Goal: Task Accomplishment & Management: Use online tool/utility

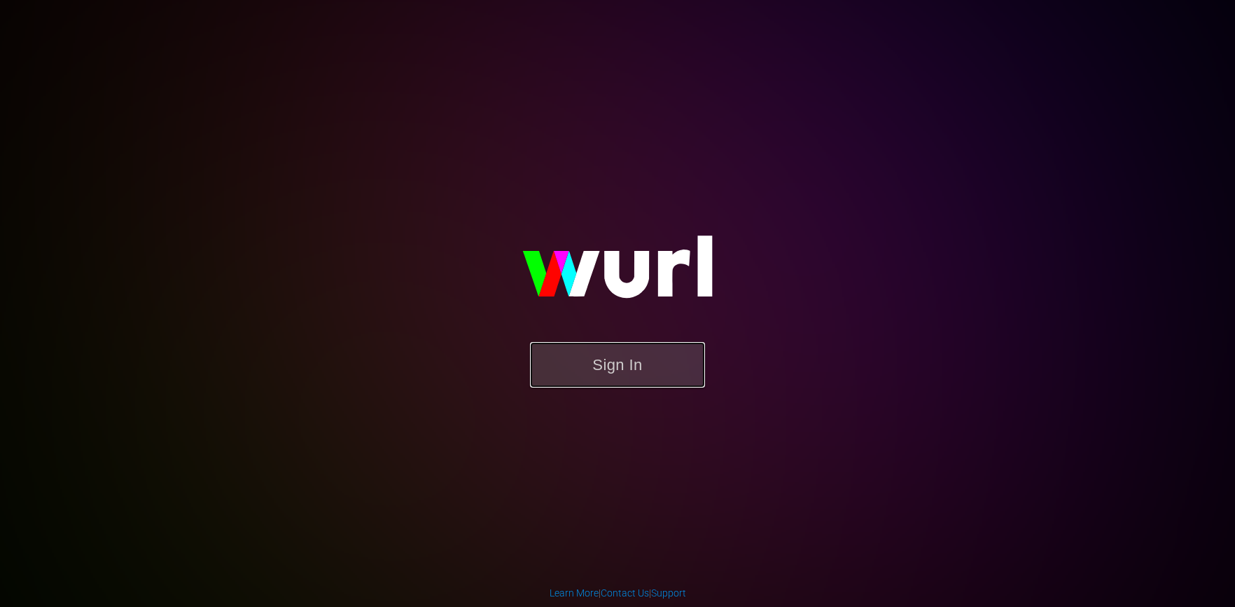
click at [605, 371] on button "Sign In" at bounding box center [617, 365] width 175 height 46
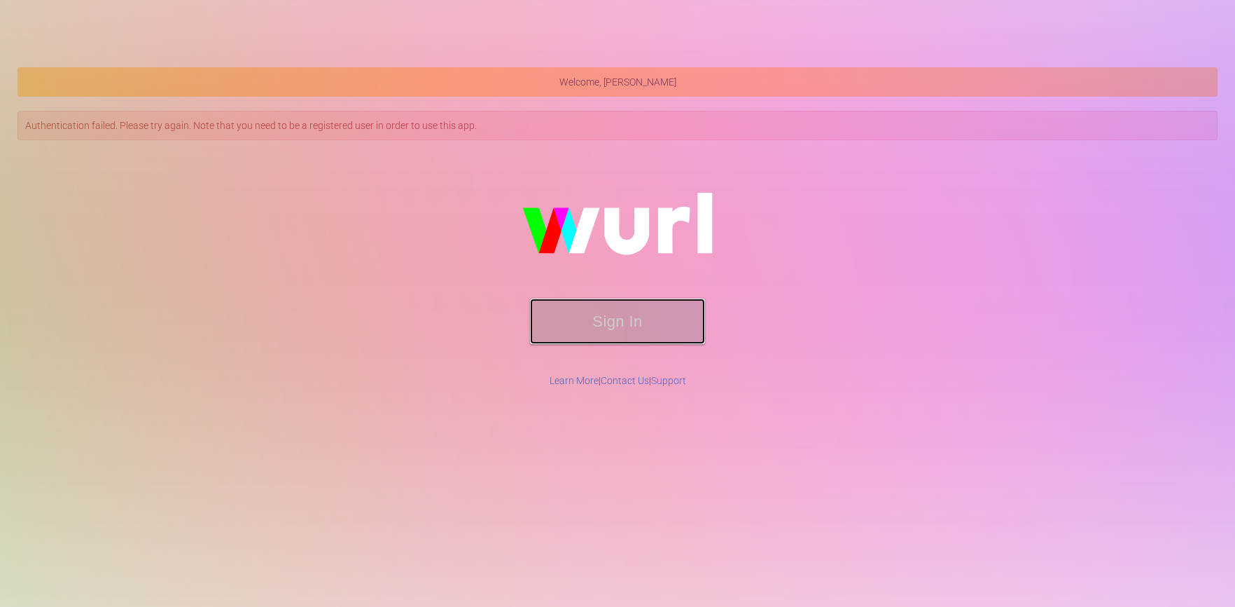
click at [594, 317] on button "Sign In" at bounding box center [617, 321] width 175 height 46
click at [593, 317] on button "Sign In" at bounding box center [617, 321] width 175 height 46
click at [808, 293] on div "Sign In" at bounding box center [618, 259] width 1198 height 223
click at [602, 312] on button "Sign In" at bounding box center [617, 321] width 175 height 46
click at [805, 278] on div "Sign In" at bounding box center [618, 259] width 1198 height 223
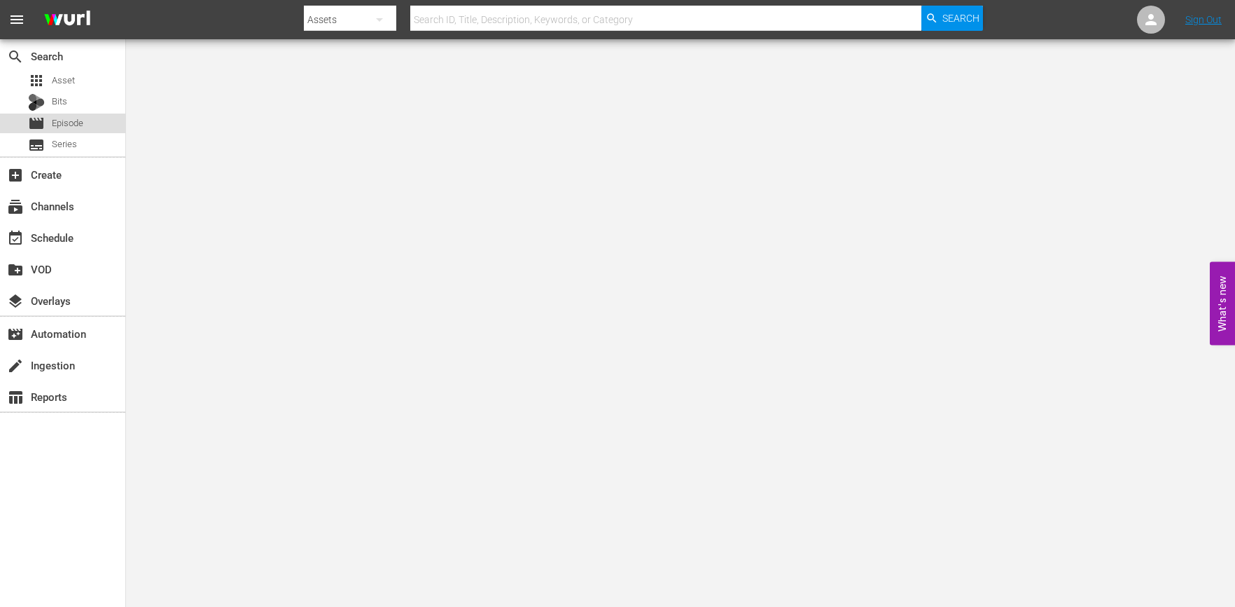
click at [71, 118] on span "Episode" at bounding box center [68, 123] width 32 height 14
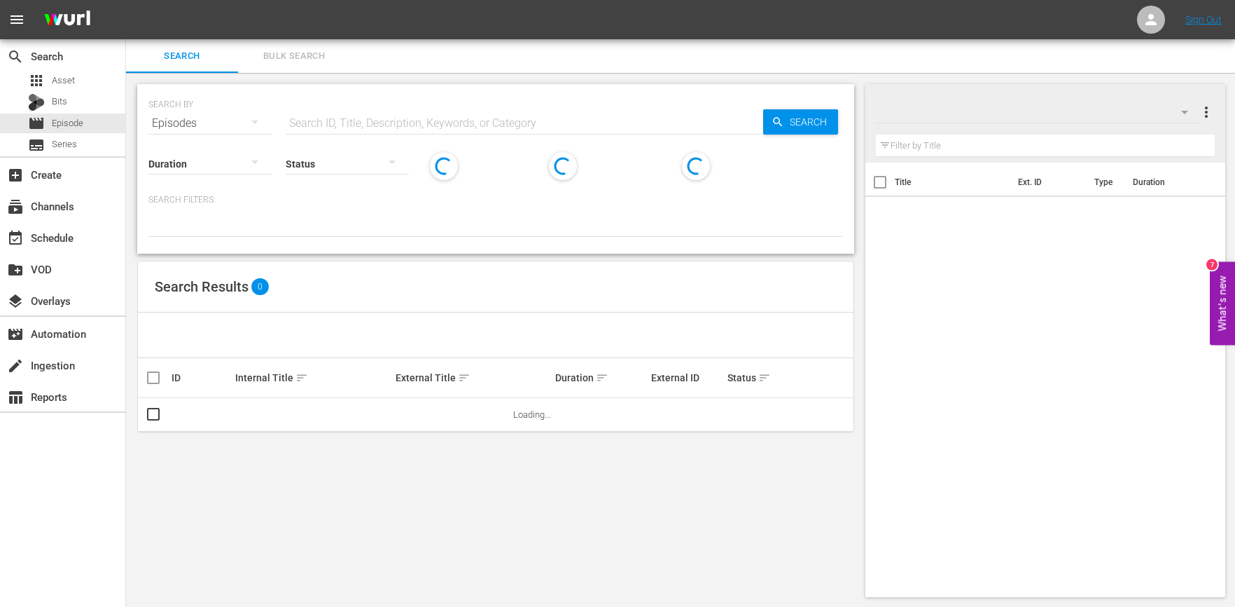
click at [386, 116] on input "text" at bounding box center [525, 123] width 478 height 34
click at [76, 242] on div "event_available Schedule" at bounding box center [62, 237] width 125 height 28
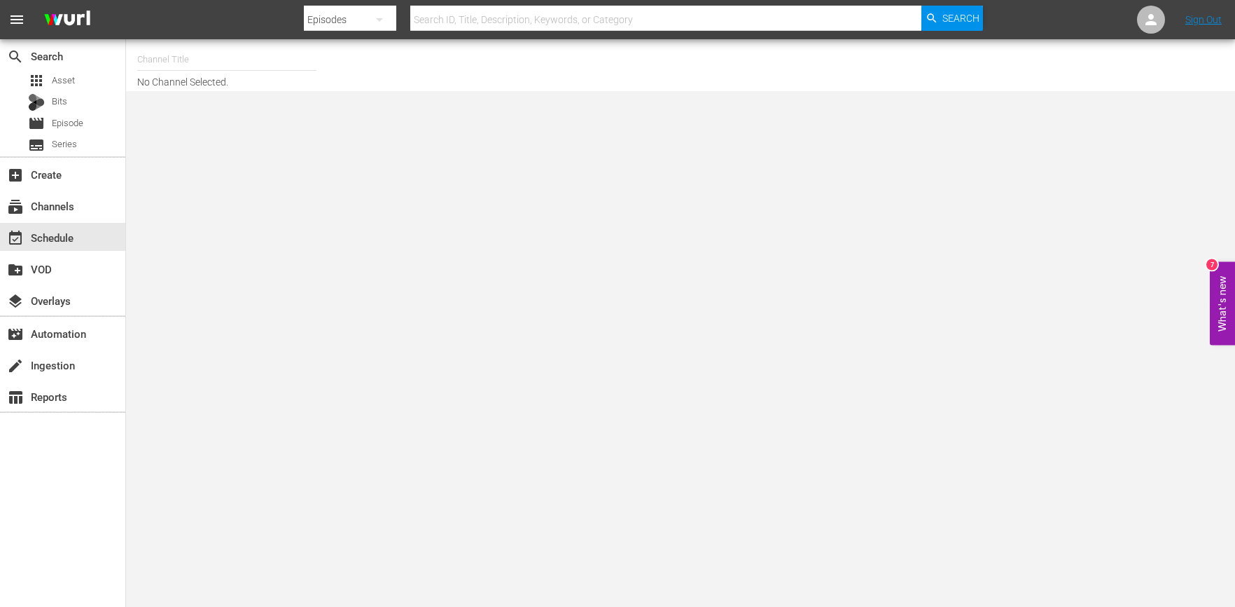
click at [201, 74] on input "text" at bounding box center [226, 60] width 179 height 34
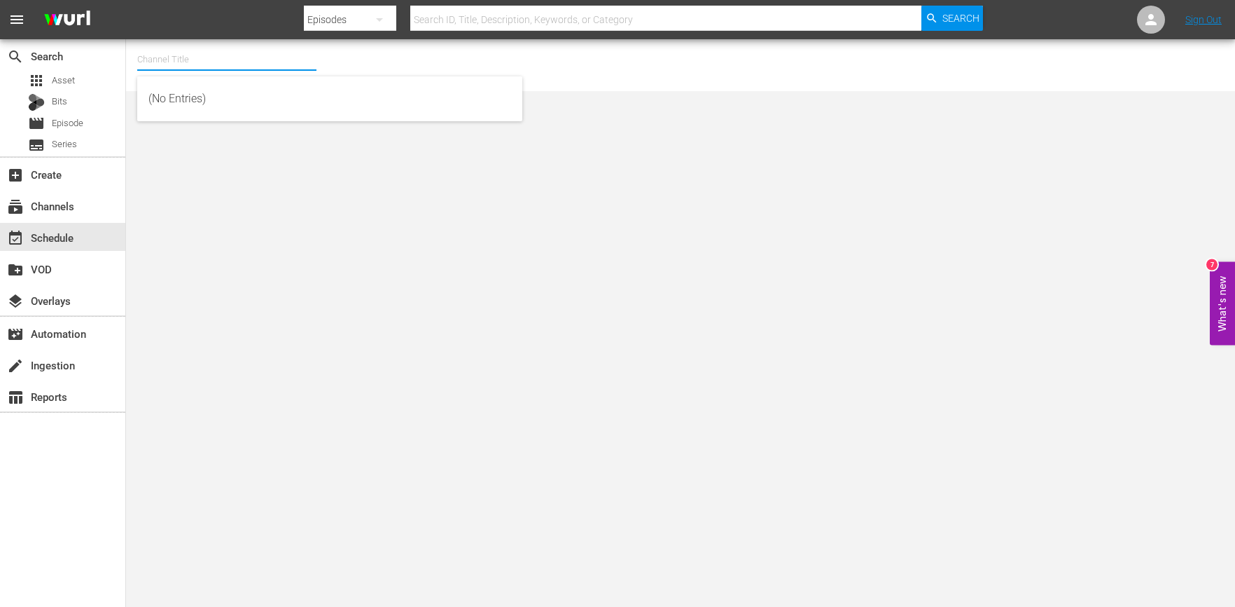
type input "ㅆ"
type input "ㅅ"
click at [224, 67] on input "Toony" at bounding box center [226, 60] width 179 height 34
click at [227, 61] on input "Toony" at bounding box center [226, 60] width 179 height 34
click at [225, 62] on input "Toony" at bounding box center [226, 60] width 179 height 34
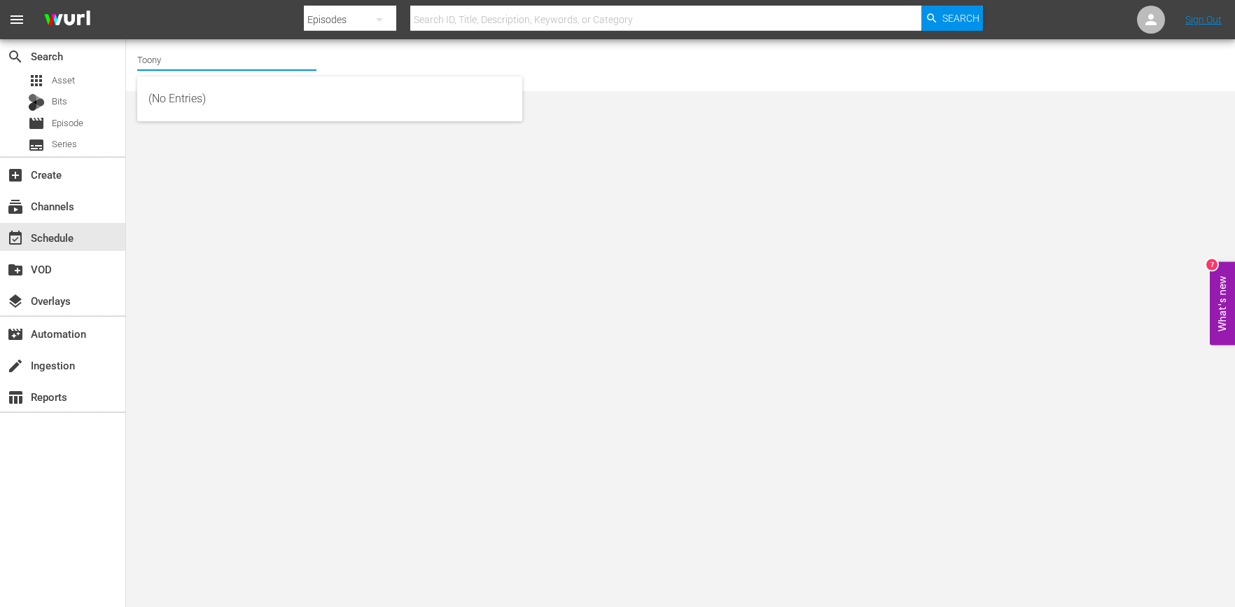
click at [226, 60] on input "Toony" at bounding box center [226, 60] width 179 height 34
click at [229, 55] on input "Toony" at bounding box center [226, 60] width 179 height 34
click at [223, 59] on input "Toony" at bounding box center [226, 60] width 179 height 34
click at [223, 60] on input "Toony" at bounding box center [226, 60] width 179 height 34
click at [219, 61] on input "Toony" at bounding box center [226, 60] width 179 height 34
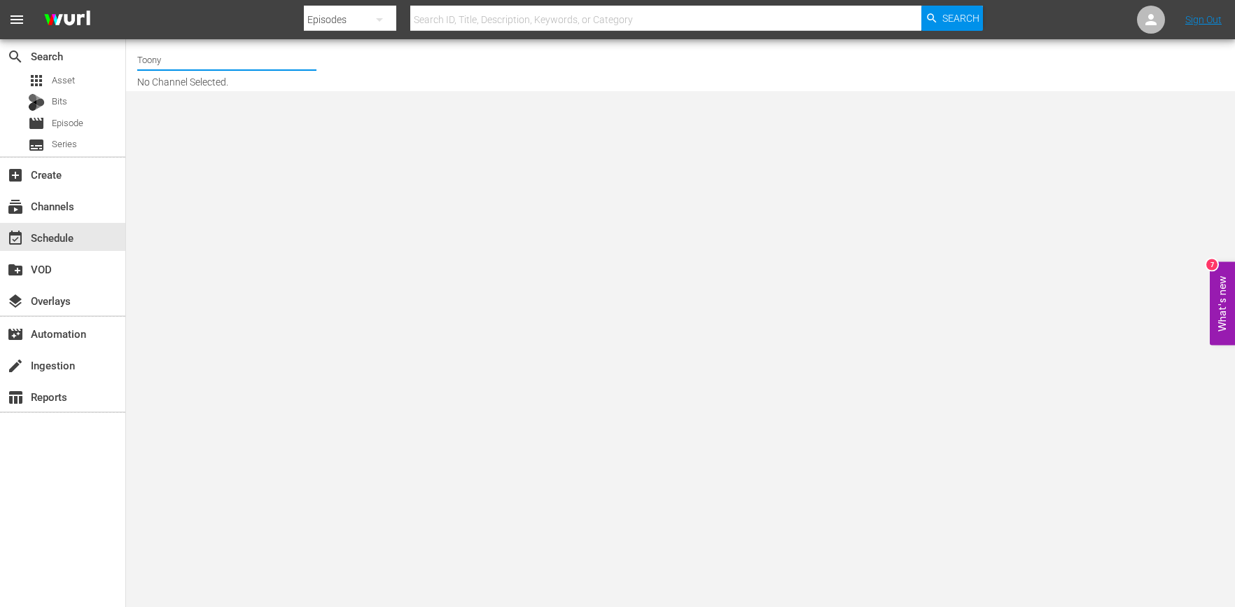
click at [209, 67] on input "Toony" at bounding box center [226, 60] width 179 height 34
click at [218, 108] on div "Toony Planet (841 - newidco_kidspangtv_1)" at bounding box center [329, 99] width 363 height 34
type input "Toony Planet (841 - newidco_kidspangtv_1)"
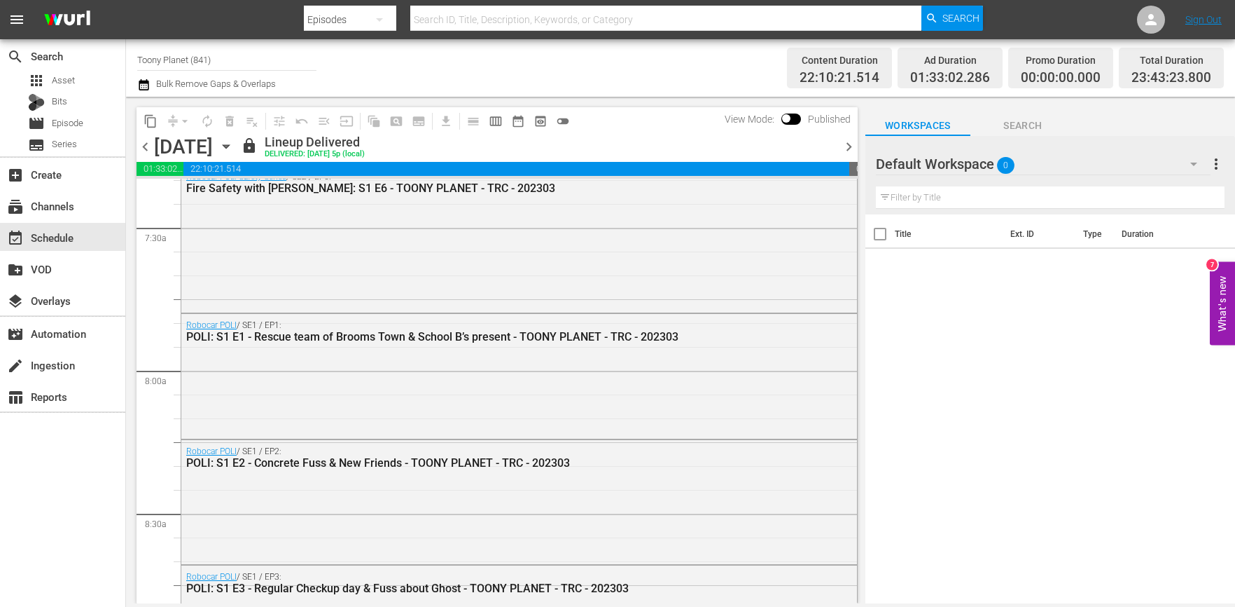
scroll to position [2803, 0]
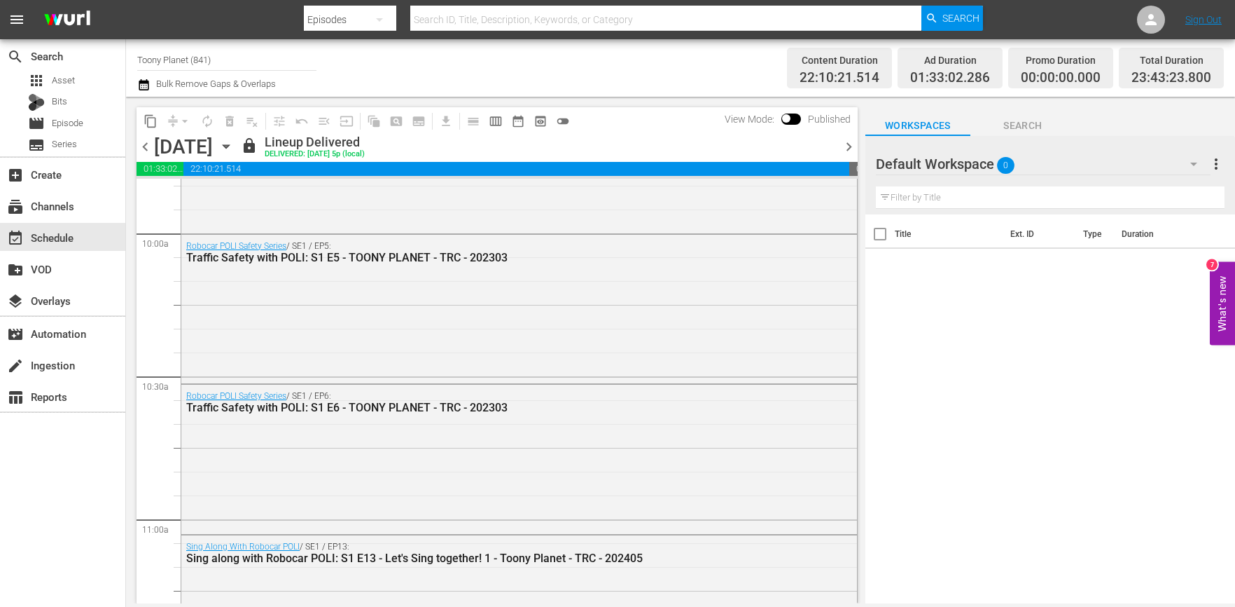
click at [1081, 165] on div "Default Workspace 0" at bounding box center [1043, 163] width 335 height 39
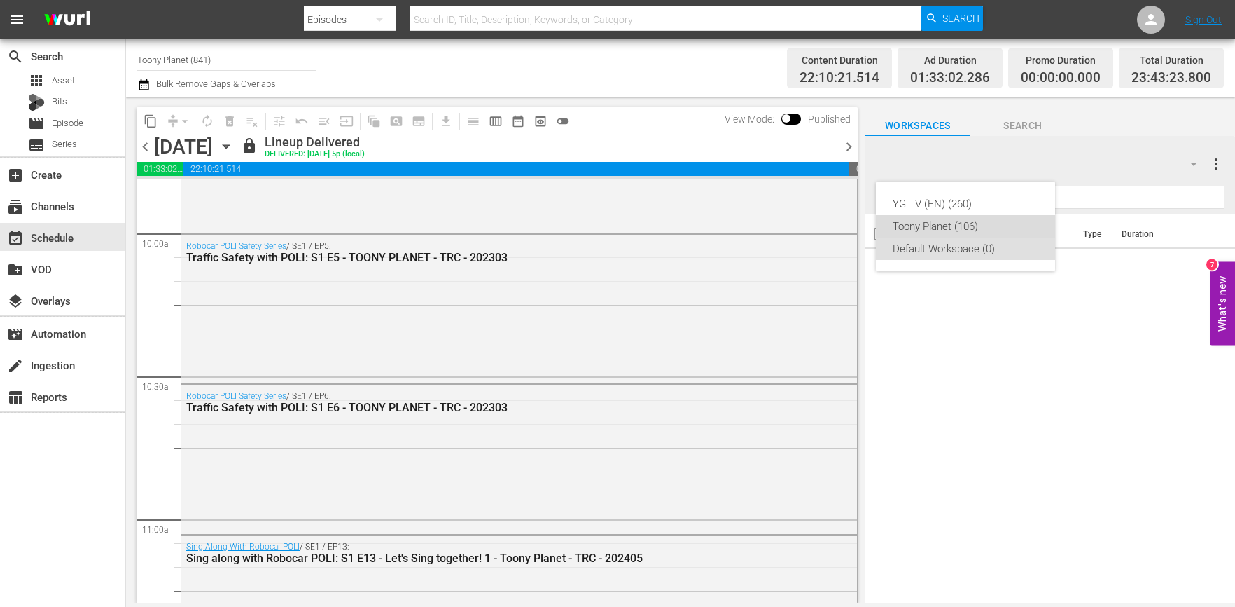
click at [997, 223] on div "Toony Planet (106)" at bounding box center [966, 226] width 146 height 22
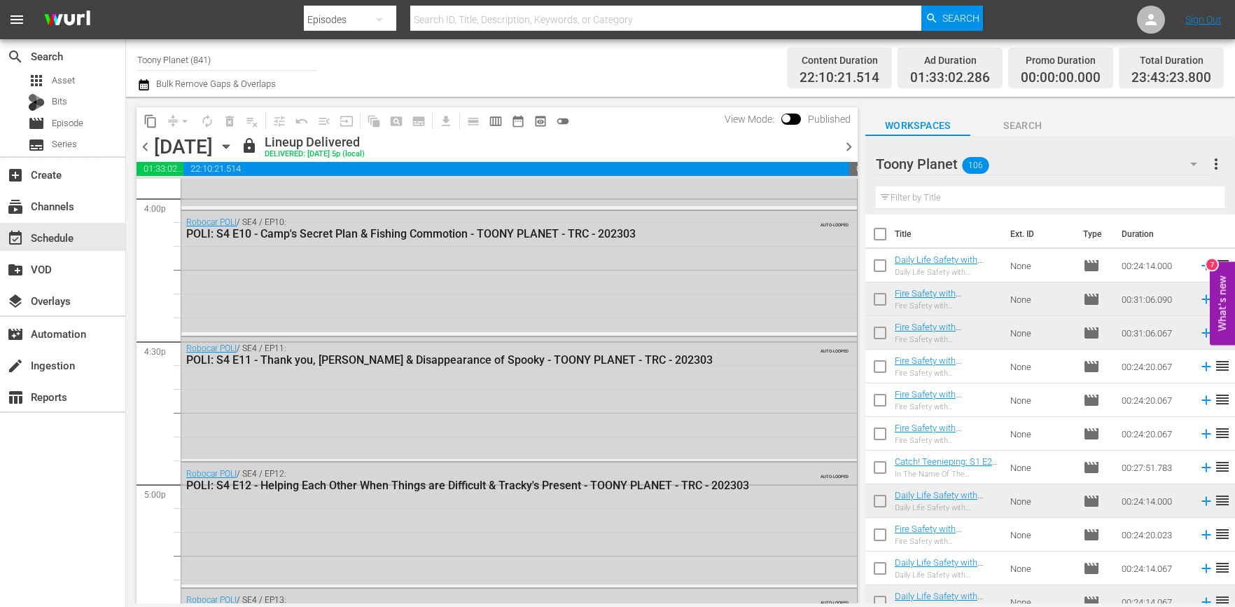
scroll to position [4943, 0]
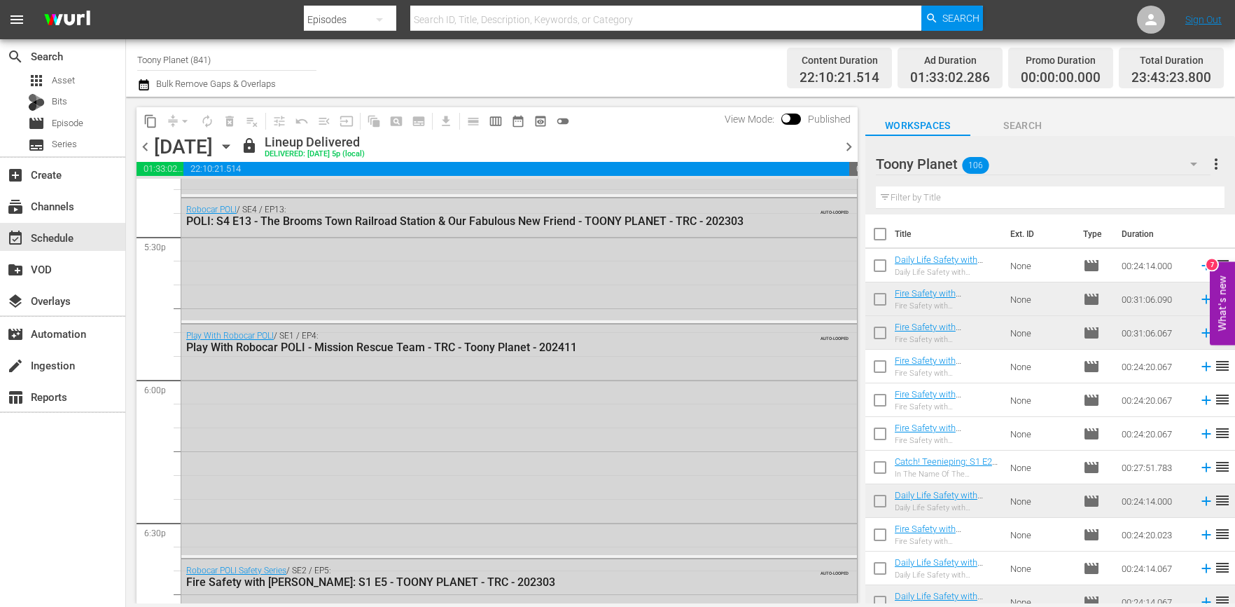
click at [844, 143] on span "chevron_right" at bounding box center [849, 147] width 18 height 18
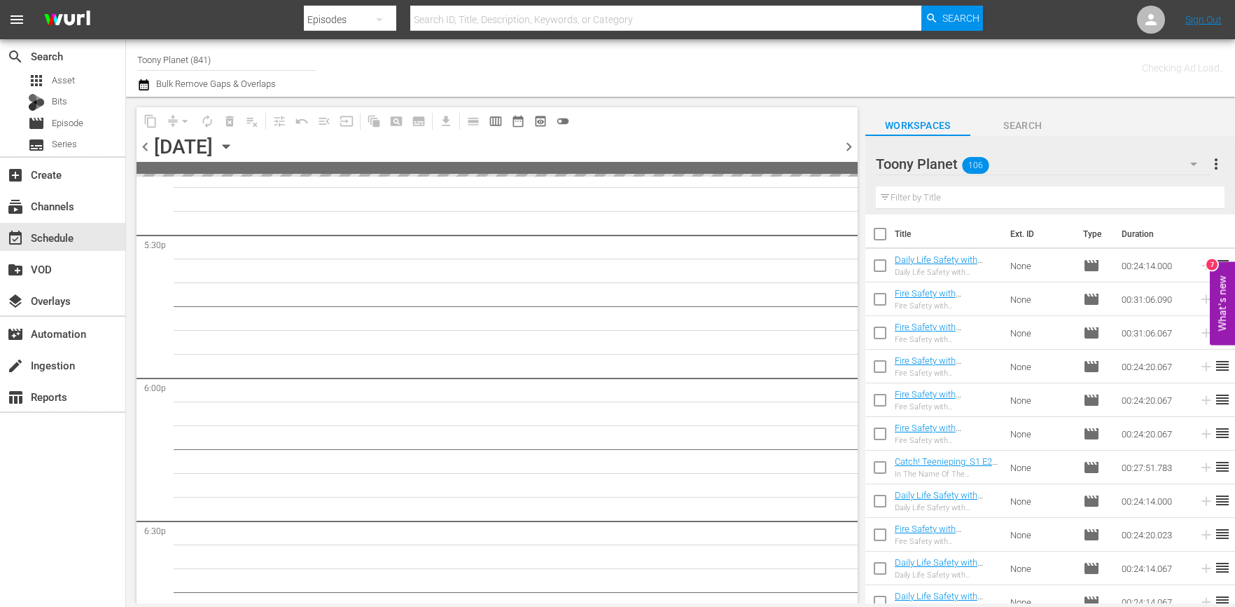
scroll to position [5490, 0]
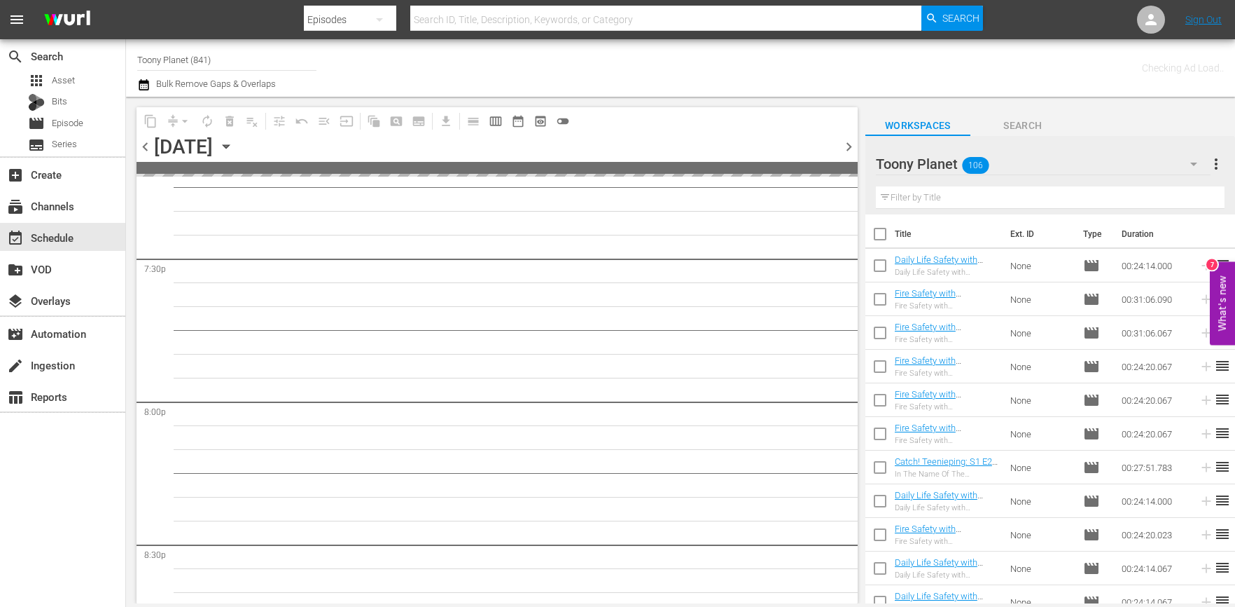
click at [844, 144] on span "chevron_right" at bounding box center [849, 147] width 18 height 18
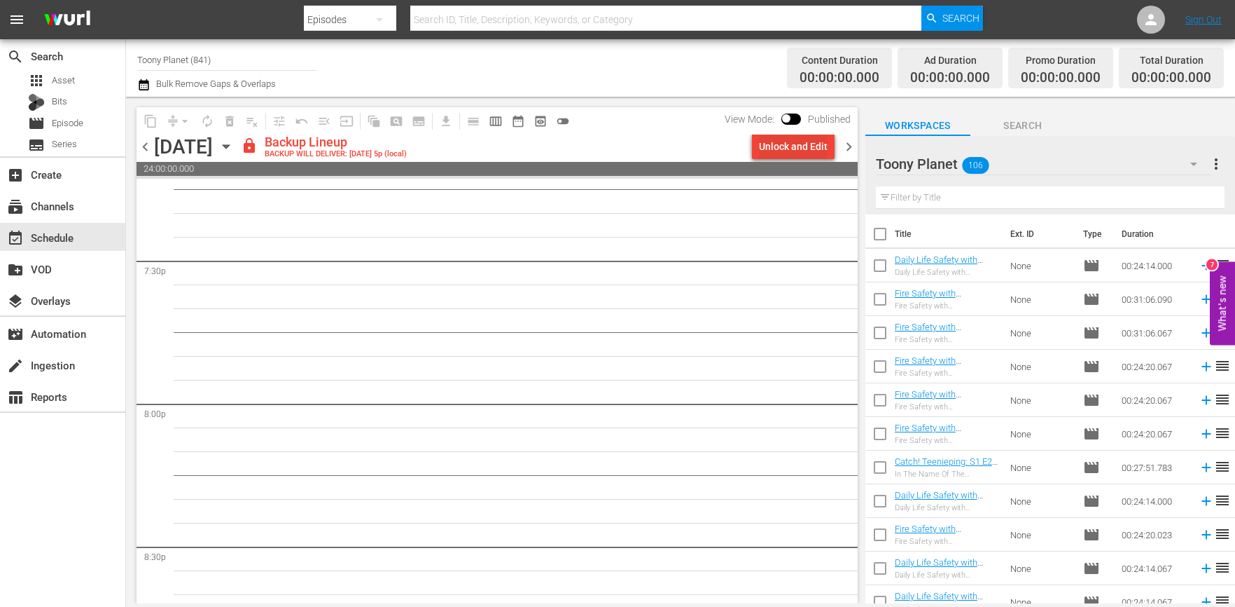
click at [824, 154] on div "Unlock and Edit" at bounding box center [793, 146] width 69 height 25
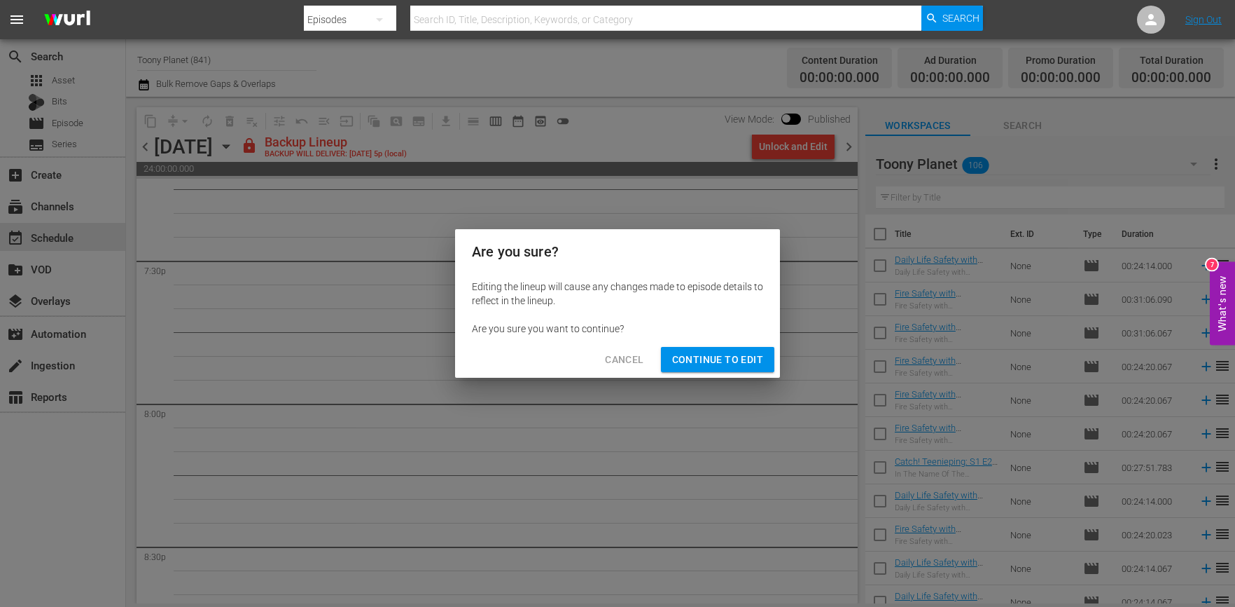
click at [725, 368] on button "Continue to Edit" at bounding box center [717, 360] width 113 height 26
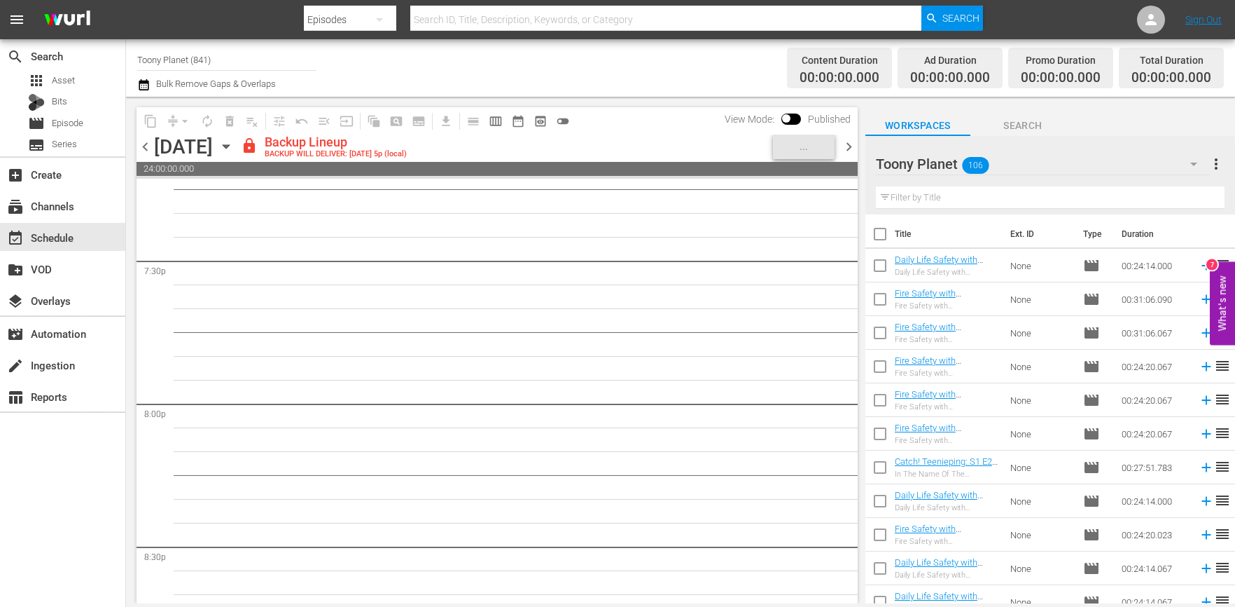
drag, startPoint x: 148, startPoint y: 141, endPoint x: 305, endPoint y: 6, distance: 207.6
click at [148, 141] on span "chevron_left" at bounding box center [146, 147] width 18 height 18
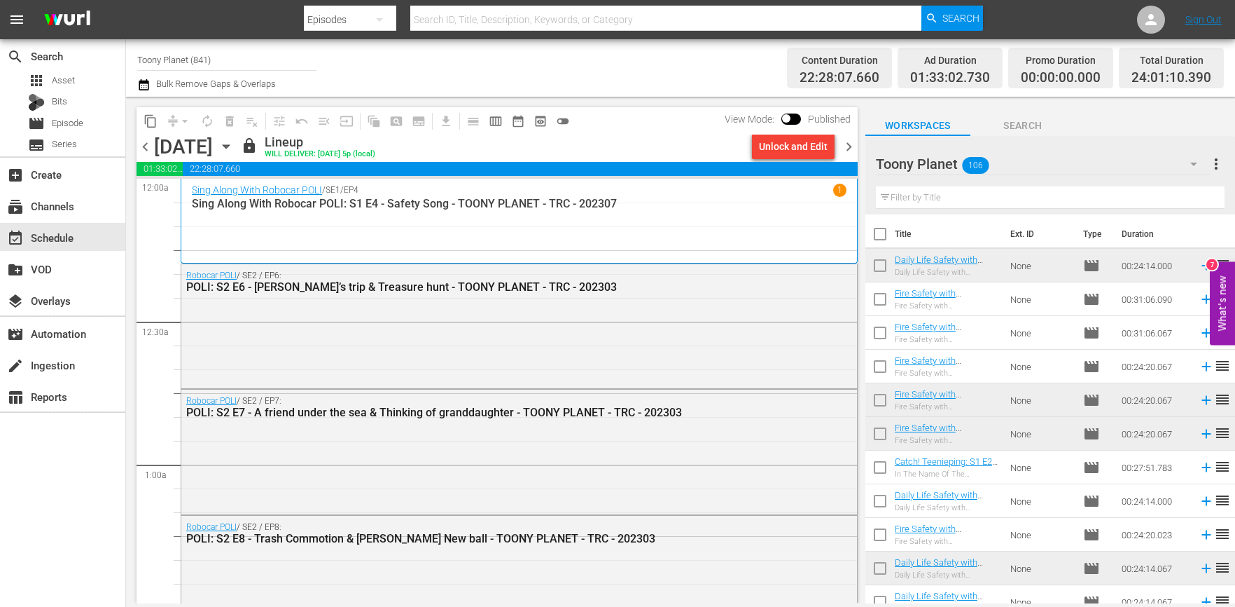
click at [854, 146] on span "chevron_right" at bounding box center [849, 147] width 18 height 18
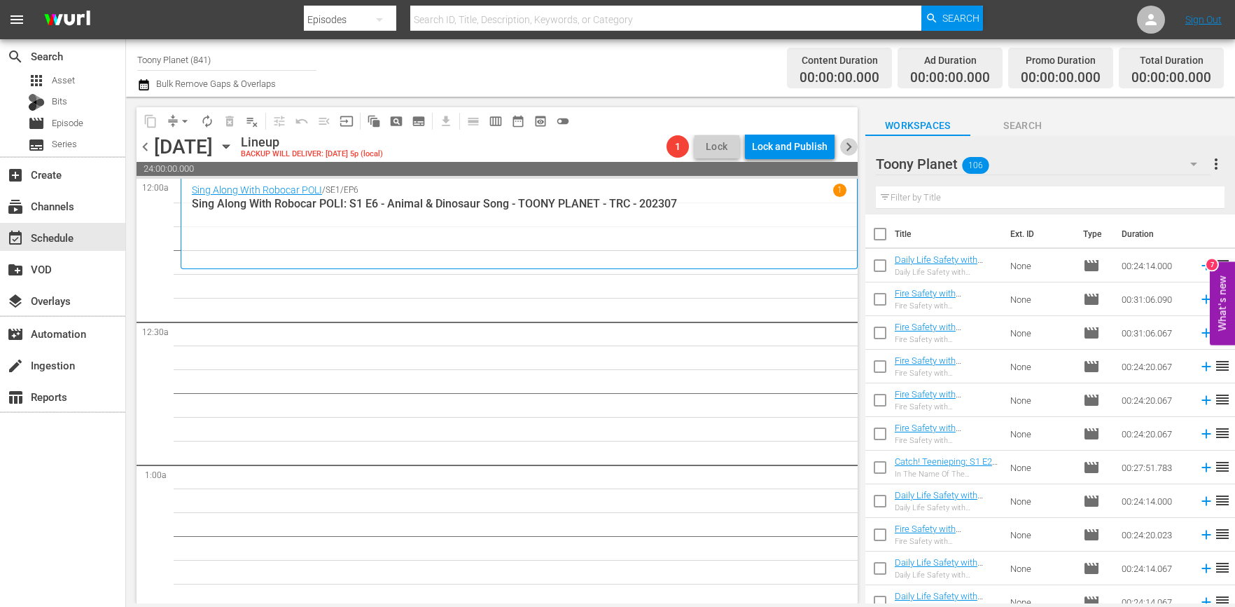
click at [854, 146] on span "chevron_right" at bounding box center [849, 147] width 18 height 18
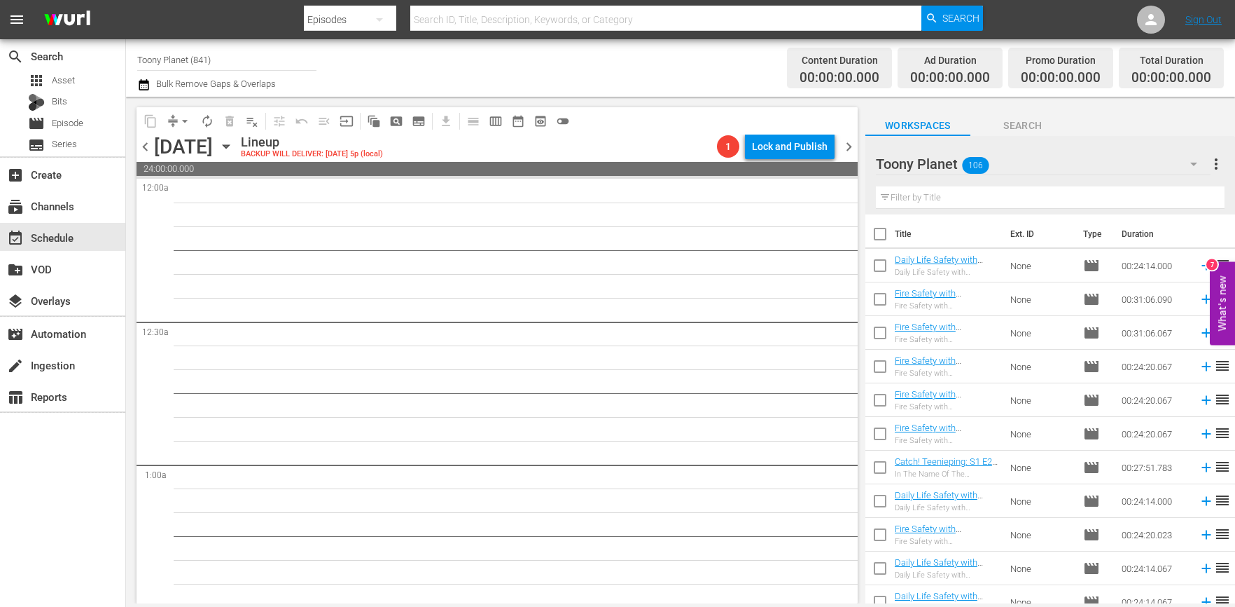
click at [853, 148] on span "chevron_right" at bounding box center [849, 147] width 18 height 18
click at [852, 148] on span "chevron_right" at bounding box center [849, 147] width 18 height 18
click at [846, 143] on span "chevron_right" at bounding box center [849, 147] width 18 height 18
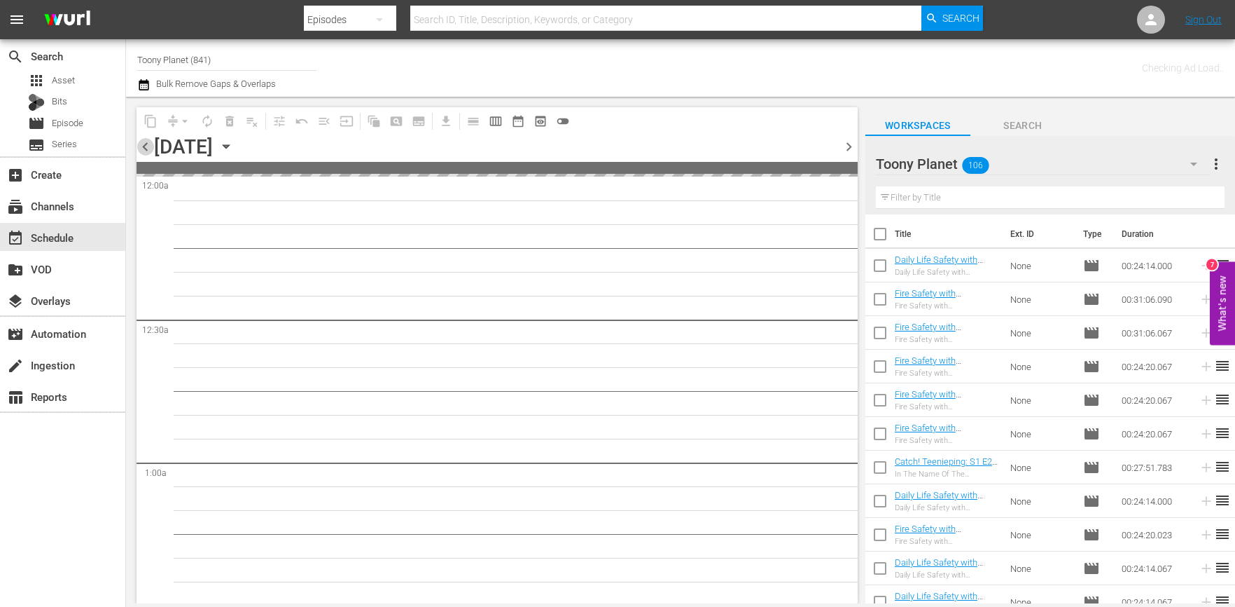
click at [153, 146] on span "chevron_left" at bounding box center [146, 147] width 18 height 18
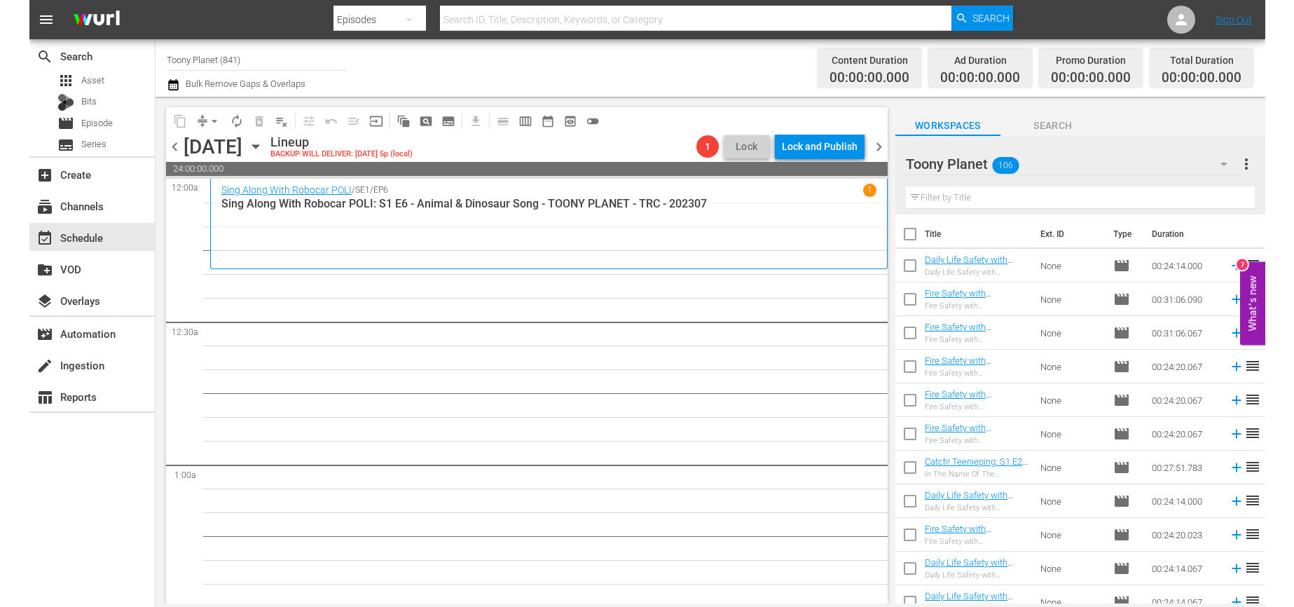
scroll to position [686, 0]
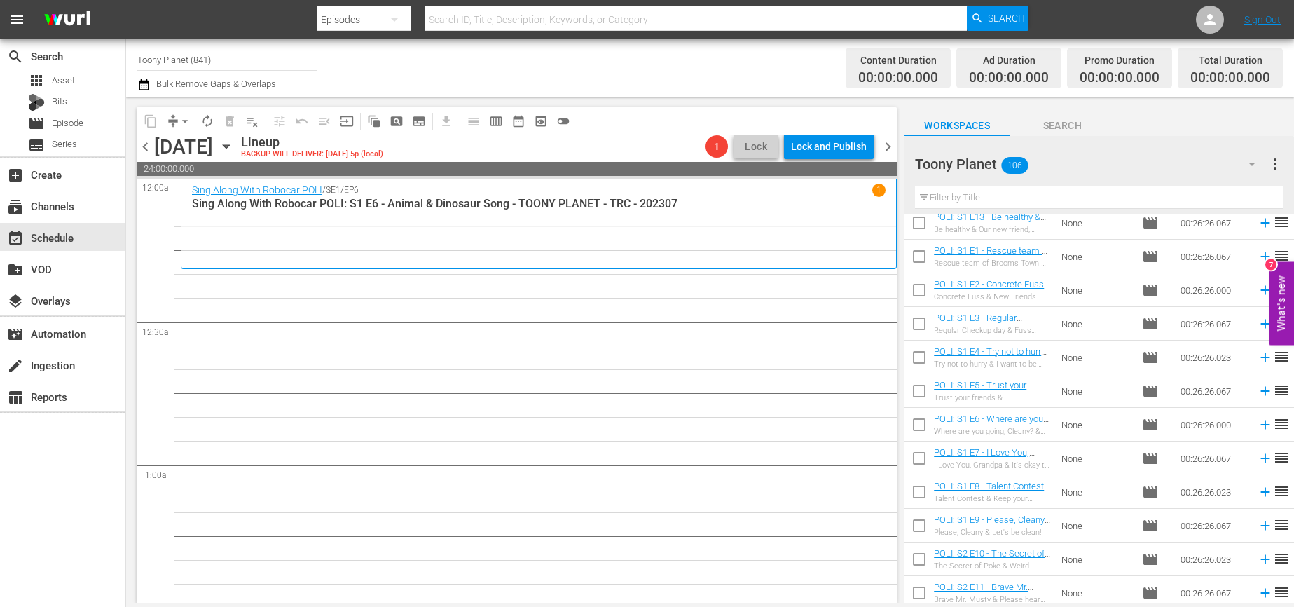
scroll to position [0, 0]
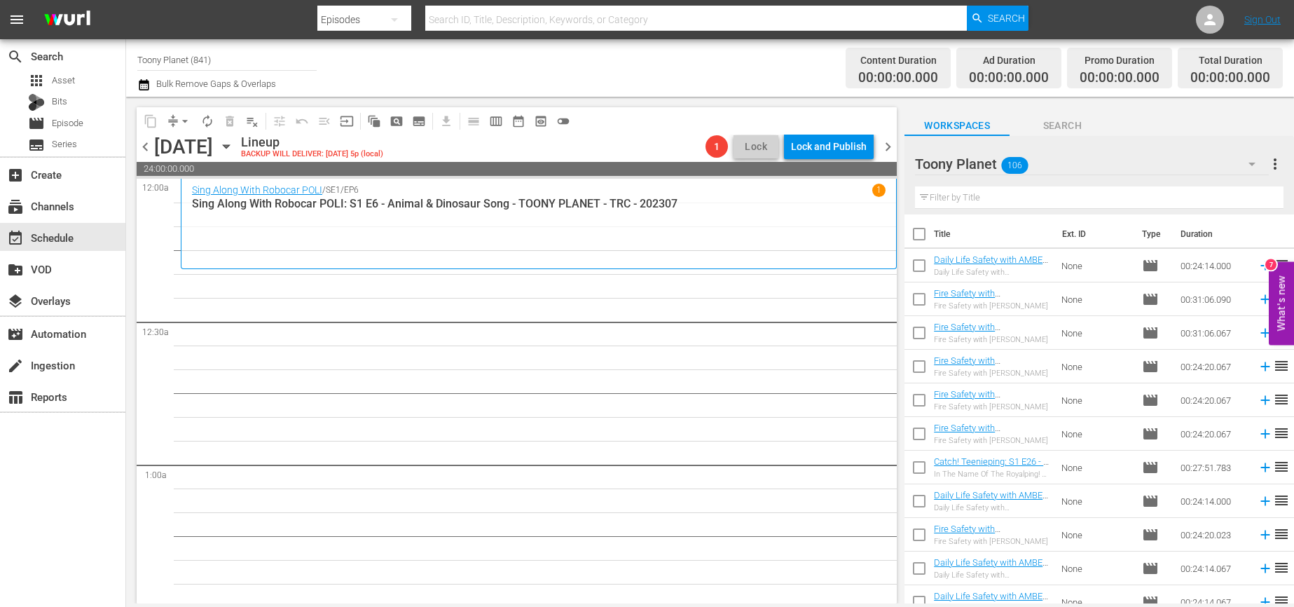
click at [1051, 203] on input "text" at bounding box center [1099, 197] width 368 height 22
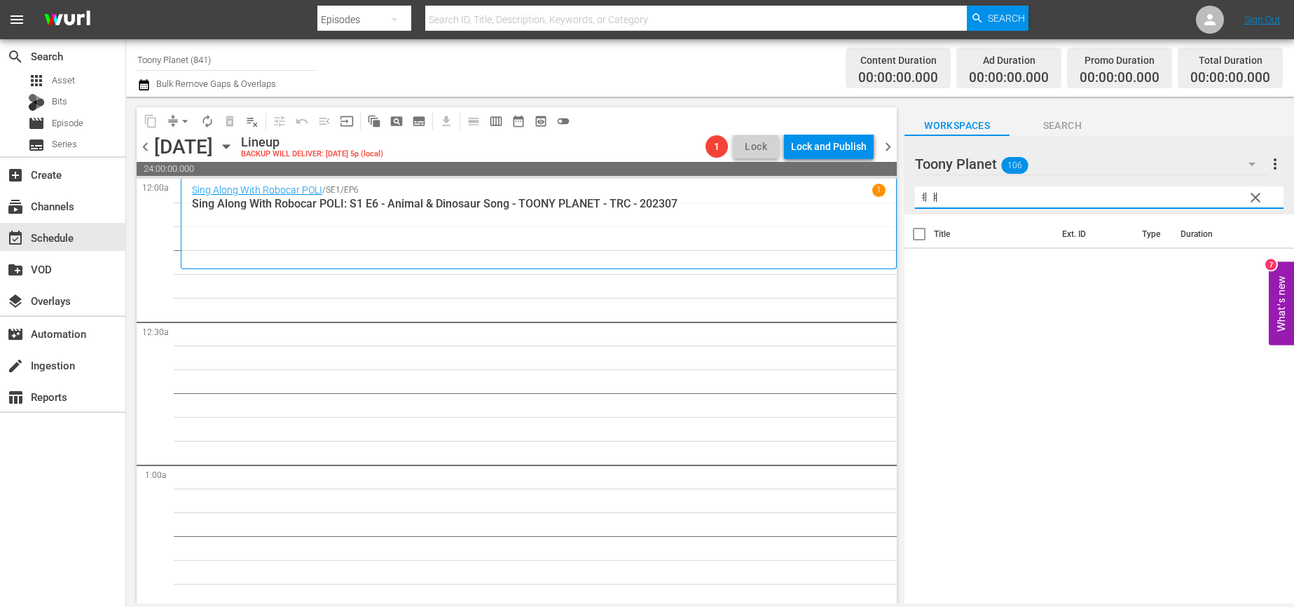
type input "ㅖ"
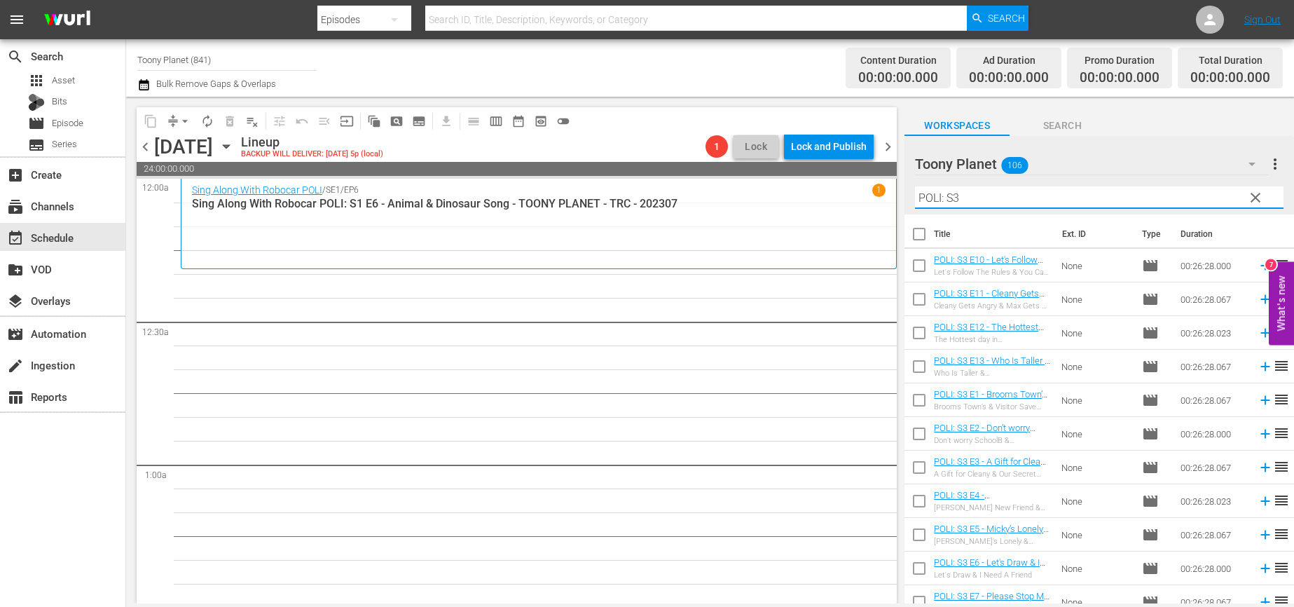
type input "POLI: S3"
drag, startPoint x: 683, startPoint y: 411, endPoint x: 883, endPoint y: 436, distance: 201.9
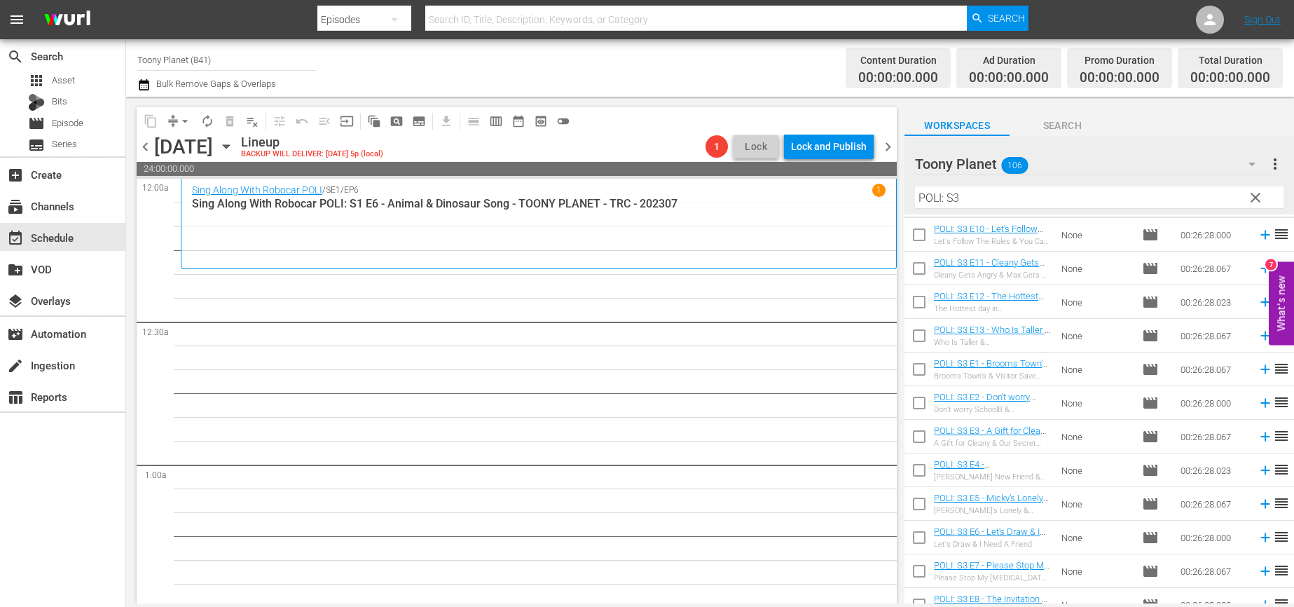
scroll to position [81, 0]
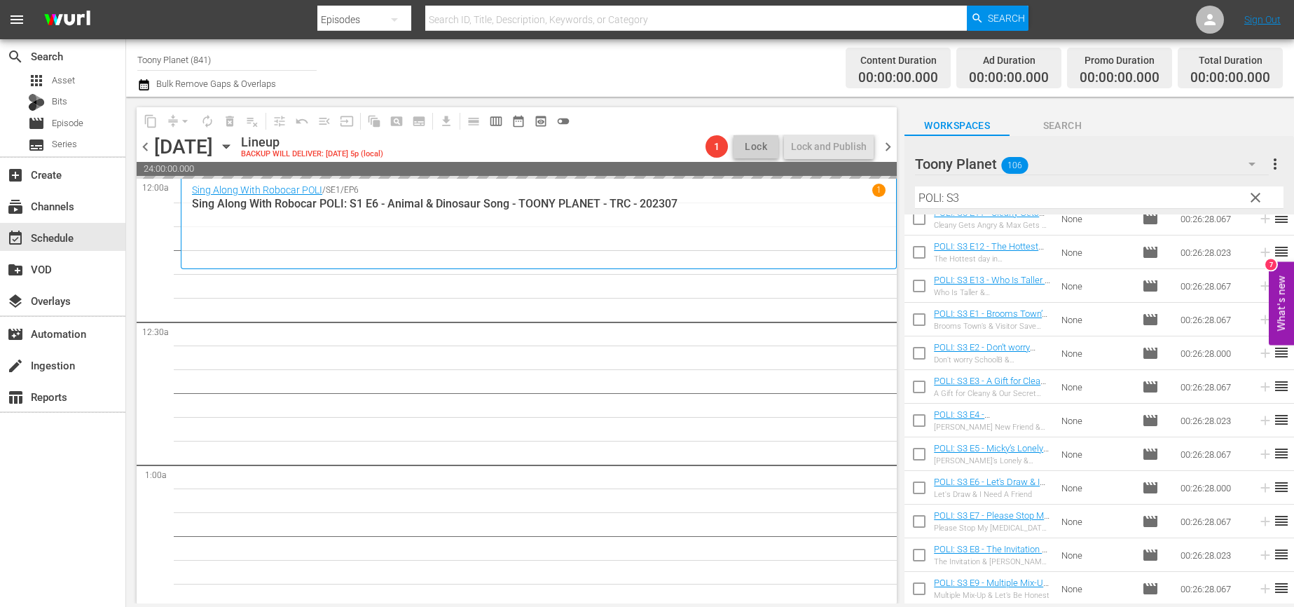
drag, startPoint x: 969, startPoint y: 554, endPoint x: 571, endPoint y: 1, distance: 681.5
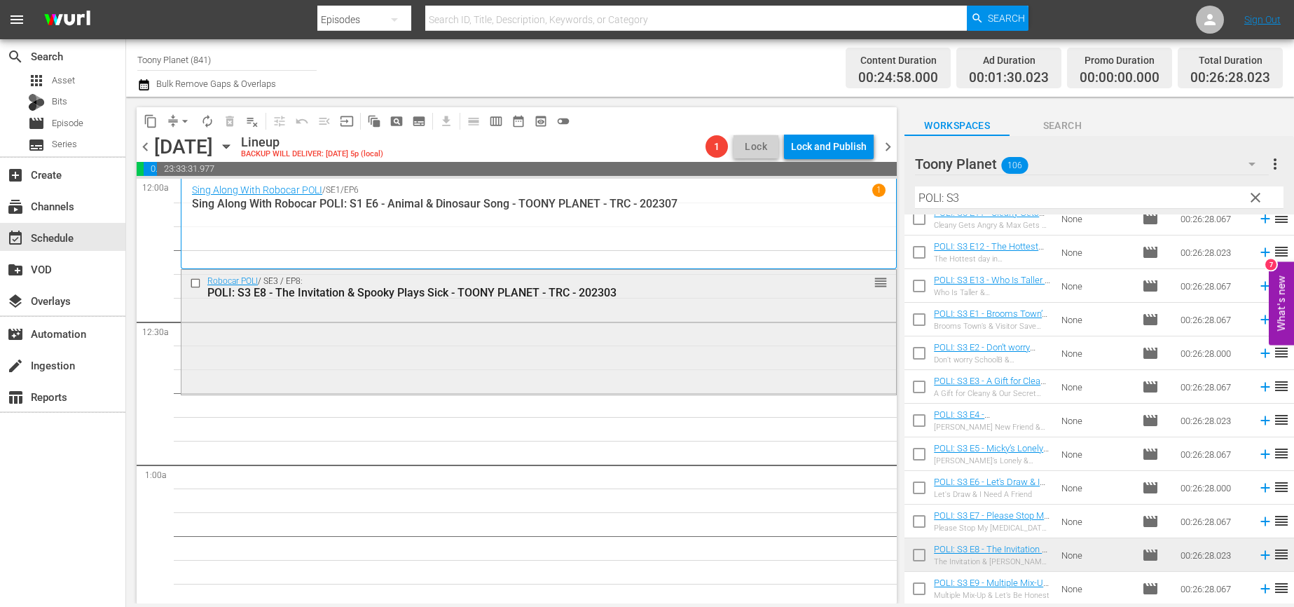
click at [616, 360] on div "Robocar POLI / SE3 / EP8: POLI: S3 E8 - The Invitation & Spooky Plays Sick - TO…" at bounding box center [538, 331] width 714 height 122
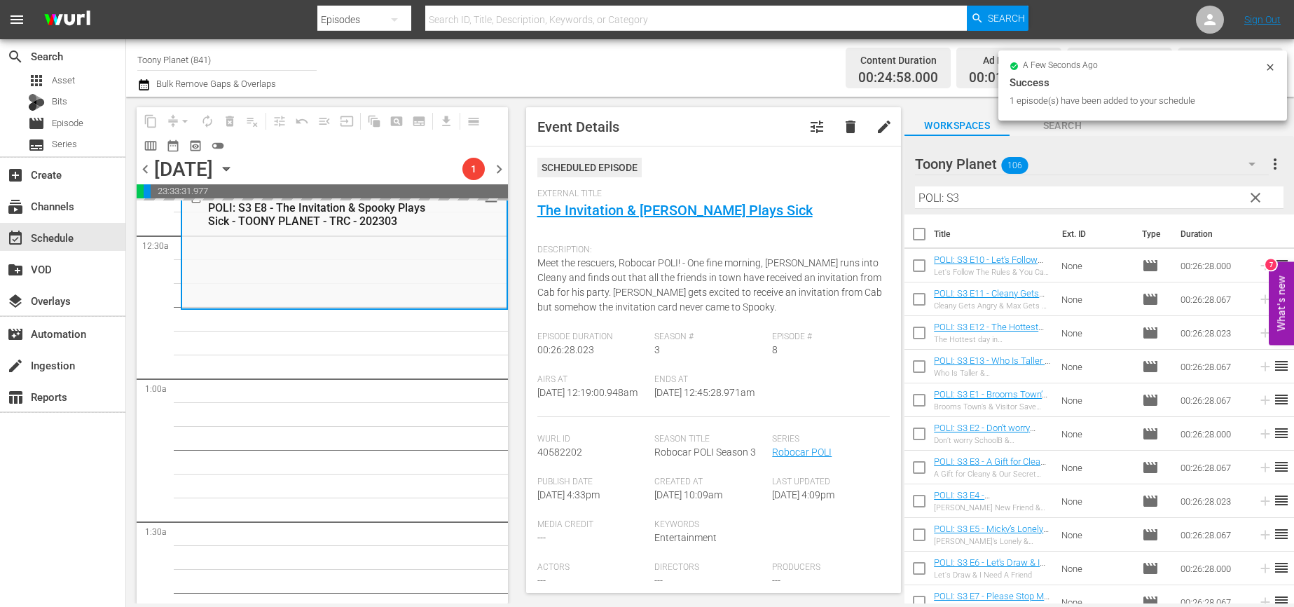
scroll to position [112, 0]
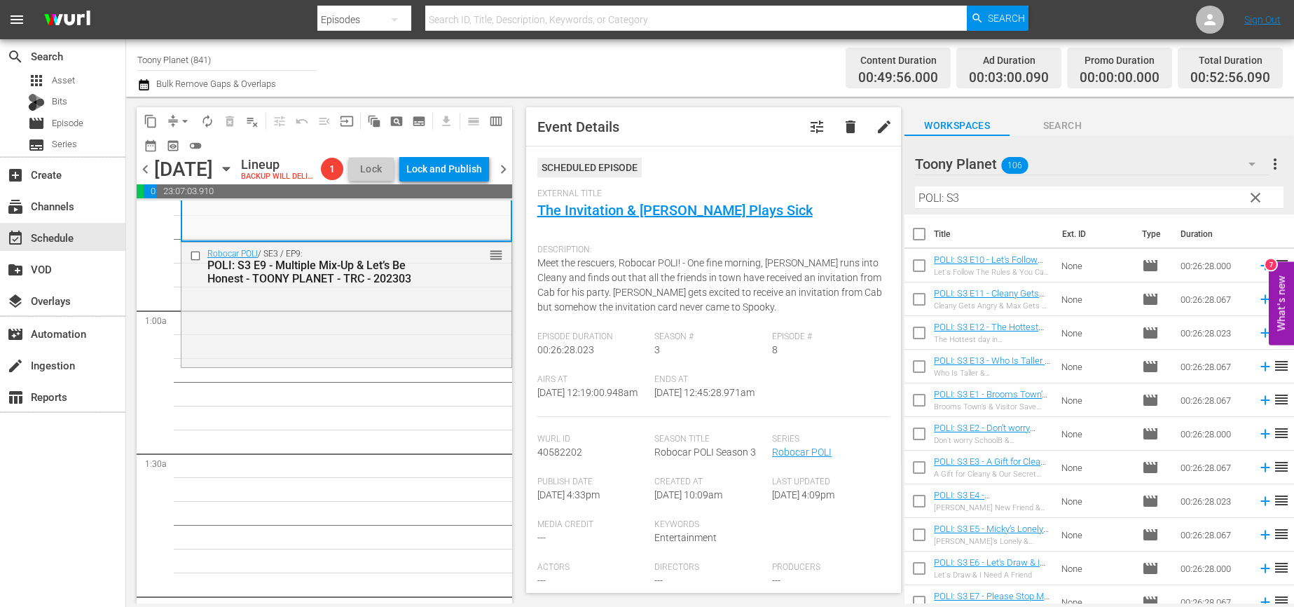
scroll to position [178, 0]
click at [347, 357] on div "Robocar POLI / SE3 / EP9: POLI: S3 E9 - Multiple Mix-Up & Let’s Be Honest - TOO…" at bounding box center [346, 301] width 330 height 122
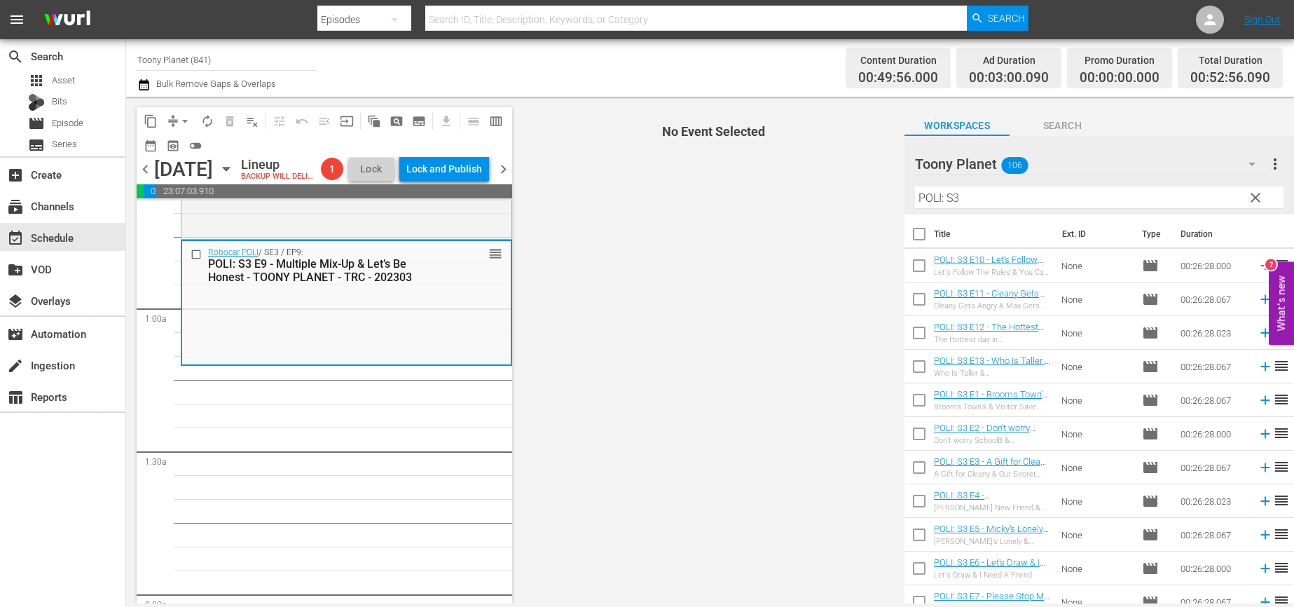
click at [921, 264] on input "checkbox" at bounding box center [918, 268] width 29 height 29
checkbox input "true"
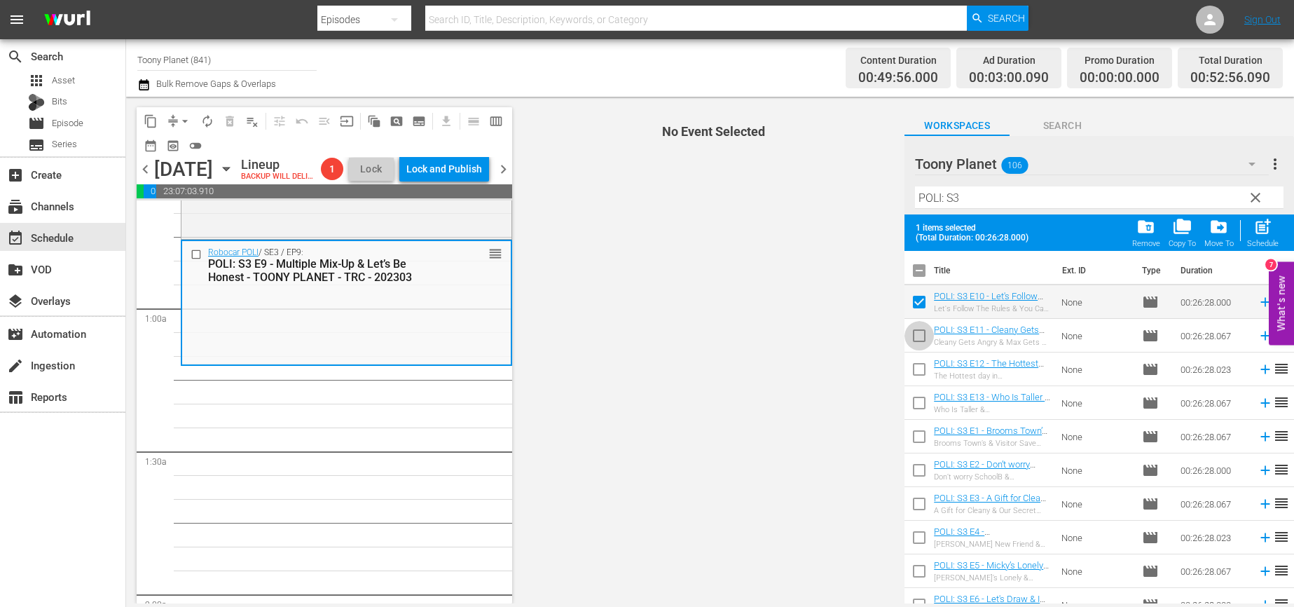
click at [911, 333] on input "checkbox" at bounding box center [918, 338] width 29 height 29
checkbox input "true"
drag, startPoint x: 909, startPoint y: 380, endPoint x: 911, endPoint y: 398, distance: 17.6
click at [909, 380] on input "checkbox" at bounding box center [918, 371] width 29 height 29
checkbox input "true"
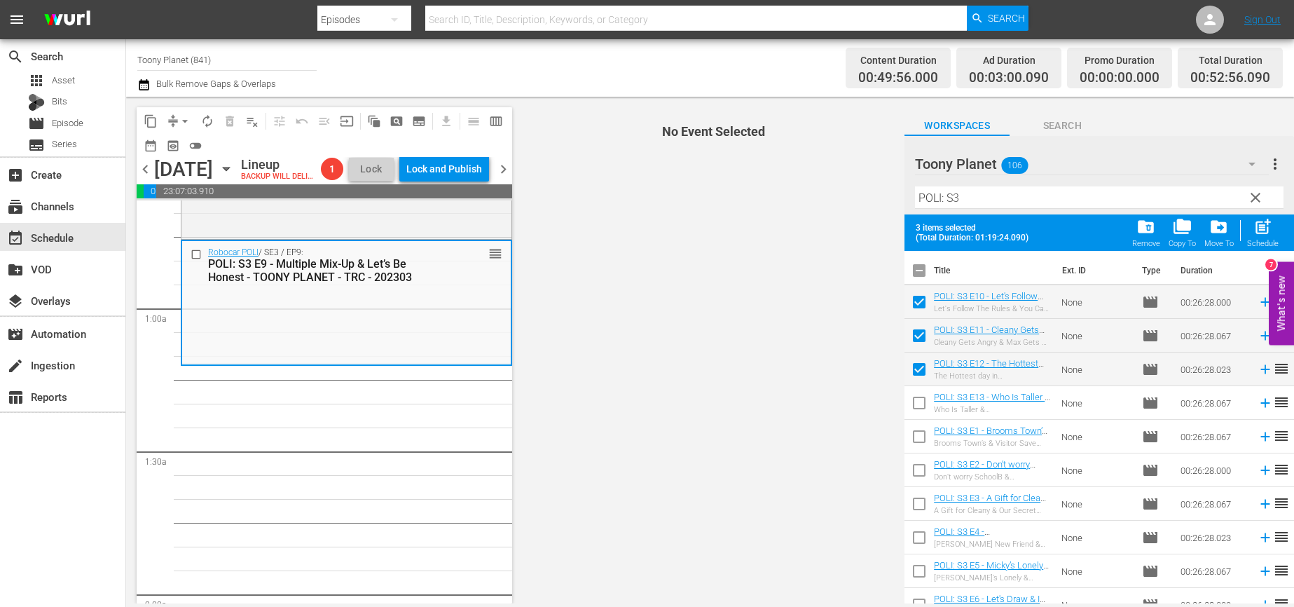
click at [913, 403] on input "checkbox" at bounding box center [918, 405] width 29 height 29
checkbox input "true"
drag, startPoint x: 1264, startPoint y: 230, endPoint x: 957, endPoint y: 308, distance: 315.8
click at [1235, 230] on span "post_add" at bounding box center [1262, 226] width 19 height 19
checkbox input "false"
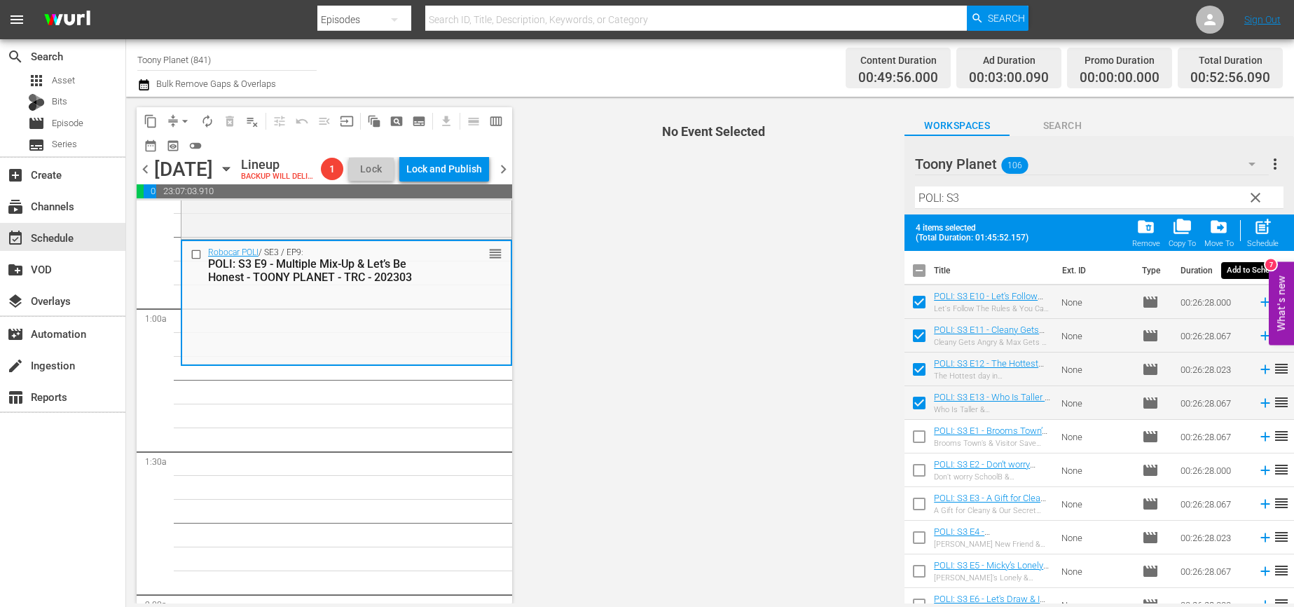
checkbox input "false"
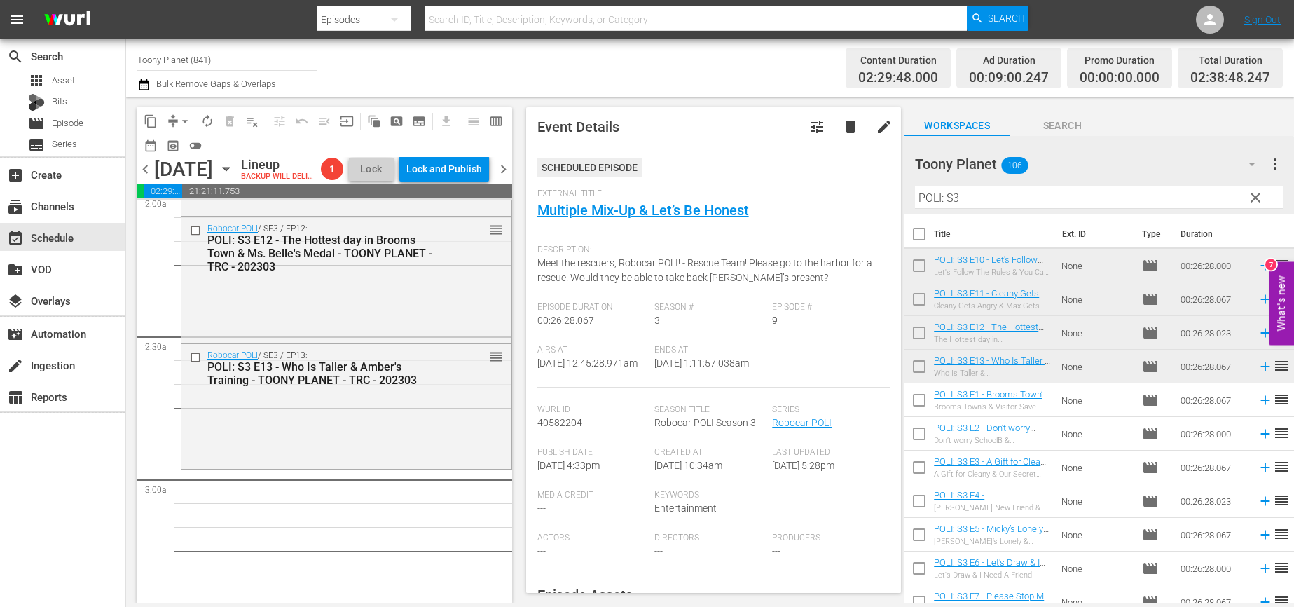
scroll to position [581, 0]
click at [277, 453] on div "Robocar POLI / SE3 / EP13: POLI: S3 E13 - Who Is Taller & Amber's Training - TO…" at bounding box center [346, 402] width 330 height 122
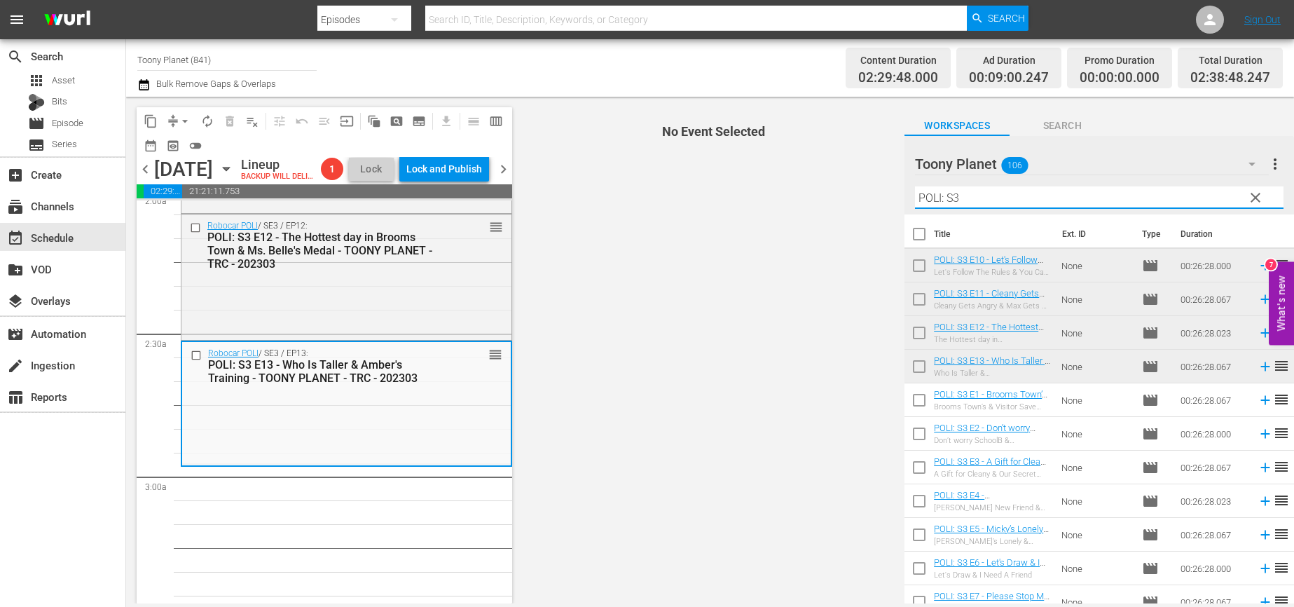
drag, startPoint x: 844, startPoint y: 191, endPoint x: 777, endPoint y: 188, distance: 67.3
click at [808, 189] on div "content_copy compress arrow_drop_down autorenew_outlined delete_forever_outline…" at bounding box center [710, 350] width 1168 height 506
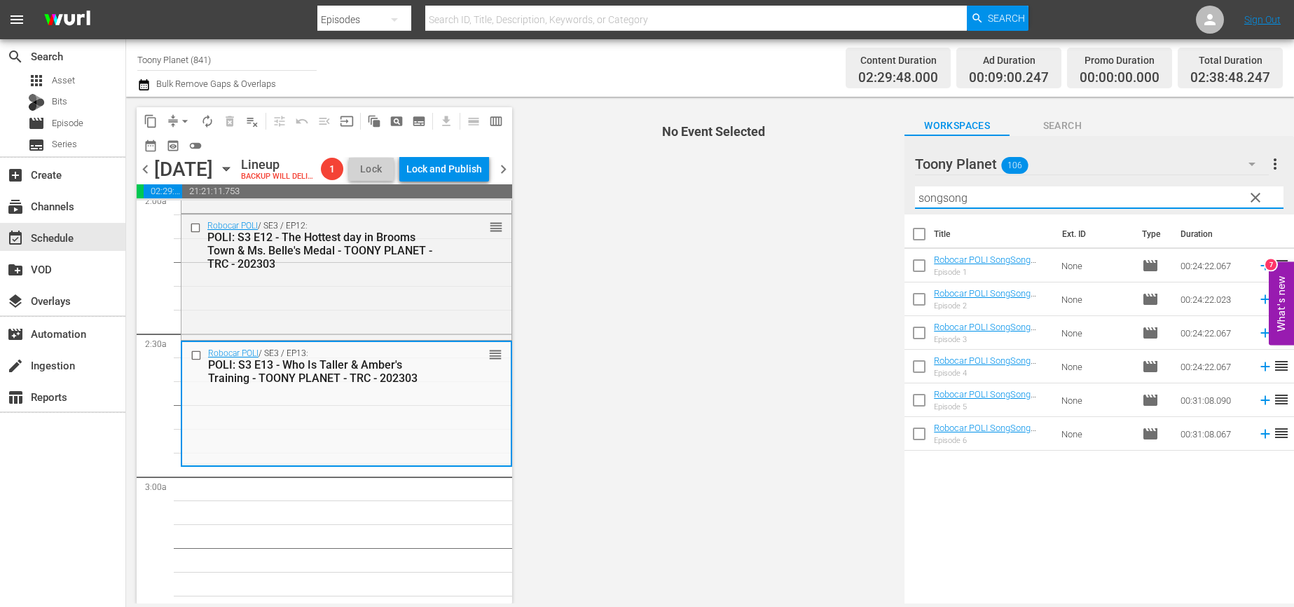
drag, startPoint x: 993, startPoint y: 200, endPoint x: 709, endPoint y: 182, distance: 284.9
click at [726, 186] on div "content_copy compress arrow_drop_down autorenew_outlined delete_forever_outline…" at bounding box center [710, 350] width 1168 height 506
type input "songsong"
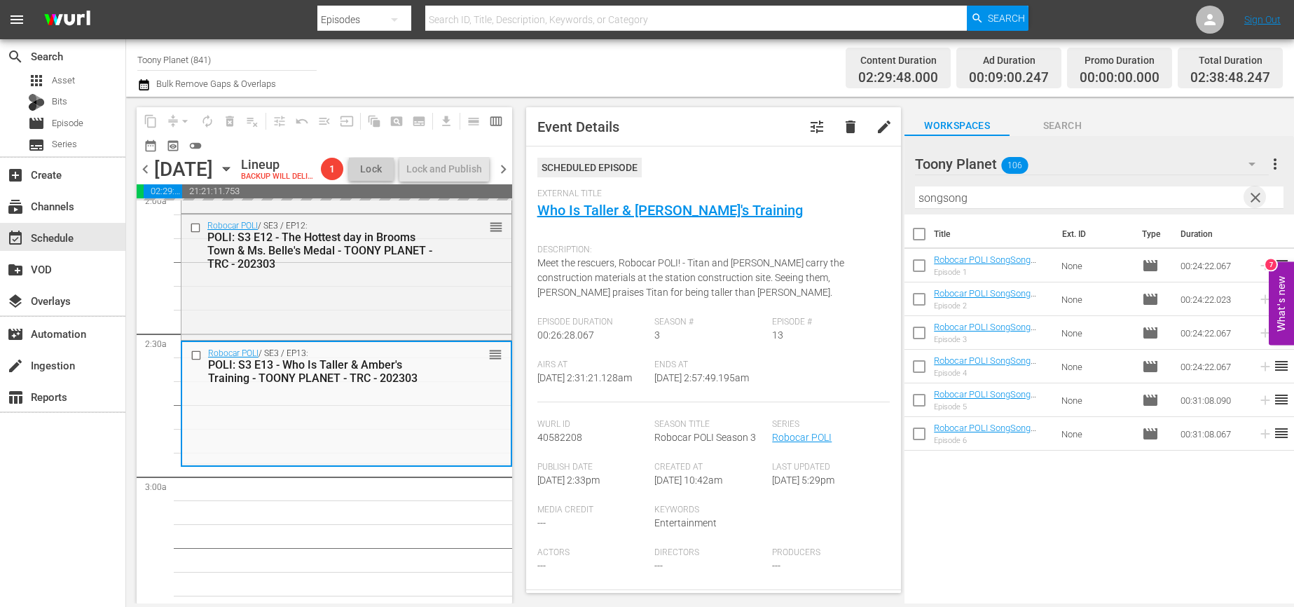
drag, startPoint x: 1254, startPoint y: 200, endPoint x: 1246, endPoint y: 196, distance: 9.4
click at [1235, 200] on span "clear" at bounding box center [1255, 197] width 17 height 17
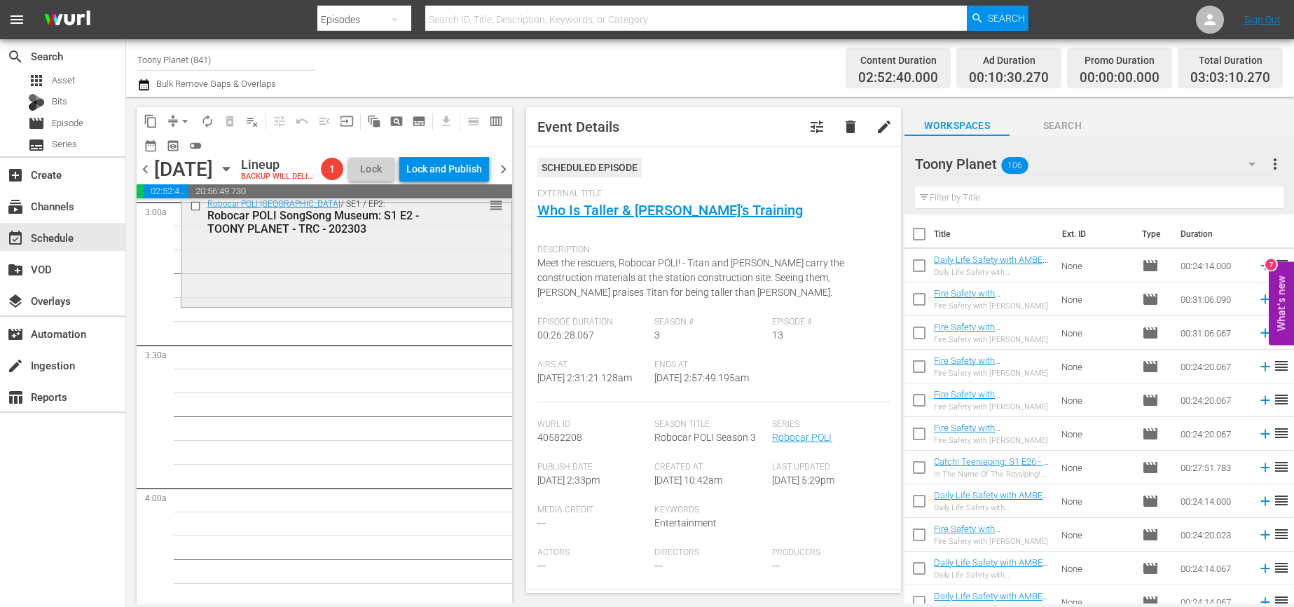
click at [457, 304] on div "Robocar POLI SongSong Museum / SE1 / EP2: Robocar POLI SongSong Museum: S1 E2 -…" at bounding box center [346, 249] width 330 height 112
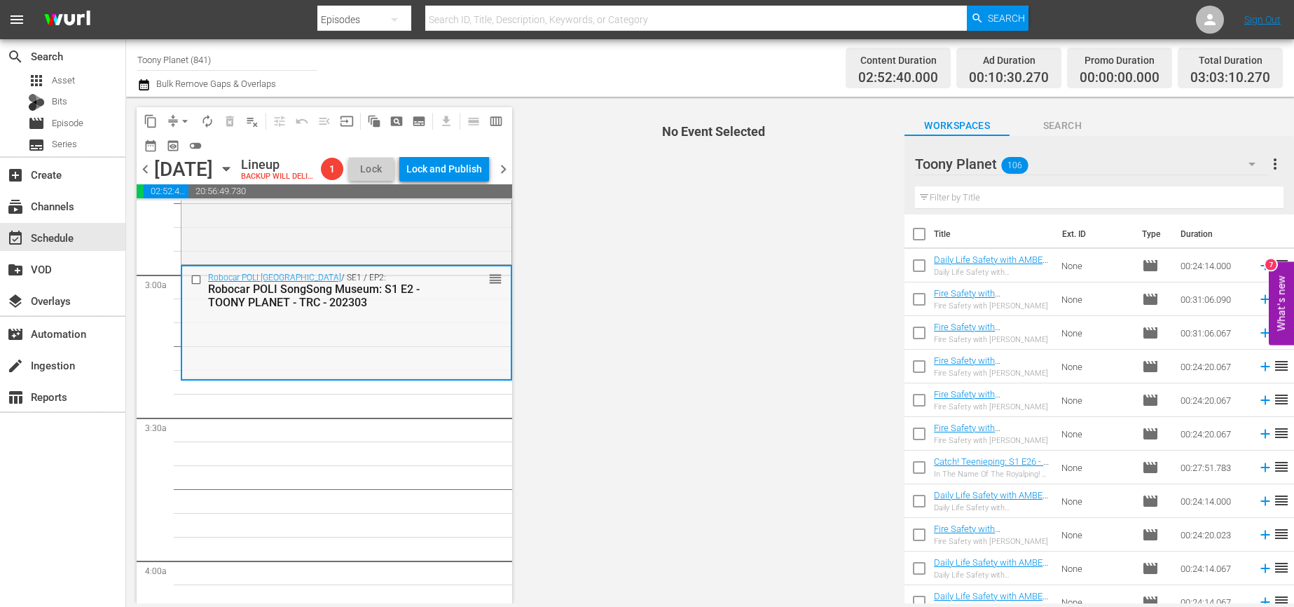
scroll to position [755, 0]
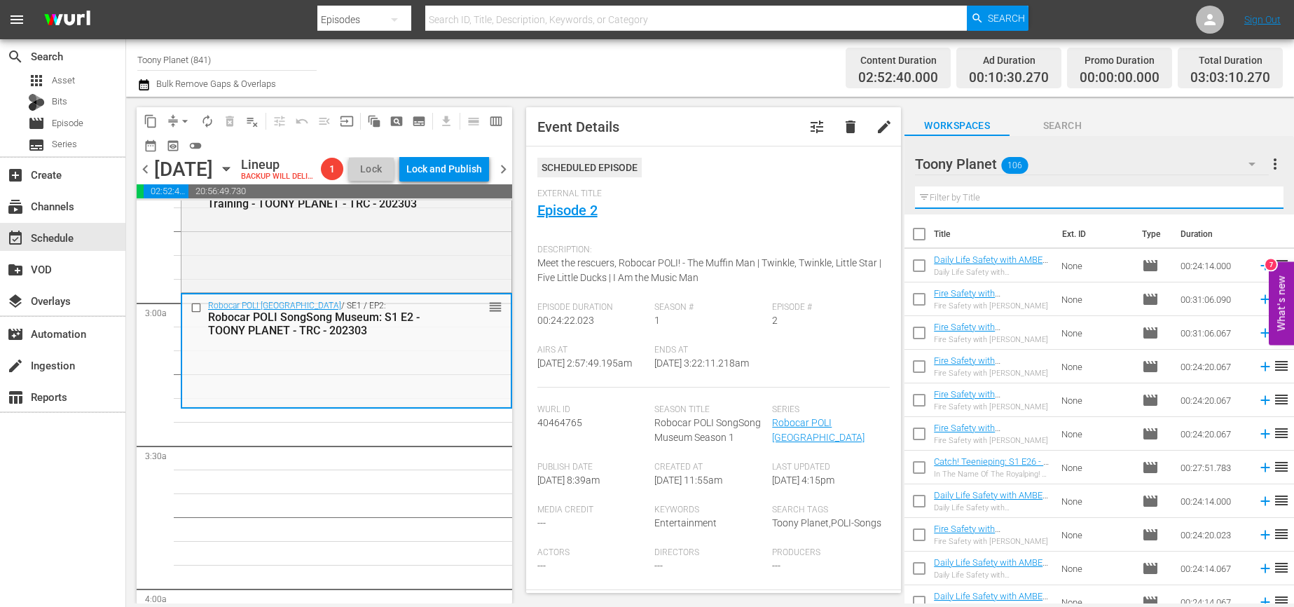
click at [997, 200] on input "text" at bounding box center [1099, 197] width 368 height 22
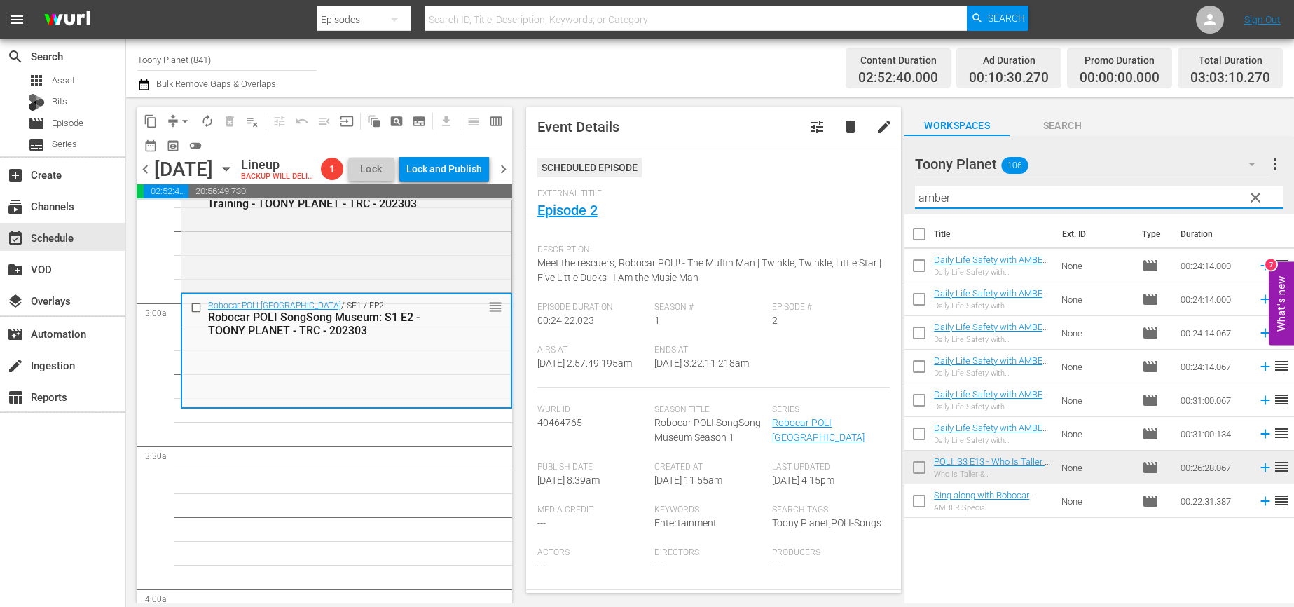
drag, startPoint x: 425, startPoint y: 512, endPoint x: 431, endPoint y: 441, distance: 71.0
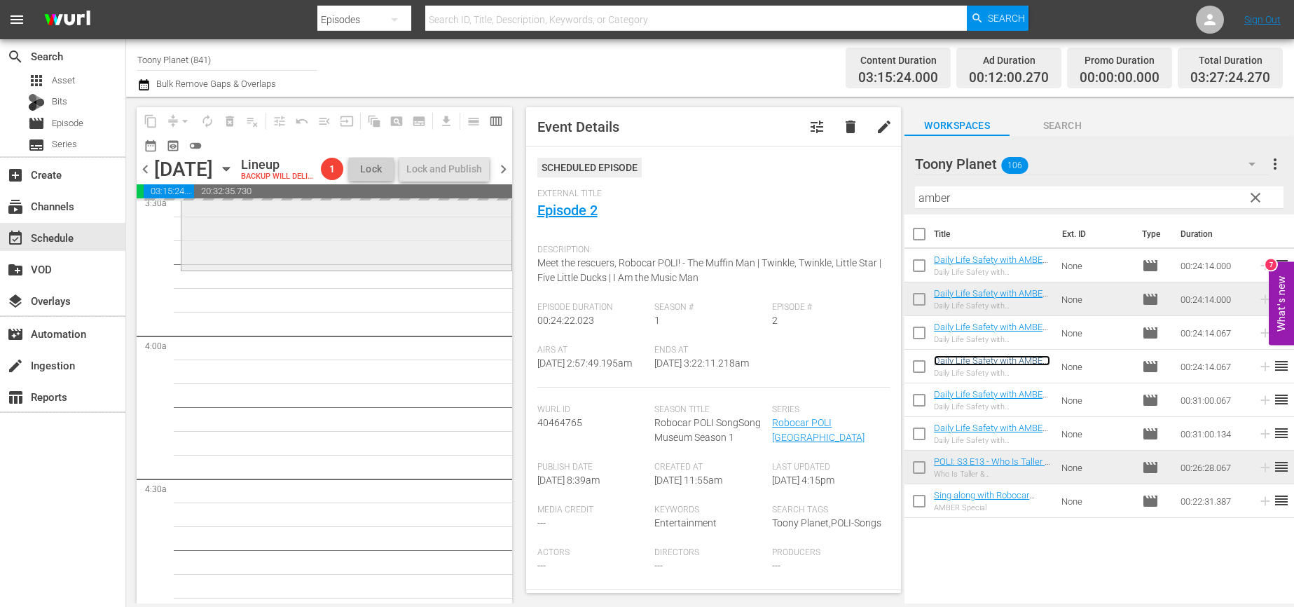
scroll to position [1009, 0]
drag, startPoint x: 970, startPoint y: 365, endPoint x: 506, endPoint y: 600, distance: 519.6
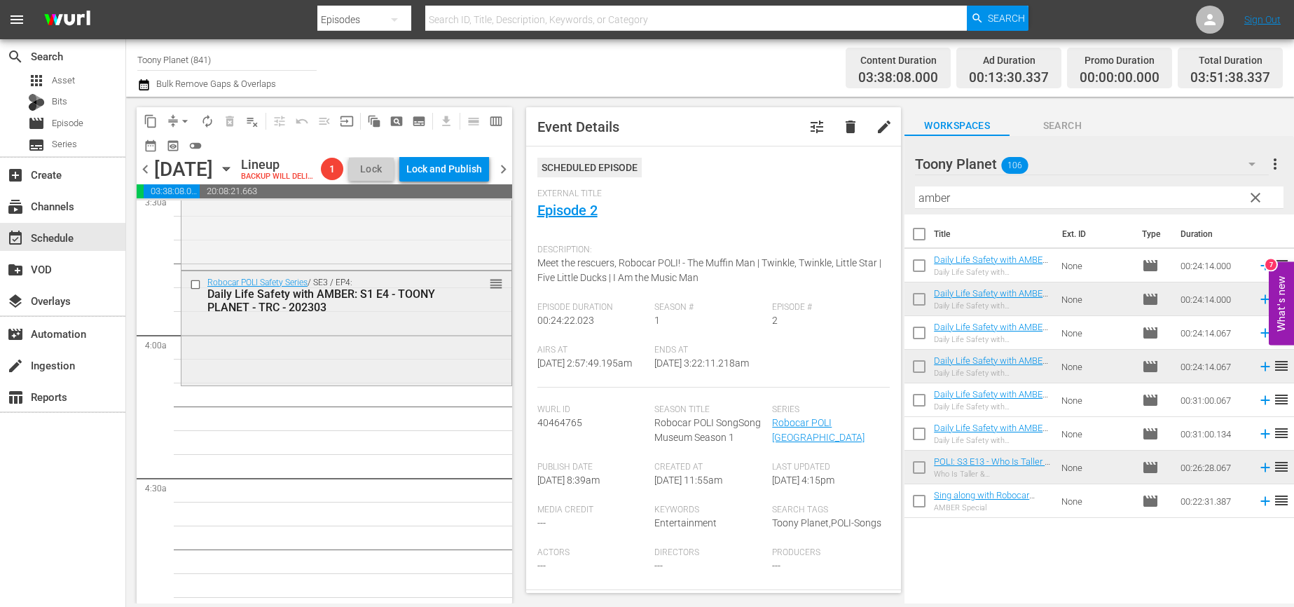
click at [333, 382] on div "Robocar POLI Safety Series / SE3 / EP4: Daily Life Safety with AMBER: S1 E4 - T…" at bounding box center [346, 326] width 330 height 111
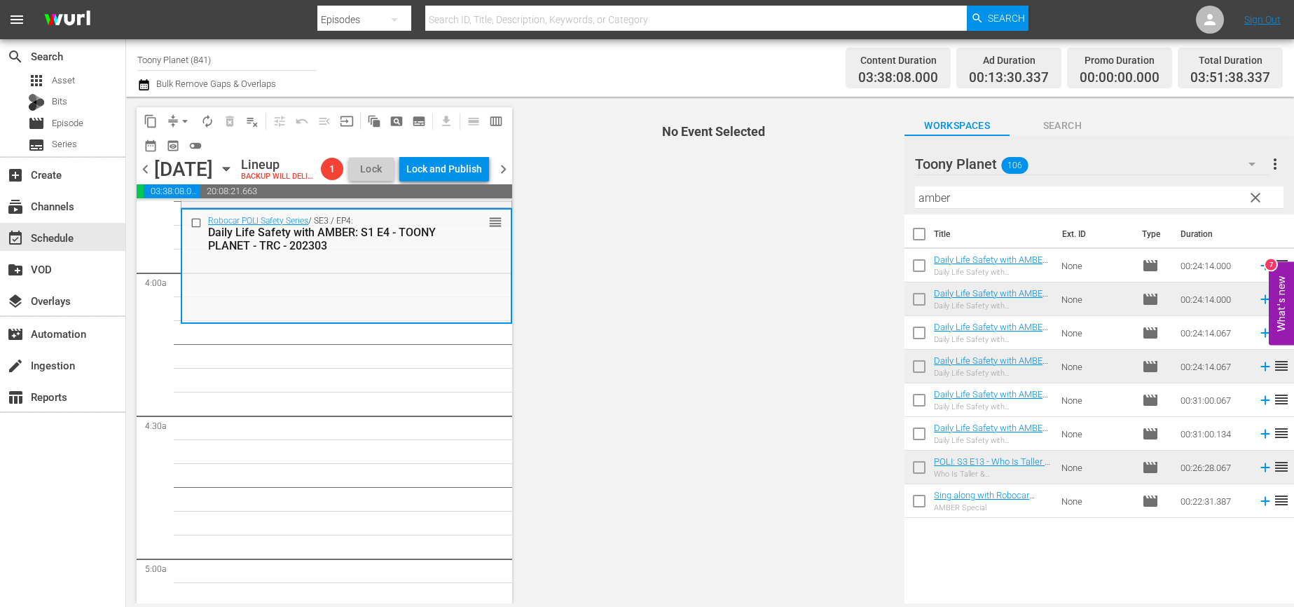
scroll to position [1080, 0]
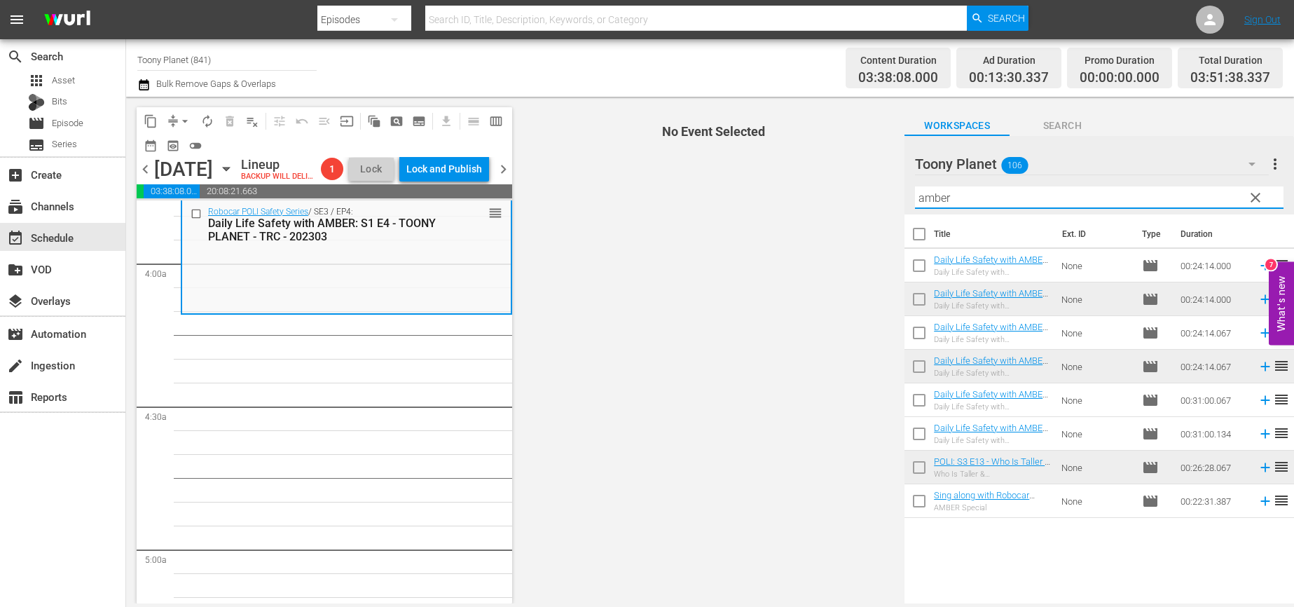
drag, startPoint x: 957, startPoint y: 202, endPoint x: 857, endPoint y: 184, distance: 101.9
click at [859, 184] on div "content_copy compress arrow_drop_down autorenew_outlined delete_forever_outline…" at bounding box center [710, 350] width 1168 height 506
type input "ㅒ"
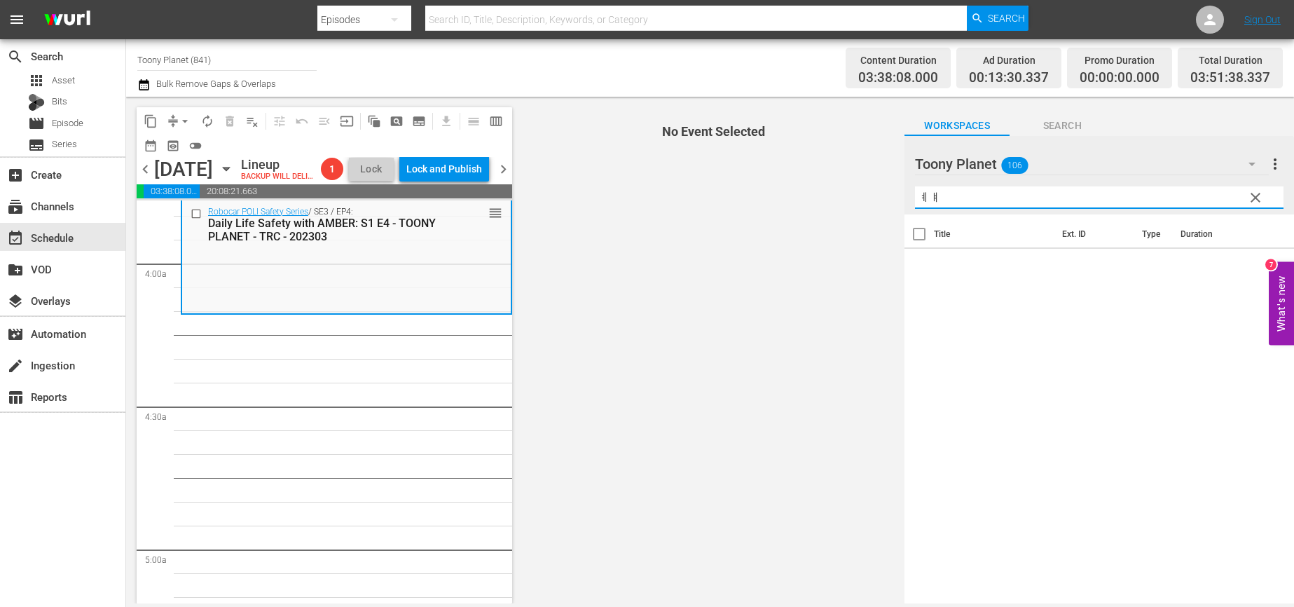
type input "ㅖ"
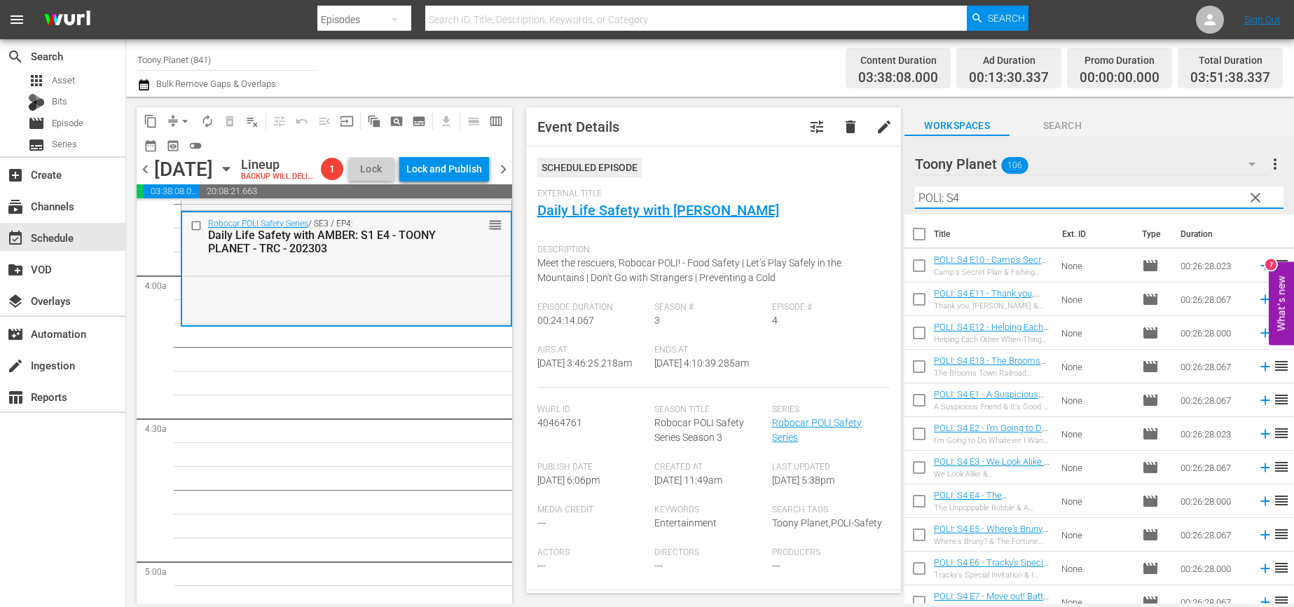
scroll to position [1132, 0]
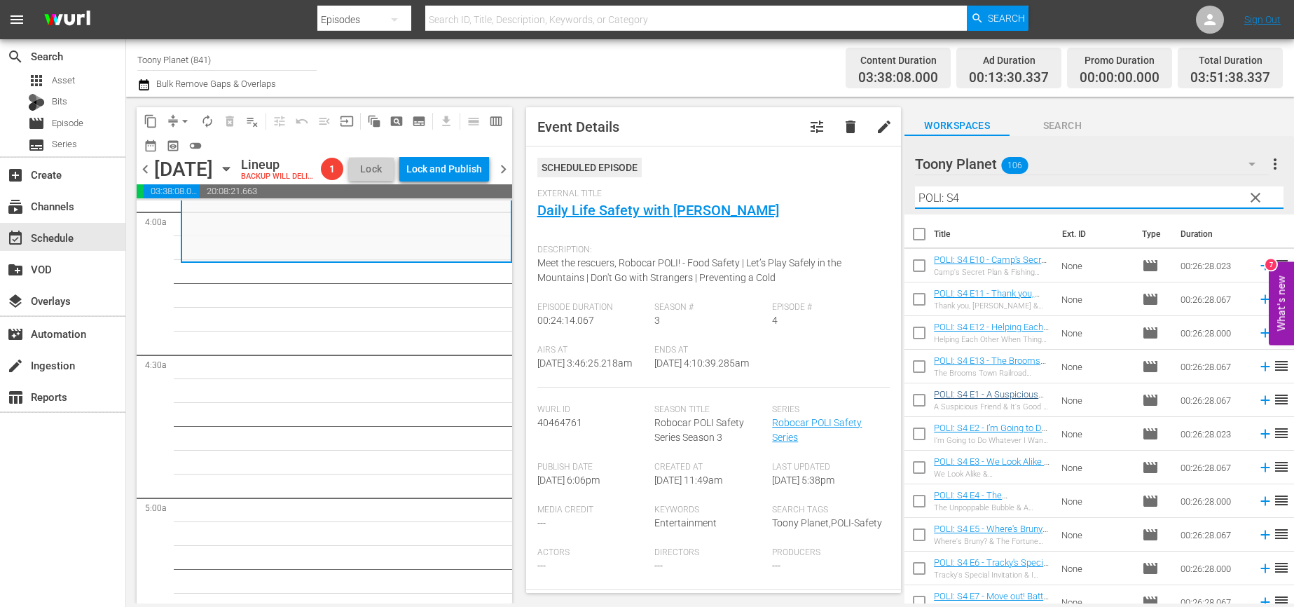
type input "POLI: S4"
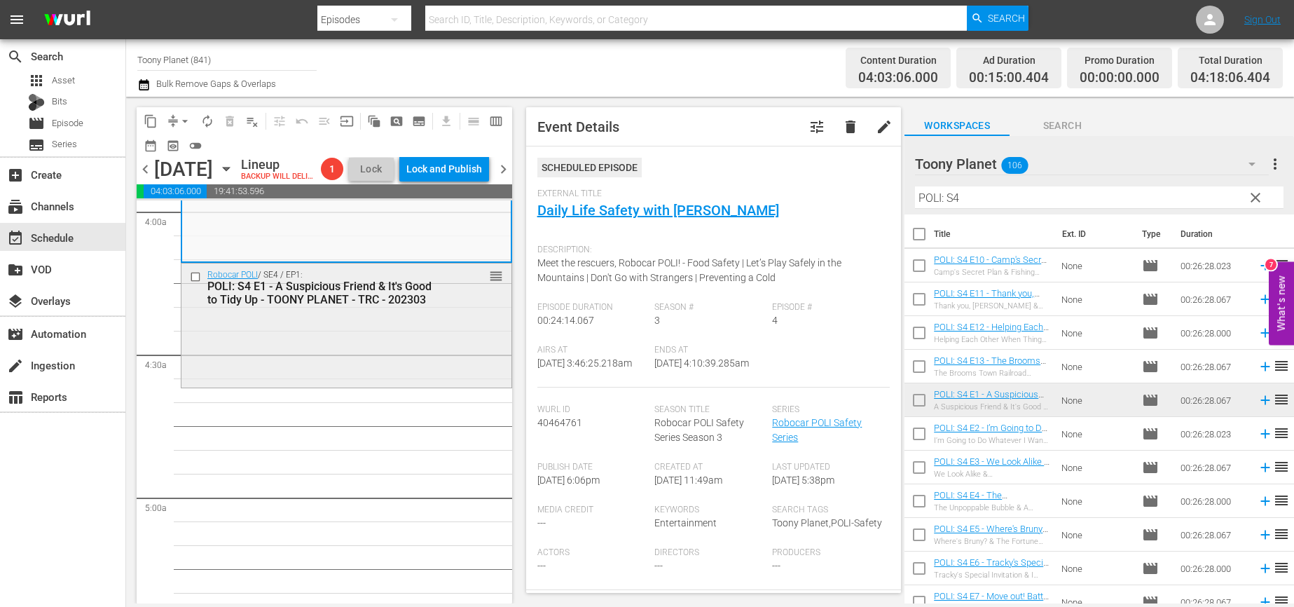
click at [391, 350] on div "Robocar POLI / SE4 / EP1: POLI: S4 E1 - A Suspicious Friend & It's Good to Tidy…" at bounding box center [346, 324] width 330 height 122
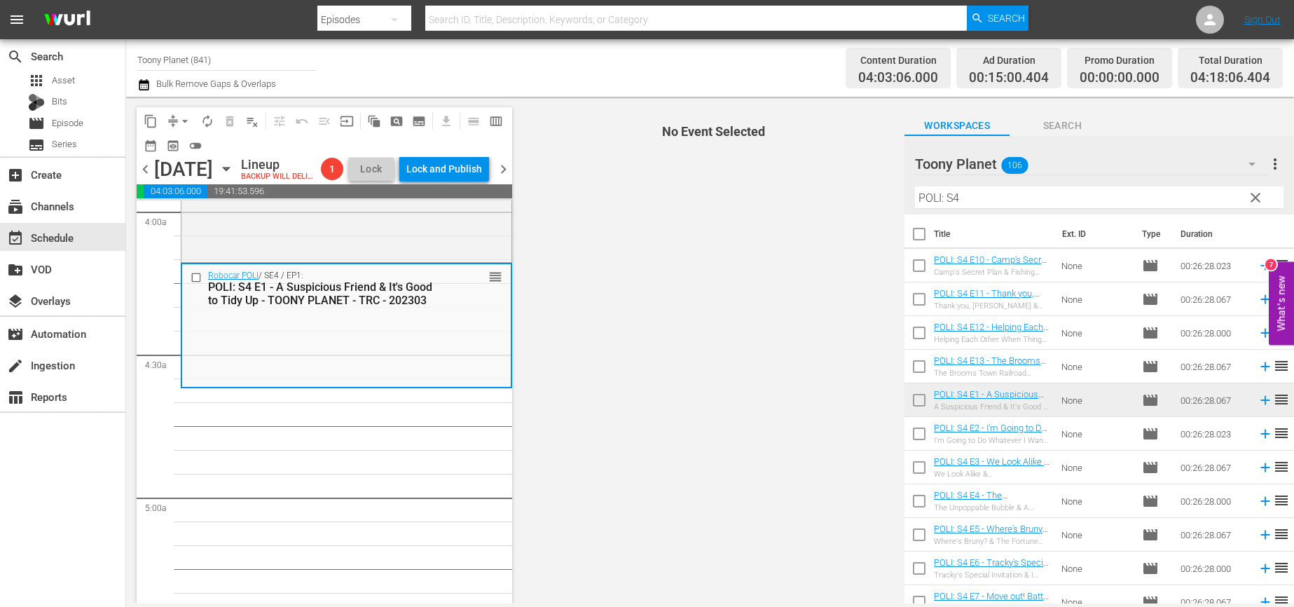
click at [904, 431] on input "checkbox" at bounding box center [918, 436] width 29 height 29
checkbox input "true"
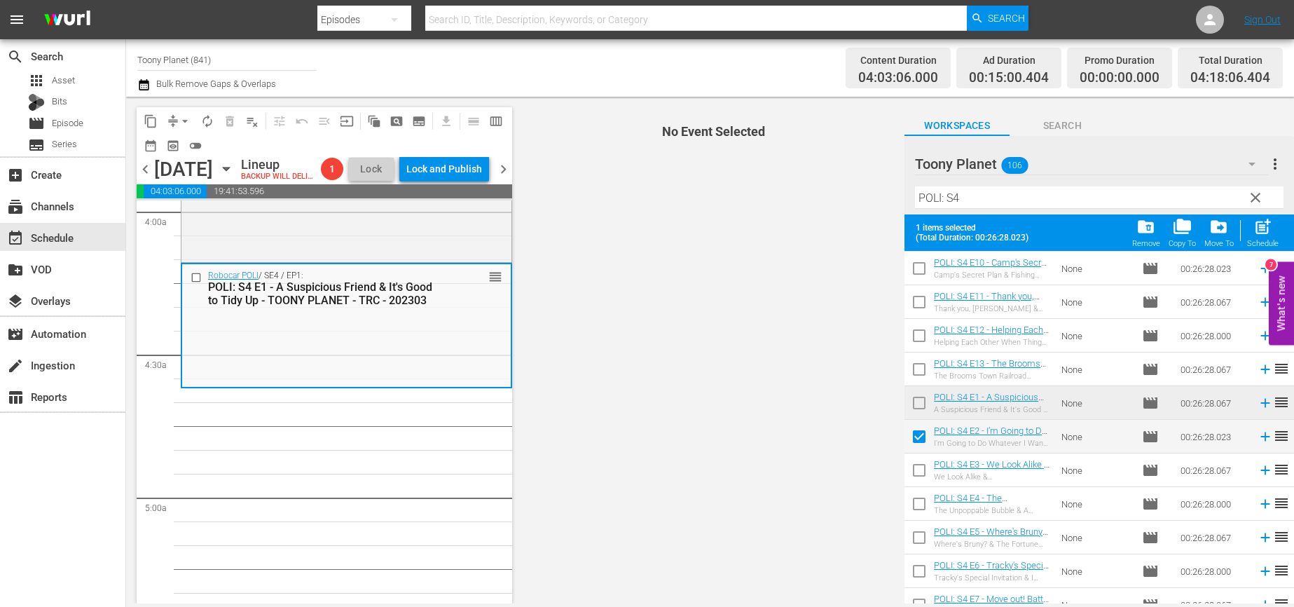
scroll to position [35, 0]
click at [930, 480] on input "checkbox" at bounding box center [918, 471] width 29 height 29
checkbox input "true"
click at [915, 501] on input "checkbox" at bounding box center [918, 504] width 29 height 29
checkbox input "true"
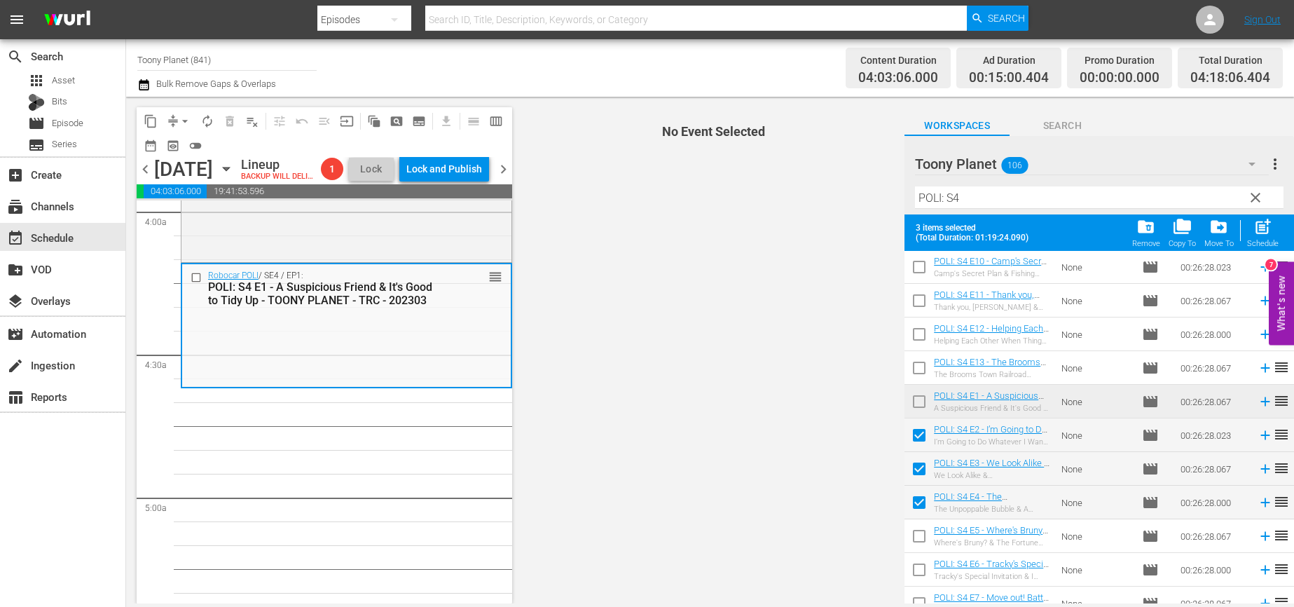
drag, startPoint x: 1265, startPoint y: 224, endPoint x: 1116, endPoint y: 270, distance: 155.3
click at [1235, 224] on span "post_add" at bounding box center [1262, 226] width 19 height 19
checkbox input "false"
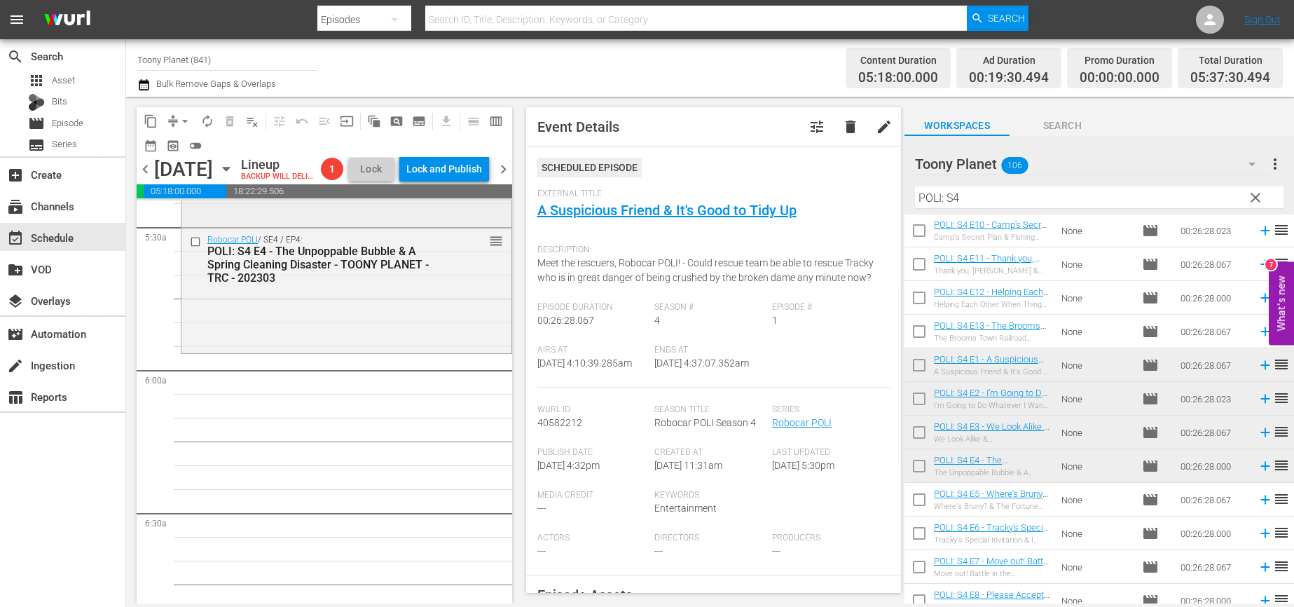
scroll to position [1488, 0]
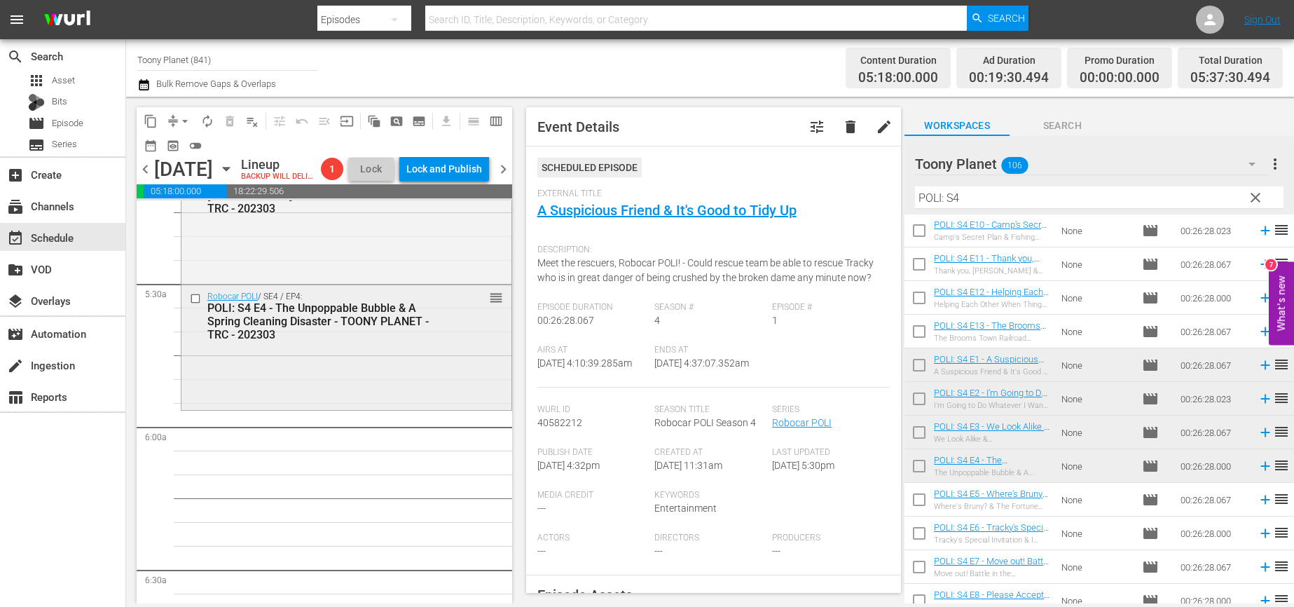
click at [337, 377] on div "Robocar POLI / SE4 / EP4: POLI: S4 E4 - The Unpoppable Bubble & A Spring Cleani…" at bounding box center [346, 346] width 330 height 122
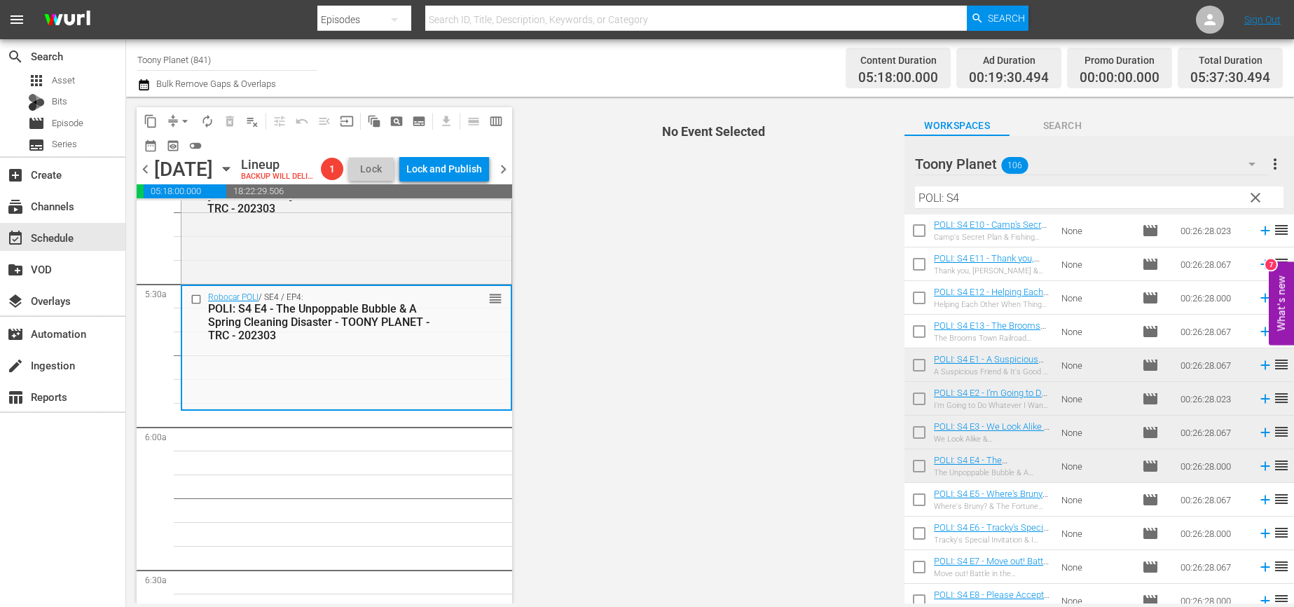
drag, startPoint x: 991, startPoint y: 201, endPoint x: 790, endPoint y: 176, distance: 202.5
click at [794, 178] on div "content_copy compress arrow_drop_down autorenew_outlined delete_forever_outline…" at bounding box center [710, 350] width 1168 height 506
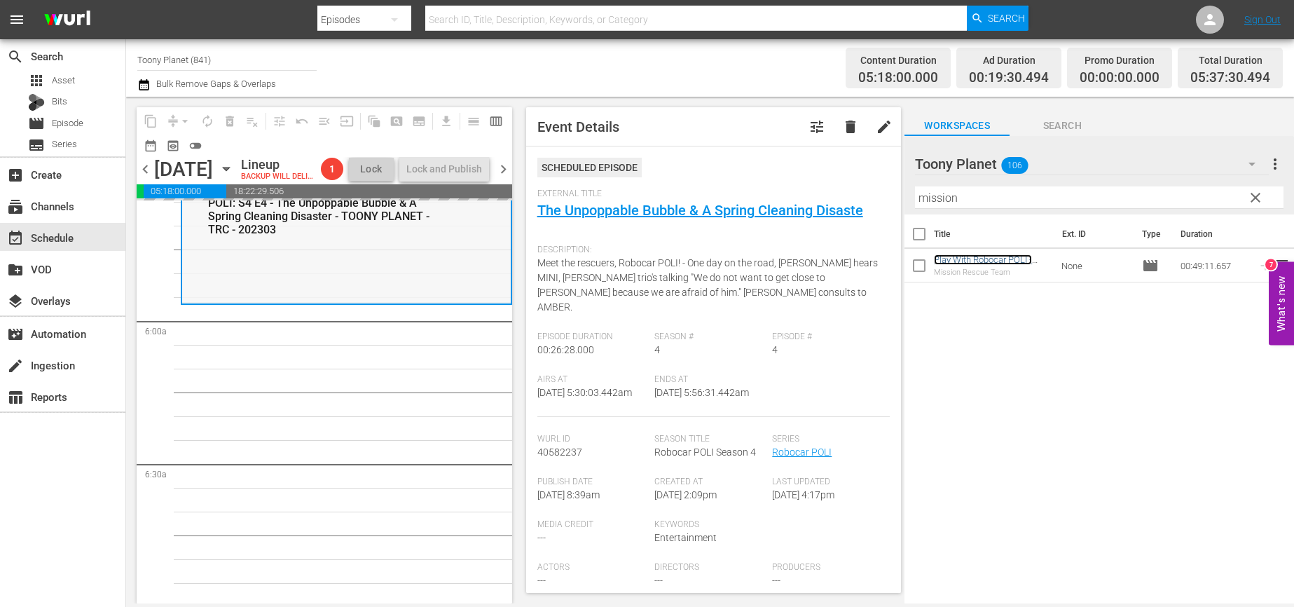
scroll to position [1590, 0]
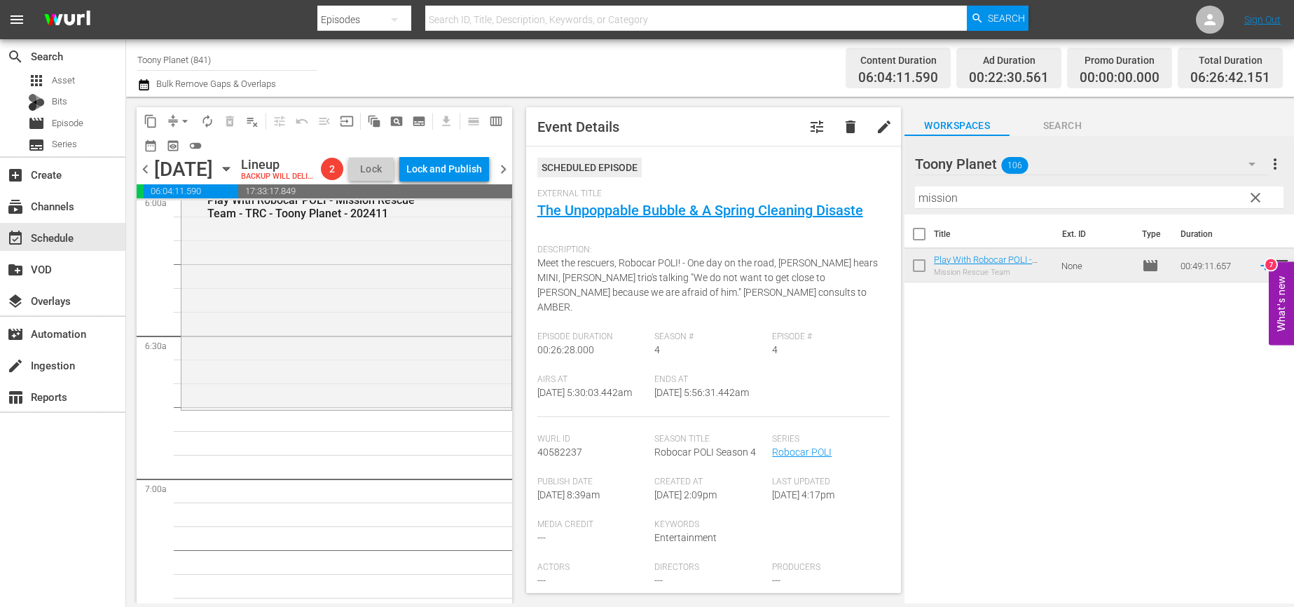
scroll to position [1723, 0]
click at [349, 407] on div "Play With Robocar POLI / SE1 / EP4: Play With Robocar POLI - Mission Rescue Tea…" at bounding box center [346, 291] width 330 height 230
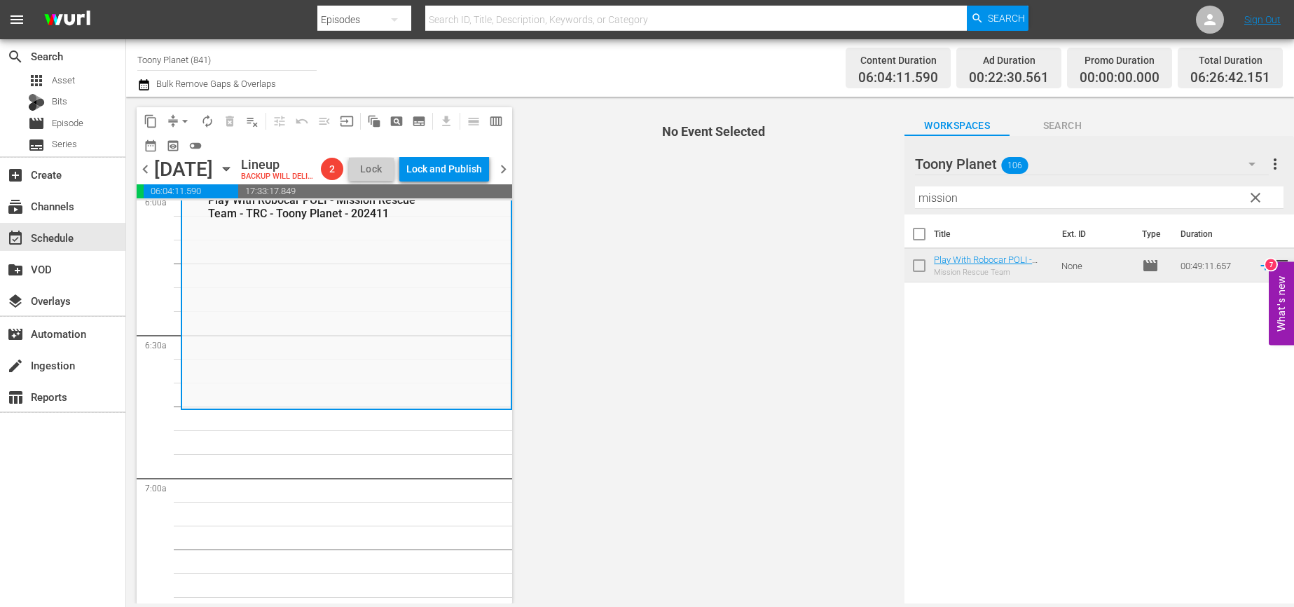
drag, startPoint x: 870, startPoint y: 193, endPoint x: 742, endPoint y: 188, distance: 128.3
click at [785, 191] on div "content_copy compress arrow_drop_down autorenew_outlined delete_forever_outline…" at bounding box center [710, 350] width 1168 height 506
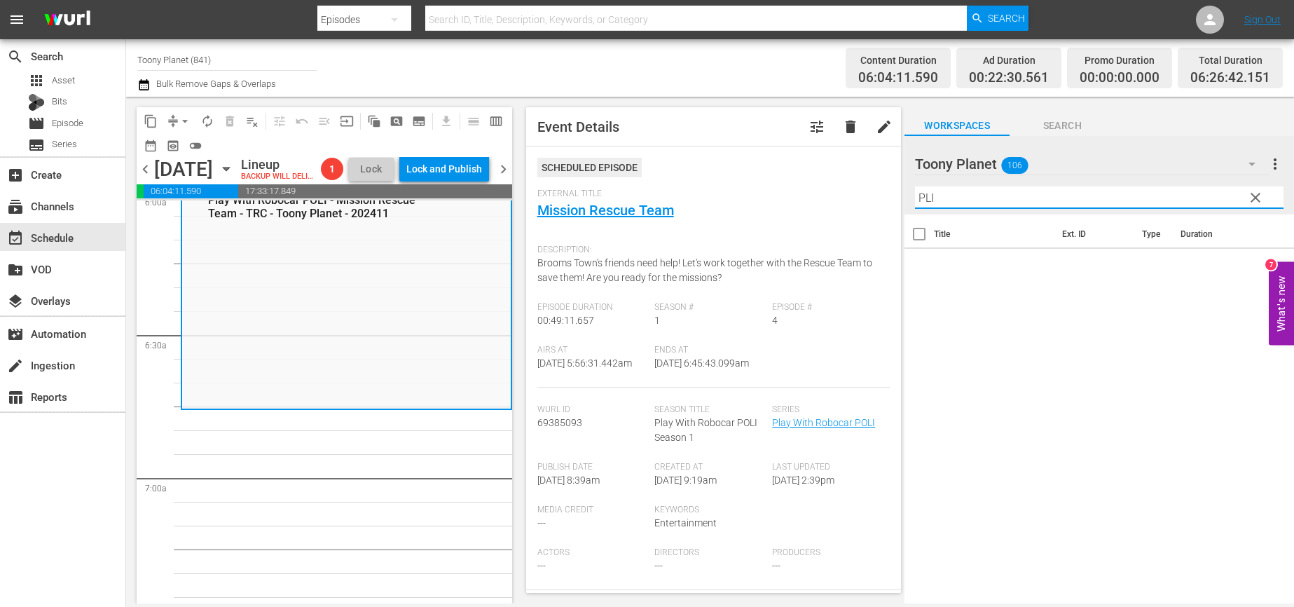
drag, startPoint x: 943, startPoint y: 192, endPoint x: 826, endPoint y: 158, distance: 121.9
click at [826, 159] on div "content_copy compress arrow_drop_down autorenew_outlined delete_forever_outline…" at bounding box center [710, 350] width 1168 height 506
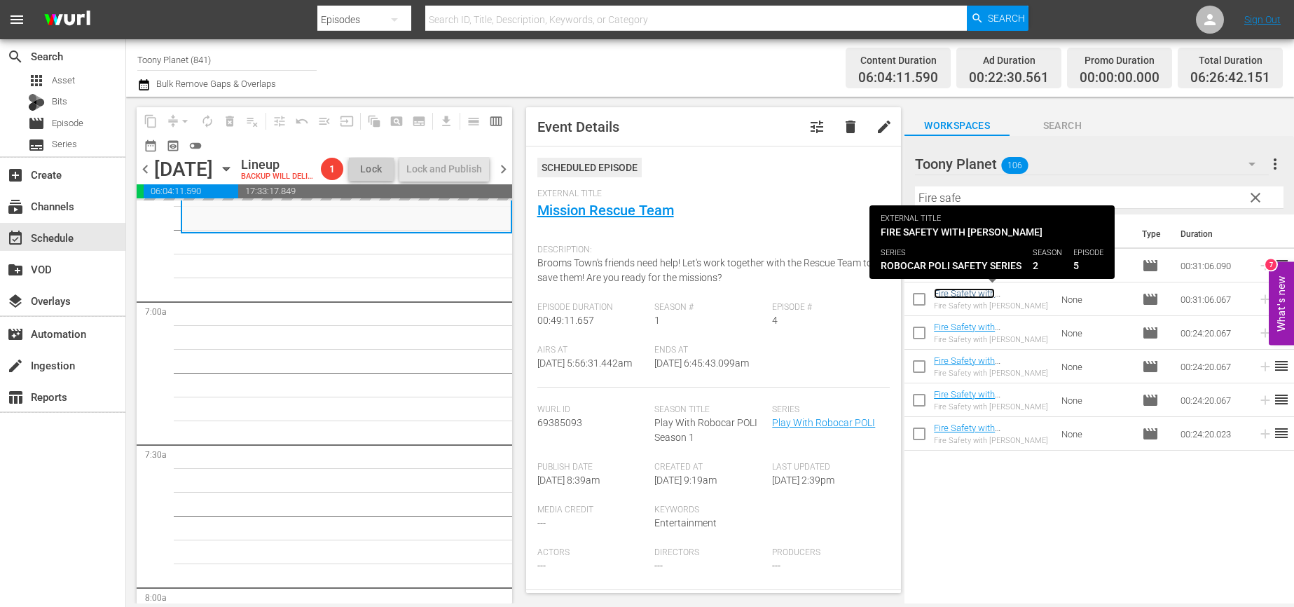
scroll to position [1906, 0]
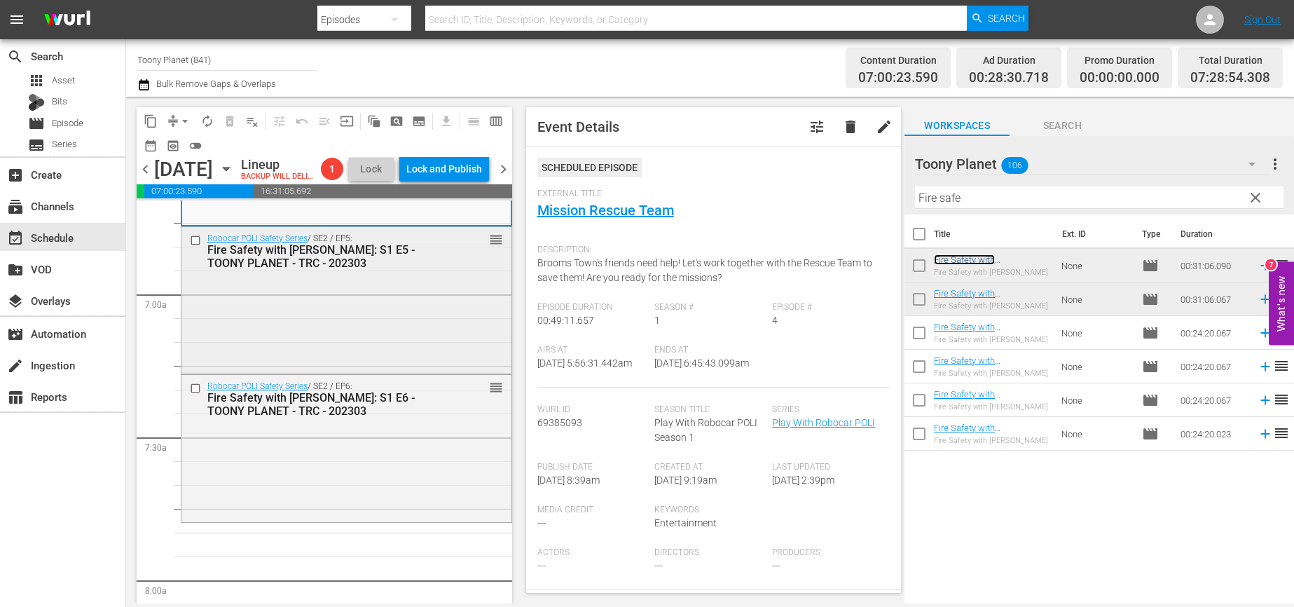
scroll to position [2025, 0]
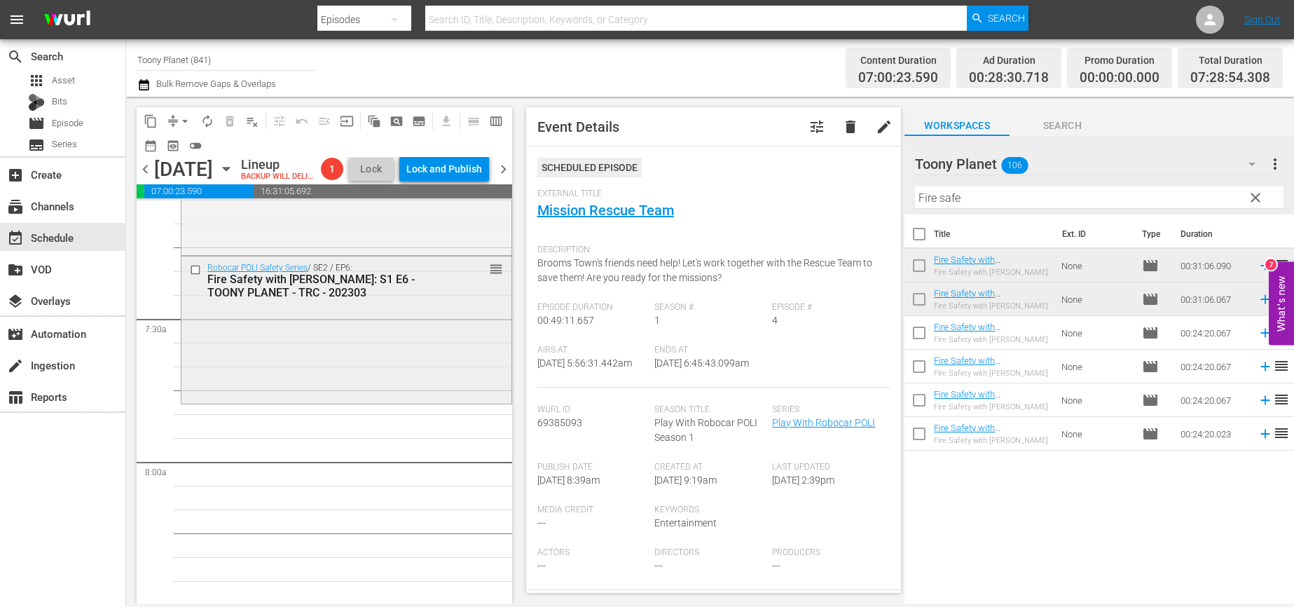
click at [282, 357] on div "Robocar POLI Safety Series / SE2 / EP6: Fire Safety with ROY: S1 E6 - TOONY PLA…" at bounding box center [346, 328] width 330 height 144
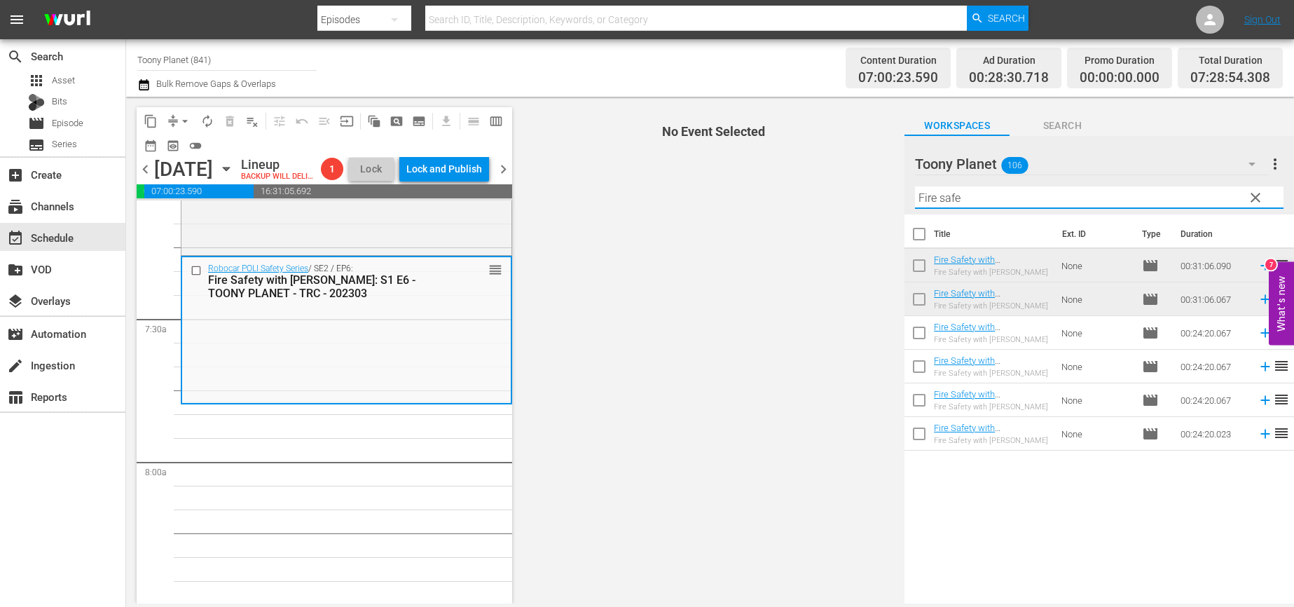
drag, startPoint x: 987, startPoint y: 200, endPoint x: 845, endPoint y: 193, distance: 142.4
click at [845, 193] on div "content_copy compress arrow_drop_down autorenew_outlined delete_forever_outline…" at bounding box center [710, 350] width 1168 height 506
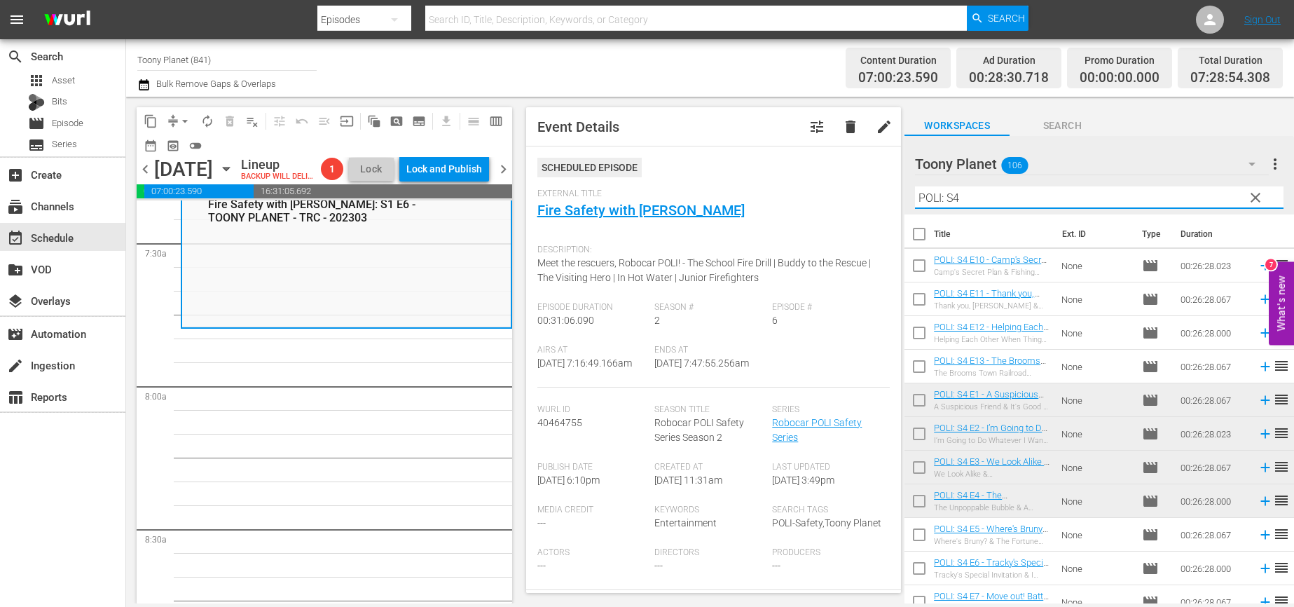
scroll to position [2119, 0]
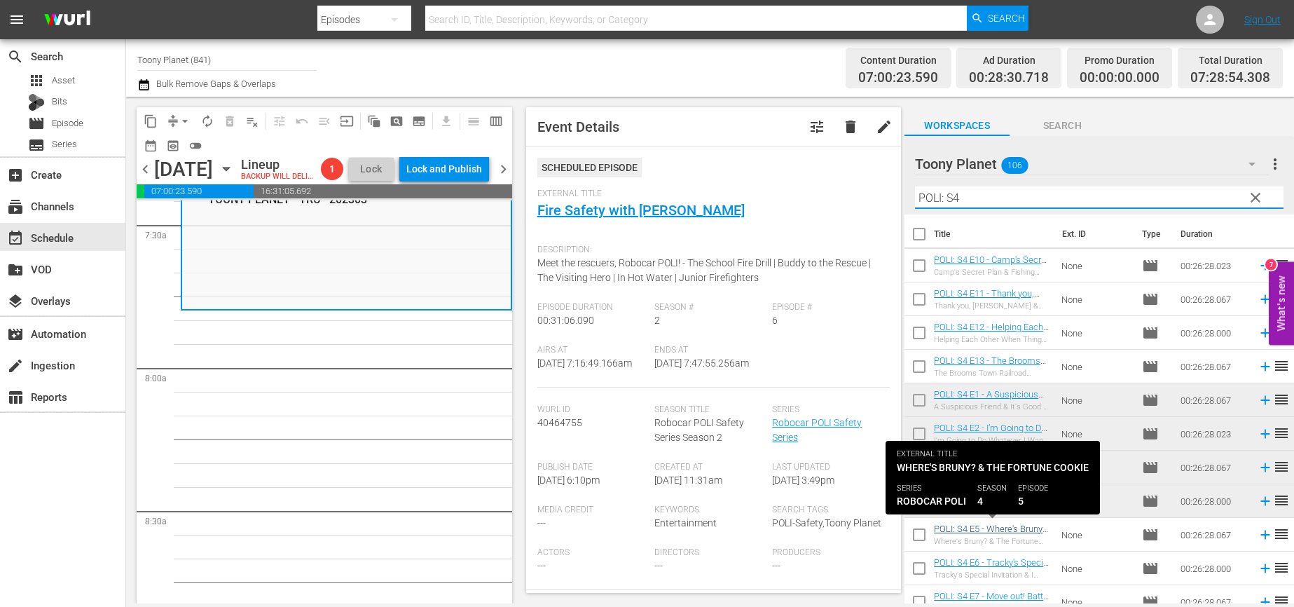
type input "POLI: S4"
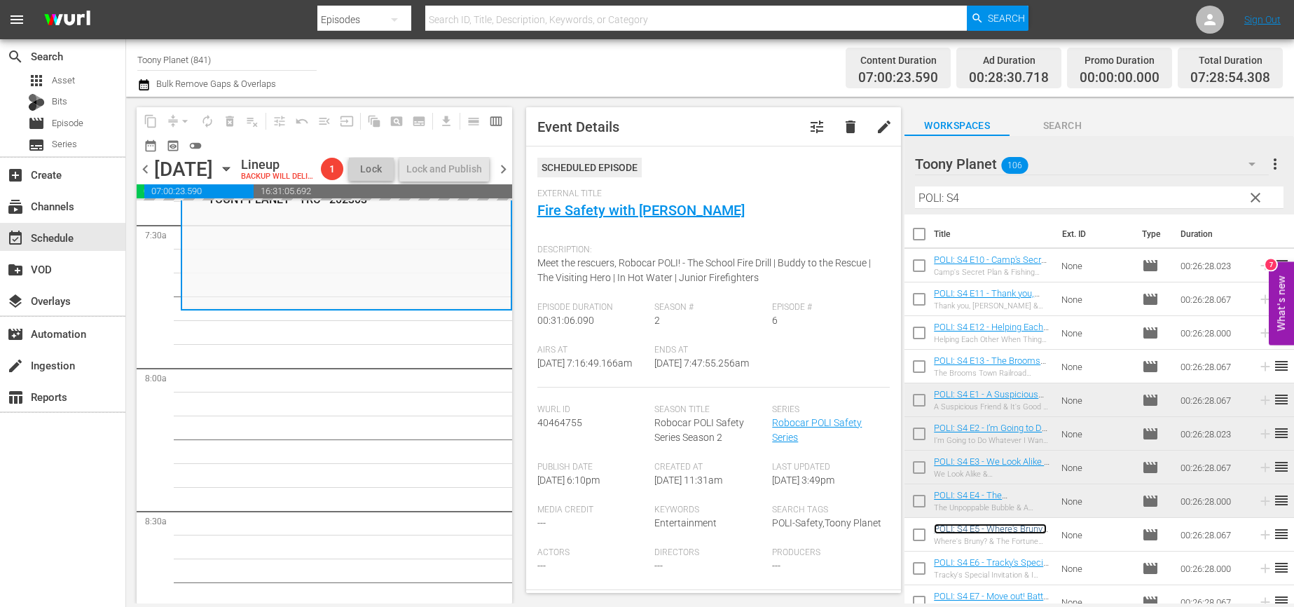
scroll to position [81, 0]
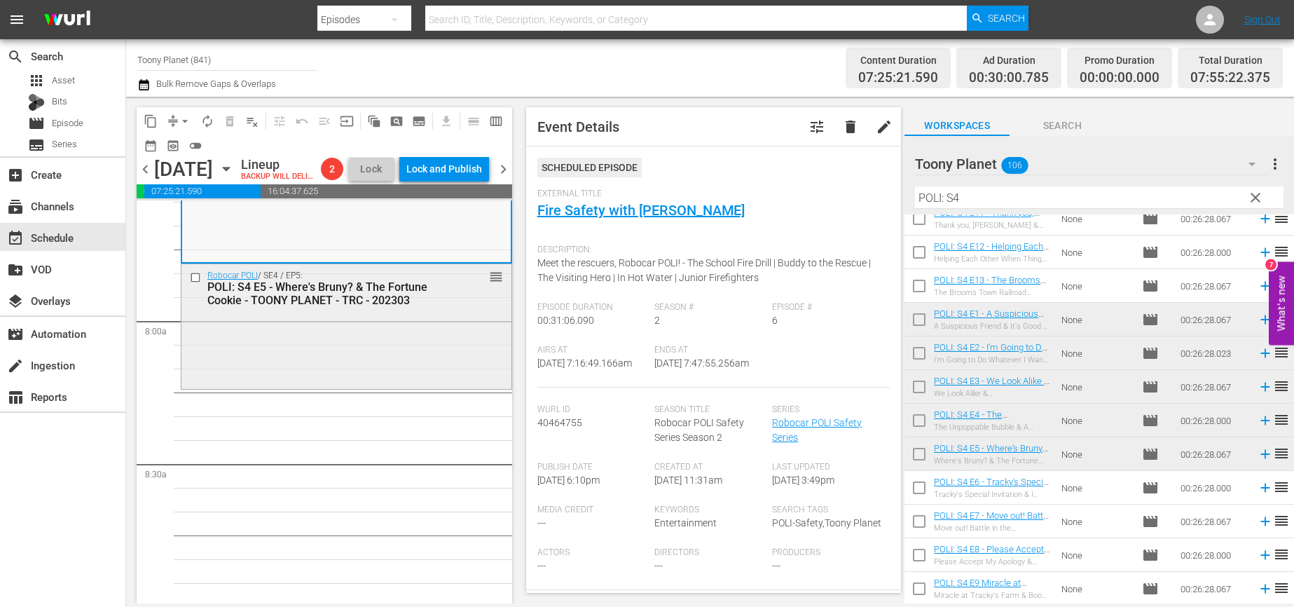
click at [337, 384] on div "Robocar POLI / SE4 / EP5: POLI: S4 E5 - Where's Bruny? & The Fortune Cookie - T…" at bounding box center [346, 325] width 330 height 122
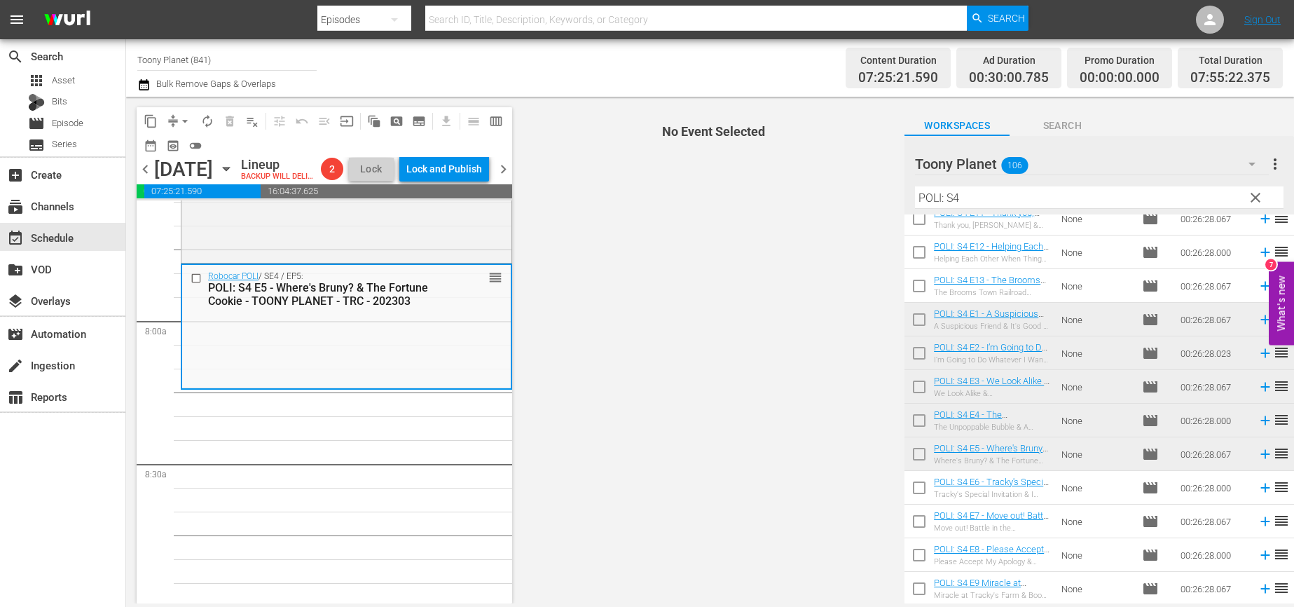
click at [921, 485] on input "checkbox" at bounding box center [918, 490] width 29 height 29
checkbox input "true"
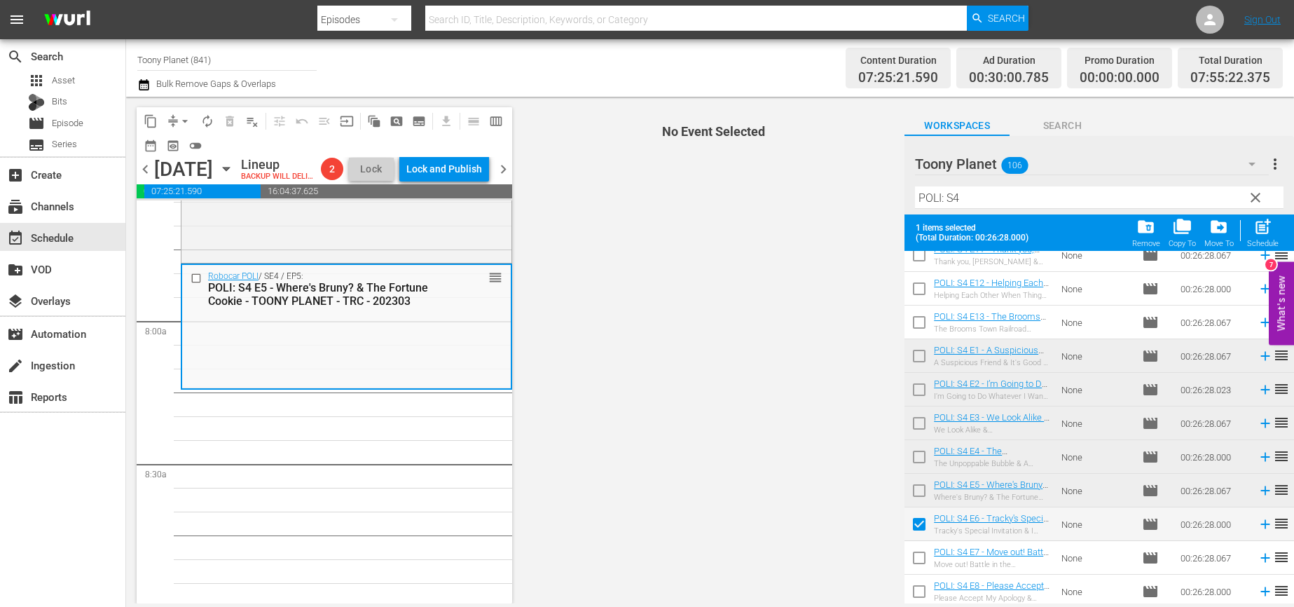
scroll to position [117, 0]
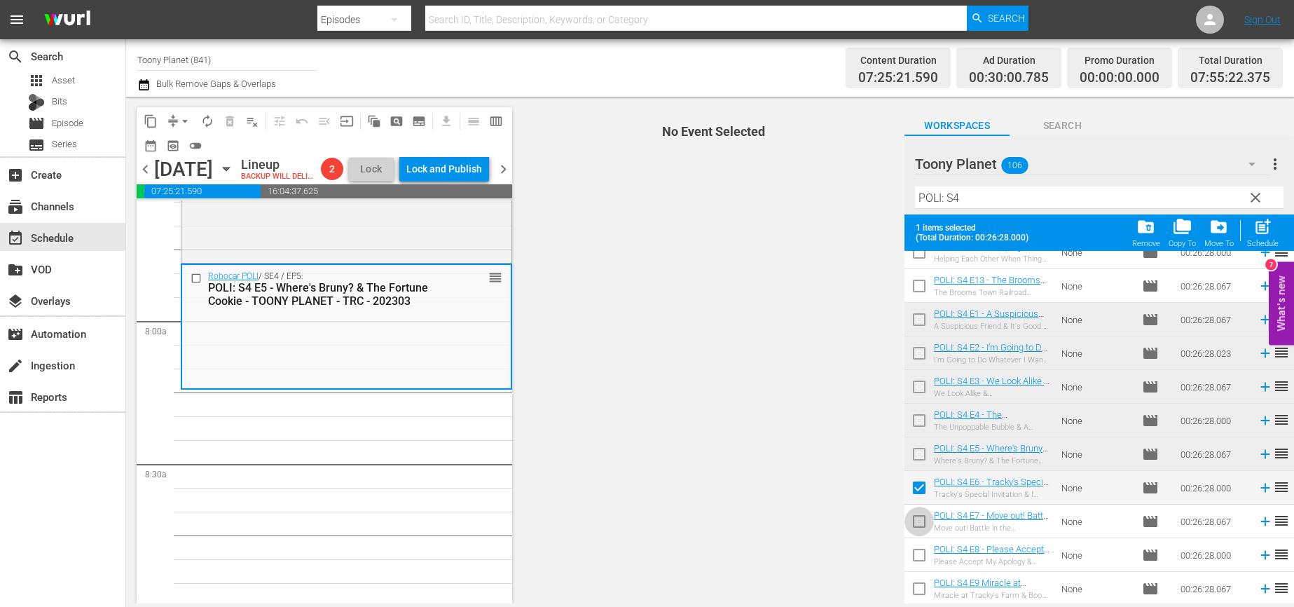
click at [913, 525] on input "checkbox" at bounding box center [918, 523] width 29 height 29
checkbox input "true"
click at [917, 565] on input "checkbox" at bounding box center [918, 557] width 29 height 29
checkbox input "true"
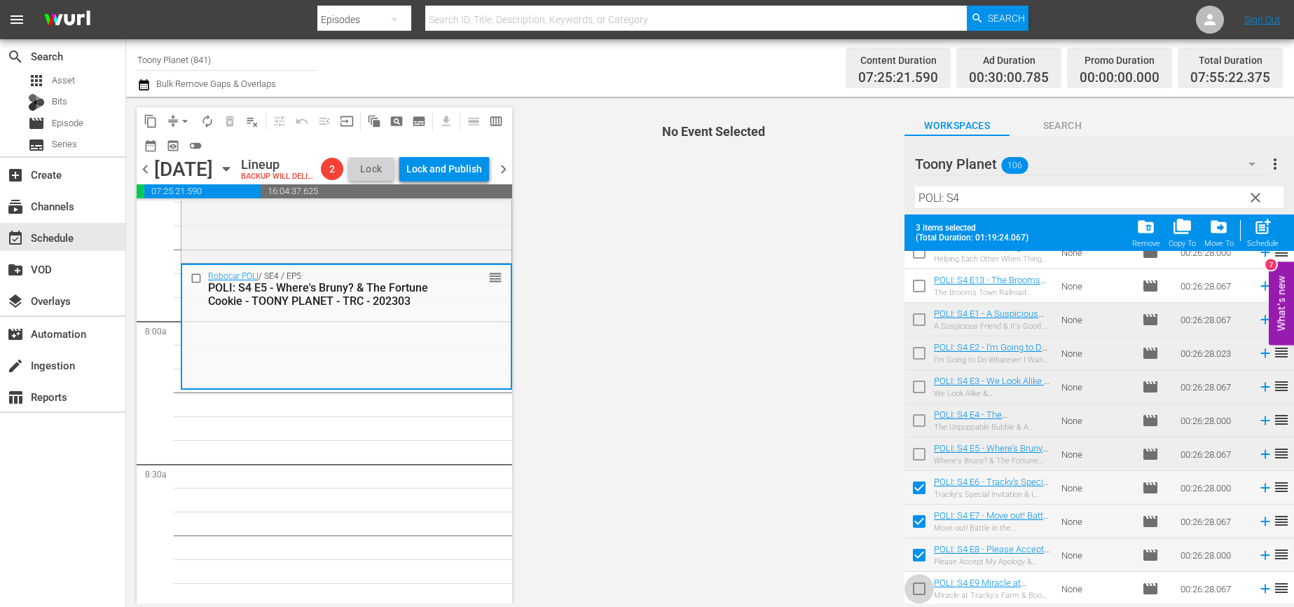
drag, startPoint x: 917, startPoint y: 590, endPoint x: 924, endPoint y: 581, distance: 11.5
click at [917, 590] on input "checkbox" at bounding box center [918, 590] width 29 height 29
checkbox input "true"
drag, startPoint x: 1264, startPoint y: 228, endPoint x: 1181, endPoint y: 226, distance: 83.4
click at [1235, 228] on span "post_add" at bounding box center [1262, 226] width 19 height 19
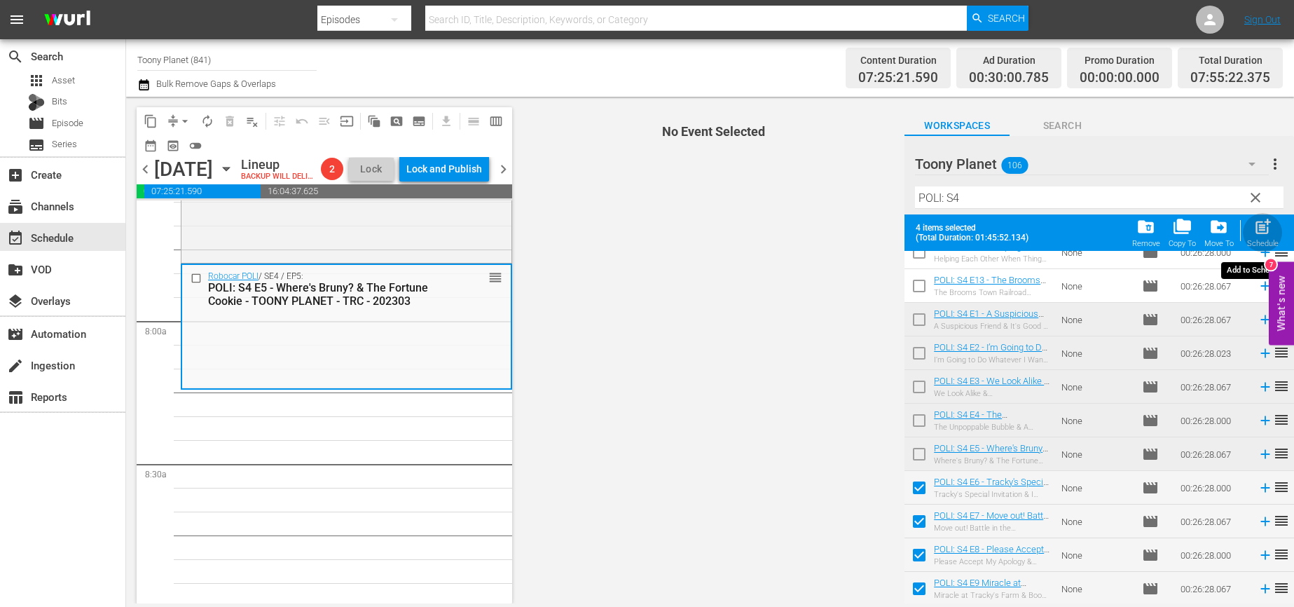
checkbox input "false"
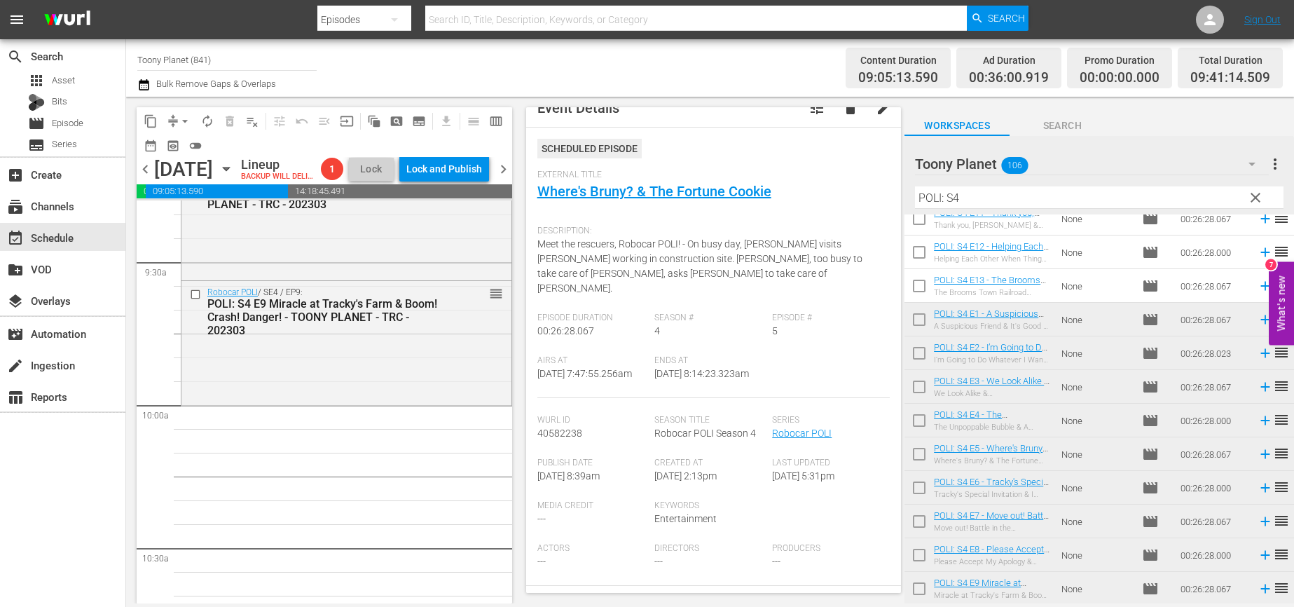
scroll to position [2655, 0]
click at [345, 401] on div "Robocar POLI / SE4 / EP9: POLI: S4 E9 Miracle at Tracky's Farm & Boom! Crash! D…" at bounding box center [346, 340] width 330 height 122
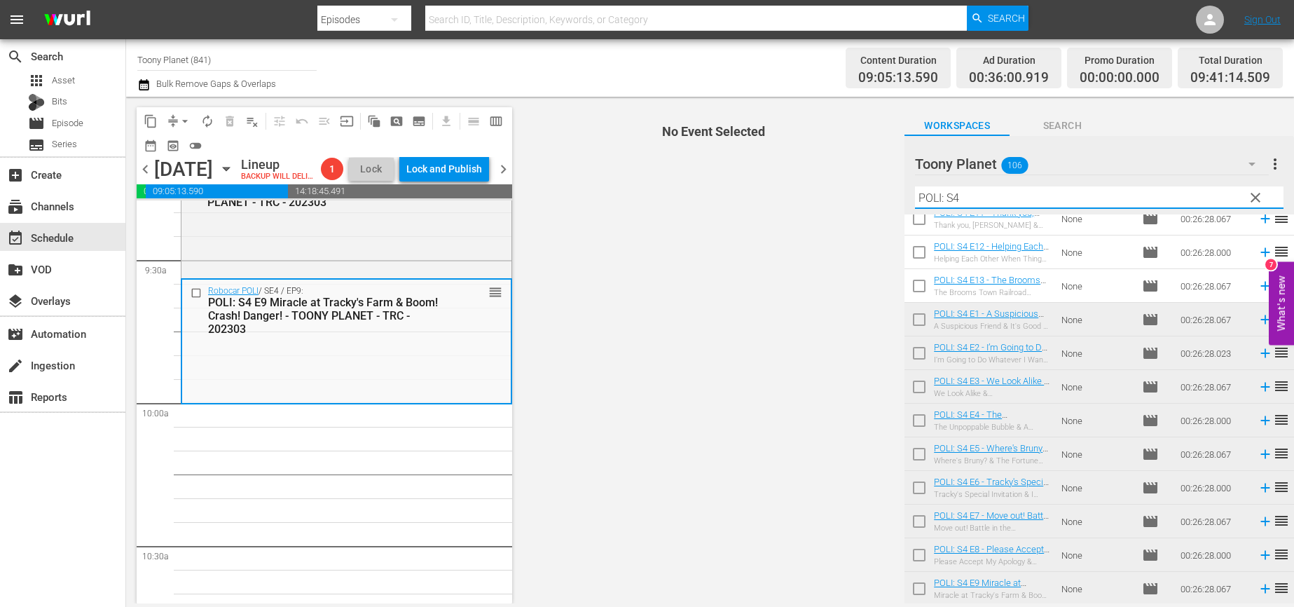
drag, startPoint x: 985, startPoint y: 198, endPoint x: 750, endPoint y: 158, distance: 238.8
click at [809, 181] on div "content_copy compress arrow_drop_down autorenew_outlined delete_forever_outline…" at bounding box center [710, 350] width 1168 height 506
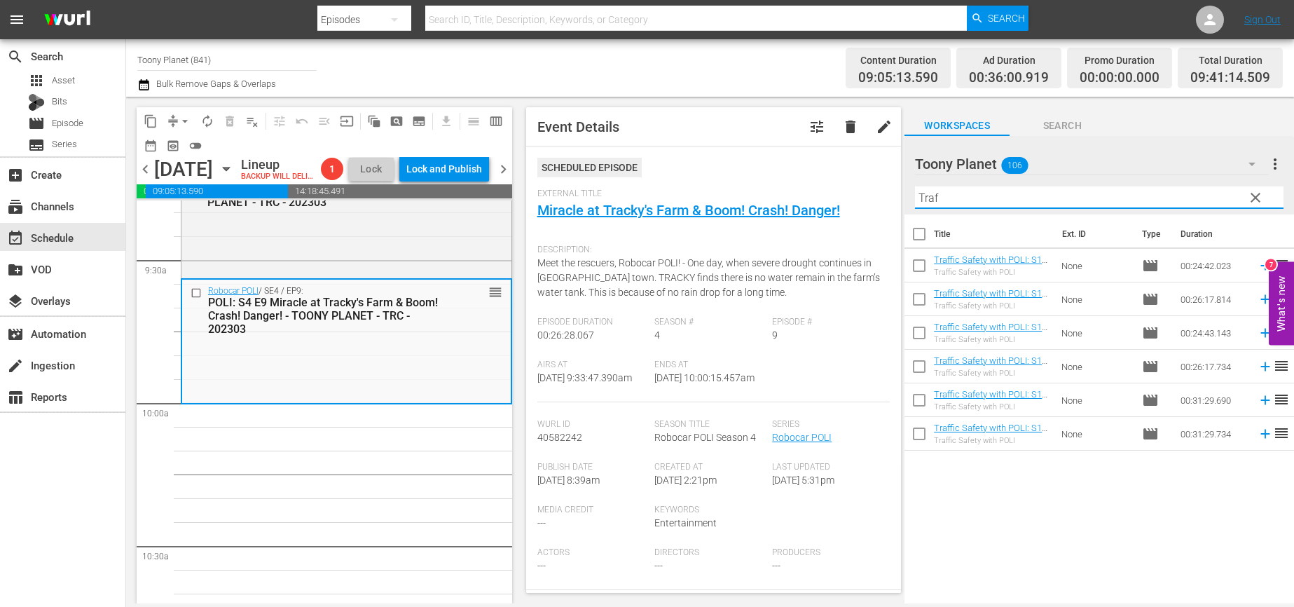
scroll to position [0, 0]
drag, startPoint x: 967, startPoint y: 256, endPoint x: 441, endPoint y: 6, distance: 582.4
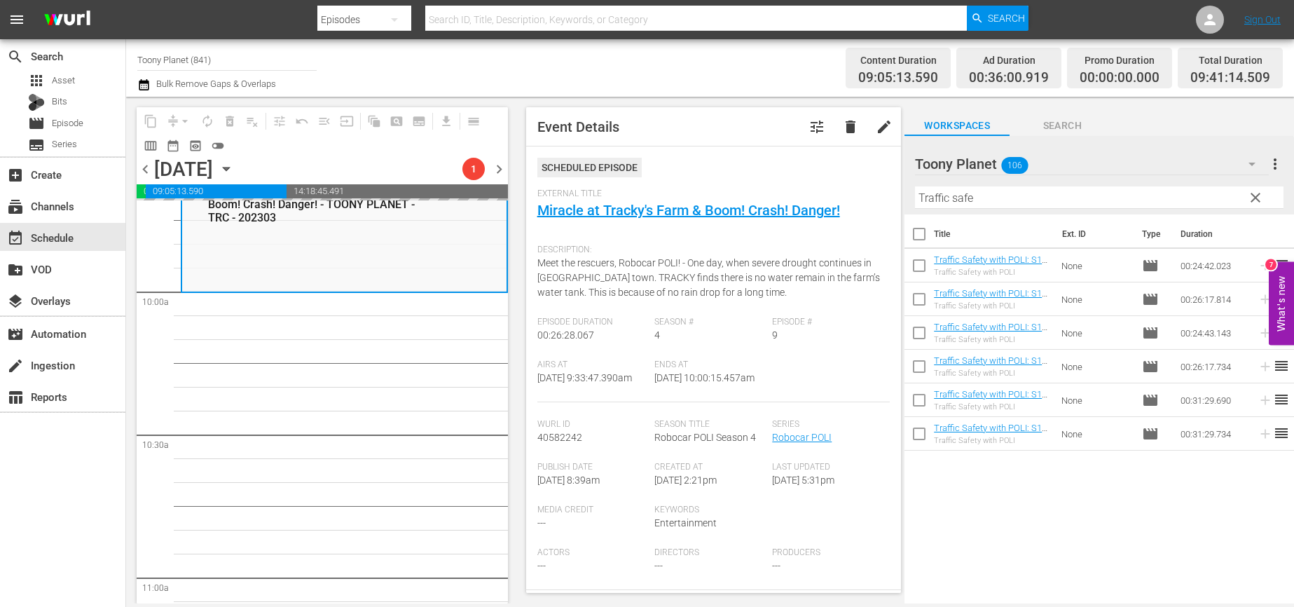
scroll to position [2791, 0]
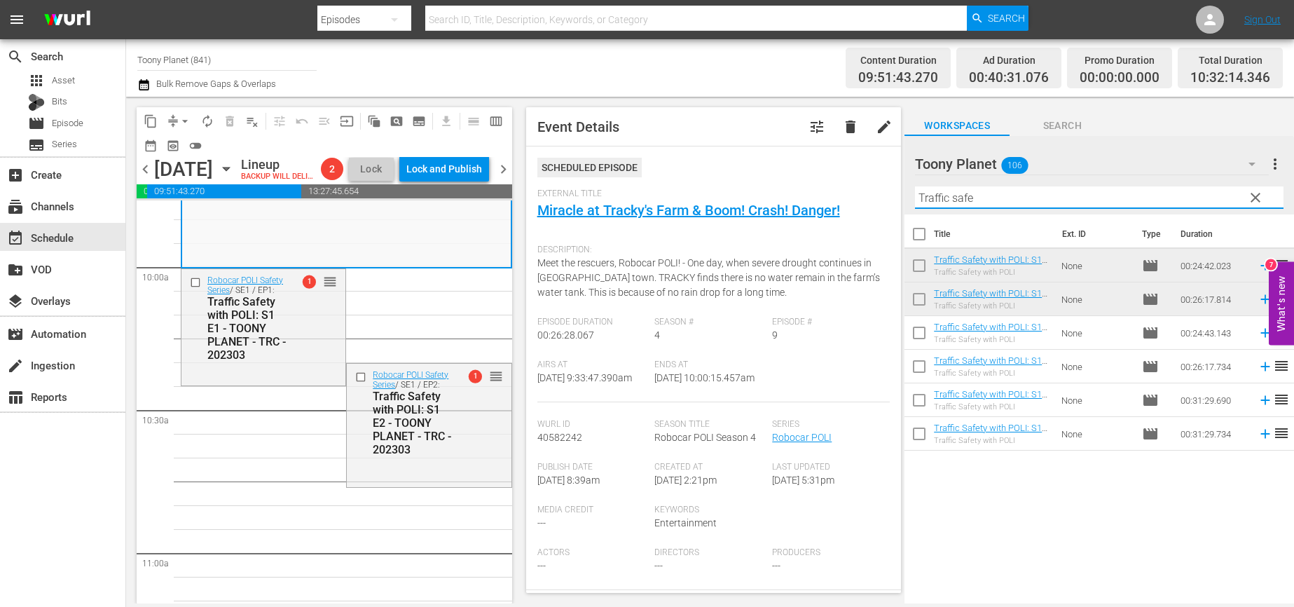
drag, startPoint x: 918, startPoint y: 188, endPoint x: 742, endPoint y: 188, distance: 175.8
click at [768, 186] on div "content_copy compress arrow_drop_down autorenew_outlined delete_forever_outline…" at bounding box center [710, 350] width 1168 height 506
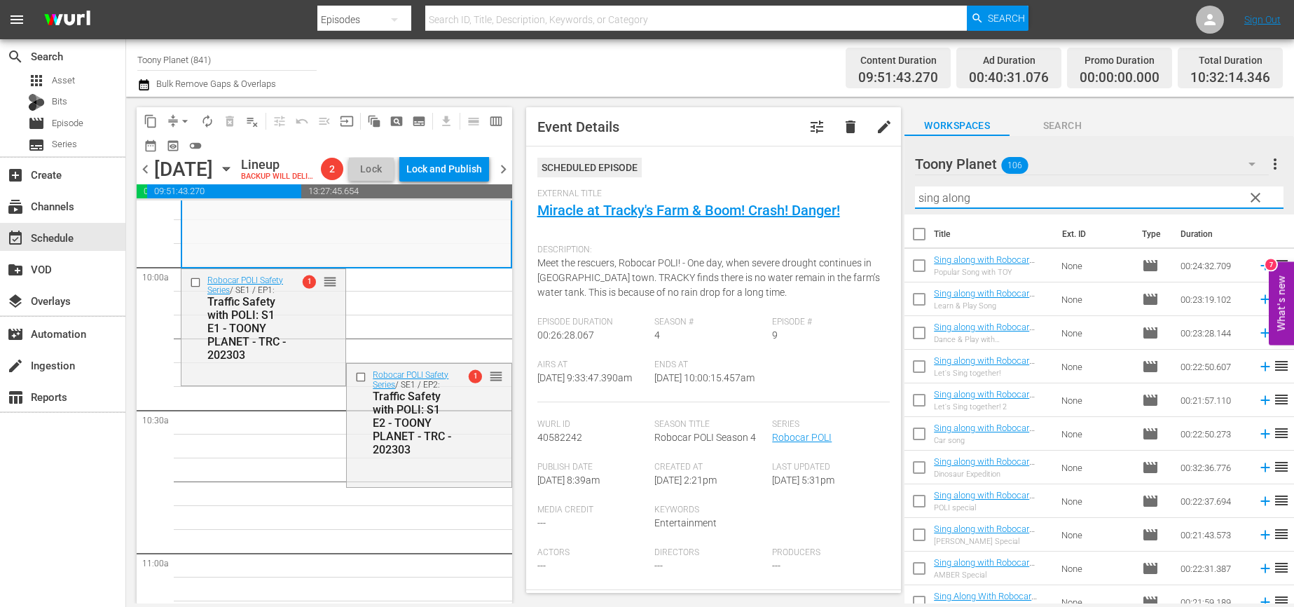
type input "sing along"
click at [184, 110] on button "arrow_drop_down" at bounding box center [185, 121] width 22 height 22
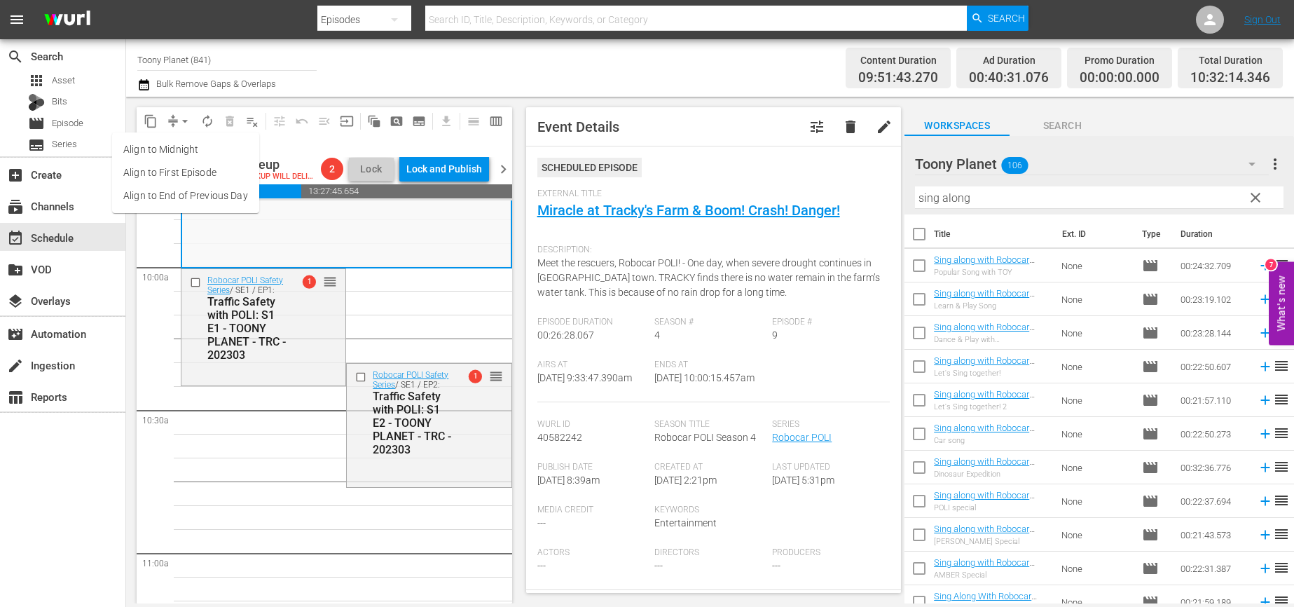
click at [185, 189] on li "Align to End of Previous Day" at bounding box center [185, 195] width 147 height 23
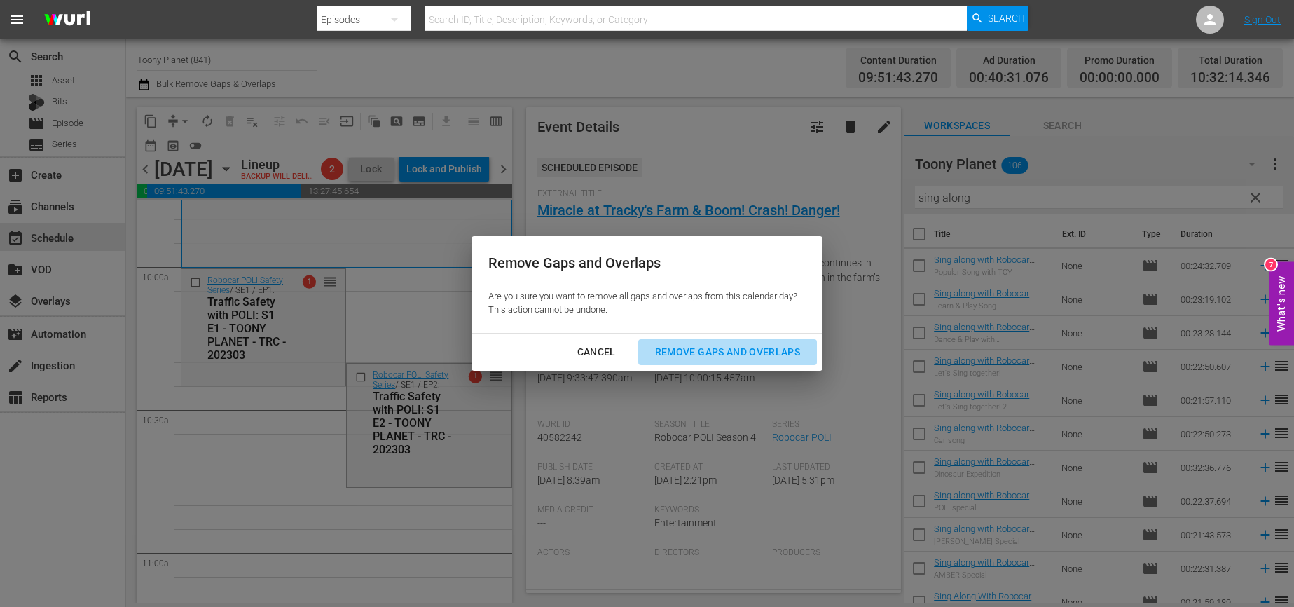
click at [700, 347] on div "Remove Gaps and Overlaps" at bounding box center [727, 352] width 167 height 18
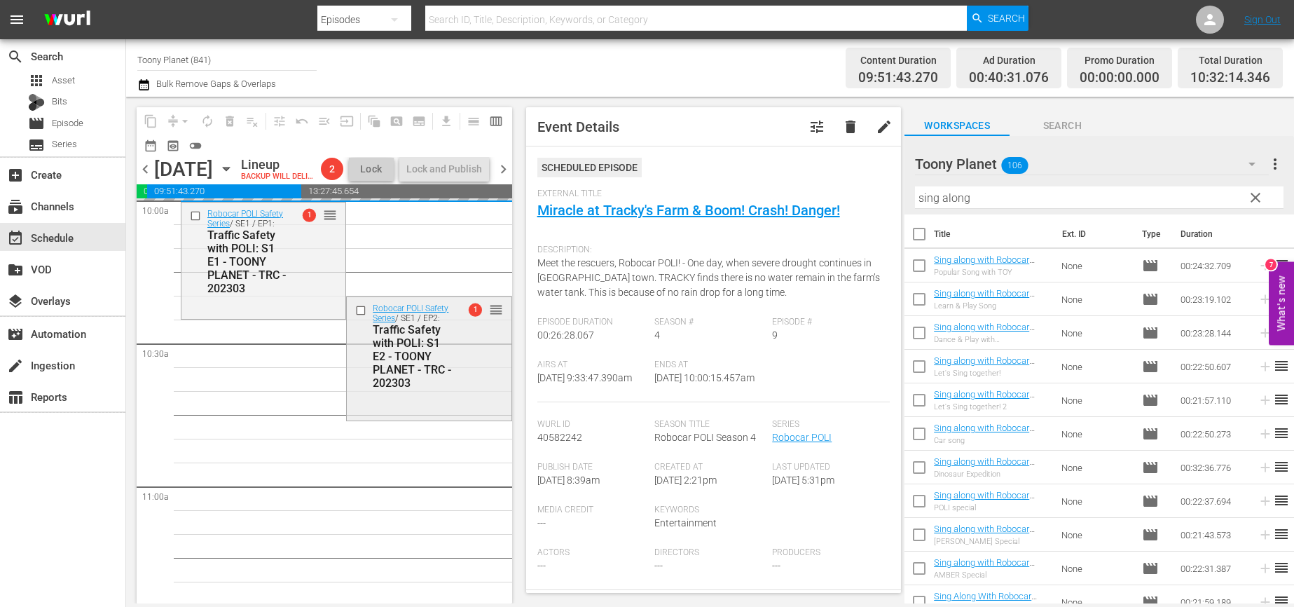
scroll to position [2876, 0]
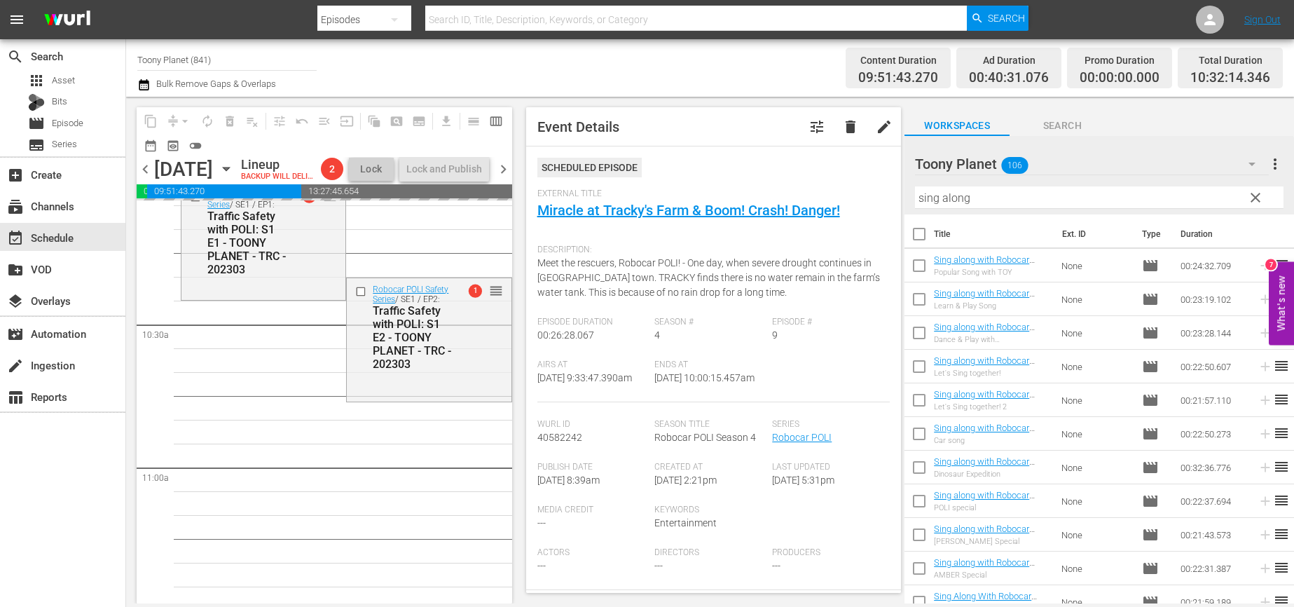
drag, startPoint x: 959, startPoint y: 198, endPoint x: 791, endPoint y: 193, distance: 168.2
click at [796, 191] on div "content_copy compress arrow_drop_down autorenew_outlined delete_forever_outline…" at bounding box center [710, 350] width 1168 height 506
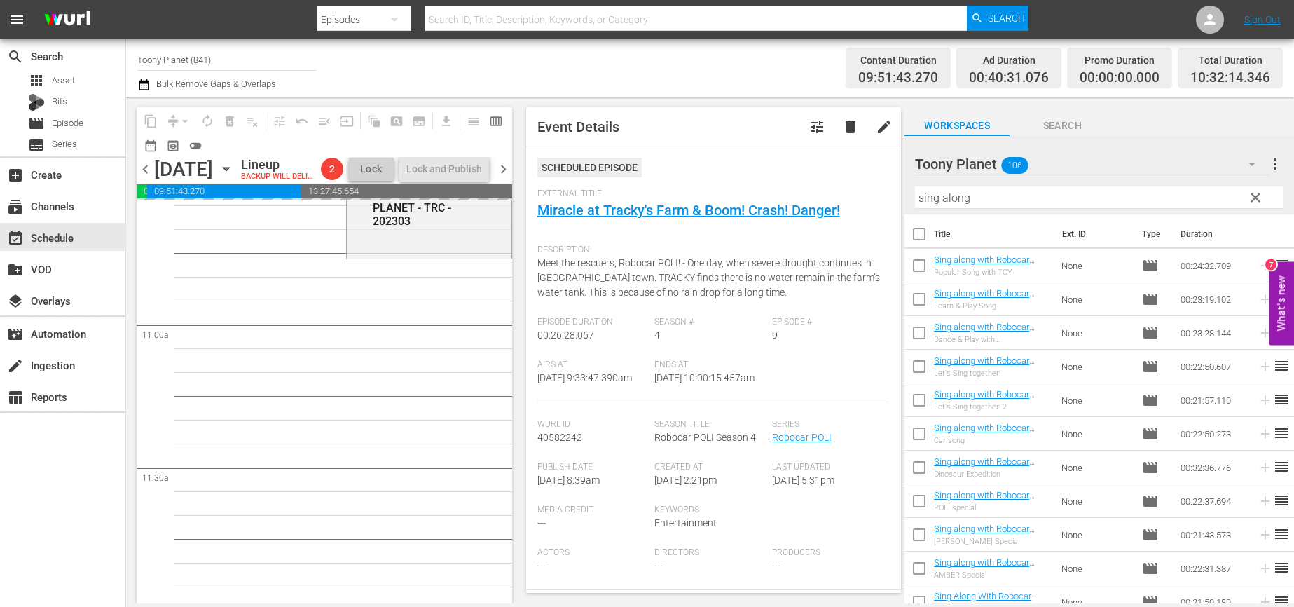
scroll to position [3024, 0]
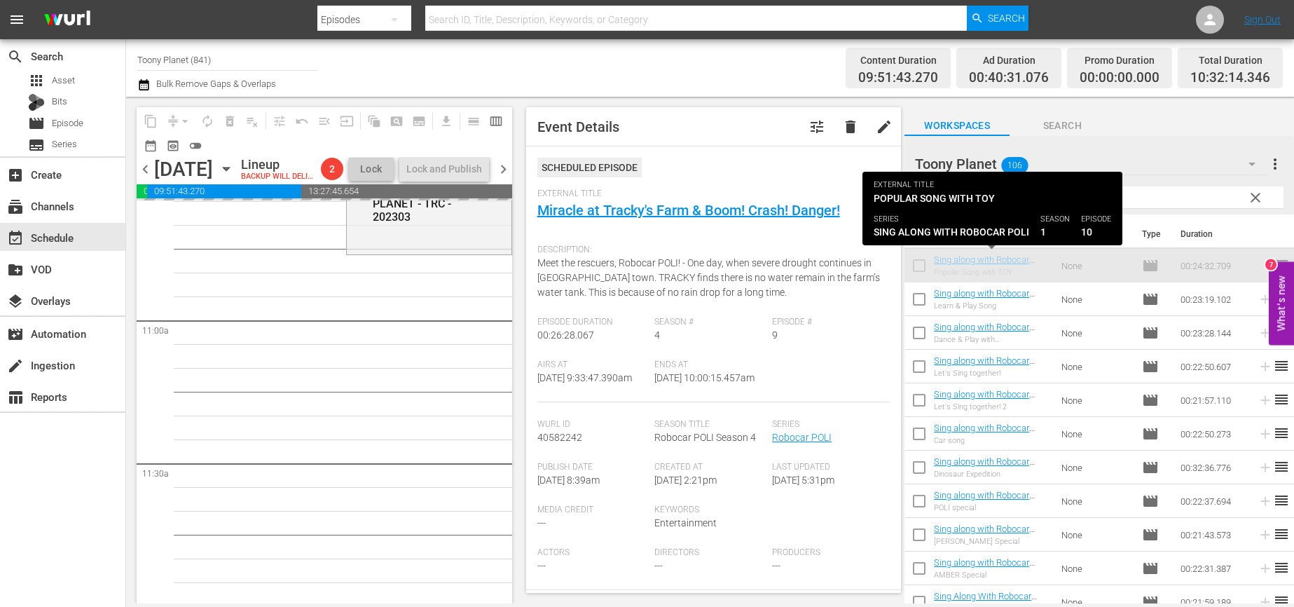
click at [374, 427] on div "Play With Robocar POLI / SE1 / EP4: Play With Robocar POLI - Mission Rescue Tea…" at bounding box center [346, 606] width 331 height 6858
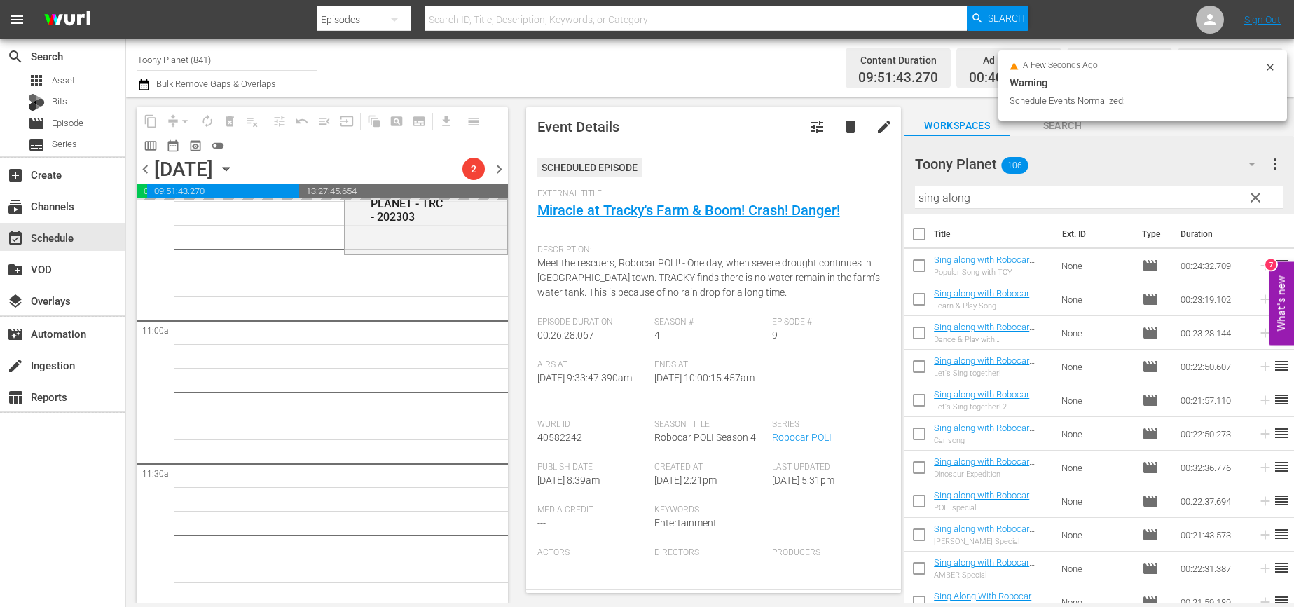
click at [315, 407] on div "Play With Robocar POLI / SE1 / EP4: Play With Robocar POLI - Mission Rescue Tea…" at bounding box center [344, 606] width 327 height 6858
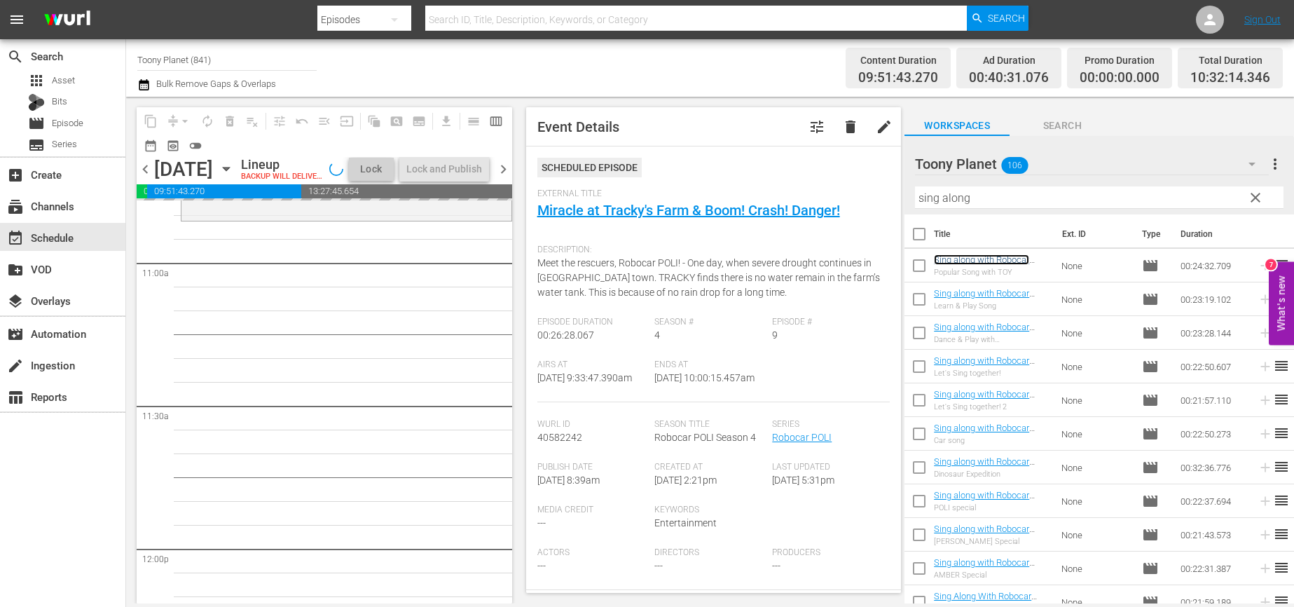
scroll to position [3097, 0]
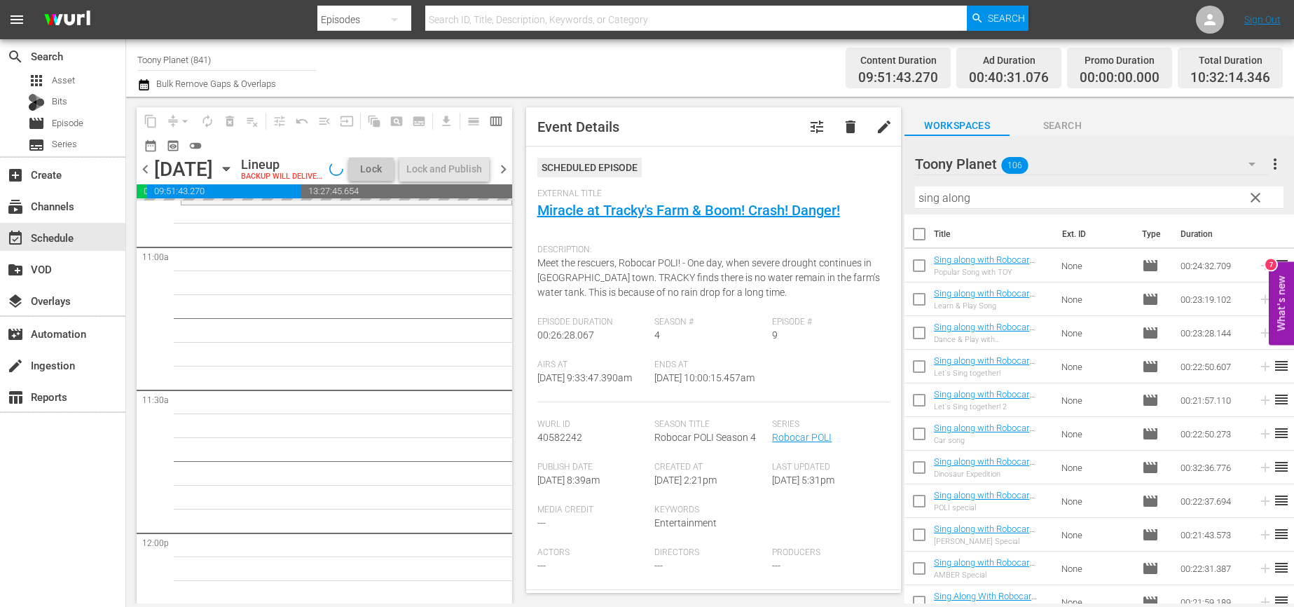
drag, startPoint x: 988, startPoint y: 264, endPoint x: 557, endPoint y: 0, distance: 505.8
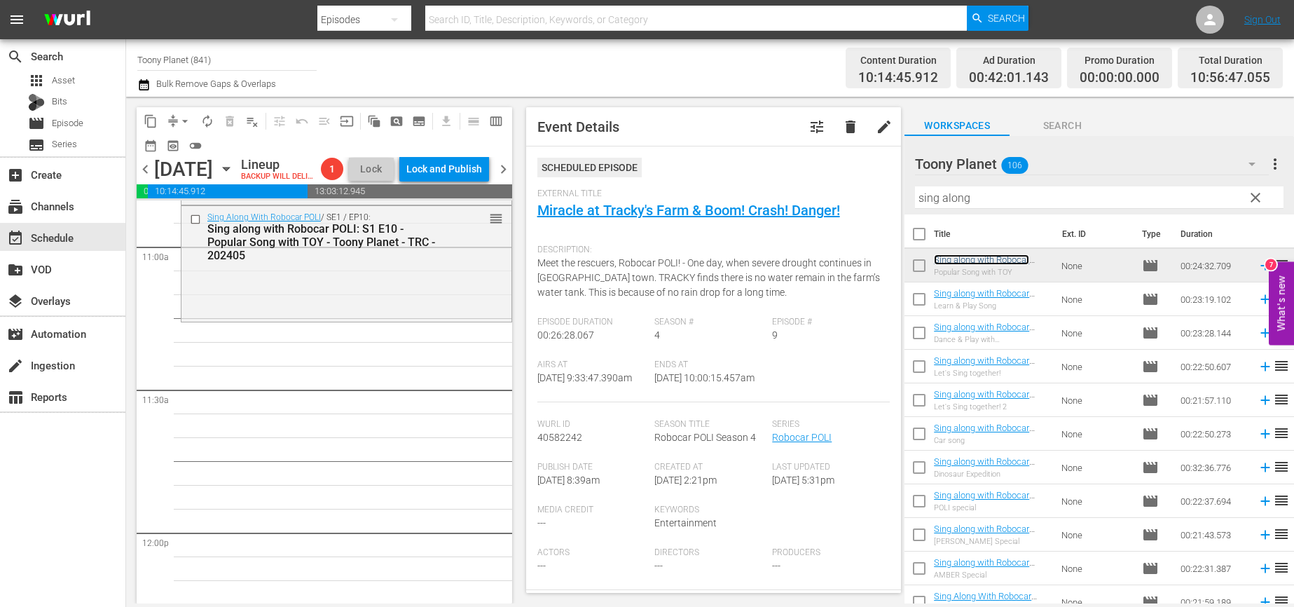
scroll to position [316, 0]
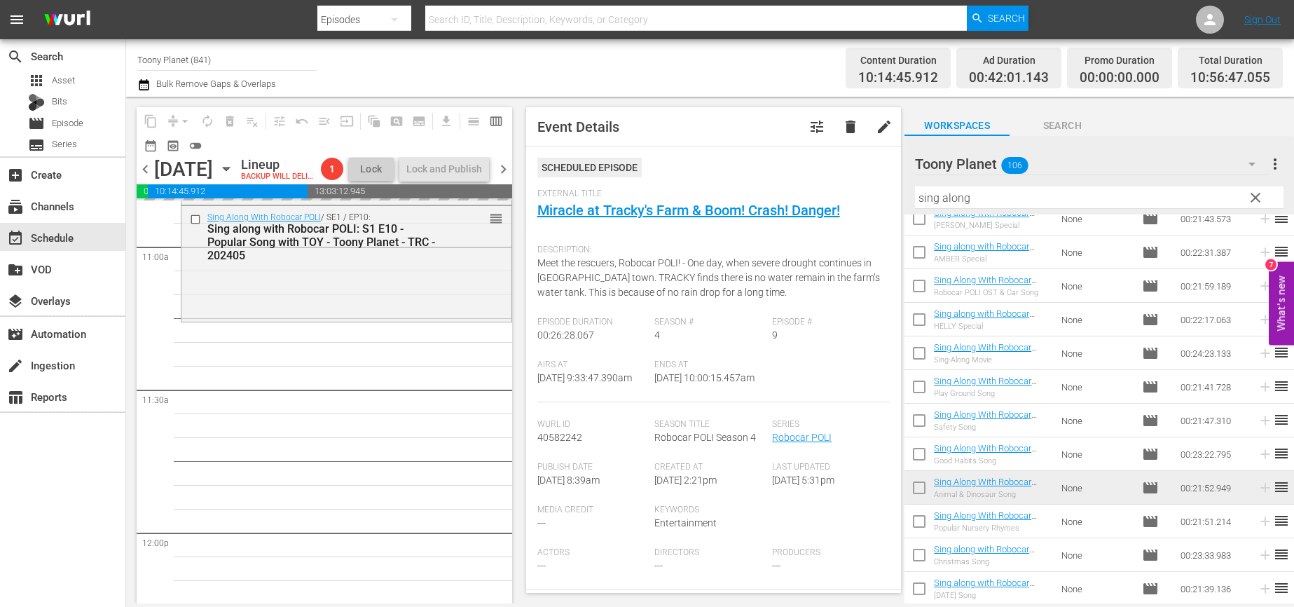
drag, startPoint x: 964, startPoint y: 382, endPoint x: 318, endPoint y: 27, distance: 737.0
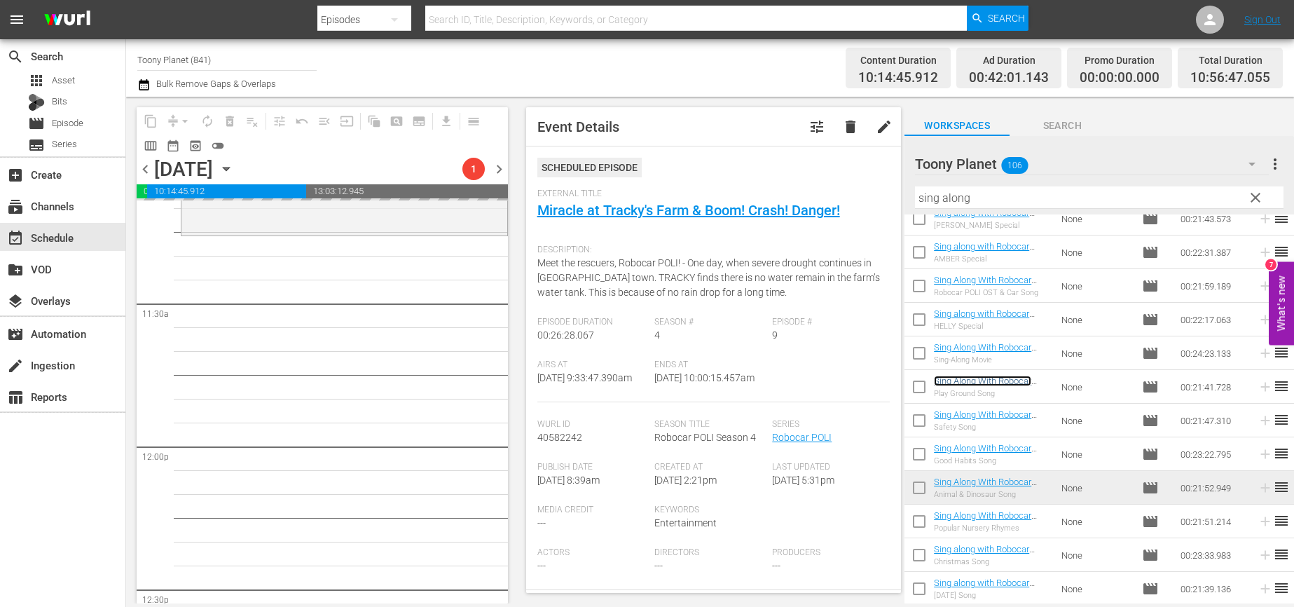
scroll to position [3187, 0]
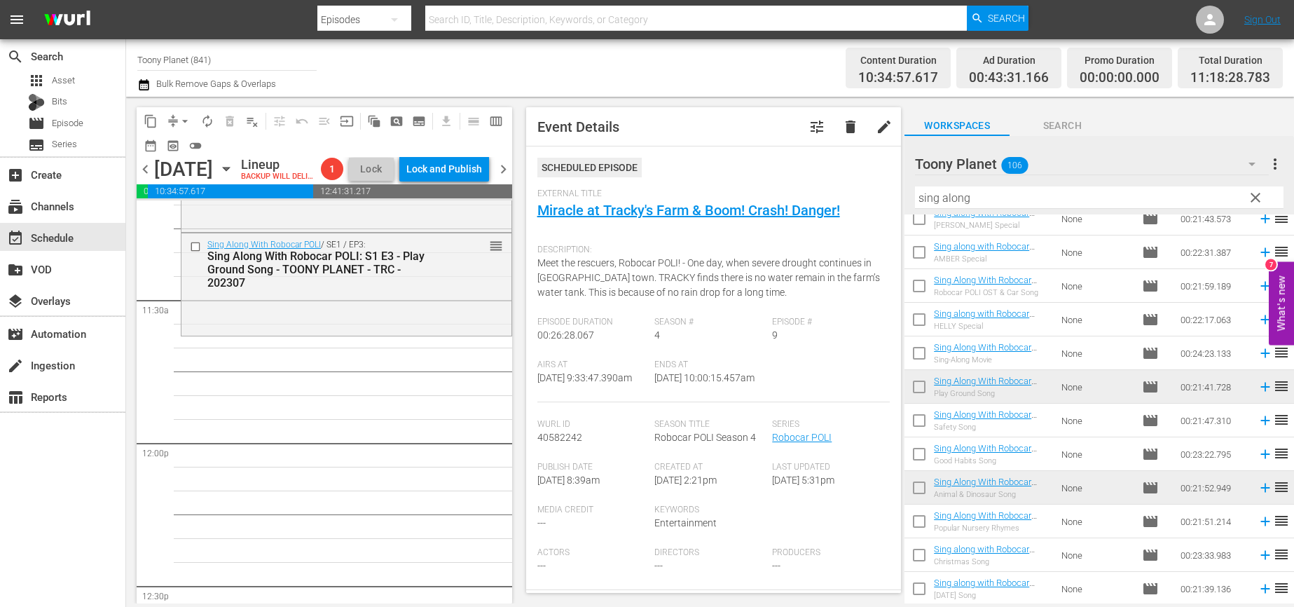
click at [400, 497] on div "Play With Robocar POLI / SE1 / EP4: Play With Robocar POLI - Mission Rescue Tea…" at bounding box center [346, 443] width 331 height 6858
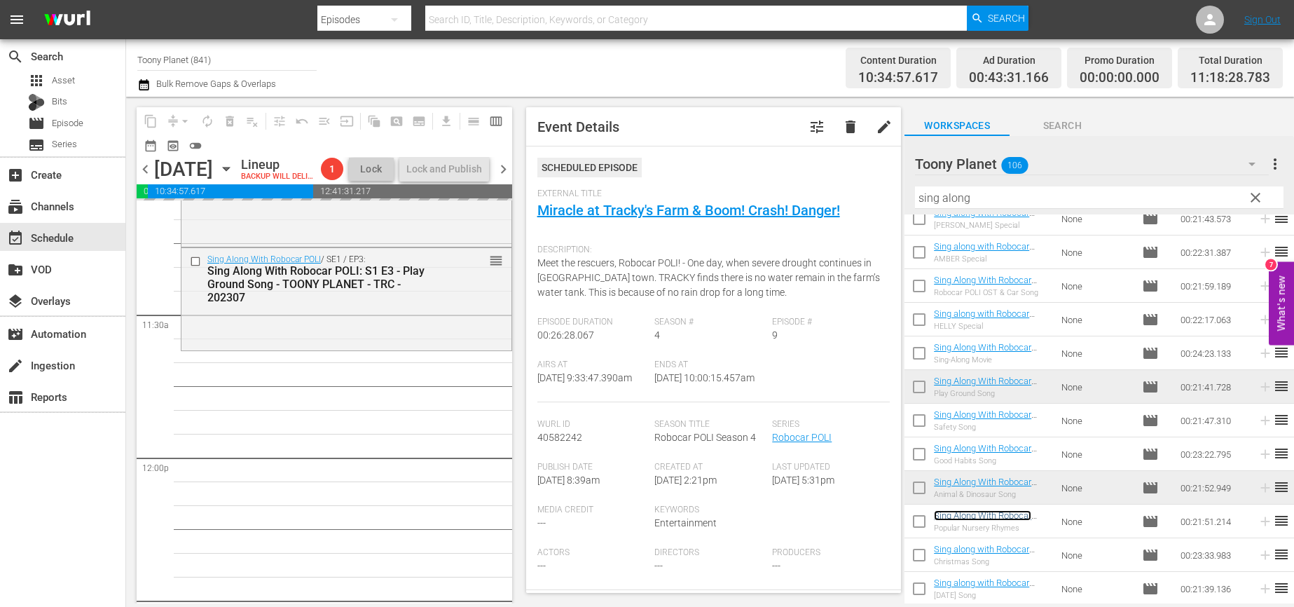
scroll to position [3161, 0]
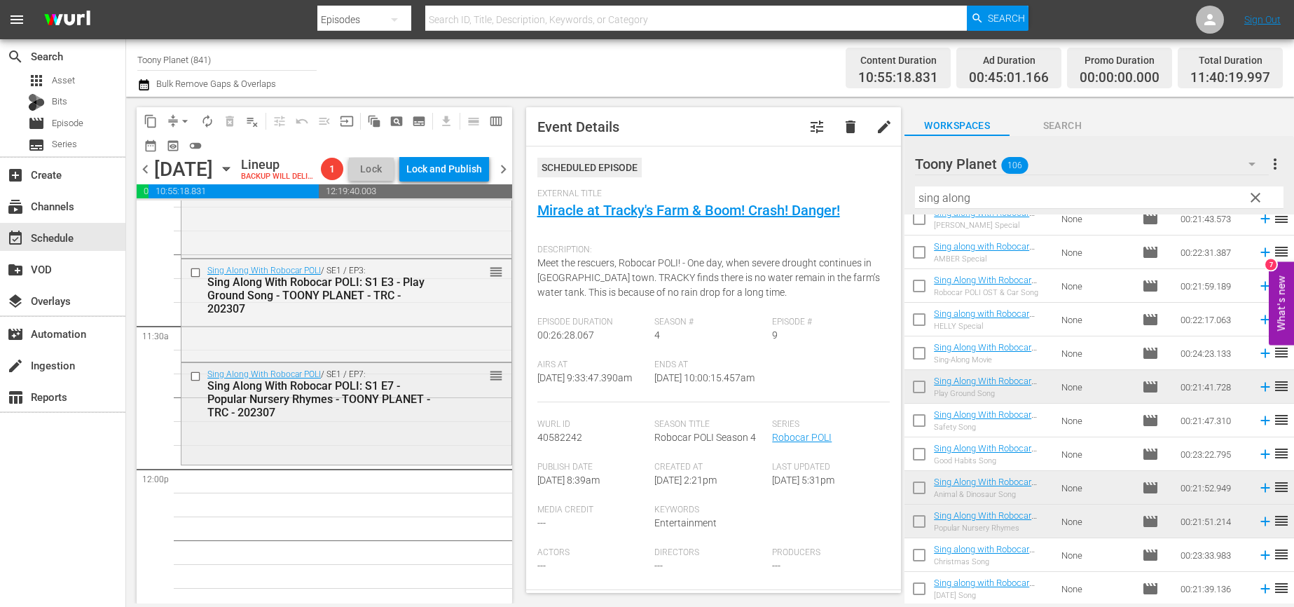
click at [406, 447] on div "Sing Along With Robocar POLI / SE1 / EP7: Sing Along With Robocar POLI: S1 E7 -…" at bounding box center [346, 413] width 330 height 100
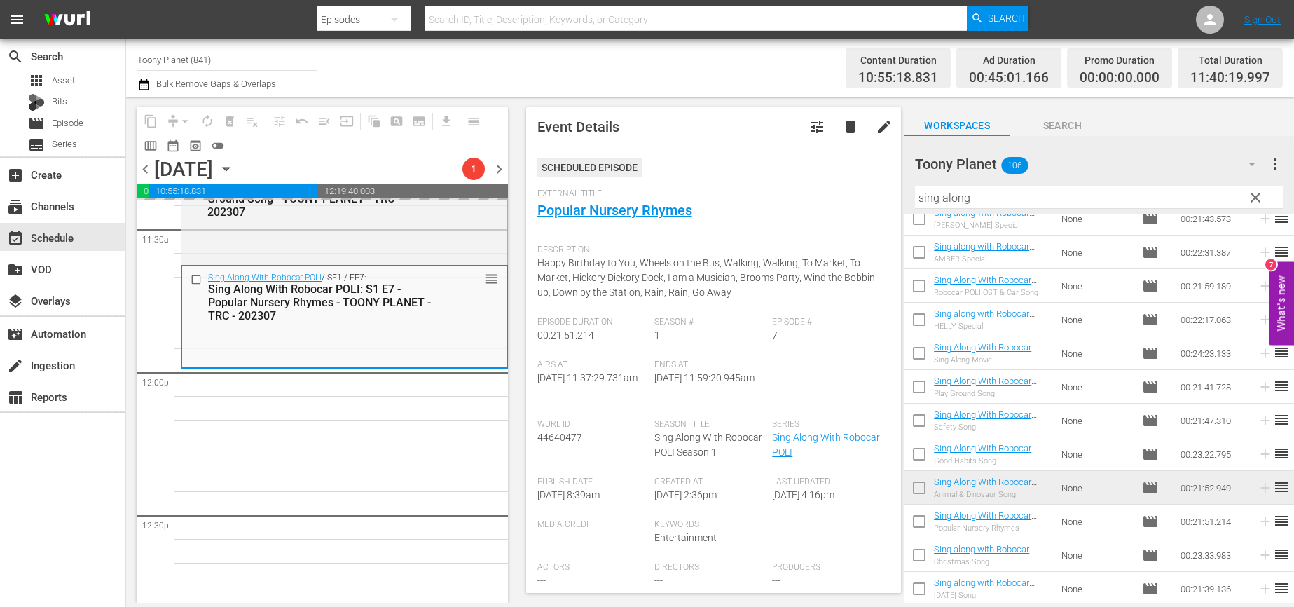
scroll to position [3291, 0]
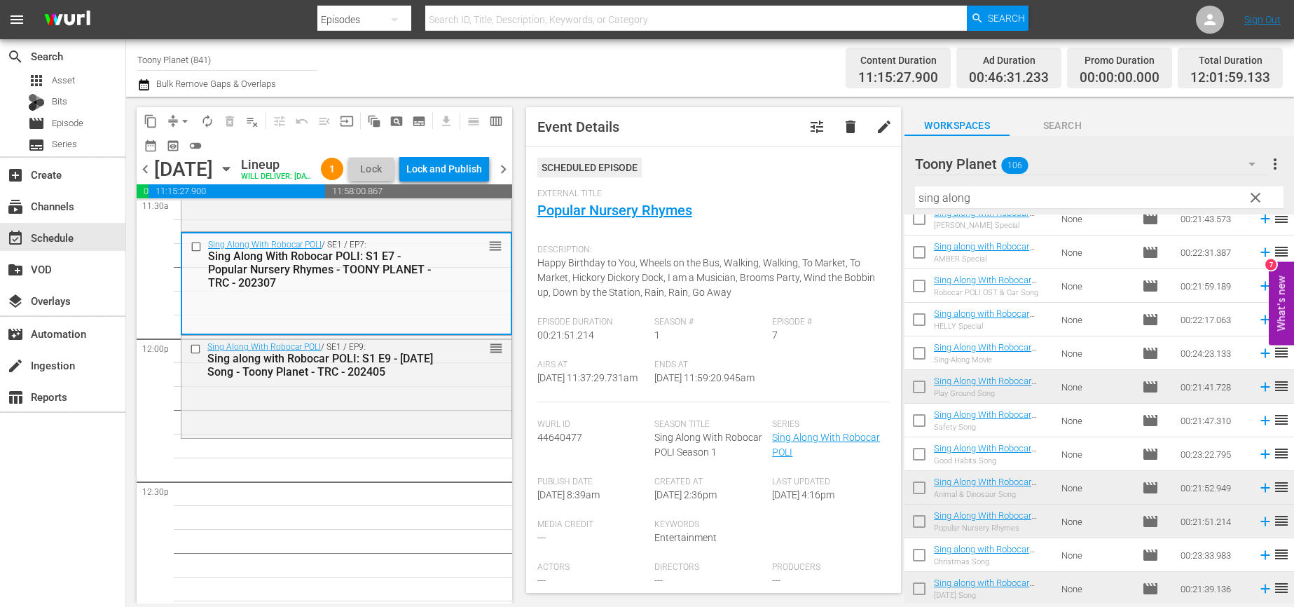
drag, startPoint x: 967, startPoint y: 584, endPoint x: 604, endPoint y: 602, distance: 363.2
click at [207, 114] on span "autorenew_outlined" at bounding box center [207, 121] width 14 height 14
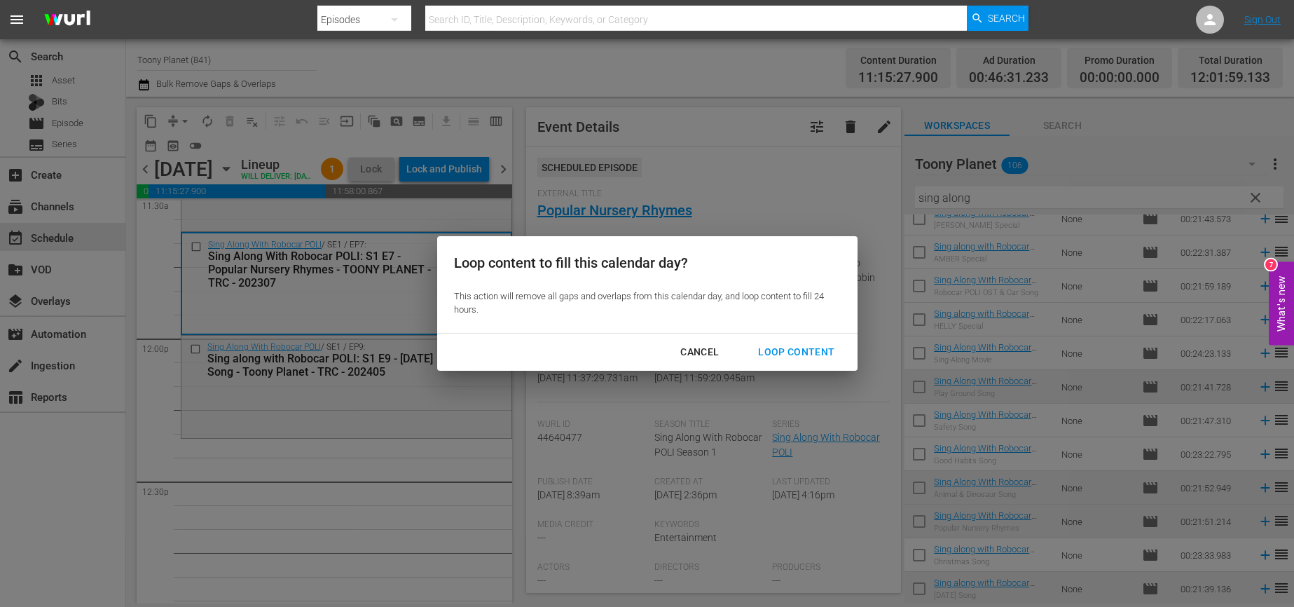
drag, startPoint x: 778, startPoint y: 347, endPoint x: 760, endPoint y: 304, distance: 46.4
click at [778, 347] on div "Loop Content" at bounding box center [796, 352] width 99 height 18
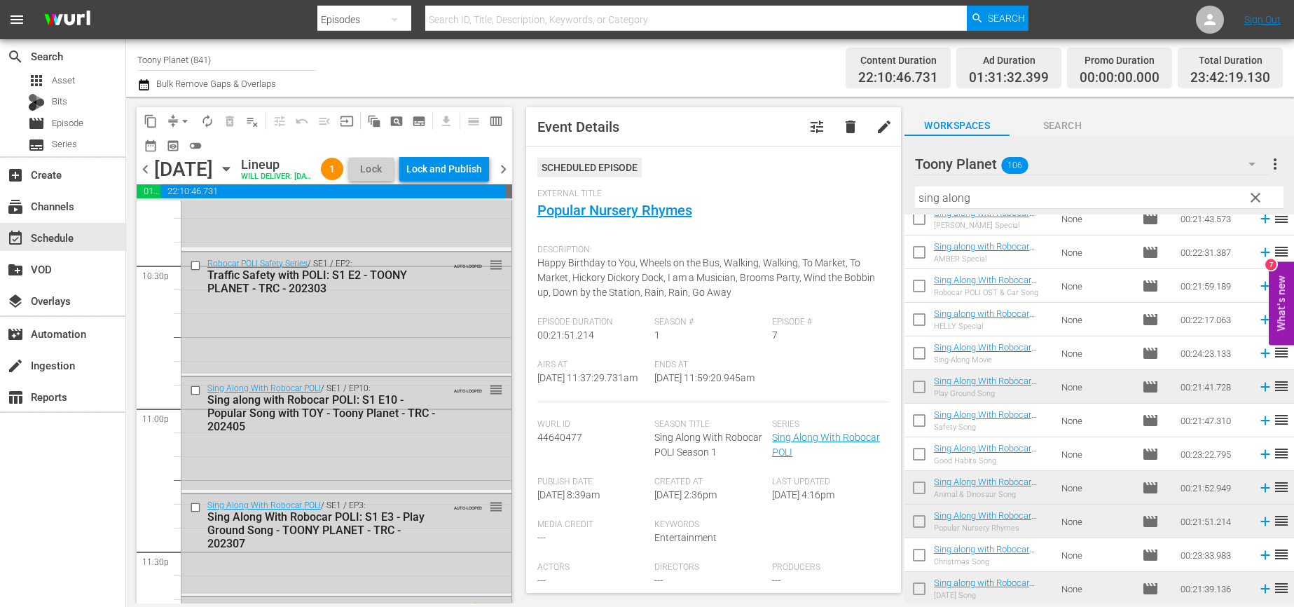
scroll to position [6484, 0]
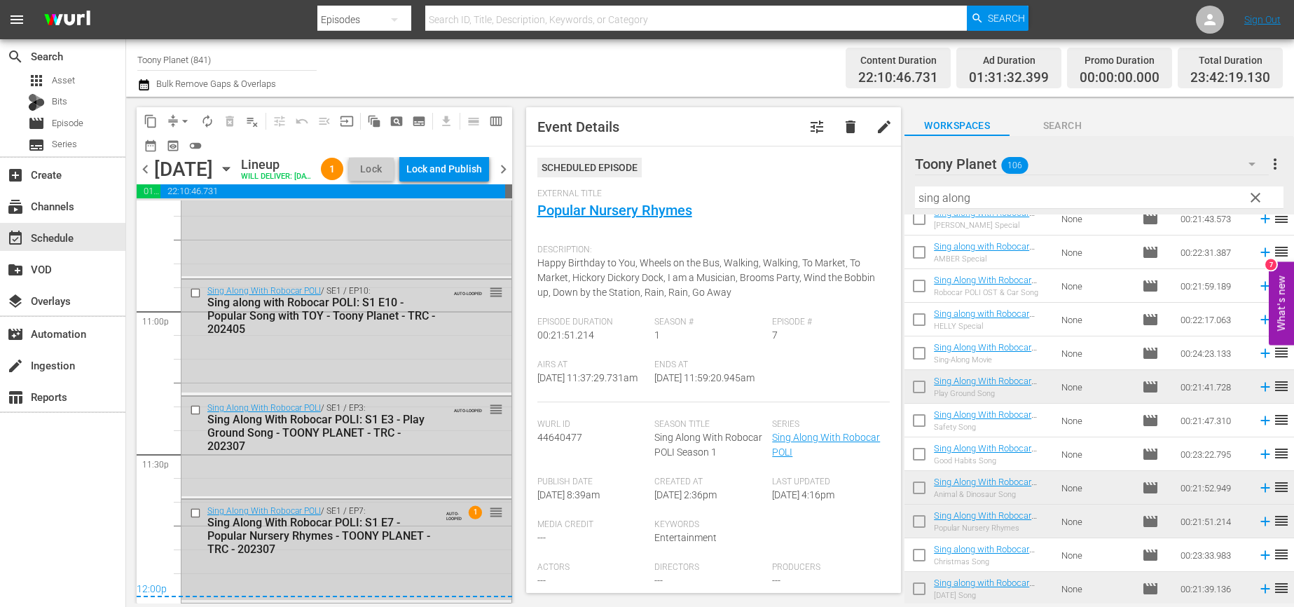
click at [335, 552] on div "Sing Along With Robocar POLI: S1 E7 - Popular Nursery Rhymes - TOONY PLANET - T…" at bounding box center [323, 535] width 232 height 40
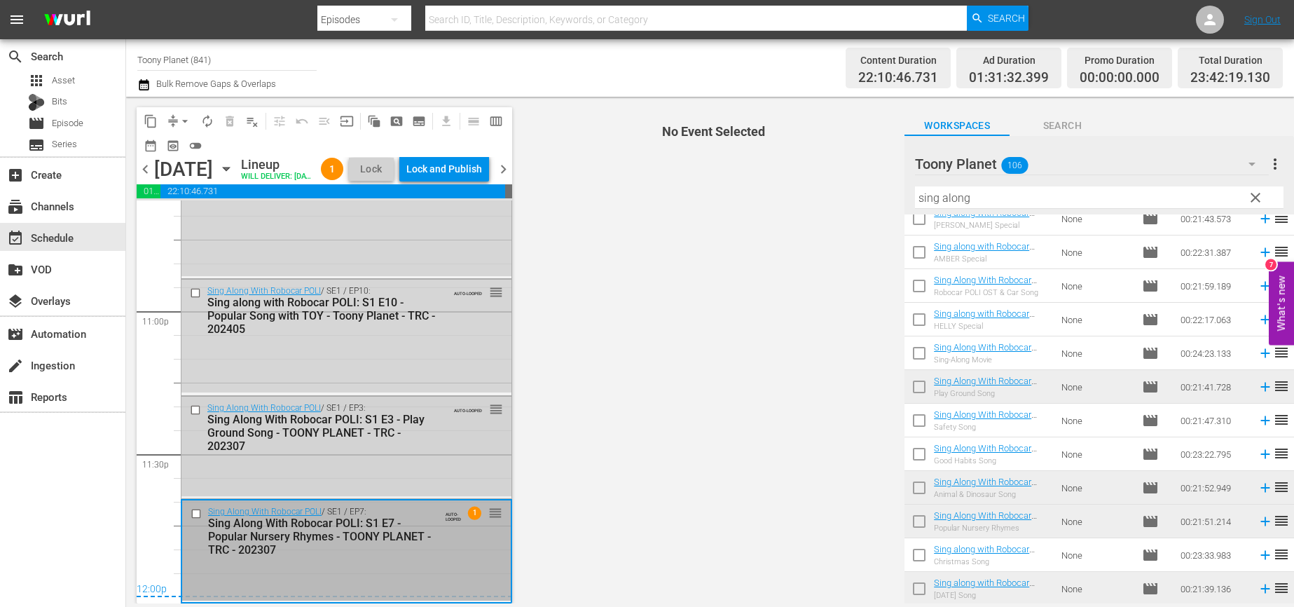
scroll to position [6457, 0]
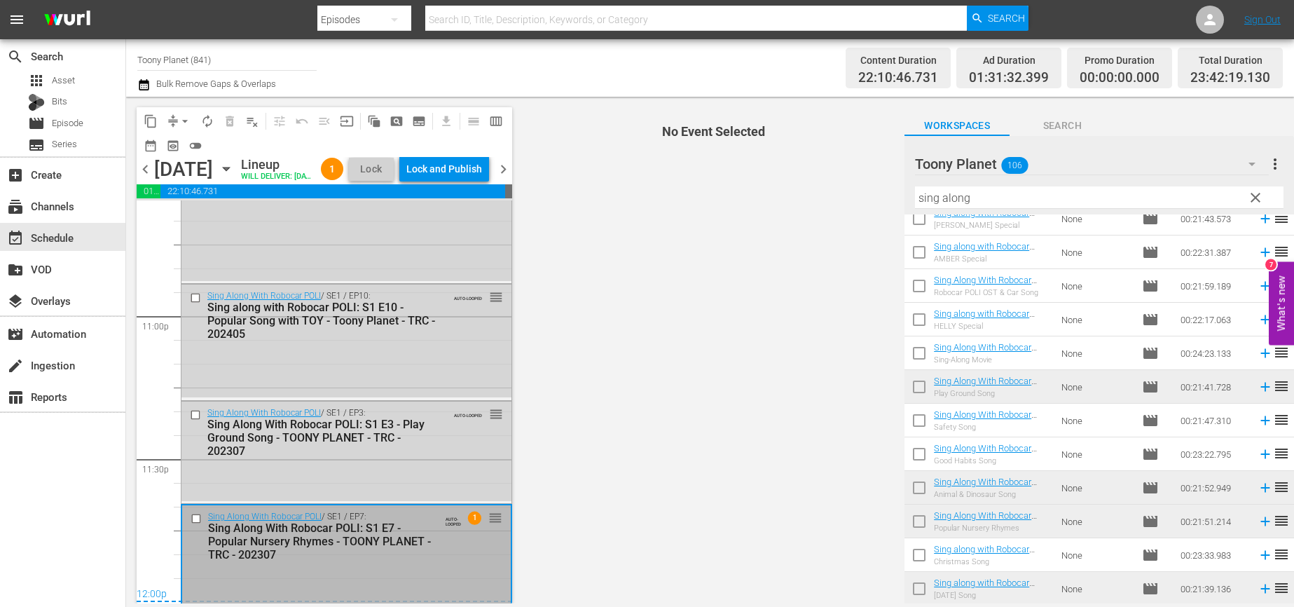
click at [450, 165] on div "Lock and Publish" at bounding box center [444, 168] width 76 height 25
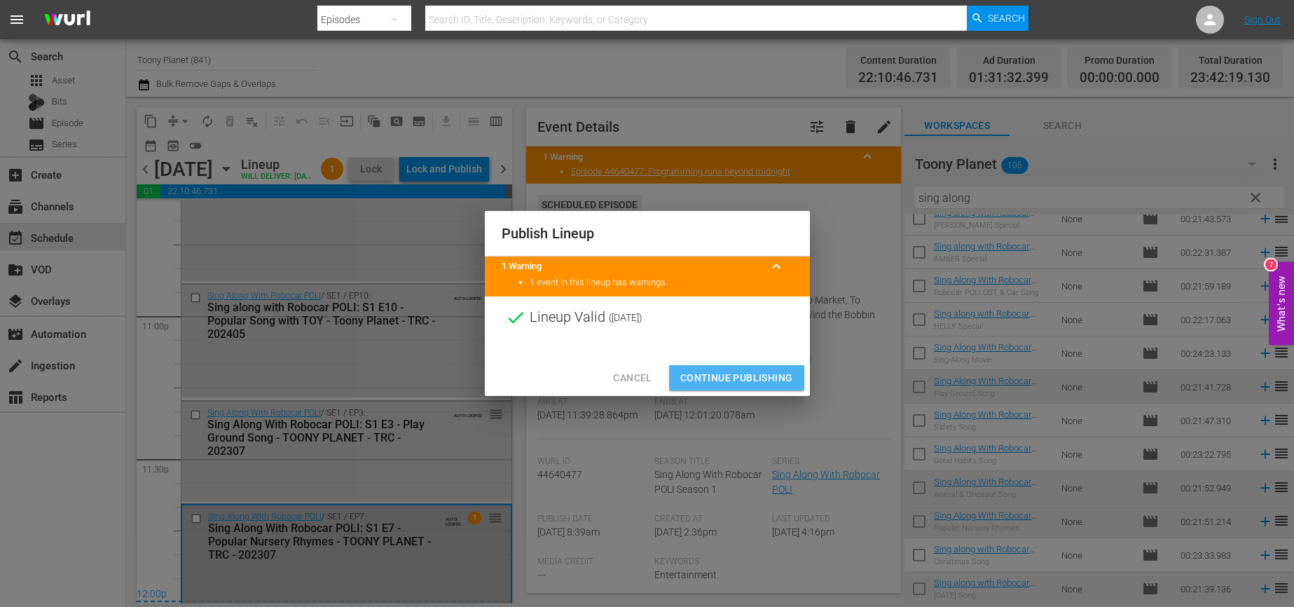
click at [773, 376] on span "Continue Publishing" at bounding box center [736, 378] width 113 height 18
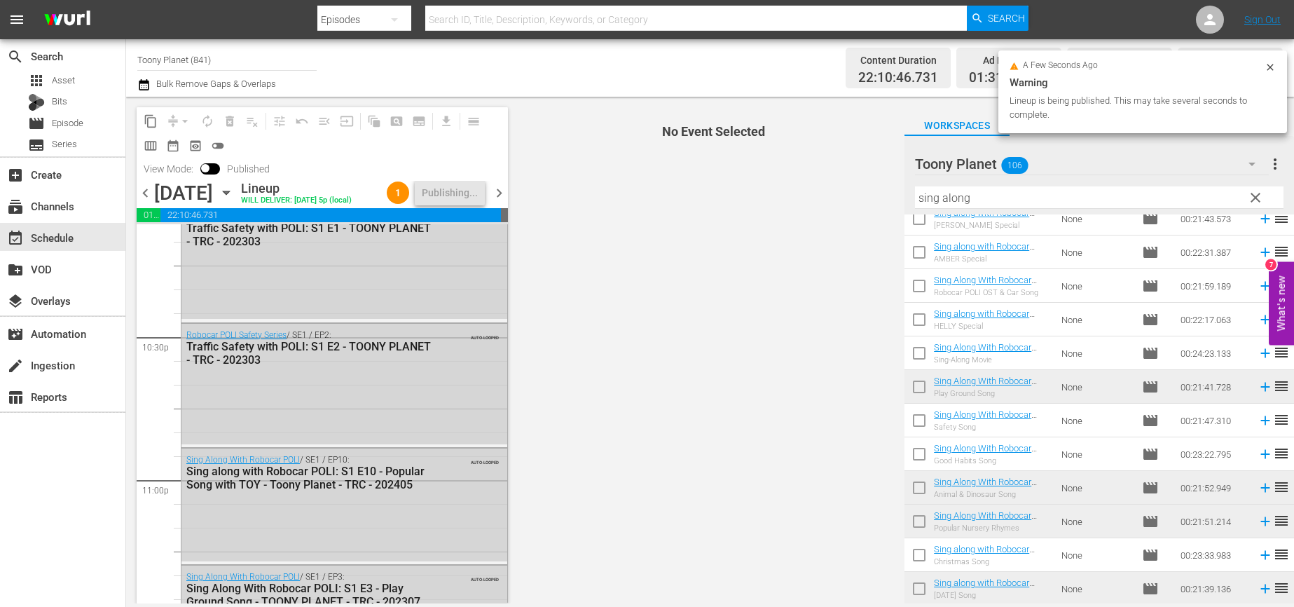
scroll to position [6289, 0]
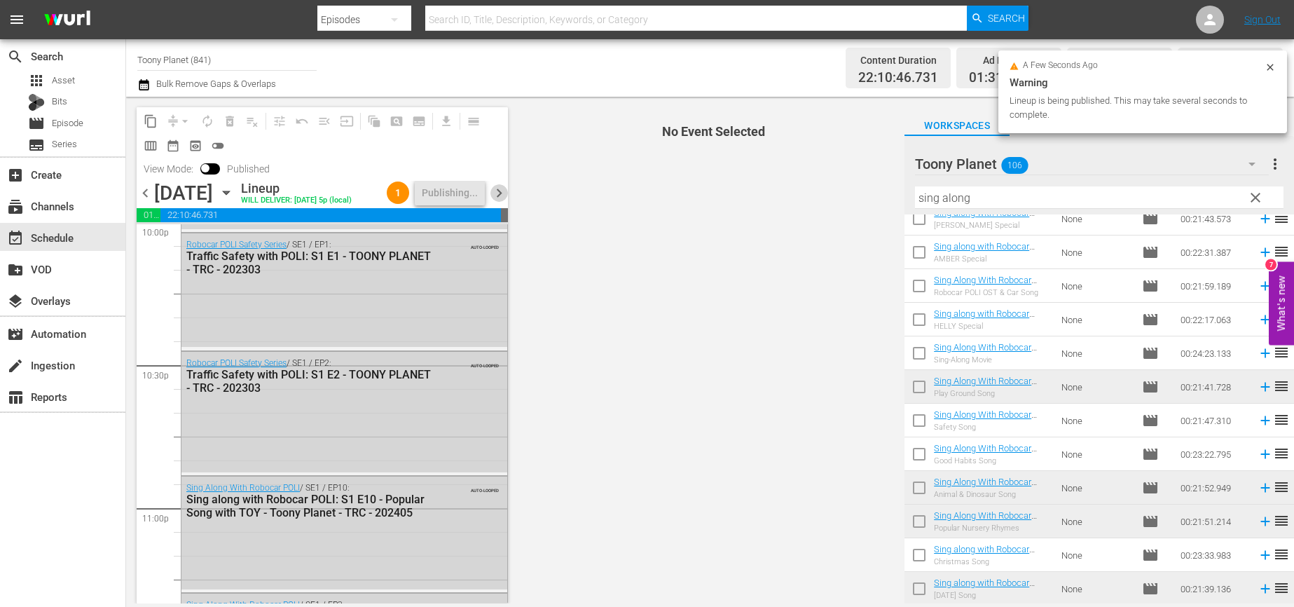
click at [497, 192] on span "chevron_right" at bounding box center [499, 193] width 18 height 18
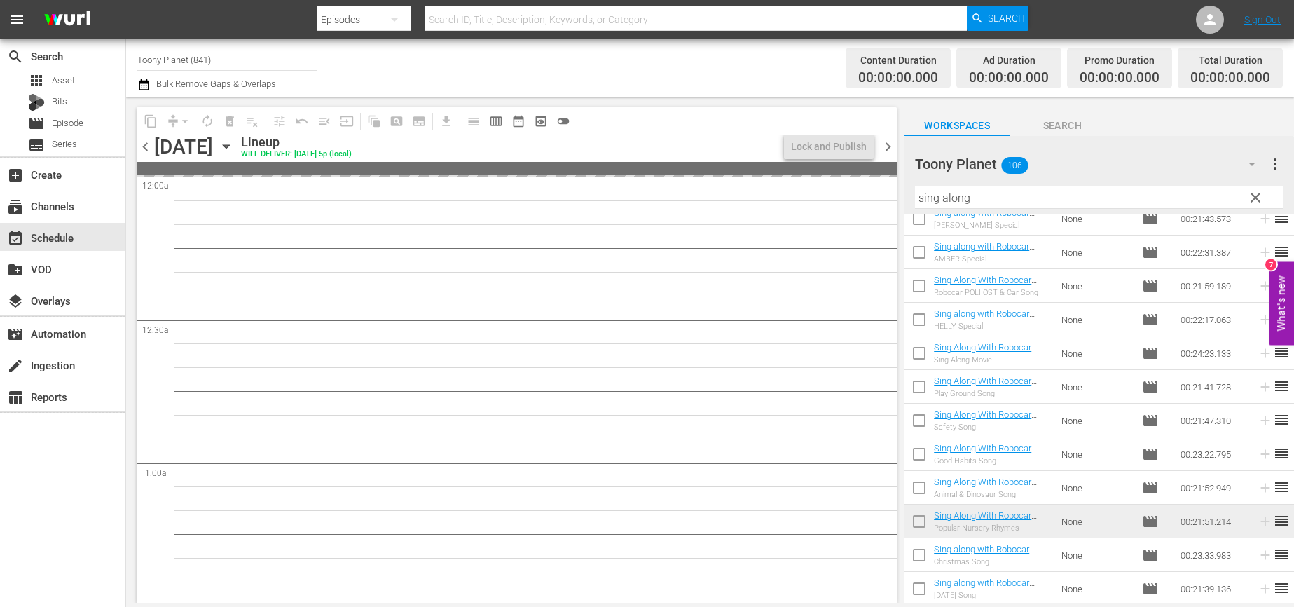
click at [1235, 198] on span "clear" at bounding box center [1255, 197] width 17 height 17
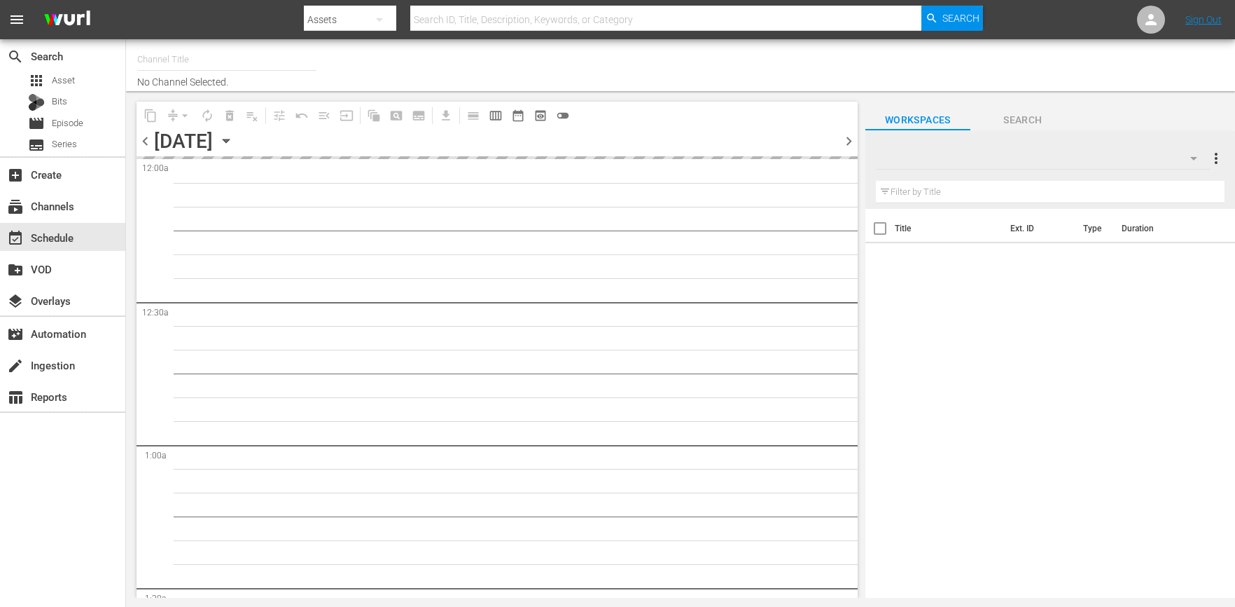
type input "Toony Planet (841)"
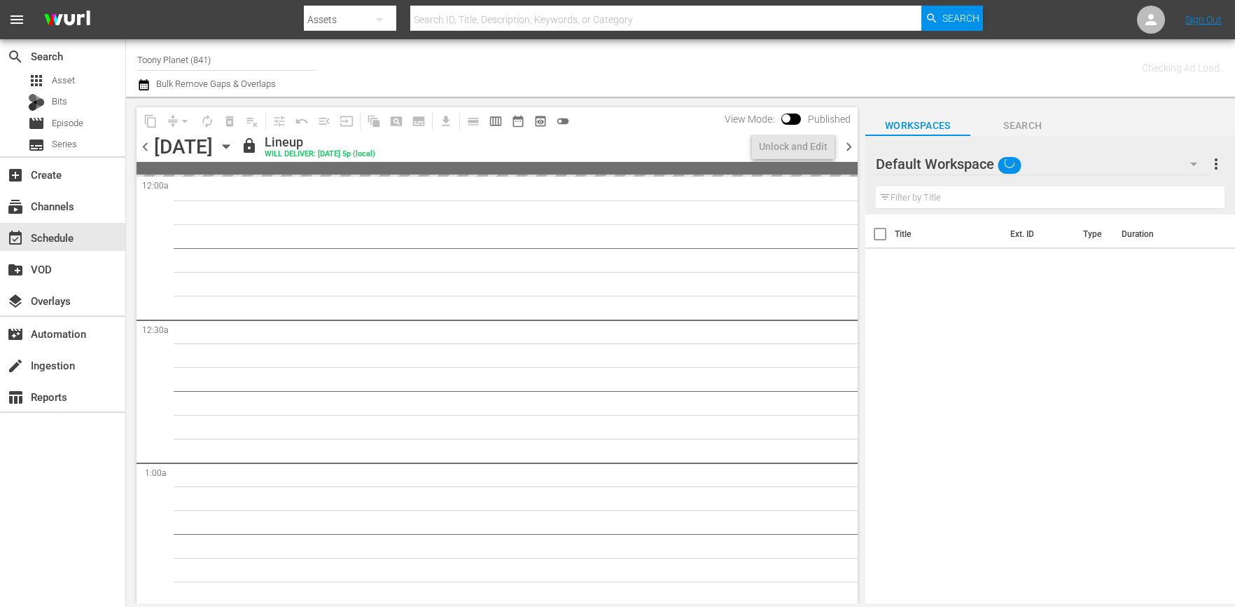
click at [1074, 157] on div "Default Workspace" at bounding box center [1043, 163] width 335 height 39
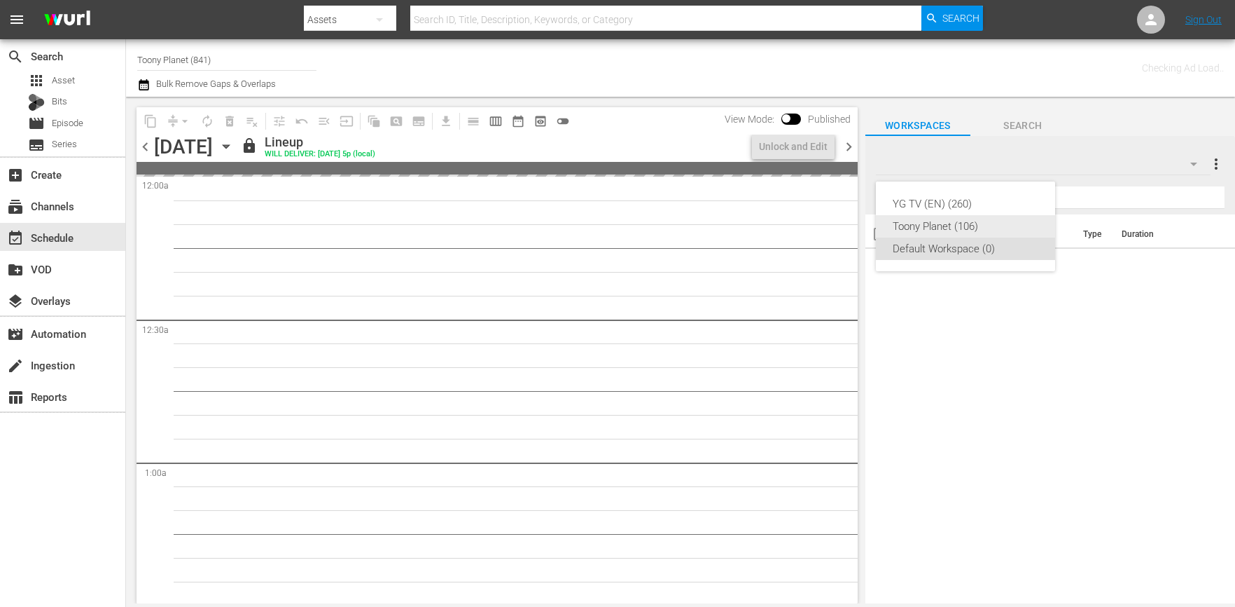
drag, startPoint x: 1015, startPoint y: 220, endPoint x: 953, endPoint y: 223, distance: 61.7
click at [1015, 220] on div "Toony Planet (106)" at bounding box center [966, 226] width 146 height 22
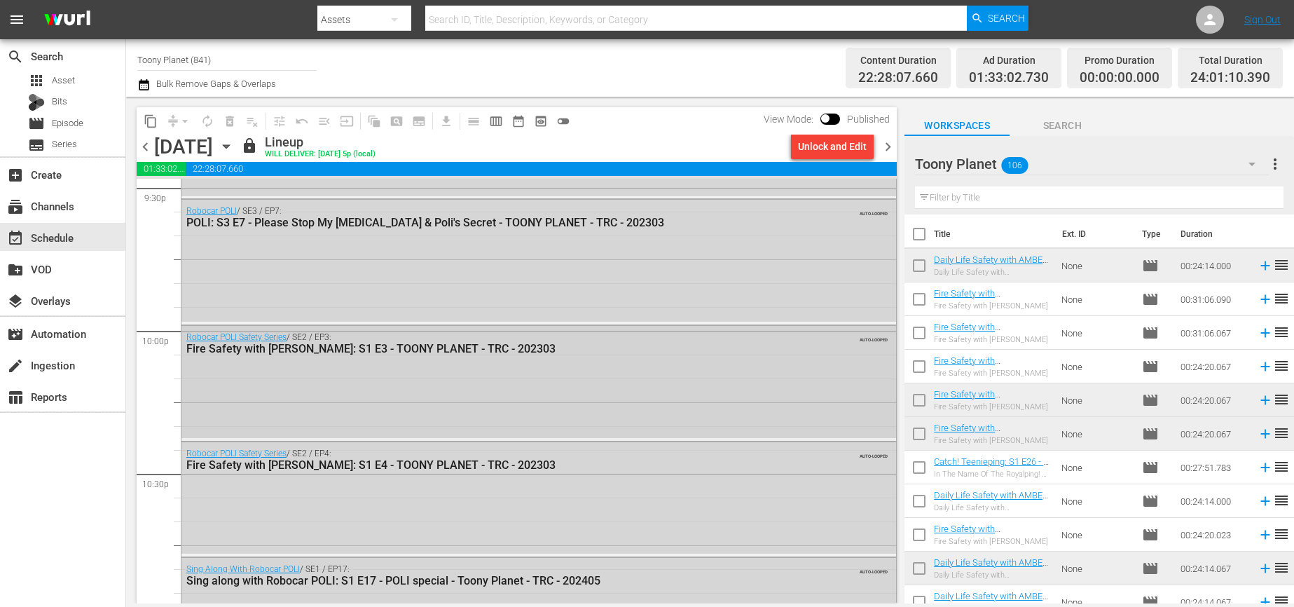
scroll to position [6524, 0]
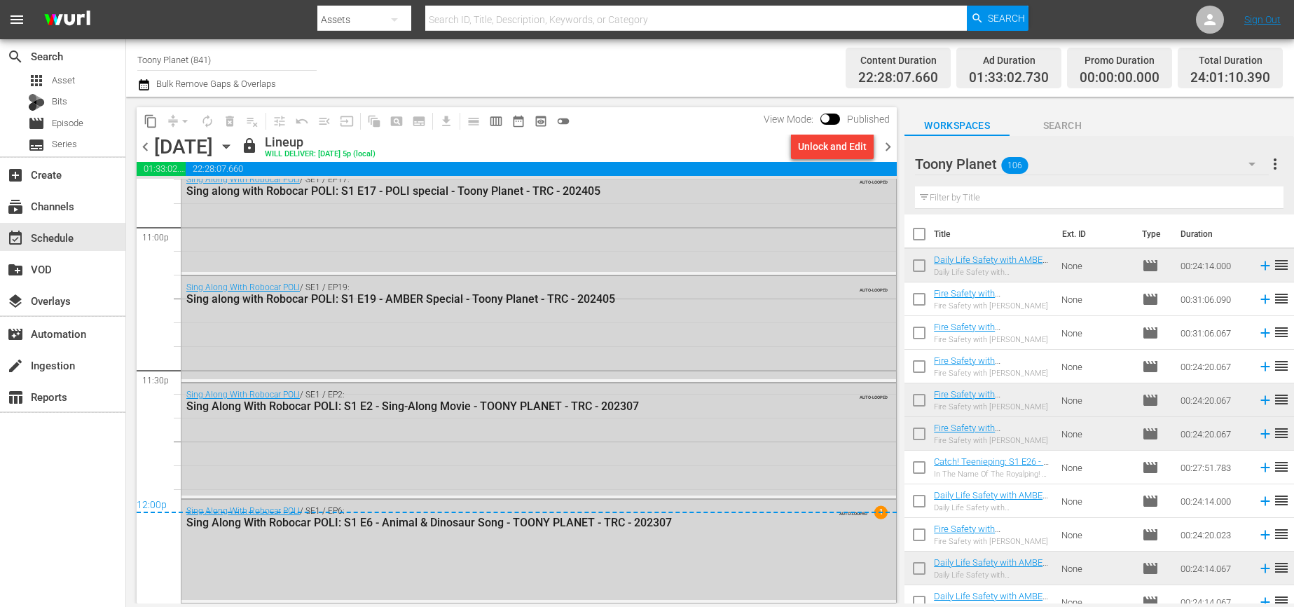
click at [992, 194] on input "text" at bounding box center [1099, 197] width 368 height 22
paste input "songsong"
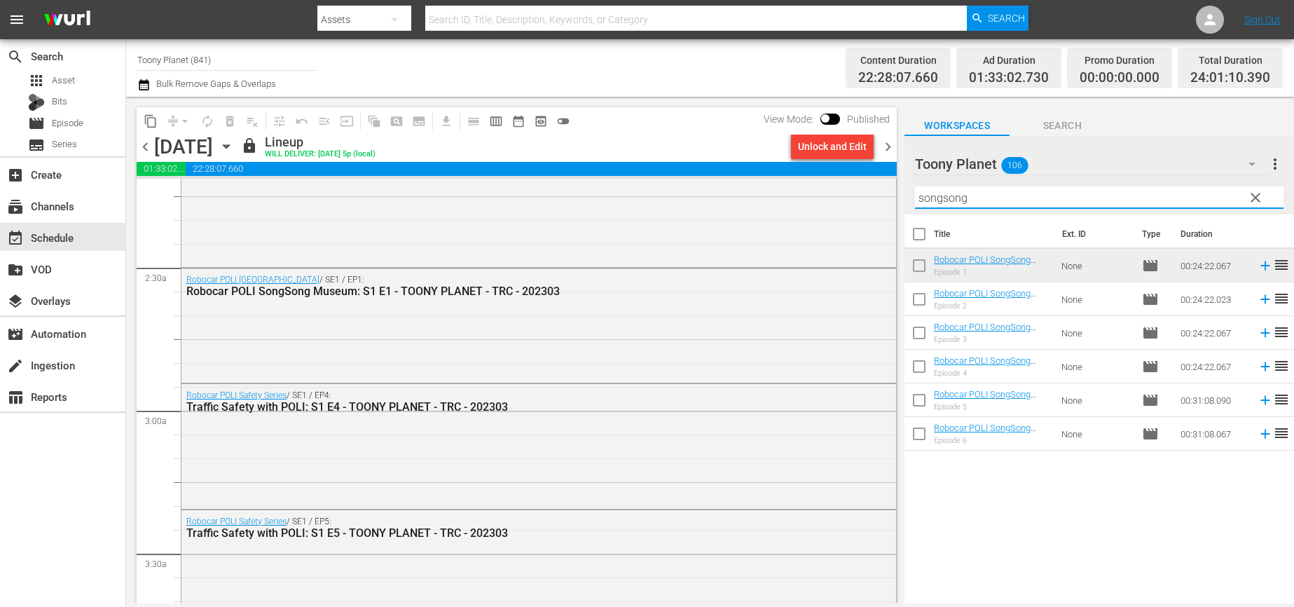
scroll to position [728, 0]
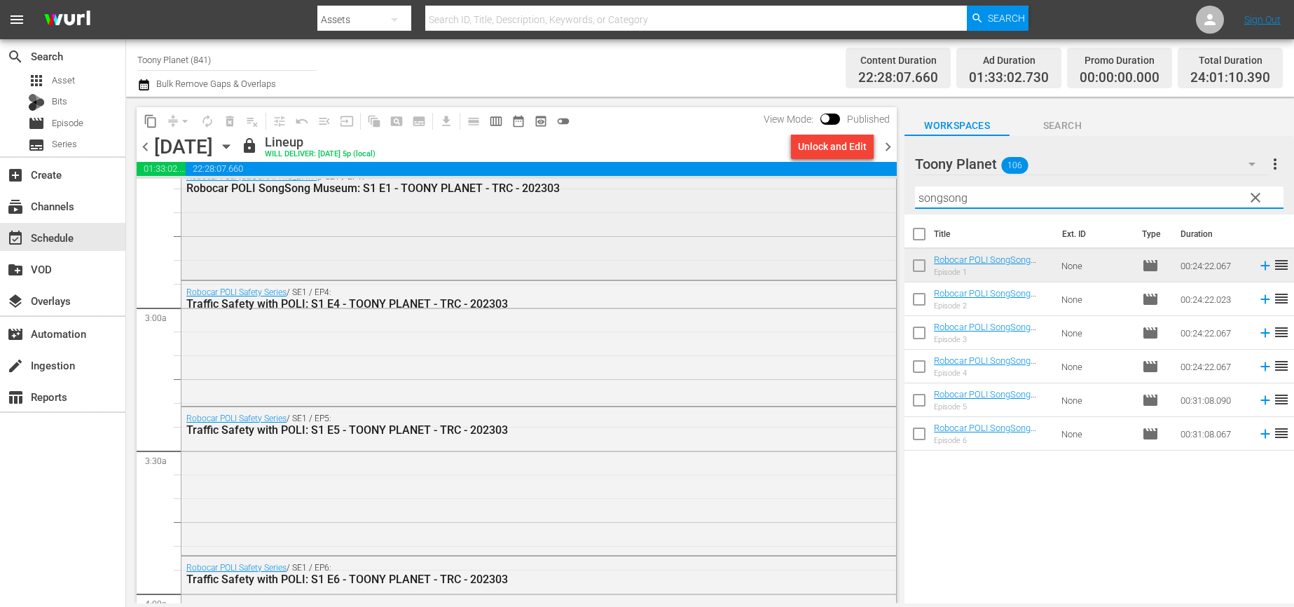
drag, startPoint x: 913, startPoint y: 198, endPoint x: 801, endPoint y: 181, distance: 113.2
click at [812, 184] on div "content_copy compress arrow_drop_down autorenew_outlined delete_forever_outline…" at bounding box center [710, 350] width 1168 height 506
paste input "ing al"
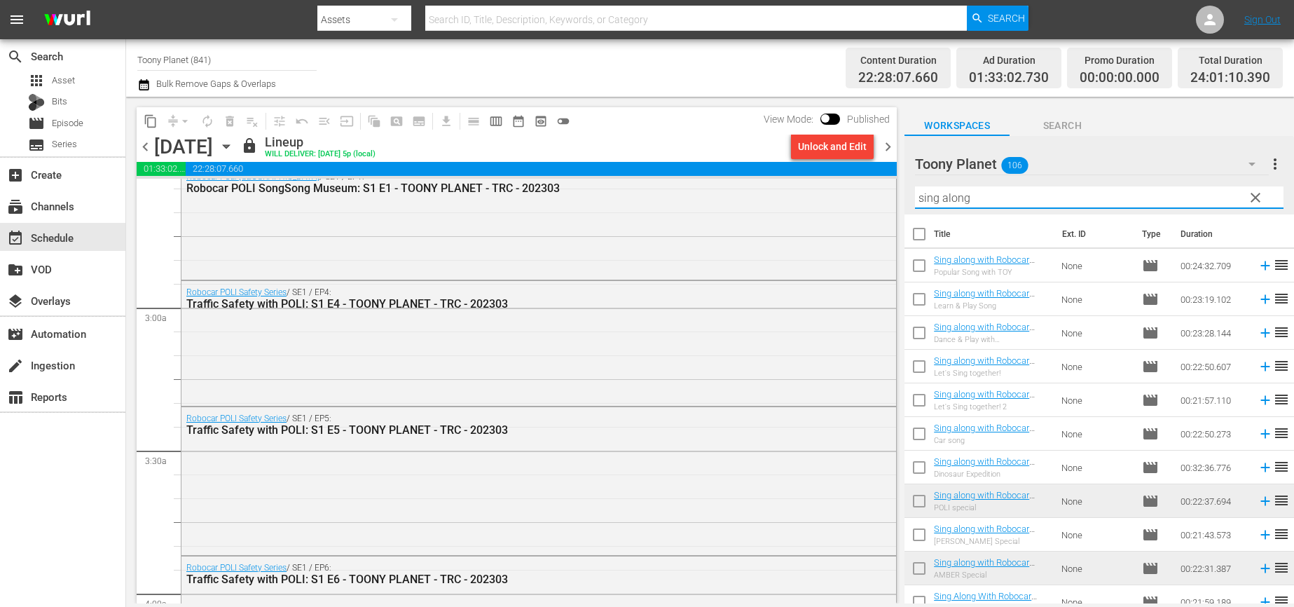
type input "sing along"
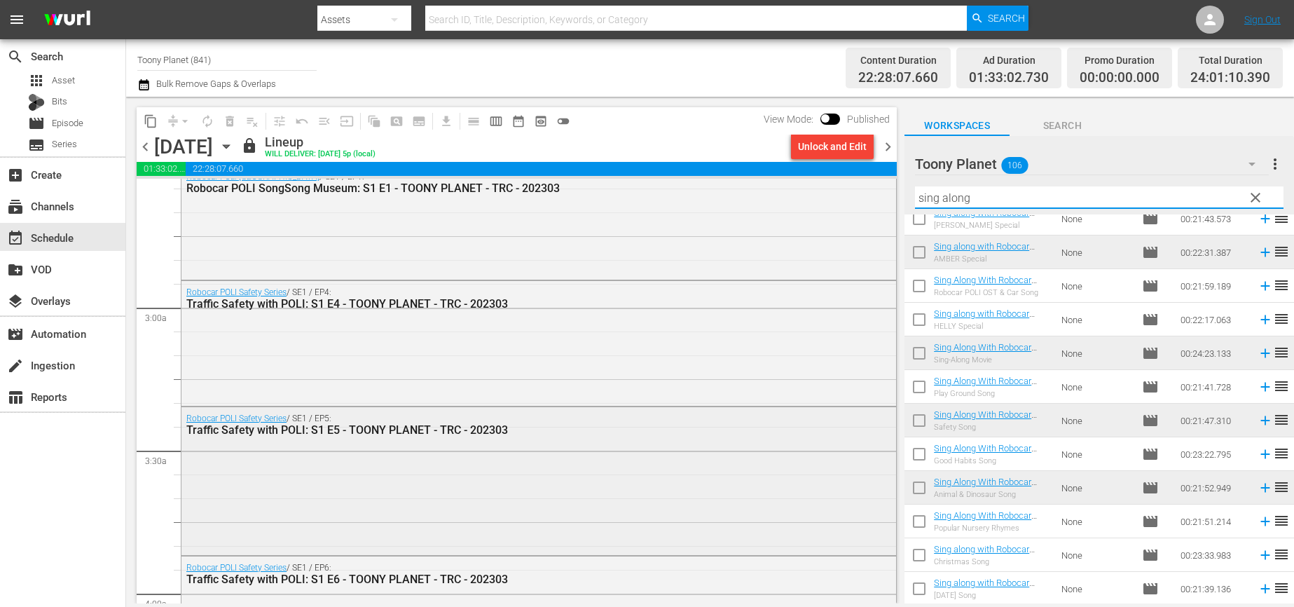
scroll to position [769, 0]
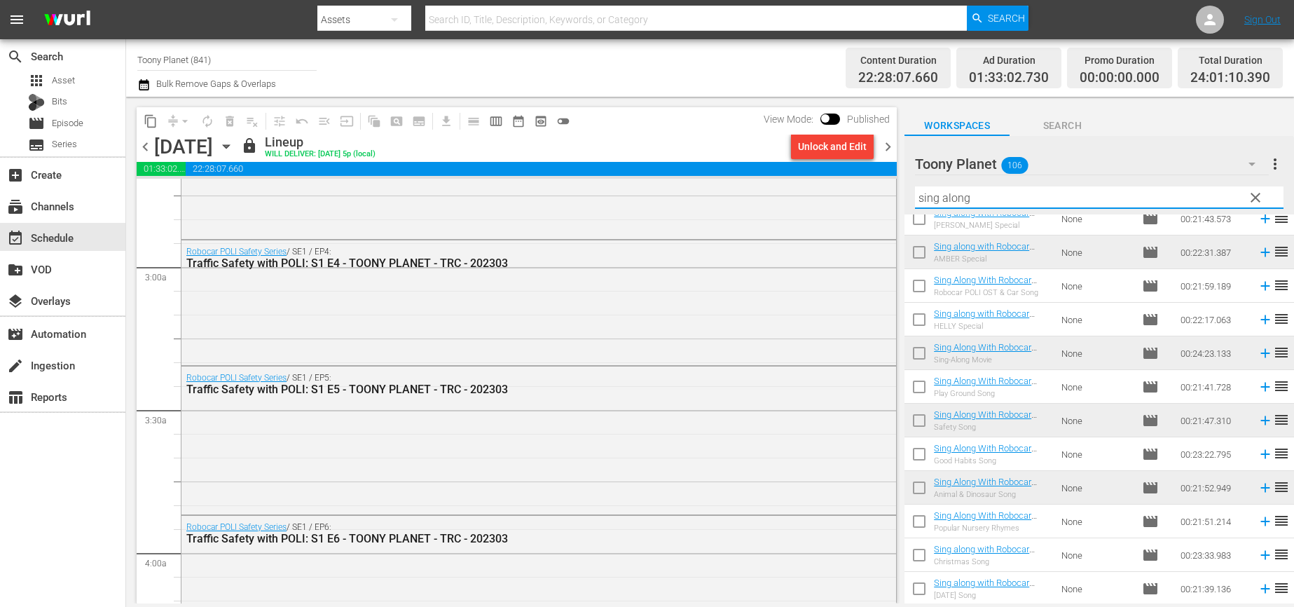
click at [882, 148] on span "chevron_right" at bounding box center [888, 147] width 18 height 18
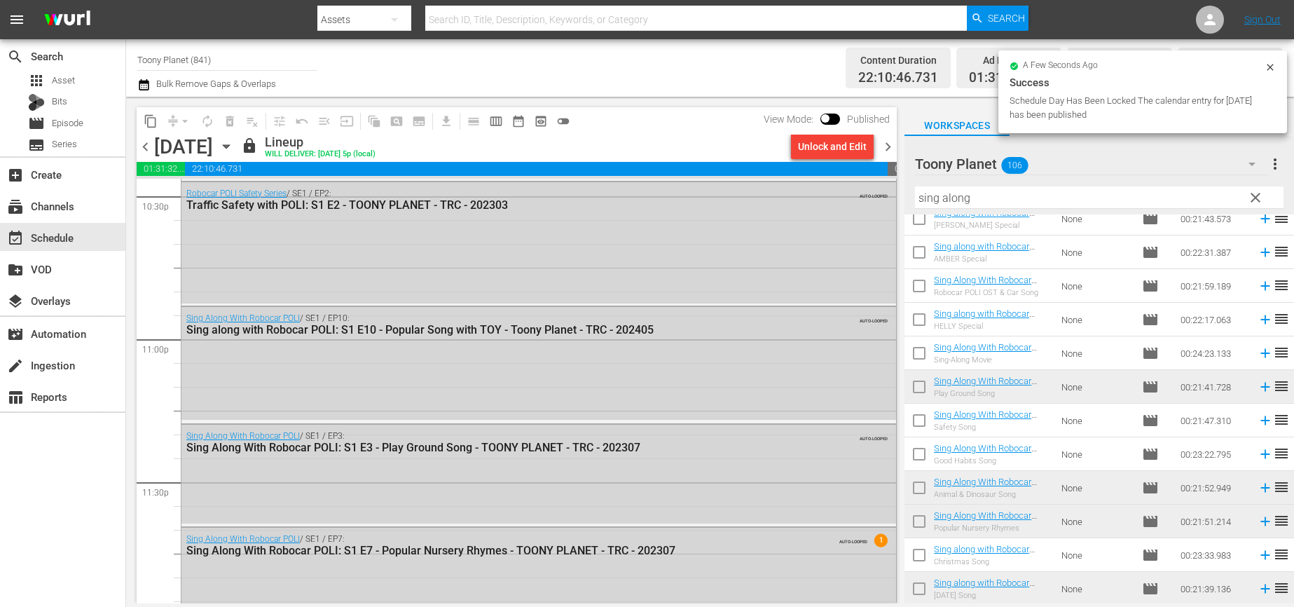
scroll to position [6439, 0]
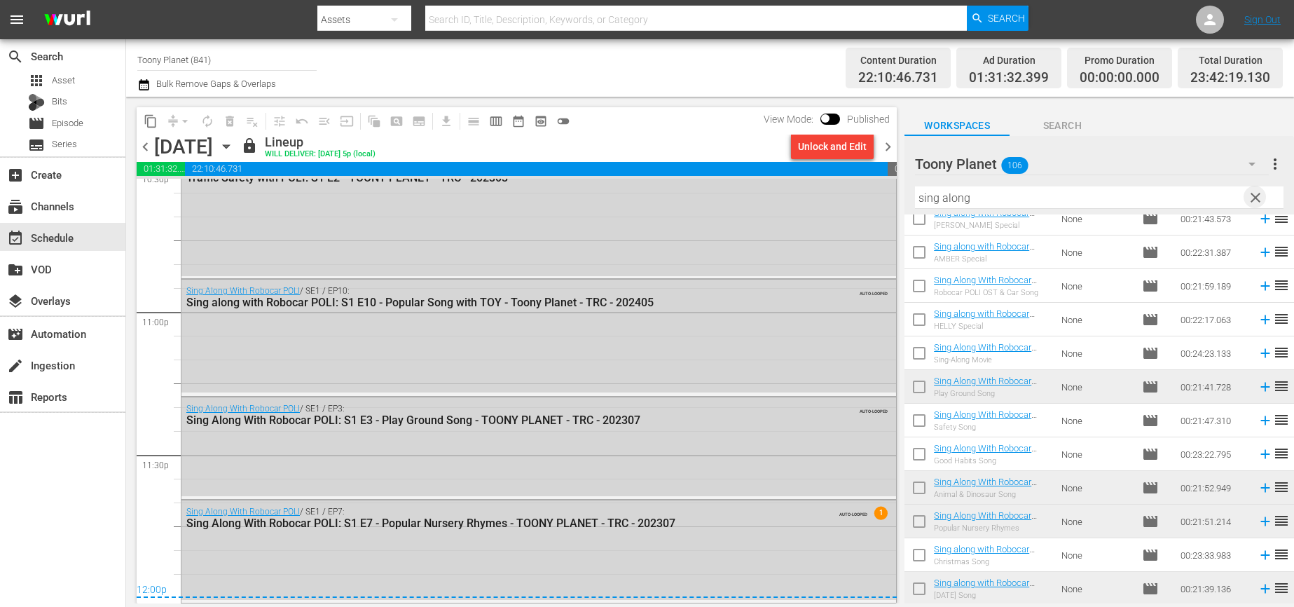
click at [1235, 198] on span "clear" at bounding box center [1255, 197] width 17 height 17
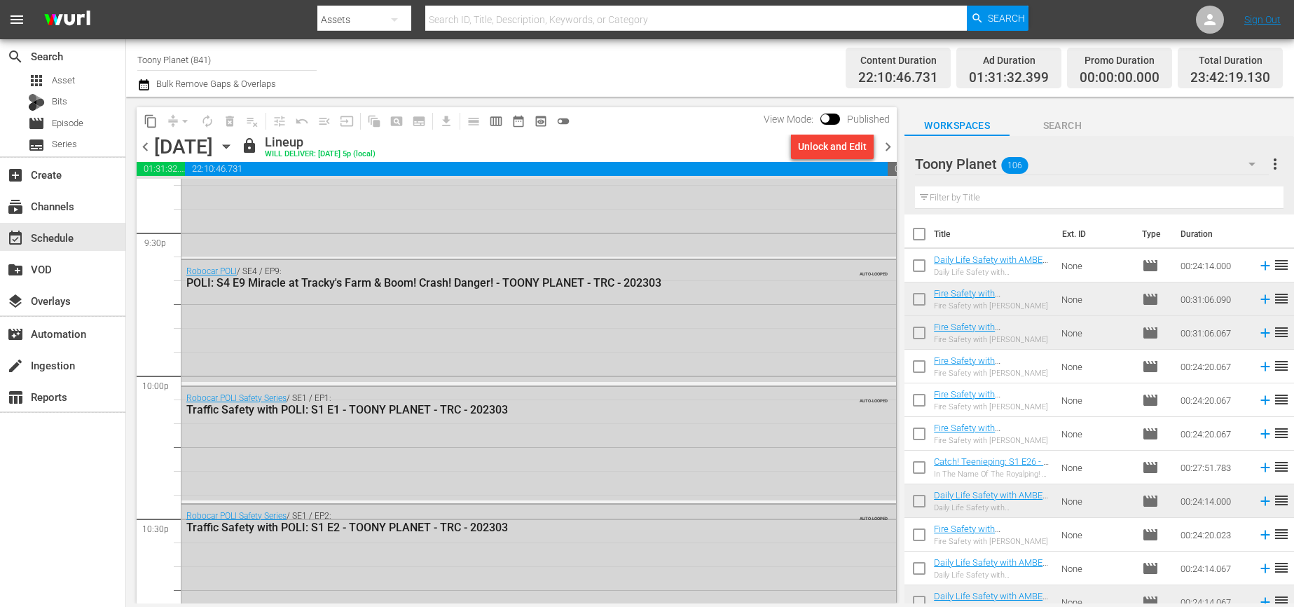
scroll to position [6033, 0]
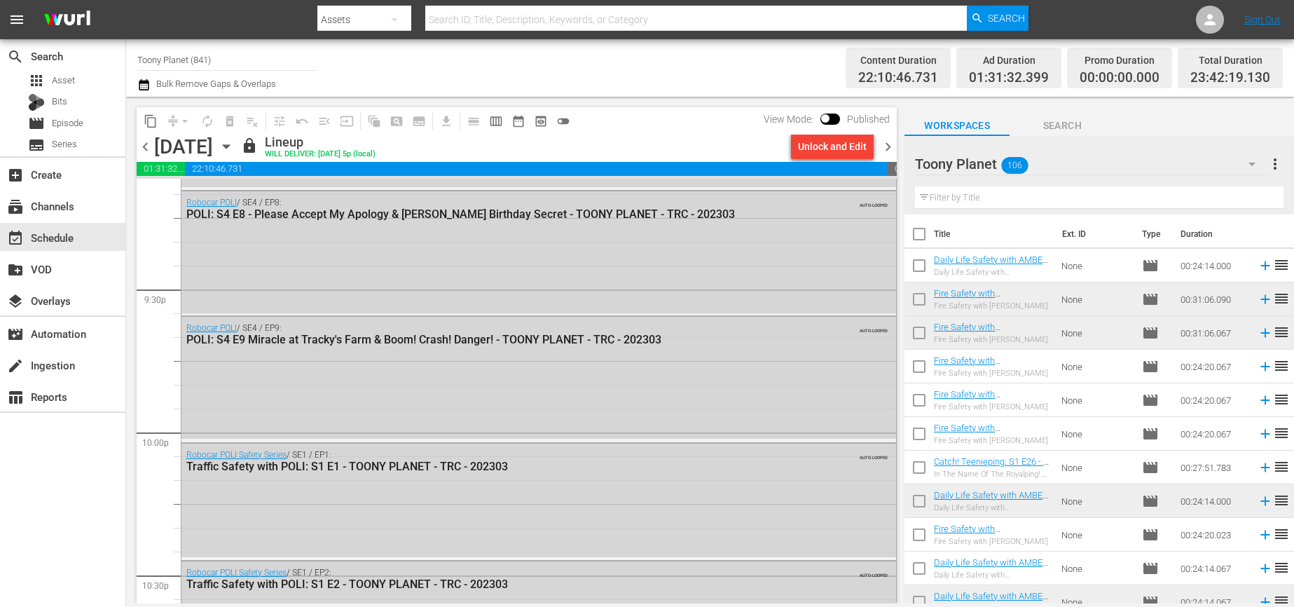
click at [999, 199] on input "text" at bounding box center [1099, 197] width 368 height 22
paste input "songsong"
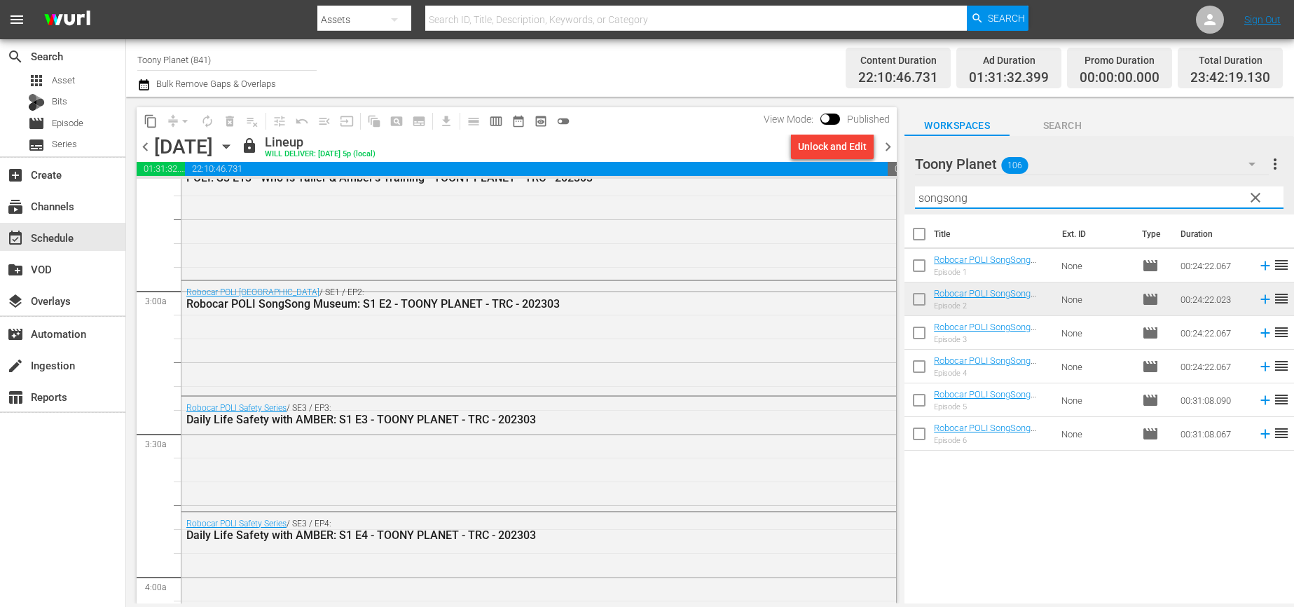
scroll to position [752, 0]
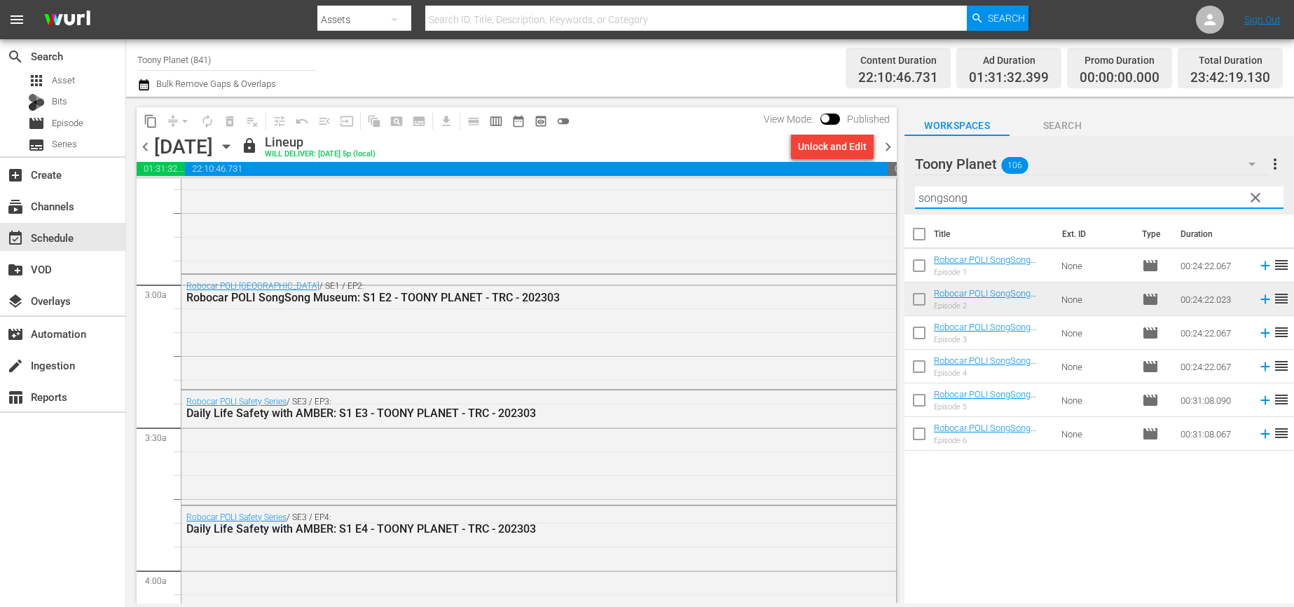
drag, startPoint x: 996, startPoint y: 193, endPoint x: 750, endPoint y: 159, distance: 248.2
click at [819, 170] on div "content_copy compress arrow_drop_down autorenew_outlined delete_forever_outline…" at bounding box center [710, 350] width 1168 height 506
paste input "fire safe"
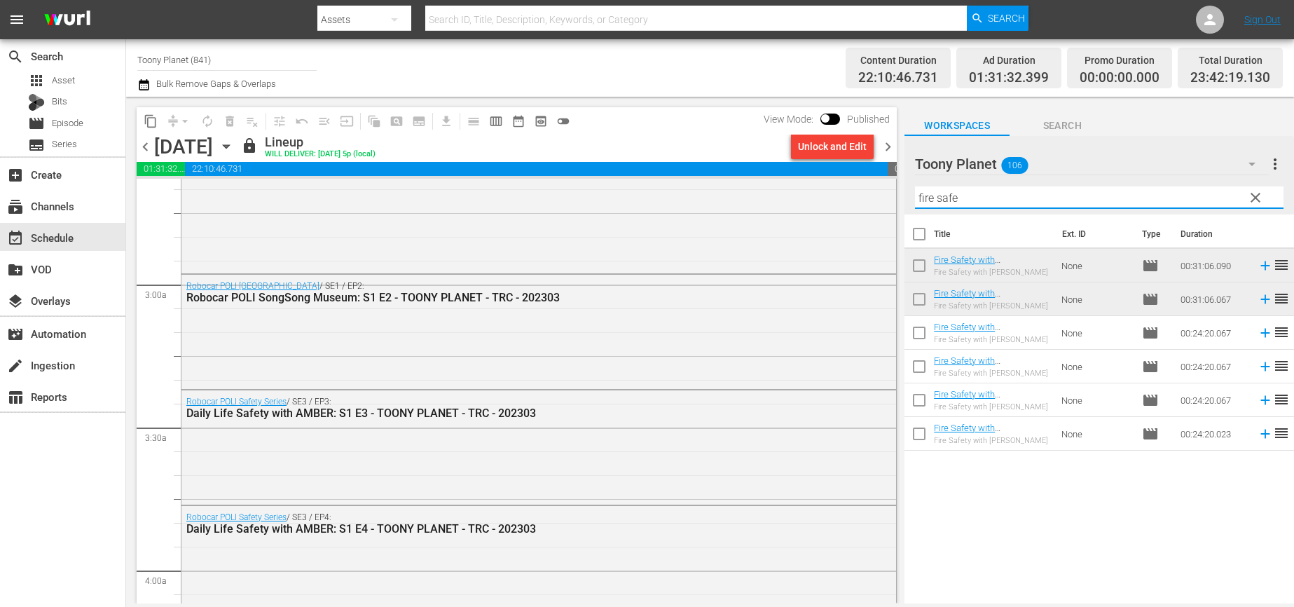
drag, startPoint x: 984, startPoint y: 203, endPoint x: 709, endPoint y: 164, distance: 278.0
click at [731, 165] on div "content_copy compress arrow_drop_down autorenew_outlined delete_forever_outline…" at bounding box center [710, 350] width 1168 height 506
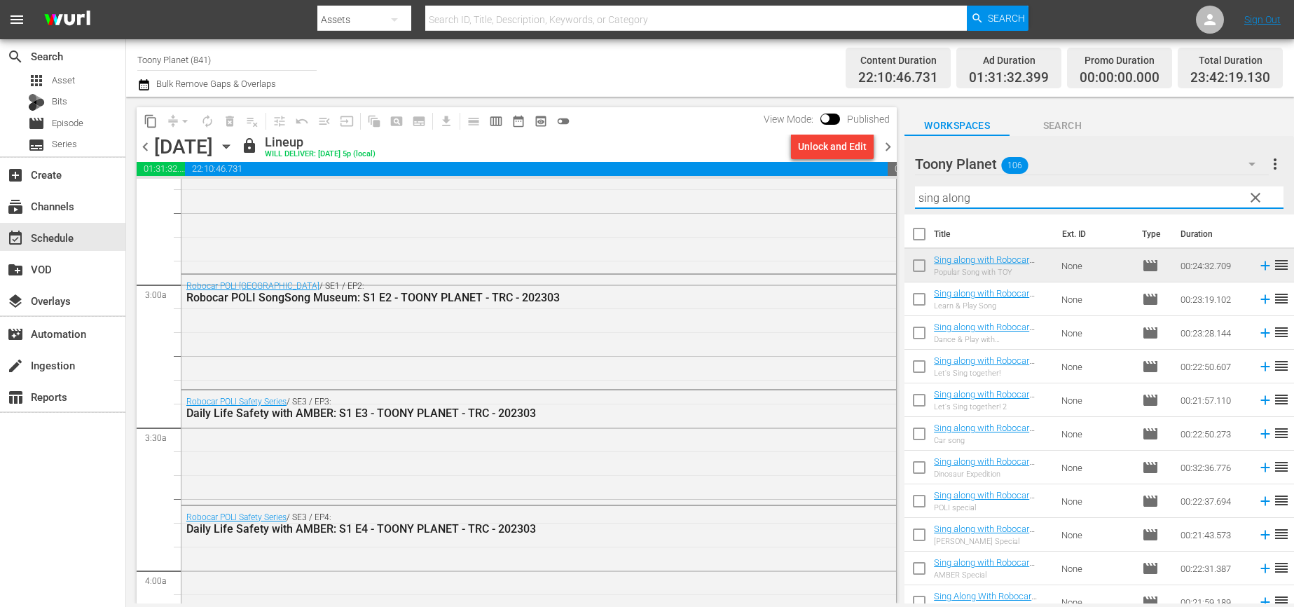
type input "sing along"
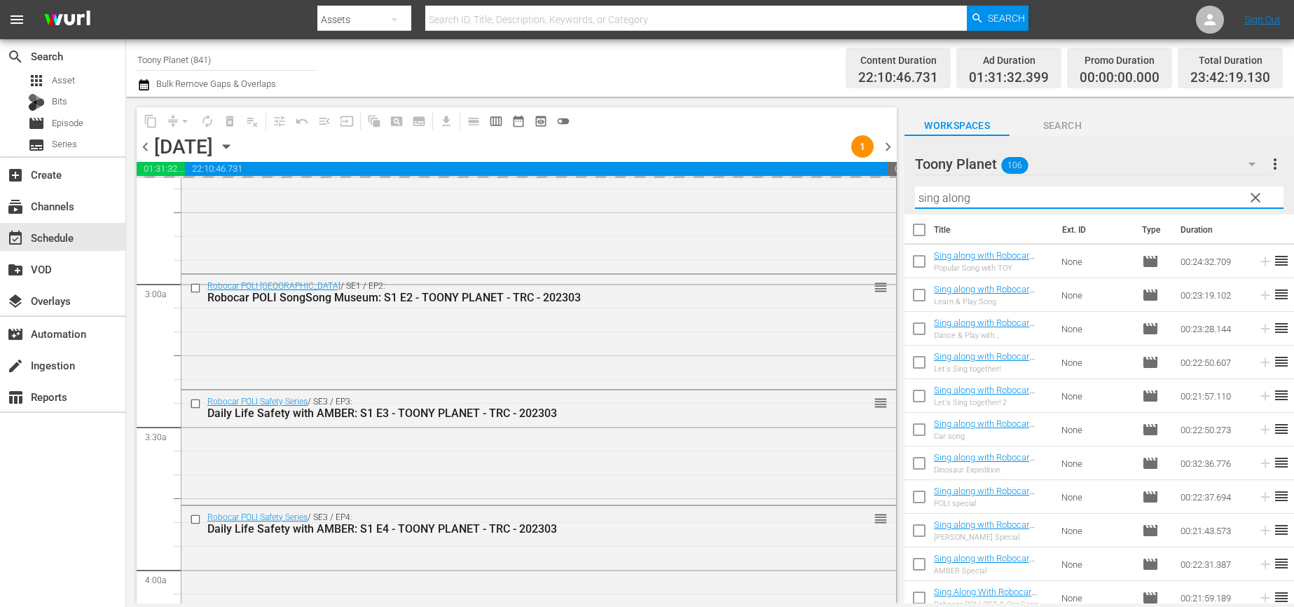
scroll to position [0, 0]
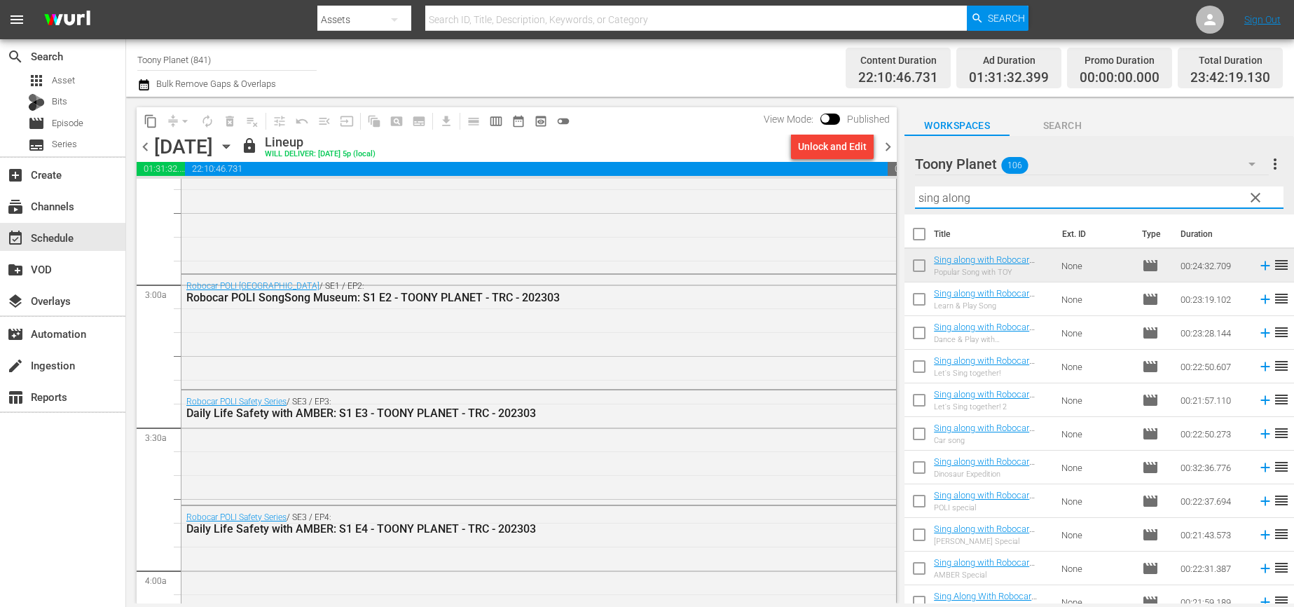
click at [891, 153] on span "chevron_right" at bounding box center [888, 147] width 18 height 18
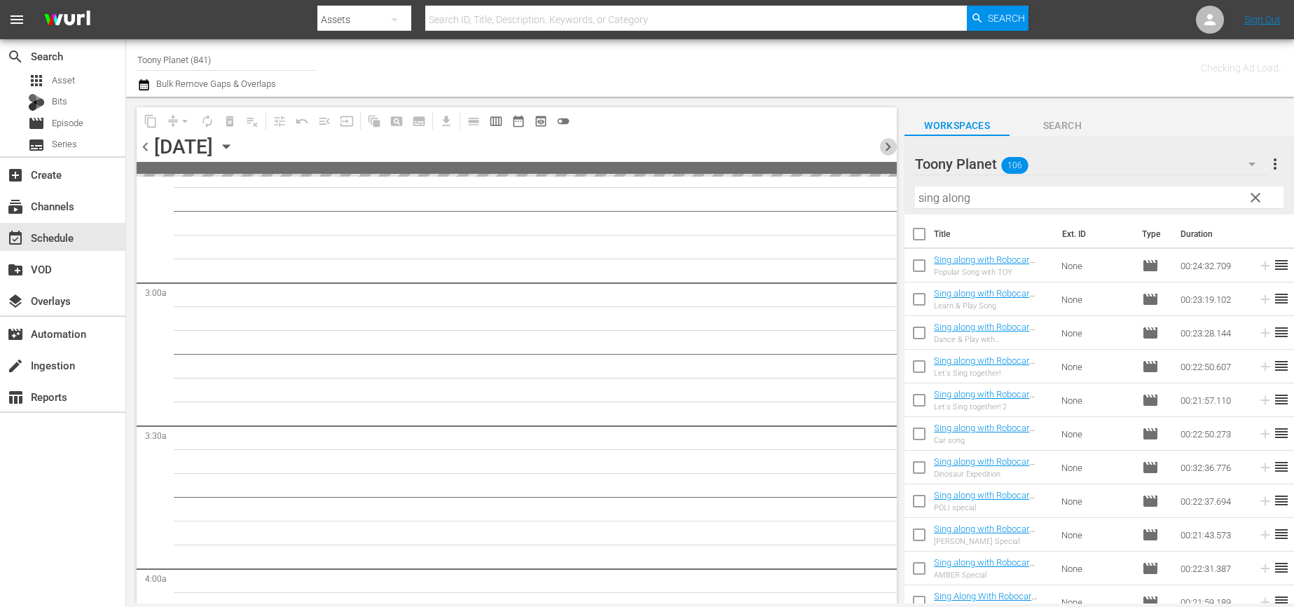
click at [891, 153] on span "chevron_right" at bounding box center [888, 147] width 18 height 18
click at [1235, 195] on span "clear" at bounding box center [1255, 197] width 17 height 17
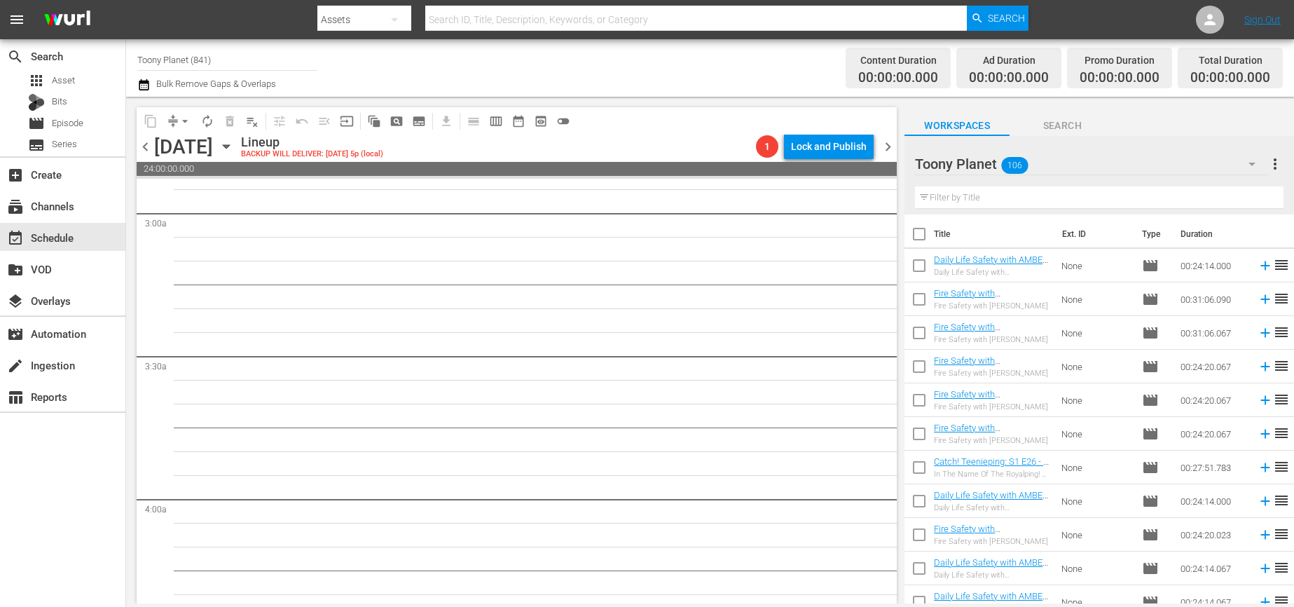
scroll to position [0, 0]
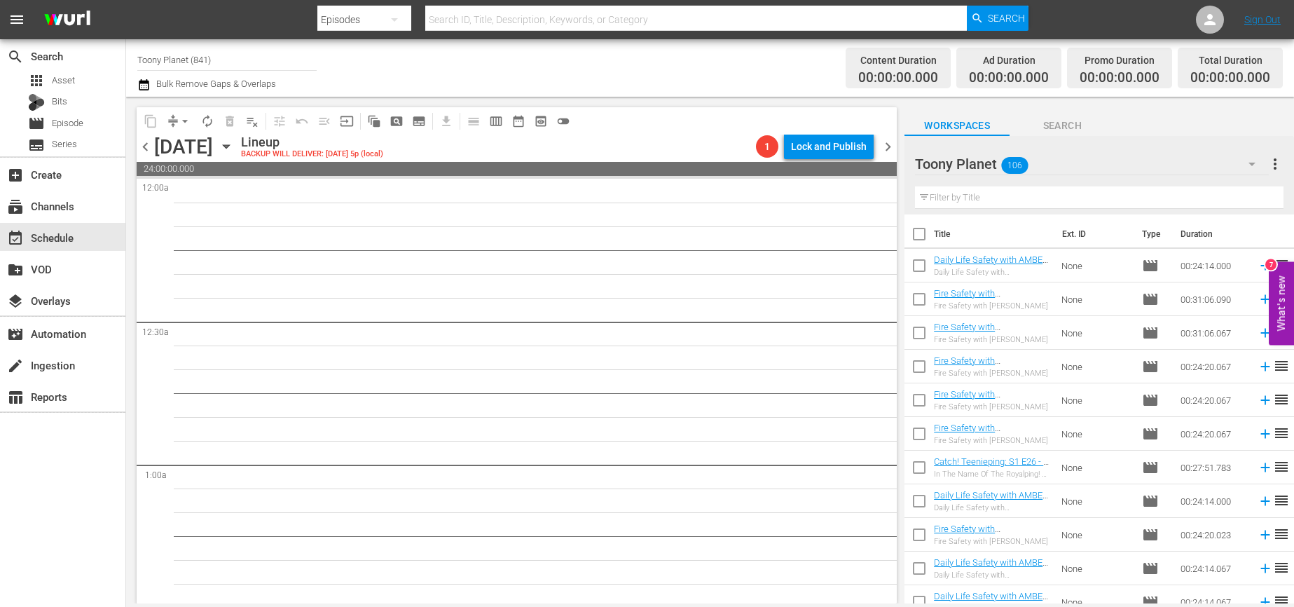
scroll to position [316, 0]
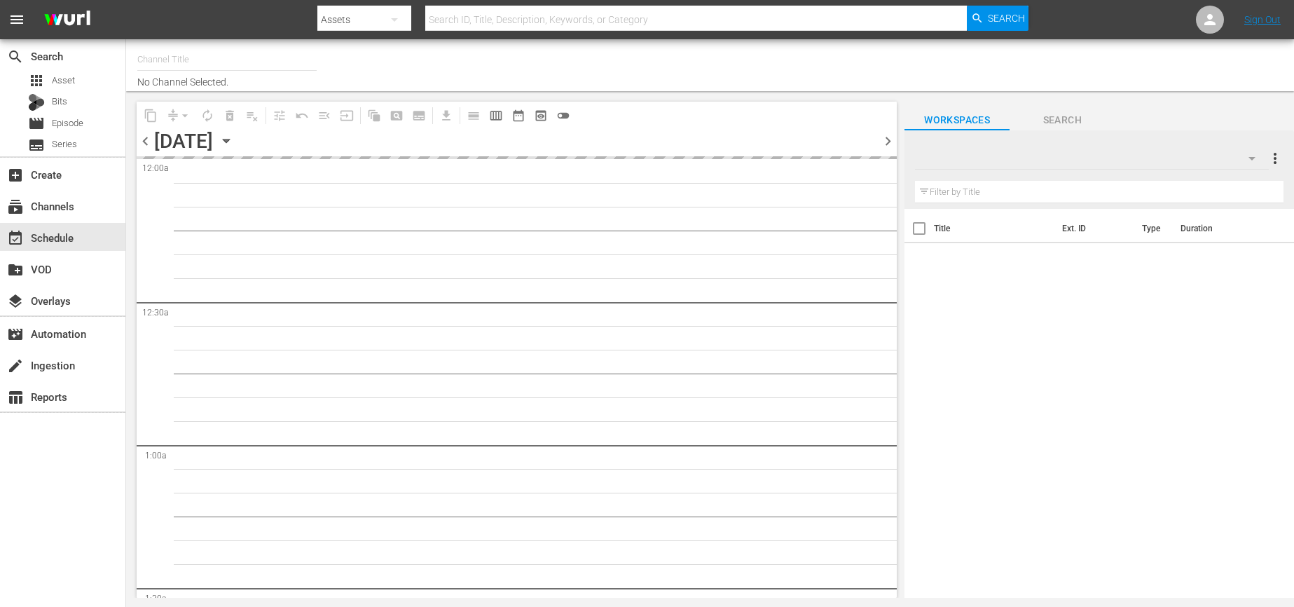
type input "Toony Planet (841)"
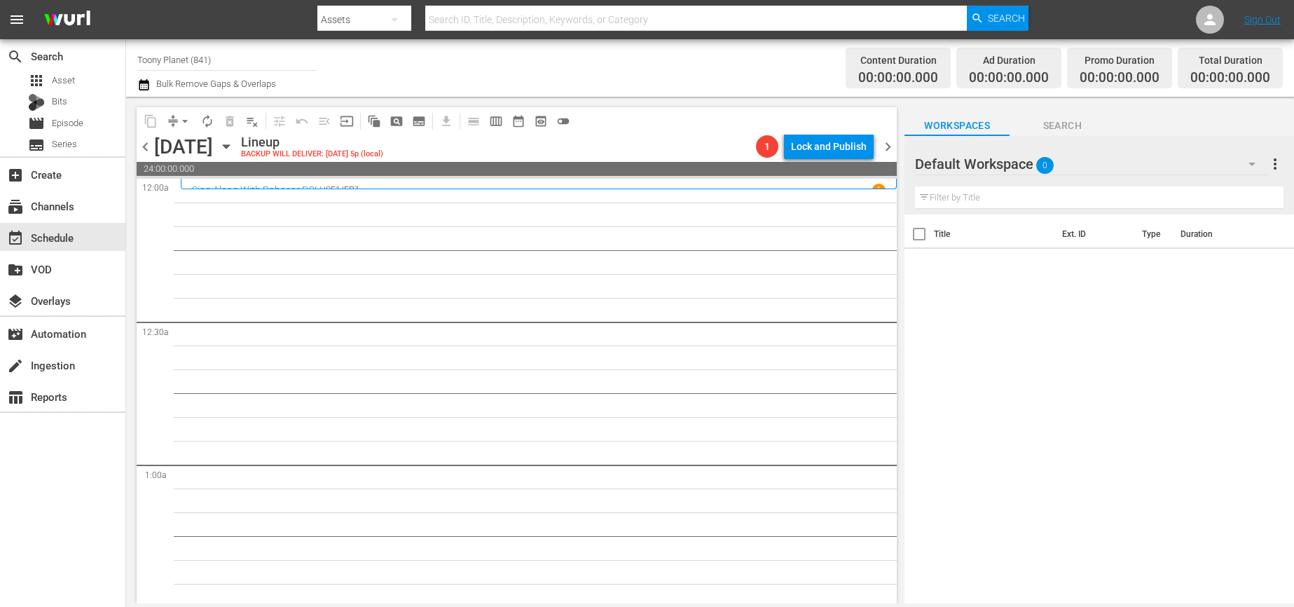
click at [1106, 169] on div "Default Workspace 0" at bounding box center [1092, 163] width 354 height 39
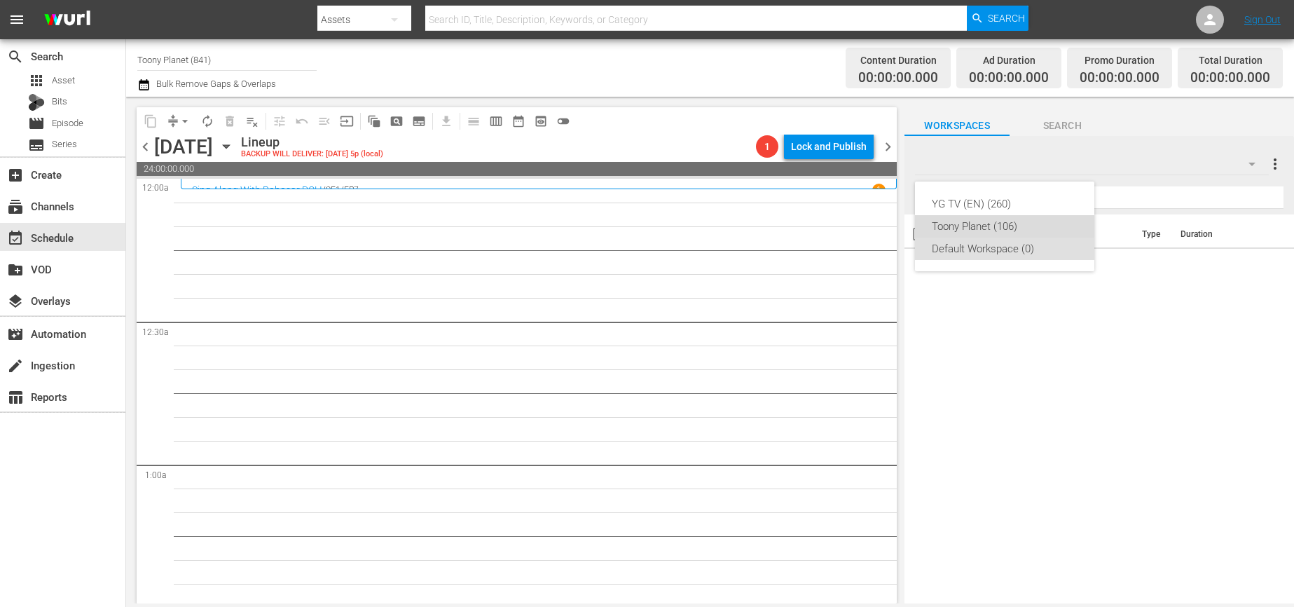
click at [1048, 224] on div "Toony Planet (106)" at bounding box center [1005, 226] width 146 height 22
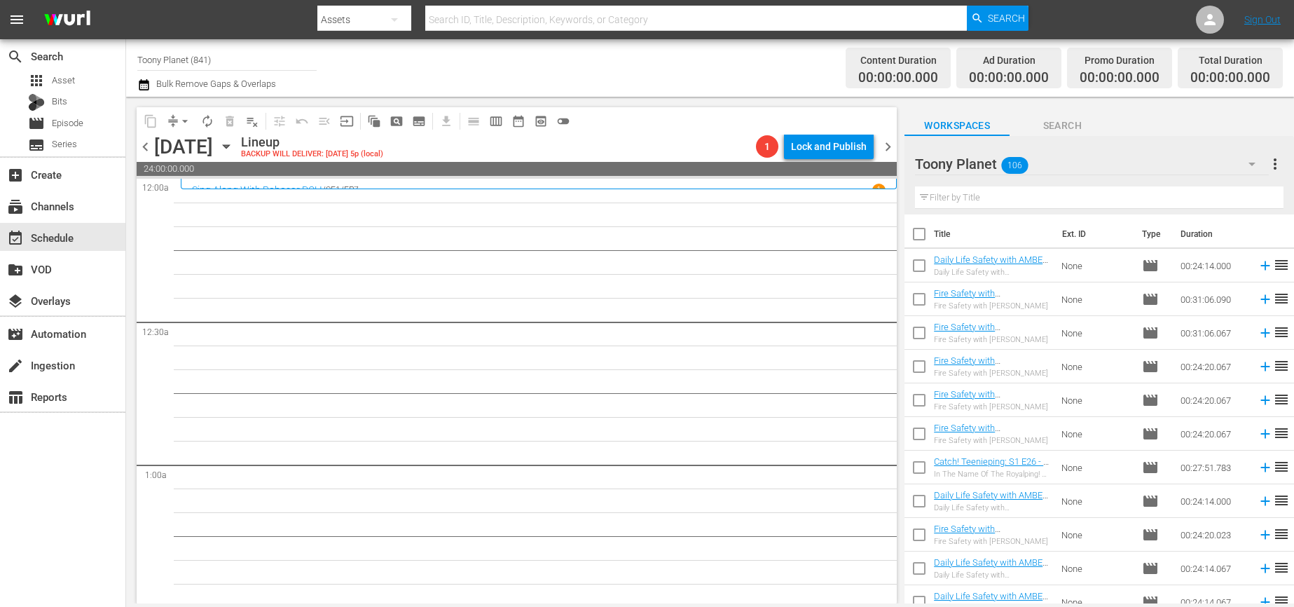
click at [994, 198] on input "text" at bounding box center [1099, 197] width 368 height 22
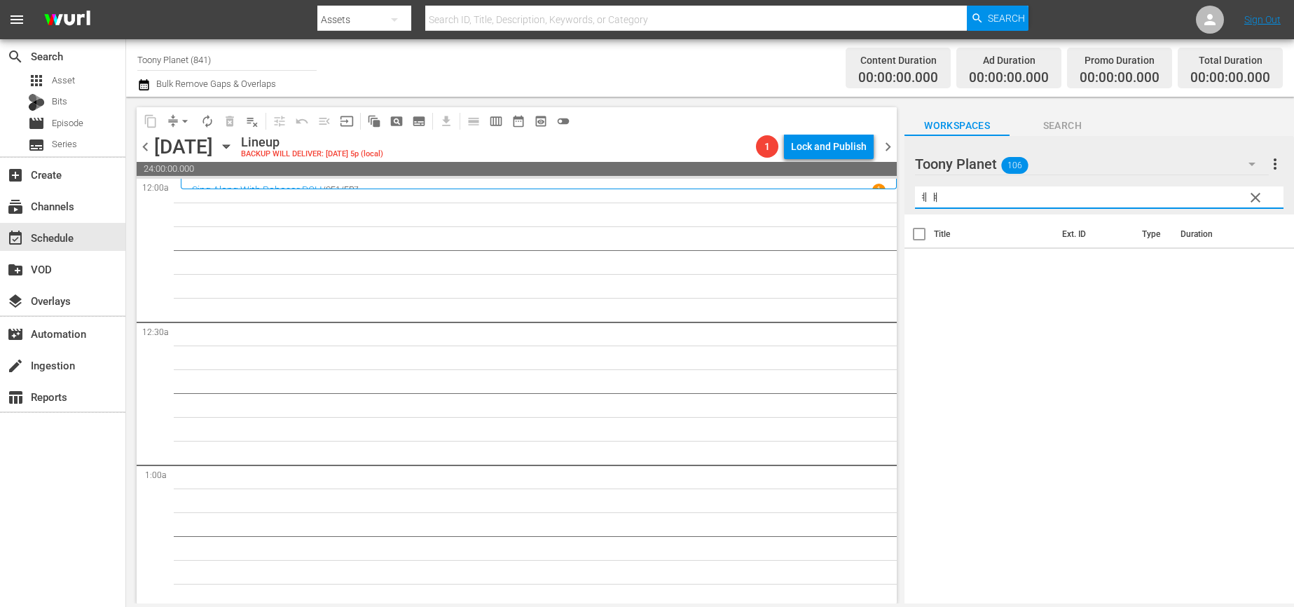
type input "ㅖ"
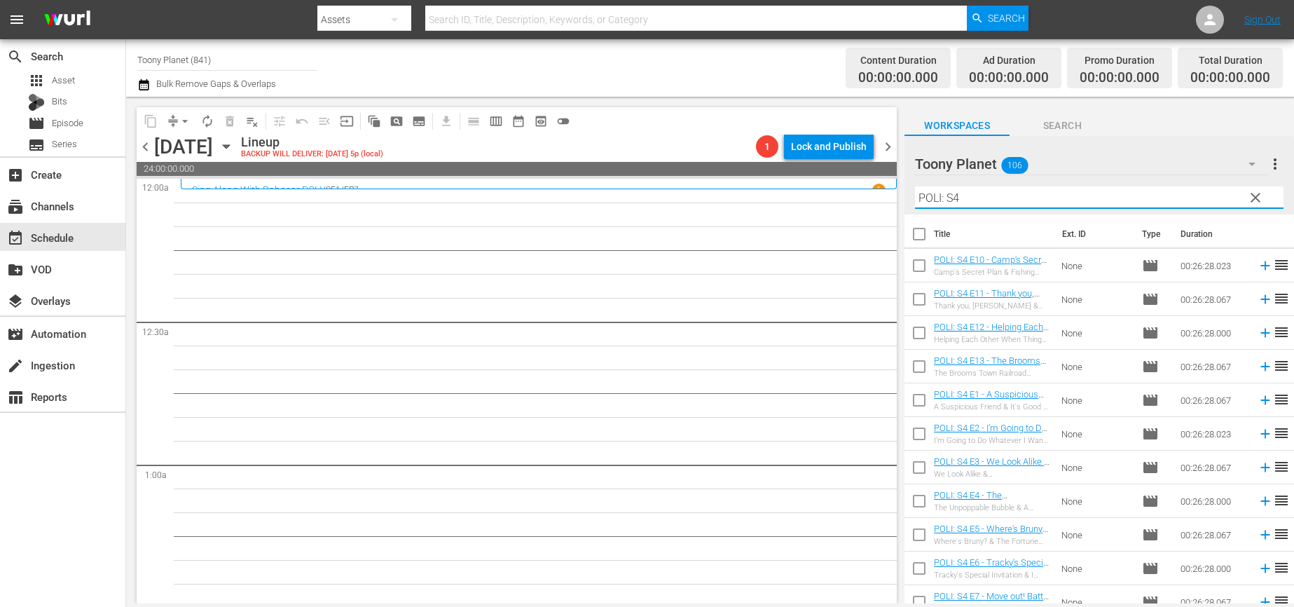
type input "POLI: S4"
drag, startPoint x: 588, startPoint y: 460, endPoint x: 632, endPoint y: 443, distance: 47.5
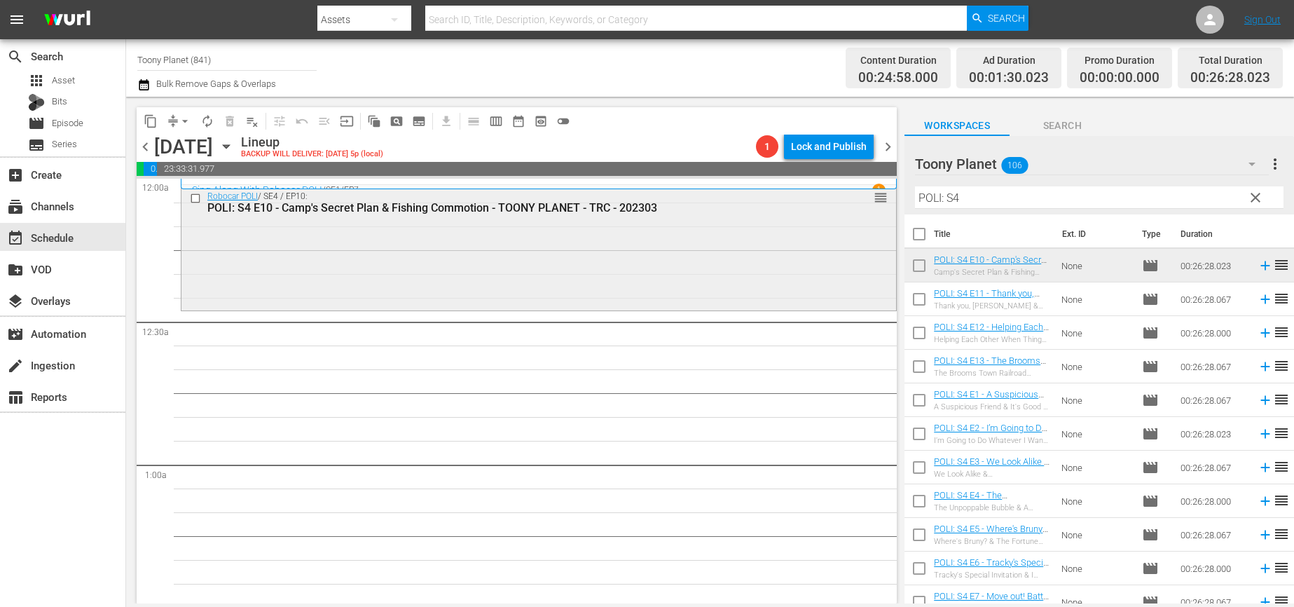
click at [435, 255] on div "Robocar POLI / SE4 / EP10: POLI: S4 E10 - Camp's Secret Plan & Fishing Commotio…" at bounding box center [538, 246] width 714 height 122
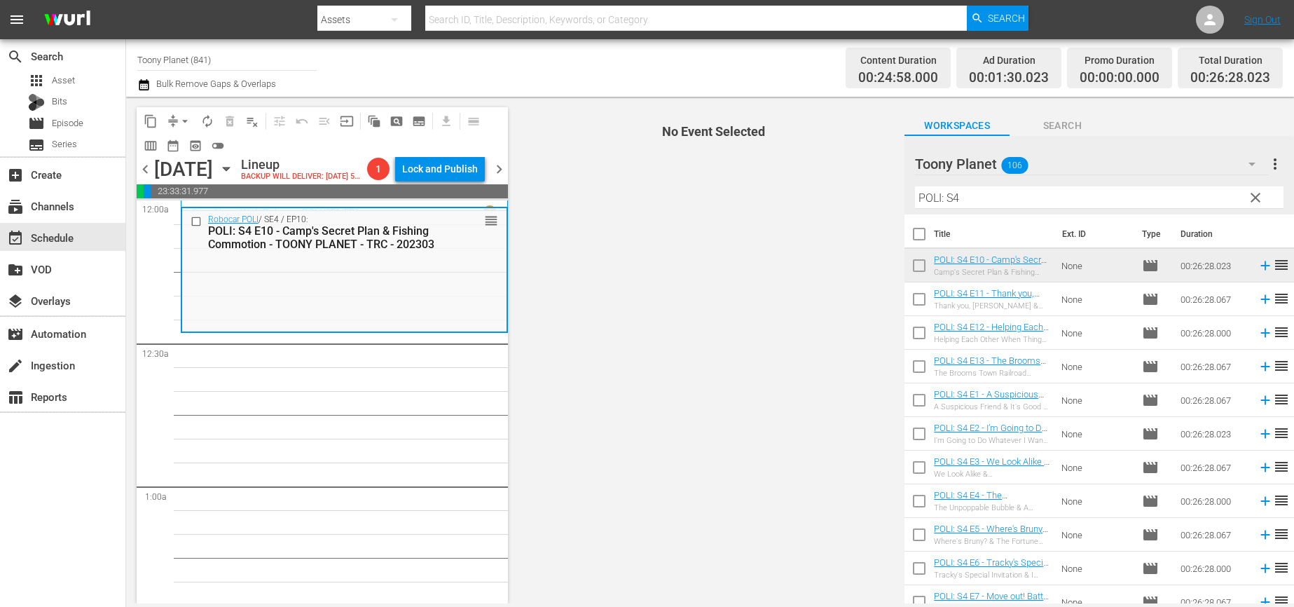
click at [910, 293] on input "checkbox" at bounding box center [918, 301] width 29 height 29
checkbox input "true"
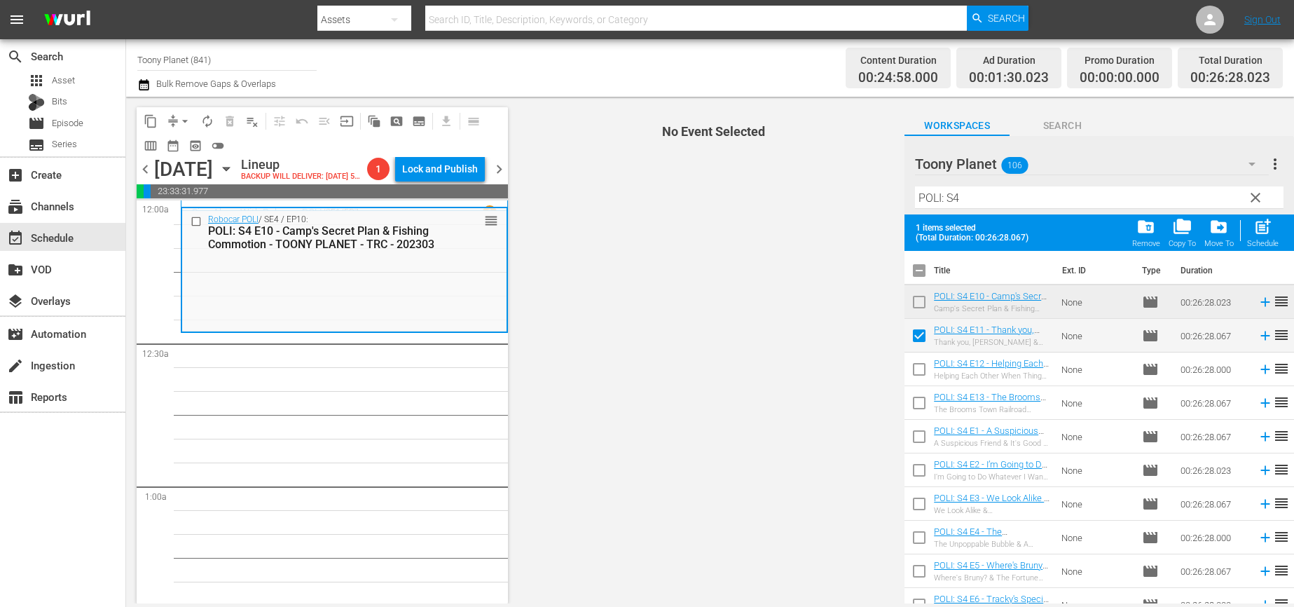
click at [917, 375] on input "checkbox" at bounding box center [918, 371] width 29 height 29
checkbox input "true"
drag, startPoint x: 918, startPoint y: 403, endPoint x: 1189, endPoint y: 298, distance: 291.1
click at [918, 403] on input "checkbox" at bounding box center [918, 405] width 29 height 29
checkbox input "true"
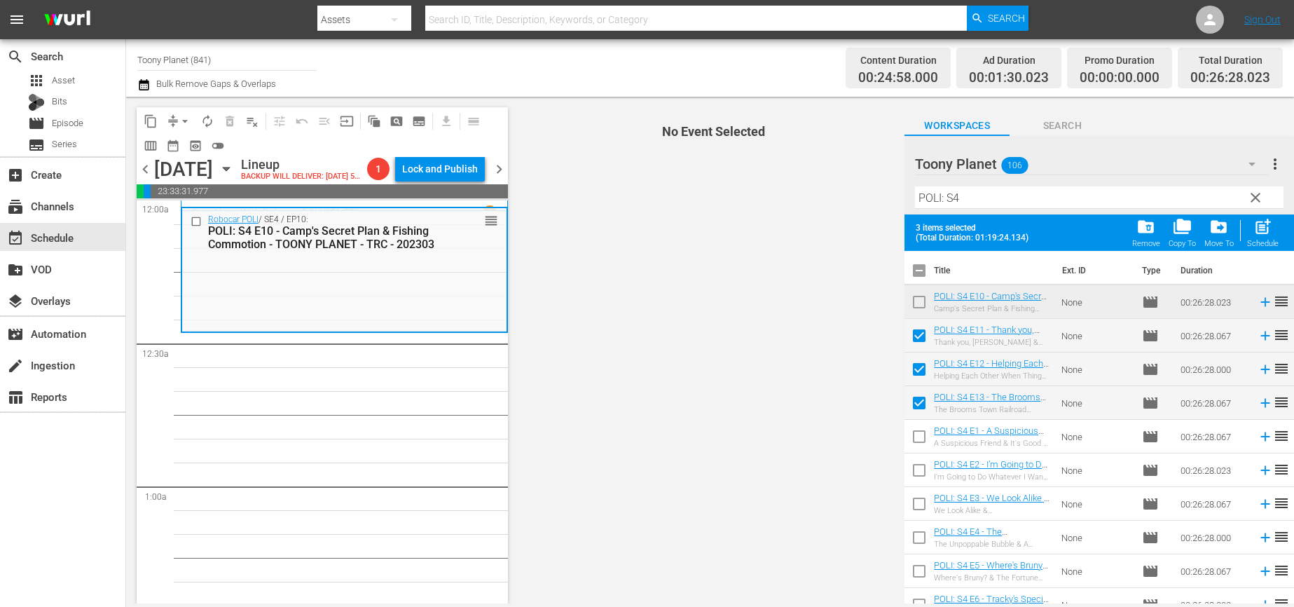
click at [1260, 230] on span "post_add" at bounding box center [1262, 226] width 19 height 19
checkbox input "false"
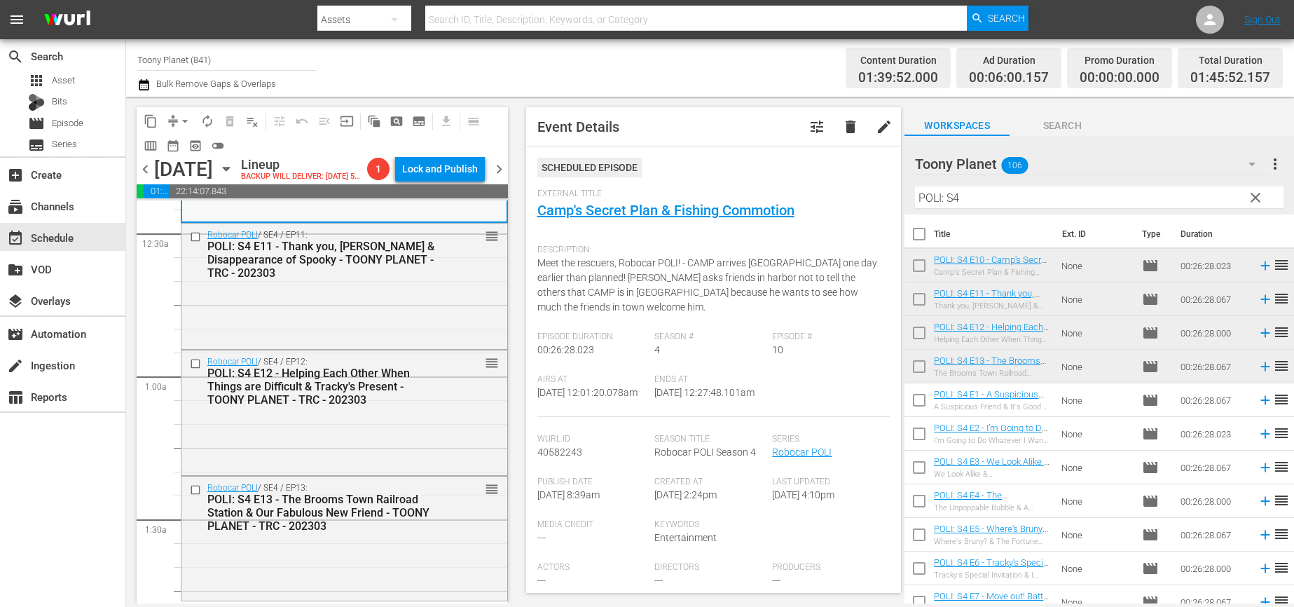
scroll to position [340, 0]
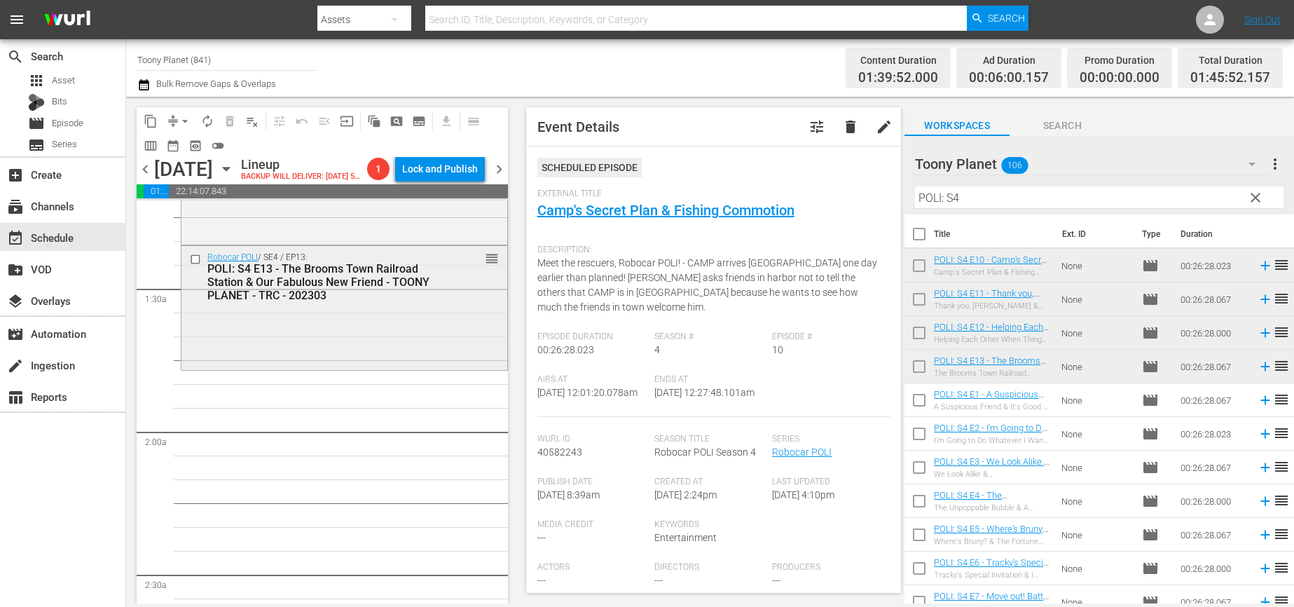
click at [427, 365] on div "Robocar POLI / SE4 / EP13: POLI: S4 E13 - The Brooms Town Railroad Station & Ou…" at bounding box center [344, 307] width 326 height 122
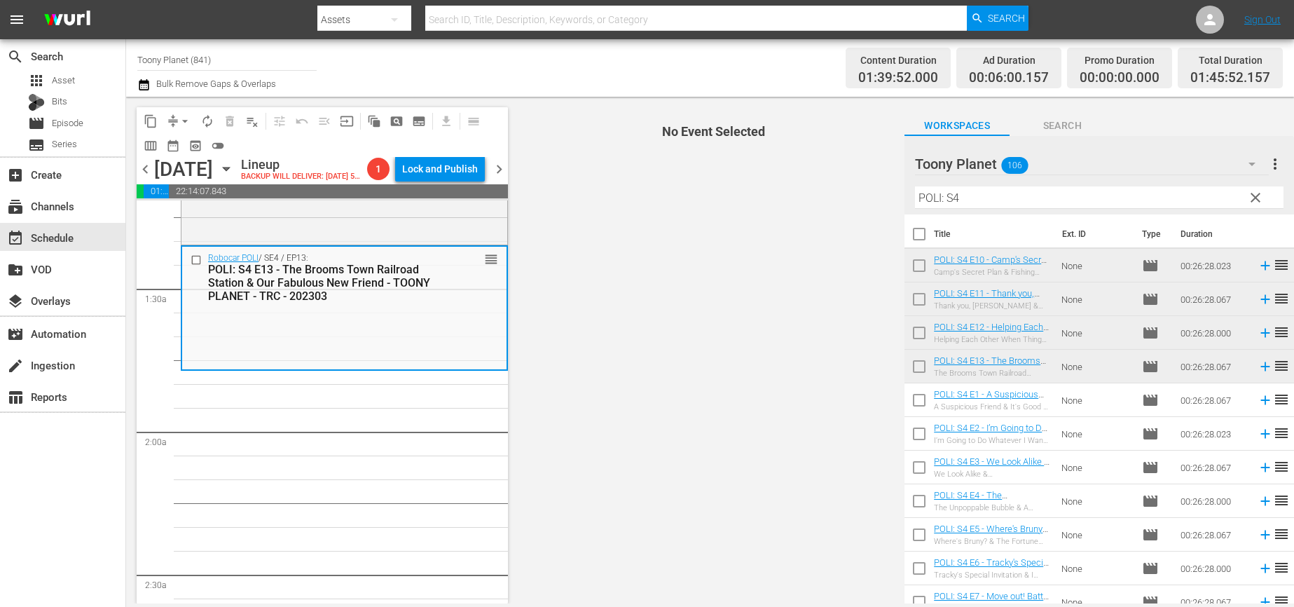
drag, startPoint x: 999, startPoint y: 200, endPoint x: 810, endPoint y: 196, distance: 189.1
click at [847, 194] on div "content_copy compress arrow_drop_down autorenew_outlined delete_forever_outline…" at bounding box center [710, 350] width 1168 height 506
drag, startPoint x: 1021, startPoint y: 196, endPoint x: 794, endPoint y: 202, distance: 227.0
click at [801, 203] on div "content_copy compress arrow_drop_down autorenew_outlined delete_forever_outline…" at bounding box center [710, 350] width 1168 height 506
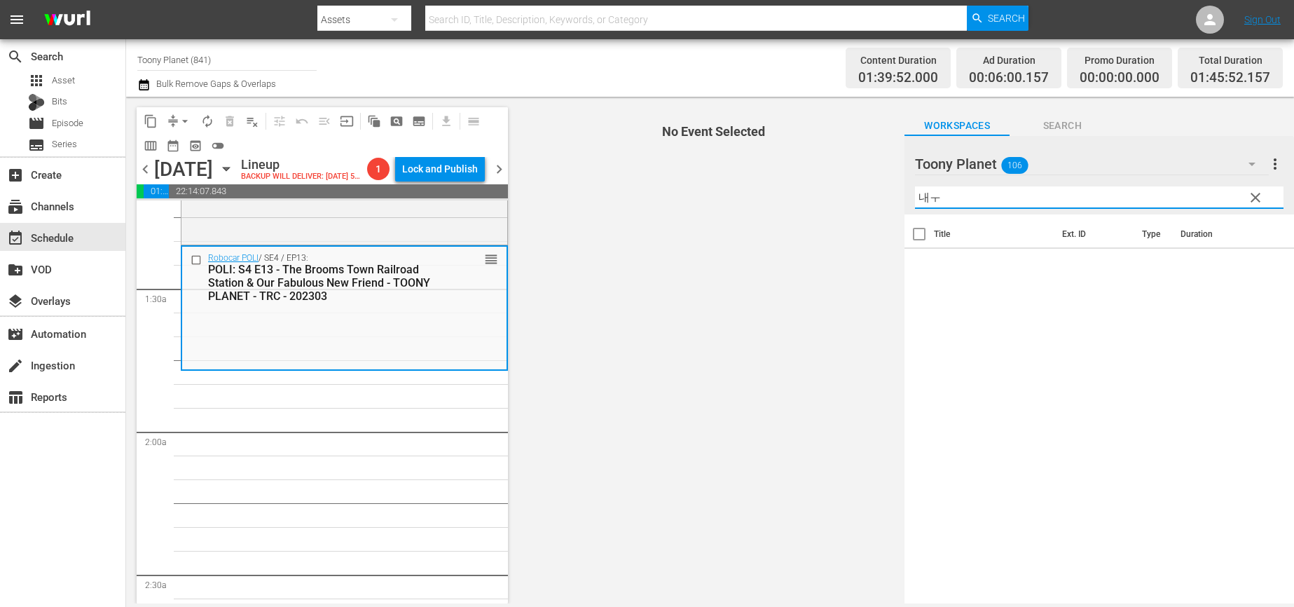
type input "내"
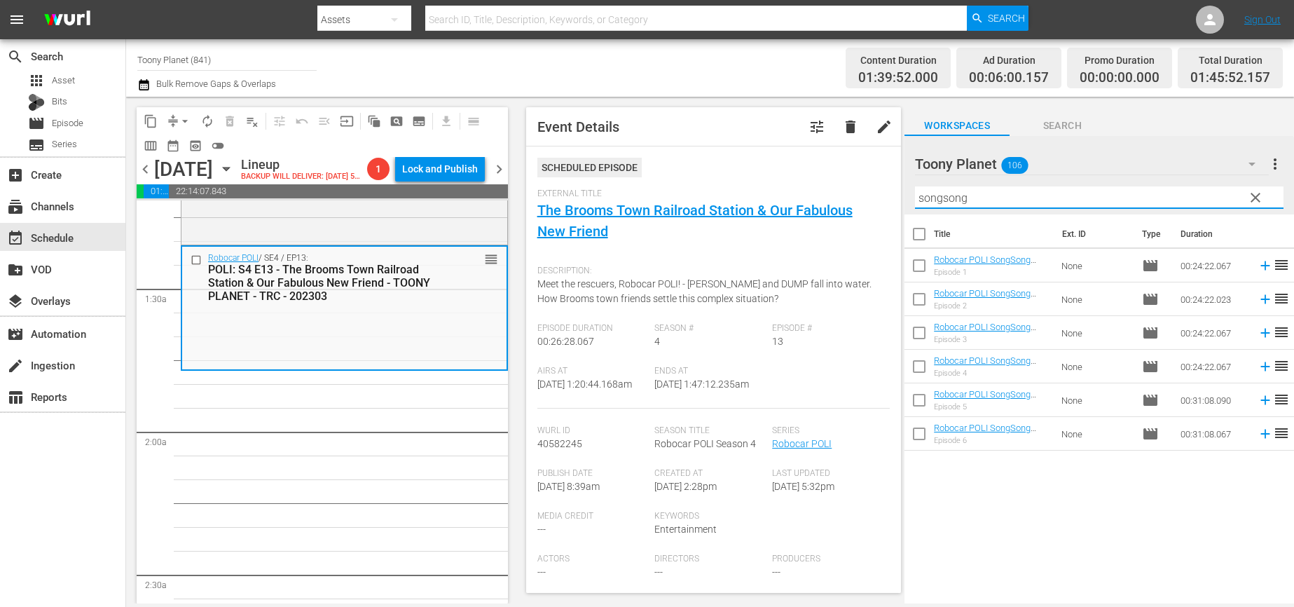
drag, startPoint x: 848, startPoint y: 183, endPoint x: 787, endPoint y: 160, distance: 65.6
click at [840, 183] on div "content_copy compress arrow_drop_down autorenew_outlined delete_forever_outline…" at bounding box center [710, 350] width 1168 height 506
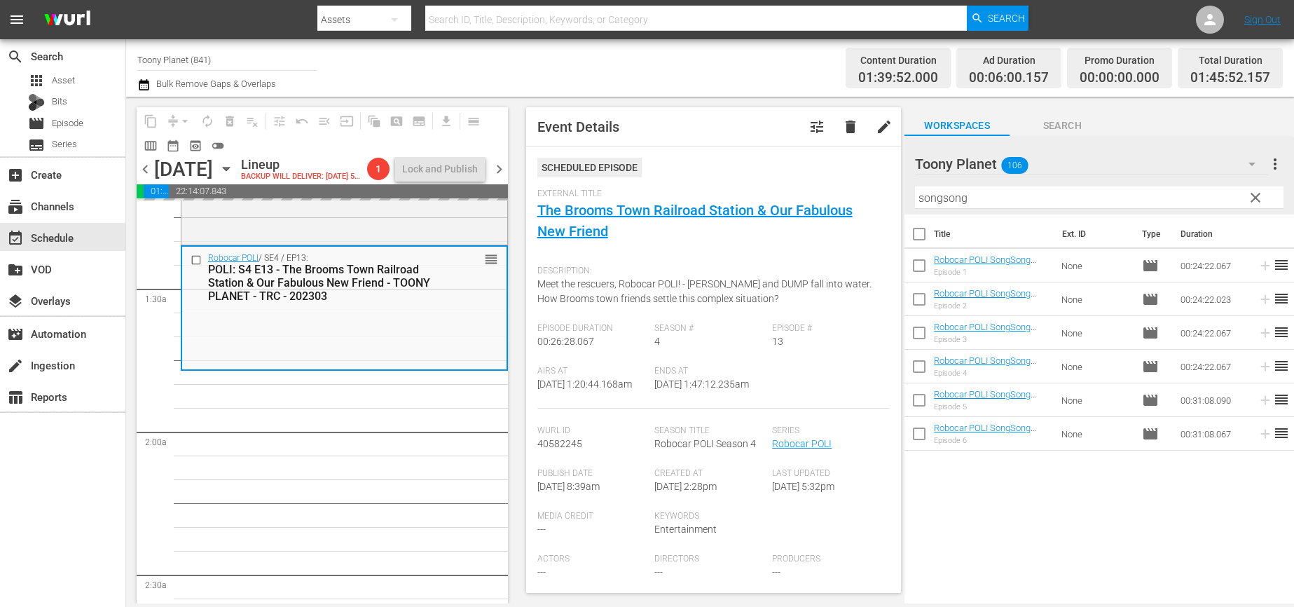
drag, startPoint x: 971, startPoint y: 331, endPoint x: 416, endPoint y: 13, distance: 639.4
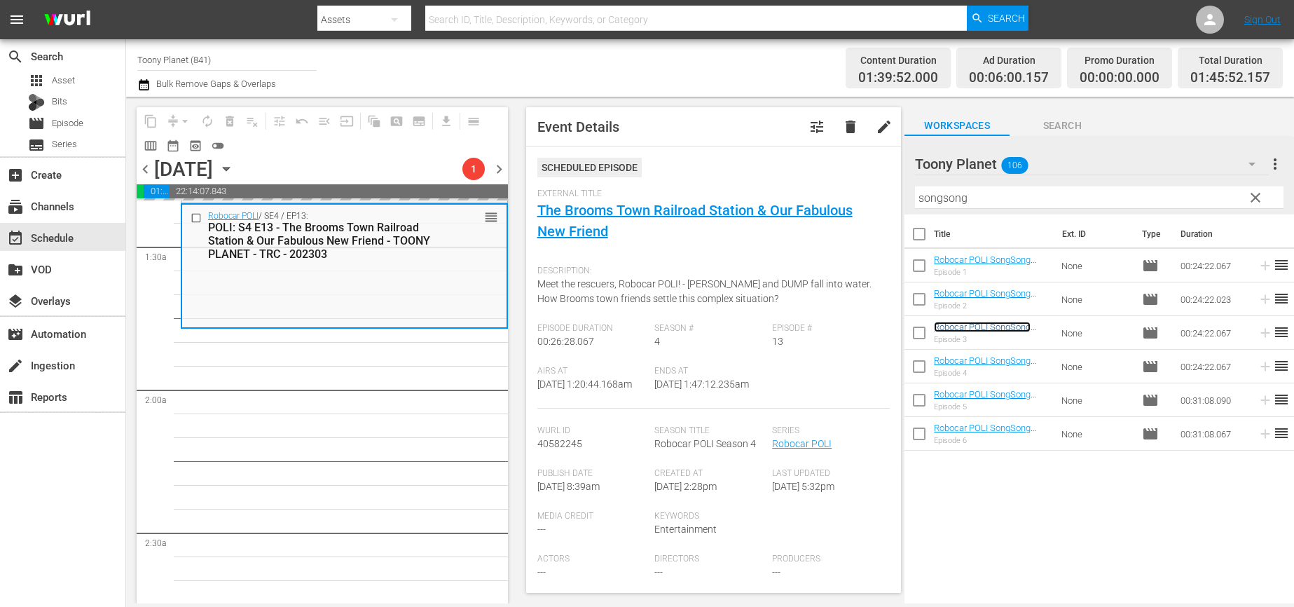
scroll to position [385, 0]
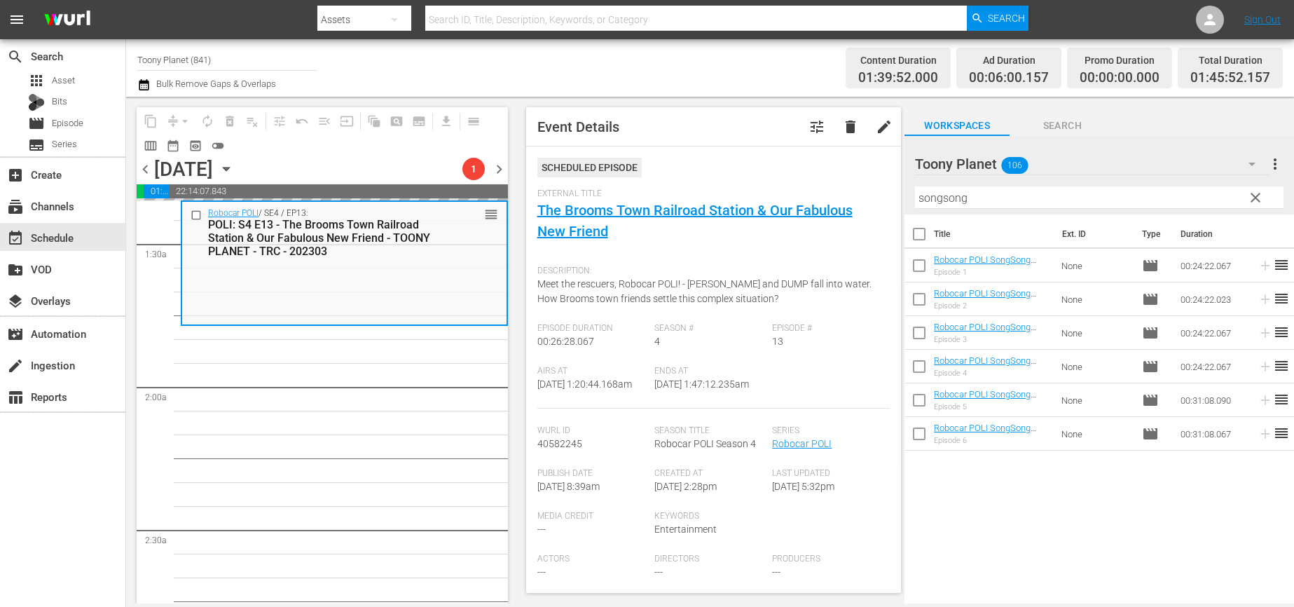
drag, startPoint x: 334, startPoint y: 415, endPoint x: 324, endPoint y: 434, distance: 22.2
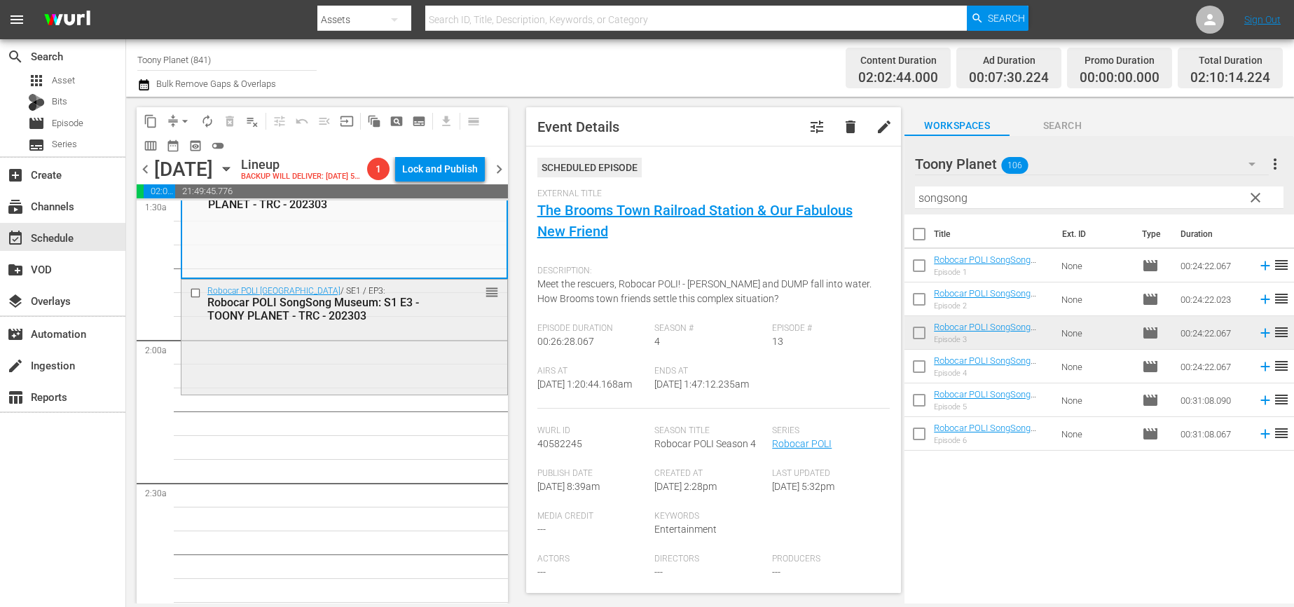
click at [436, 322] on div "Robocar POLI SongSong Museum: S1 E3 - TOONY PLANET - TRC - 202303" at bounding box center [322, 309] width 230 height 27
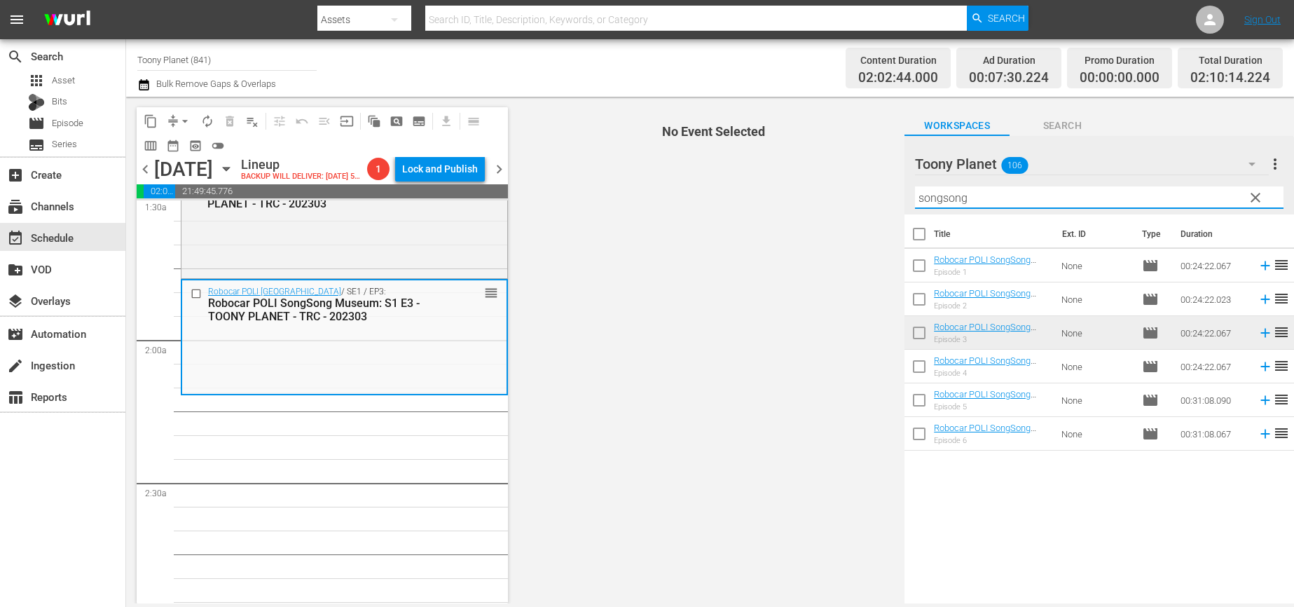
drag, startPoint x: 1020, startPoint y: 204, endPoint x: 880, endPoint y: 191, distance: 140.7
click at [882, 191] on div "content_copy compress arrow_drop_down autorenew_outlined delete_forever_outline…" at bounding box center [710, 350] width 1168 height 506
type input "ㅁ"
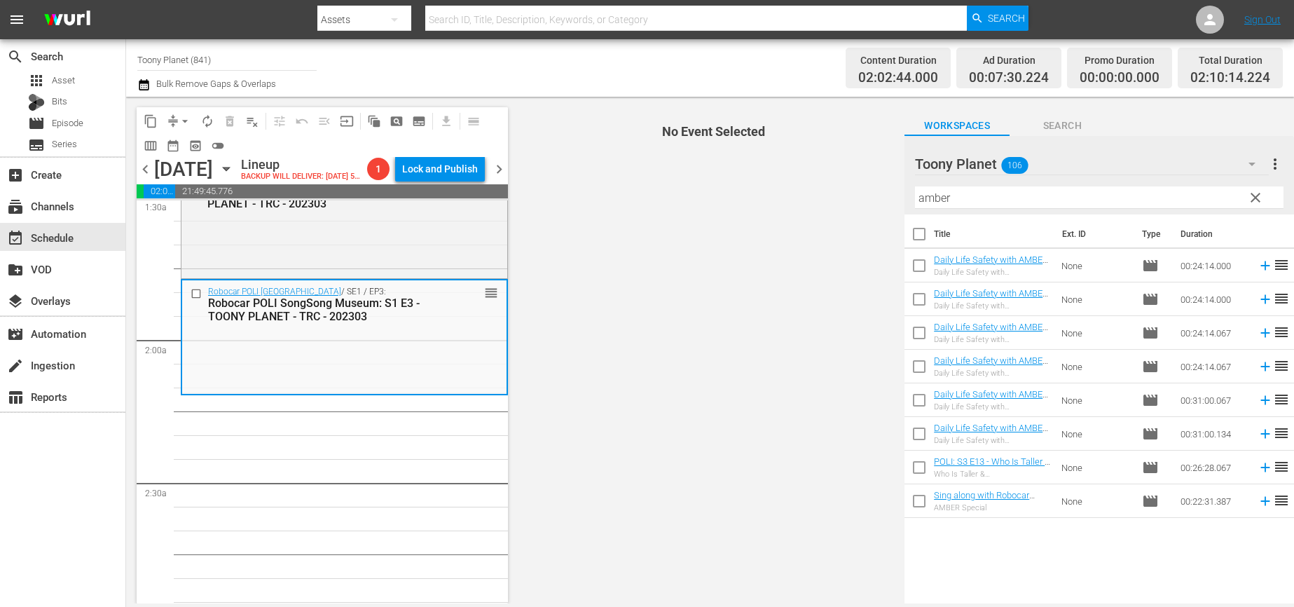
click at [621, 426] on span "No Event Selected" at bounding box center [709, 350] width 389 height 506
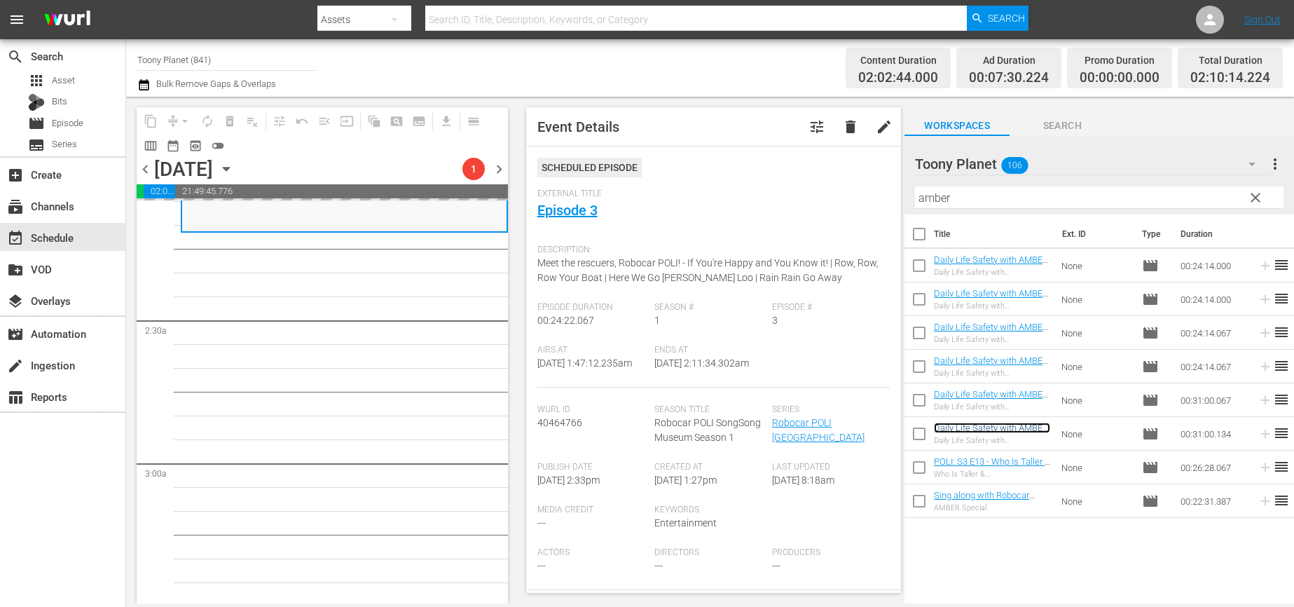
scroll to position [596, 0]
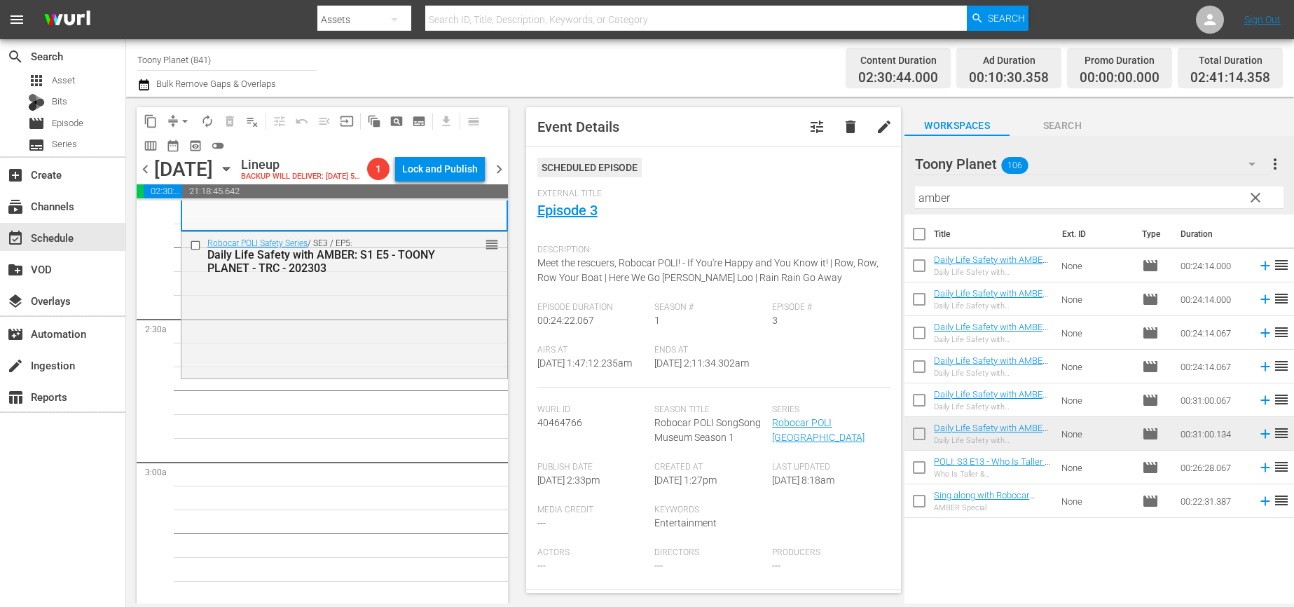
click at [349, 342] on div "Robocar POLI Safety Series / SE3 / EP5: Daily Life Safety with AMBER: S1 E5 - T…" at bounding box center [344, 304] width 326 height 144
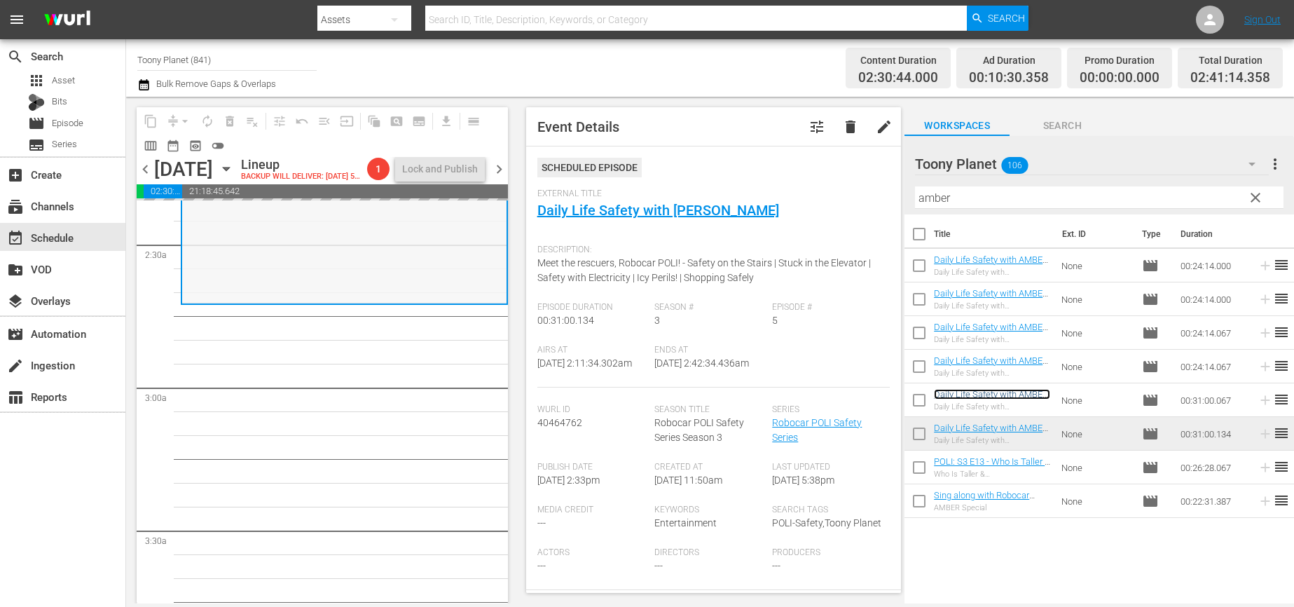
scroll to position [684, 0]
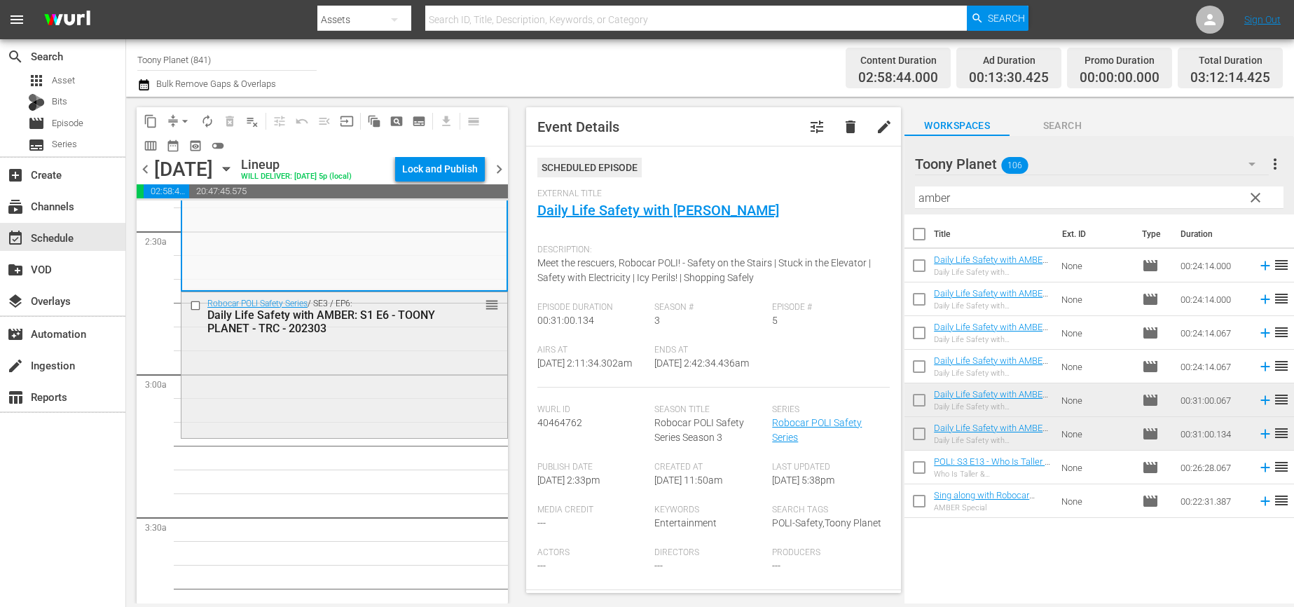
click at [287, 385] on div "Robocar POLI Safety Series / SE3 / EP6: Daily Life Safety with AMBER: S1 E6 - T…" at bounding box center [344, 364] width 326 height 144
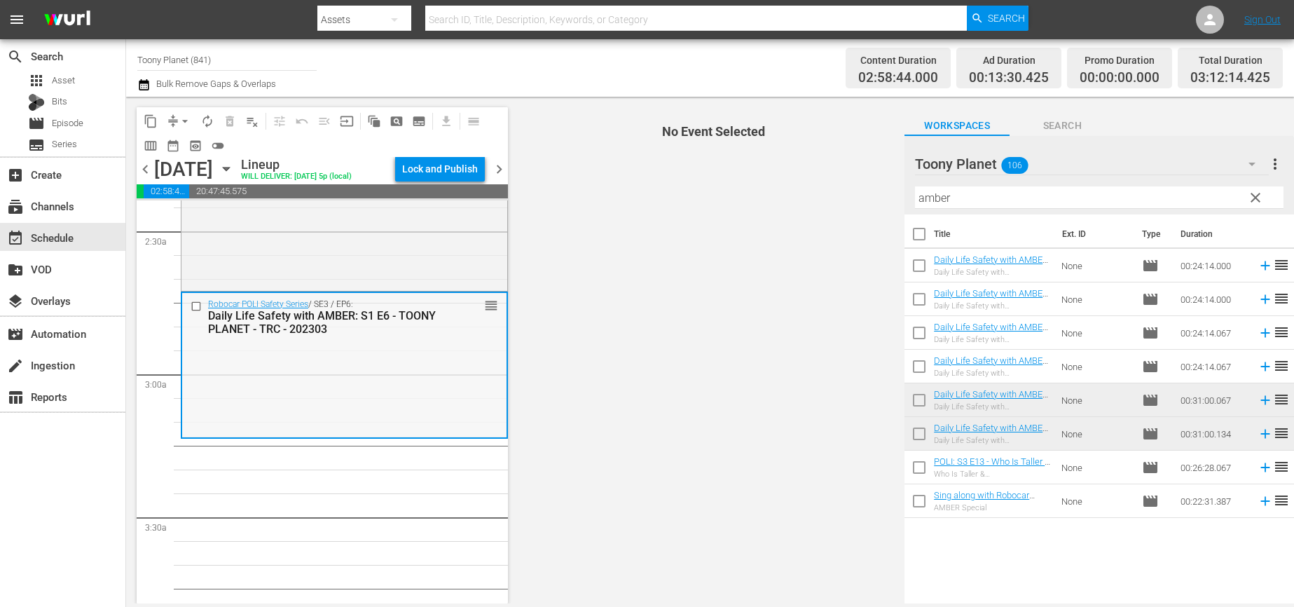
click at [288, 420] on div "Robocar POLI Safety Series / SE3 / EP6: Daily Life Safety with AMBER: S1 E6 - T…" at bounding box center [344, 365] width 324 height 144
drag, startPoint x: 1004, startPoint y: 192, endPoint x: 688, endPoint y: 100, distance: 328.3
click at [793, 170] on div "content_copy compress arrow_drop_down autorenew_outlined delete_forever_outline…" at bounding box center [710, 350] width 1168 height 506
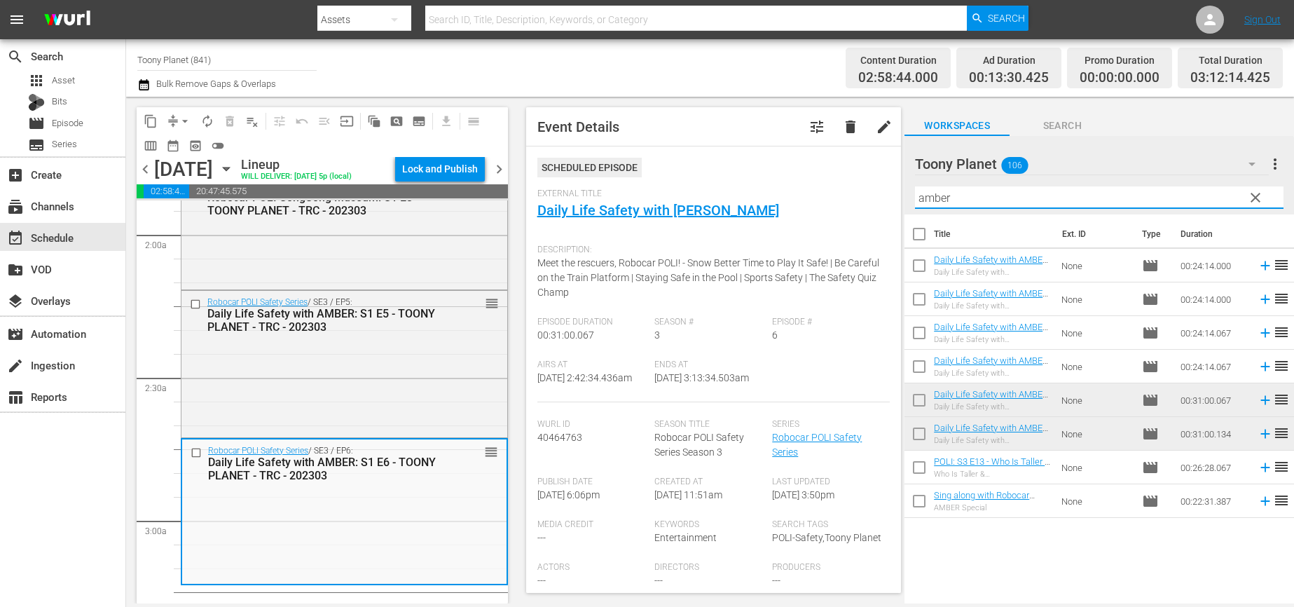
scroll to position [574, 0]
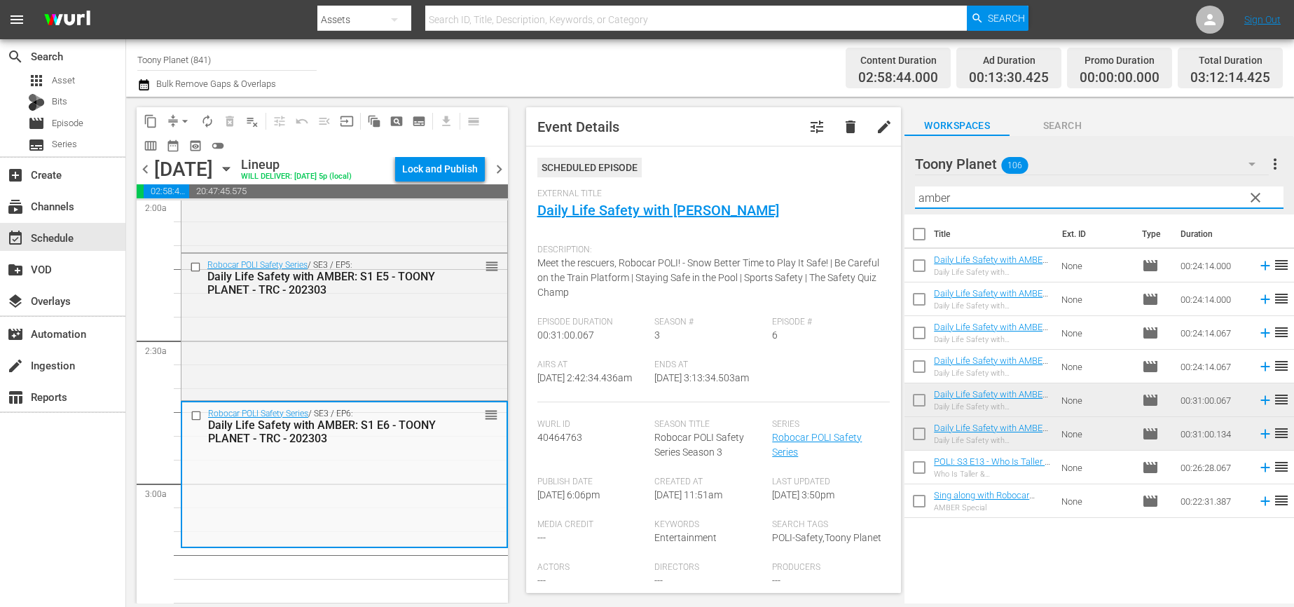
type input "O"
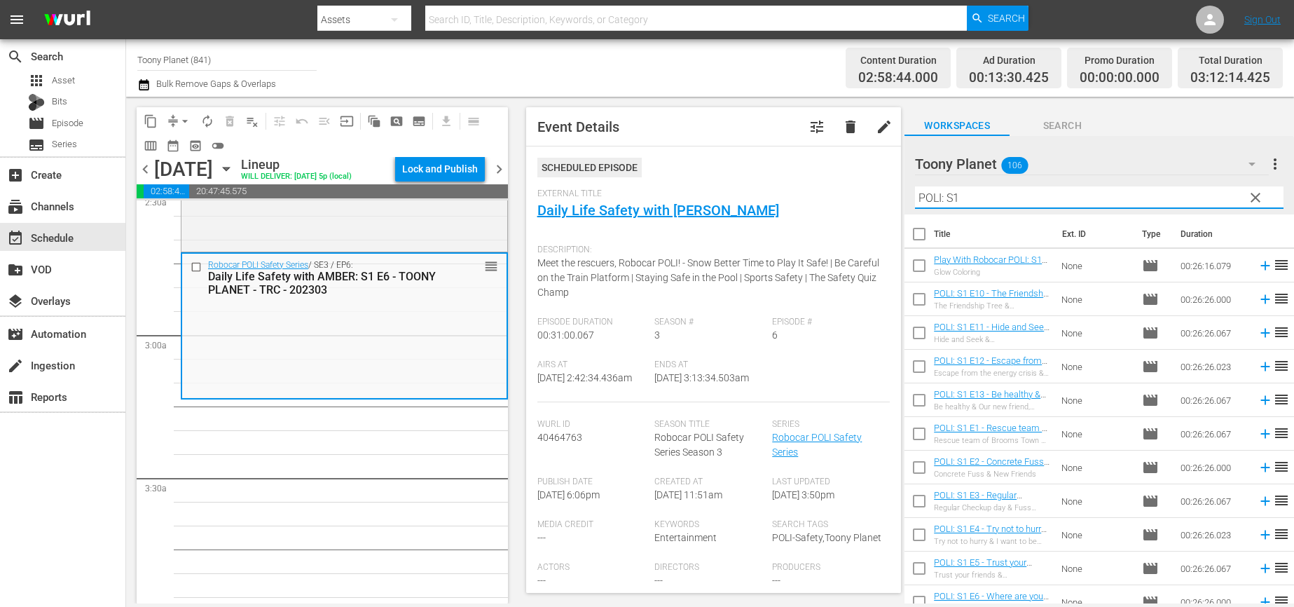
scroll to position [732, 0]
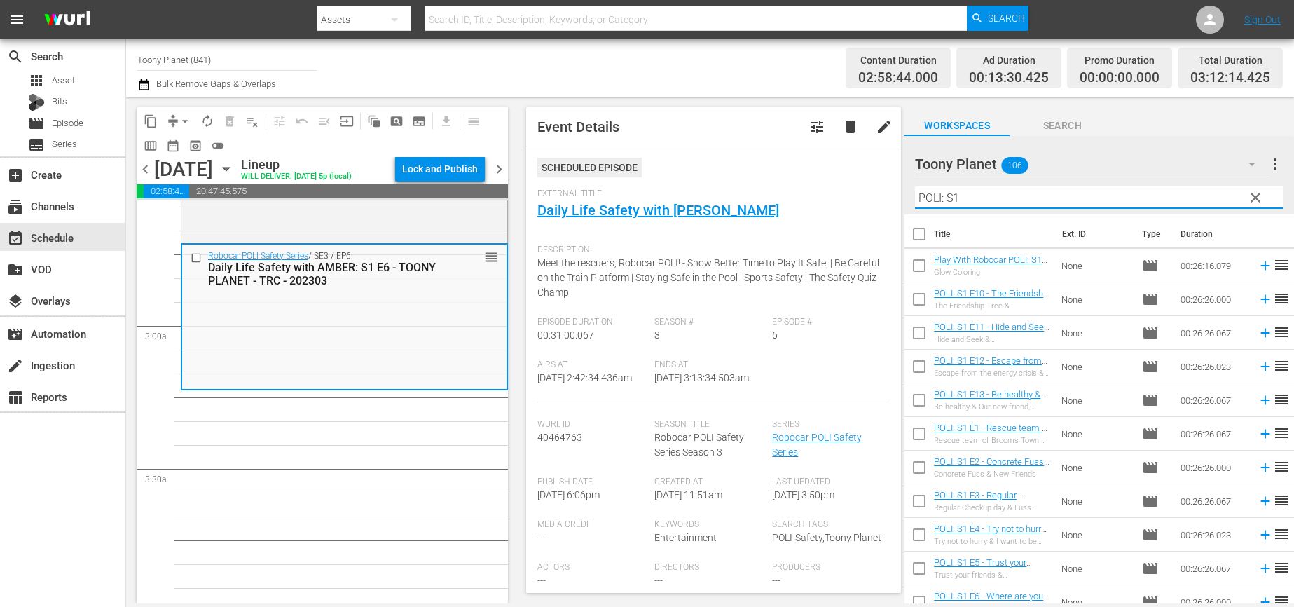
type input "POLI: S1"
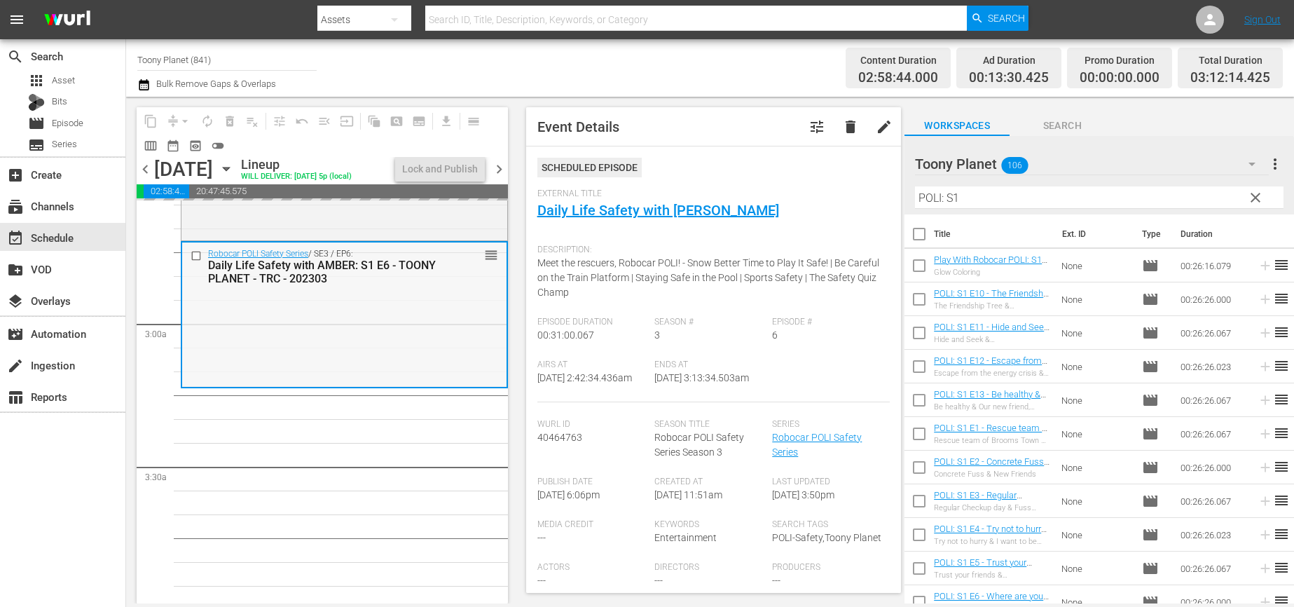
scroll to position [738, 0]
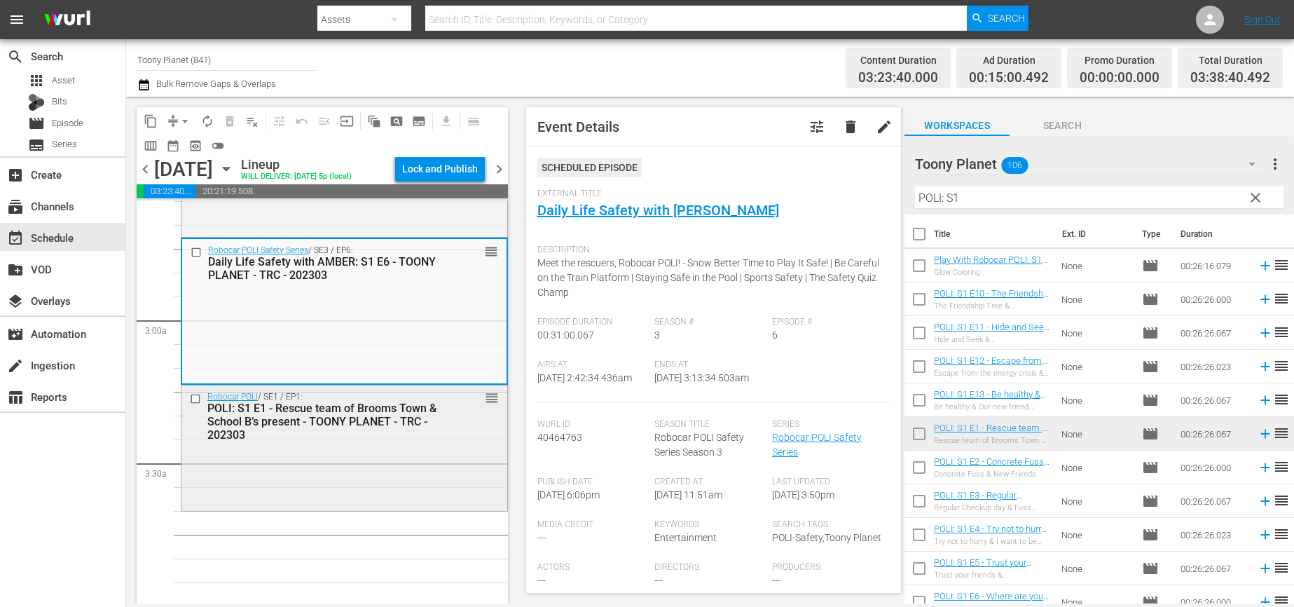
click at [398, 431] on div "POLI: S1 E1 - Rescue team of Brooms Town & School B’s present - TOONY PLANET - …" at bounding box center [322, 421] width 230 height 40
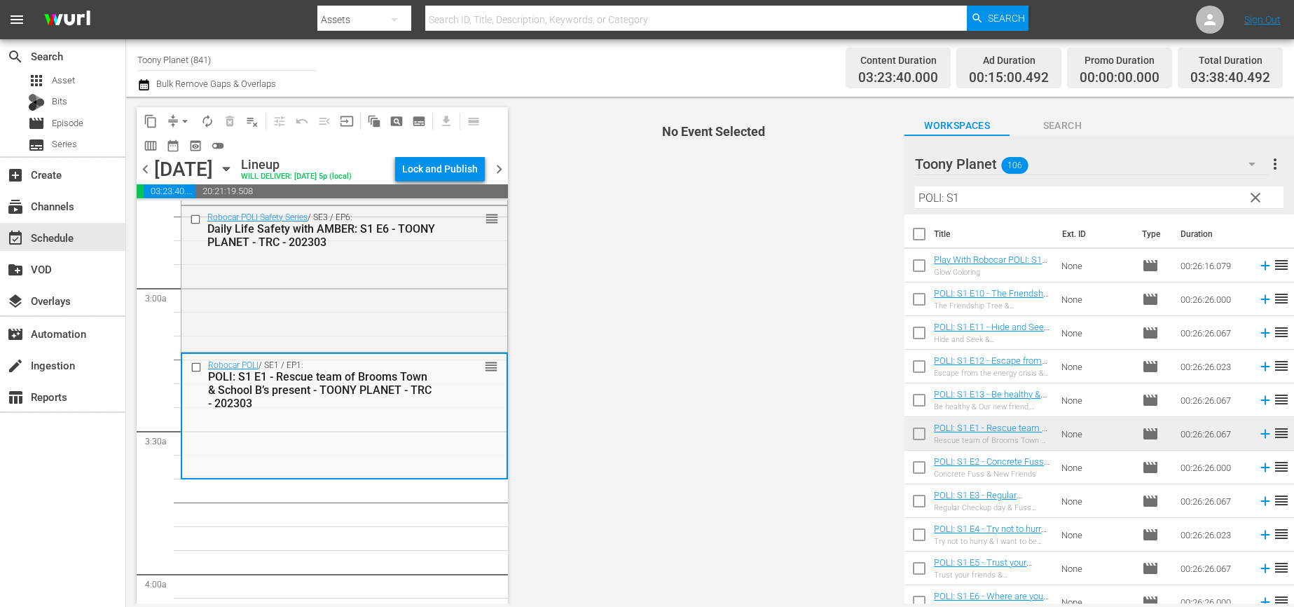
scroll to position [774, 0]
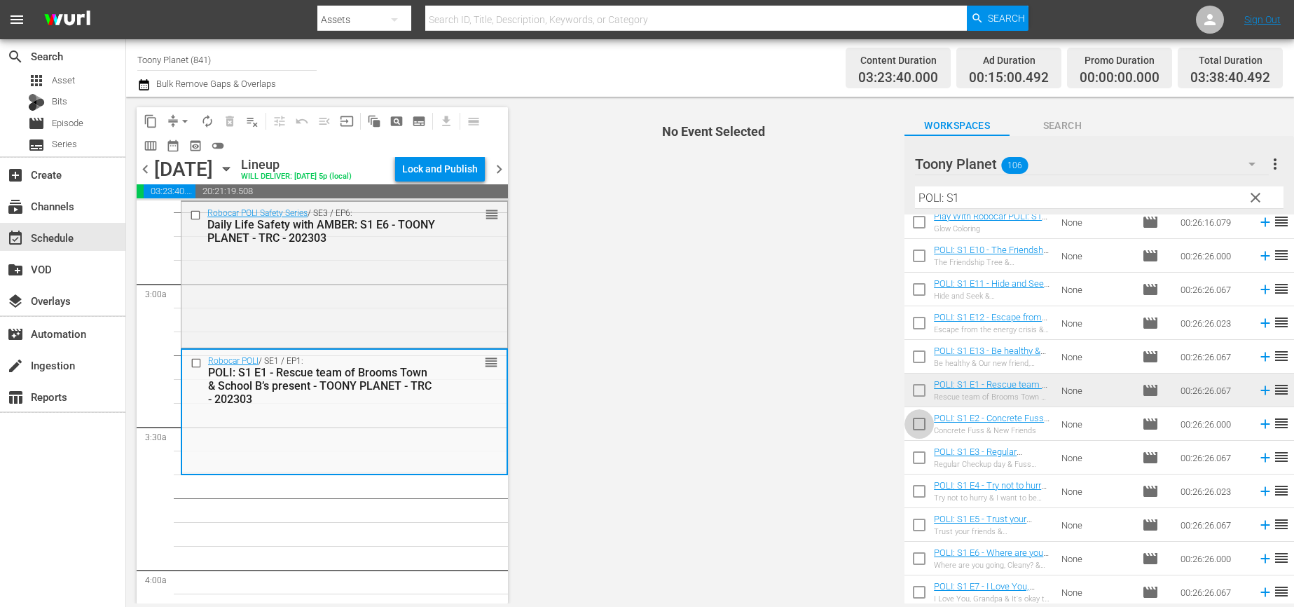
click at [913, 419] on input "checkbox" at bounding box center [918, 426] width 29 height 29
checkbox input "true"
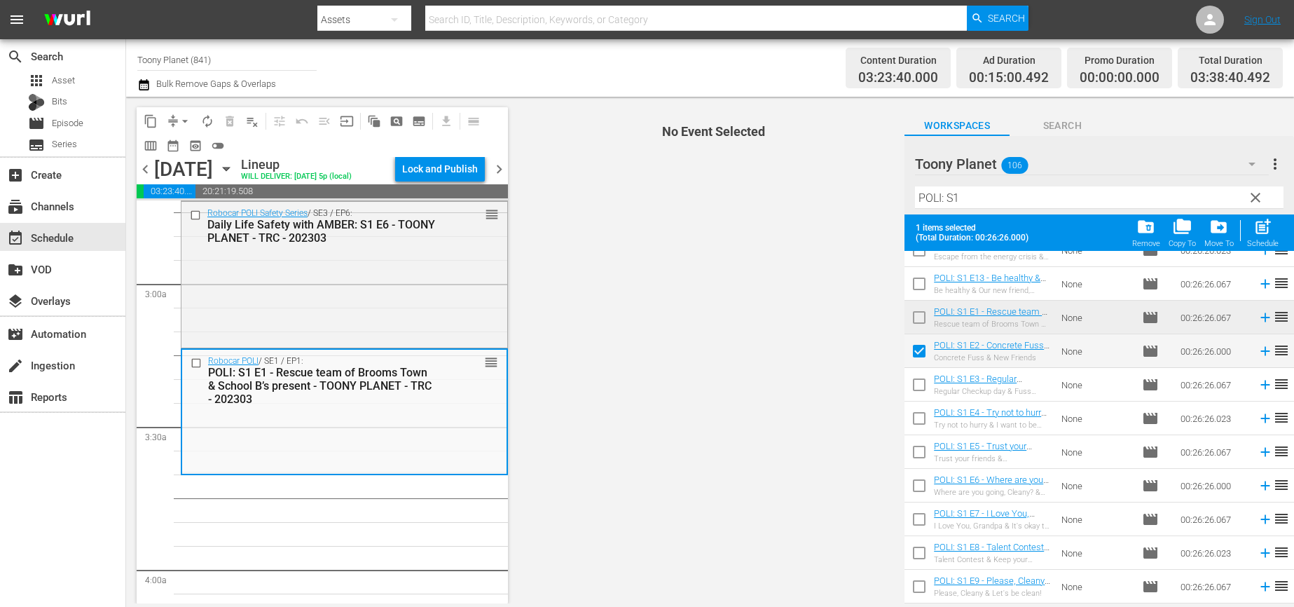
scroll to position [172, 0]
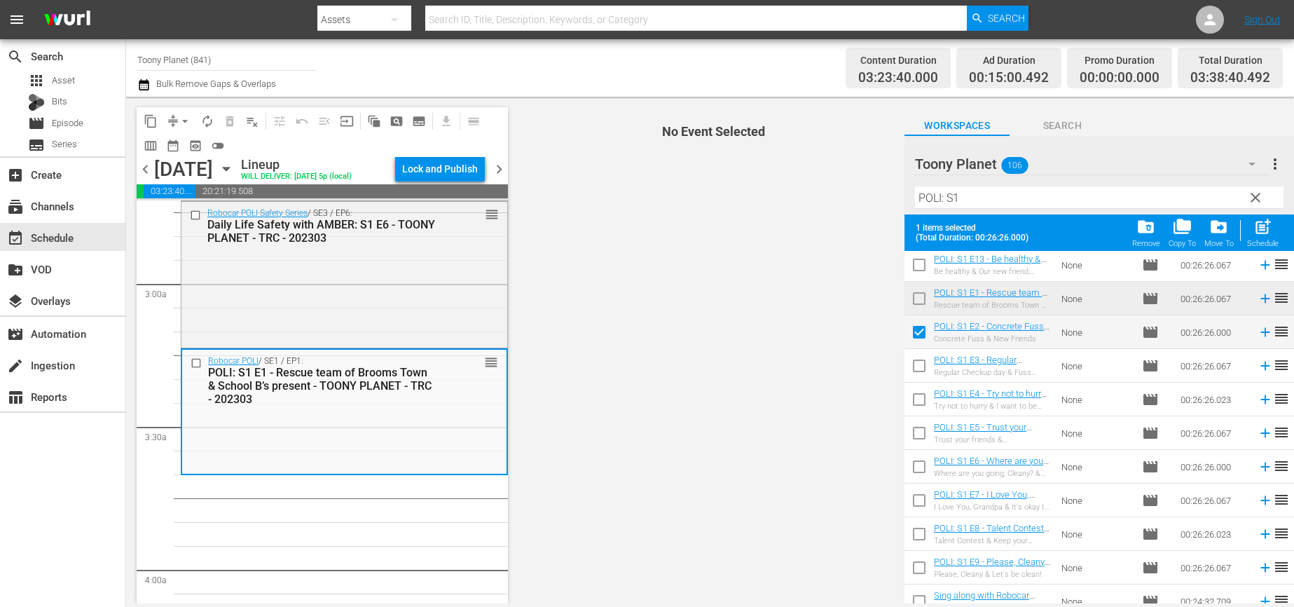
click at [916, 361] on input "checkbox" at bounding box center [918, 368] width 29 height 29
checkbox input "true"
click at [915, 399] on input "checkbox" at bounding box center [918, 401] width 29 height 29
checkbox input "true"
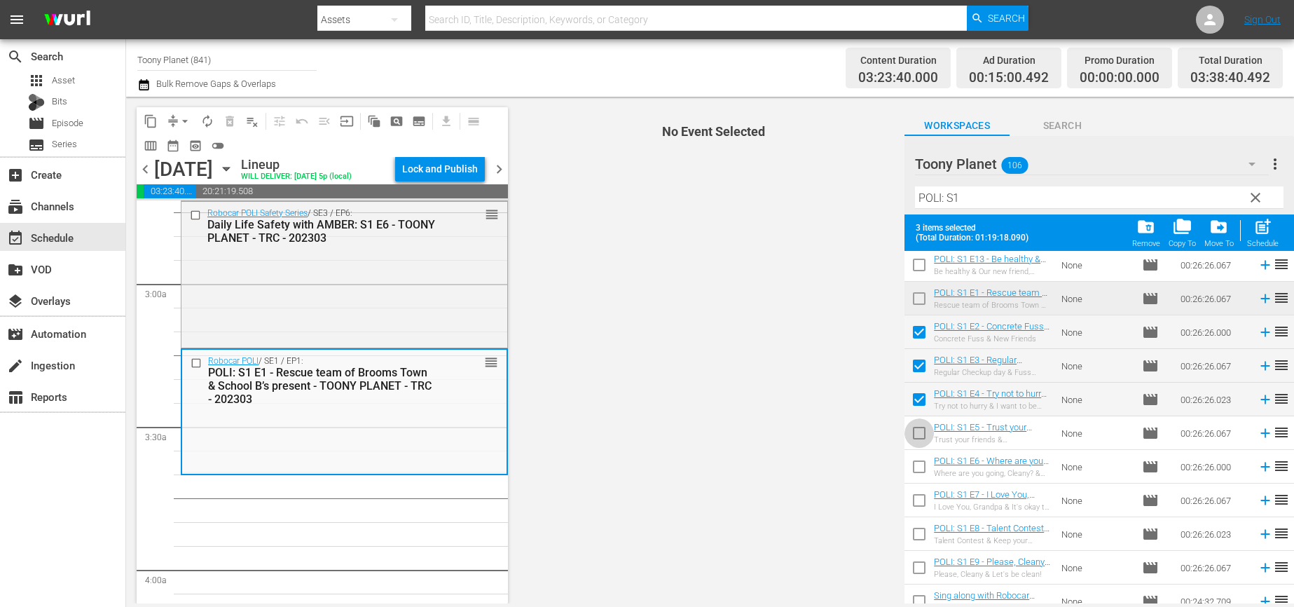
drag, startPoint x: 915, startPoint y: 432, endPoint x: 917, endPoint y: 469, distance: 36.4
click at [915, 433] on input "checkbox" at bounding box center [918, 435] width 29 height 29
checkbox input "true"
click at [917, 471] on input "checkbox" at bounding box center [918, 469] width 29 height 29
checkbox input "true"
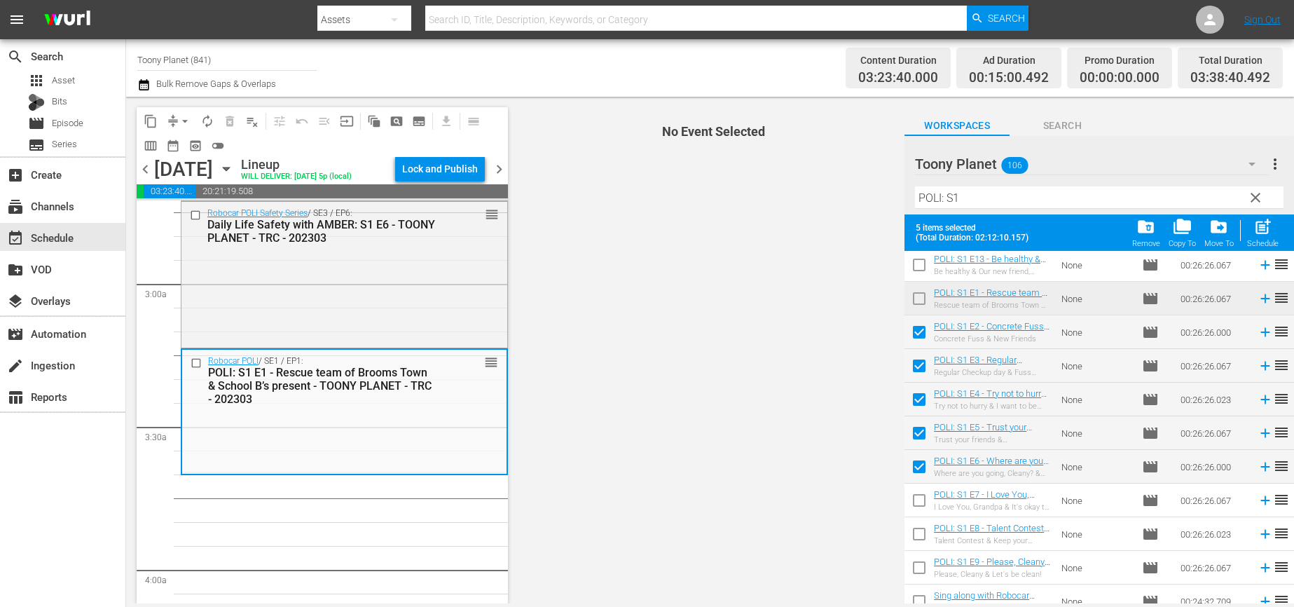
click at [1254, 235] on span "post_add" at bounding box center [1262, 226] width 19 height 19
checkbox input "false"
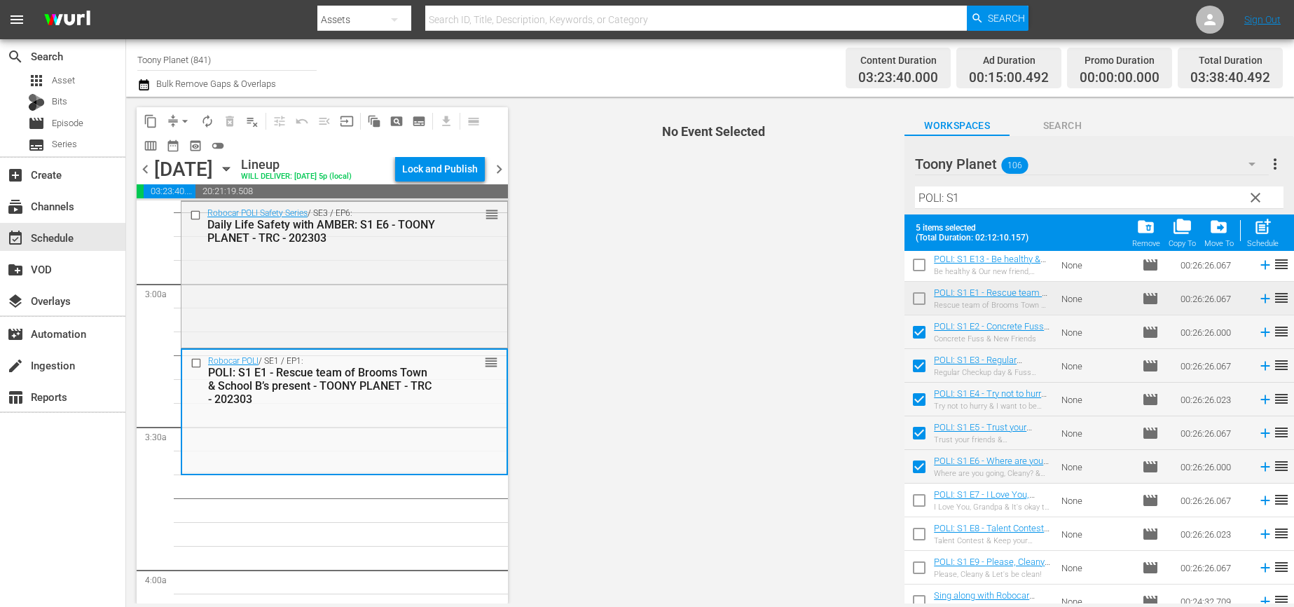
checkbox input "false"
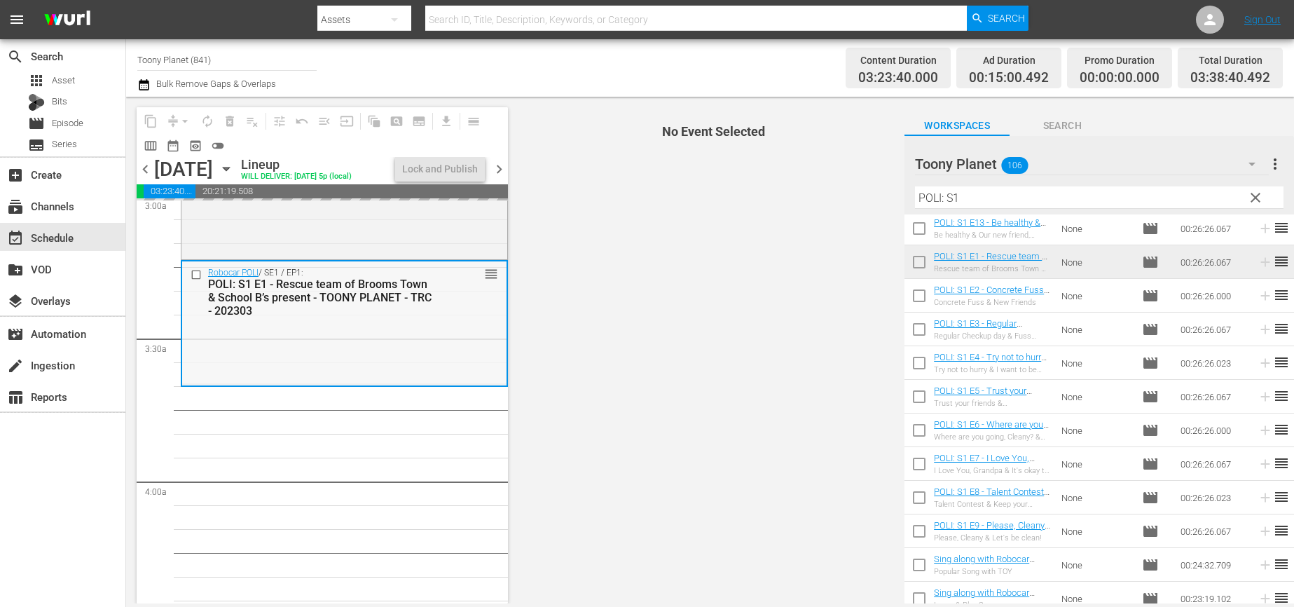
scroll to position [866, 0]
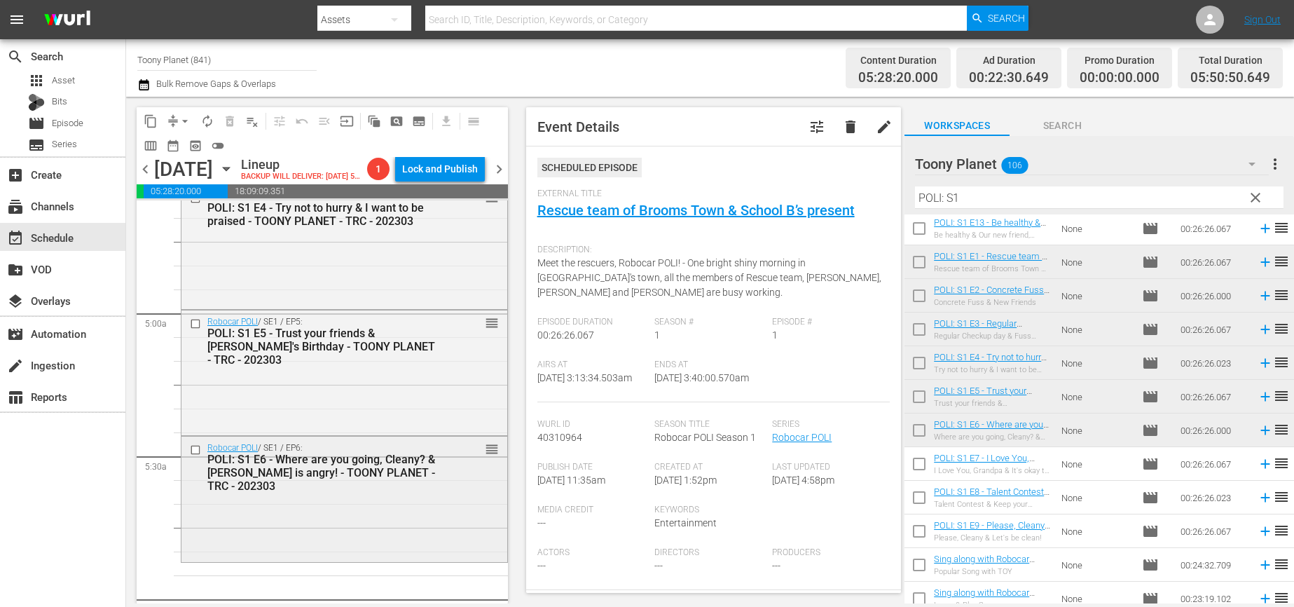
click at [401, 492] on div "POLI: S1 E6 - Where are you going, Cleany? & [PERSON_NAME] is angry! - TOONY PL…" at bounding box center [322, 472] width 230 height 40
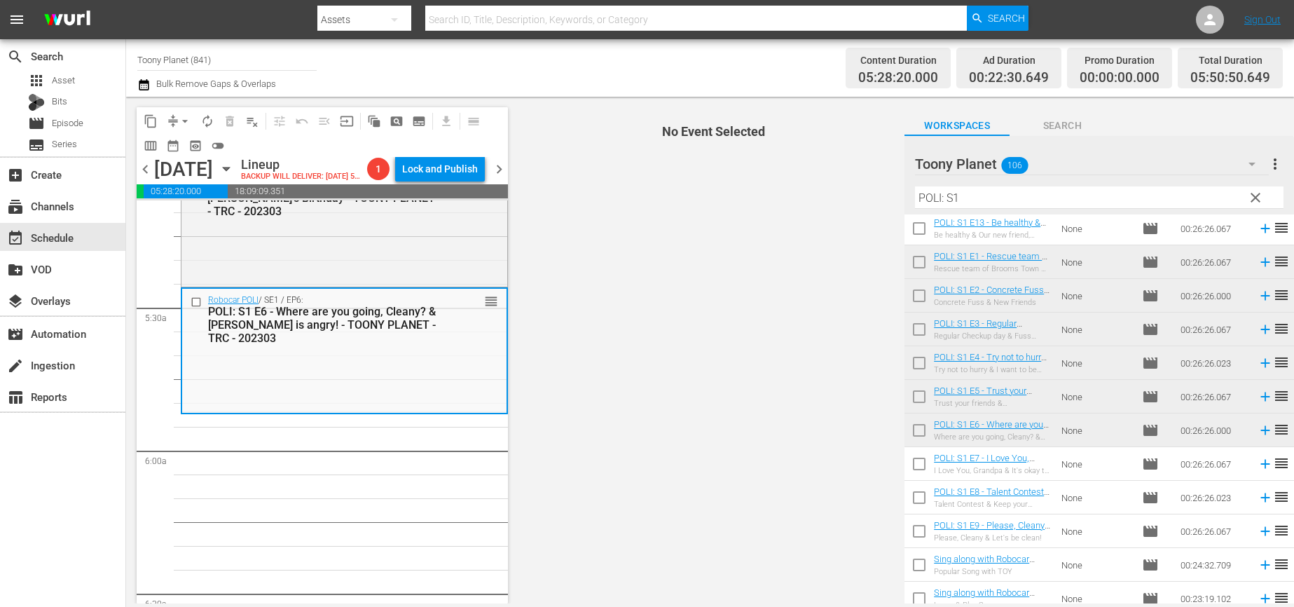
scroll to position [1472, 0]
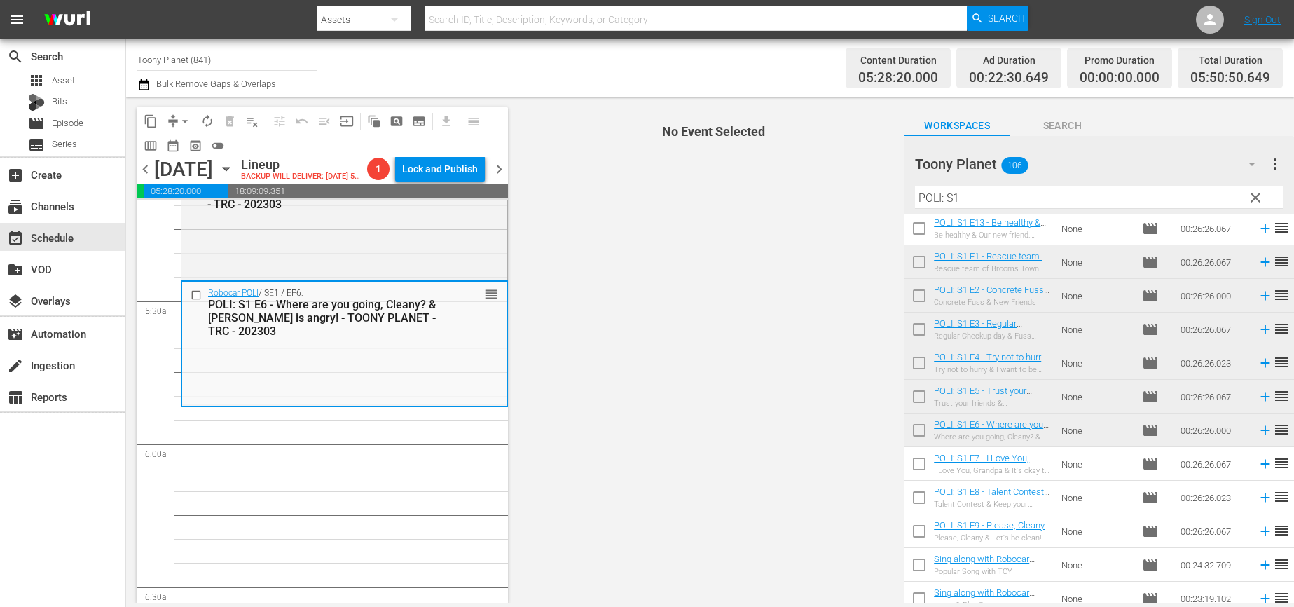
drag, startPoint x: 974, startPoint y: 198, endPoint x: 668, endPoint y: 170, distance: 307.3
click at [709, 172] on div "content_copy compress arrow_drop_down autorenew_outlined delete_forever_outline…" at bounding box center [710, 350] width 1168 height 506
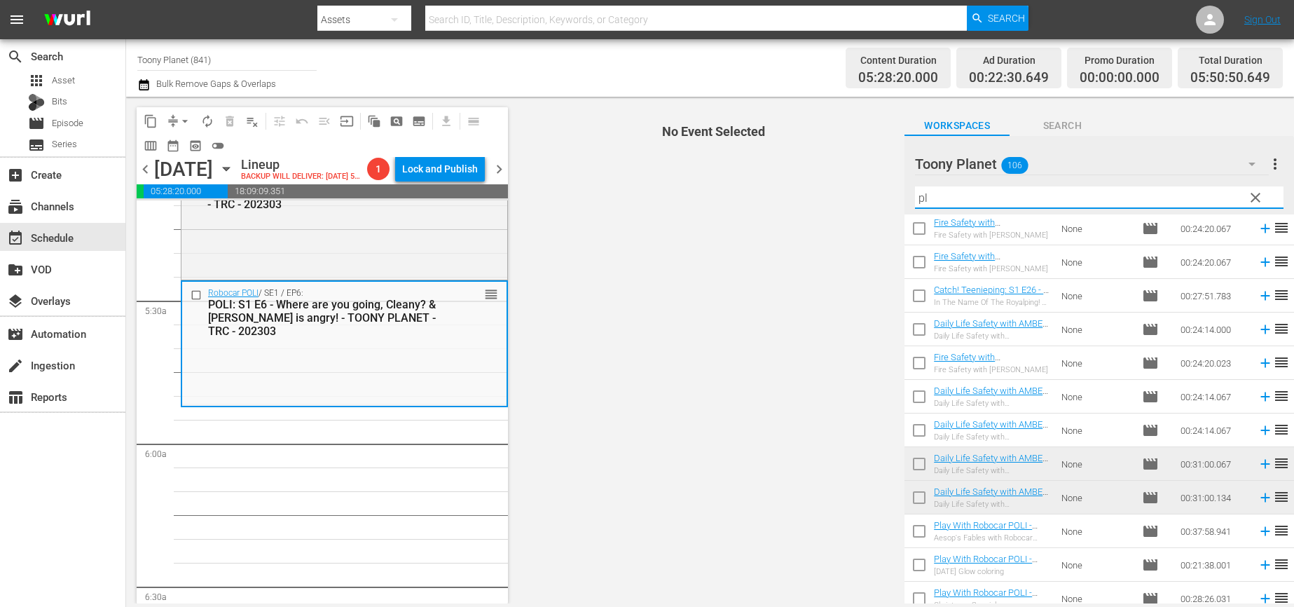
type input "p"
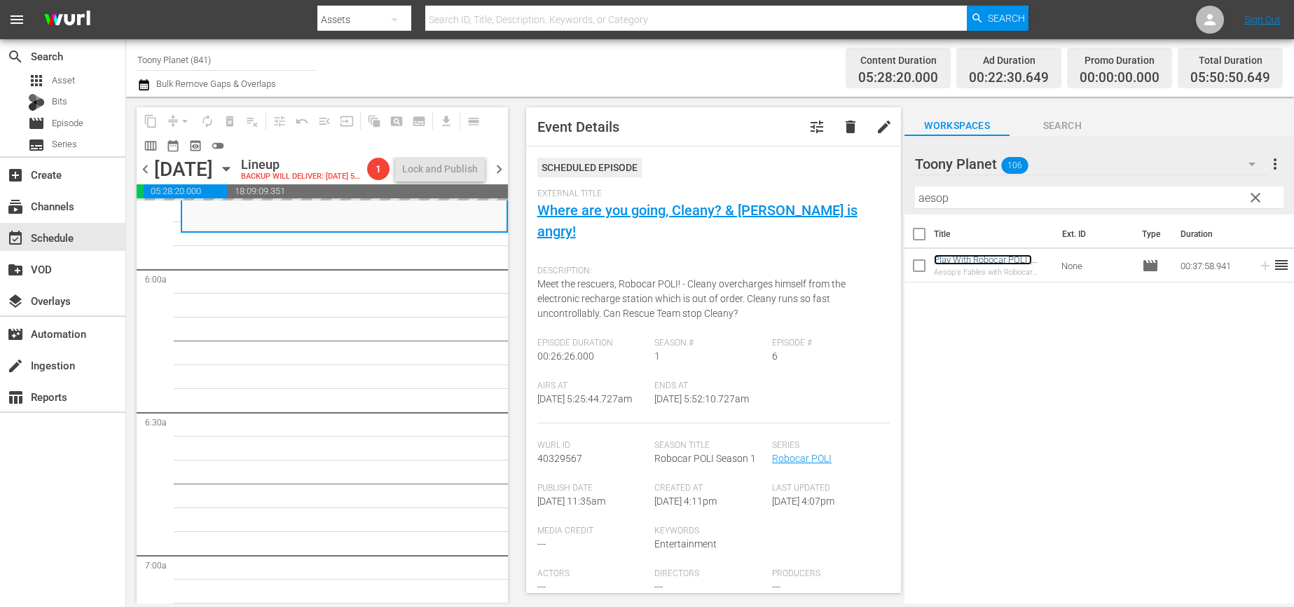
scroll to position [1647, 0]
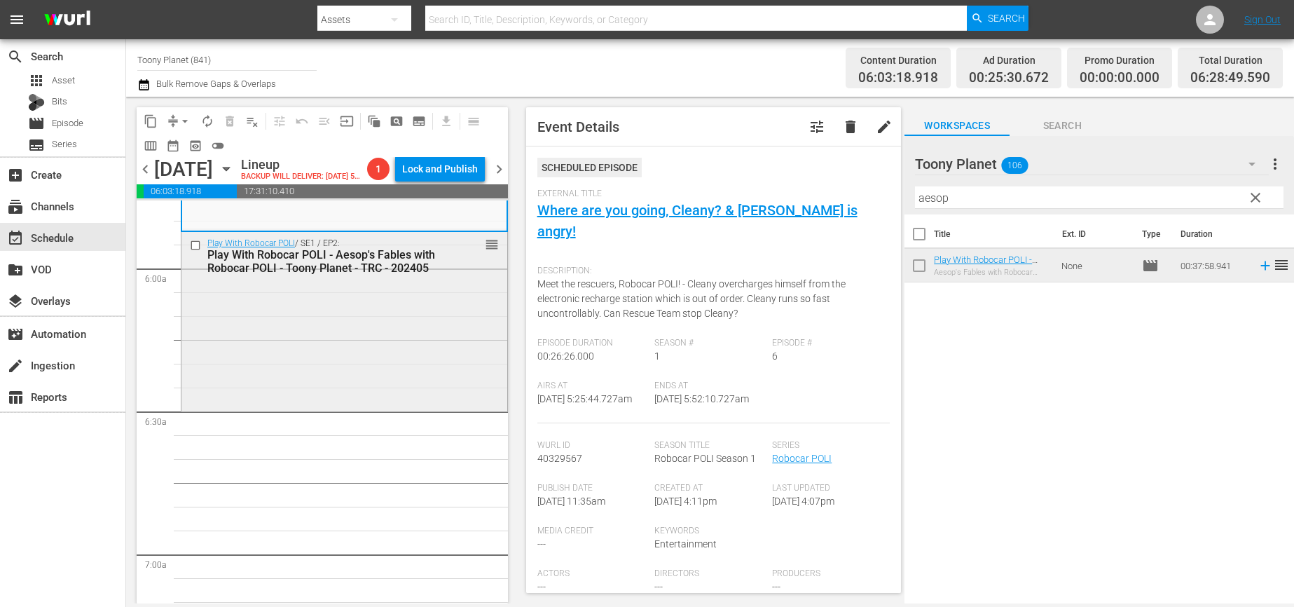
click at [375, 379] on div "Play With Robocar POLI / SE1 / EP2: Play With Robocar POLI - Aesop's Fables wit…" at bounding box center [344, 320] width 326 height 176
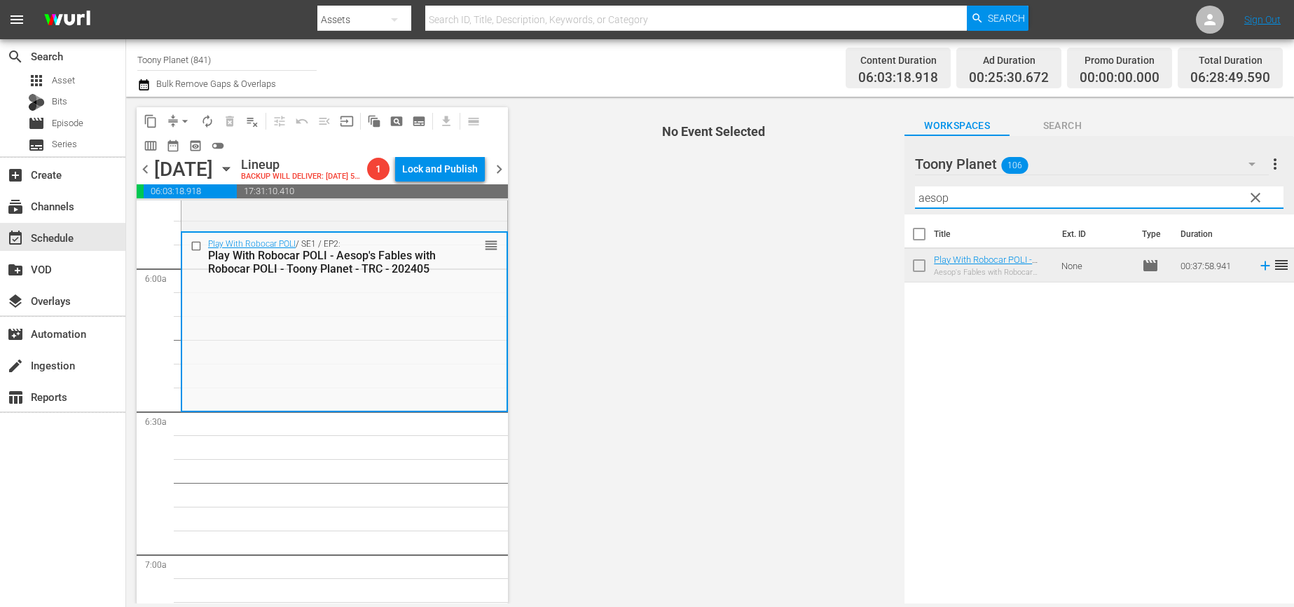
drag, startPoint x: 963, startPoint y: 198, endPoint x: 887, endPoint y: 187, distance: 76.4
click at [887, 186] on div "content_copy compress arrow_drop_down autorenew_outlined delete_forever_outline…" at bounding box center [710, 350] width 1168 height 506
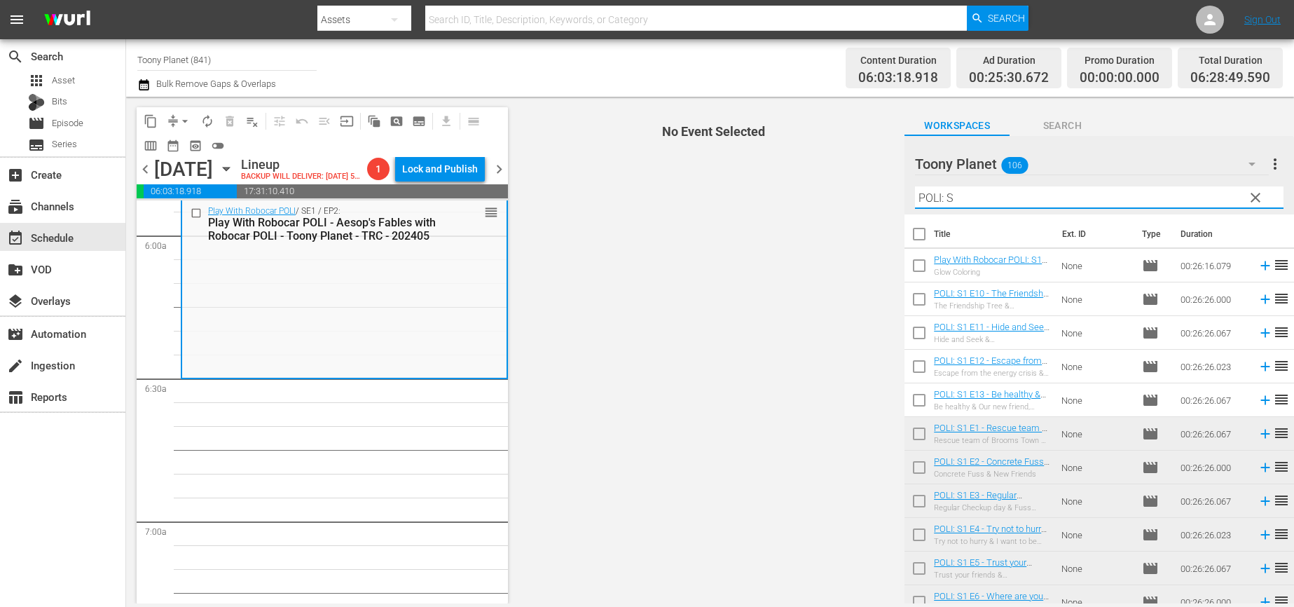
scroll to position [1716, 0]
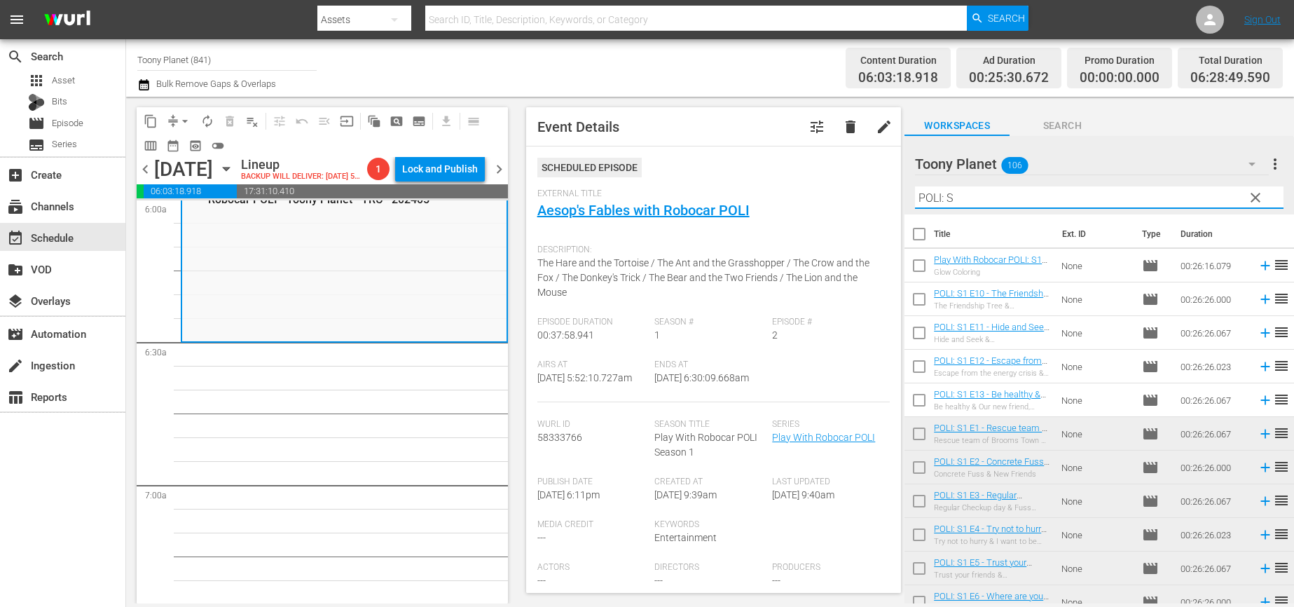
drag, startPoint x: 964, startPoint y: 199, endPoint x: 791, endPoint y: 176, distance: 173.8
click at [791, 176] on div "content_copy compress arrow_drop_down autorenew_outlined delete_forever_outline…" at bounding box center [710, 350] width 1168 height 506
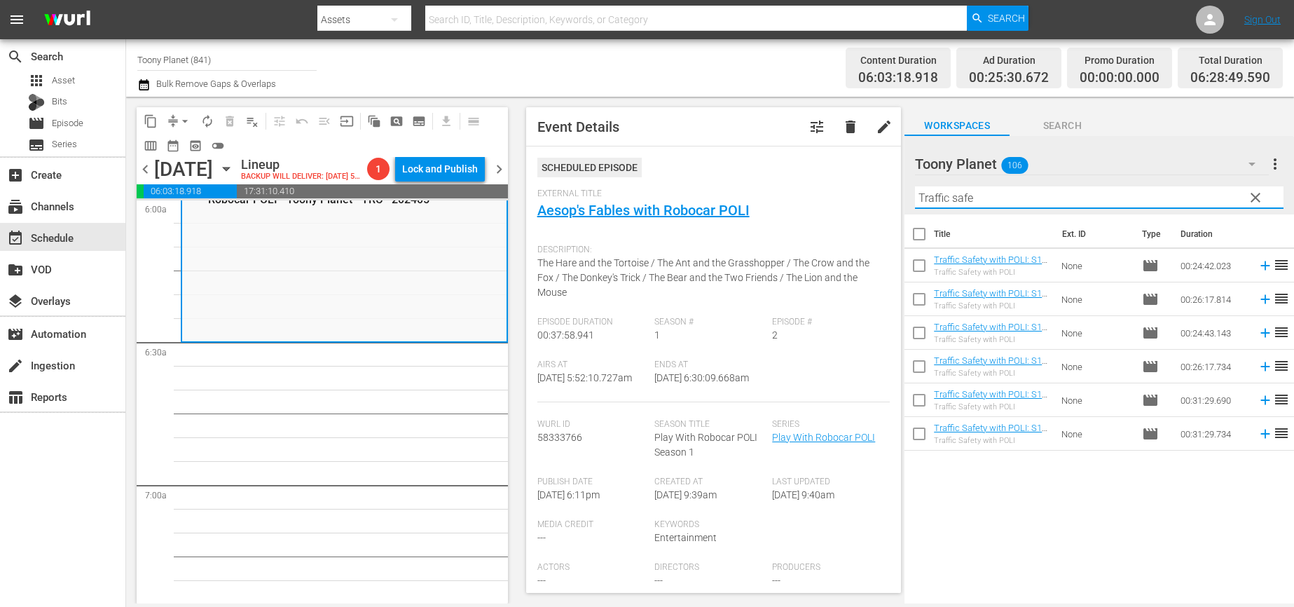
drag, startPoint x: 1042, startPoint y: 517, endPoint x: 1032, endPoint y: 489, distance: 29.9
click at [1041, 513] on div "Title Ext. ID Type Duration Traffic Safety with POLI: S1 E1 - TOONY PLANET - TR…" at bounding box center [1098, 409] width 389 height 391
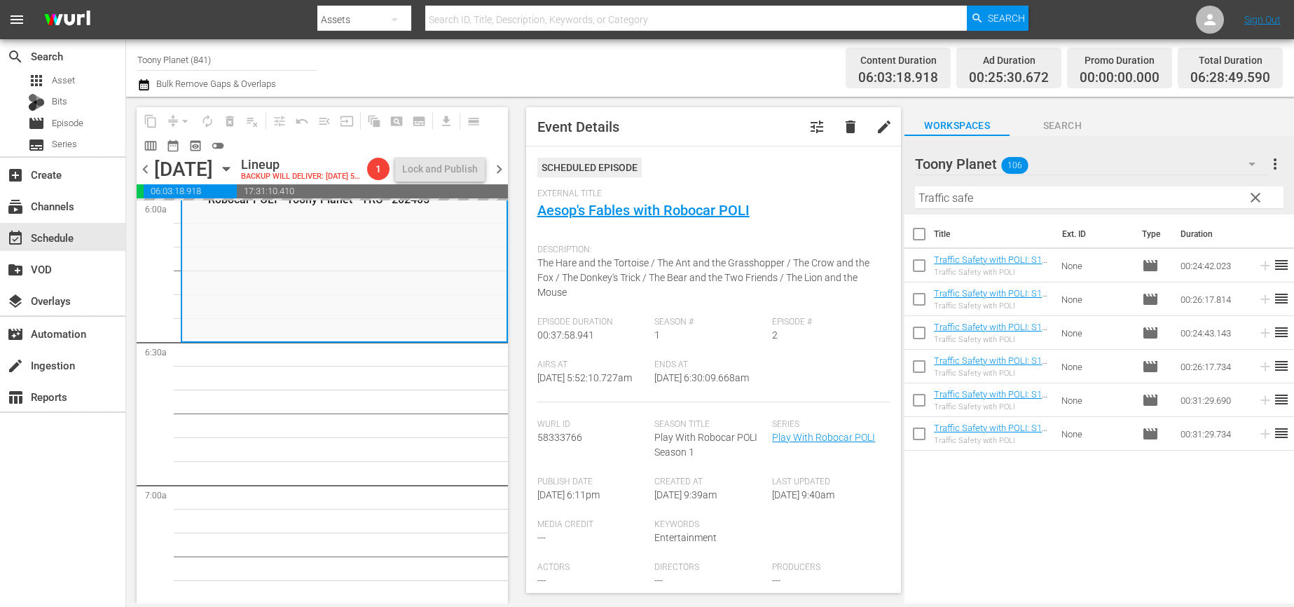
drag, startPoint x: 979, startPoint y: 329, endPoint x: 365, endPoint y: 5, distance: 694.6
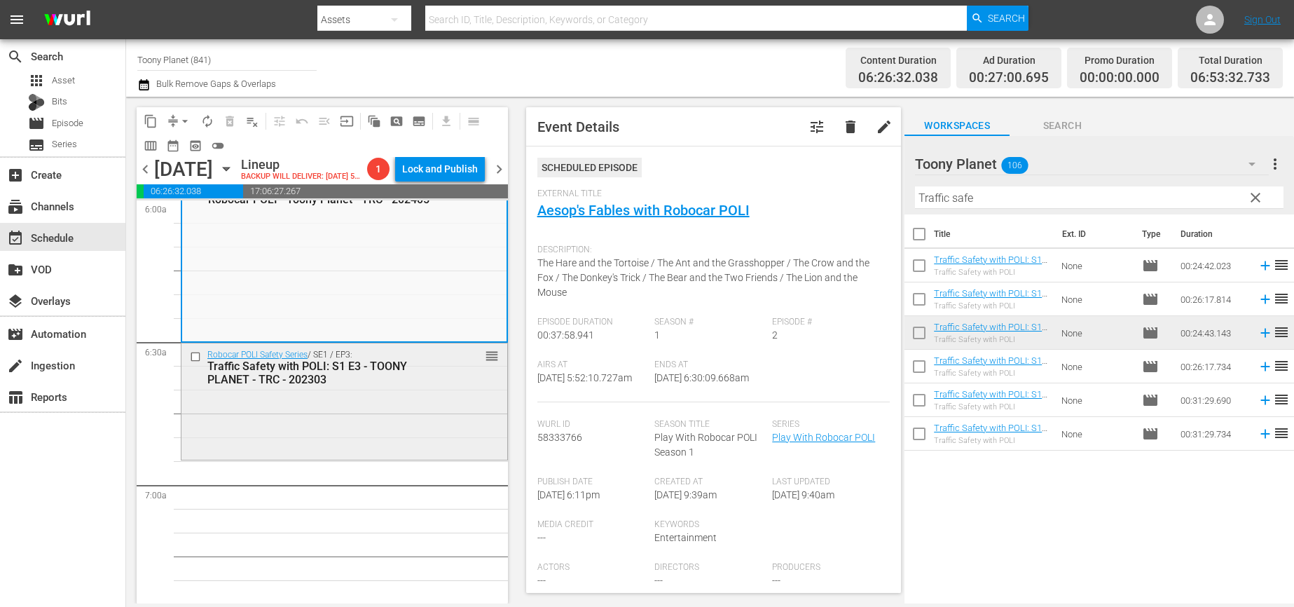
click at [398, 422] on div "Robocar POLI Safety Series / SE1 / EP3: Traffic Safety with POLI: S1 E3 - TOONY…" at bounding box center [344, 399] width 326 height 113
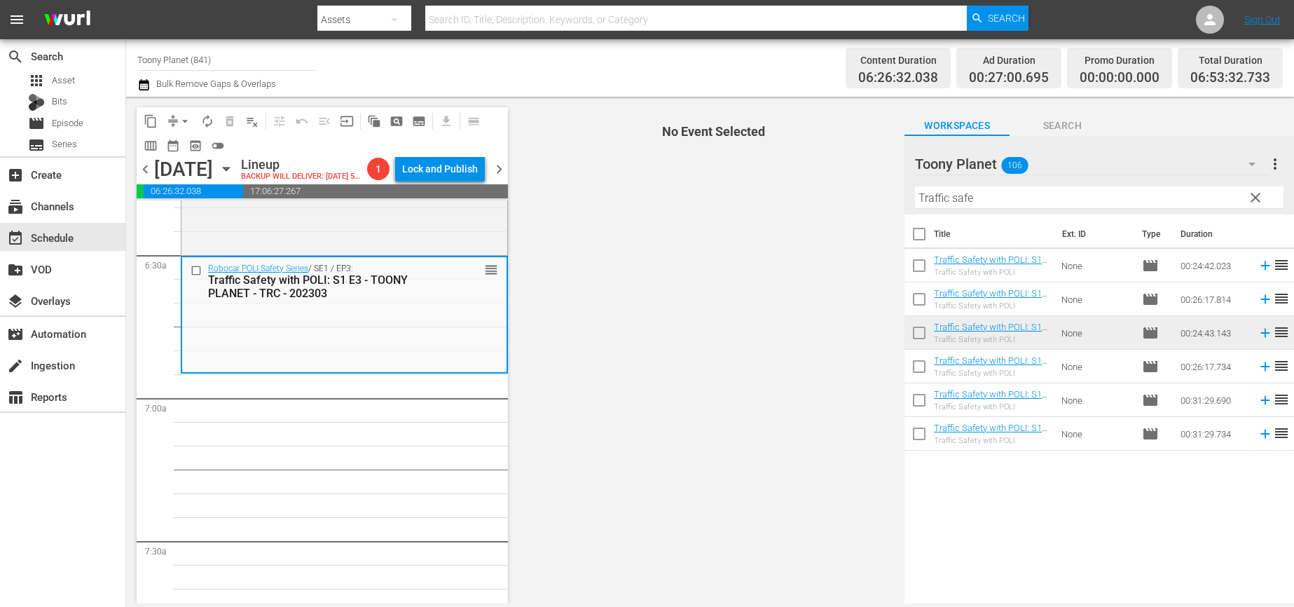
scroll to position [1806, 0]
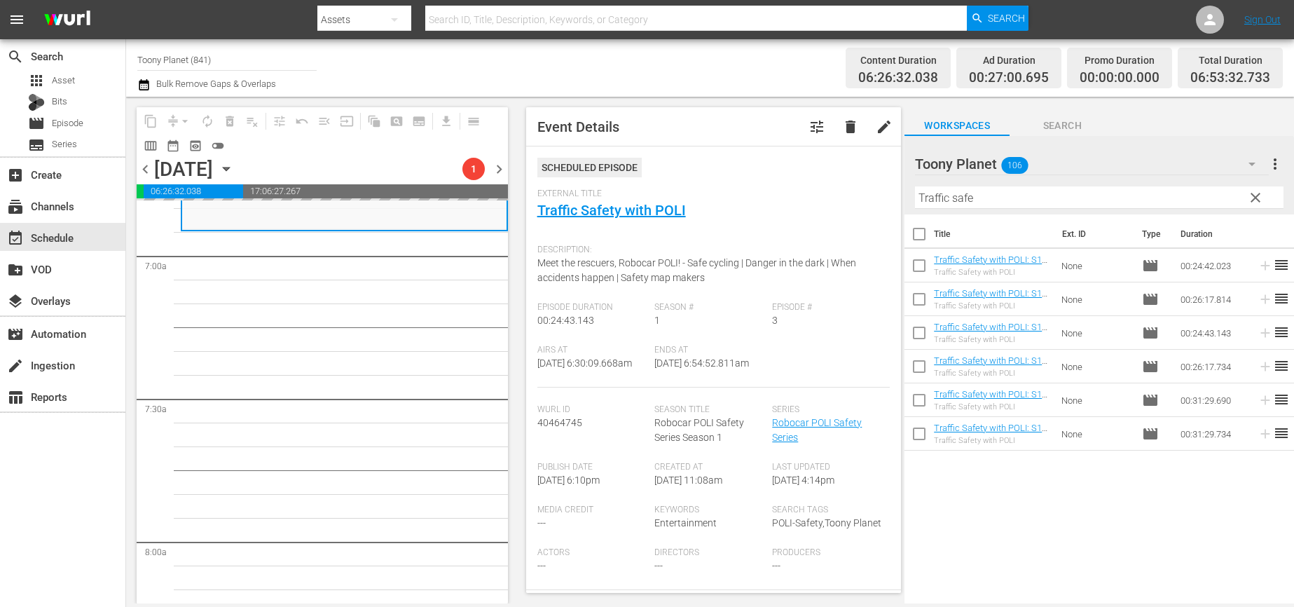
scroll to position [1946, 0]
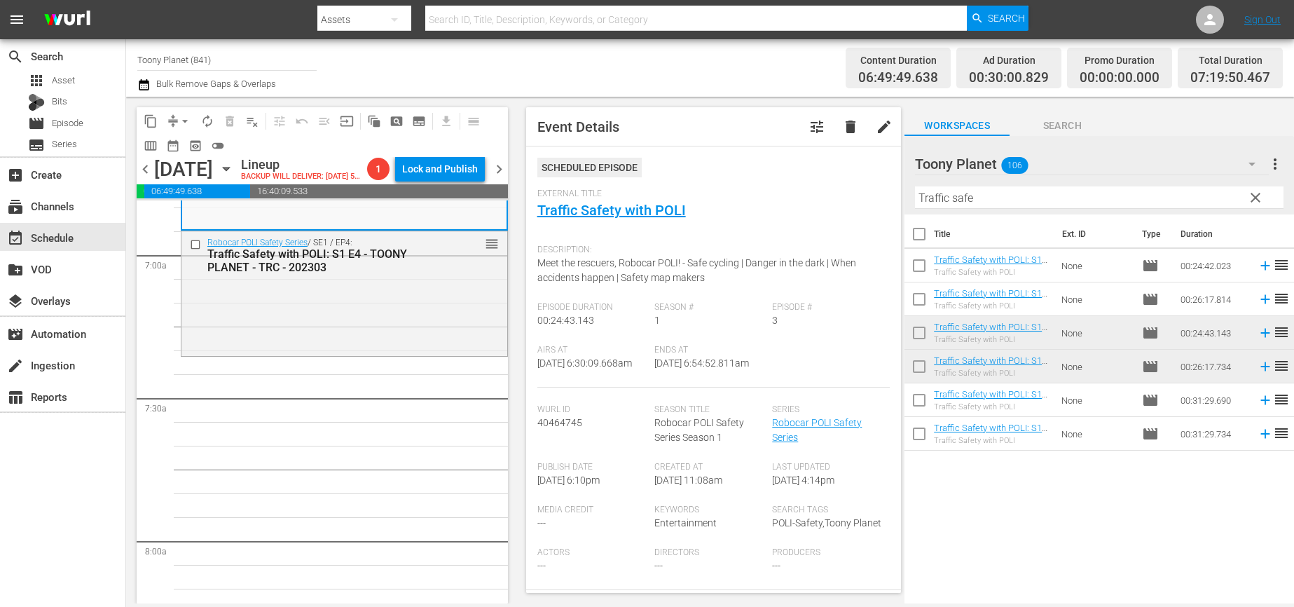
click at [320, 352] on div "Robocar POLI Safety Series / SE1 / EP4: Traffic Safety with POLI: S1 E4 - TOONY…" at bounding box center [344, 291] width 326 height 121
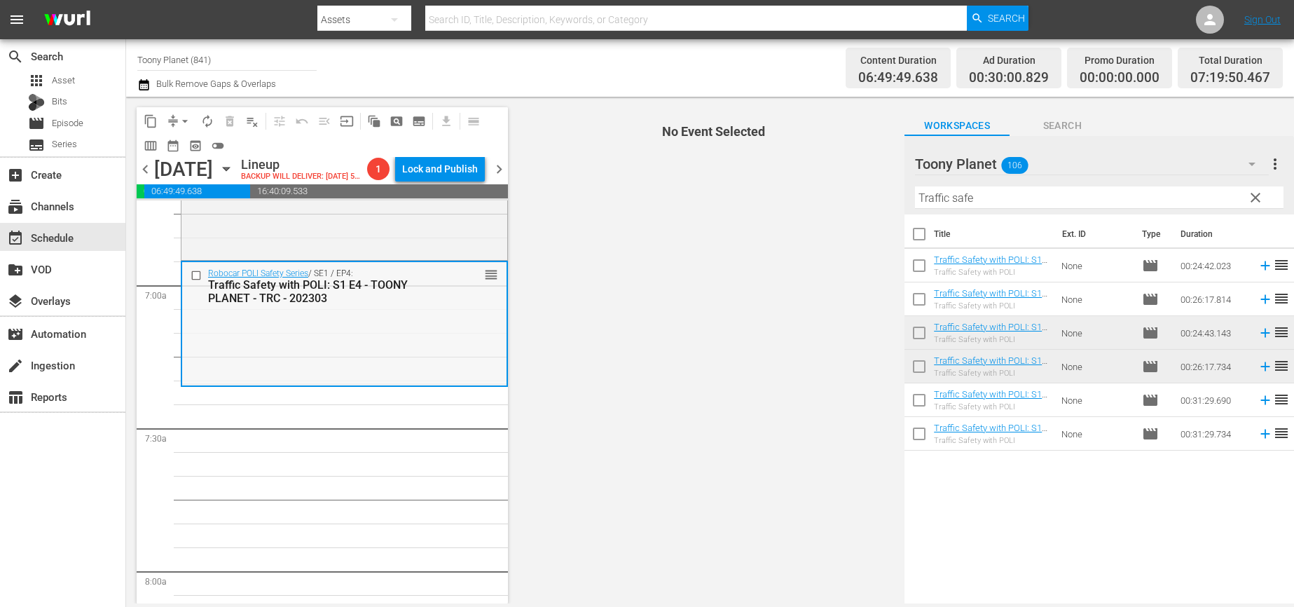
scroll to position [1891, 0]
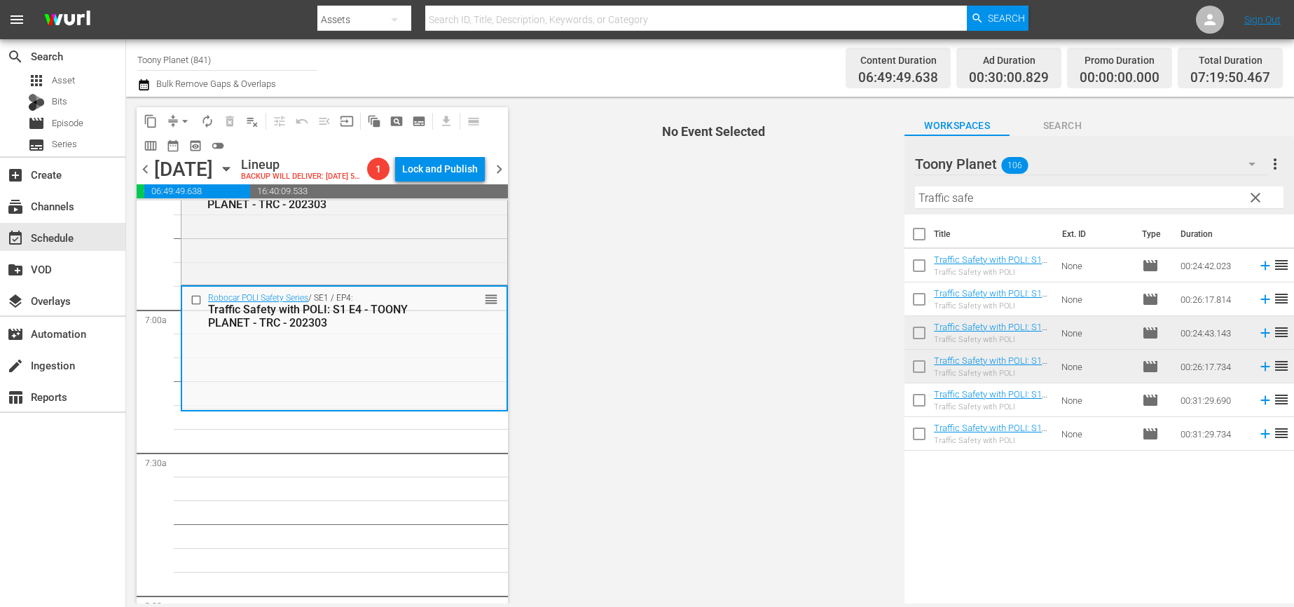
drag, startPoint x: 1039, startPoint y: 193, endPoint x: 602, endPoint y: 237, distance: 440.0
click at [736, 200] on div "content_copy compress arrow_drop_down autorenew_outlined delete_forever_outline…" at bounding box center [710, 350] width 1168 height 506
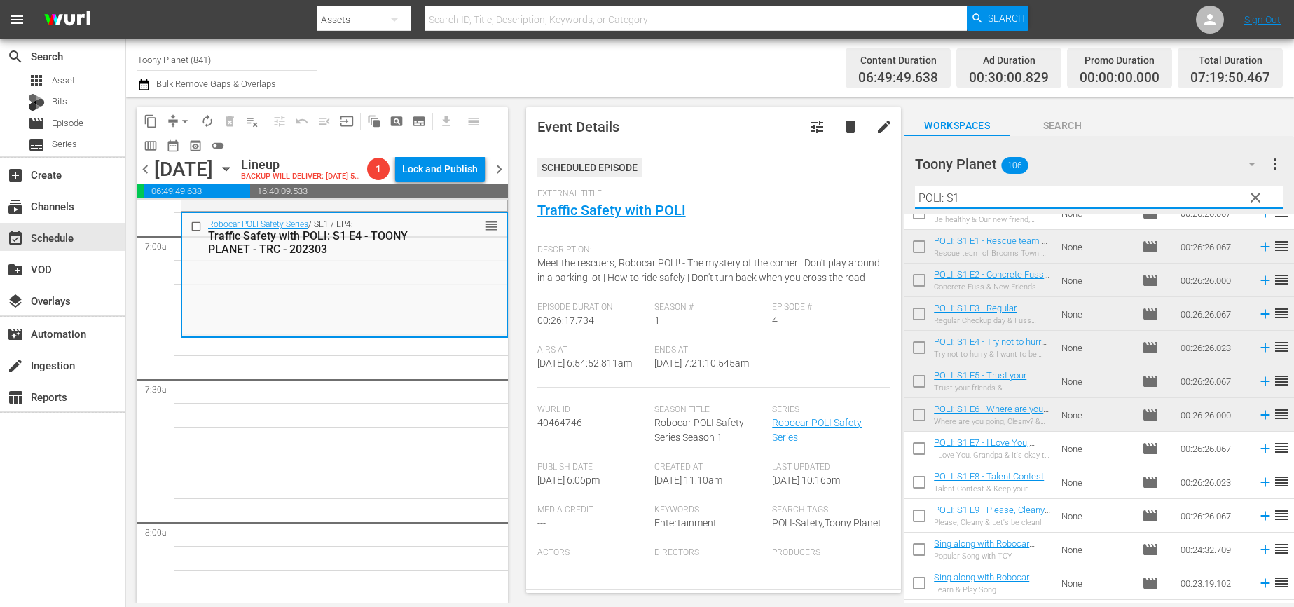
scroll to position [194, 0]
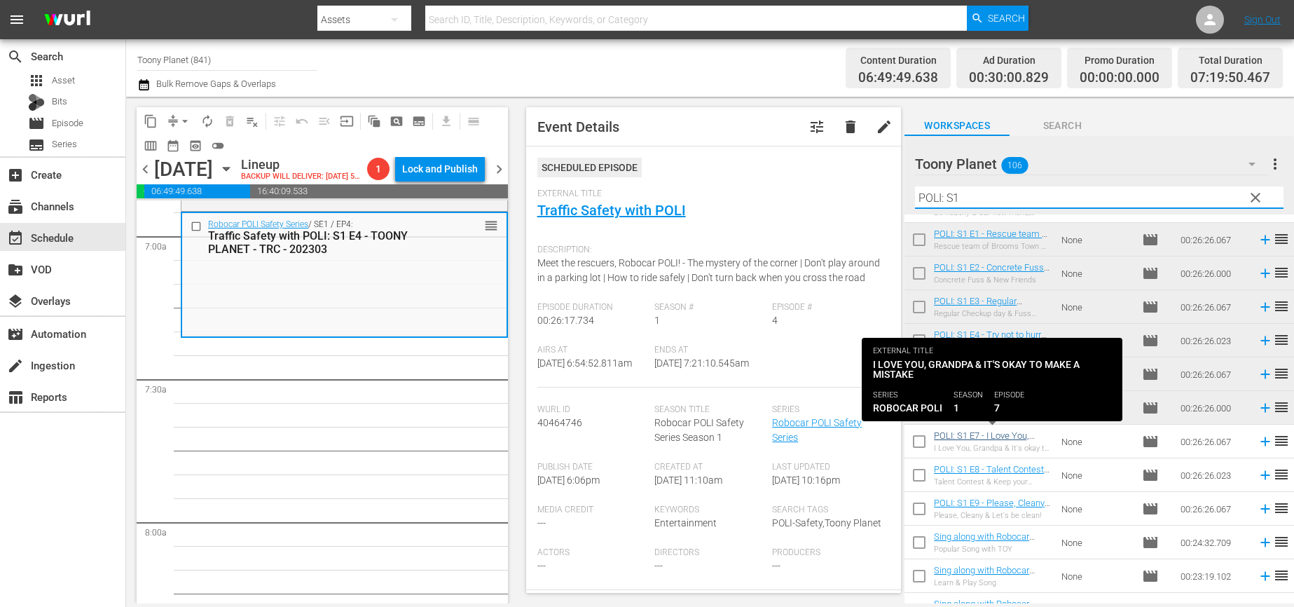
type input "POLI: S1"
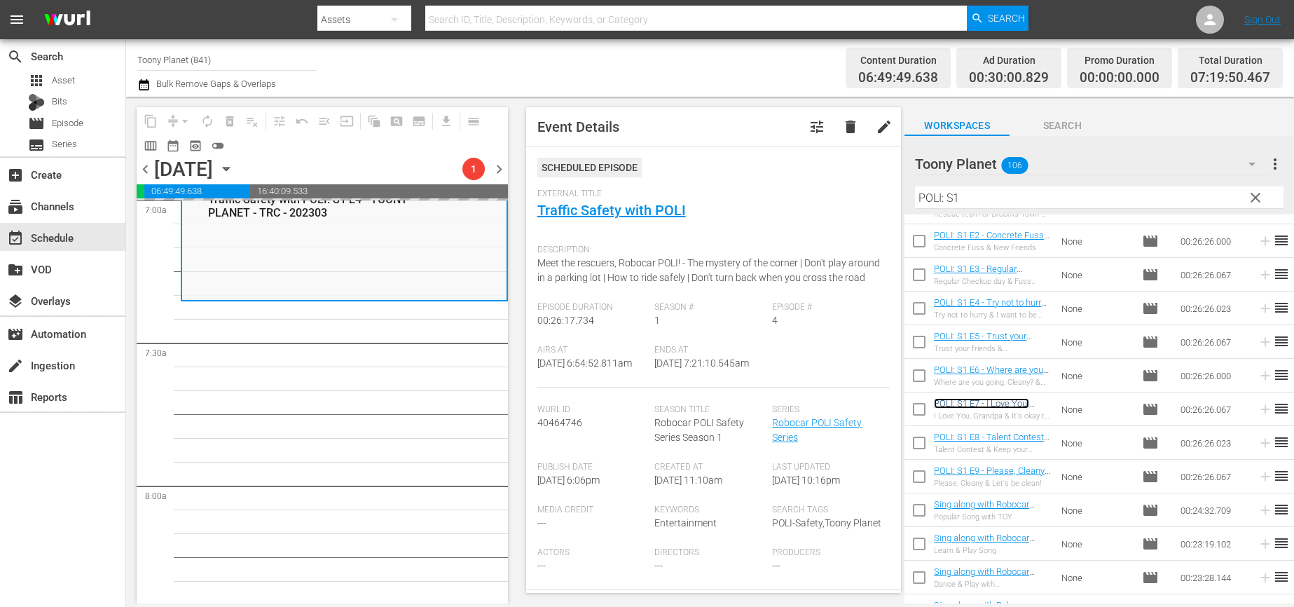
scroll to position [284, 0]
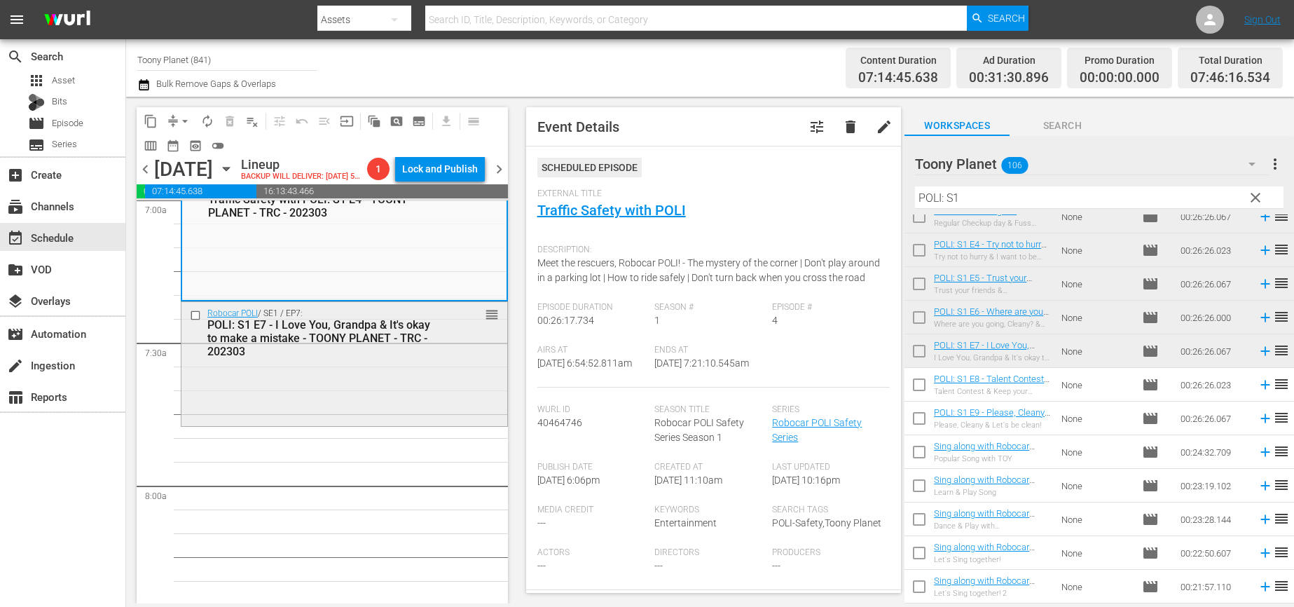
click at [382, 407] on div "Robocar POLI / SE1 / EP7: POLI: S1 E7 - I Love You, Grandpa & It's okay to make…" at bounding box center [344, 363] width 326 height 122
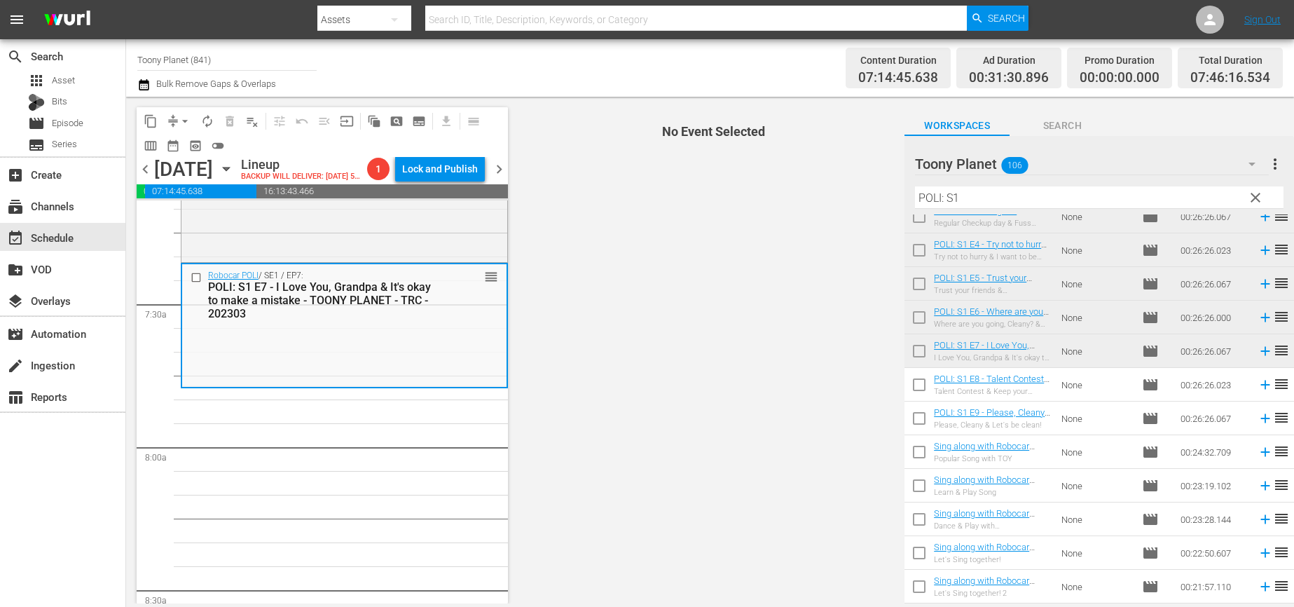
scroll to position [2040, 0]
click at [916, 382] on input "checkbox" at bounding box center [918, 387] width 29 height 29
checkbox input "true"
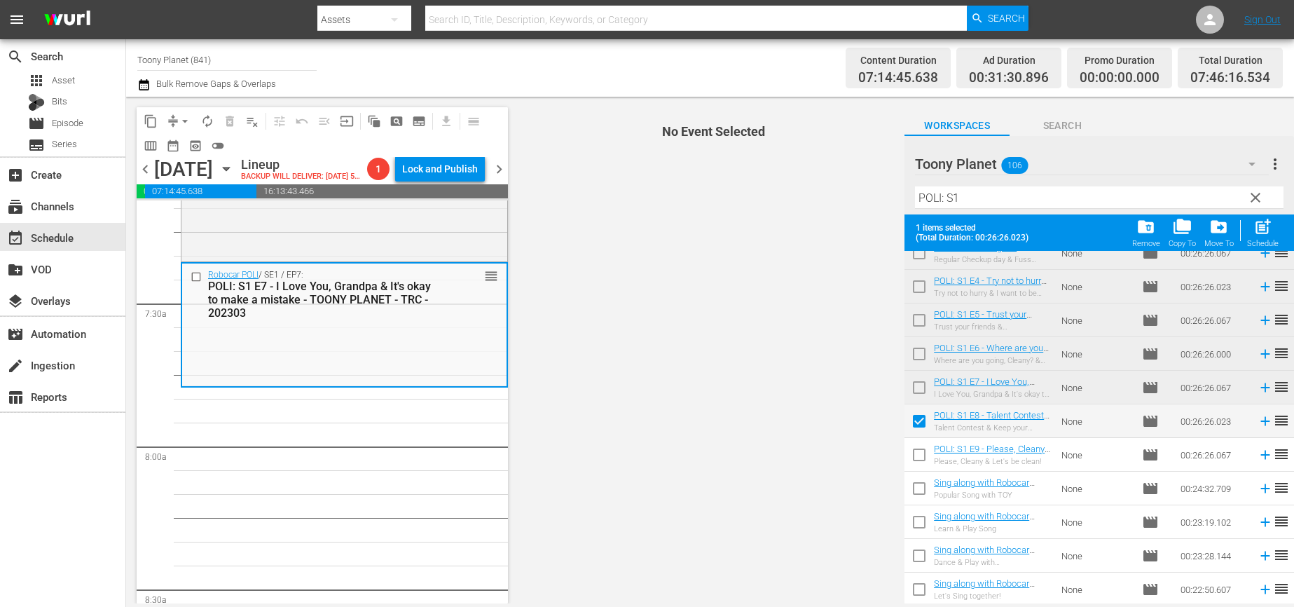
click at [915, 454] on input "checkbox" at bounding box center [918, 457] width 29 height 29
checkbox input "true"
drag, startPoint x: 1247, startPoint y: 233, endPoint x: 1088, endPoint y: 312, distance: 177.3
click at [1247, 233] on div "post_add Schedule" at bounding box center [1263, 232] width 32 height 31
checkbox input "false"
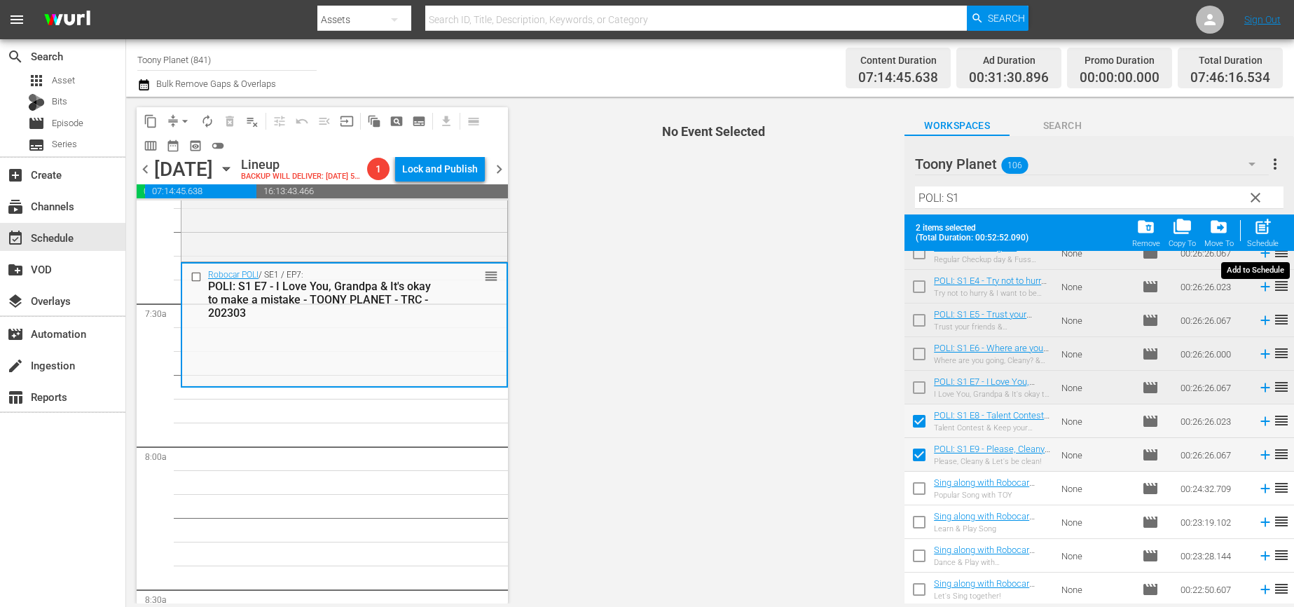
checkbox input "false"
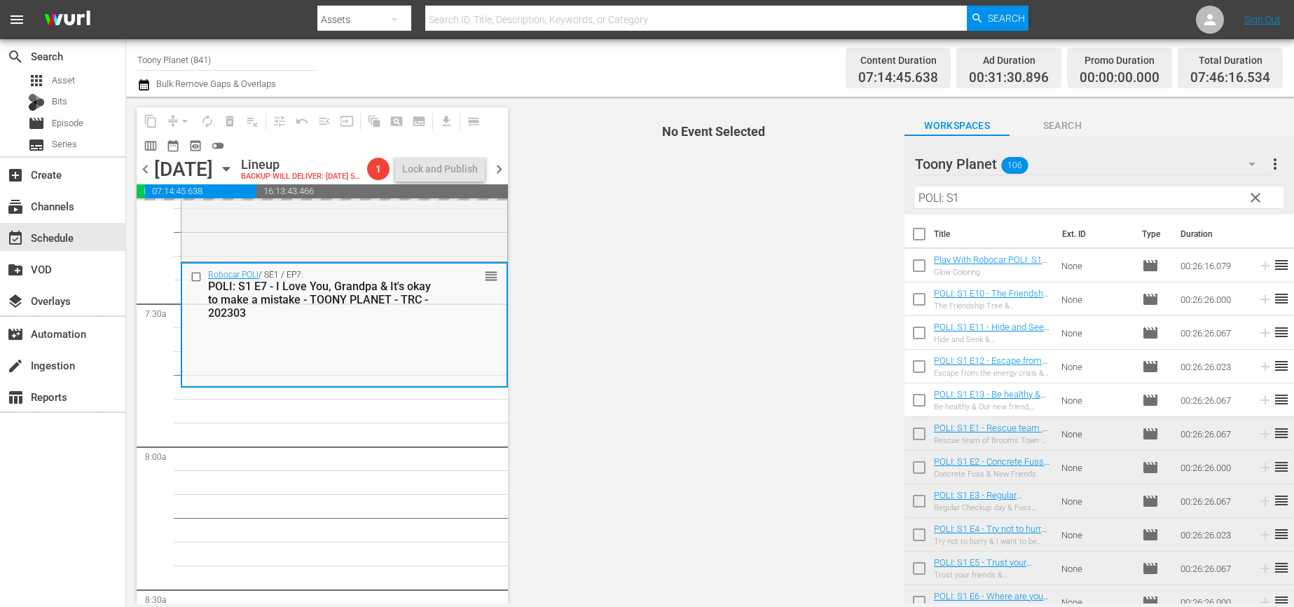
scroll to position [2228, 0]
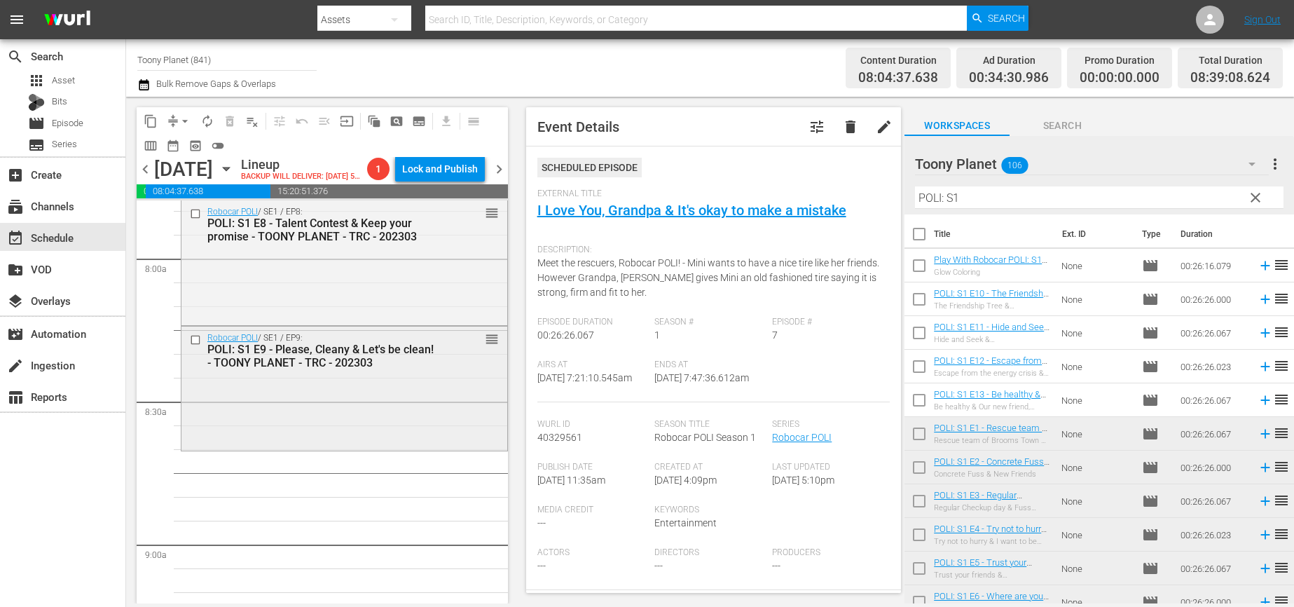
click at [380, 434] on div "Robocar POLI / SE1 / EP9: POLI: S1 E9 - Please, Cleany & Let's be clean! - TOON…" at bounding box center [344, 387] width 326 height 122
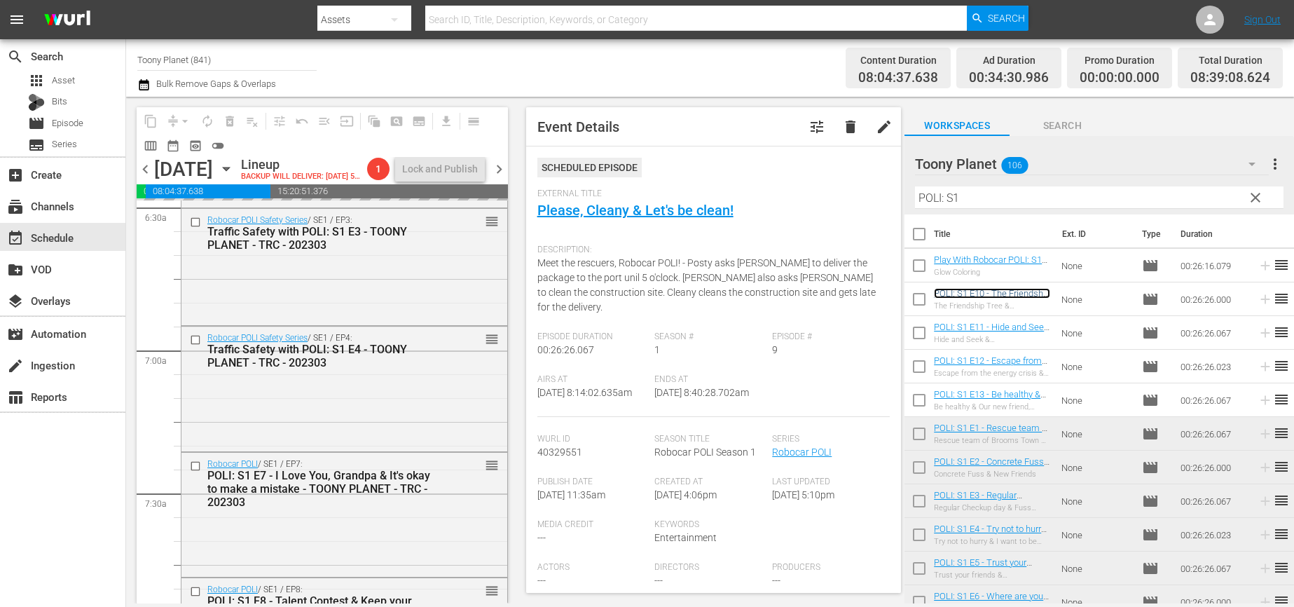
scroll to position [1835, 0]
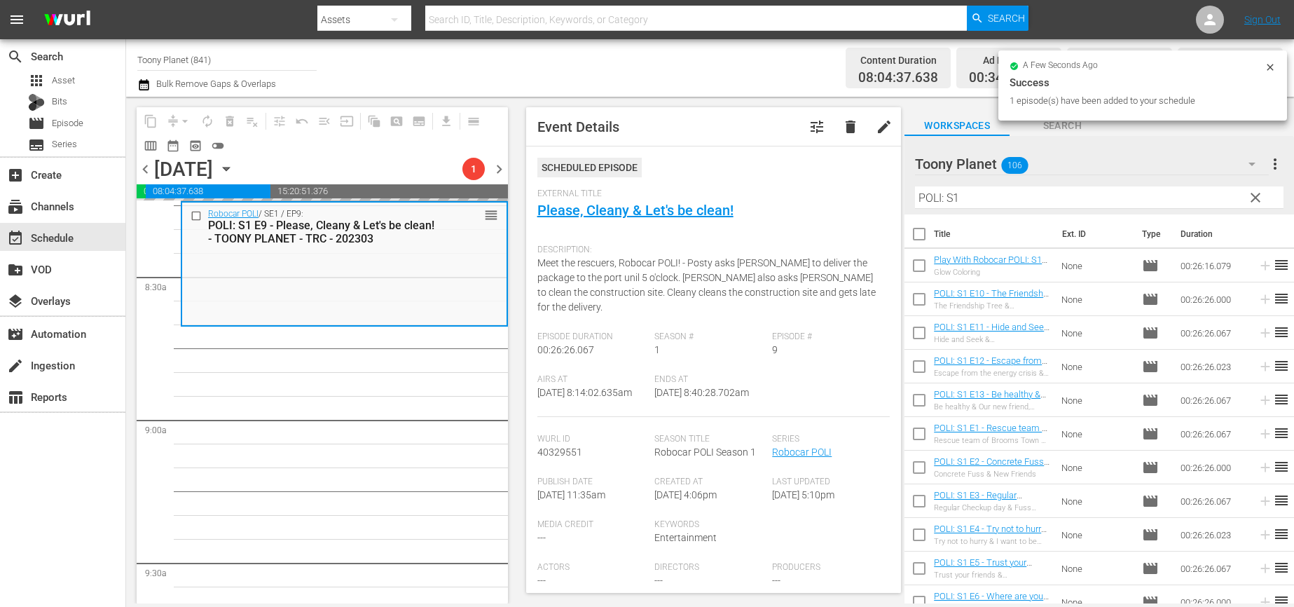
scroll to position [2357, 0]
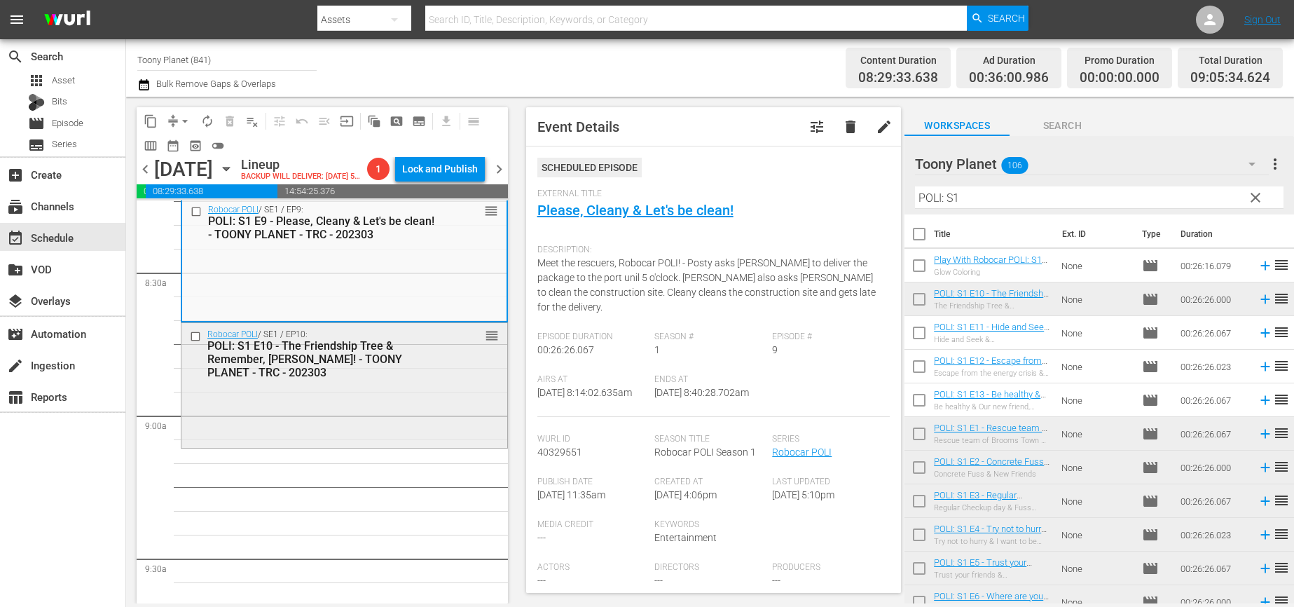
click at [411, 413] on div "Robocar POLI / SE1 / EP10: POLI: S1 E10 - The Friendship Tree & Remember, Max! …" at bounding box center [344, 384] width 326 height 122
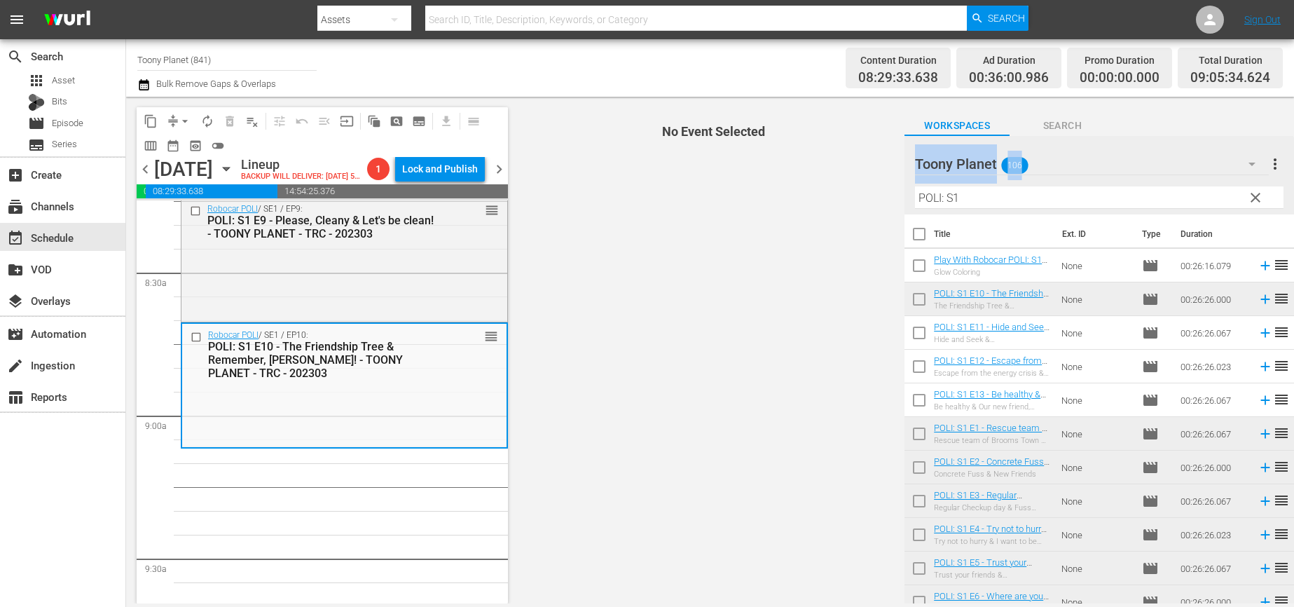
drag, startPoint x: 992, startPoint y: 209, endPoint x: 892, endPoint y: 190, distance: 101.9
click at [823, 186] on div "content_copy compress arrow_drop_down autorenew_outlined delete_forever_outline…" at bounding box center [710, 350] width 1168 height 506
click at [1006, 195] on input "POLI: S1" at bounding box center [1099, 197] width 368 height 22
click at [1007, 195] on input "POLI: S1" at bounding box center [1099, 197] width 368 height 22
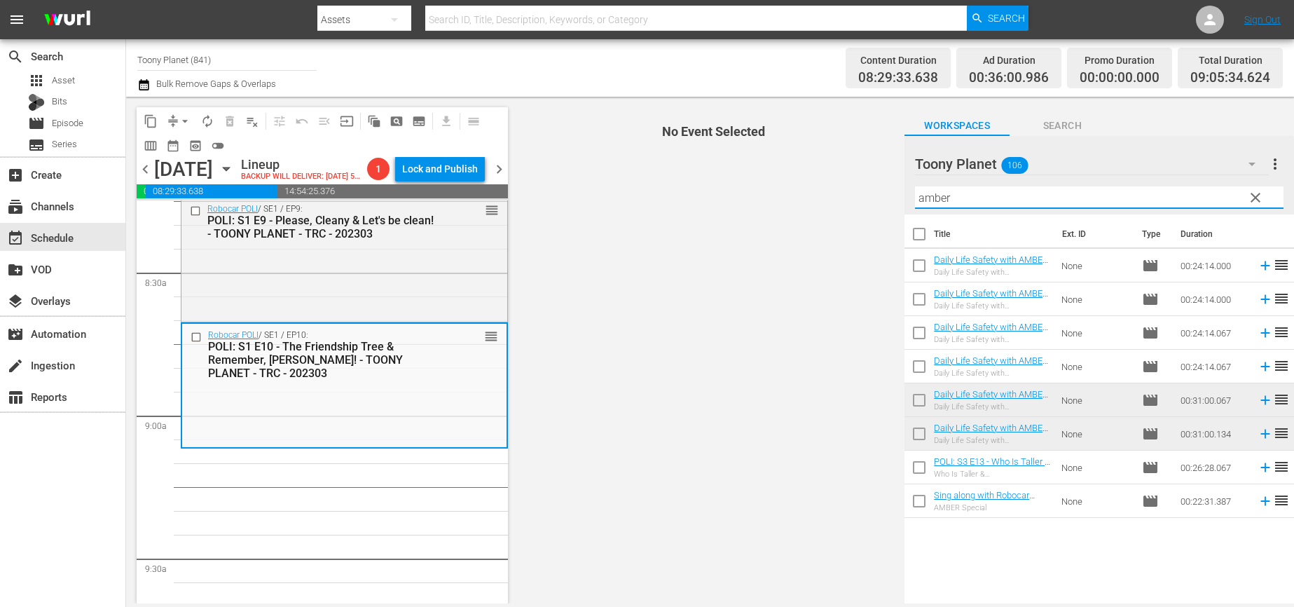
click at [738, 469] on span "No Event Selected" at bounding box center [709, 350] width 389 height 506
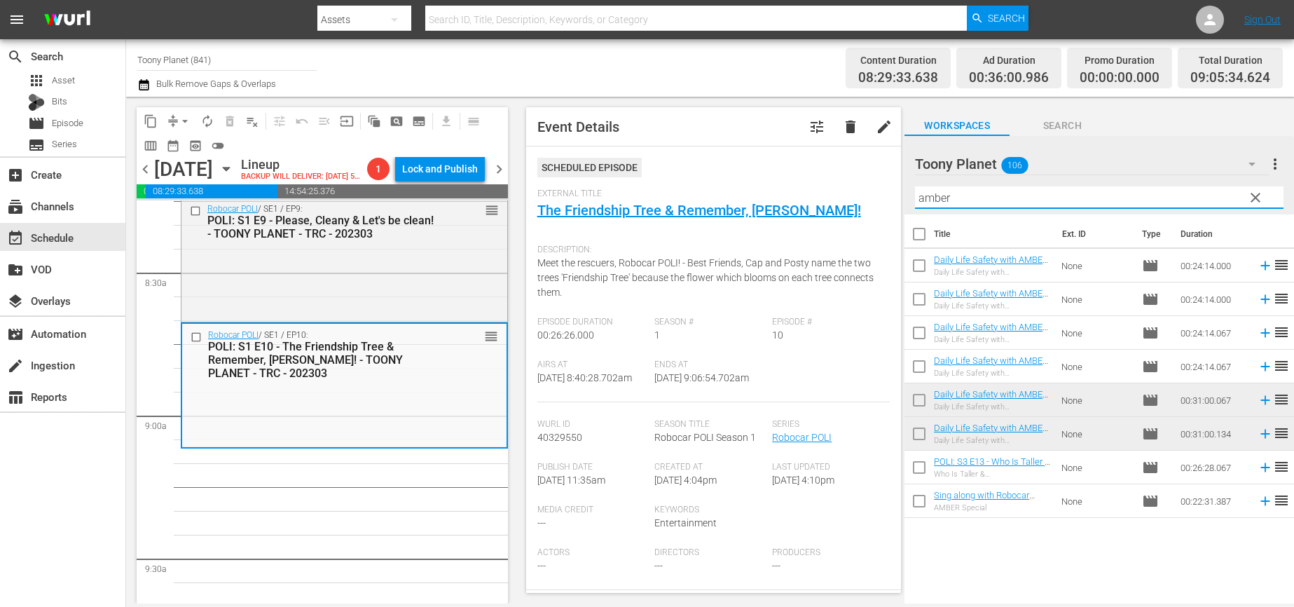
drag, startPoint x: 976, startPoint y: 195, endPoint x: 802, endPoint y: 167, distance: 175.8
click at [802, 167] on div "content_copy compress arrow_drop_down autorenew_outlined delete_forever_outline…" at bounding box center [710, 350] width 1168 height 506
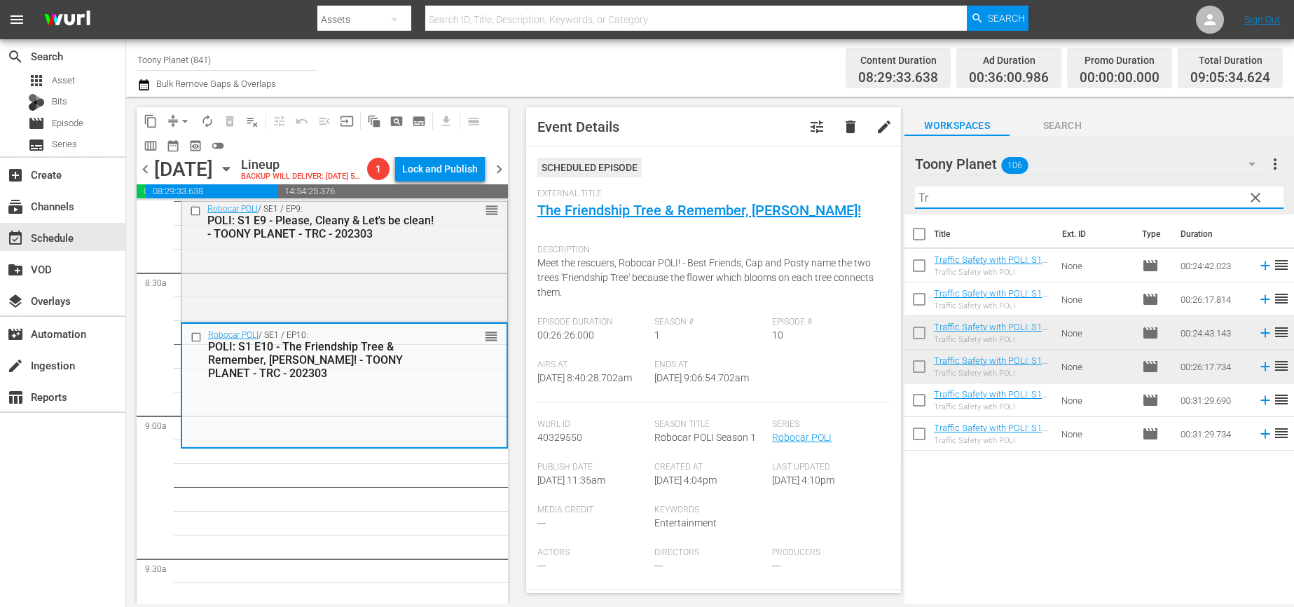
type input "T"
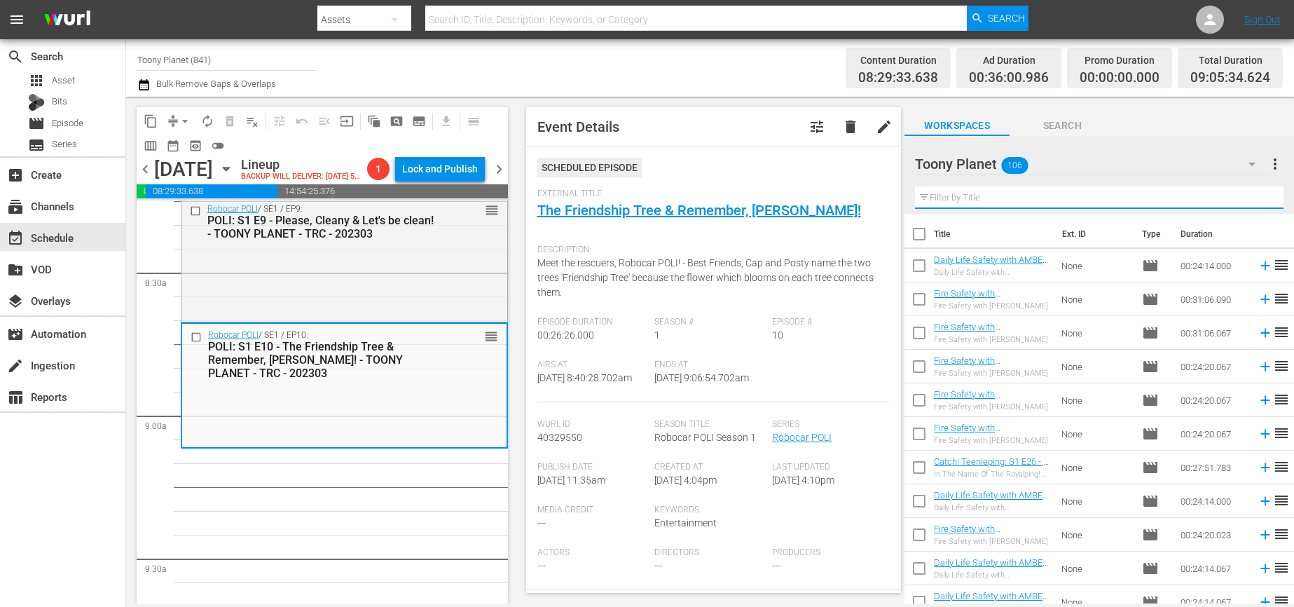
type input "f"
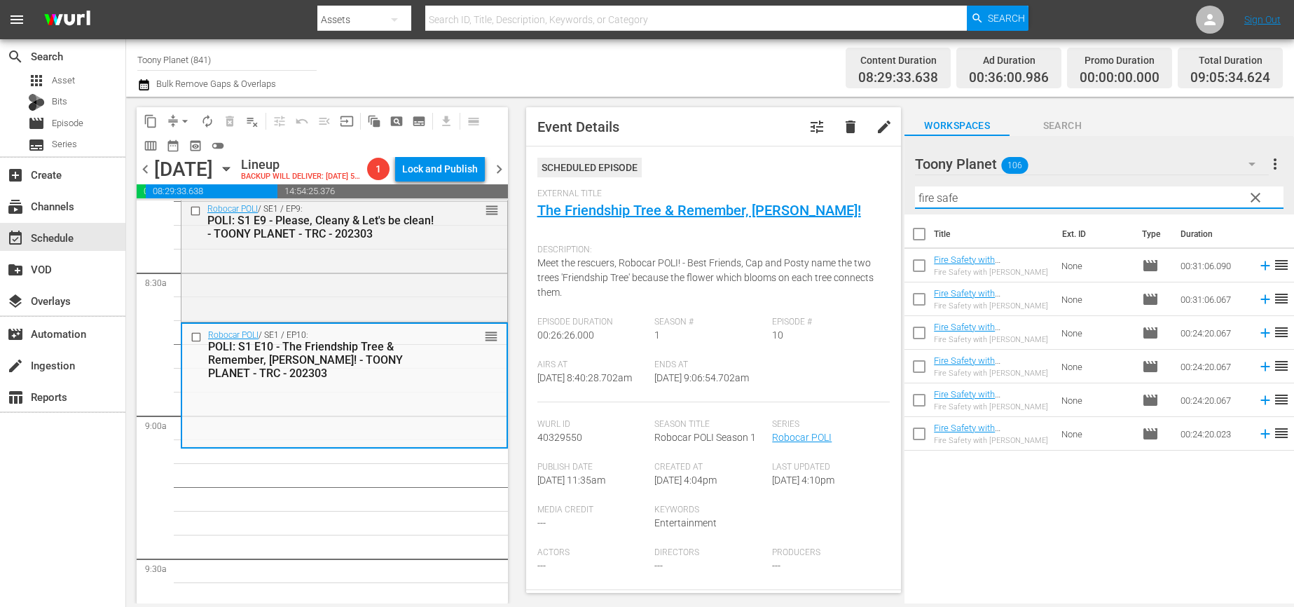
drag, startPoint x: 1028, startPoint y: 195, endPoint x: 685, endPoint y: 137, distance: 348.1
click at [759, 167] on div "content_copy compress arrow_drop_down autorenew_outlined delete_forever_outline…" at bounding box center [710, 350] width 1168 height 506
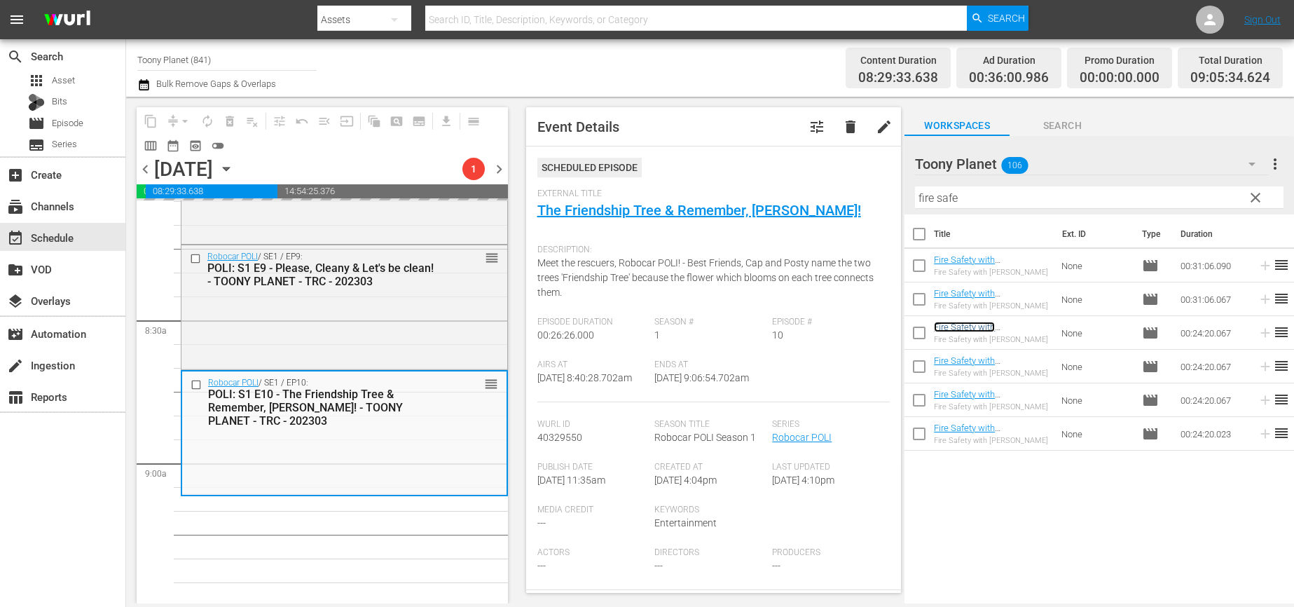
scroll to position [2383, 0]
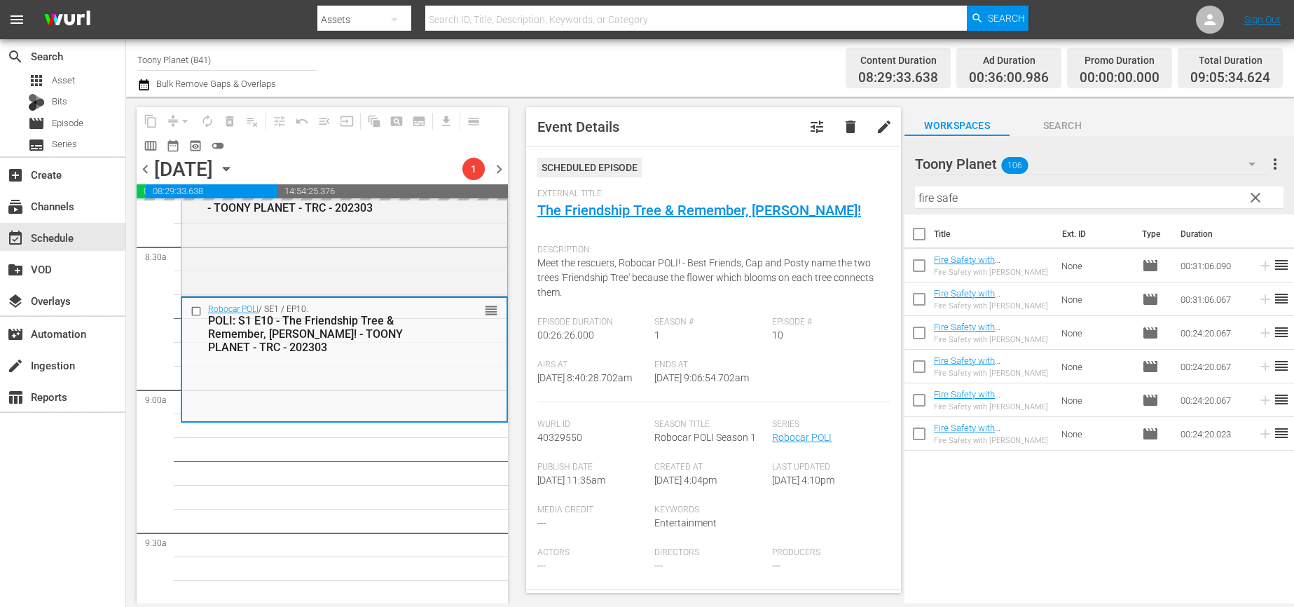
click at [1088, 529] on div "Title Ext. ID Type Duration Fire Safety with ROY: S1 E6 - TOONY PLANET - TRC - …" at bounding box center [1098, 409] width 389 height 391
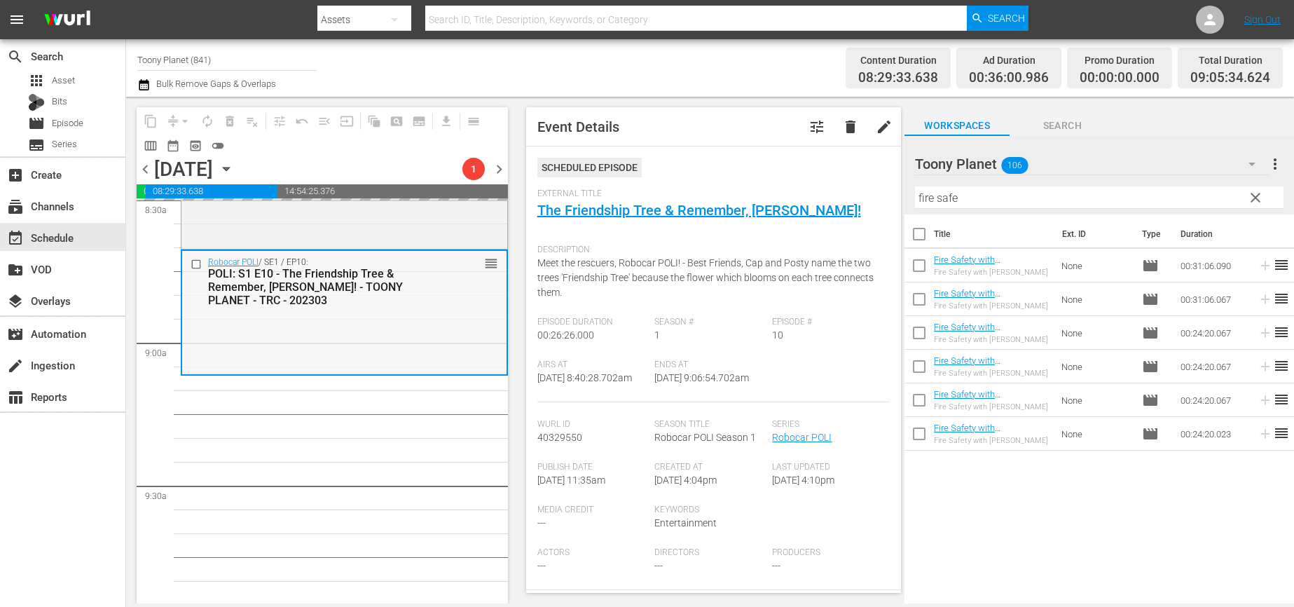
scroll to position [2439, 0]
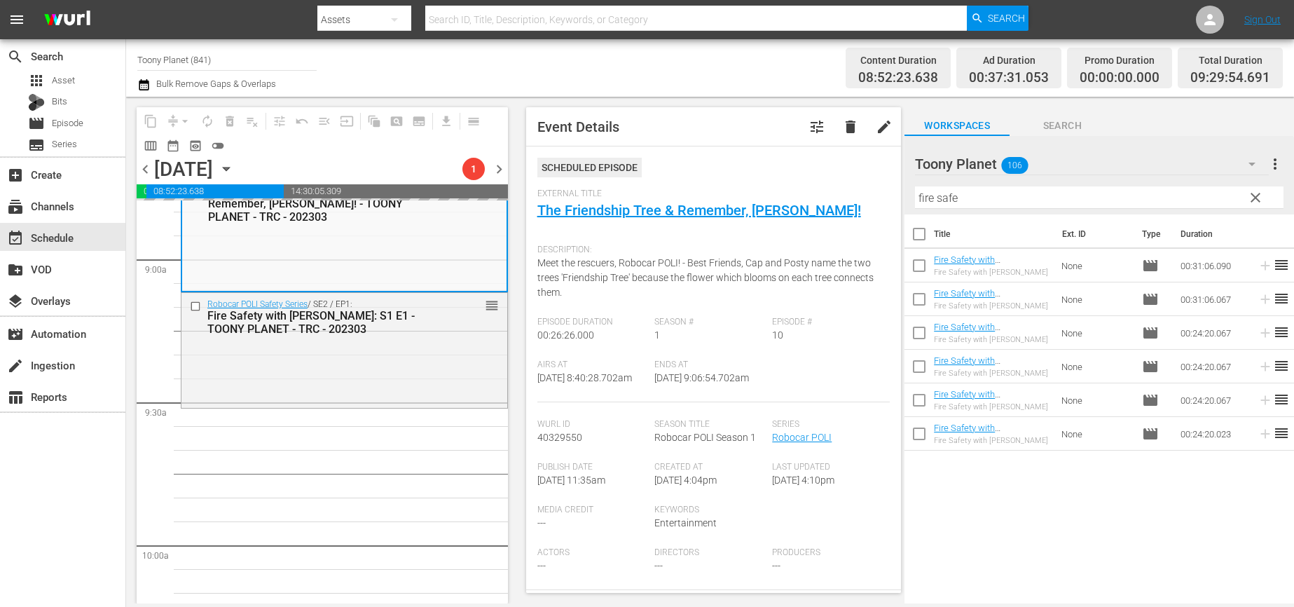
scroll to position [2476, 0]
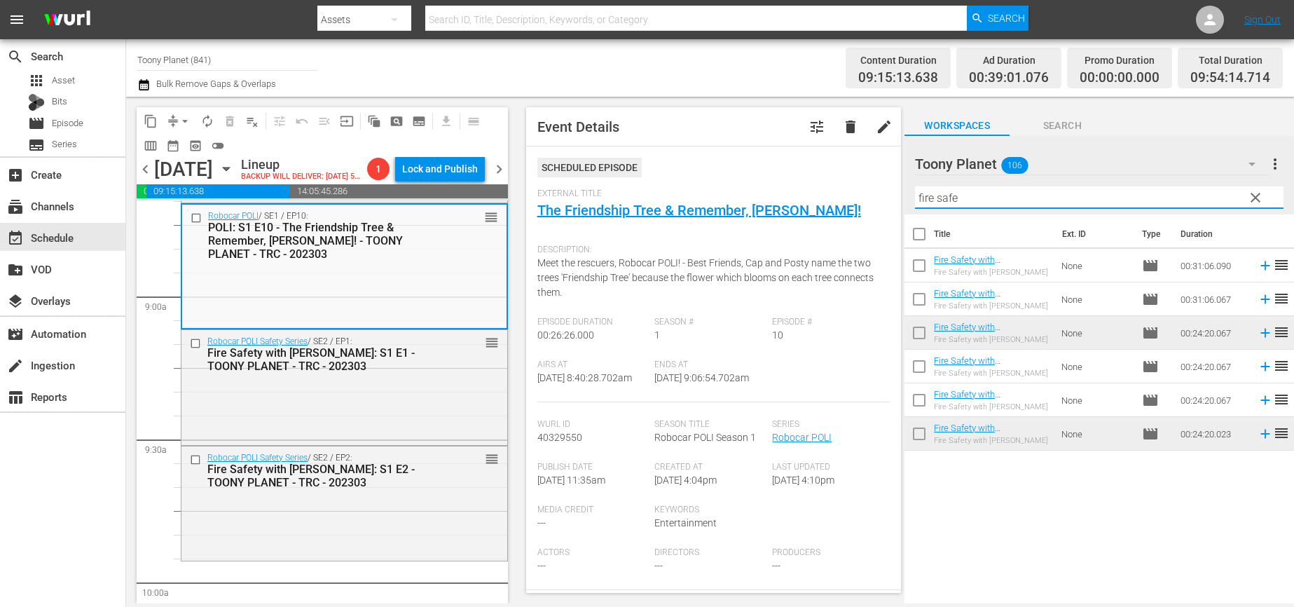
drag, startPoint x: 1023, startPoint y: 205, endPoint x: 814, endPoint y: 193, distance: 209.8
click at [814, 193] on div "content_copy compress arrow_drop_down autorenew_outlined delete_forever_outline…" at bounding box center [710, 350] width 1168 height 506
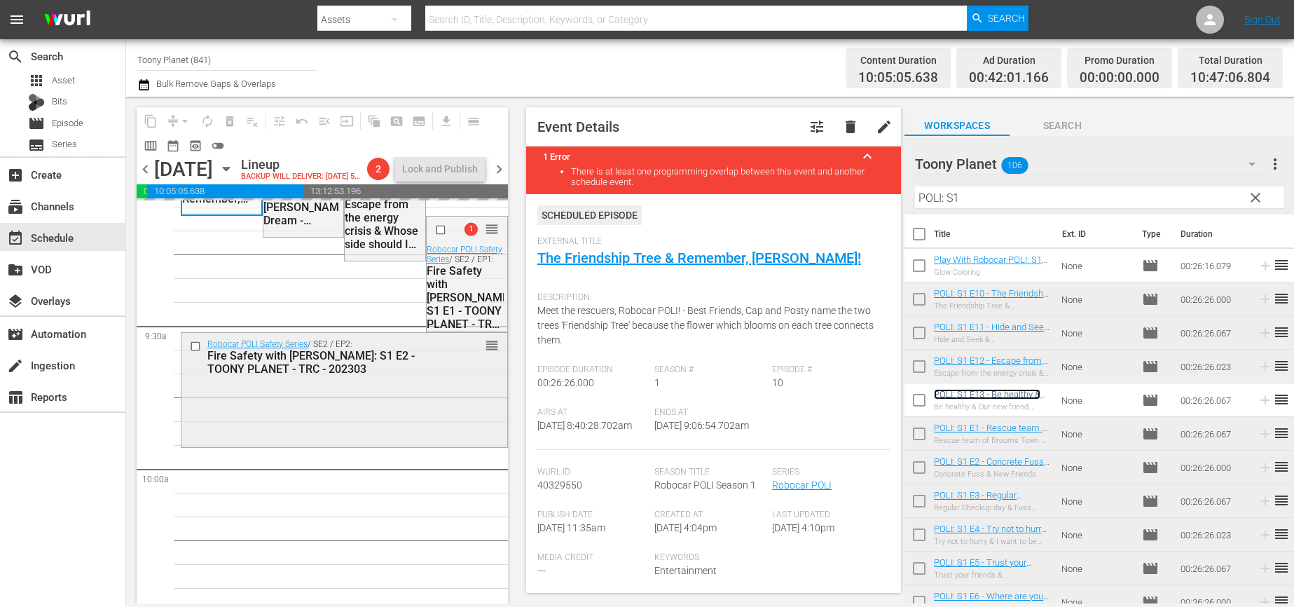
scroll to position [2605, 0]
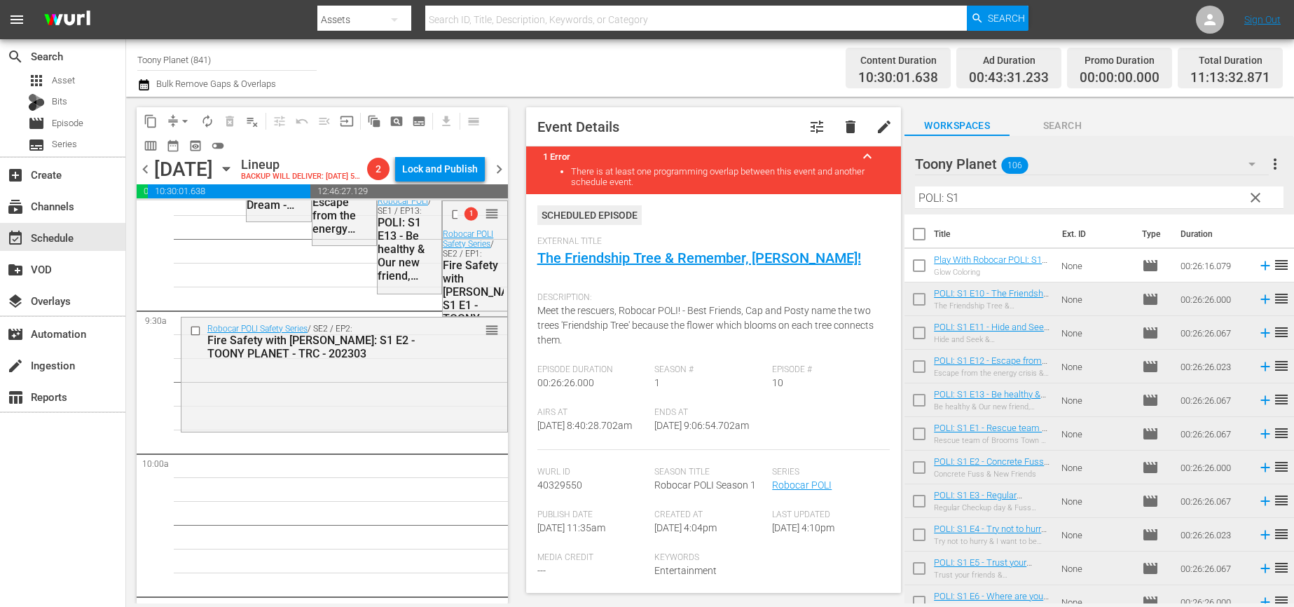
drag, startPoint x: 981, startPoint y: 393, endPoint x: 371, endPoint y: 11, distance: 720.2
click at [172, 117] on span "compress" at bounding box center [173, 121] width 14 height 14
click at [181, 120] on span "arrow_drop_down" at bounding box center [185, 121] width 14 height 14
click at [219, 205] on li "Align to End of Previous Day" at bounding box center [185, 195] width 147 height 23
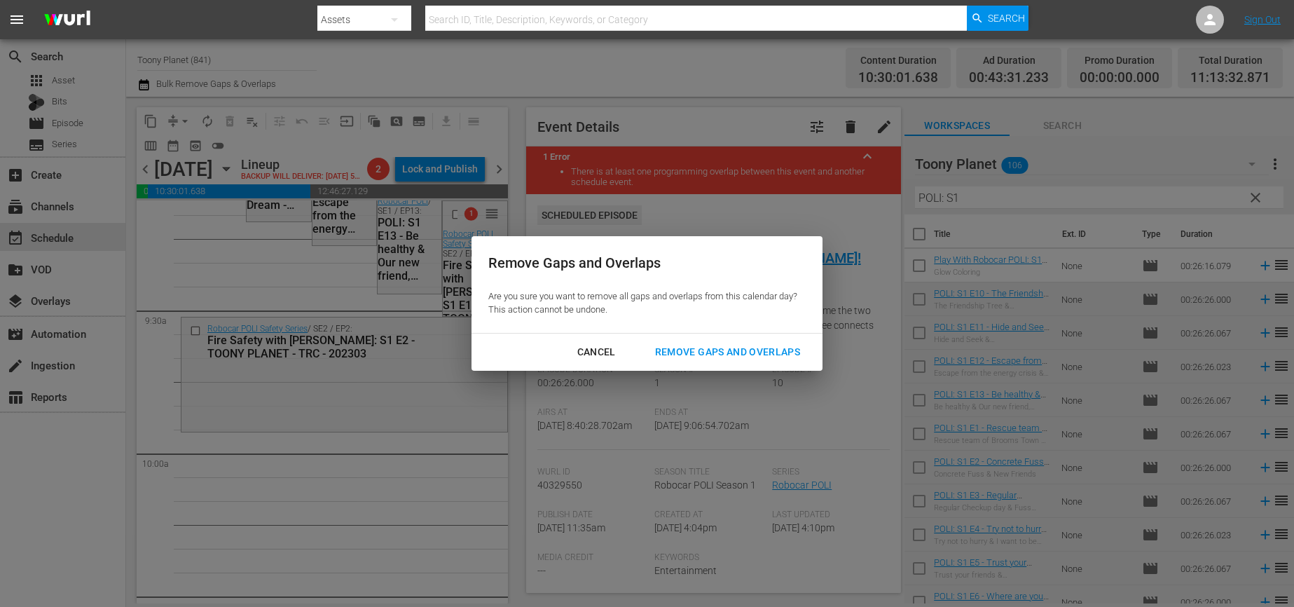
click at [714, 352] on div "Remove Gaps and Overlaps" at bounding box center [727, 352] width 167 height 18
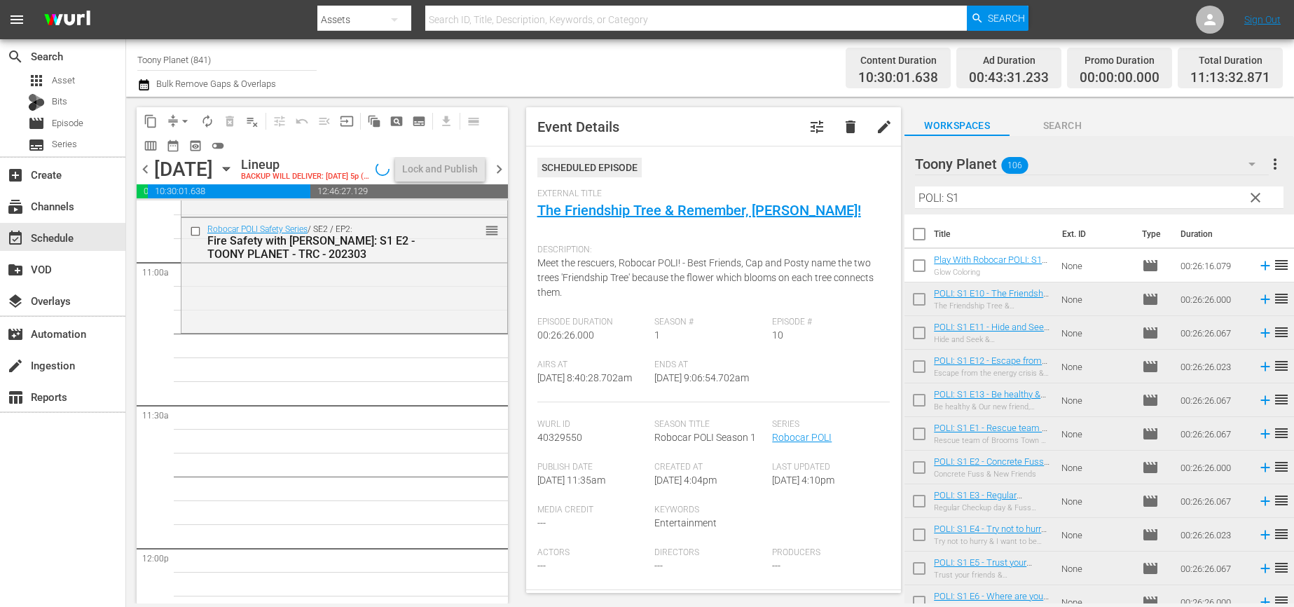
scroll to position [3065, 0]
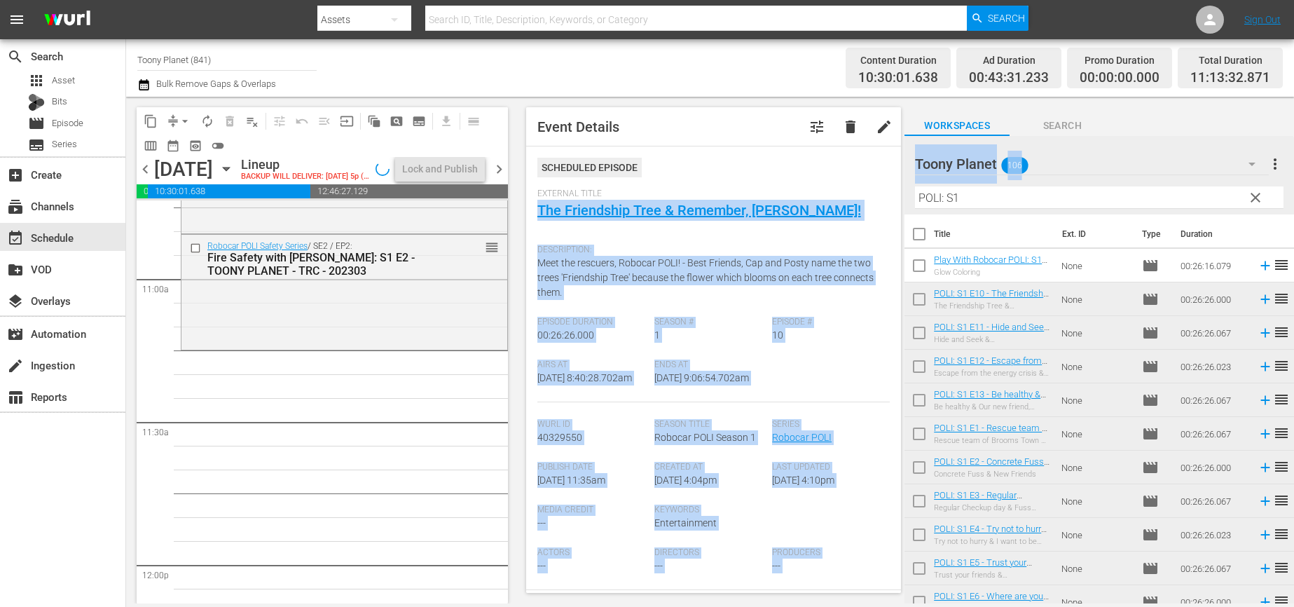
drag, startPoint x: 988, startPoint y: 186, endPoint x: 901, endPoint y: 200, distance: 88.1
click at [859, 195] on div "content_copy compress arrow_drop_down autorenew_outlined delete_forever_outline…" at bounding box center [710, 350] width 1168 height 506
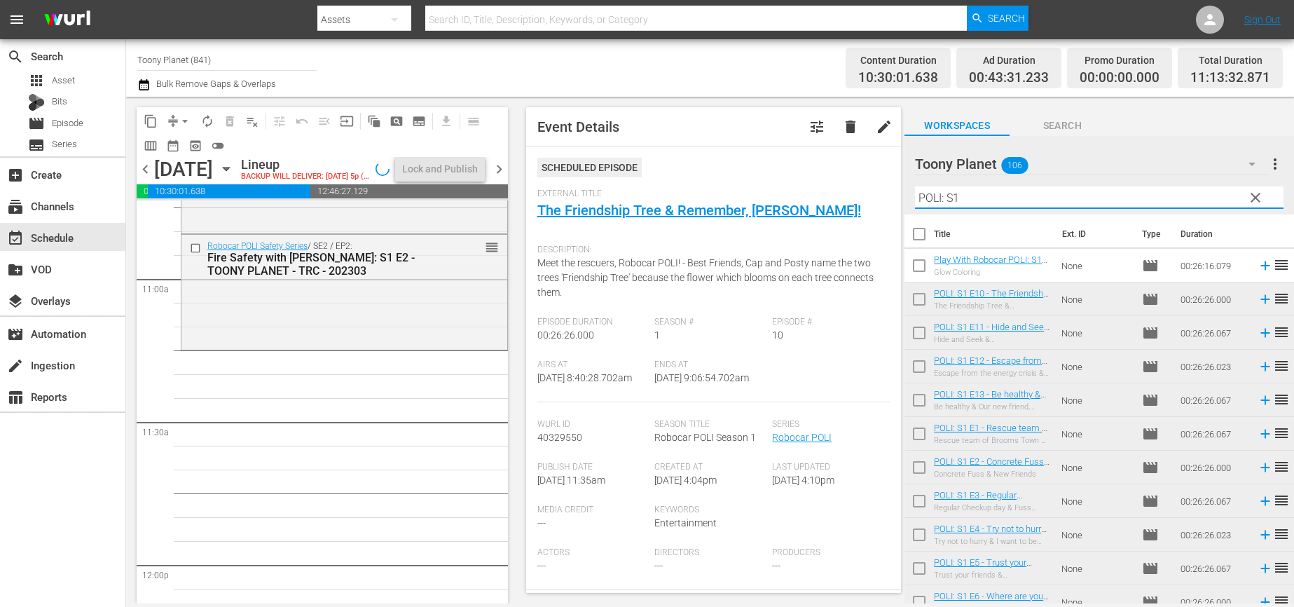
click at [977, 203] on input "POLI: S1" at bounding box center [1099, 197] width 368 height 22
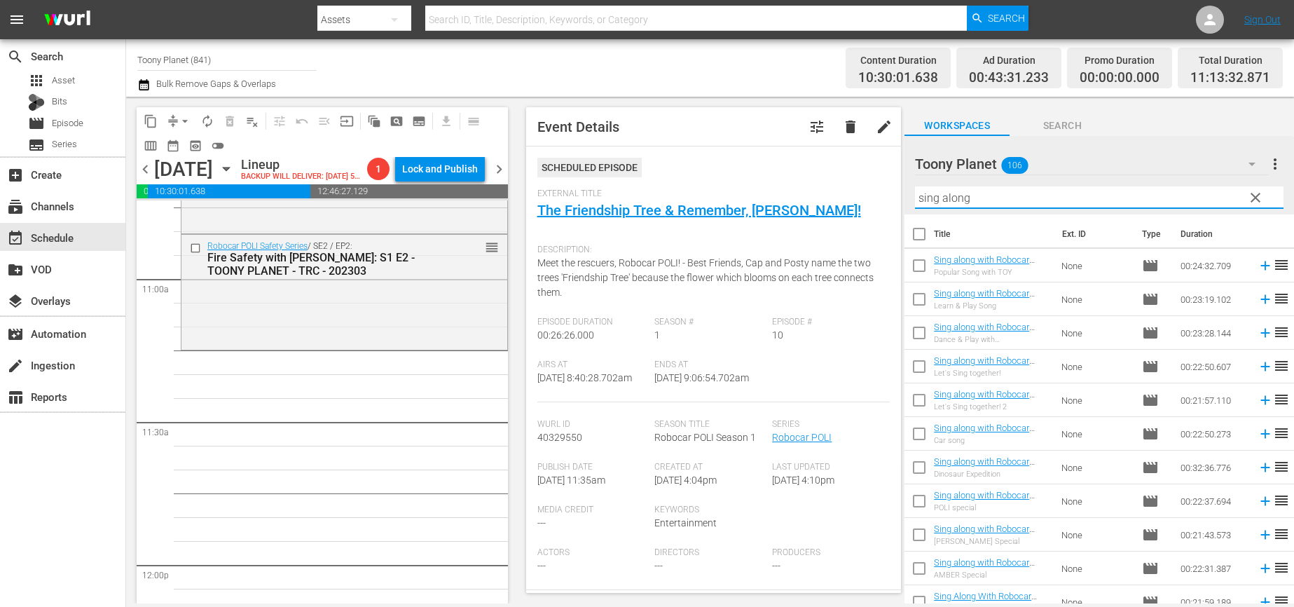
type input "sing along"
drag, startPoint x: 279, startPoint y: 382, endPoint x: 298, endPoint y: 350, distance: 37.7
click at [278, 382] on div "Play With Robocar POLI / SE1 / EP2: Play With Robocar POLI - Aesop's Fables wit…" at bounding box center [344, 564] width 327 height 6858
click at [301, 339] on div "Robocar POLI Safety Series / SE2 / EP2: Fire Safety with ROY: S1 E2 - TOONY PLA…" at bounding box center [344, 290] width 326 height 111
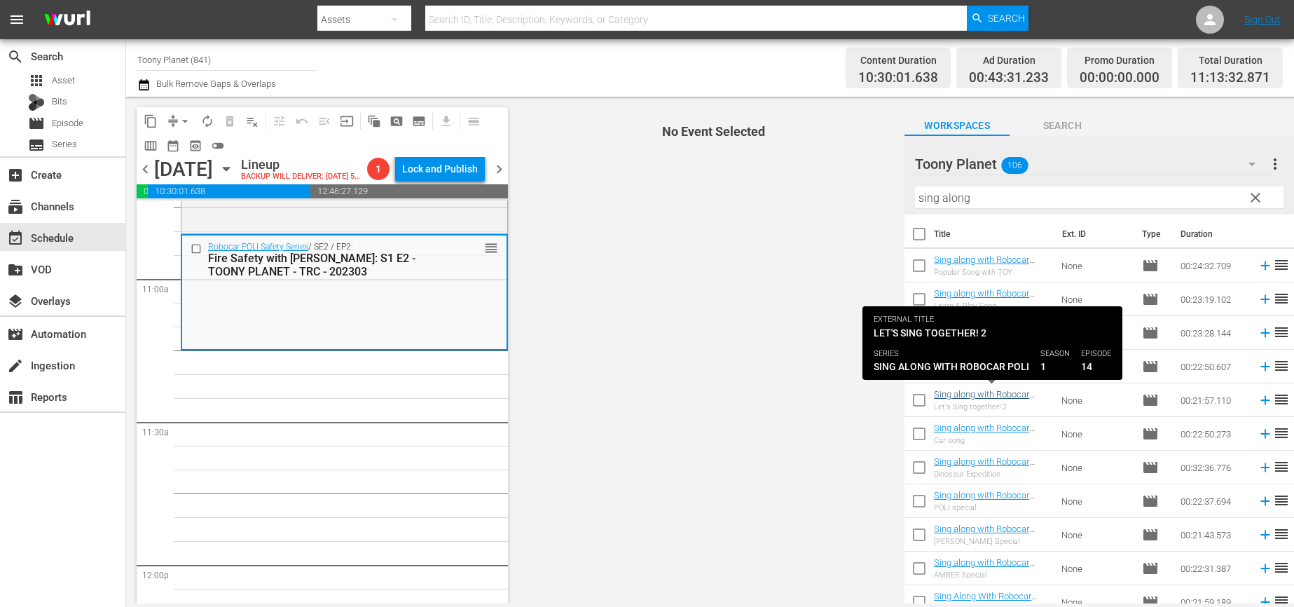
scroll to position [316, 0]
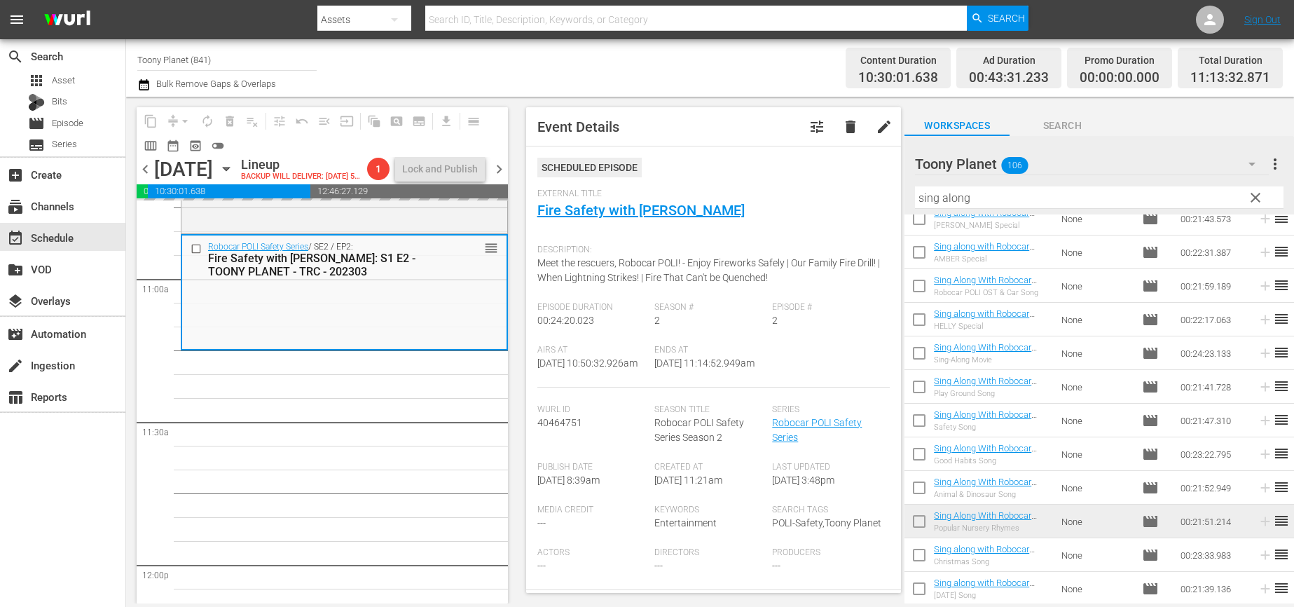
drag, startPoint x: 988, startPoint y: 409, endPoint x: 579, endPoint y: 34, distance: 554.7
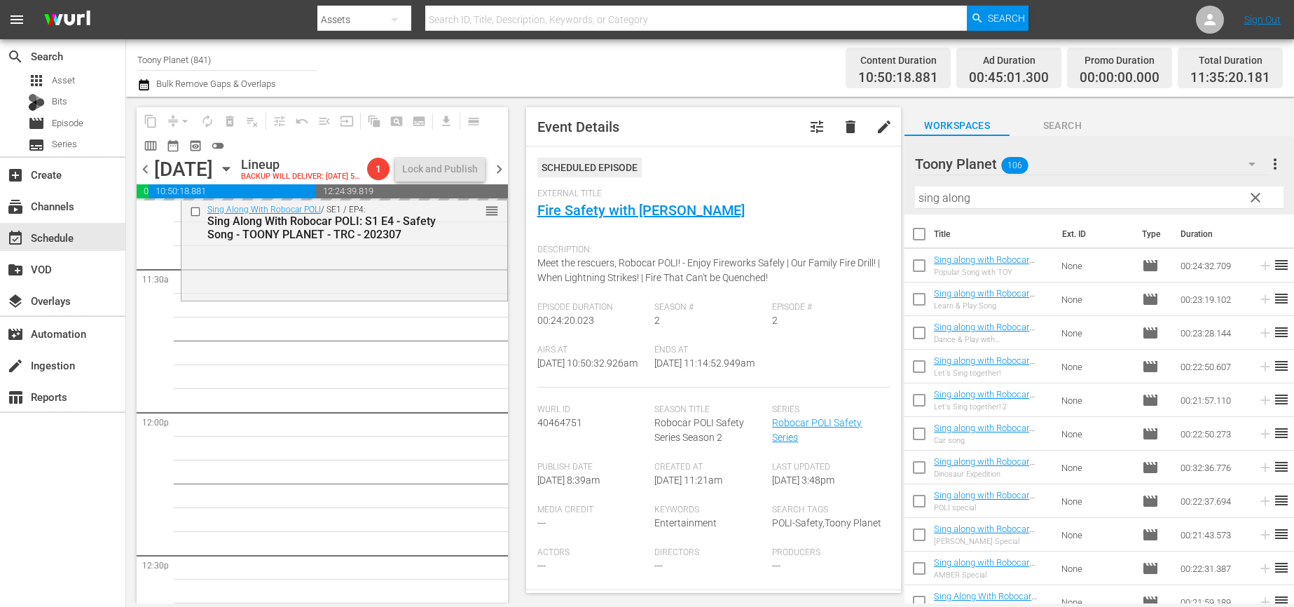
scroll to position [3206, 0]
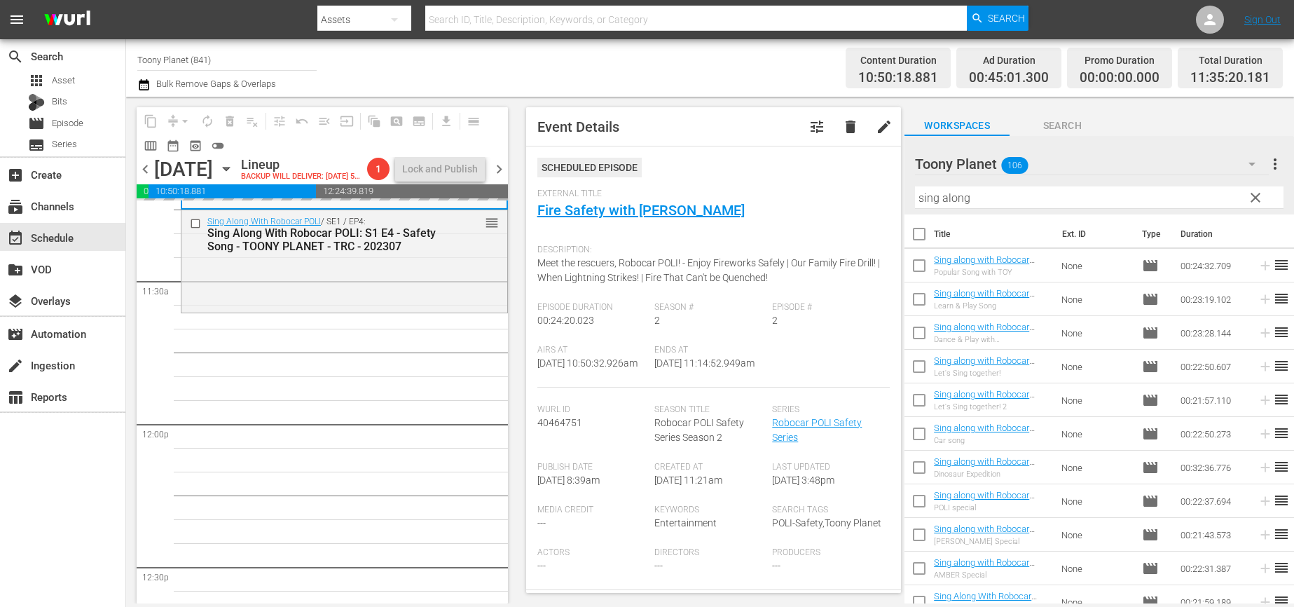
drag, startPoint x: 946, startPoint y: 300, endPoint x: 456, endPoint y: 0, distance: 574.7
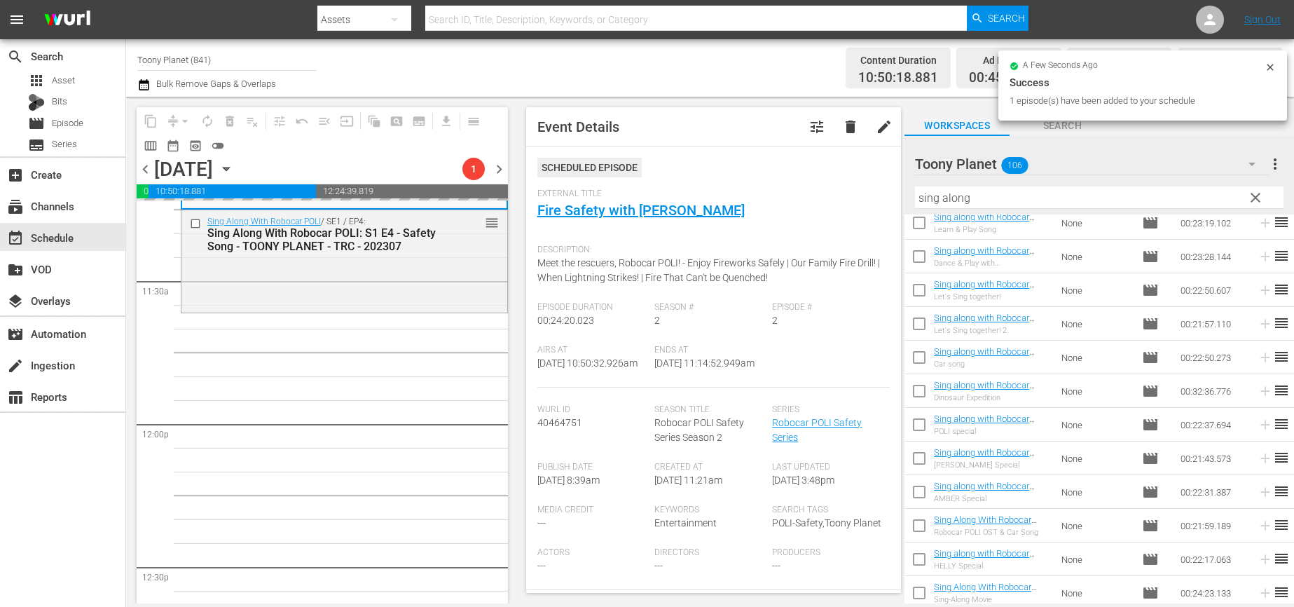
scroll to position [78, 0]
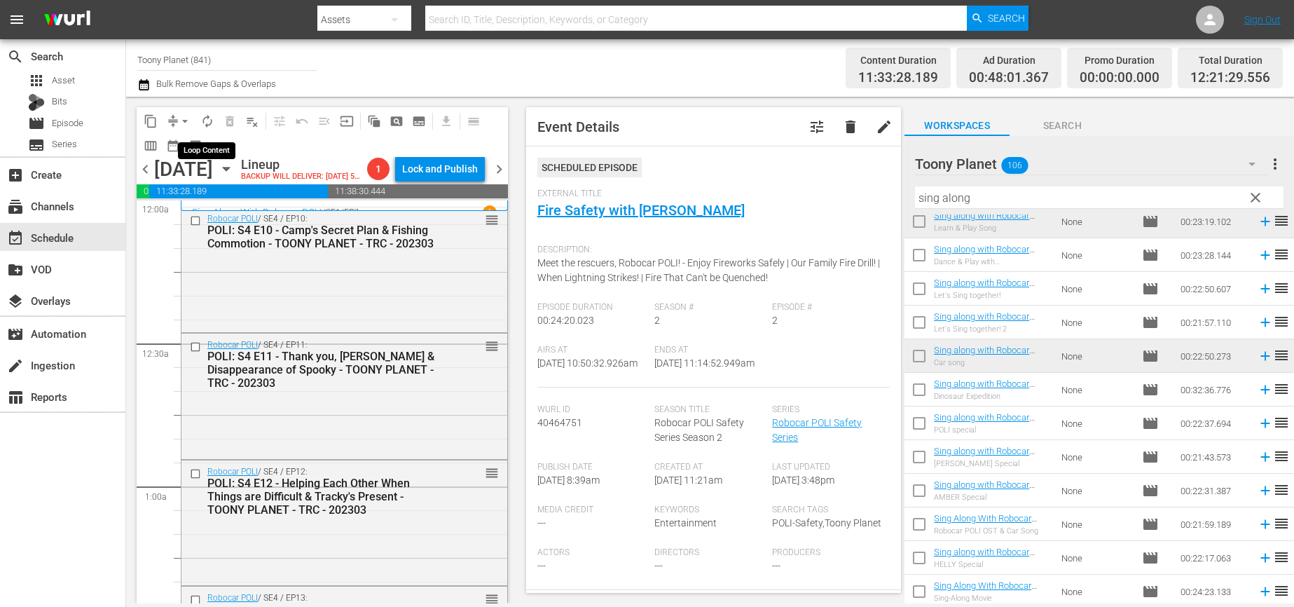
click at [205, 117] on span "autorenew_outlined" at bounding box center [207, 121] width 14 height 14
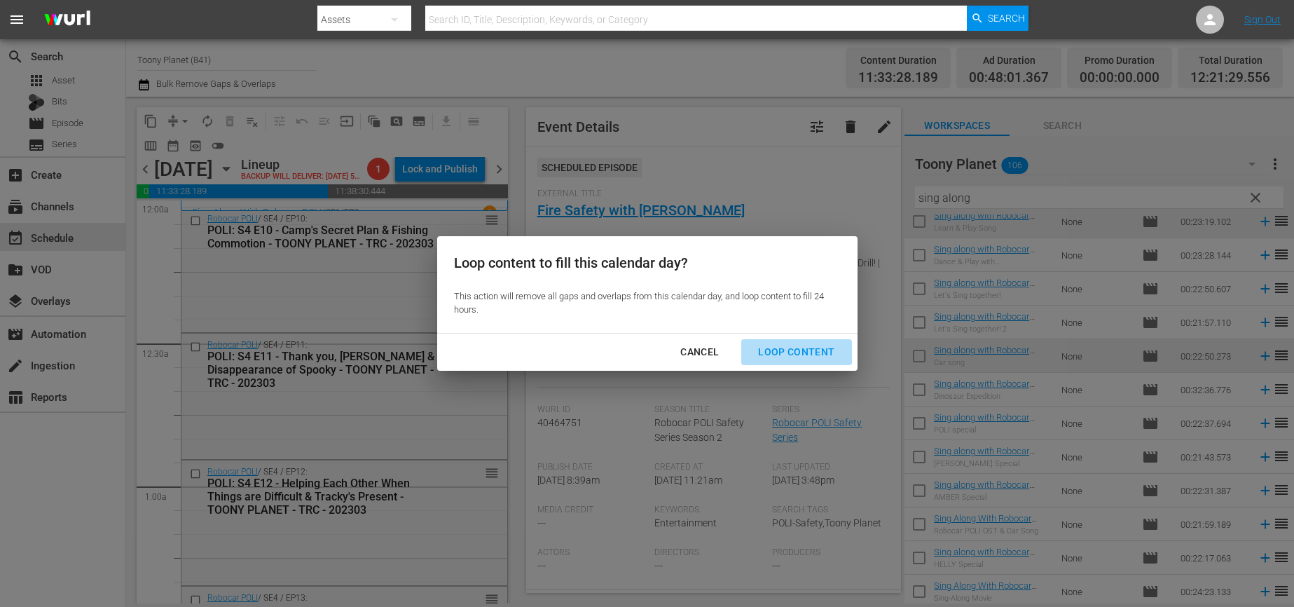
click at [805, 347] on div "Loop Content" at bounding box center [796, 352] width 99 height 18
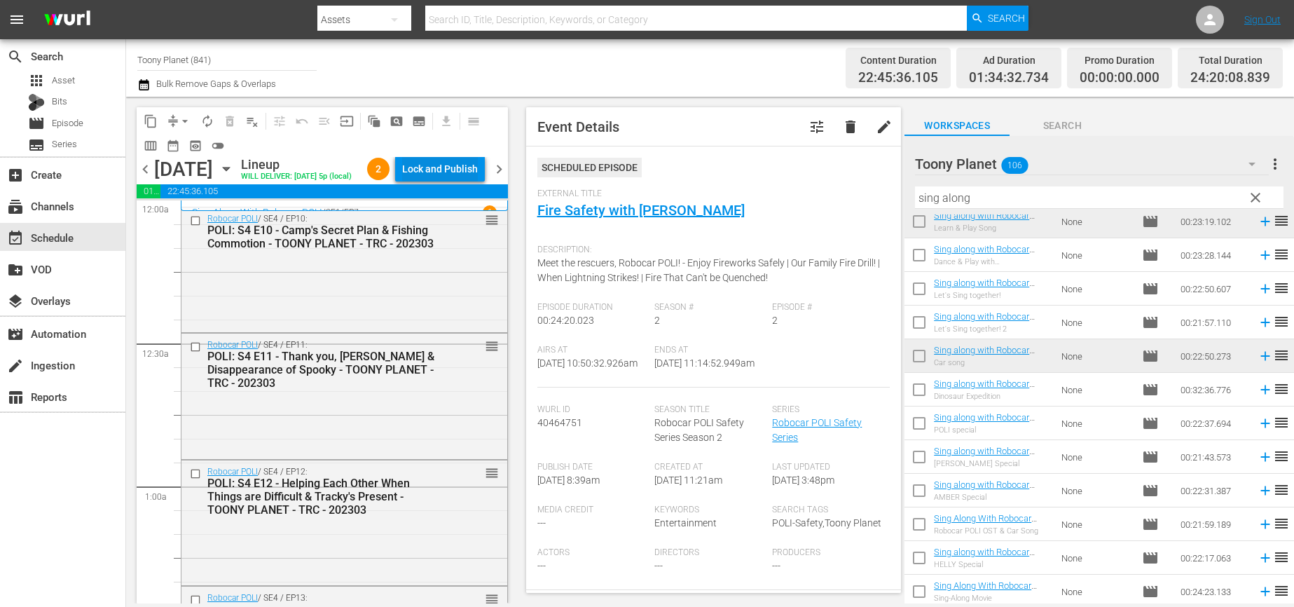
click at [465, 165] on div "Lock and Publish" at bounding box center [440, 168] width 76 height 25
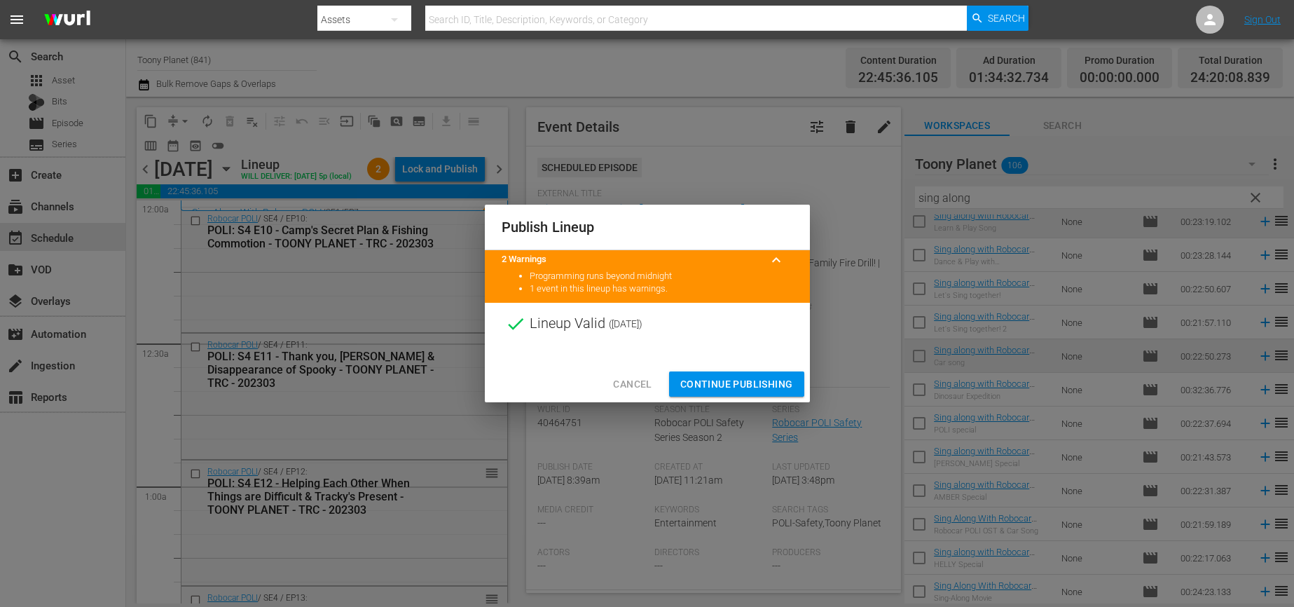
drag, startPoint x: 756, startPoint y: 373, endPoint x: 724, endPoint y: 366, distance: 33.0
click at [756, 374] on button "Continue Publishing" at bounding box center [736, 384] width 135 height 26
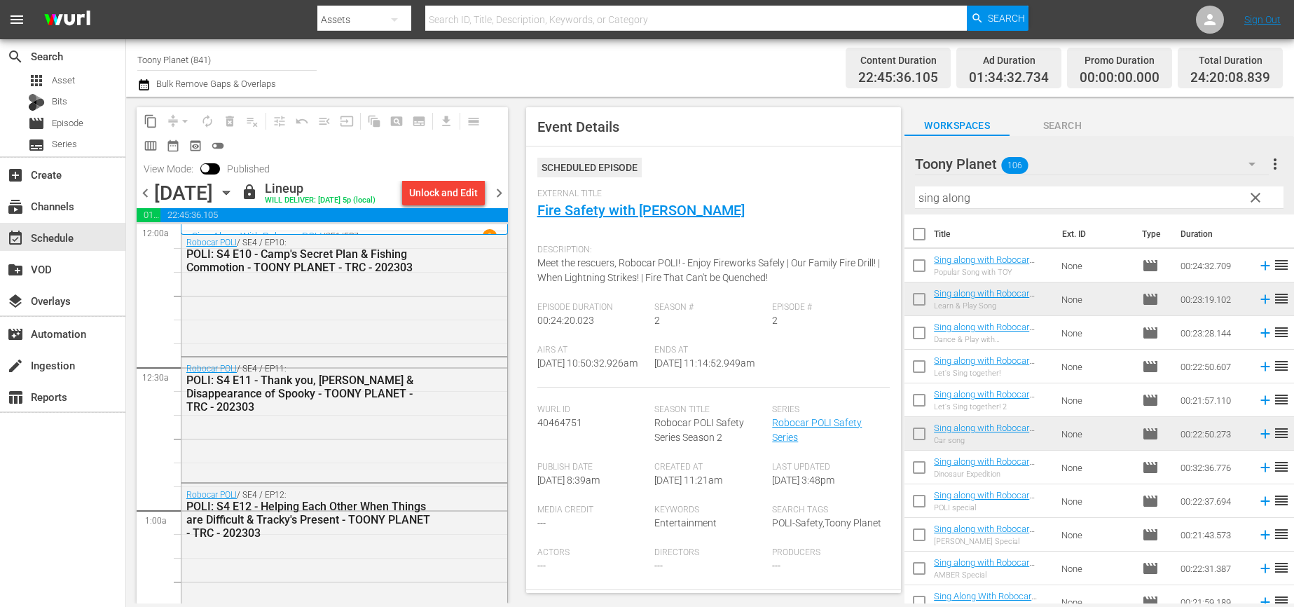
scroll to position [316, 0]
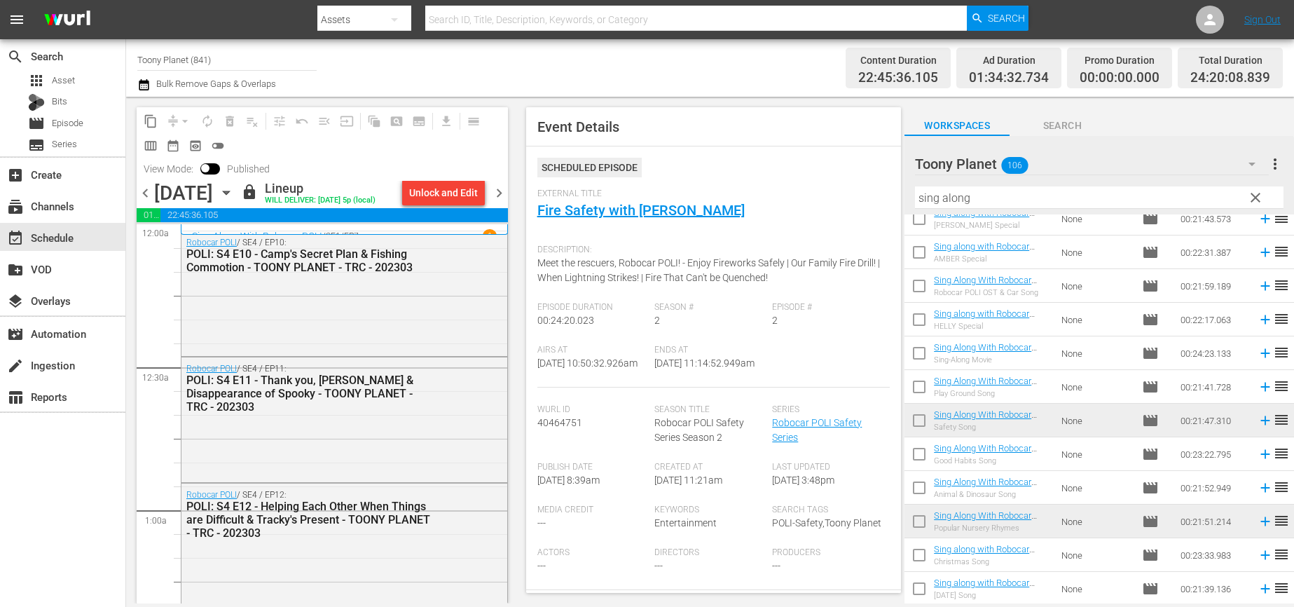
click at [1259, 195] on span "clear" at bounding box center [1255, 197] width 17 height 17
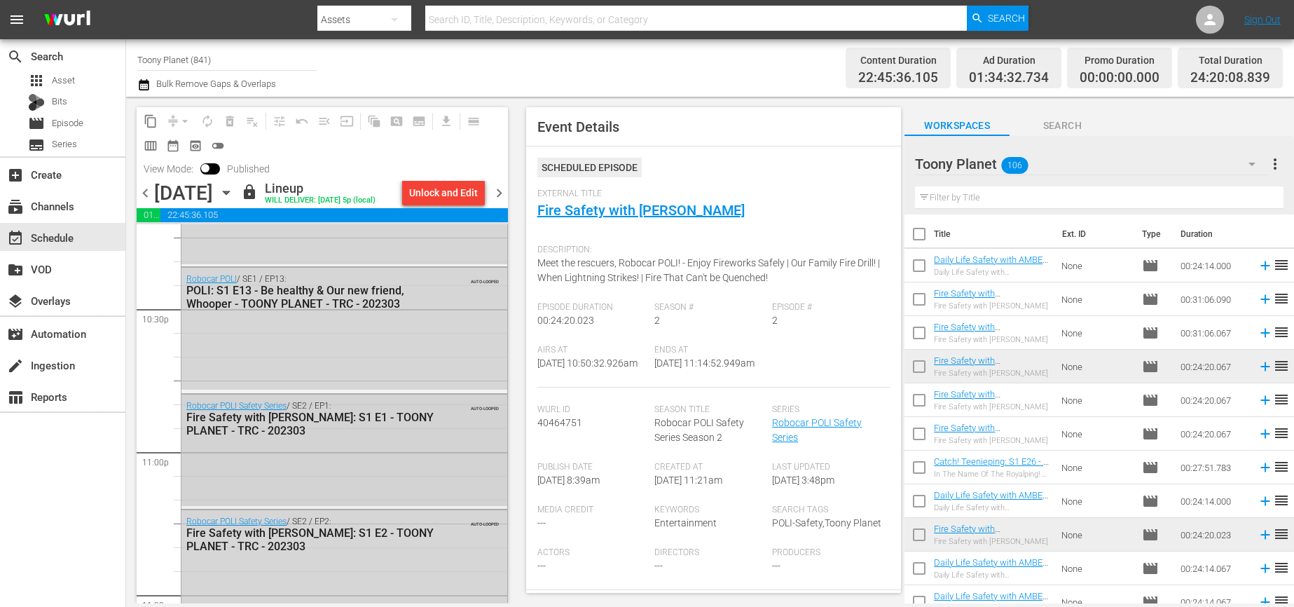
scroll to position [6582, 0]
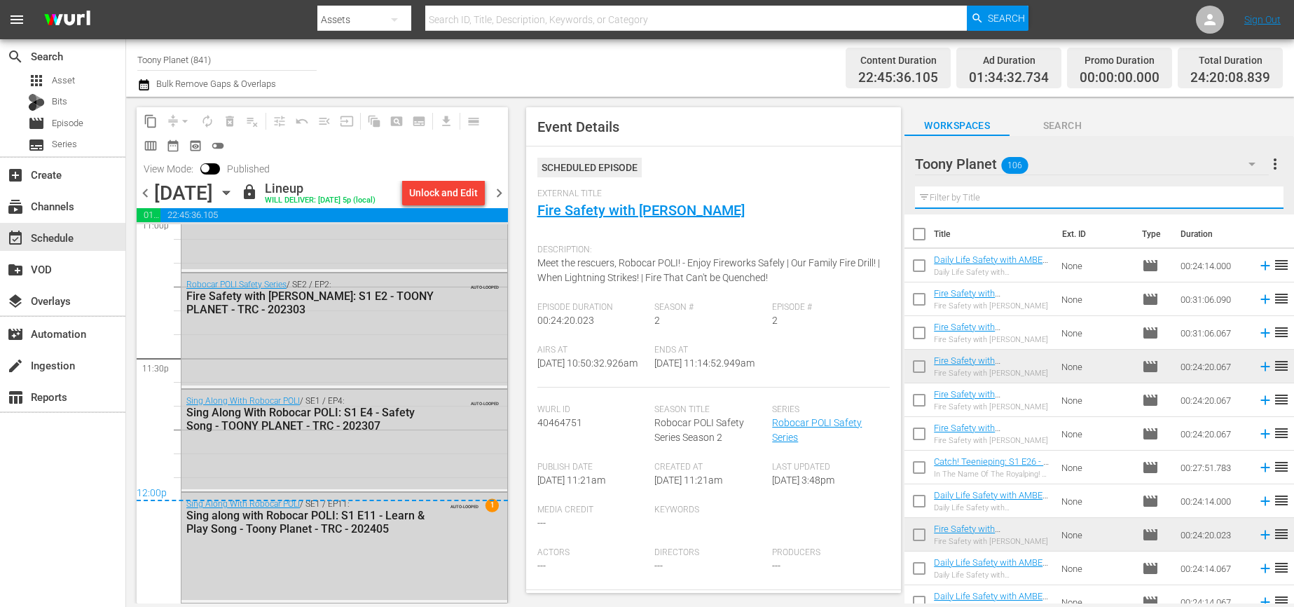
click at [966, 198] on input "text" at bounding box center [1099, 197] width 368 height 22
paste input "Songsong"
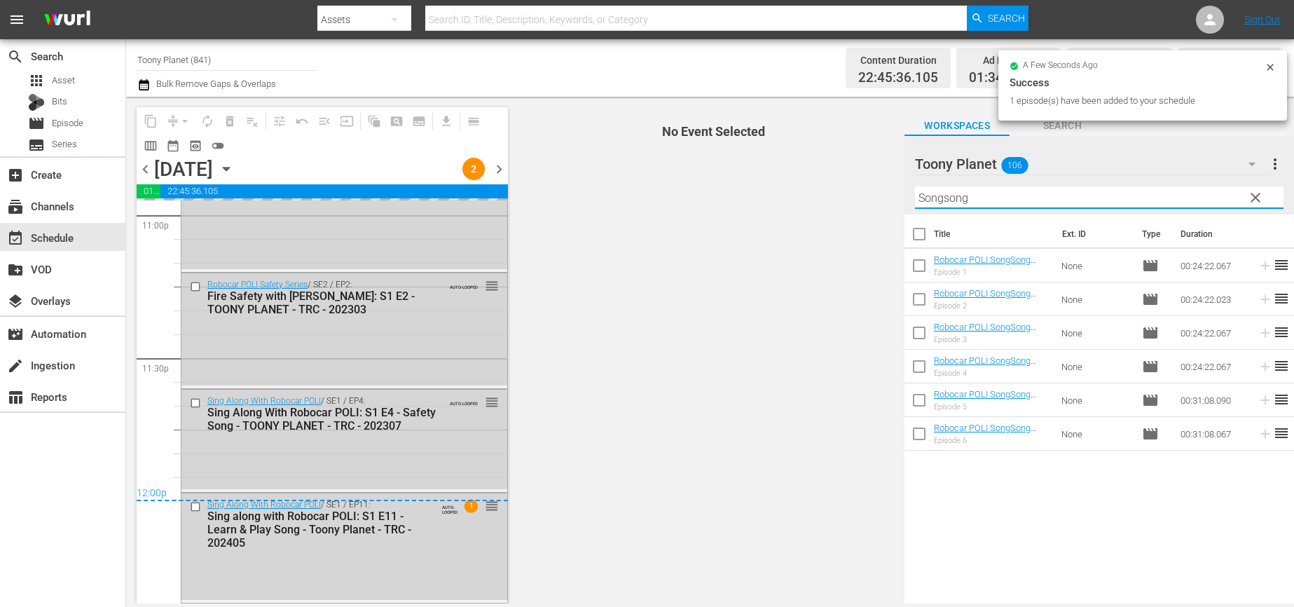
scroll to position [6558, 0]
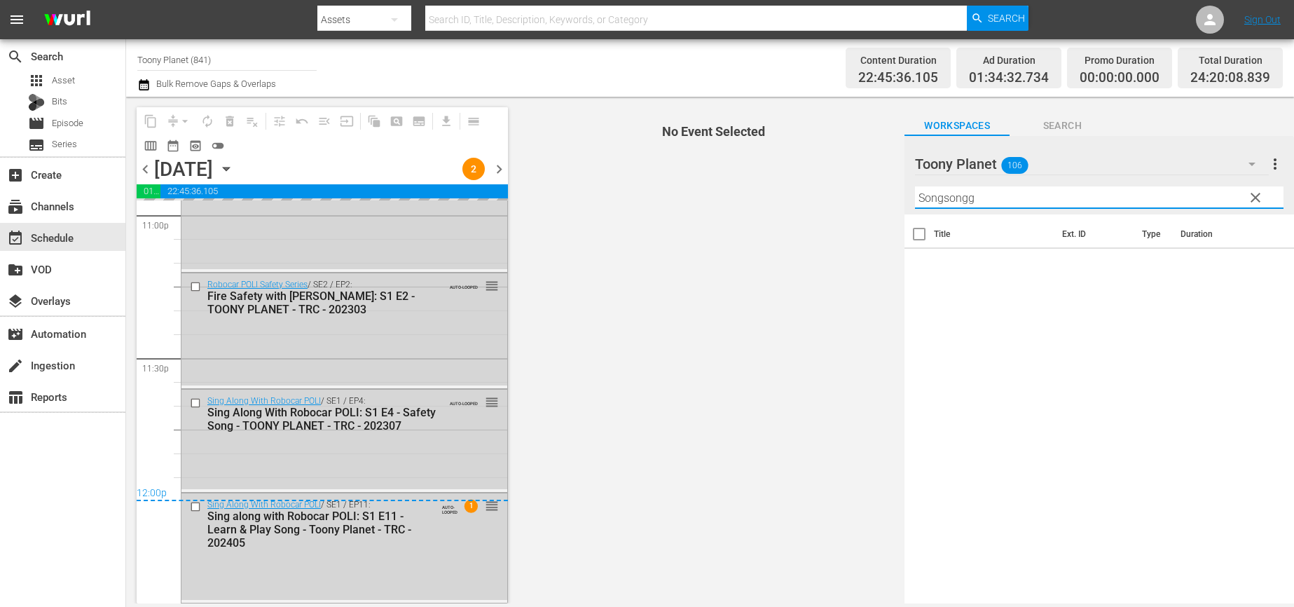
drag, startPoint x: 768, startPoint y: 184, endPoint x: 733, endPoint y: 181, distance: 35.9
click at [733, 181] on div "content_copy compress arrow_drop_down autorenew_outlined delete_forever_outline…" at bounding box center [710, 350] width 1168 height 506
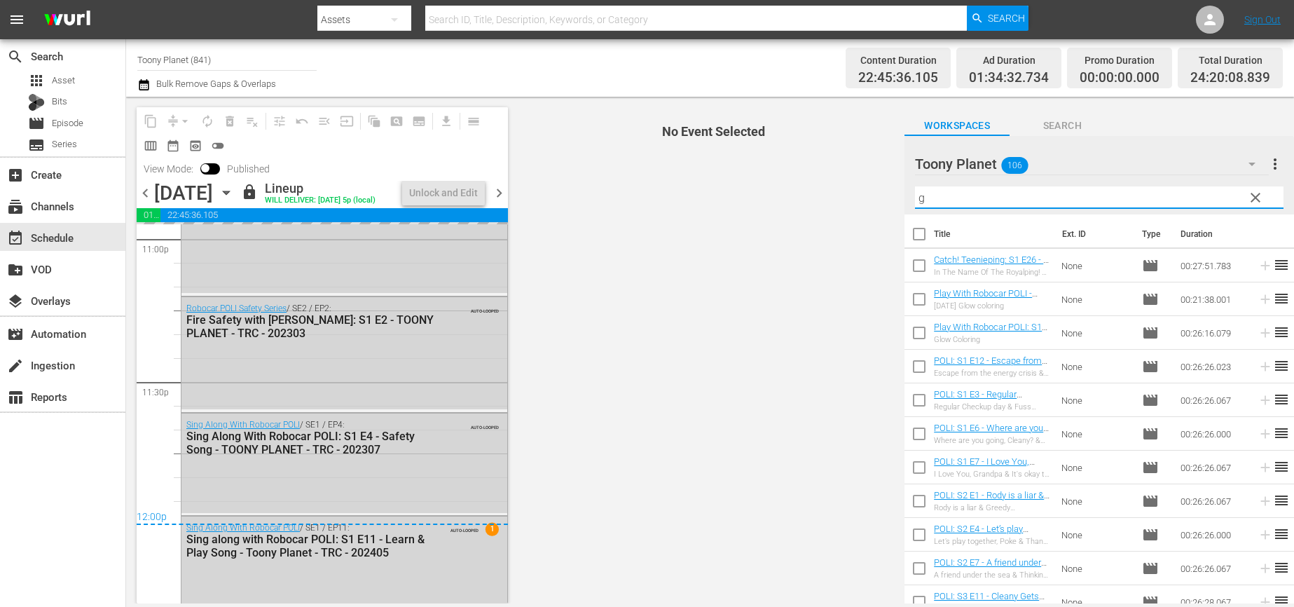
scroll to position [6582, 0]
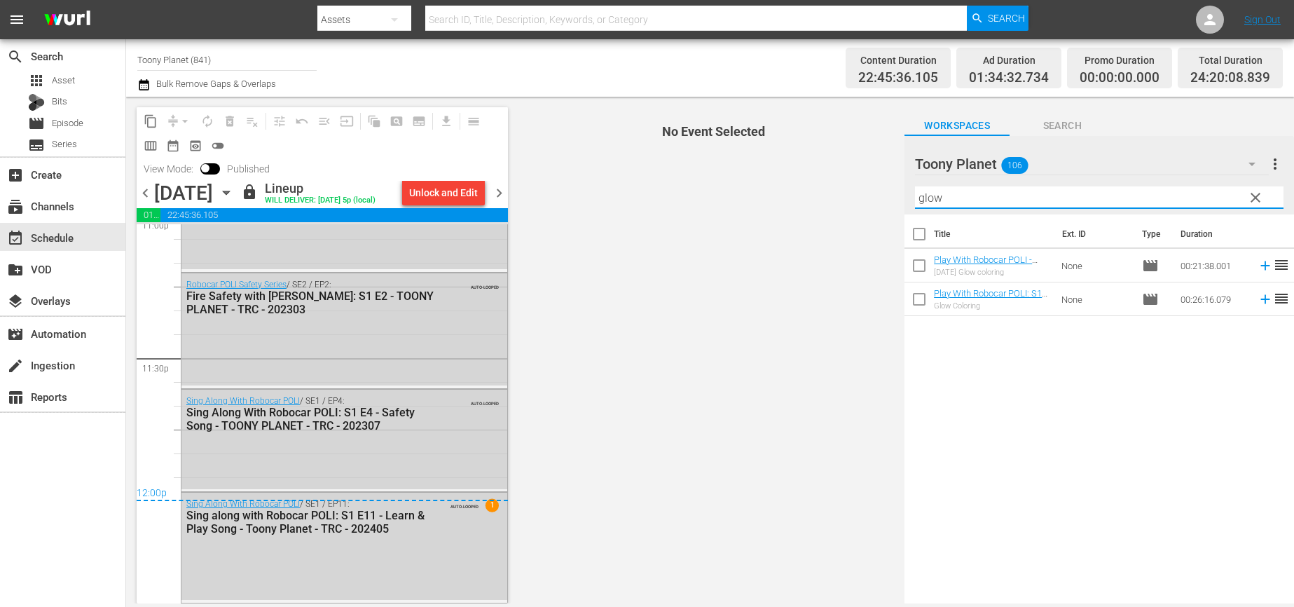
drag, startPoint x: 870, startPoint y: 195, endPoint x: 756, endPoint y: 185, distance: 113.9
click at [781, 186] on div "content_copy compress arrow_drop_down autorenew_outlined delete_forever_outline…" at bounding box center [710, 350] width 1168 height 506
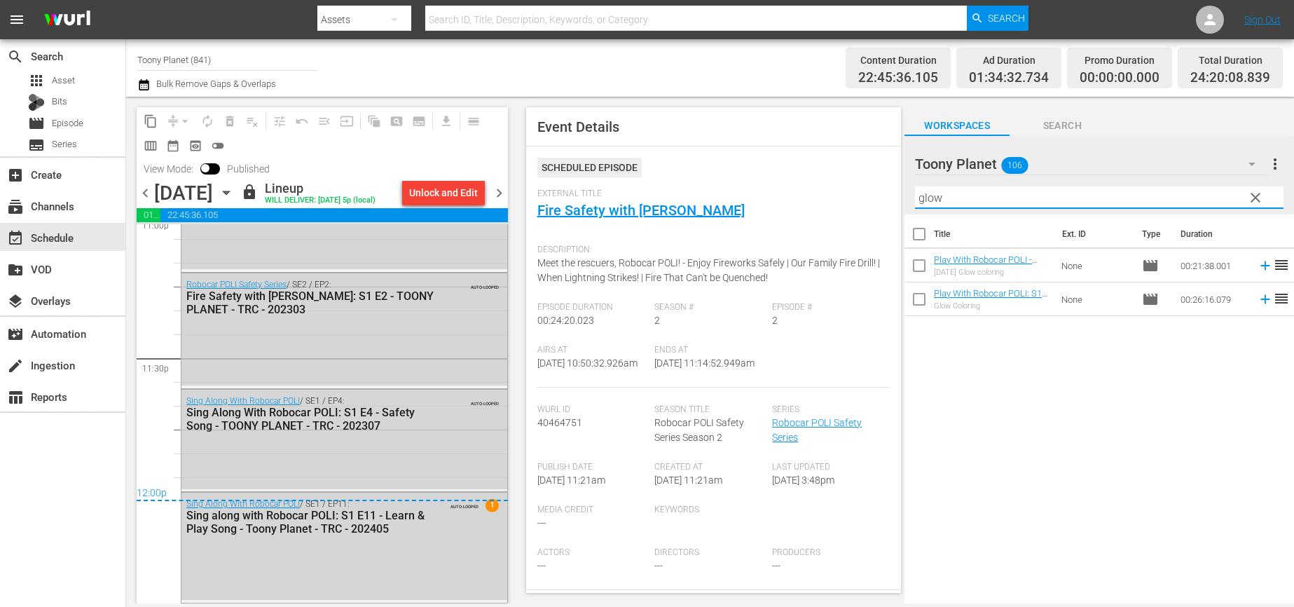
drag, startPoint x: 962, startPoint y: 198, endPoint x: 840, endPoint y: 186, distance: 121.8
click at [840, 182] on div "content_copy compress arrow_drop_down autorenew_outlined delete_forever_outline…" at bounding box center [710, 350] width 1168 height 506
paste input "amber"
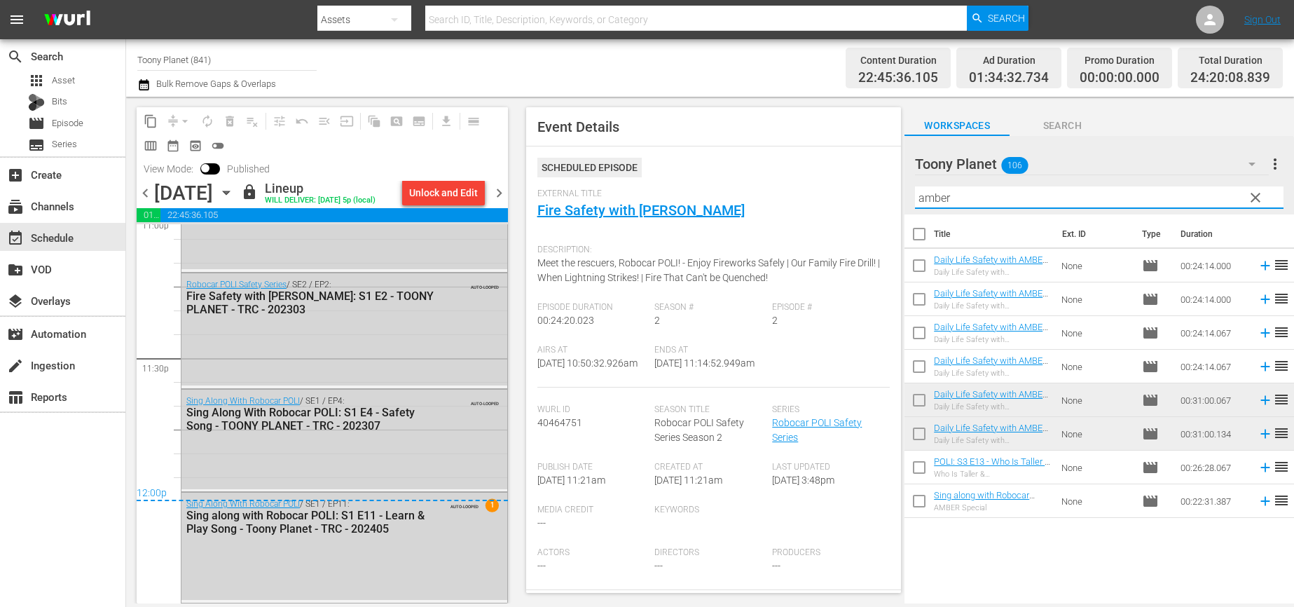
click at [495, 197] on span "chevron_right" at bounding box center [499, 193] width 18 height 18
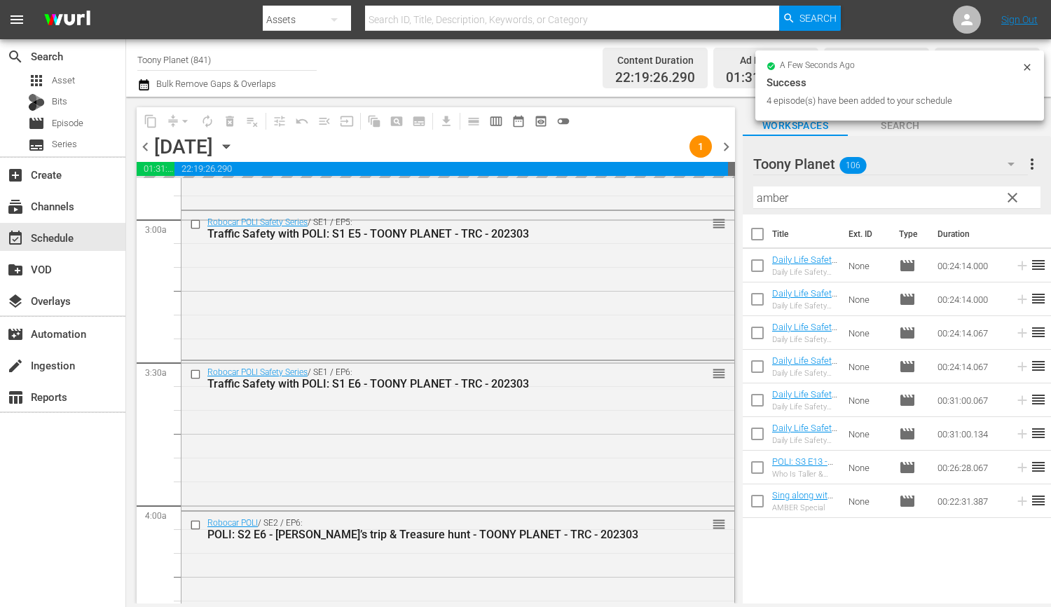
scroll to position [941, 0]
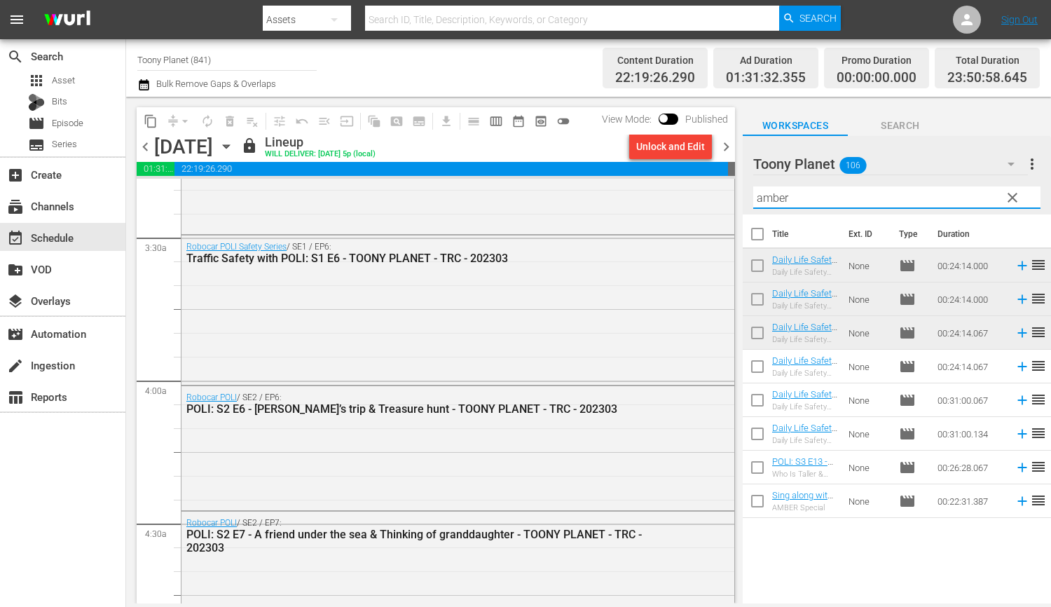
drag, startPoint x: 824, startPoint y: 200, endPoint x: 775, endPoint y: 216, distance: 50.7
click at [750, 199] on div "Toony Planet 106 Toony Planet more_vert clear Filter by Title amber" at bounding box center [896, 175] width 308 height 78
paste input "sing along"
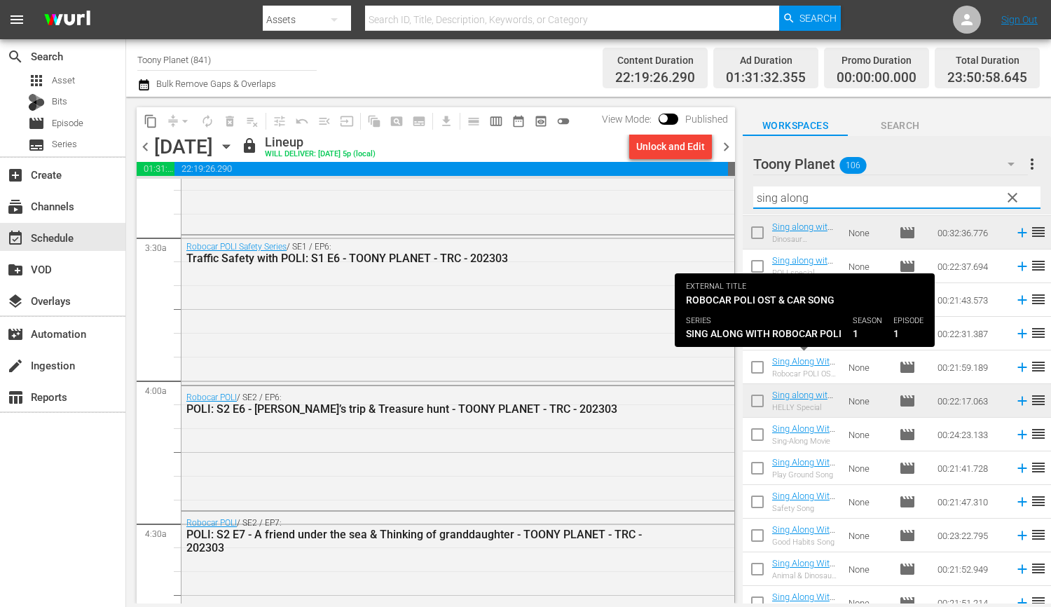
scroll to position [316, 0]
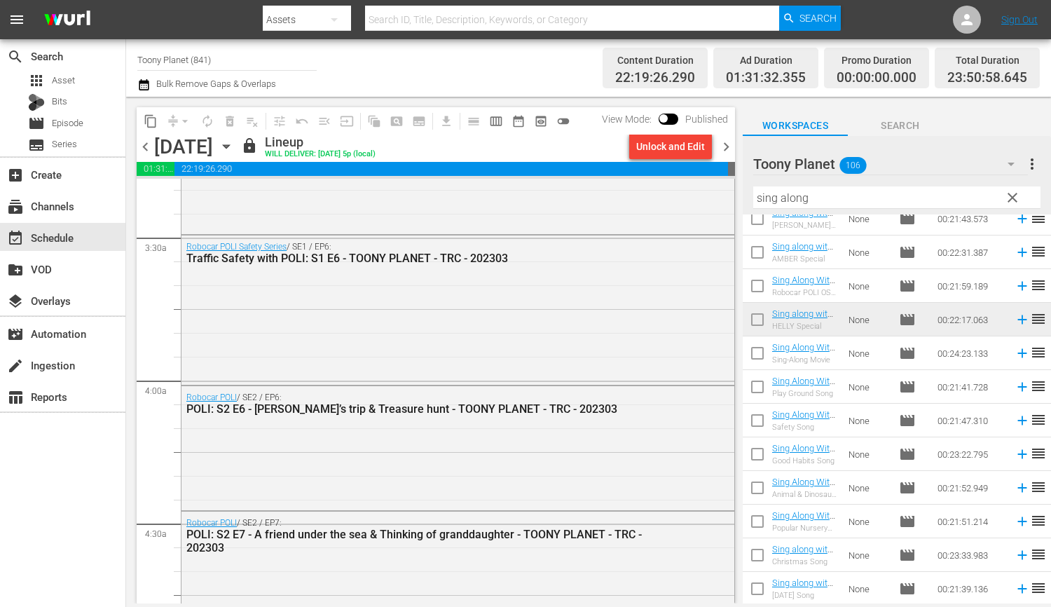
click at [715, 144] on div "Unlock and Edit" at bounding box center [670, 146] width 94 height 24
click at [724, 146] on span "chevron_right" at bounding box center [726, 147] width 18 height 18
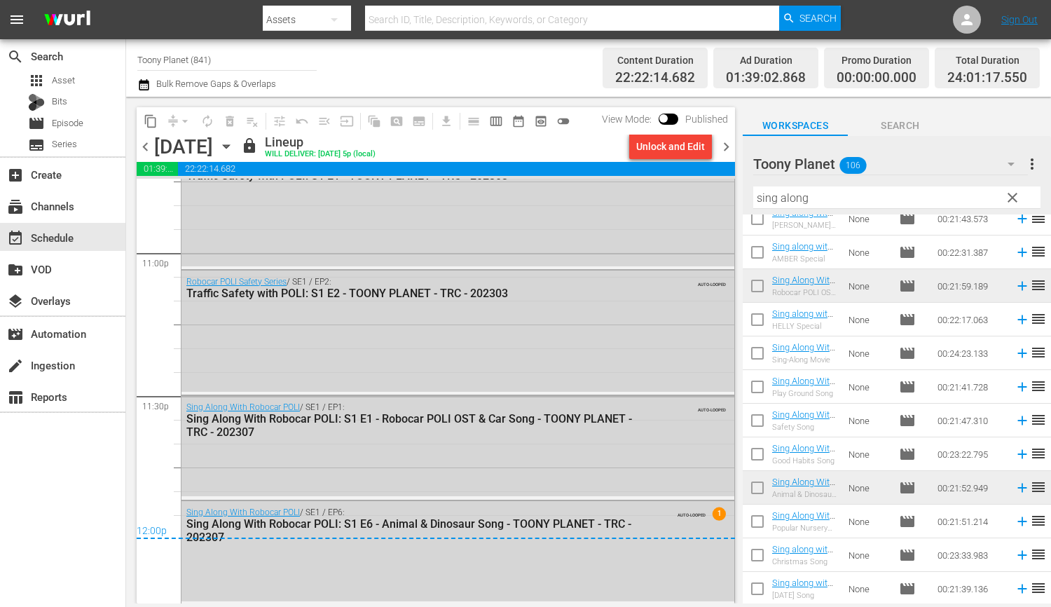
scroll to position [6360, 0]
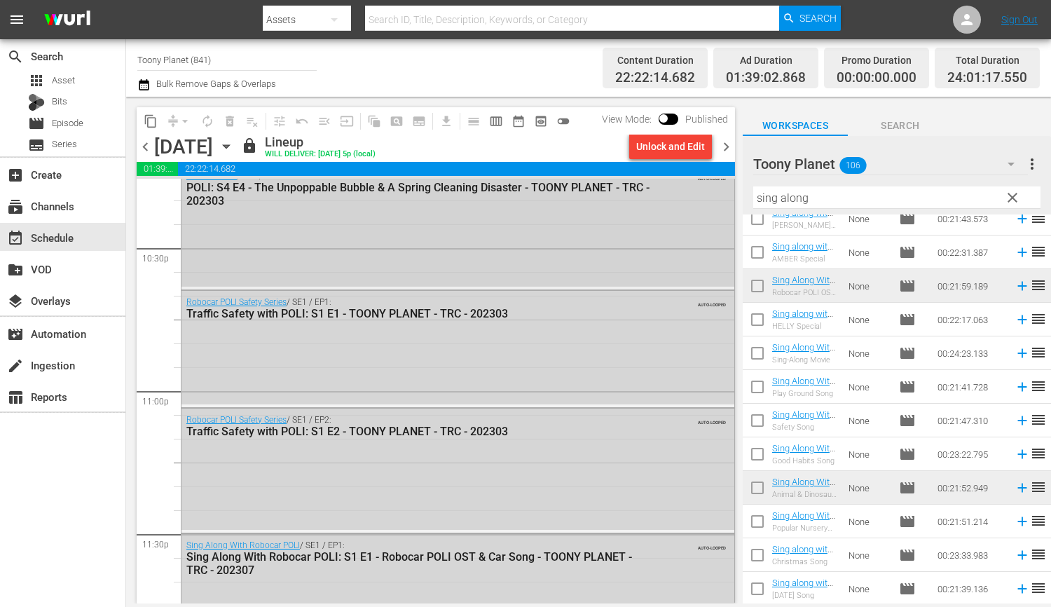
drag, startPoint x: 727, startPoint y: 191, endPoint x: 707, endPoint y: 188, distance: 20.5
click at [713, 190] on div "content_copy compress arrow_drop_down autorenew_outlined delete_forever_outline…" at bounding box center [588, 350] width 925 height 506
paste input "Fire safe"
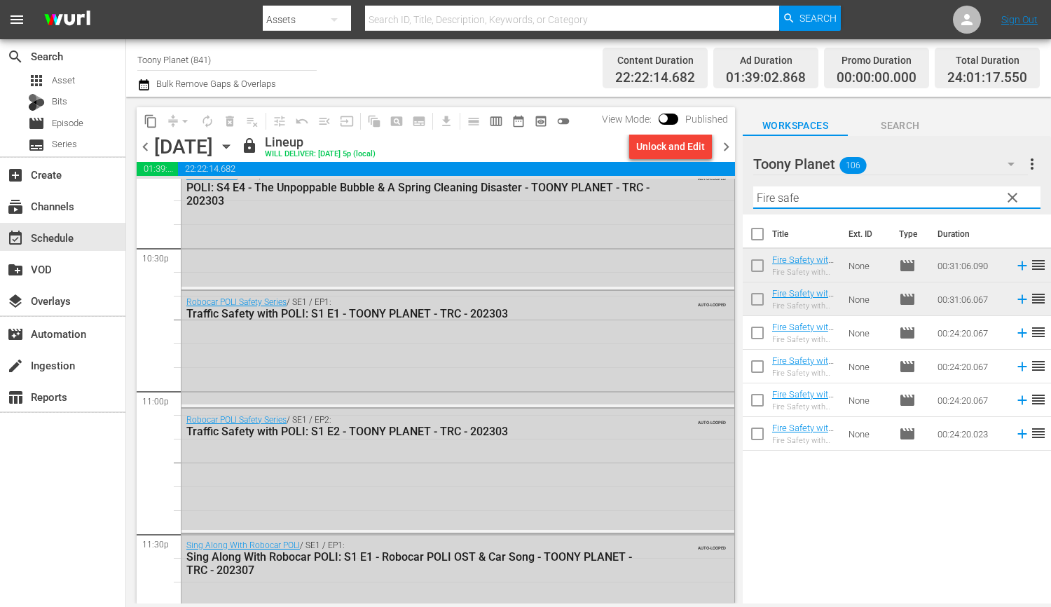
click at [736, 183] on div "content_copy compress arrow_drop_down autorenew_outlined delete_forever_outline…" at bounding box center [588, 350] width 925 height 506
paste input "sing along"
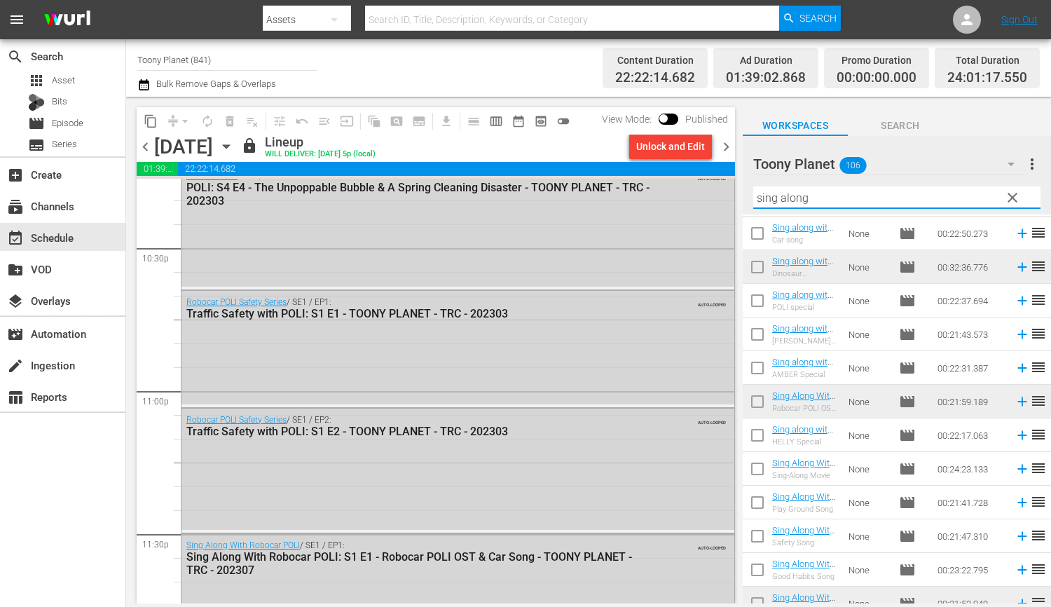
scroll to position [316, 0]
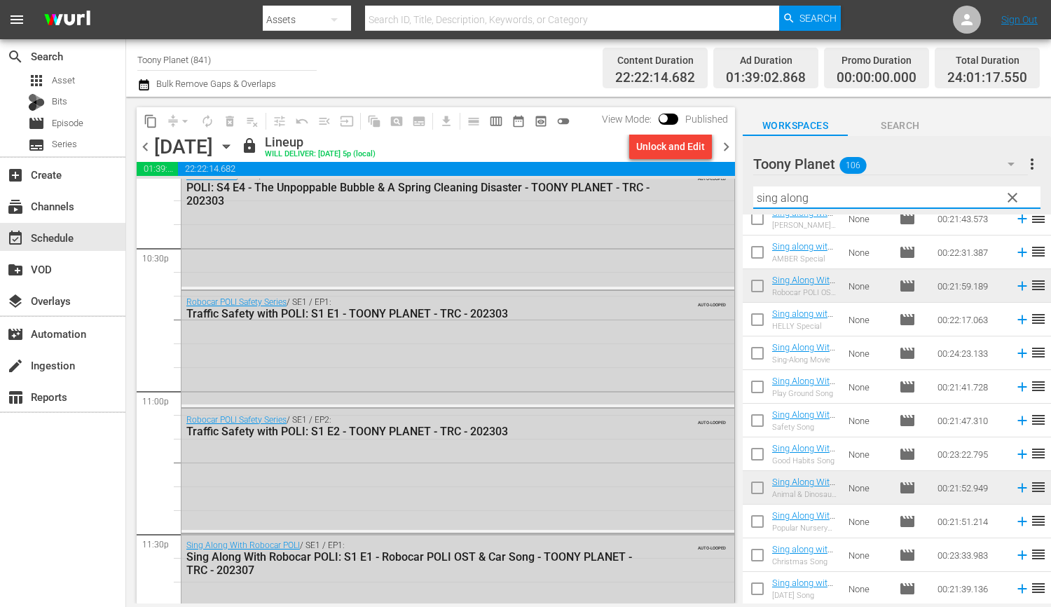
type input "sing along"
click at [719, 146] on span "chevron_right" at bounding box center [726, 147] width 18 height 18
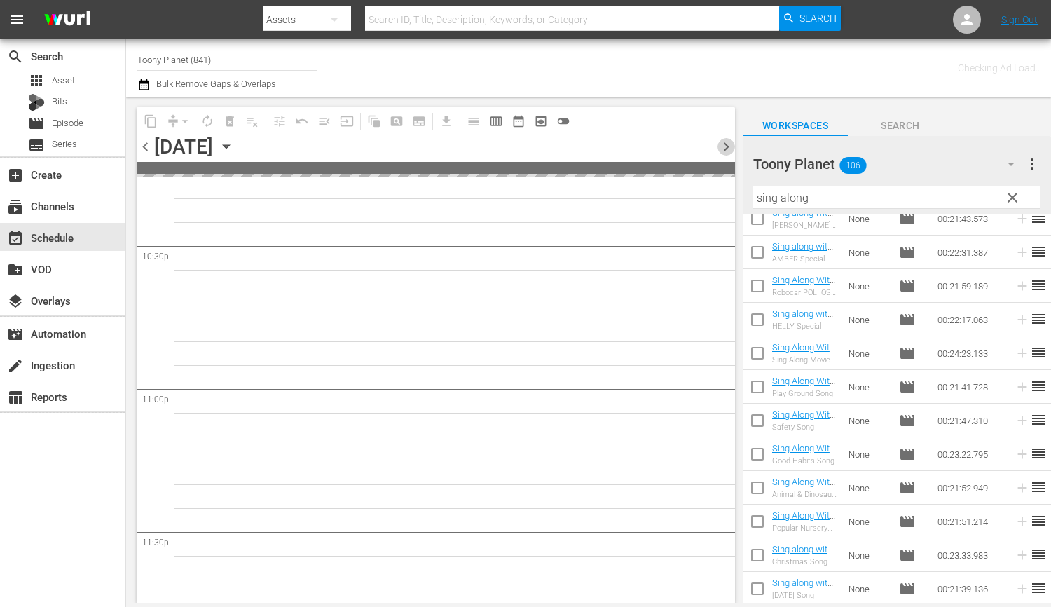
click at [721, 146] on span "chevron_right" at bounding box center [726, 147] width 18 height 18
click at [1019, 195] on span "clear" at bounding box center [1012, 197] width 17 height 17
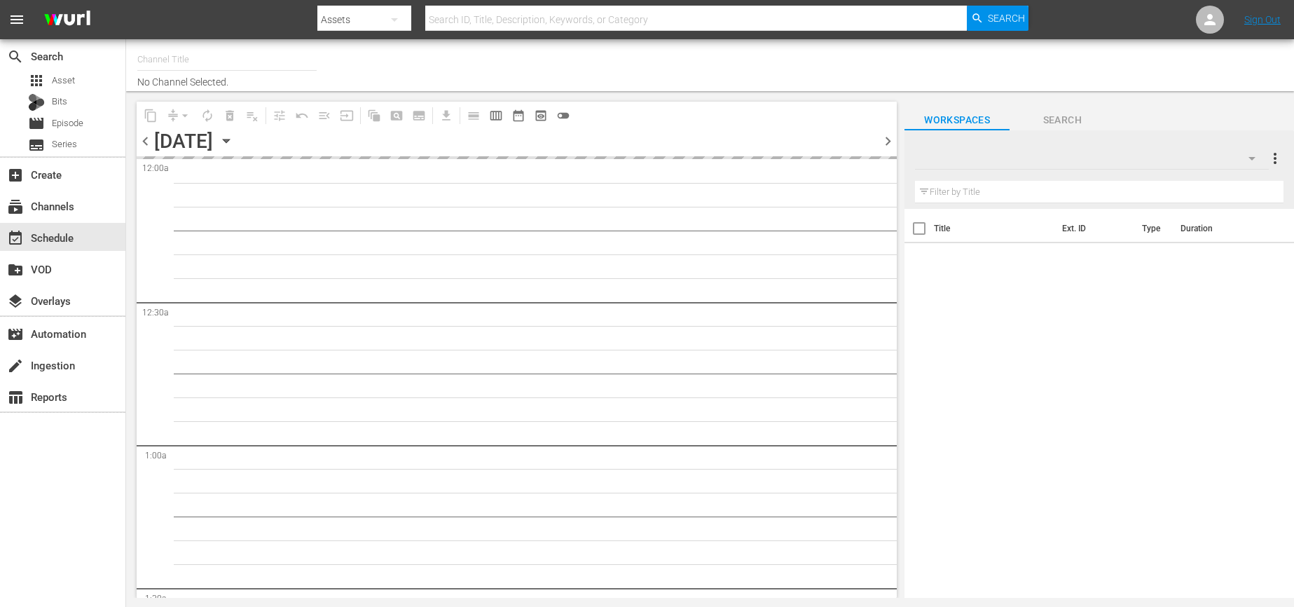
type input "Toony Planet (841)"
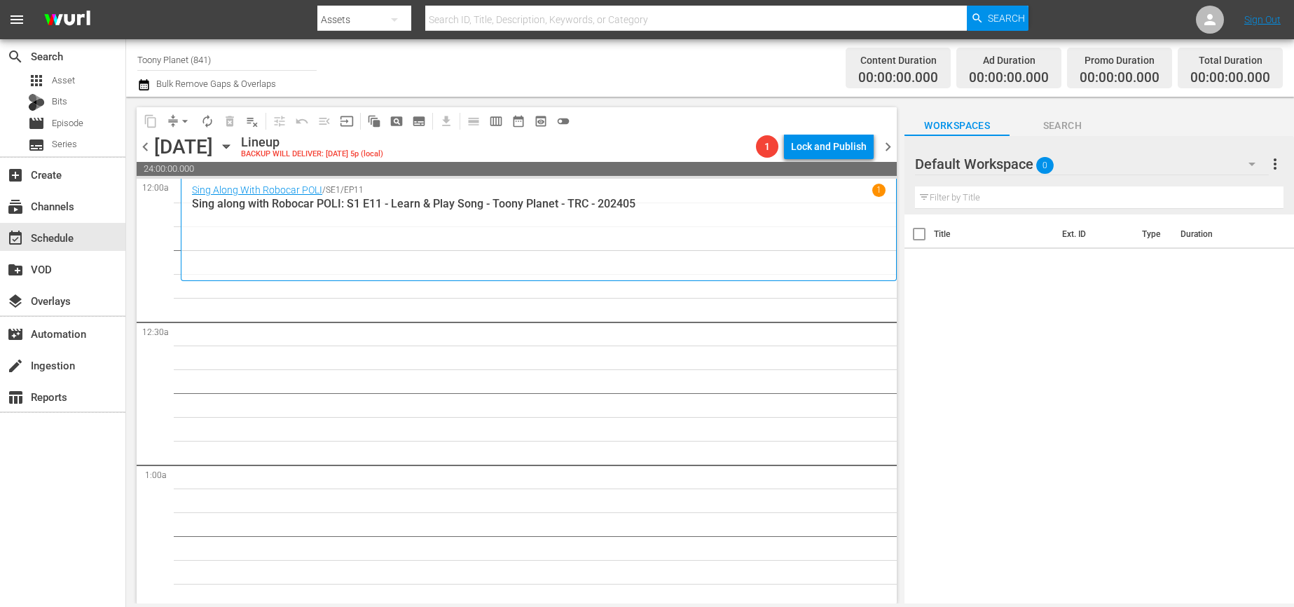
click at [1210, 167] on div "Default Workspace 0" at bounding box center [1092, 163] width 354 height 39
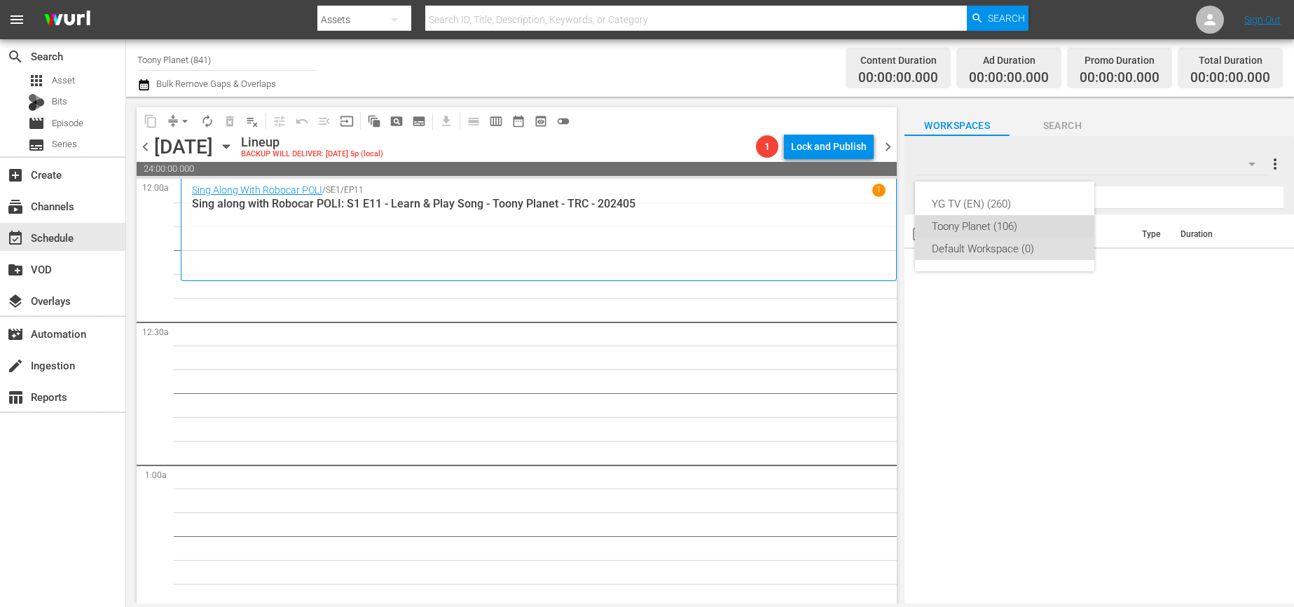
click at [1000, 230] on div "Toony Planet (106)" at bounding box center [1005, 226] width 146 height 22
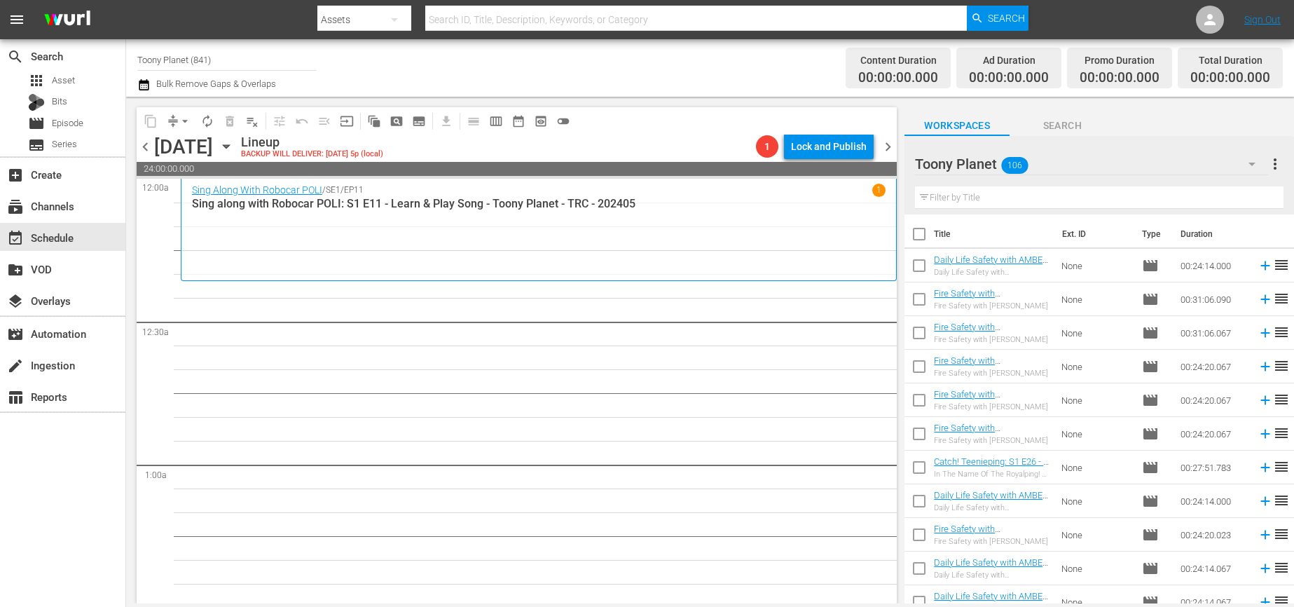
scroll to position [686, 0]
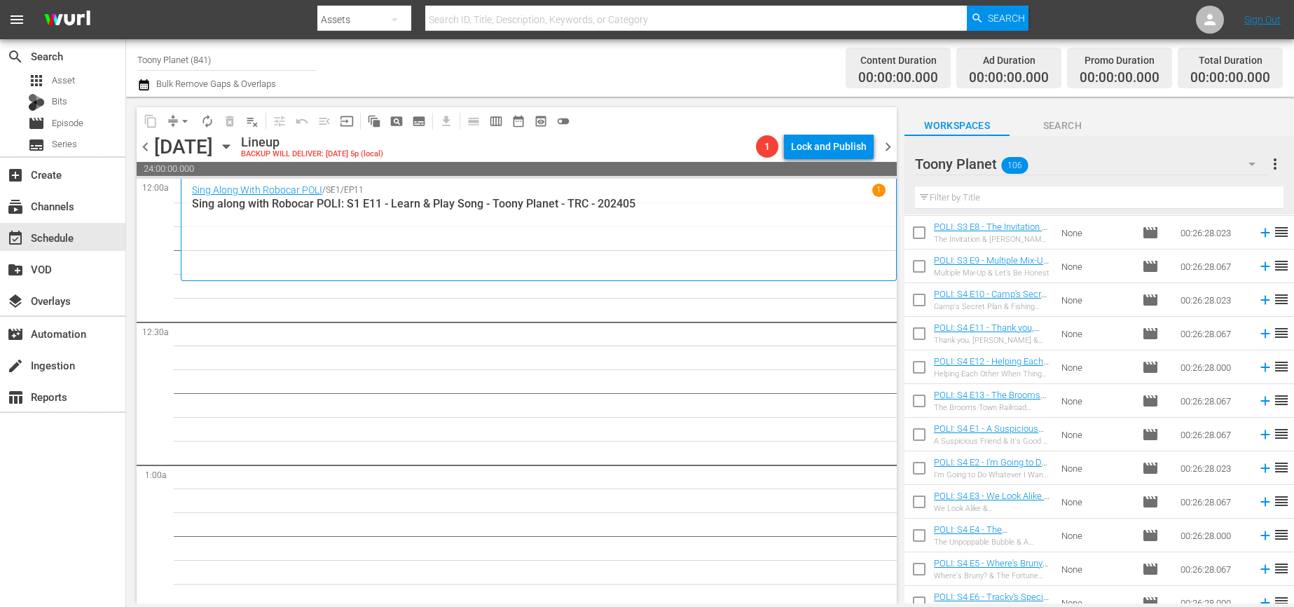
scroll to position [0, 0]
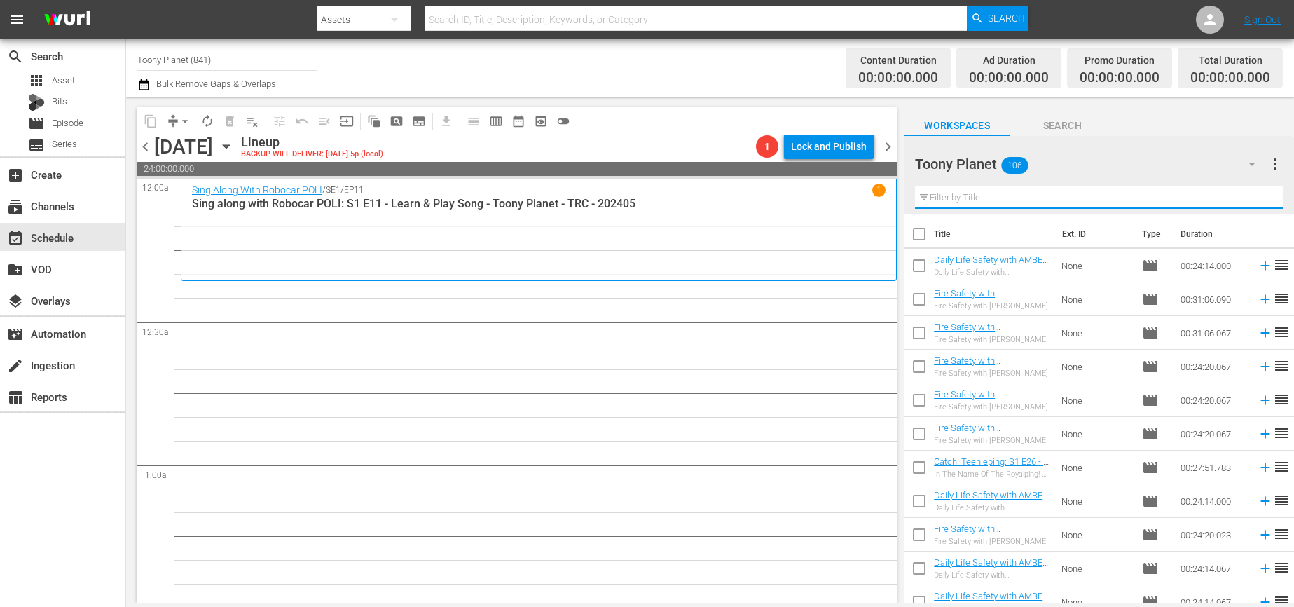
click at [1001, 195] on input "text" at bounding box center [1099, 197] width 368 height 22
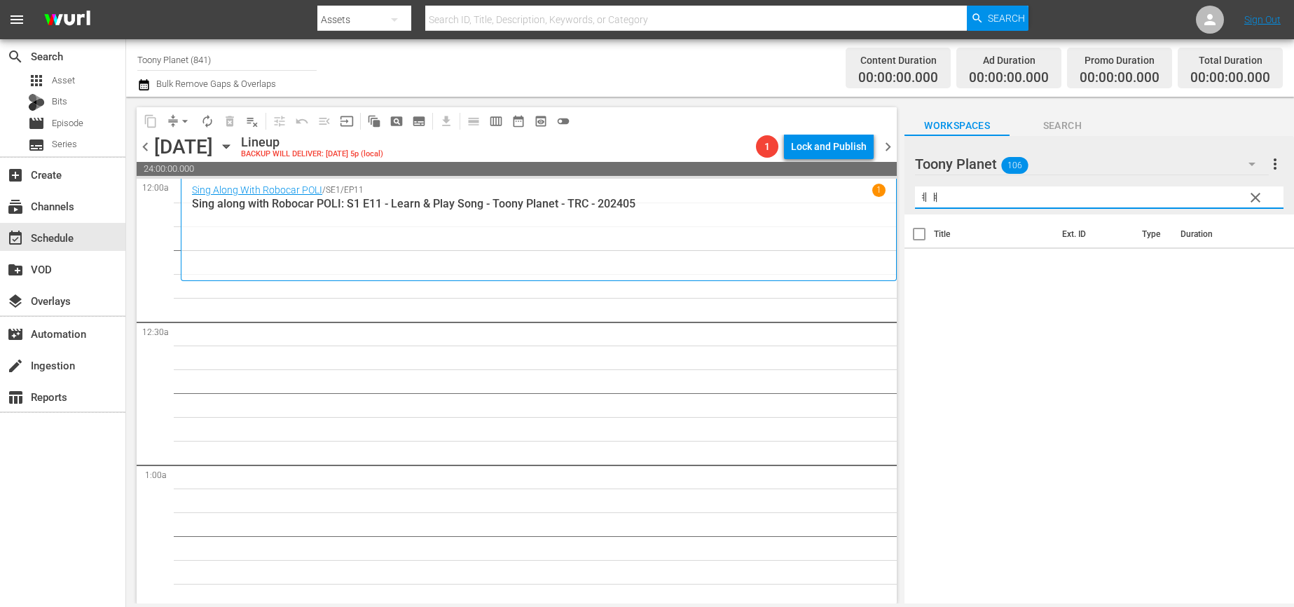
type input "ㅖ"
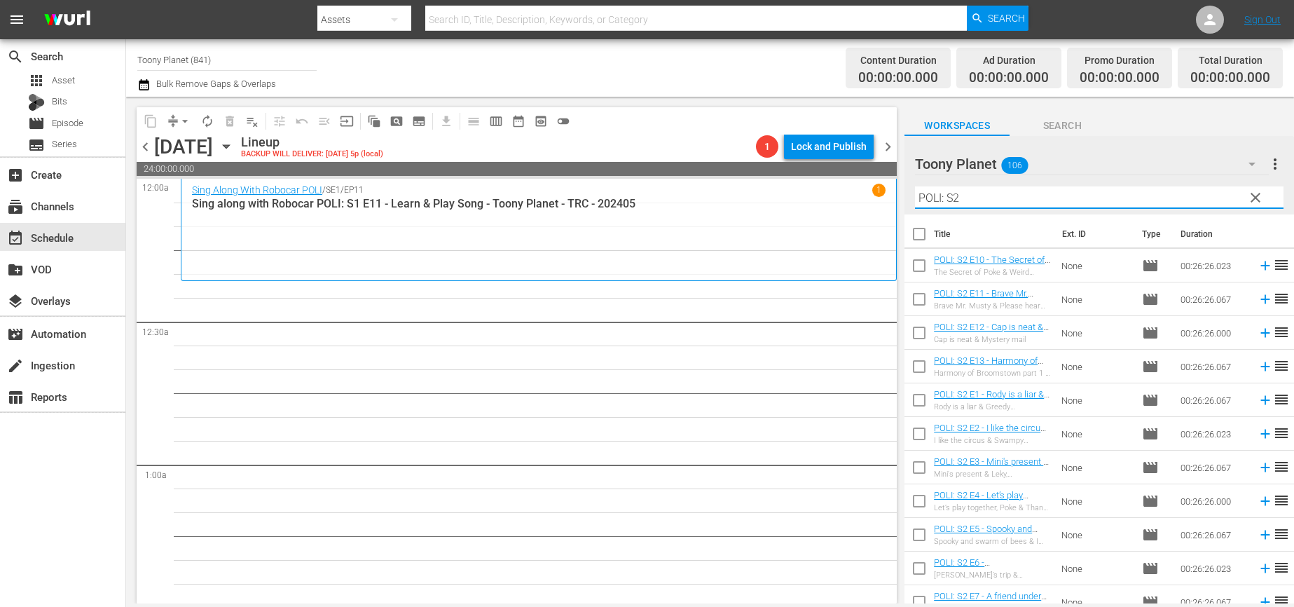
type input "POLI: S2"
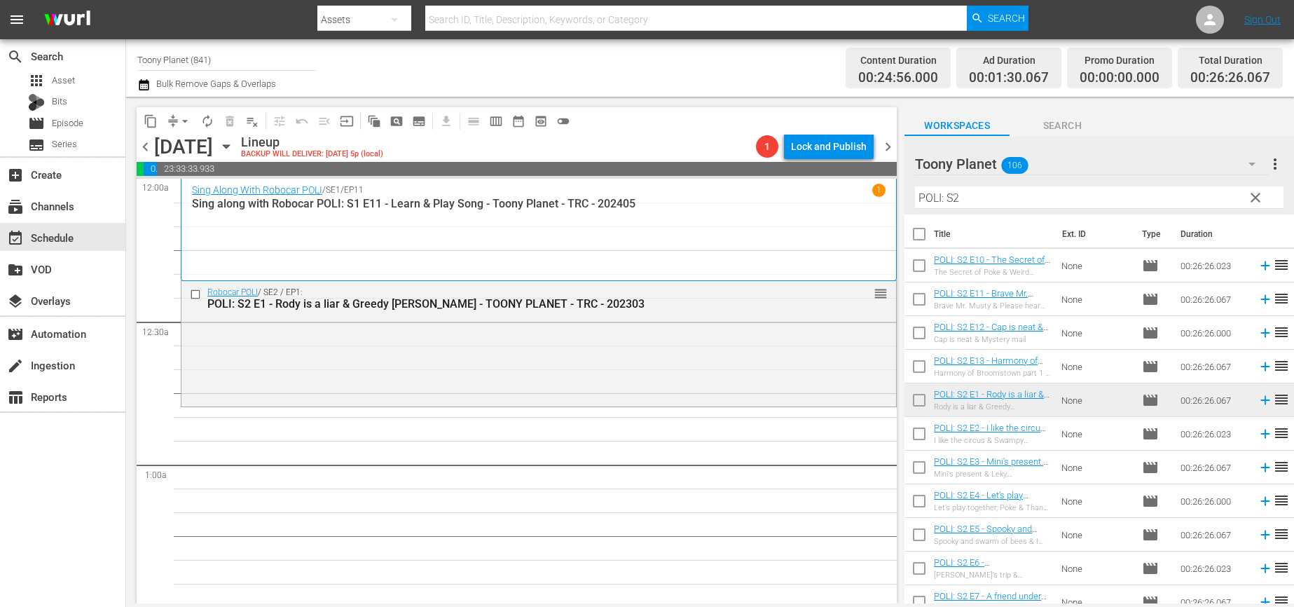
drag, startPoint x: 549, startPoint y: 391, endPoint x: 551, endPoint y: 365, distance: 26.0
click at [551, 373] on div "Robocar POLI / SE2 / EP1: POLI: S2 E1 - Rody is a liar & Greedy [PERSON_NAME] -…" at bounding box center [538, 342] width 714 height 122
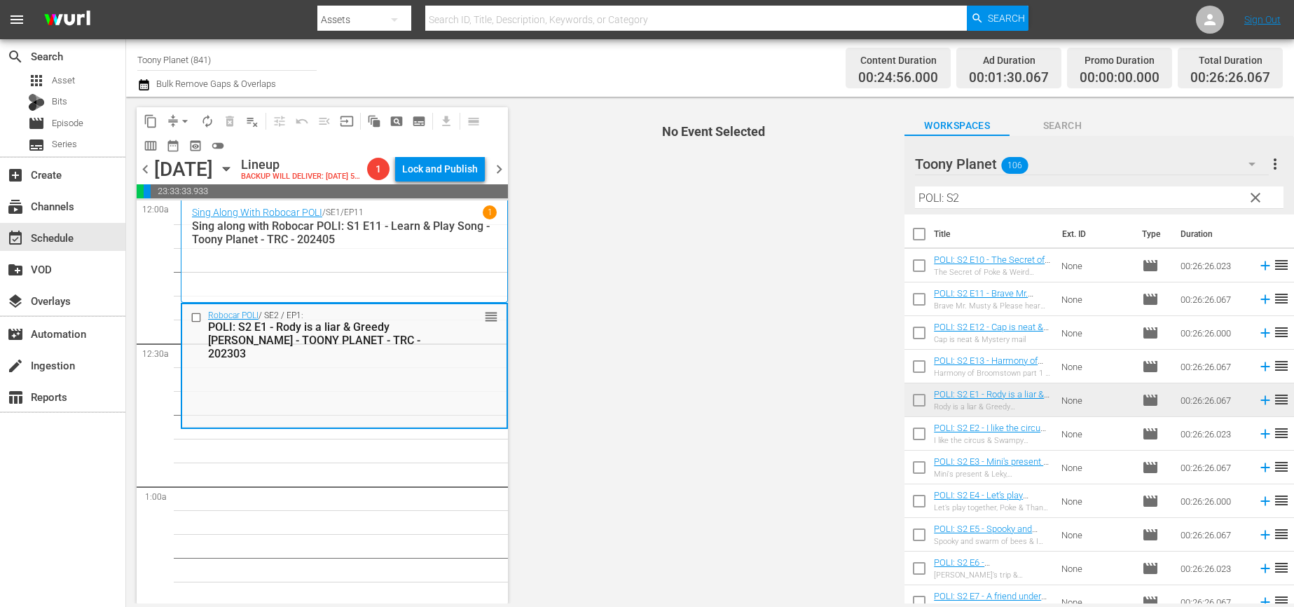
click at [551, 365] on span "No Event Selected" at bounding box center [709, 350] width 389 height 506
click at [908, 431] on input "checkbox" at bounding box center [918, 436] width 29 height 29
checkbox input "true"
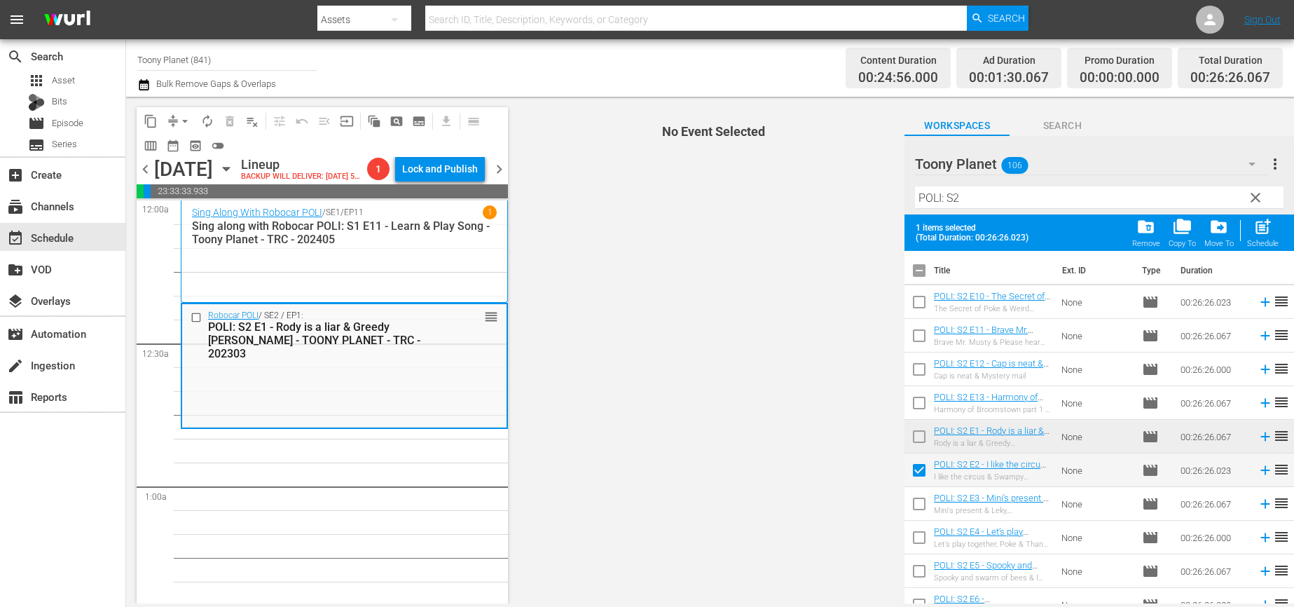
scroll to position [76, 0]
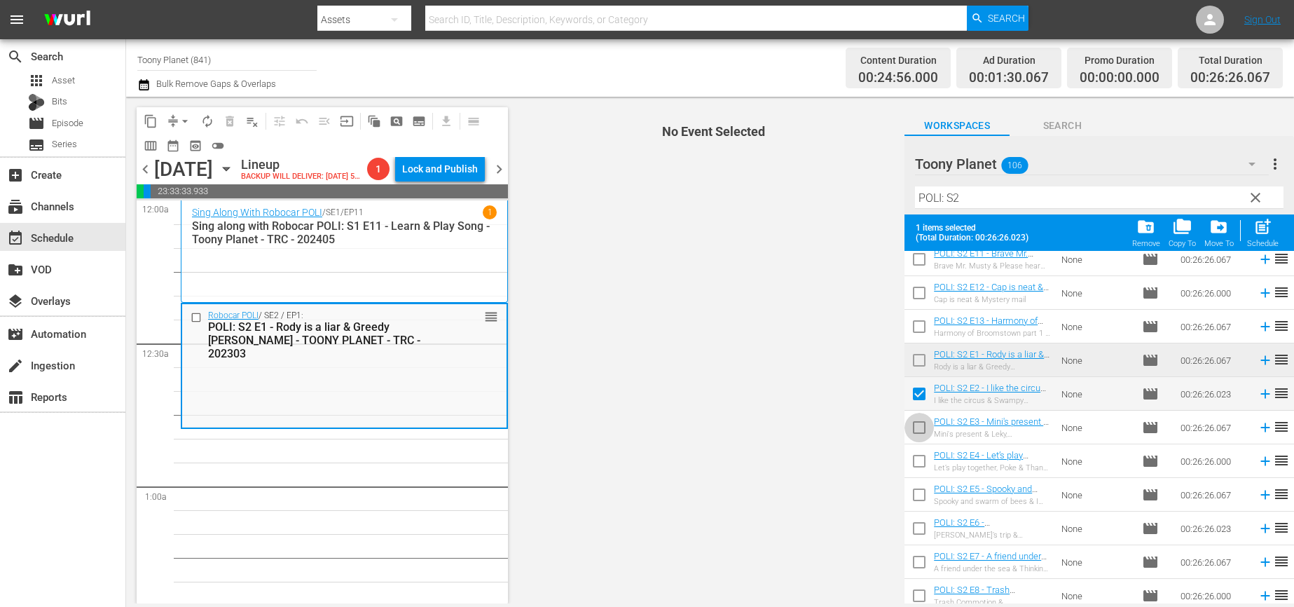
drag, startPoint x: 919, startPoint y: 427, endPoint x: 913, endPoint y: 458, distance: 31.3
click at [919, 427] on input "checkbox" at bounding box center [918, 429] width 29 height 29
checkbox input "true"
click at [913, 458] on input "checkbox" at bounding box center [918, 463] width 29 height 29
checkbox input "true"
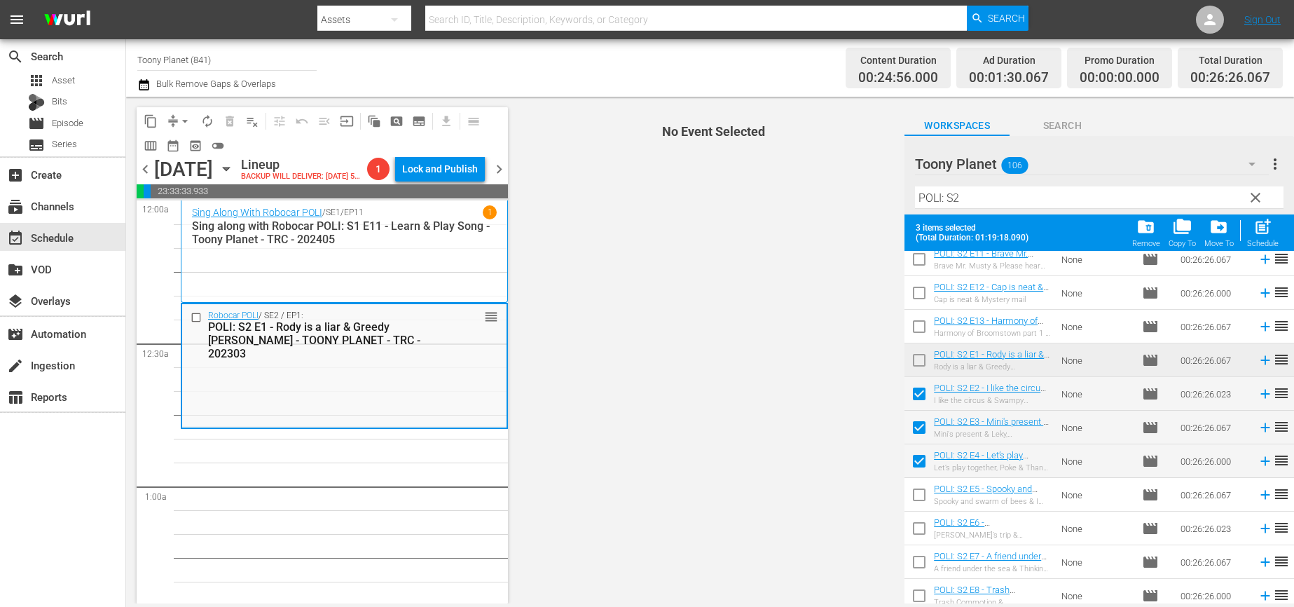
click at [915, 494] on input "checkbox" at bounding box center [918, 497] width 29 height 29
checkbox input "true"
drag, startPoint x: 1253, startPoint y: 236, endPoint x: 1240, endPoint y: 237, distance: 12.7
click at [1253, 236] on span "post_add" at bounding box center [1262, 226] width 19 height 19
checkbox input "false"
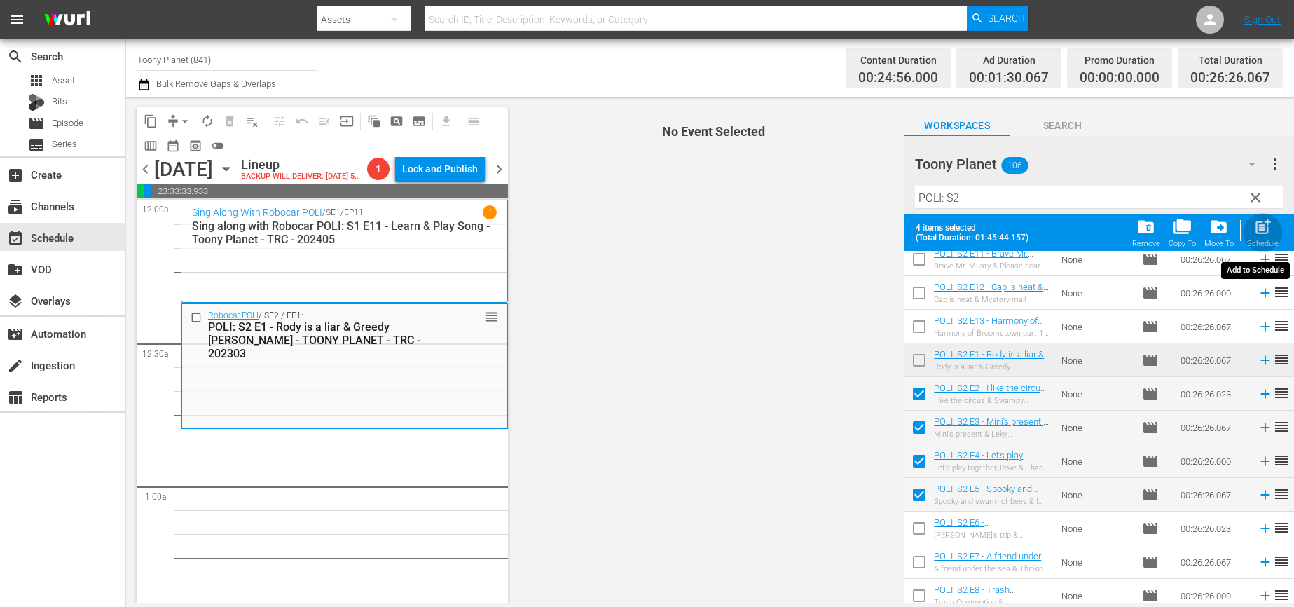
checkbox input "false"
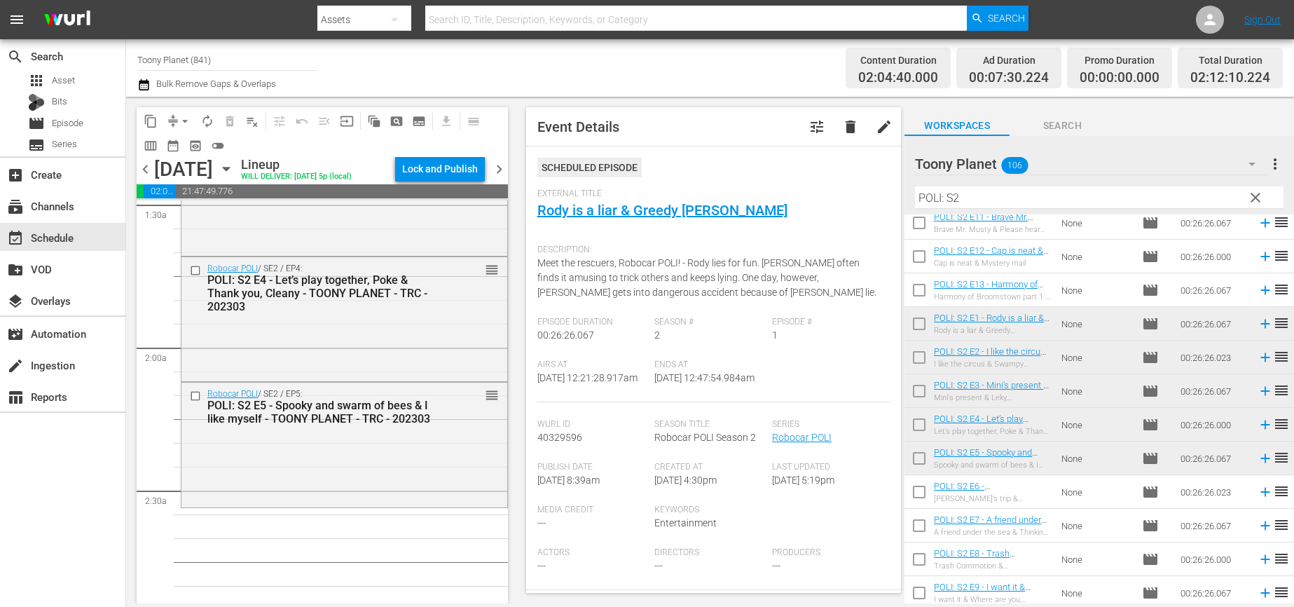
scroll to position [426, 0]
click at [356, 462] on div "Robocar POLI / SE2 / EP5: POLI: S2 E5 - Spooky and swarm of bees & I like mysel…" at bounding box center [344, 442] width 326 height 122
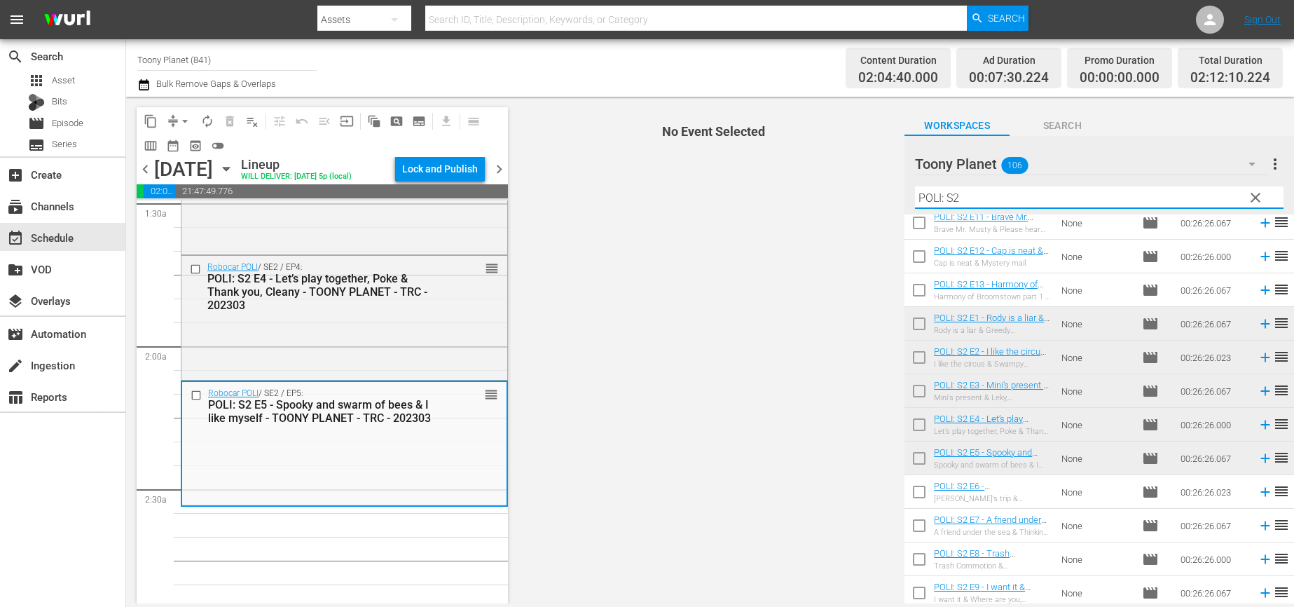
drag, startPoint x: 983, startPoint y: 197, endPoint x: 871, endPoint y: 189, distance: 111.6
click at [871, 189] on div "content_copy compress arrow_drop_down autorenew_outlined delete_forever_outline…" at bounding box center [710, 350] width 1168 height 506
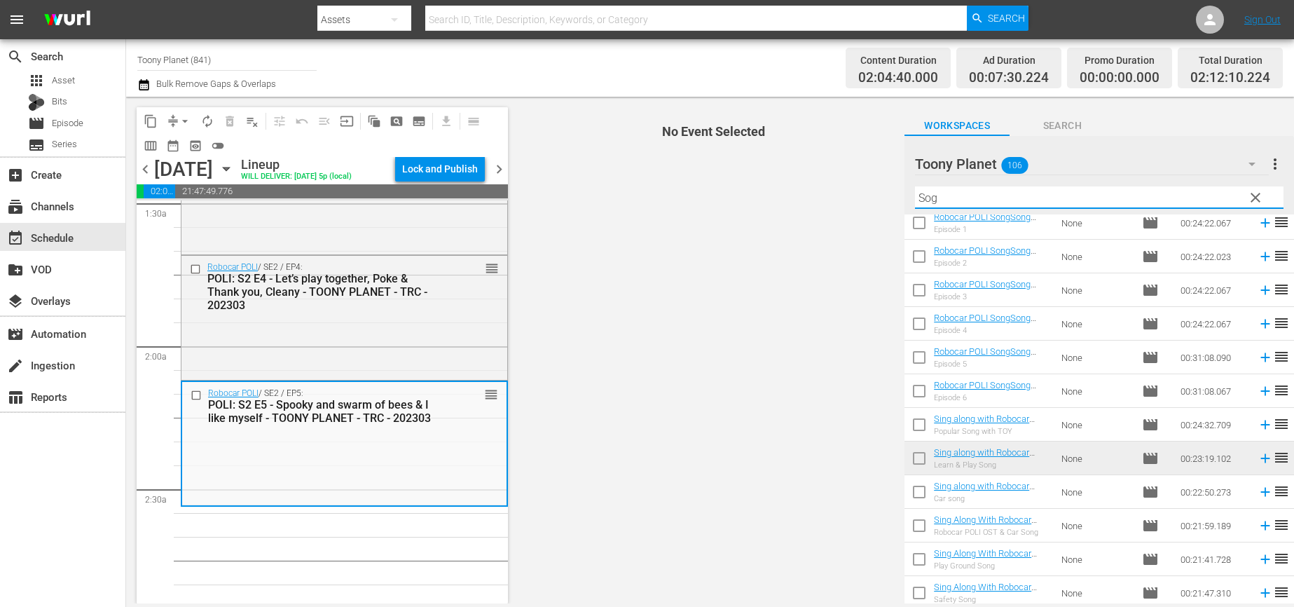
scroll to position [0, 0]
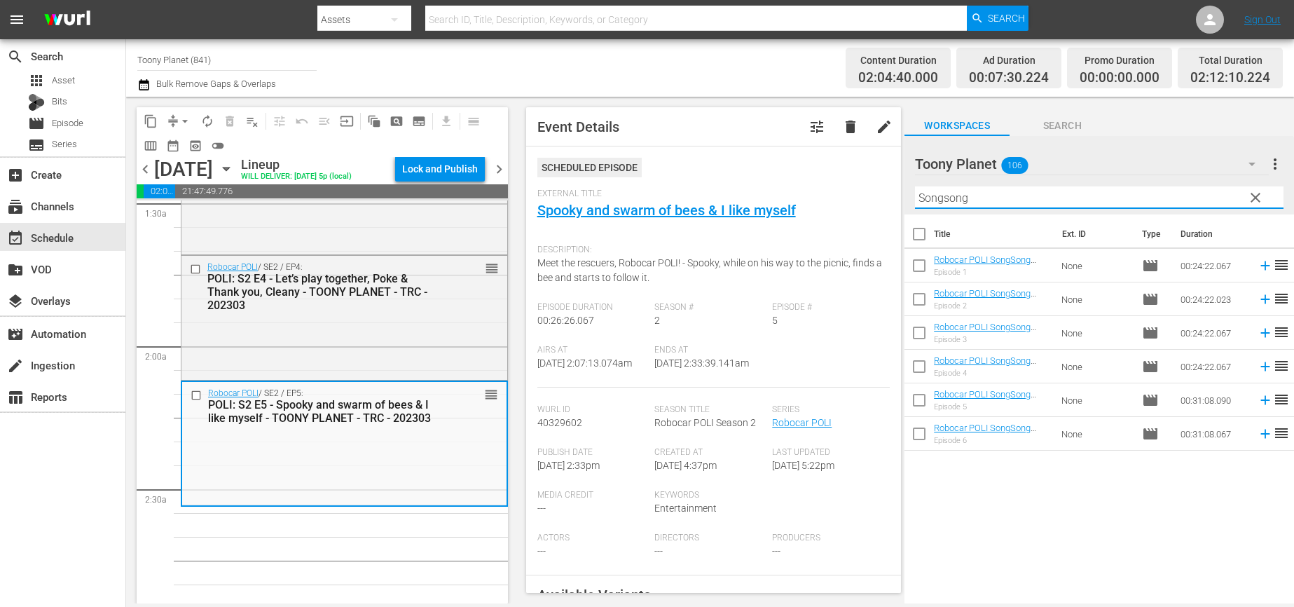
drag, startPoint x: 848, startPoint y: 176, endPoint x: 811, endPoint y: 156, distance: 42.0
click at [793, 159] on div "content_copy compress arrow_drop_down autorenew_outlined delete_forever_outline…" at bounding box center [710, 350] width 1168 height 506
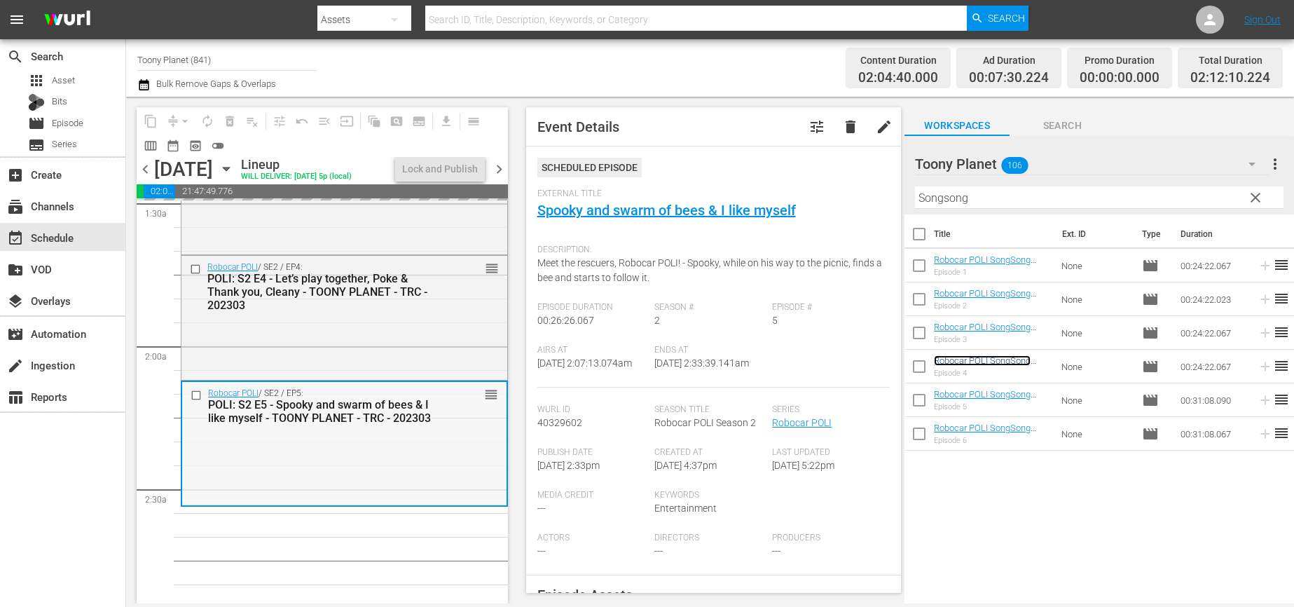
scroll to position [585, 0]
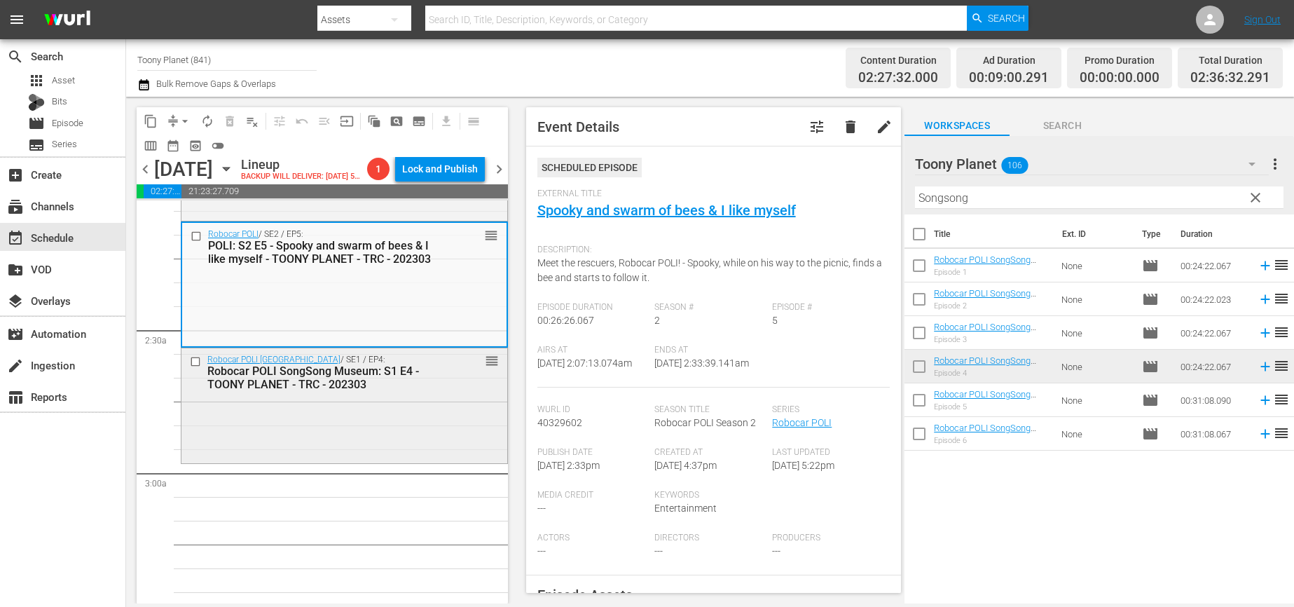
click at [413, 434] on div "Robocar POLI SongSong Museum / SE1 / EP4: Robocar POLI SongSong Museum: S1 E4 -…" at bounding box center [344, 404] width 326 height 112
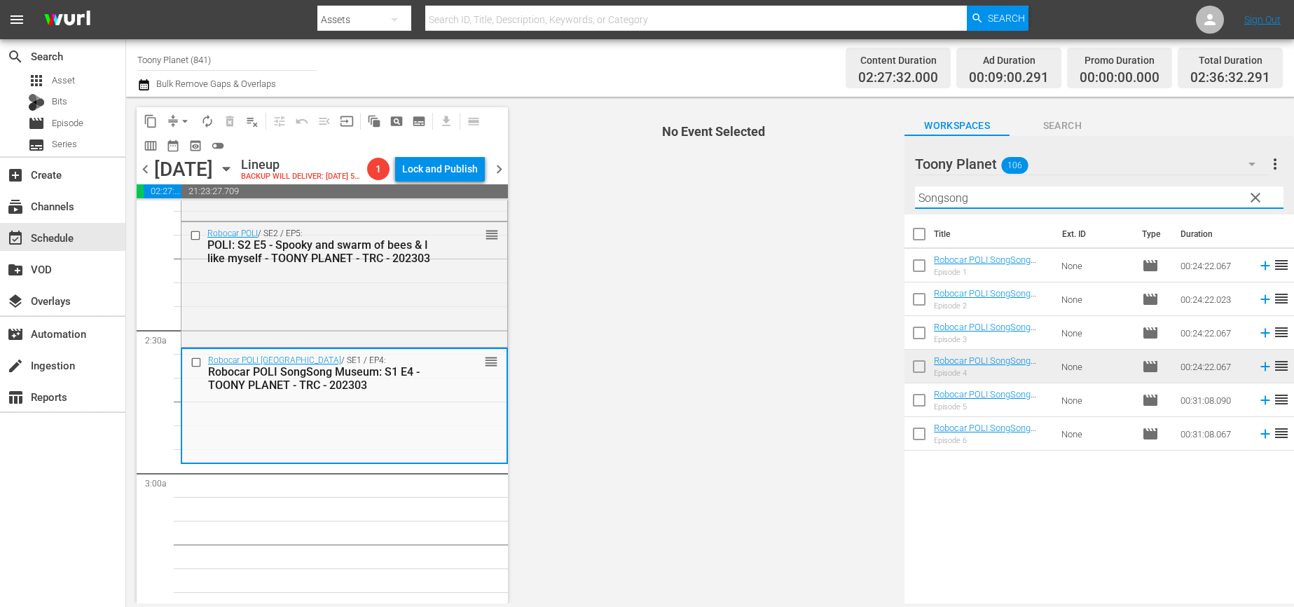
drag, startPoint x: 976, startPoint y: 204, endPoint x: 766, endPoint y: 183, distance: 211.2
click at [766, 183] on div "content_copy compress arrow_drop_down autorenew_outlined delete_forever_outline…" at bounding box center [710, 350] width 1168 height 506
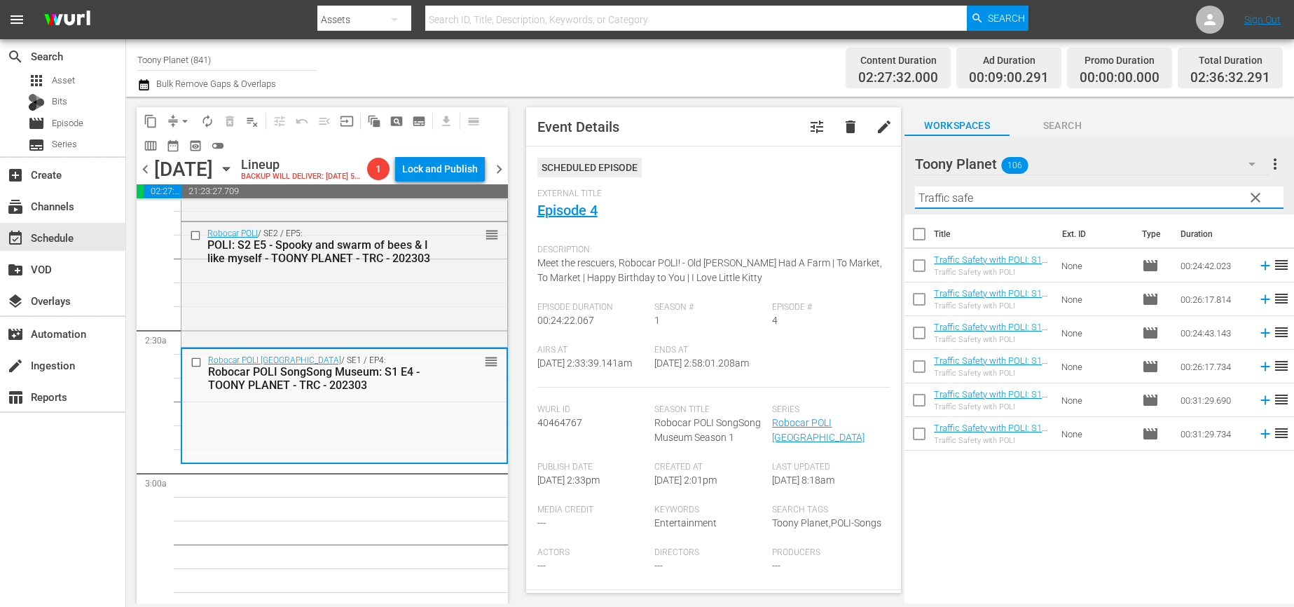
click at [1041, 471] on div "Title Ext. ID Type Duration Traffic Safety with POLI: S1 E1 - TOONY PLANET - TR…" at bounding box center [1098, 409] width 389 height 391
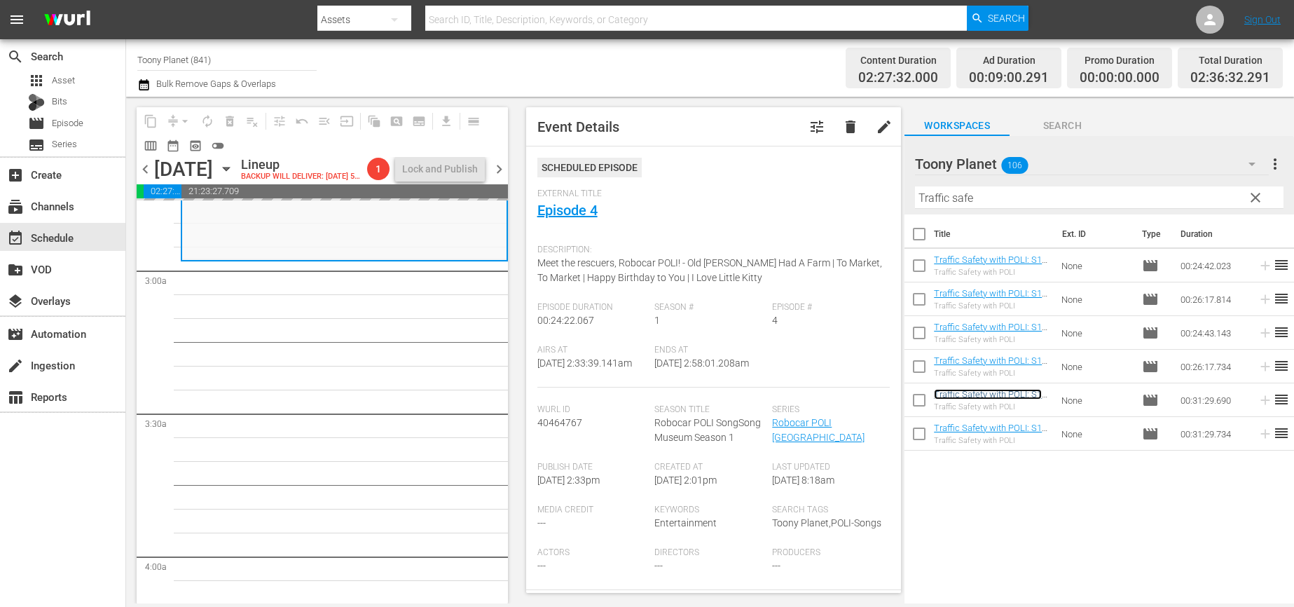
scroll to position [792, 0]
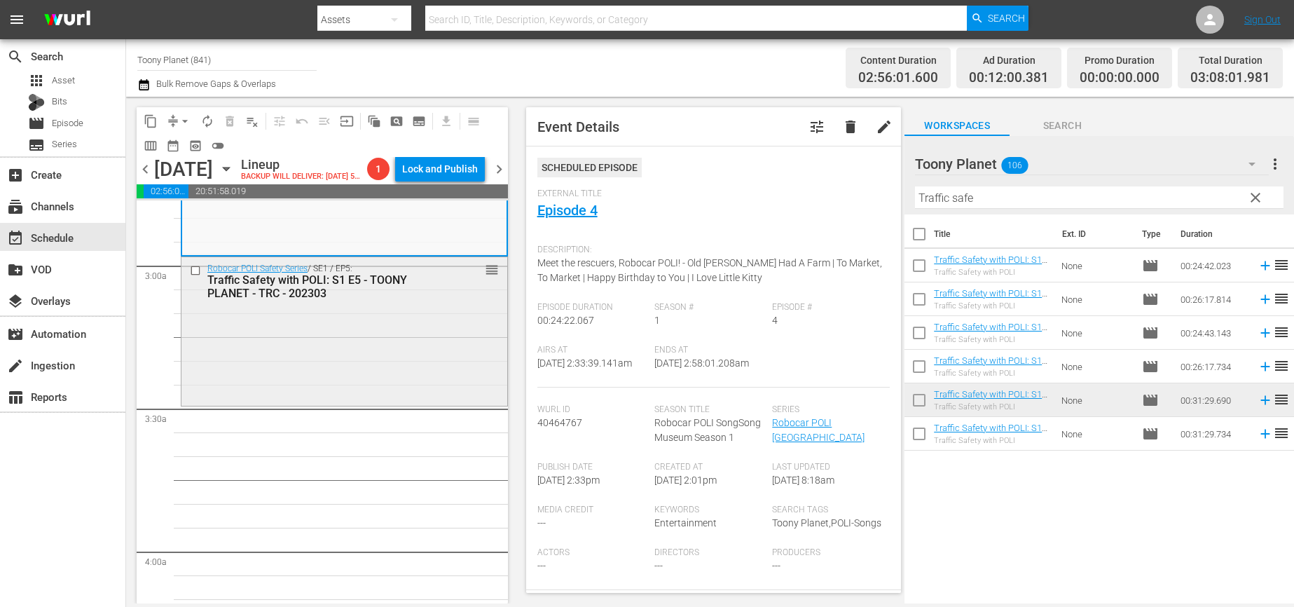
click at [377, 378] on div "Robocar POLI Safety Series / SE1 / EP5: Traffic Safety with POLI: S1 E5 - TOONY…" at bounding box center [344, 330] width 326 height 146
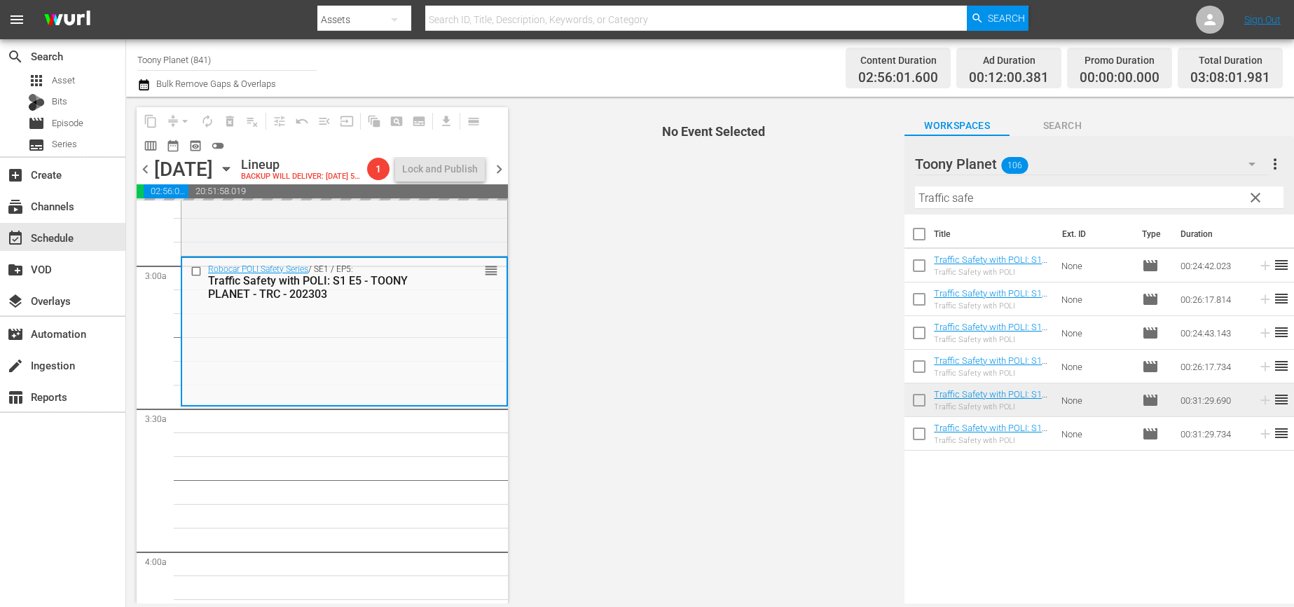
drag, startPoint x: 981, startPoint y: 431, endPoint x: 457, endPoint y: 17, distance: 668.2
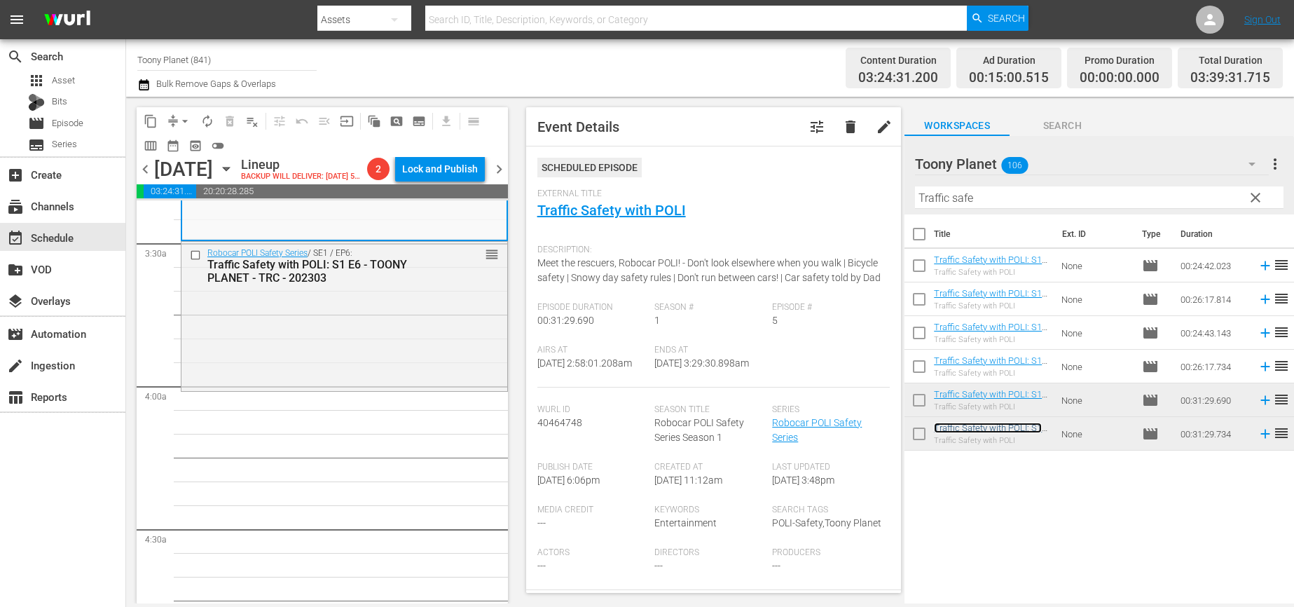
scroll to position [958, 0]
click at [427, 368] on div "Robocar POLI Safety Series / SE1 / EP6: Traffic Safety with POLI: S1 E6 - TOONY…" at bounding box center [344, 314] width 326 height 146
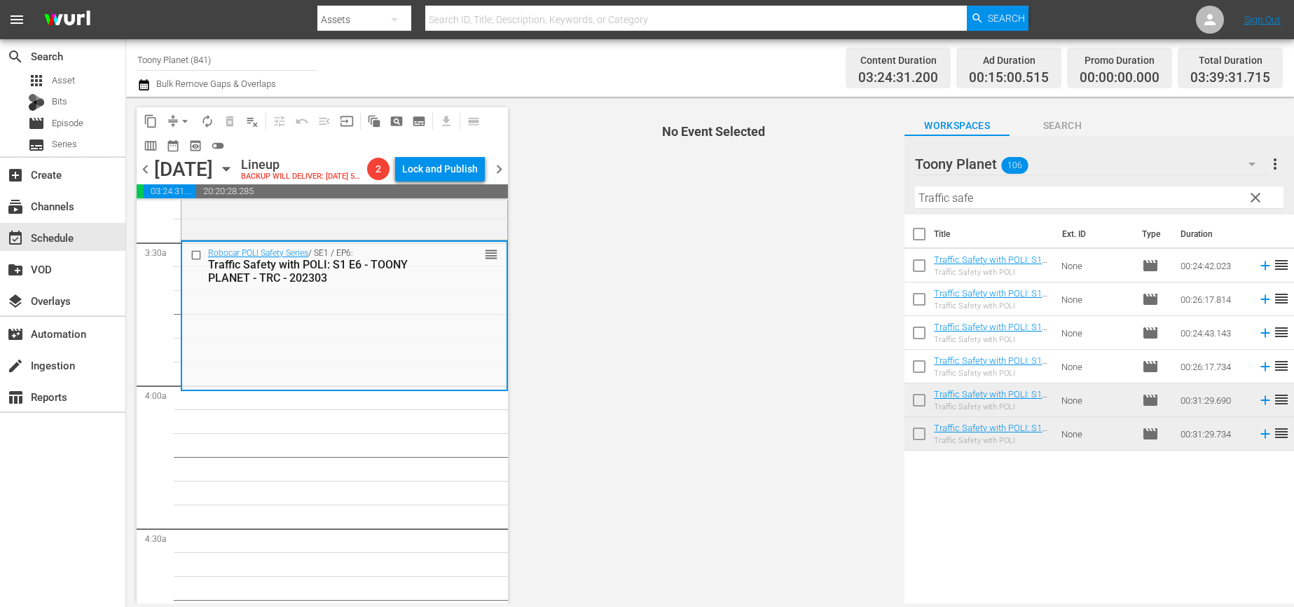
click at [775, 191] on div "content_copy compress arrow_drop_down autorenew_outlined delete_forever_outline…" at bounding box center [710, 350] width 1168 height 506
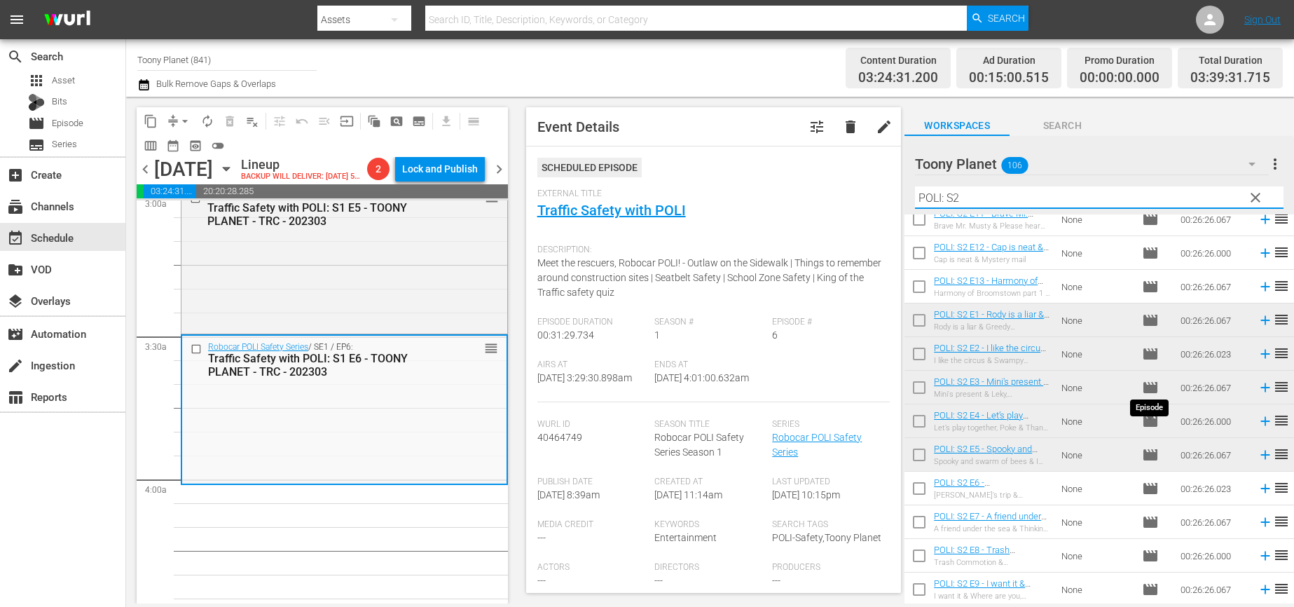
scroll to position [81, 0]
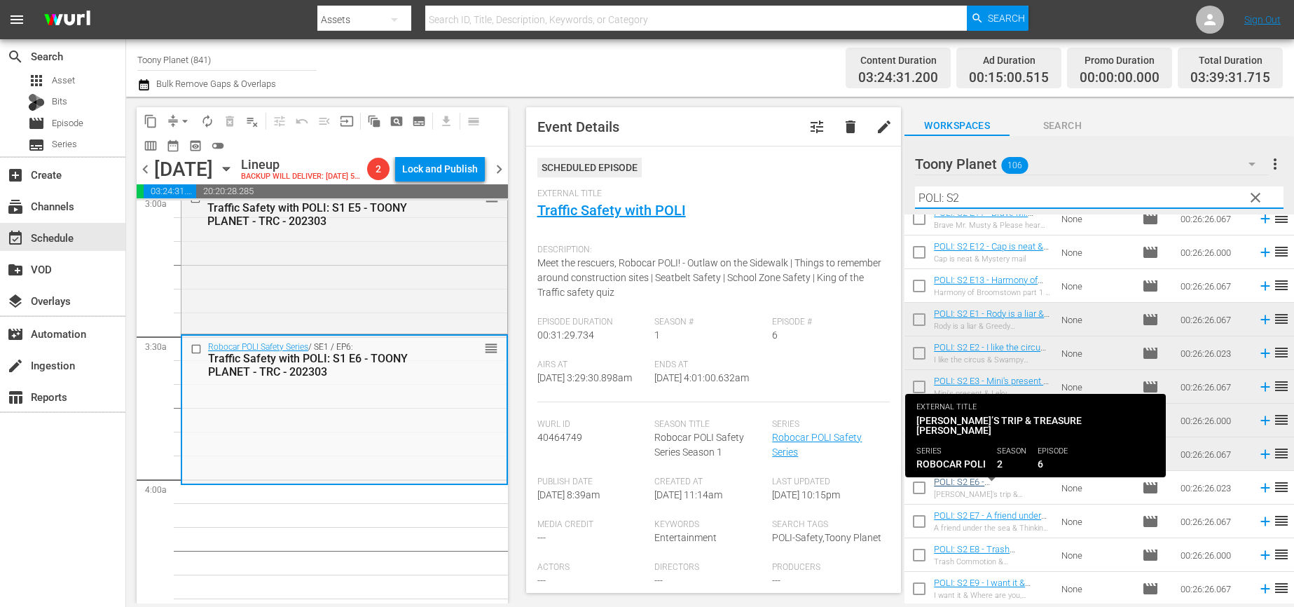
type input "POLI: S2"
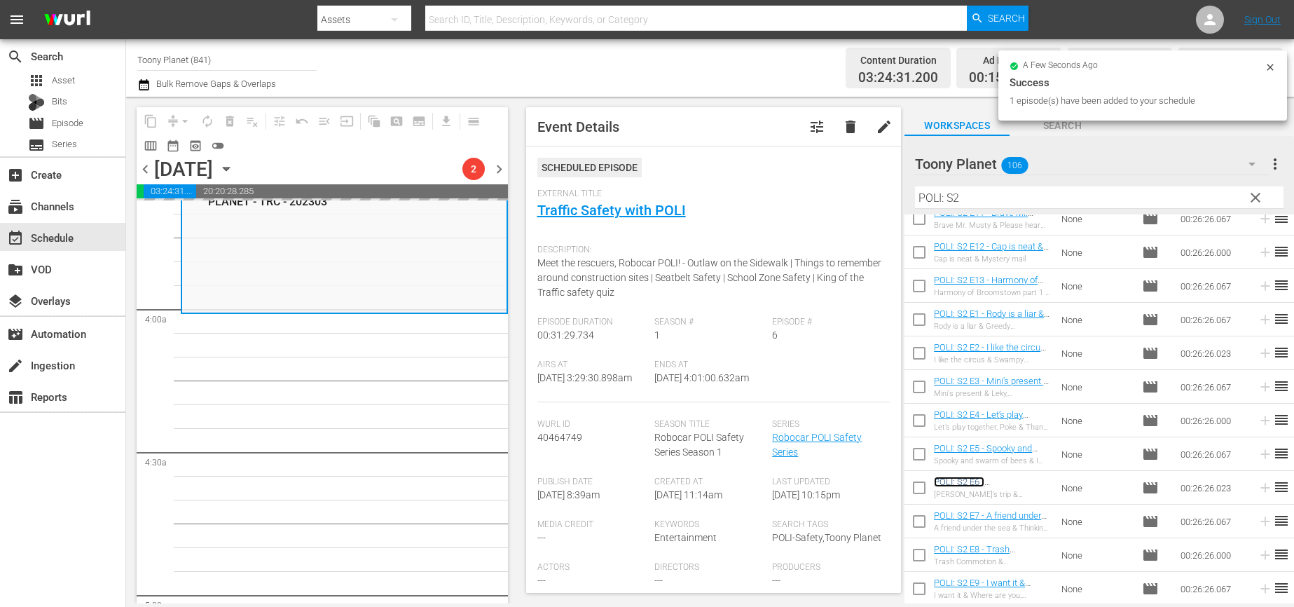
scroll to position [1084, 0]
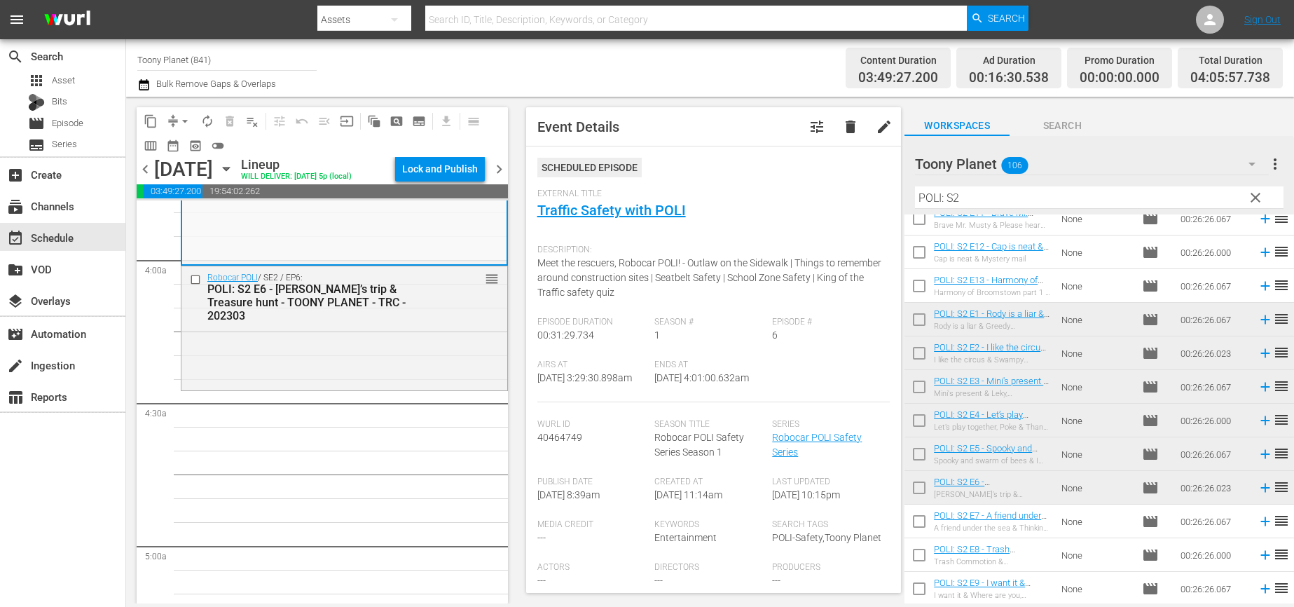
click at [345, 360] on div "Robocar POLI / SE2 / EP6: POLI: S2 E6 - [PERSON_NAME]’s trip & Treasure hunt - …" at bounding box center [344, 327] width 326 height 122
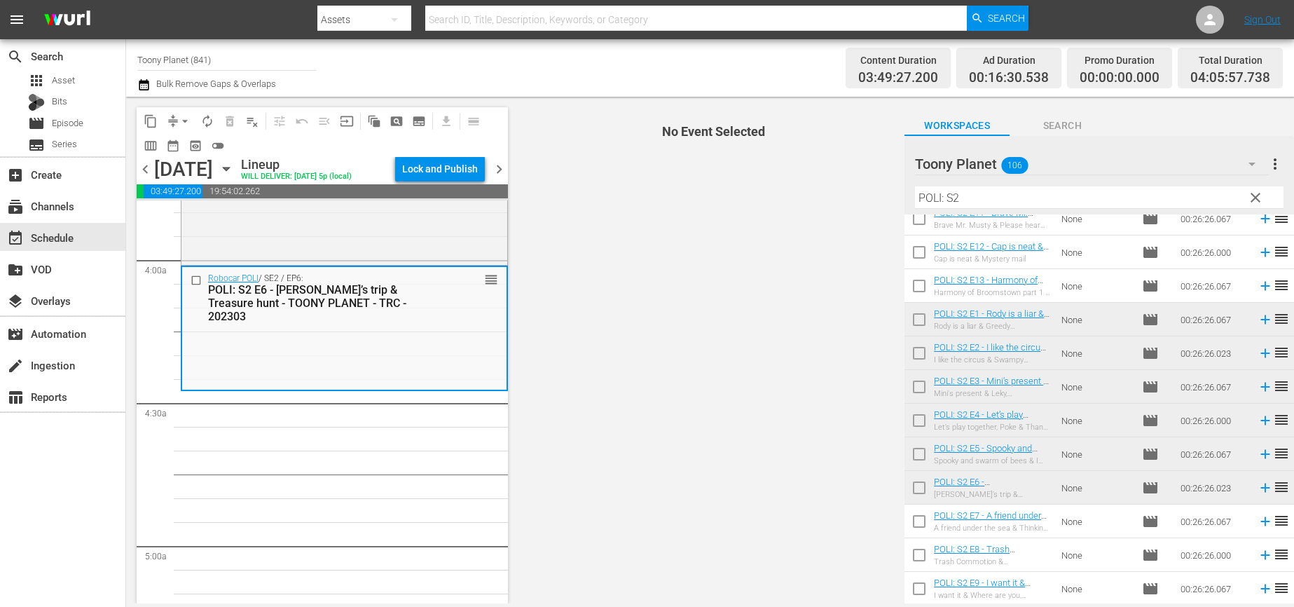
click at [924, 528] on input "checkbox" at bounding box center [918, 523] width 29 height 29
checkbox input "true"
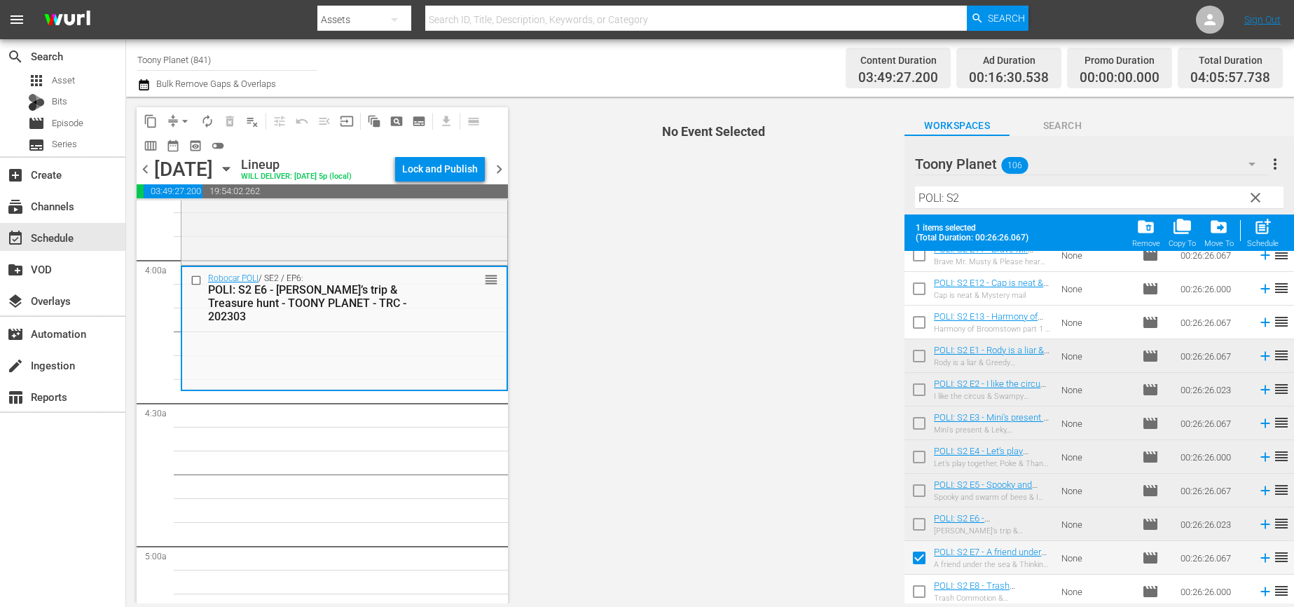
scroll to position [117, 0]
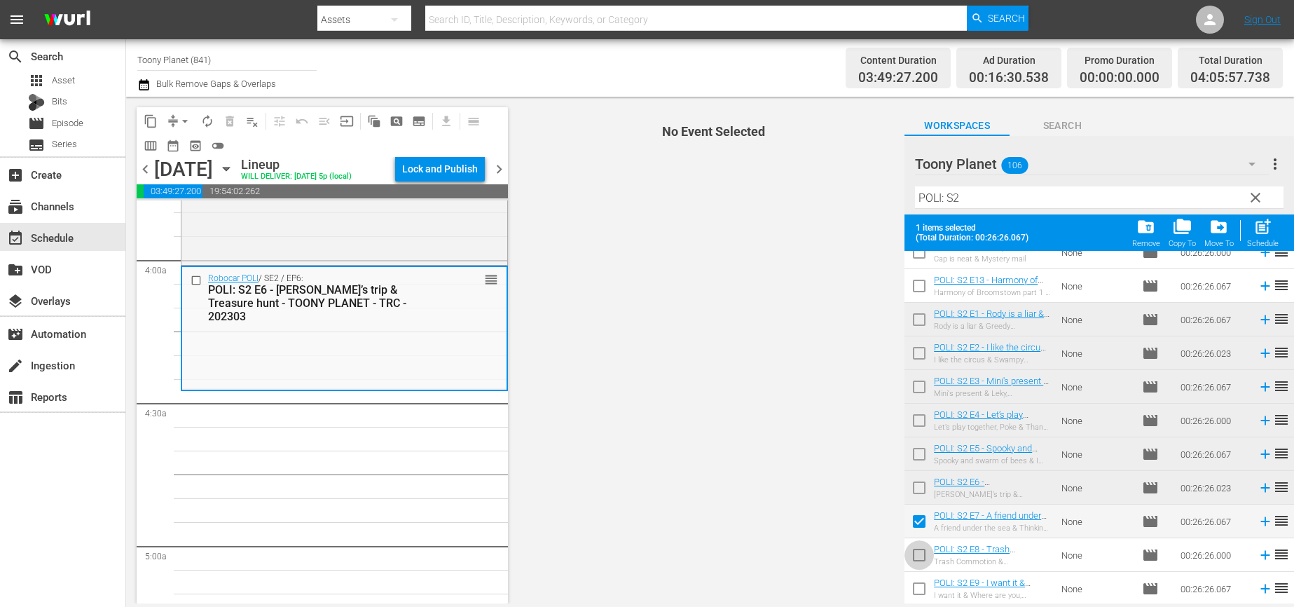
click at [920, 555] on input "checkbox" at bounding box center [918, 557] width 29 height 29
checkbox input "true"
click at [918, 587] on input "checkbox" at bounding box center [918, 590] width 29 height 29
checkbox input "true"
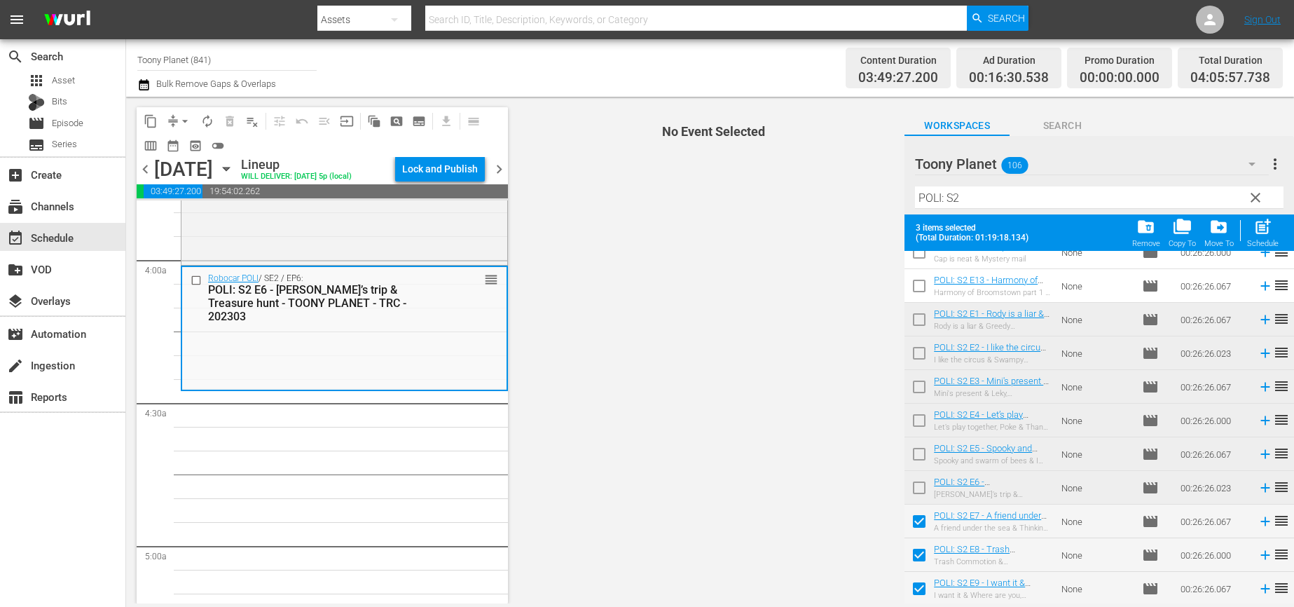
click at [1267, 237] on div "post_add Schedule" at bounding box center [1263, 232] width 32 height 31
checkbox input "false"
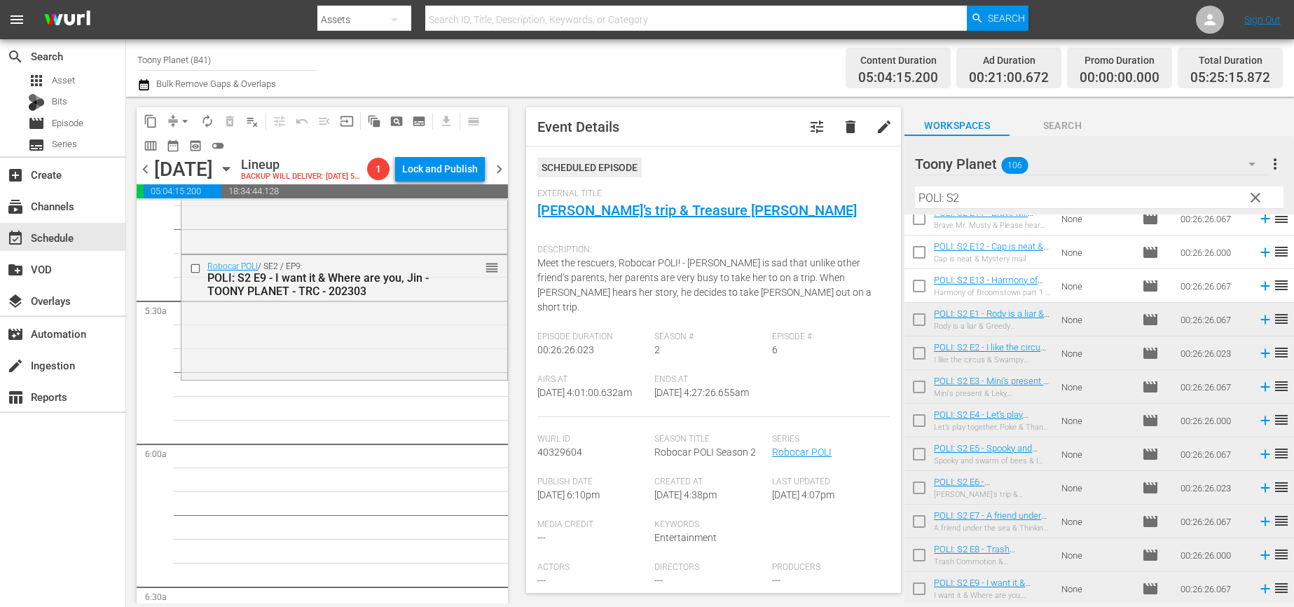
scroll to position [1471, 0]
click at [300, 354] on div "Robocar POLI / SE2 / EP9: POLI: S2 E9 - I want it & Where are you, Jin - TOONY …" at bounding box center [344, 317] width 326 height 122
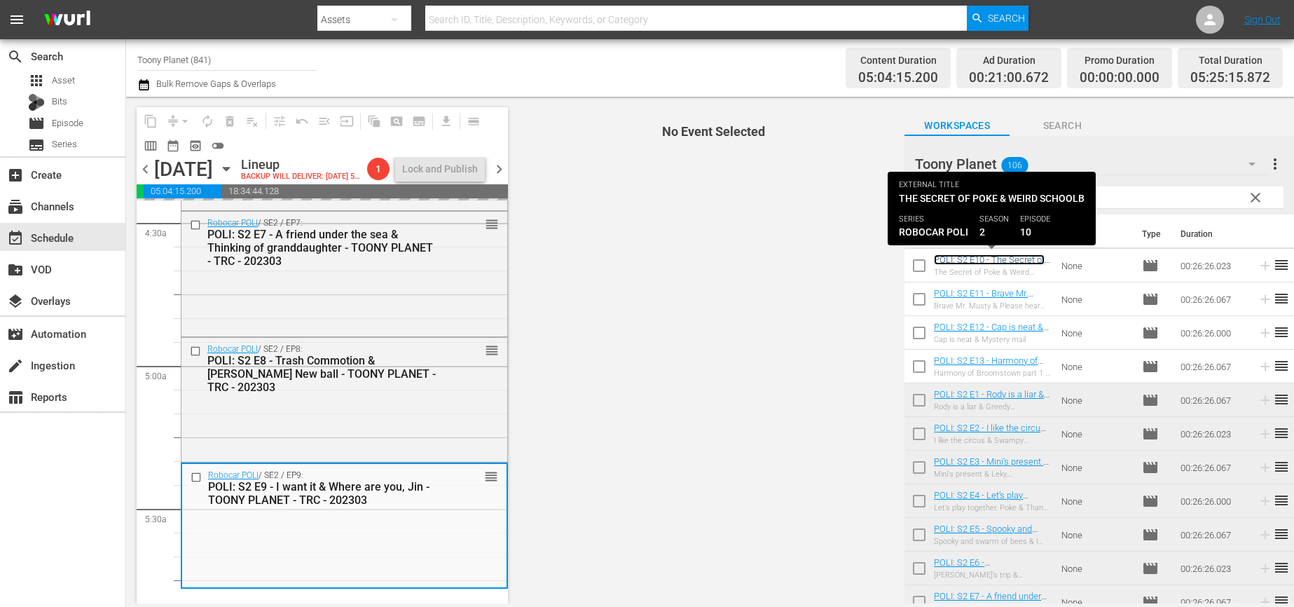
scroll to position [1435, 0]
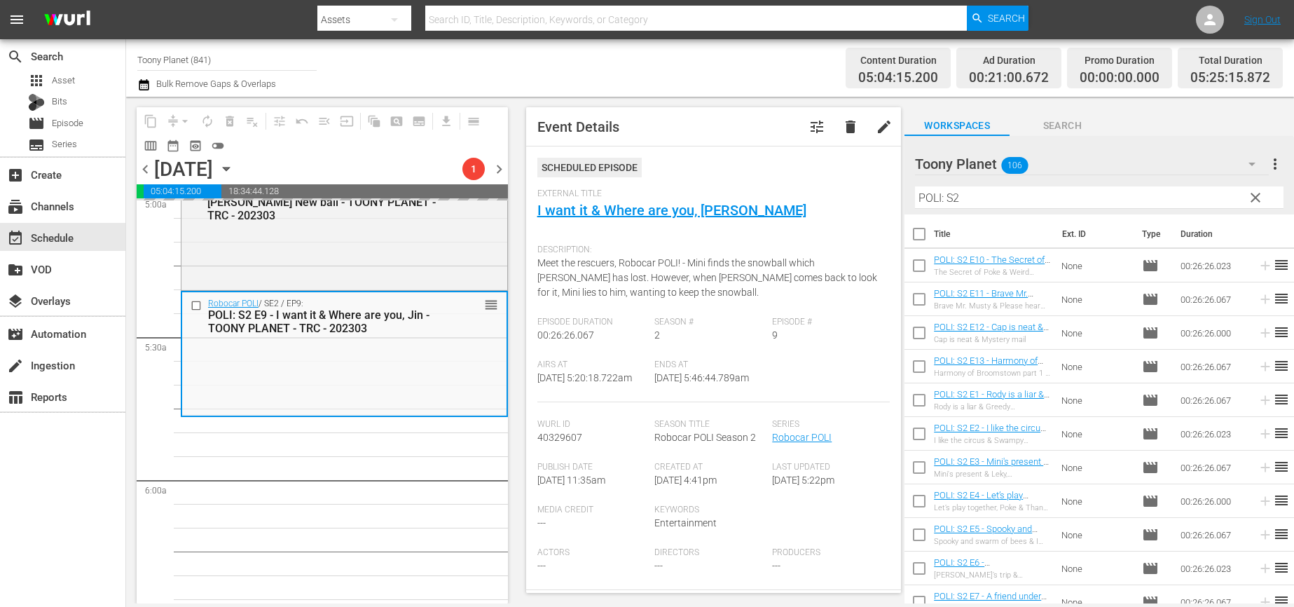
drag, startPoint x: 975, startPoint y: 258, endPoint x: 431, endPoint y: 11, distance: 597.7
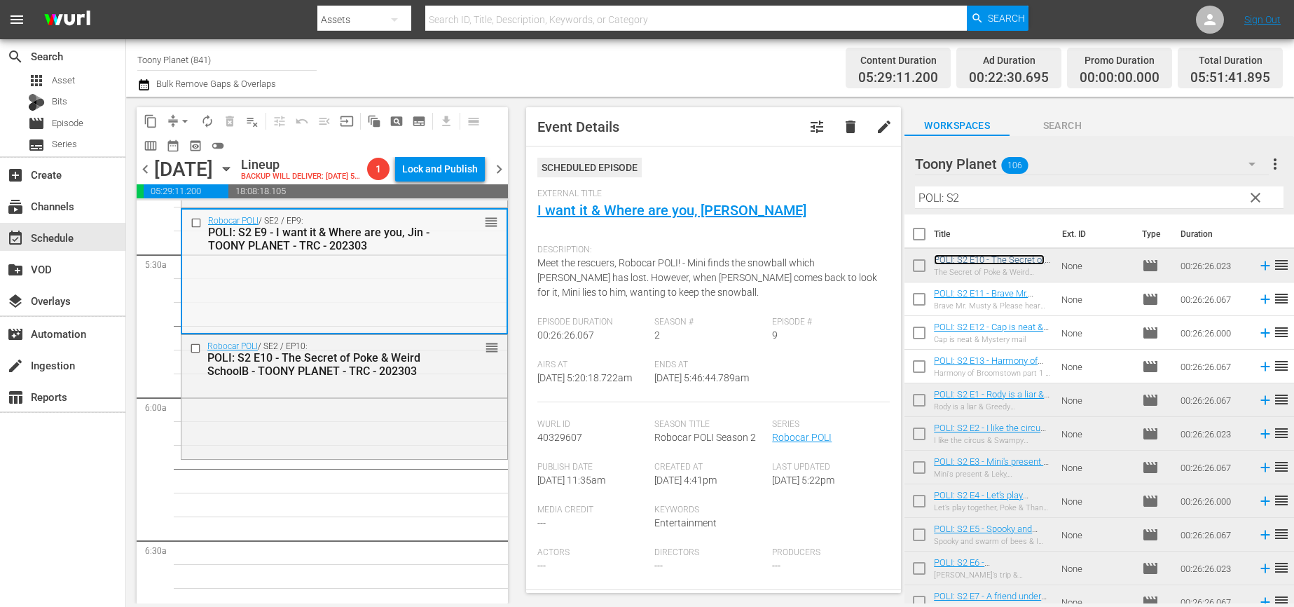
scroll to position [1541, 0]
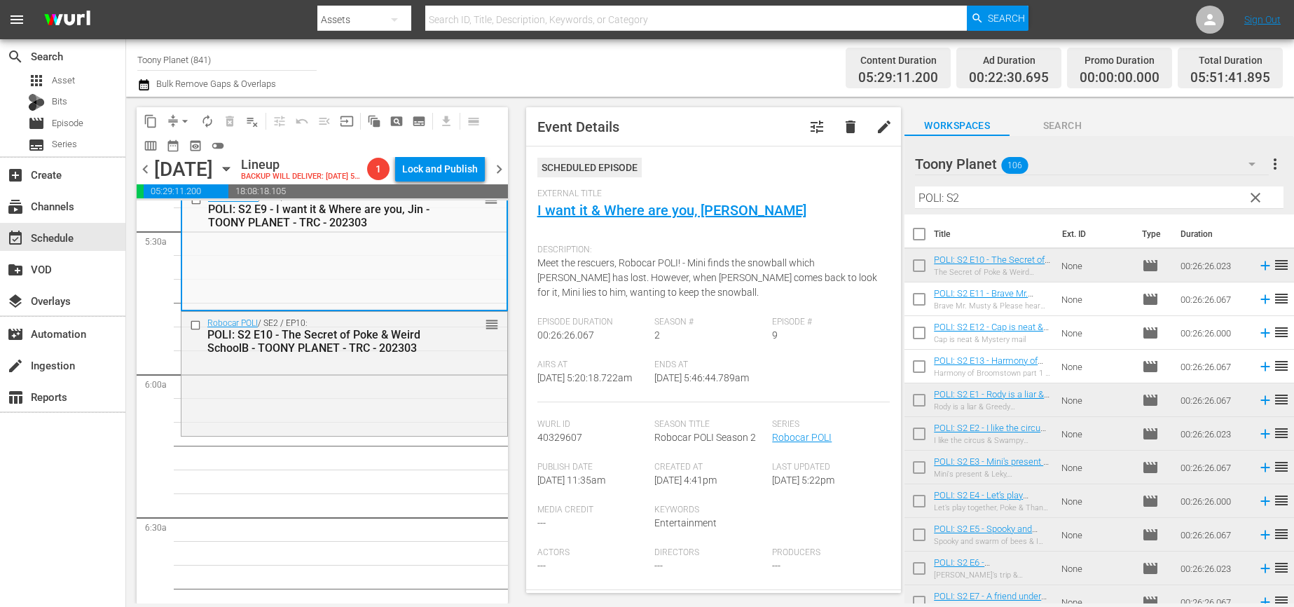
drag, startPoint x: 987, startPoint y: 193, endPoint x: 853, endPoint y: 177, distance: 134.7
click at [866, 181] on div "content_copy compress arrow_drop_down autorenew_outlined delete_forever_outline…" at bounding box center [710, 350] width 1168 height 506
paste input "glow"
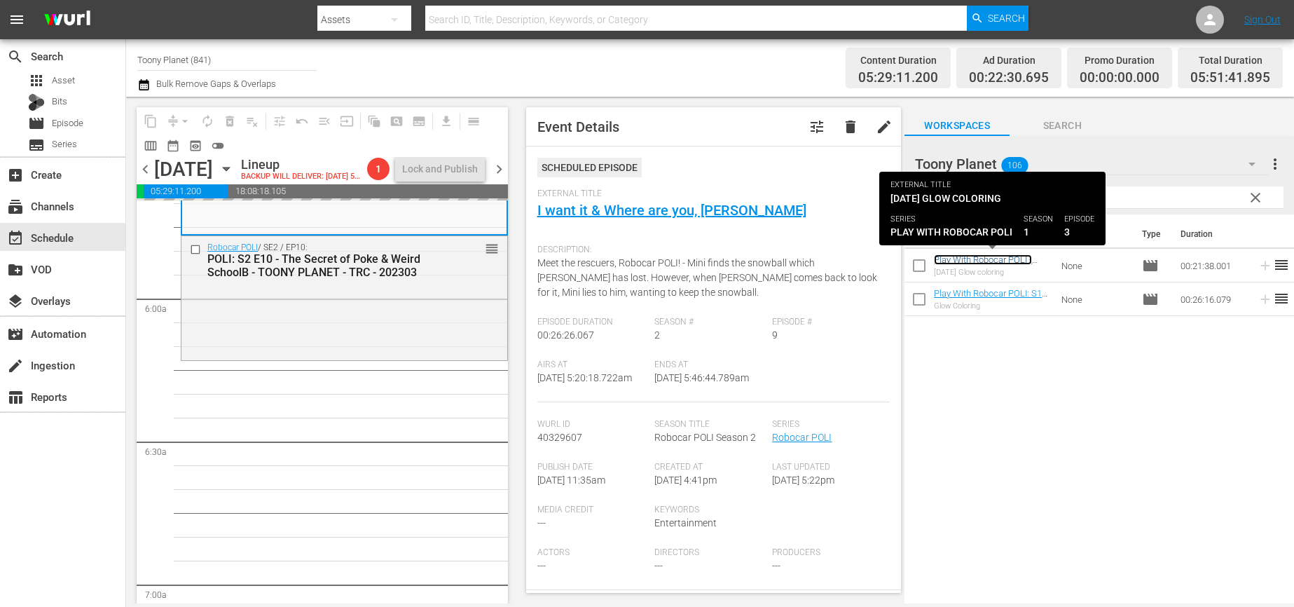
scroll to position [1645, 0]
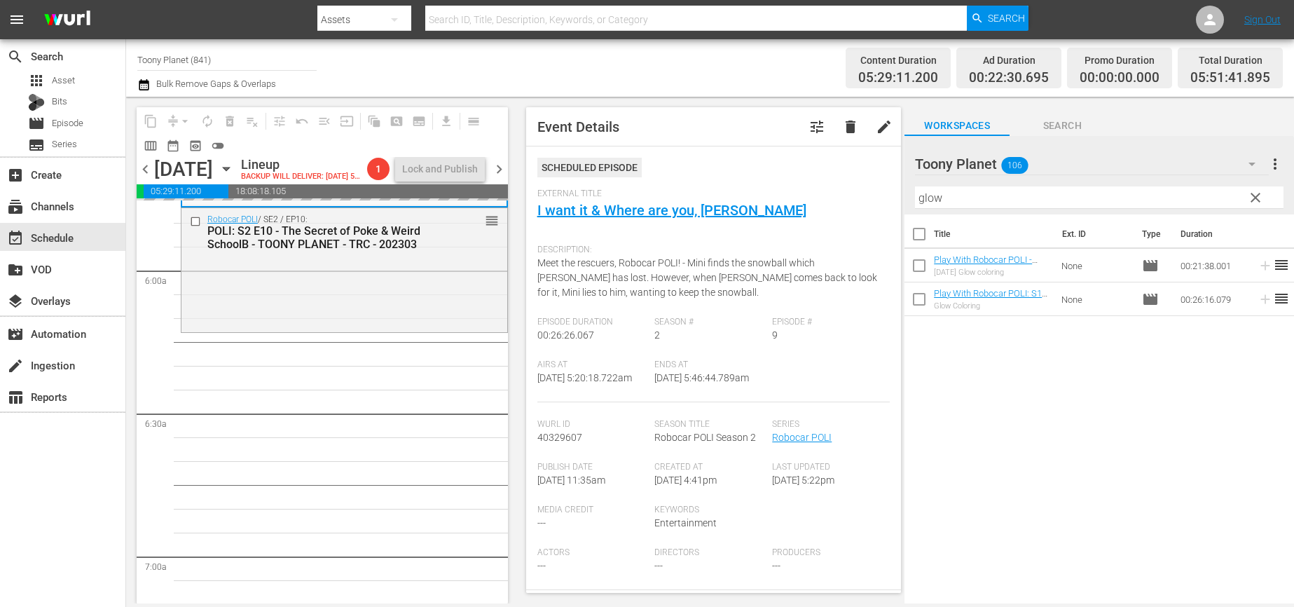
drag, startPoint x: 989, startPoint y: 258, endPoint x: 412, endPoint y: 4, distance: 630.4
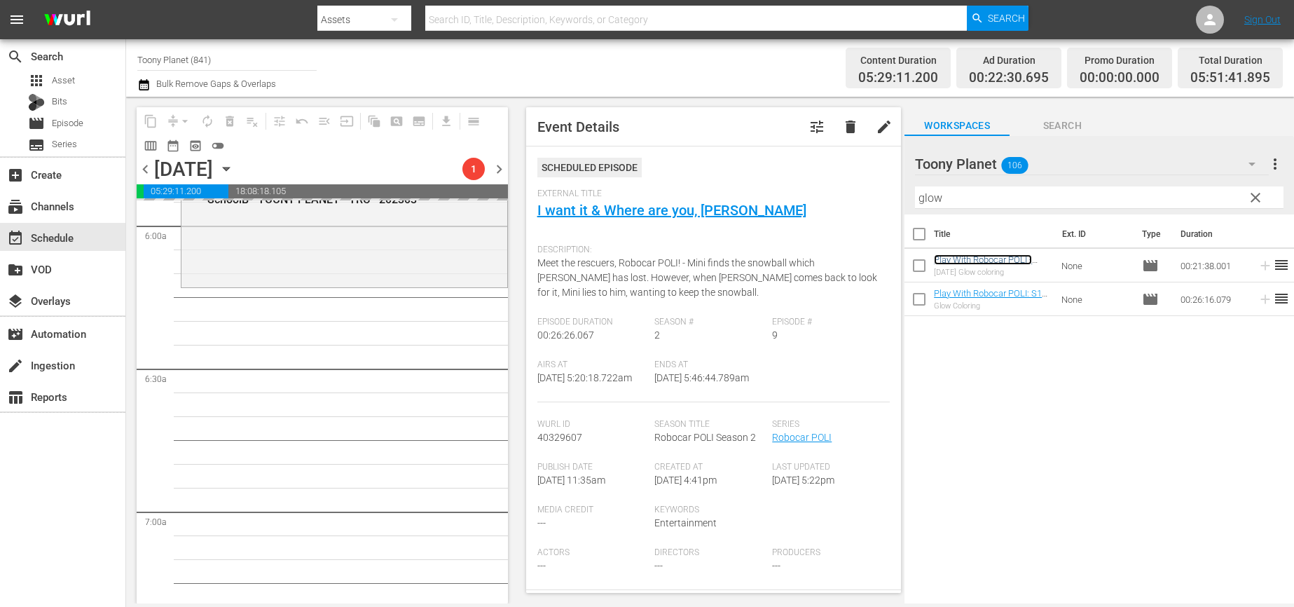
scroll to position [1724, 0]
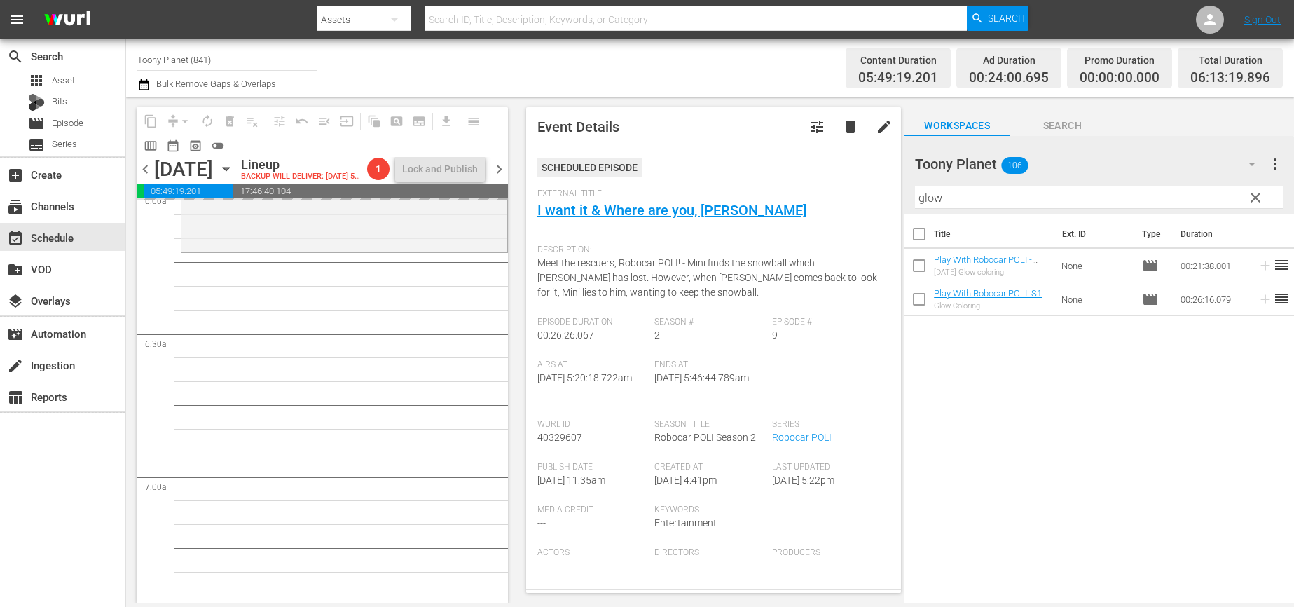
drag, startPoint x: 341, startPoint y: 437, endPoint x: 345, endPoint y: 379, distance: 58.2
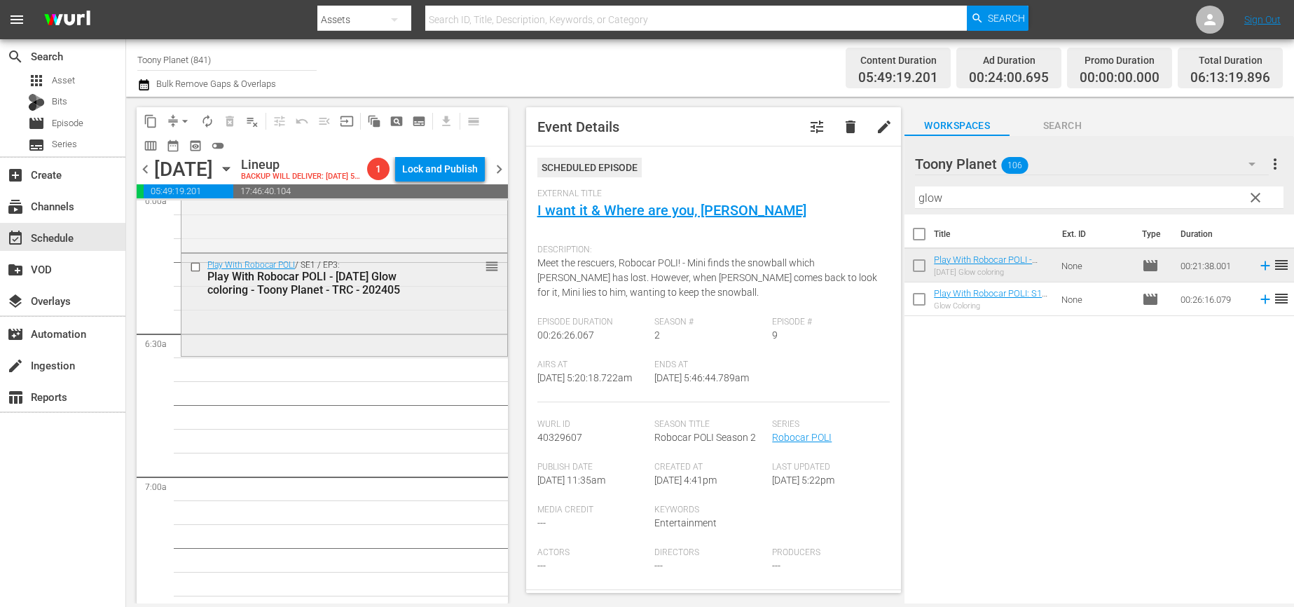
click at [343, 352] on div "Play With Robocar POLI / SE1 / EP3: Play With Robocar POLI - [DATE] Glow colori…" at bounding box center [344, 303] width 326 height 99
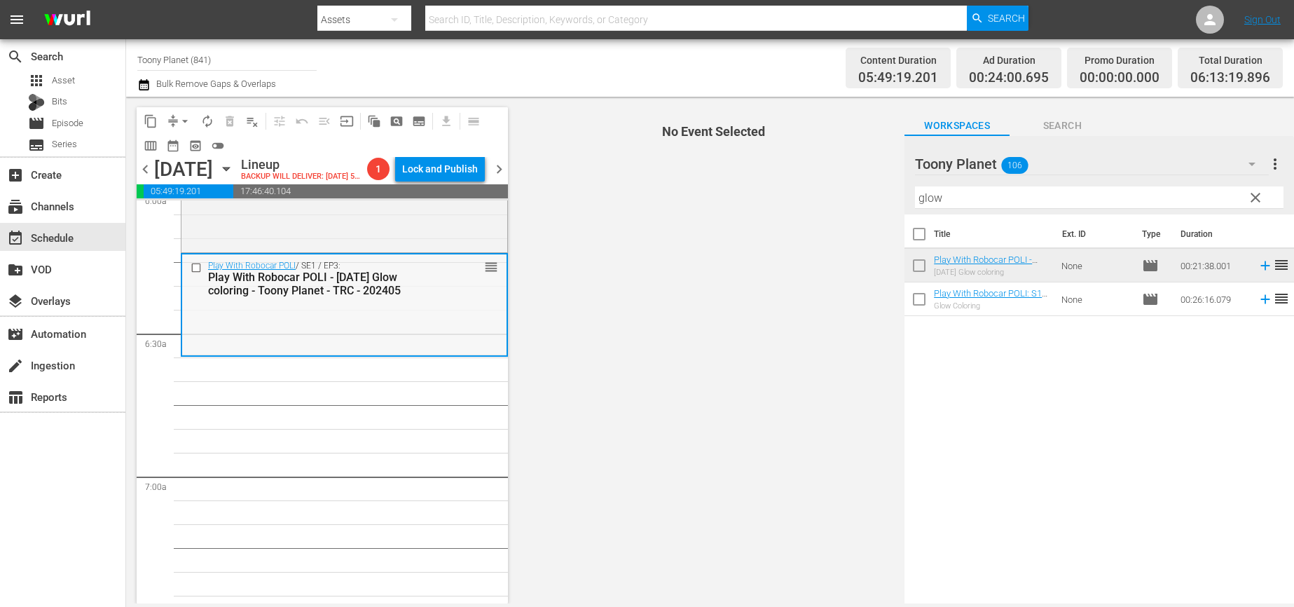
click at [365, 340] on div "Play With Robocar POLI / SE1 / EP3: Play With Robocar POLI - [DATE] Glow colori…" at bounding box center [344, 303] width 324 height 99
drag, startPoint x: 866, startPoint y: 190, endPoint x: 831, endPoint y: 185, distance: 34.7
click at [836, 186] on div "content_copy compress arrow_drop_down autorenew_outlined delete_forever_outline…" at bounding box center [710, 350] width 1168 height 506
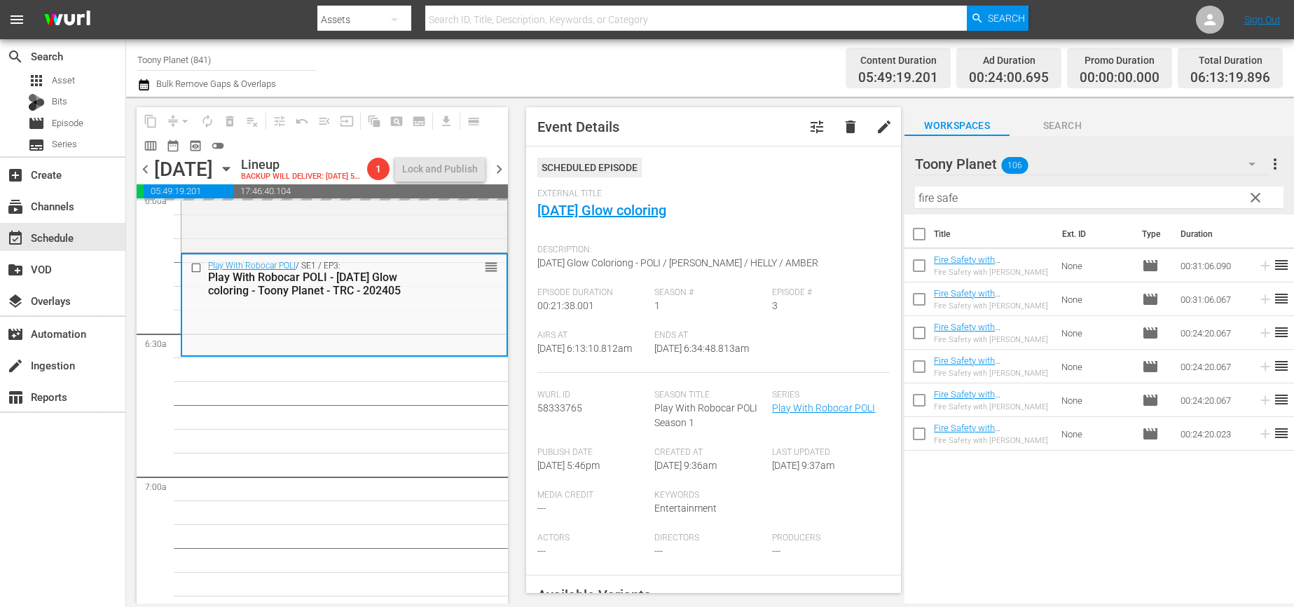
drag, startPoint x: 1004, startPoint y: 365, endPoint x: 445, endPoint y: 4, distance: 665.6
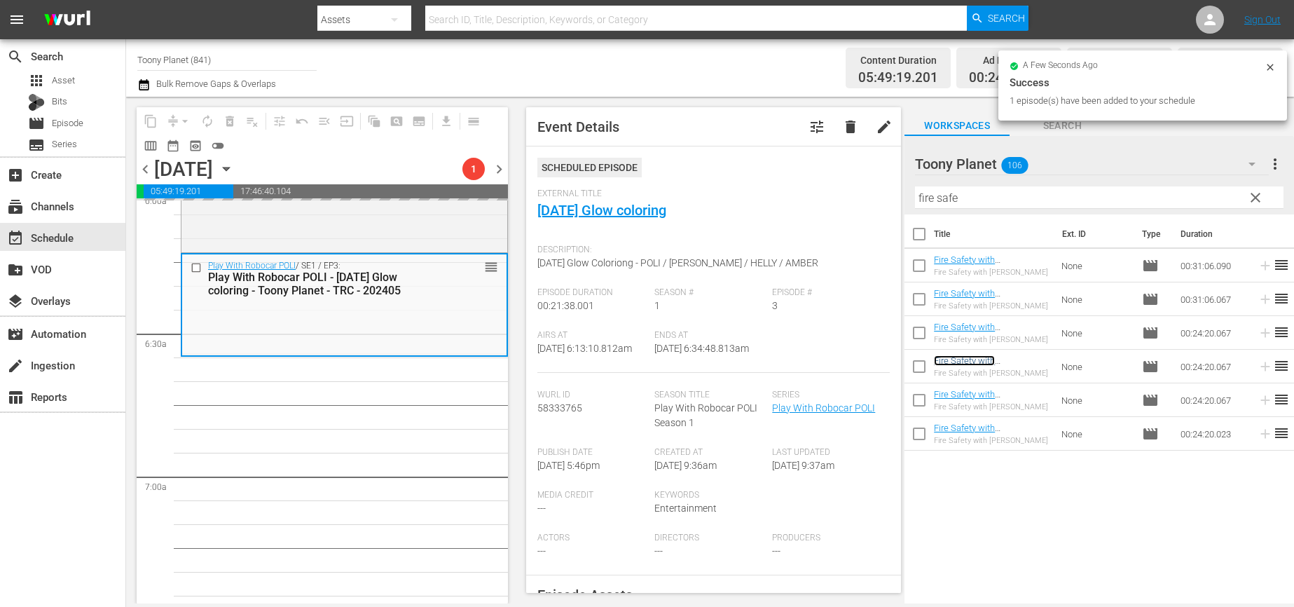
scroll to position [1807, 0]
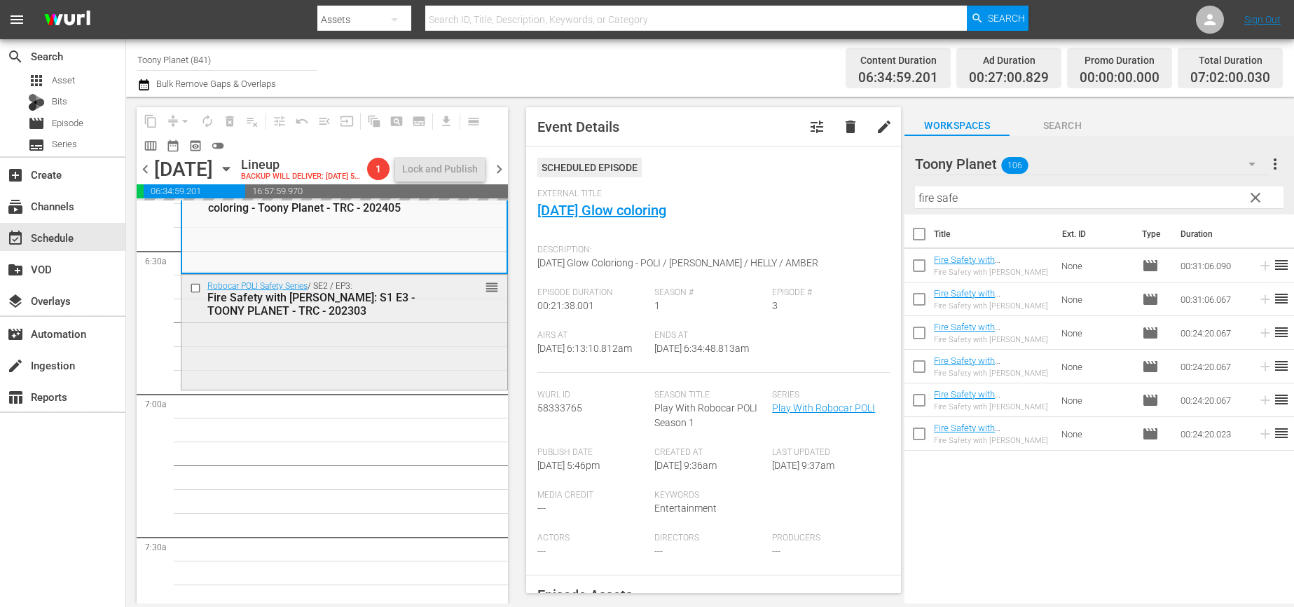
click at [335, 317] on div "Fire Safety with [PERSON_NAME]: S1 E3 - TOONY PLANET - TRC - 202303" at bounding box center [322, 304] width 230 height 27
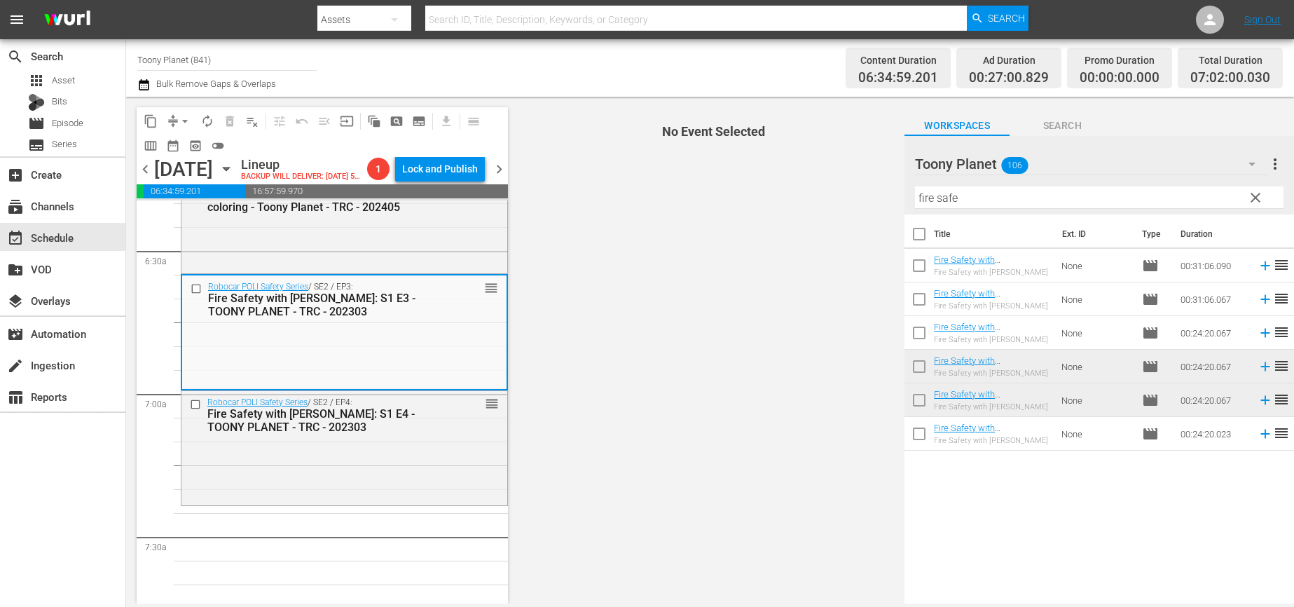
drag, startPoint x: 853, startPoint y: 186, endPoint x: 801, endPoint y: 212, distance: 58.6
click at [834, 187] on div "content_copy compress arrow_drop_down autorenew_outlined delete_forever_outline…" at bounding box center [710, 350] width 1168 height 506
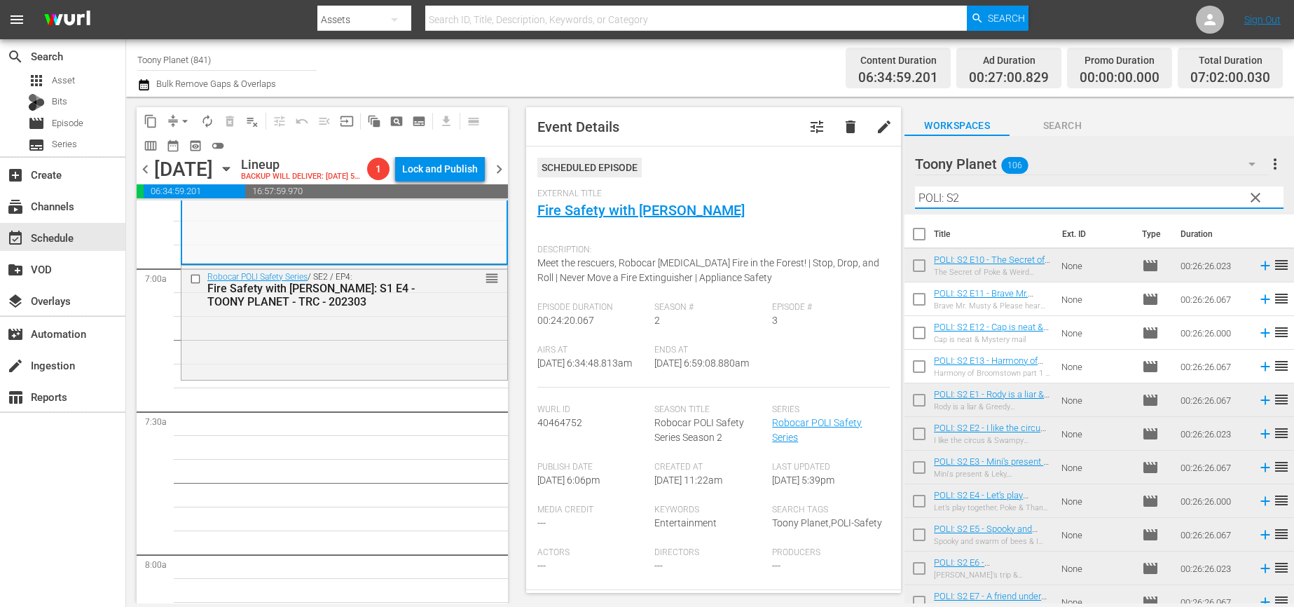
scroll to position [1963, 0]
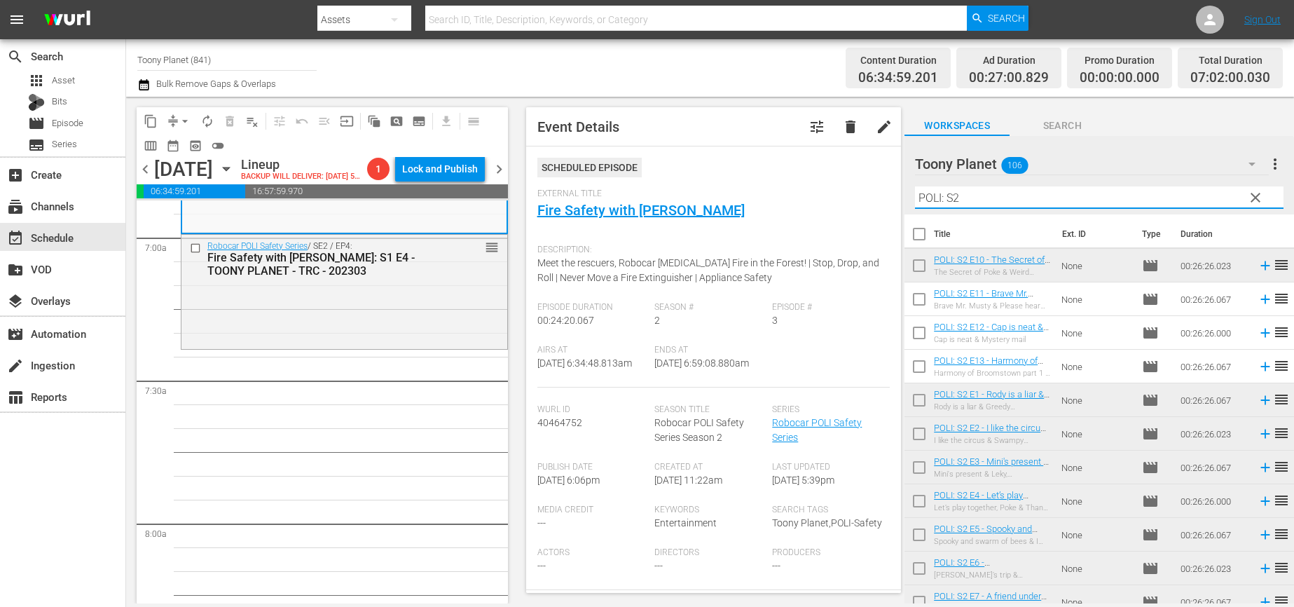
type input "POLI: S2"
drag, startPoint x: 312, startPoint y: 444, endPoint x: 325, endPoint y: 443, distance: 12.7
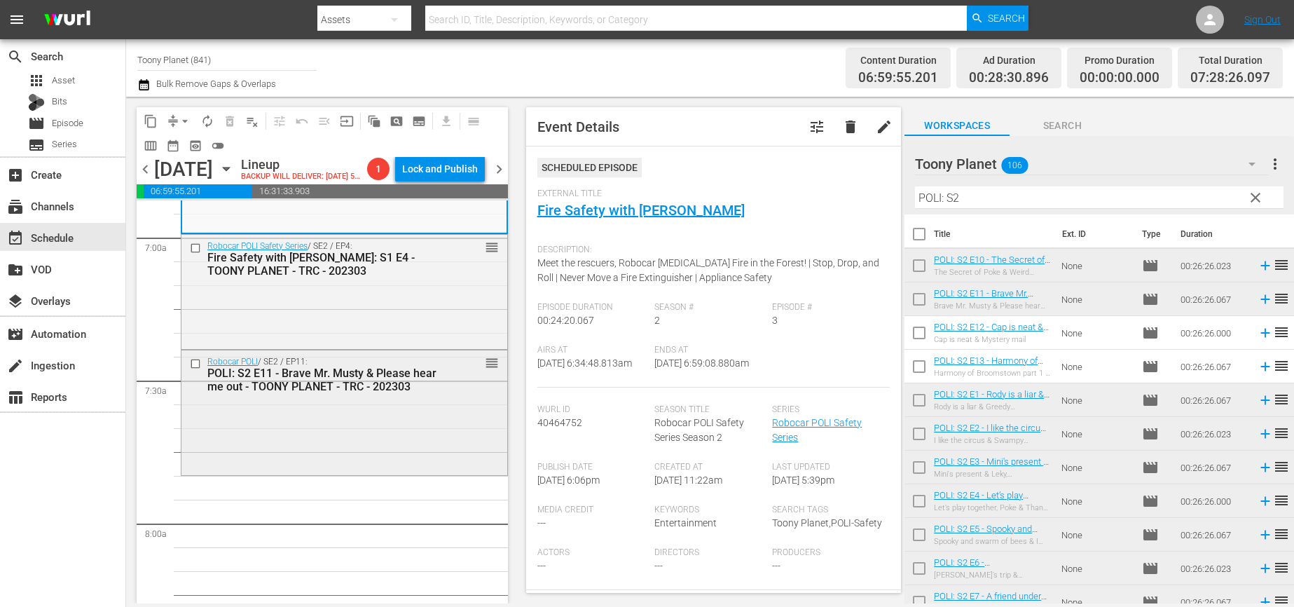
click at [413, 456] on div "Robocar POLI / SE2 / EP11: POLI: S2 E11 - Brave Mr. Musty & Please hear me out …" at bounding box center [344, 411] width 326 height 122
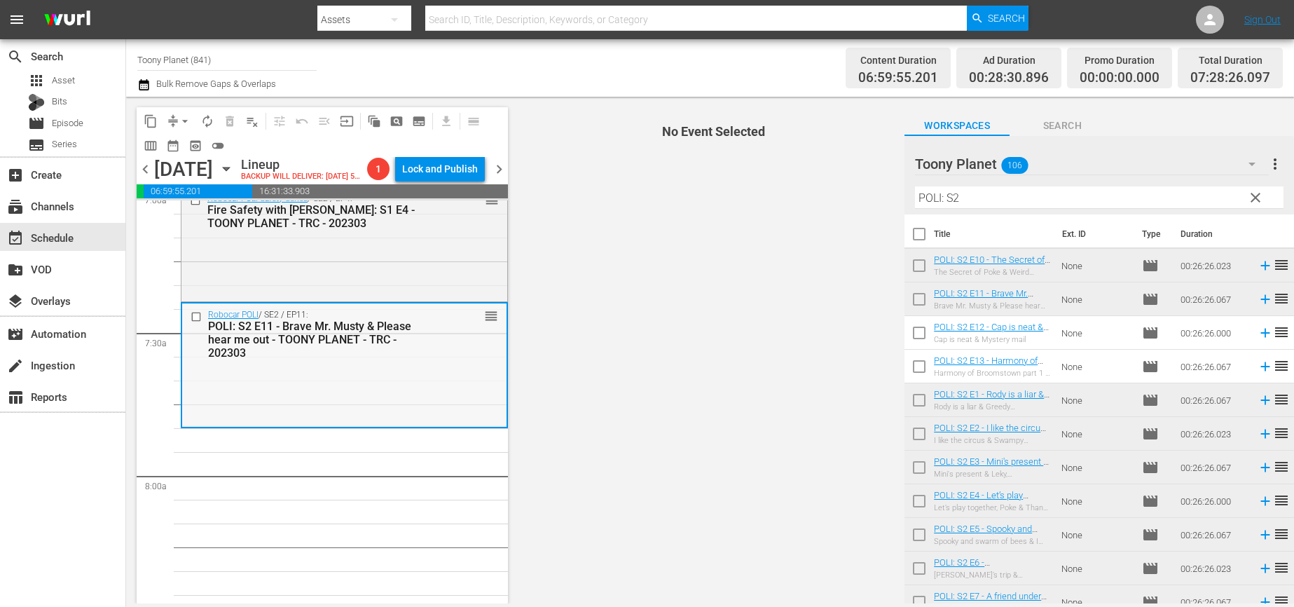
scroll to position [2030, 0]
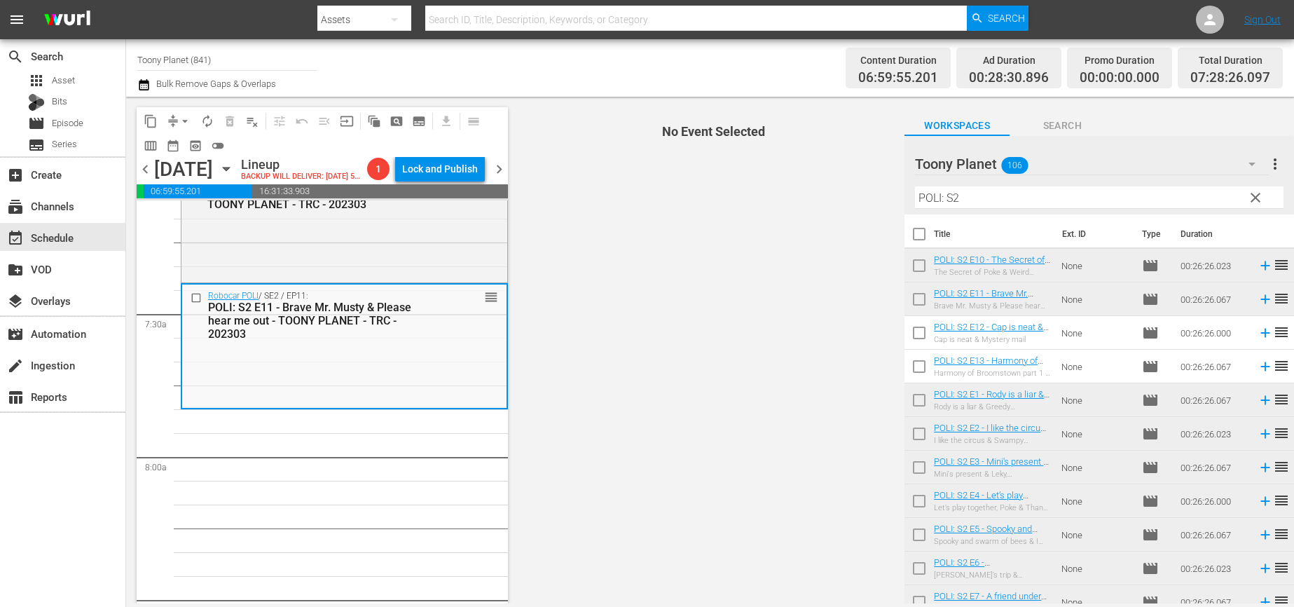
click at [925, 335] on input "checkbox" at bounding box center [918, 335] width 29 height 29
checkbox input "true"
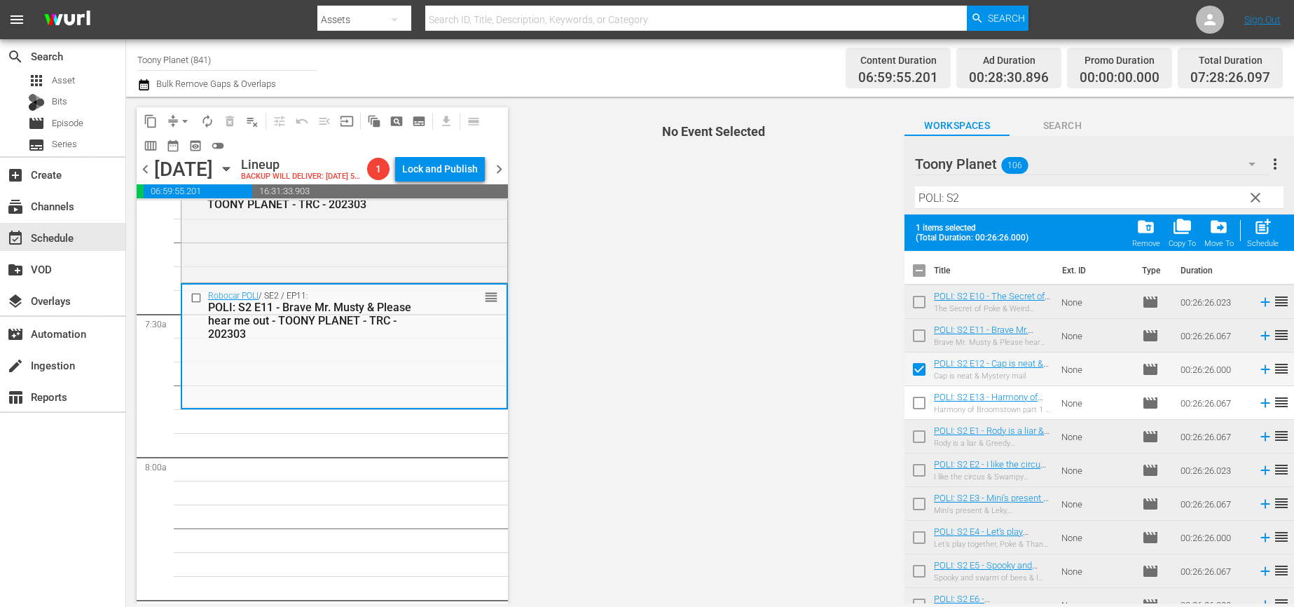
click at [913, 405] on input "checkbox" at bounding box center [918, 405] width 29 height 29
checkbox input "true"
click at [1253, 240] on div "Schedule" at bounding box center [1263, 243] width 32 height 9
checkbox input "false"
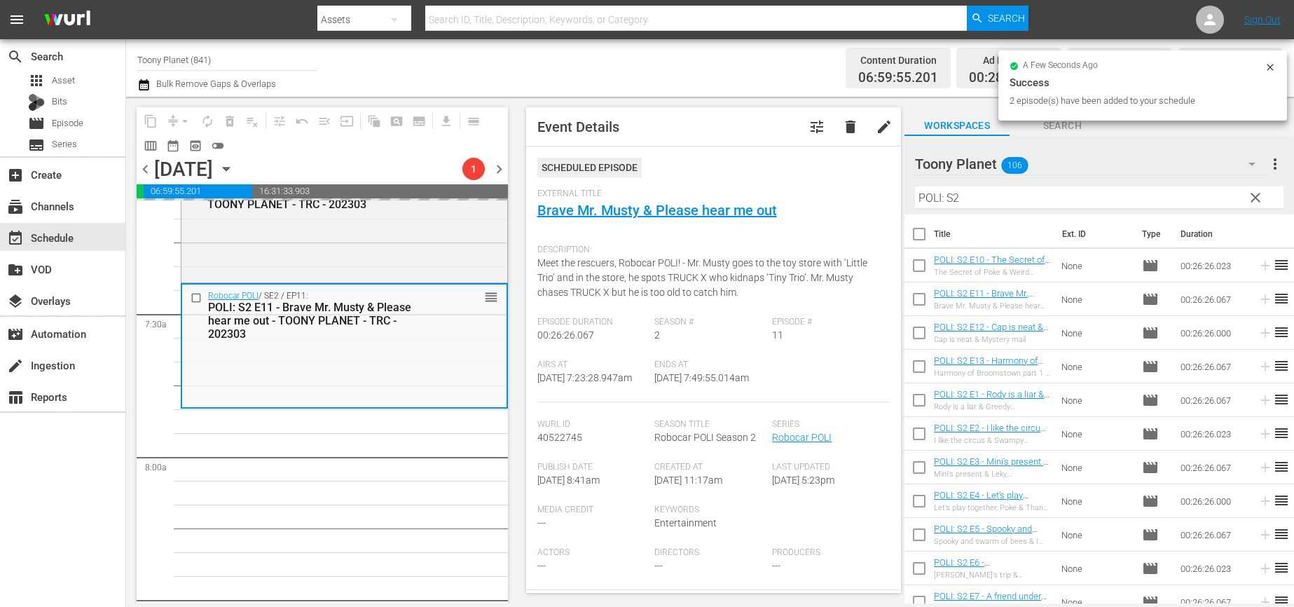
scroll to position [2126, 0]
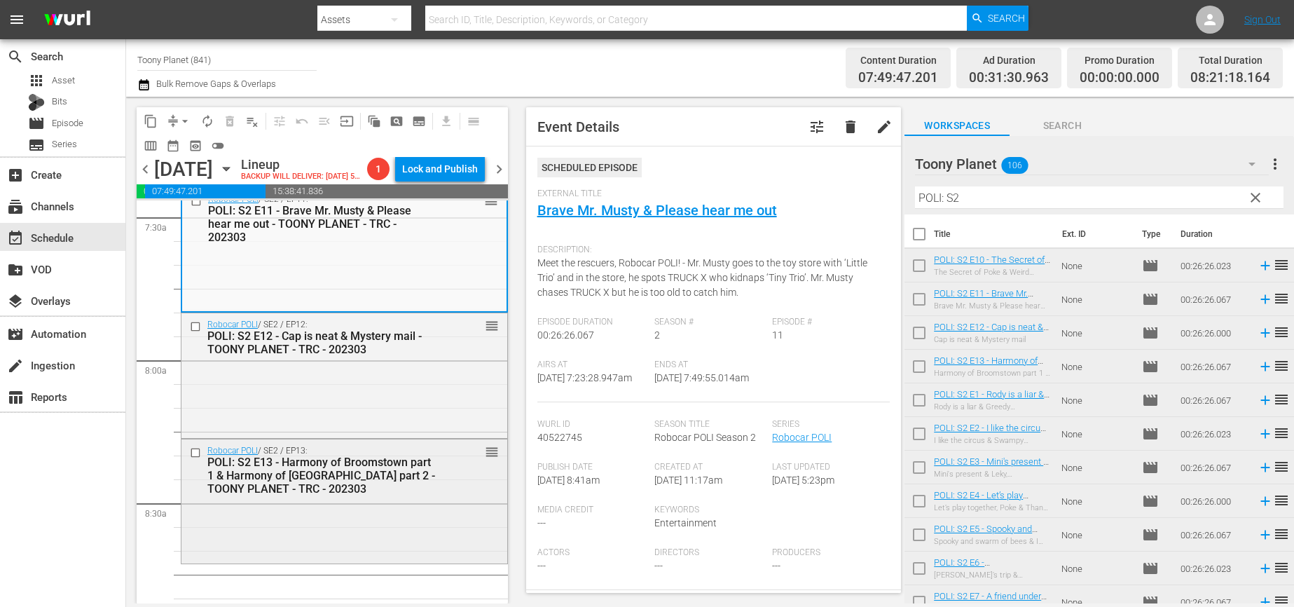
click at [375, 495] on div "POLI: S2 E13 - Harmony of Broomstown part 1 & Harmony of [GEOGRAPHIC_DATA] part…" at bounding box center [322, 475] width 230 height 40
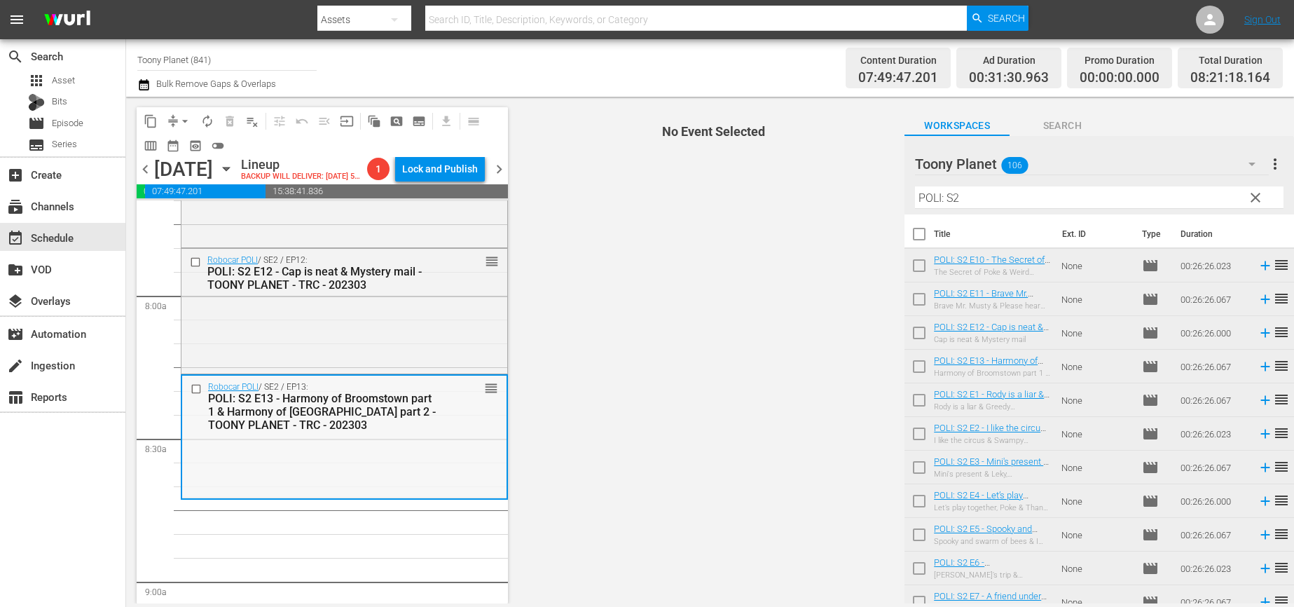
scroll to position [2195, 0]
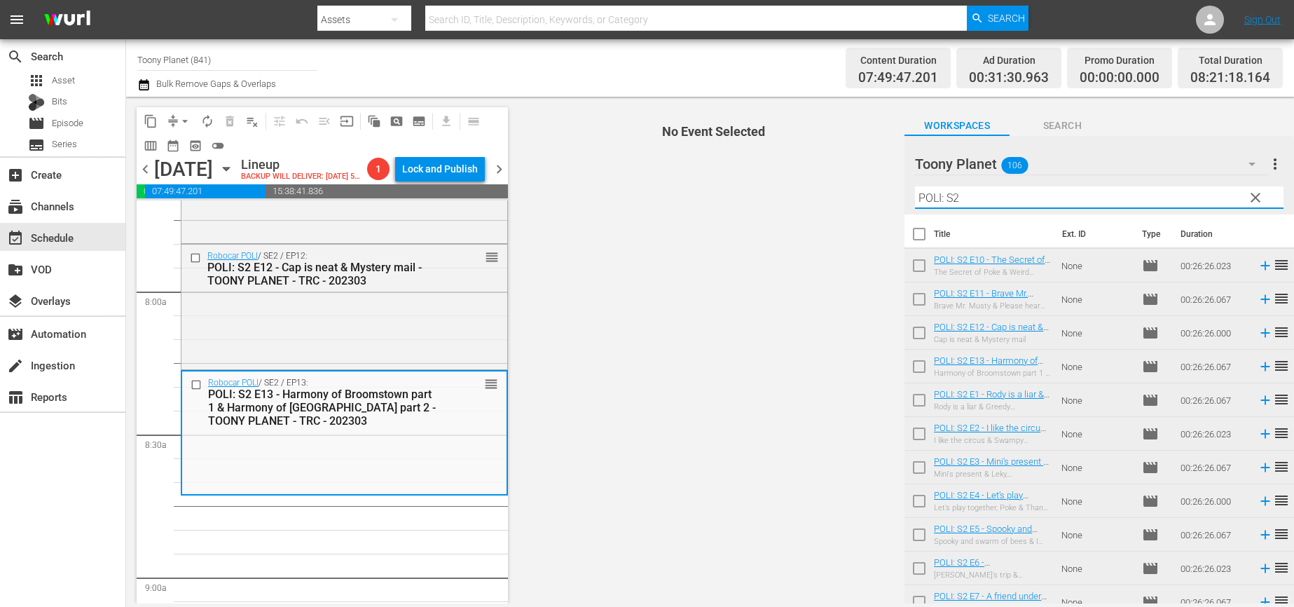
drag, startPoint x: 957, startPoint y: 197, endPoint x: 887, endPoint y: 192, distance: 70.9
click at [887, 192] on div "content_copy compress arrow_drop_down autorenew_outlined delete_forever_outline…" at bounding box center [710, 350] width 1168 height 506
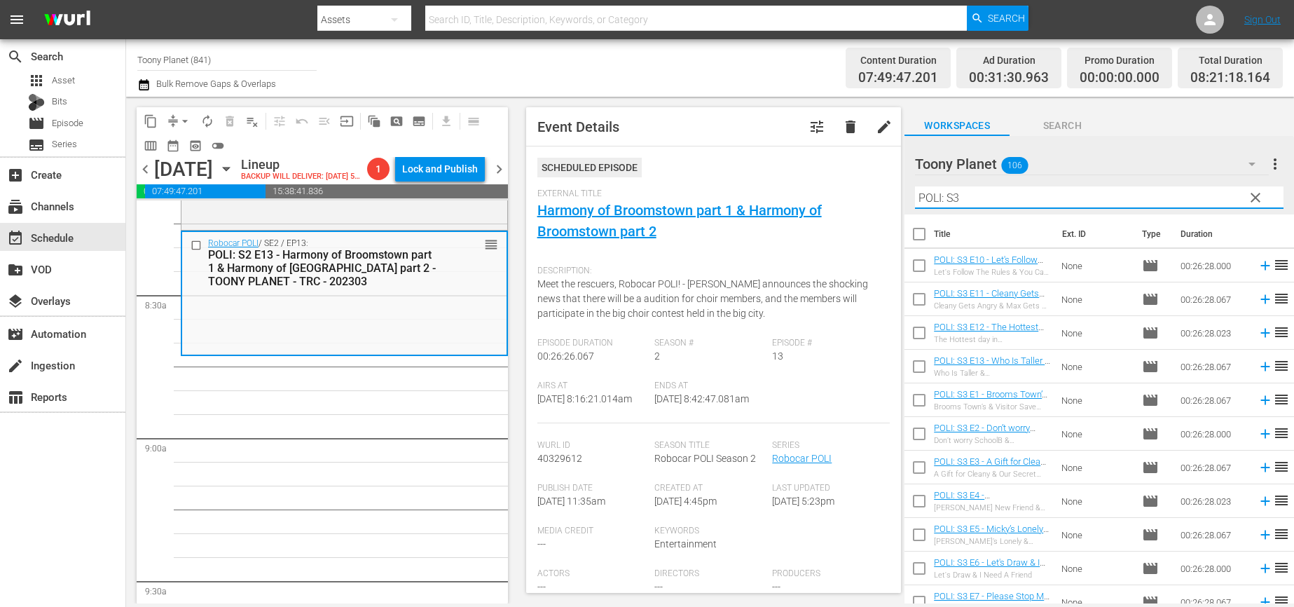
scroll to position [2341, 0]
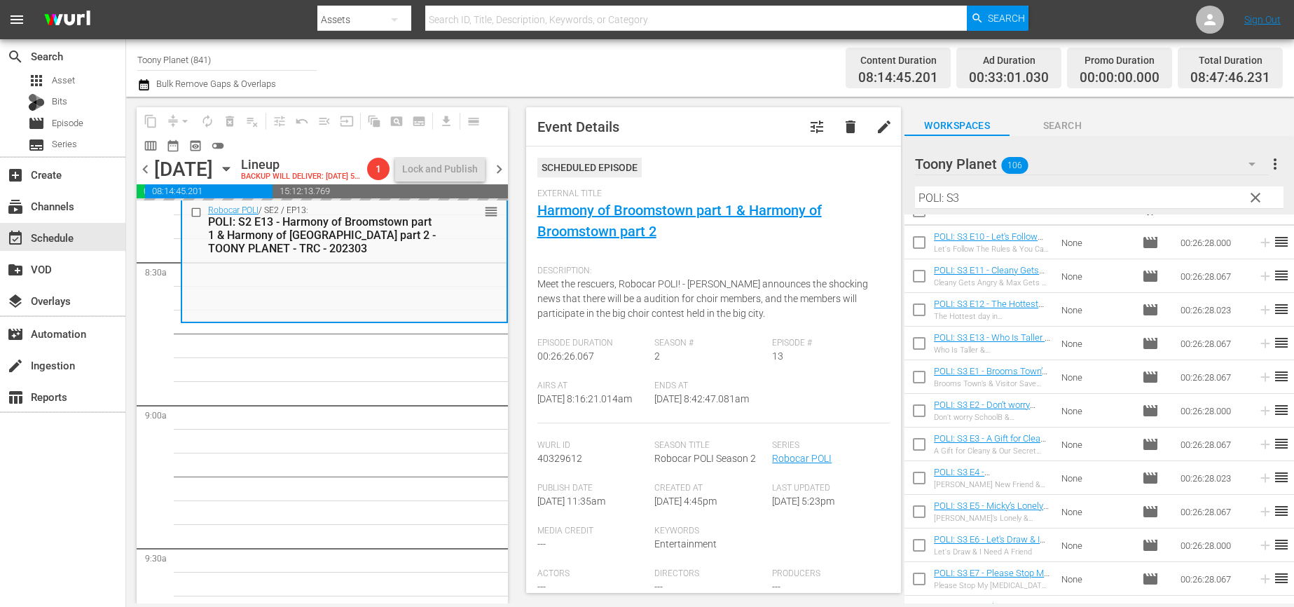
scroll to position [2374, 0]
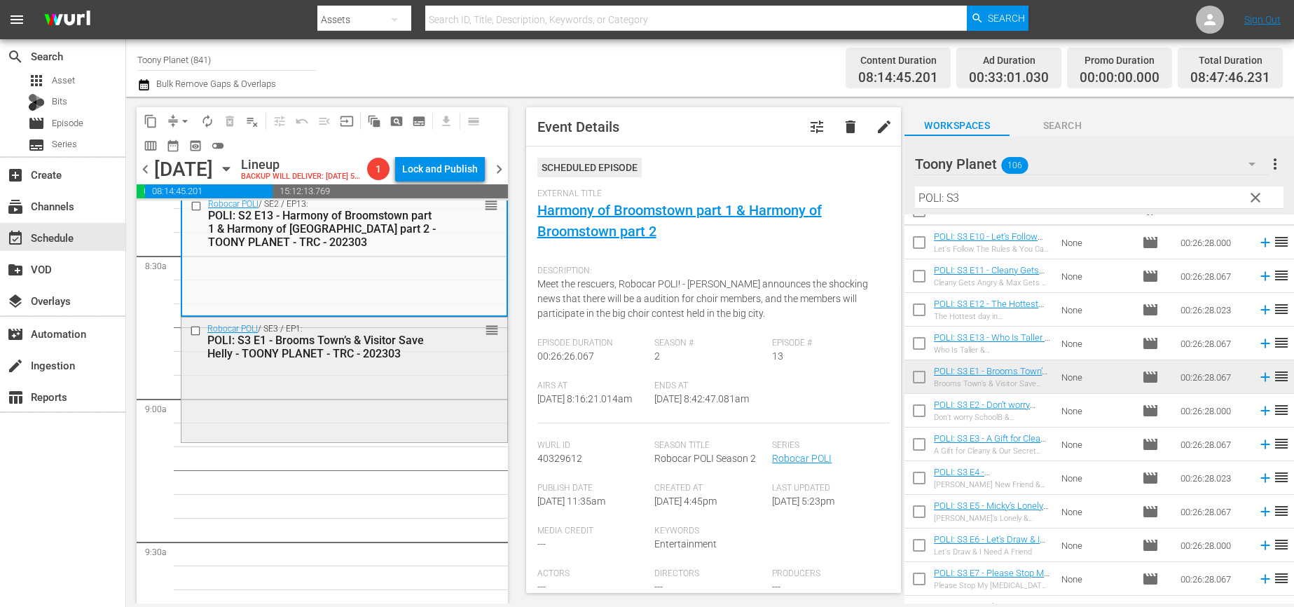
click at [378, 422] on div "Robocar POLI / SE3 / EP1: POLI: S3 E1 - Brooms Town’s & Visitor Save Helly - TO…" at bounding box center [344, 378] width 326 height 122
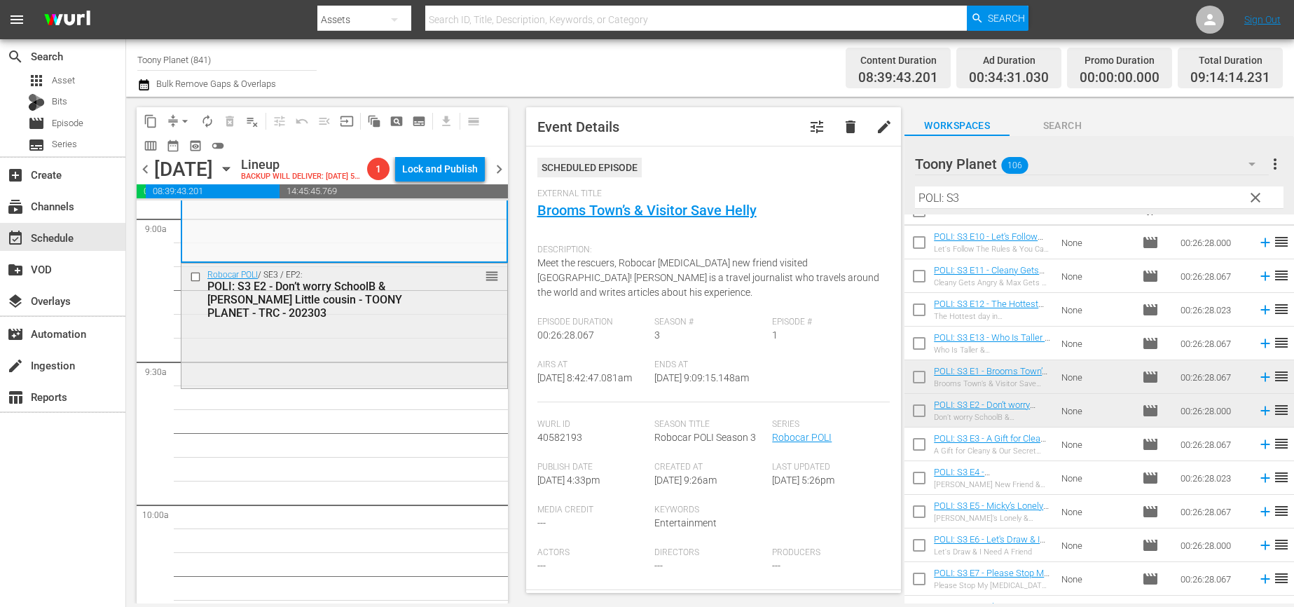
click at [355, 344] on div "Robocar POLI / SE3 / EP2: POLI: S3 E2 - Don’t worry SchoolB & [PERSON_NAME] Lit…" at bounding box center [344, 324] width 326 height 122
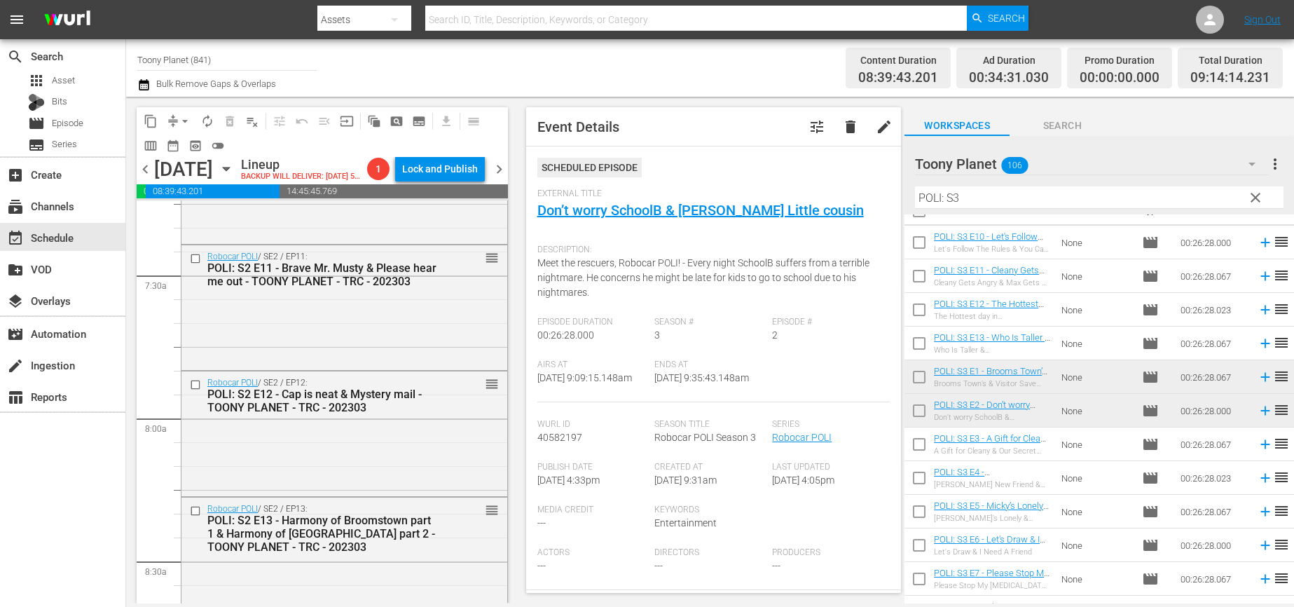
scroll to position [1892, 0]
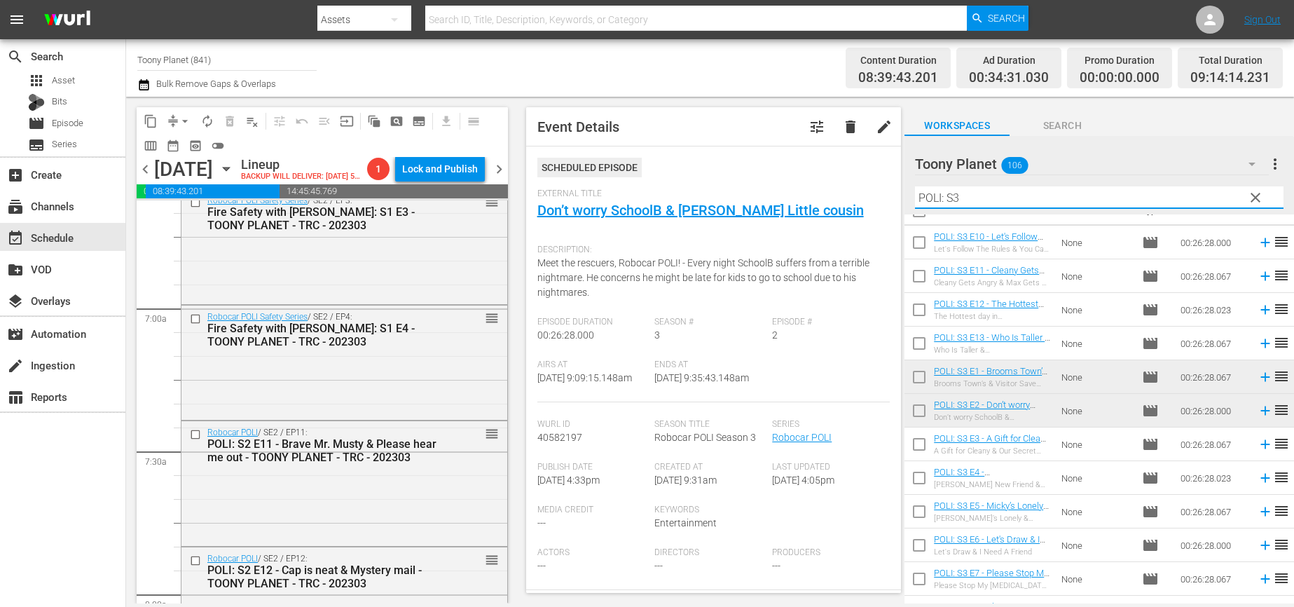
drag, startPoint x: 917, startPoint y: 194, endPoint x: 852, endPoint y: 191, distance: 64.5
click at [852, 191] on div "content_copy compress arrow_drop_down autorenew_outlined delete_forever_outline…" at bounding box center [710, 350] width 1168 height 506
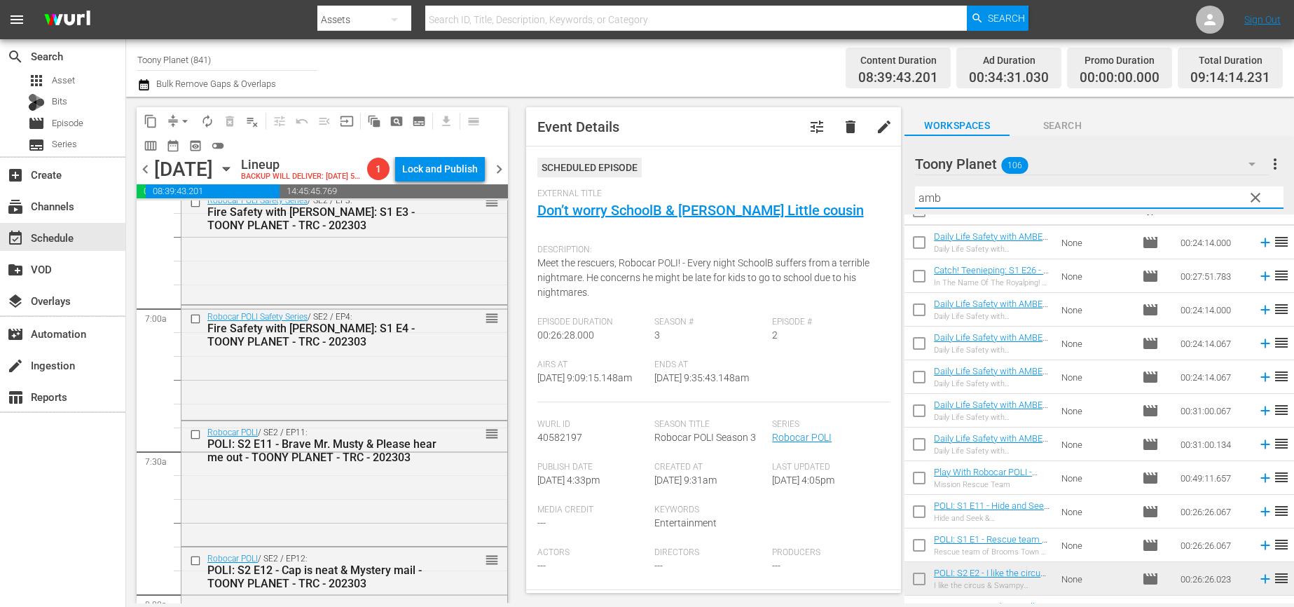
scroll to position [0, 0]
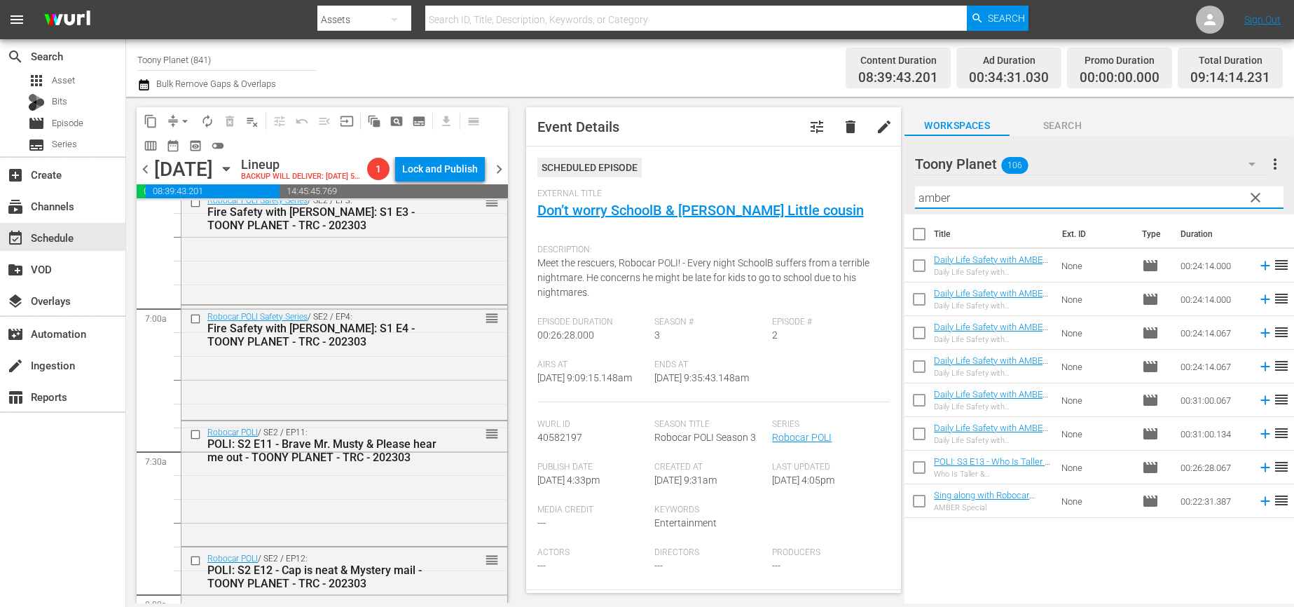
drag, startPoint x: 1000, startPoint y: 195, endPoint x: 811, endPoint y: 196, distance: 189.1
click at [822, 195] on div "content_copy compress arrow_drop_down autorenew_outlined delete_forever_outline…" at bounding box center [710, 350] width 1168 height 506
type input "amber"
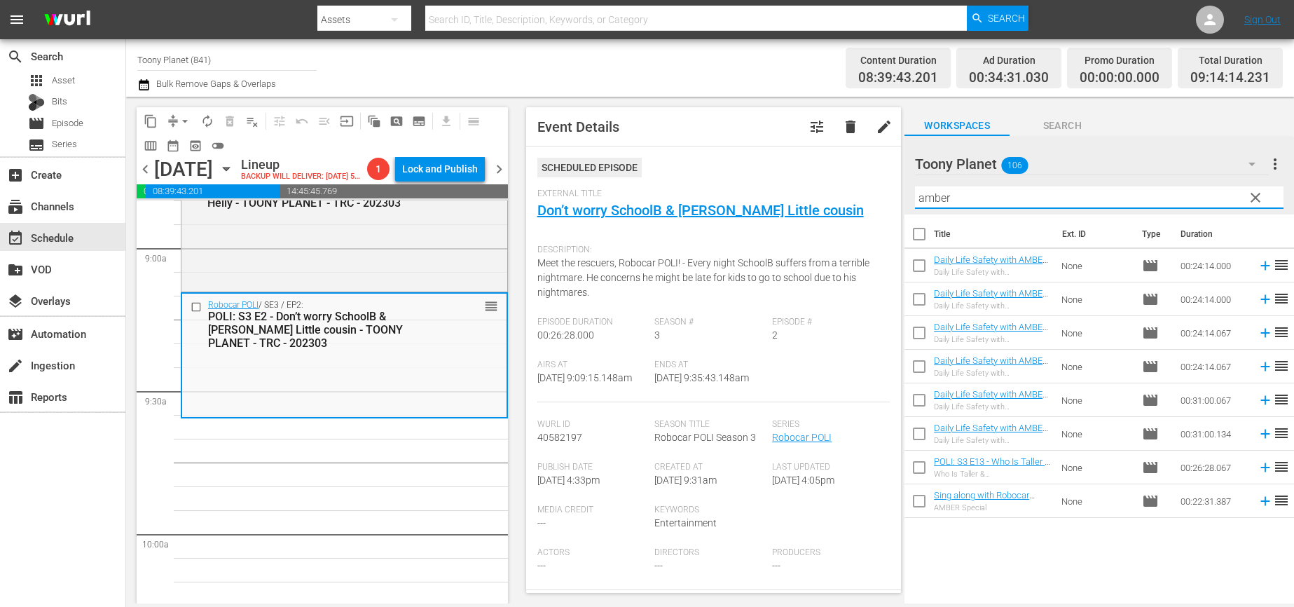
scroll to position [2531, 0]
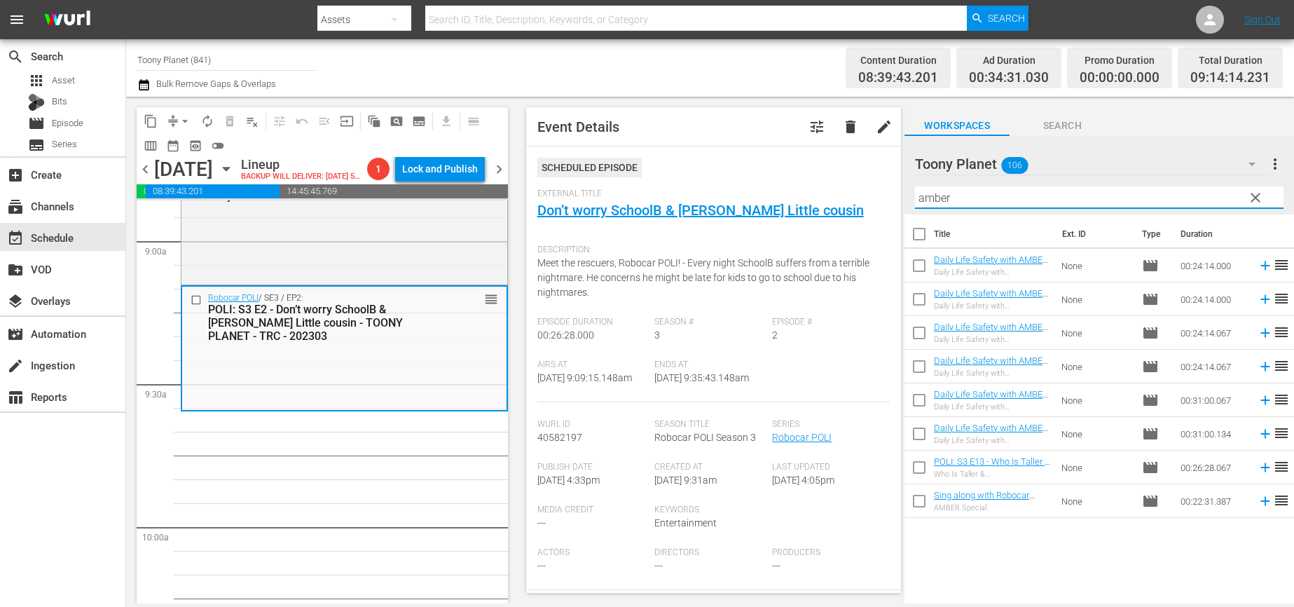
click at [917, 268] on input "checkbox" at bounding box center [918, 268] width 29 height 29
checkbox input "true"
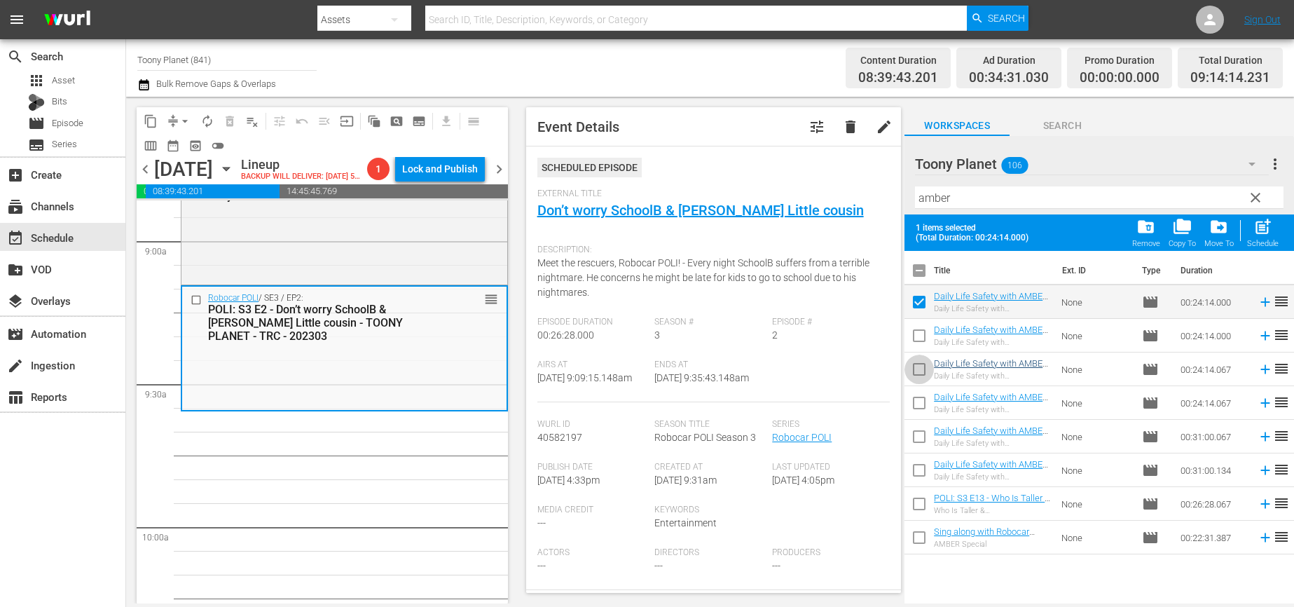
drag, startPoint x: 918, startPoint y: 371, endPoint x: 943, endPoint y: 364, distance: 26.8
click at [918, 371] on input "checkbox" at bounding box center [918, 371] width 29 height 29
checkbox input "true"
click at [1261, 240] on div "Schedule" at bounding box center [1263, 243] width 32 height 9
checkbox input "false"
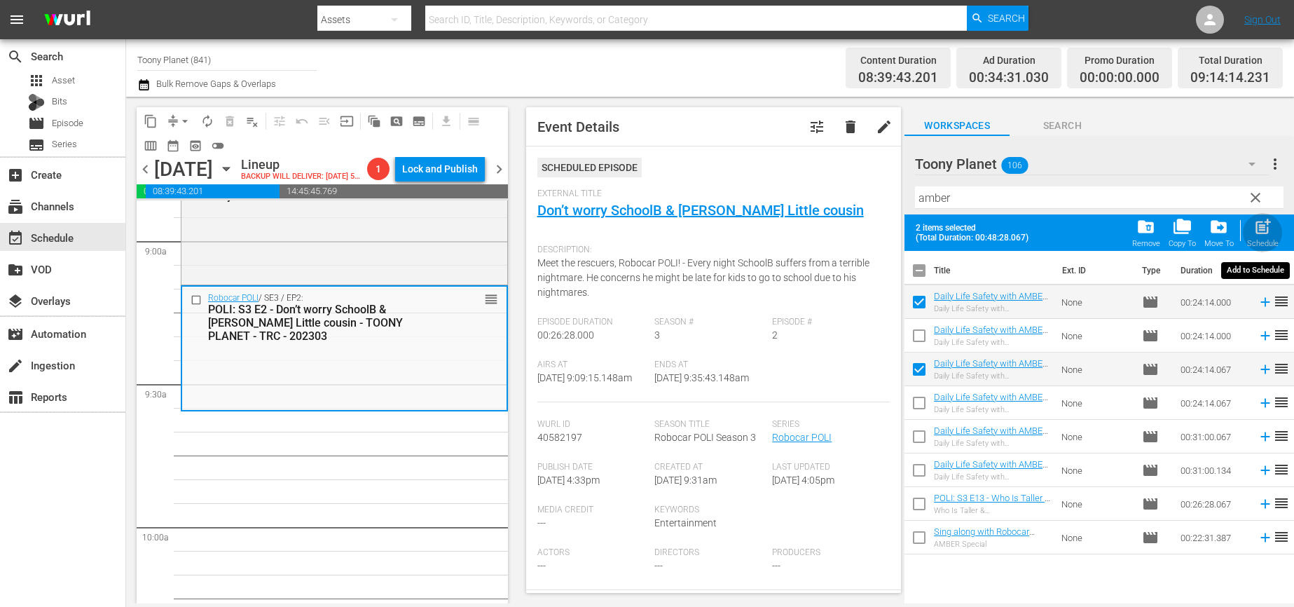
checkbox input "false"
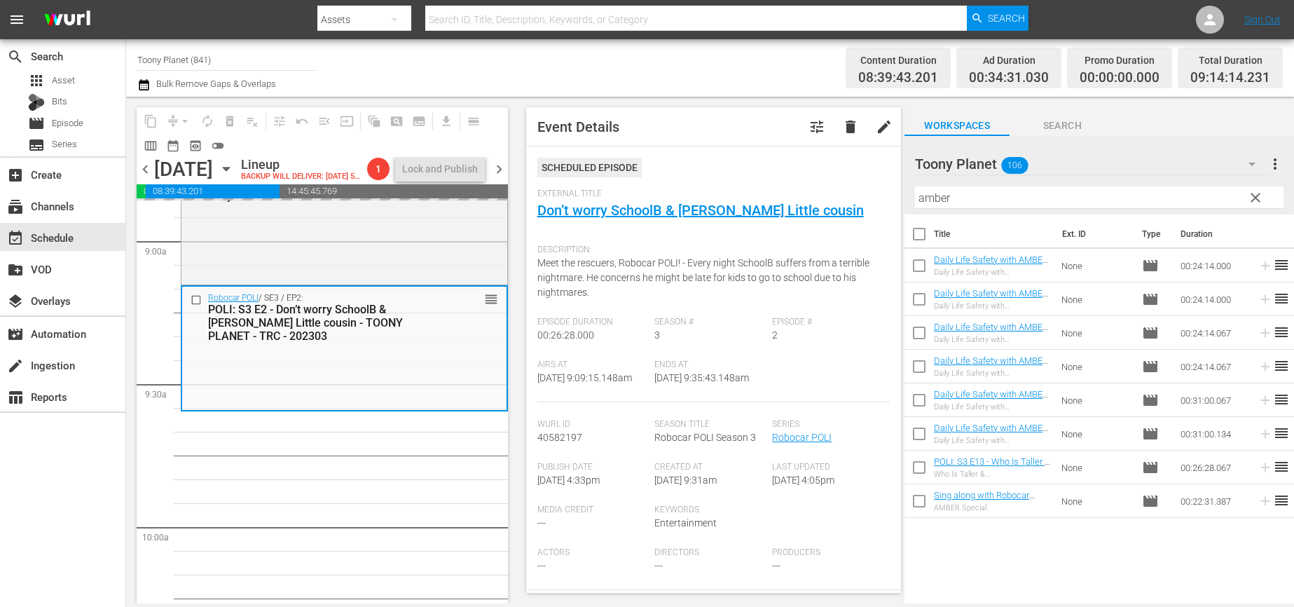
scroll to position [2592, 0]
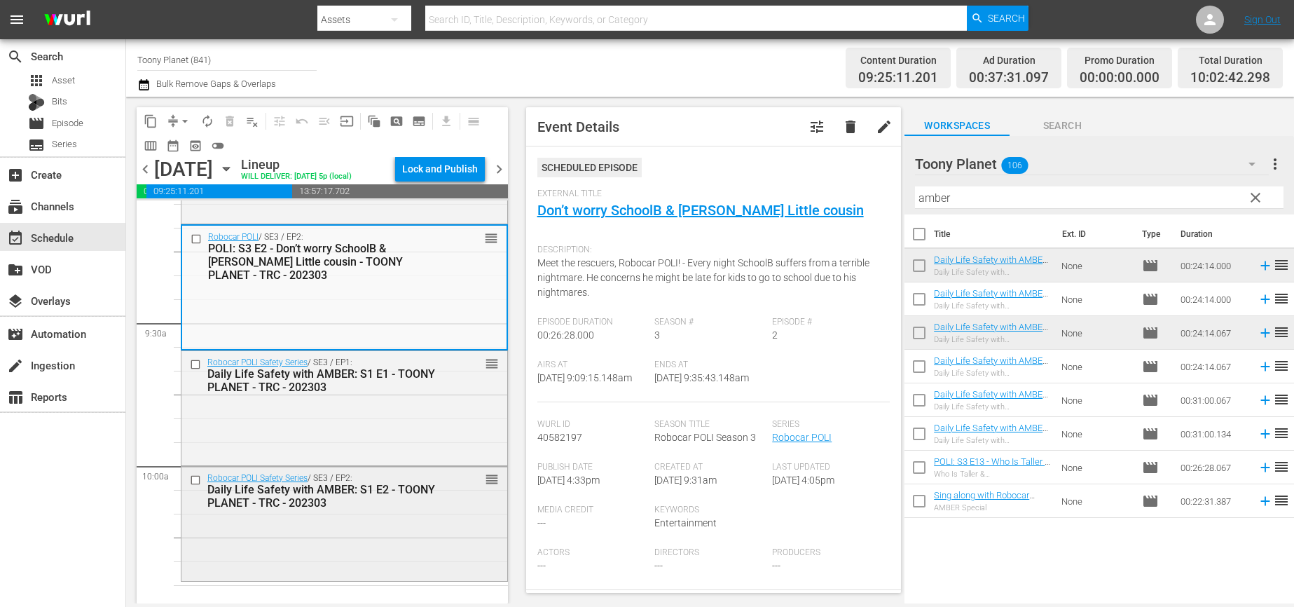
click at [317, 548] on div "Robocar POLI Safety Series / SE3 / EP2: Daily Life Safety with AMBER: S1 E2 - T…" at bounding box center [344, 521] width 326 height 111
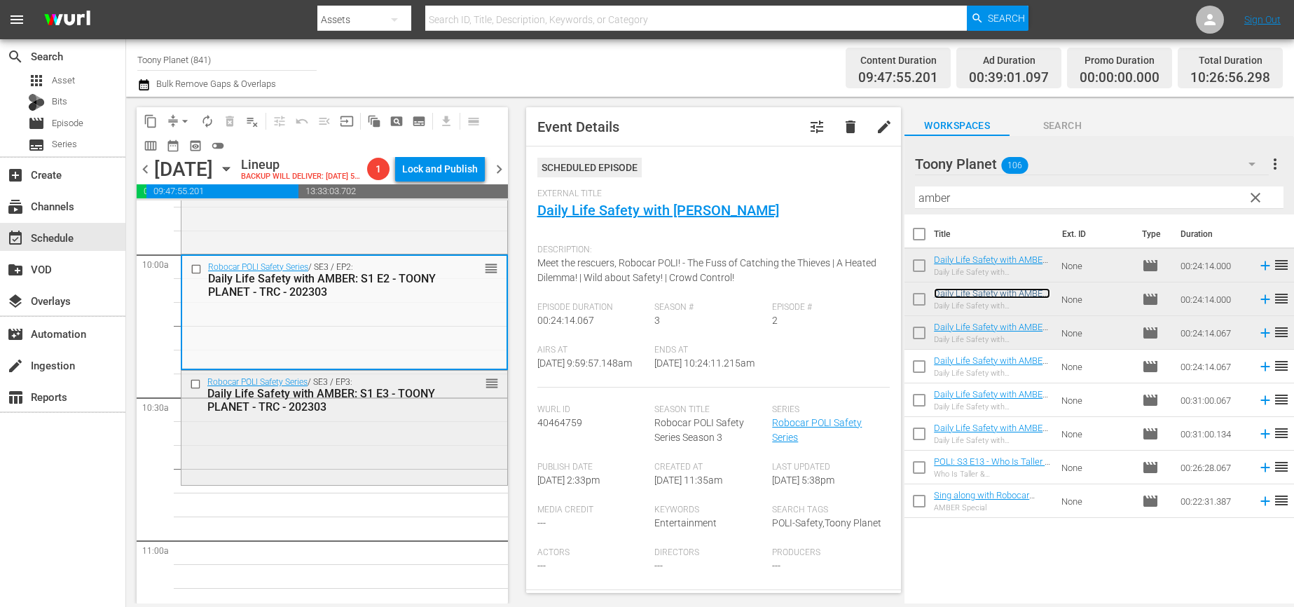
scroll to position [2813, 0]
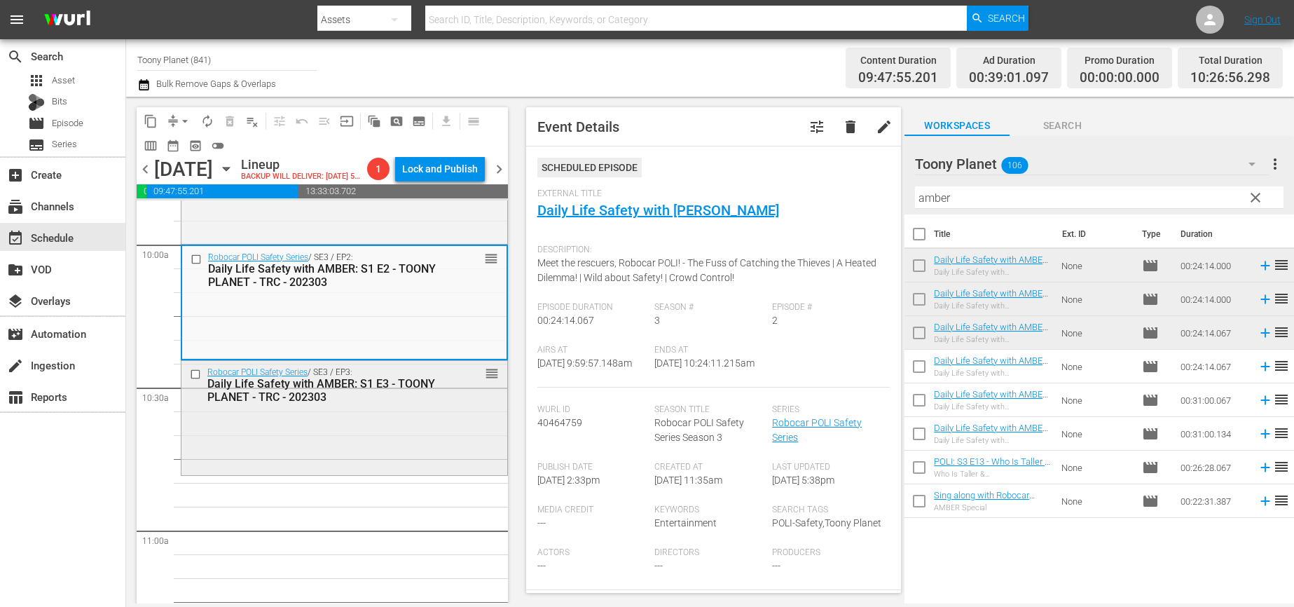
click at [417, 453] on div "Robocar POLI Safety Series / SE3 / EP3: Daily Life Safety with AMBER: S1 E3 - T…" at bounding box center [344, 416] width 326 height 111
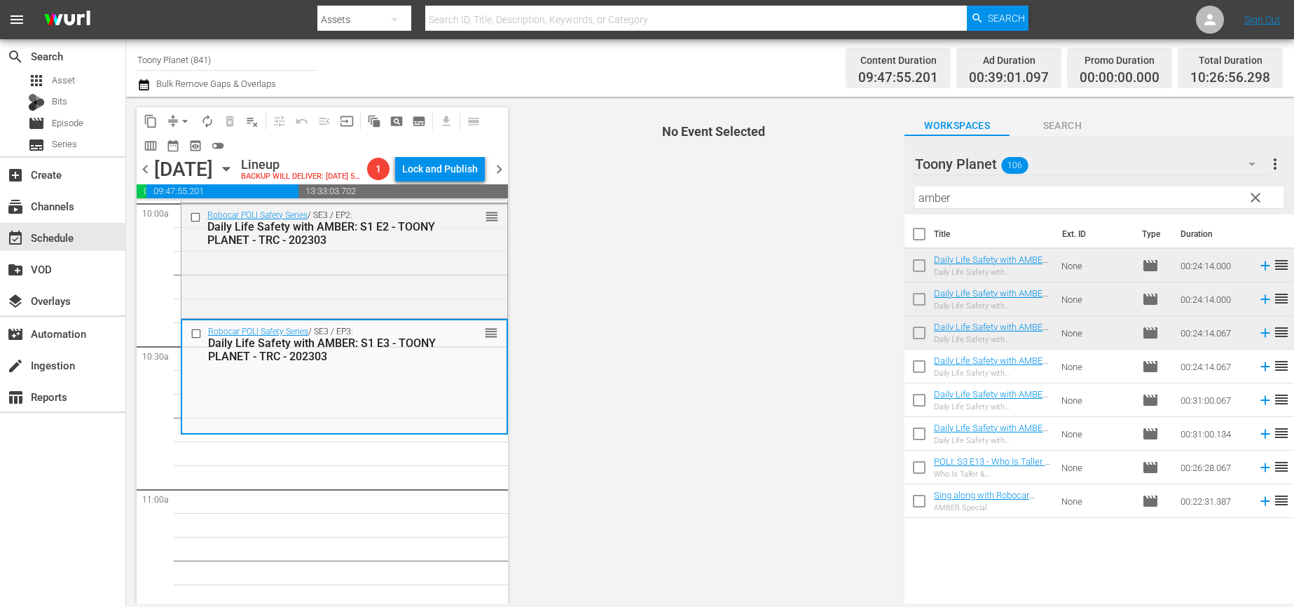
scroll to position [2855, 0]
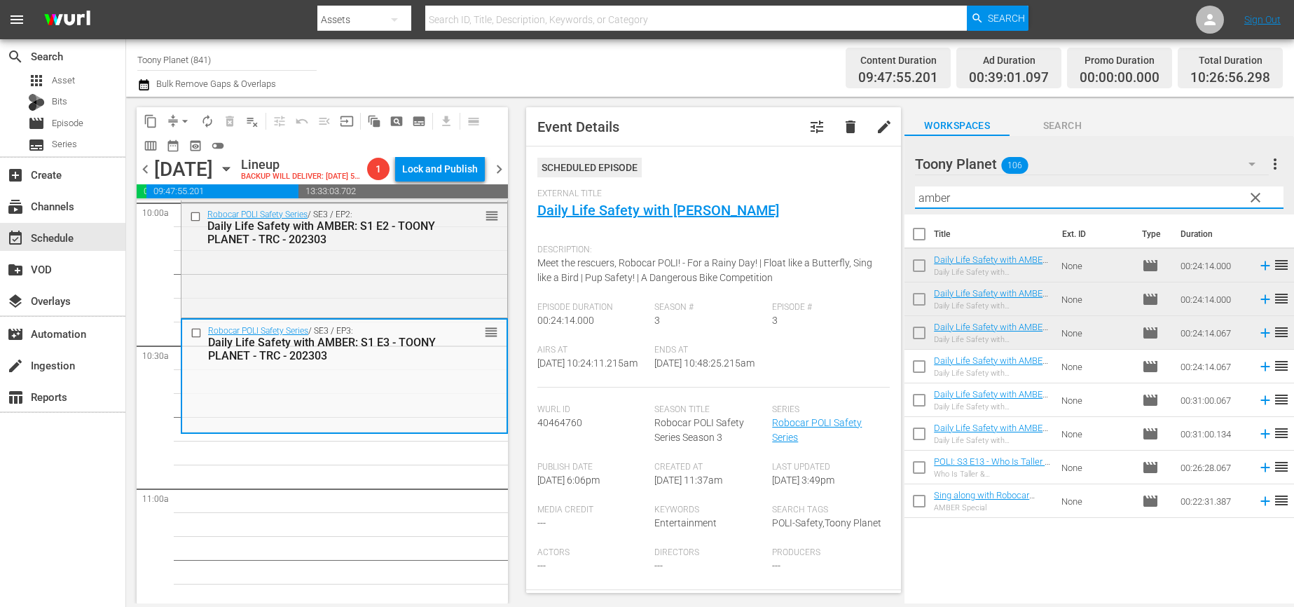
drag, startPoint x: 957, startPoint y: 200, endPoint x: 856, endPoint y: 192, distance: 101.9
click at [859, 192] on div "content_copy compress arrow_drop_down autorenew_outlined delete_forever_outline…" at bounding box center [710, 350] width 1168 height 506
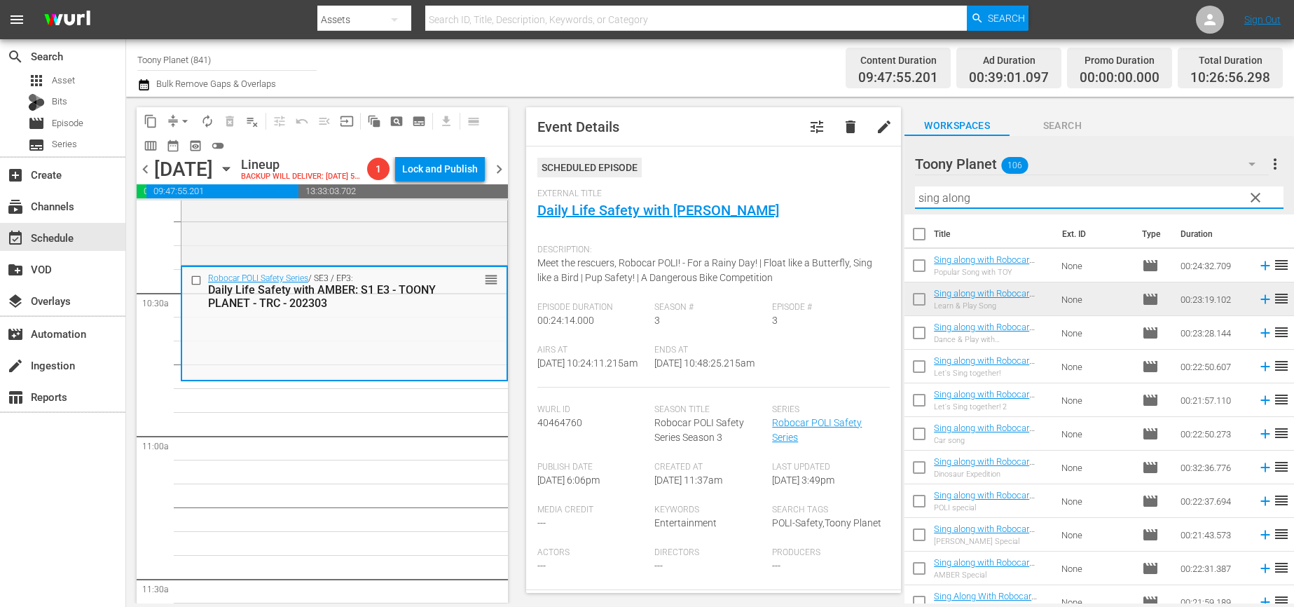
scroll to position [2909, 0]
type input "sing along"
drag, startPoint x: 416, startPoint y: 465, endPoint x: 891, endPoint y: 448, distance: 475.2
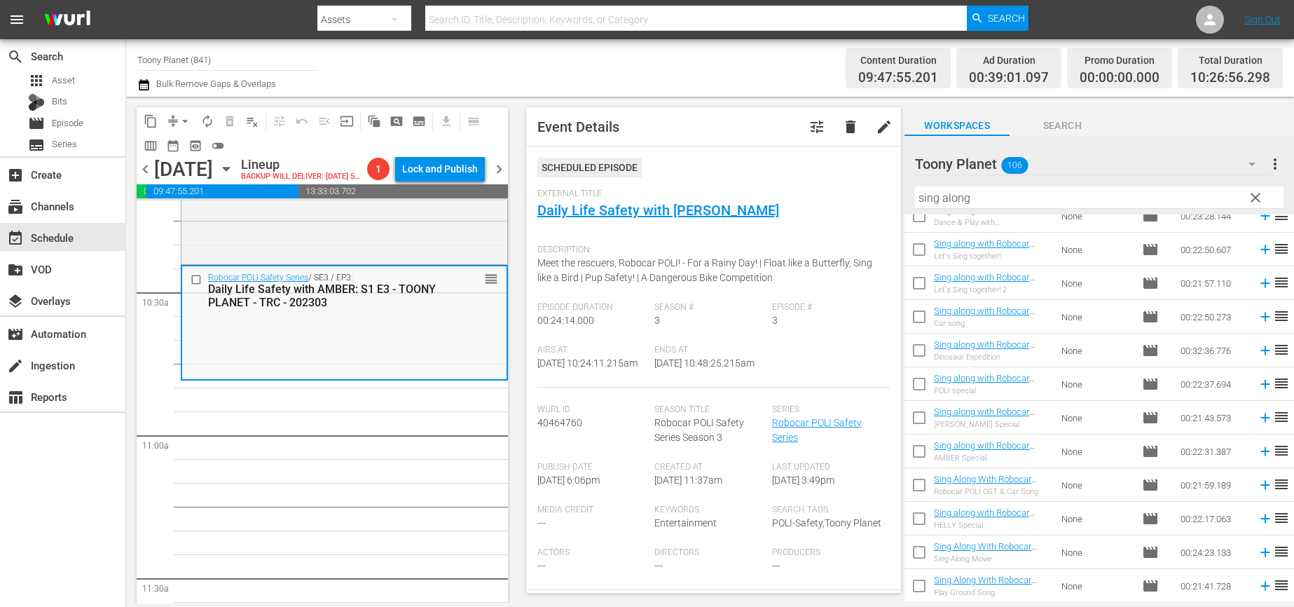
scroll to position [41, 0]
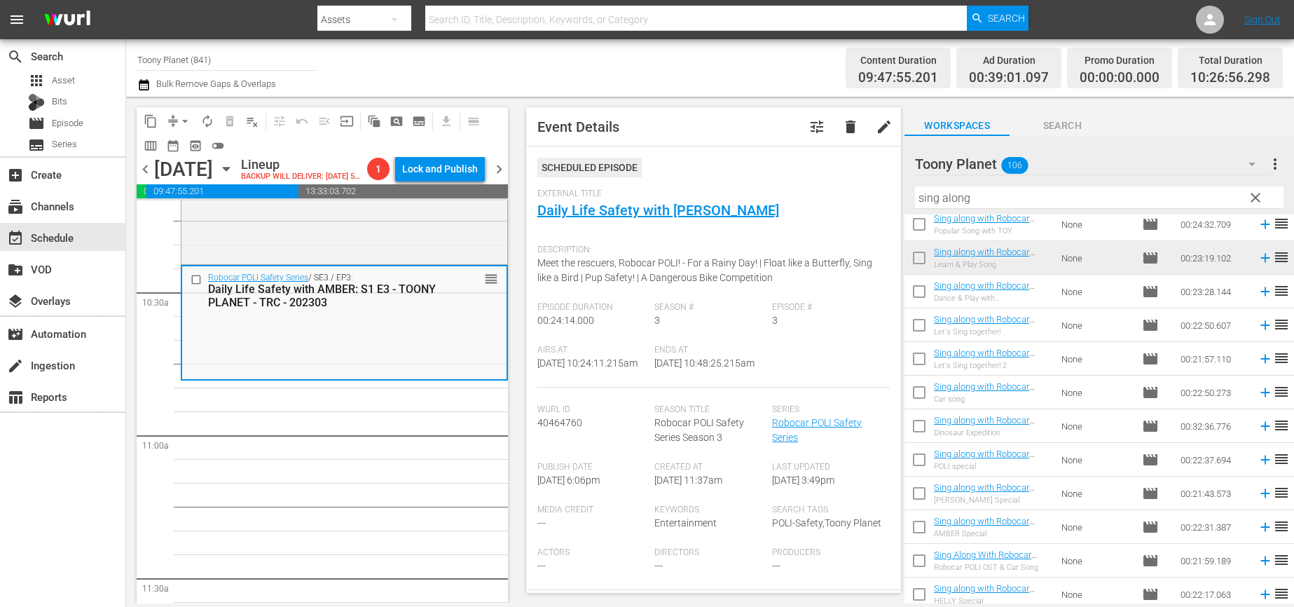
click at [912, 322] on input "checkbox" at bounding box center [918, 327] width 29 height 29
checkbox input "true"
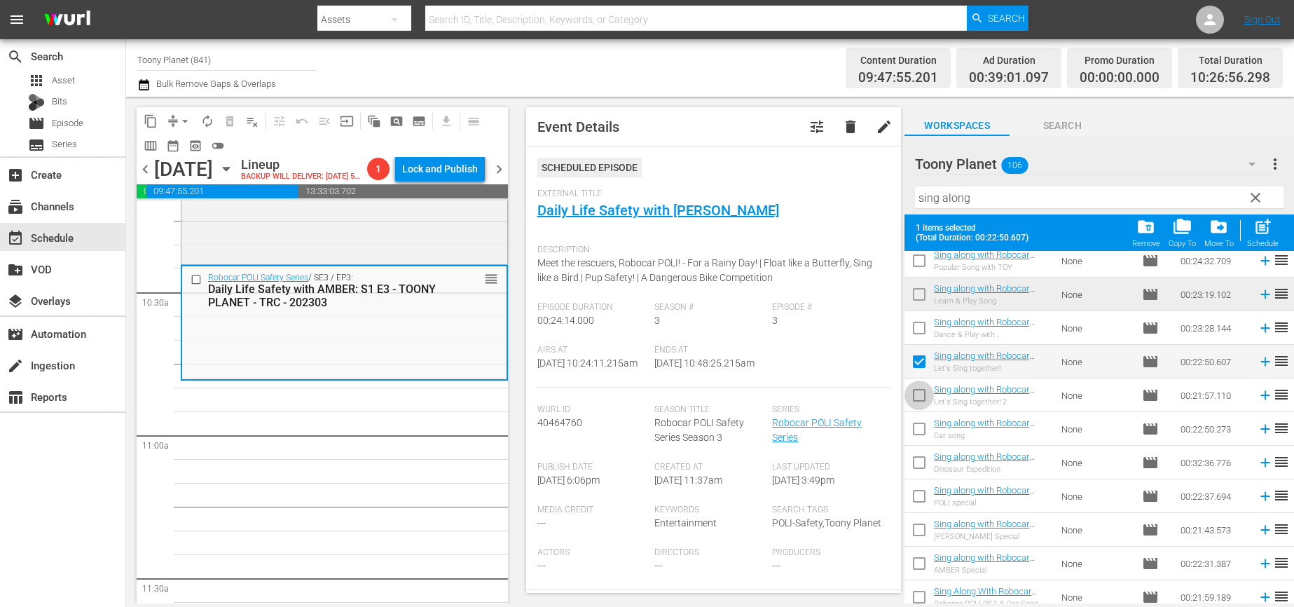
click at [918, 403] on input "checkbox" at bounding box center [918, 397] width 29 height 29
checkbox input "true"
click at [1268, 232] on span "post_add" at bounding box center [1262, 226] width 19 height 19
checkbox input "false"
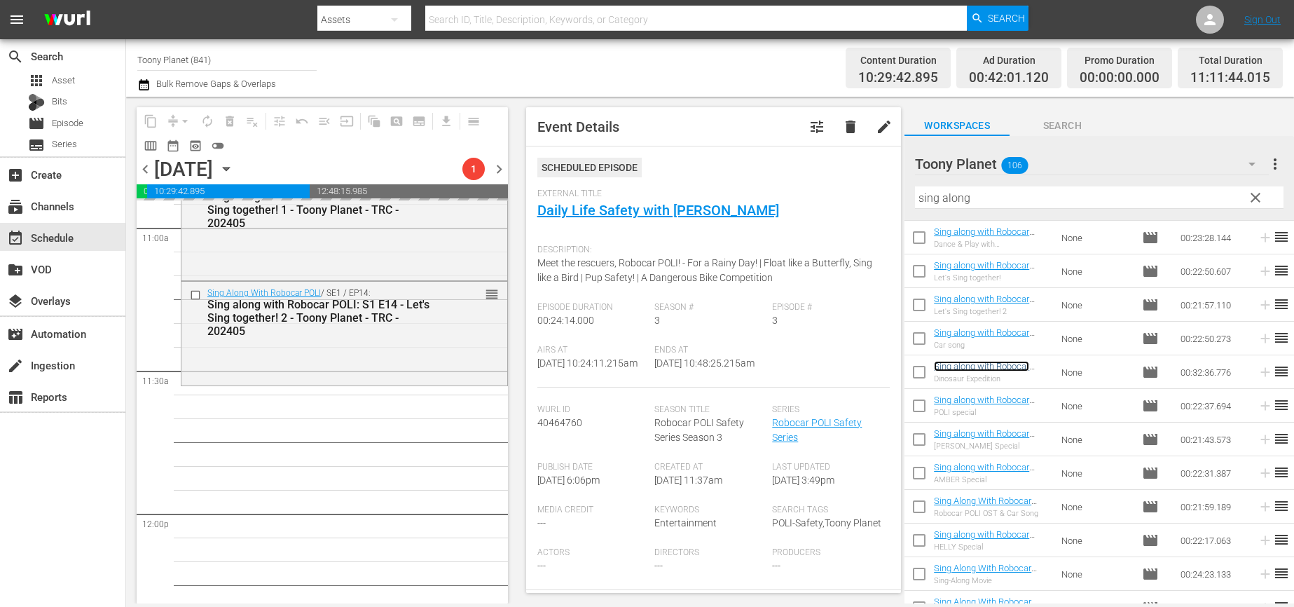
scroll to position [3117, 0]
click at [360, 400] on div "Robocar POLI Safety Series / SE1 / EP6: Traffic Safety with POLI: S1 E6 - TOONY…" at bounding box center [344, 513] width 327 height 6858
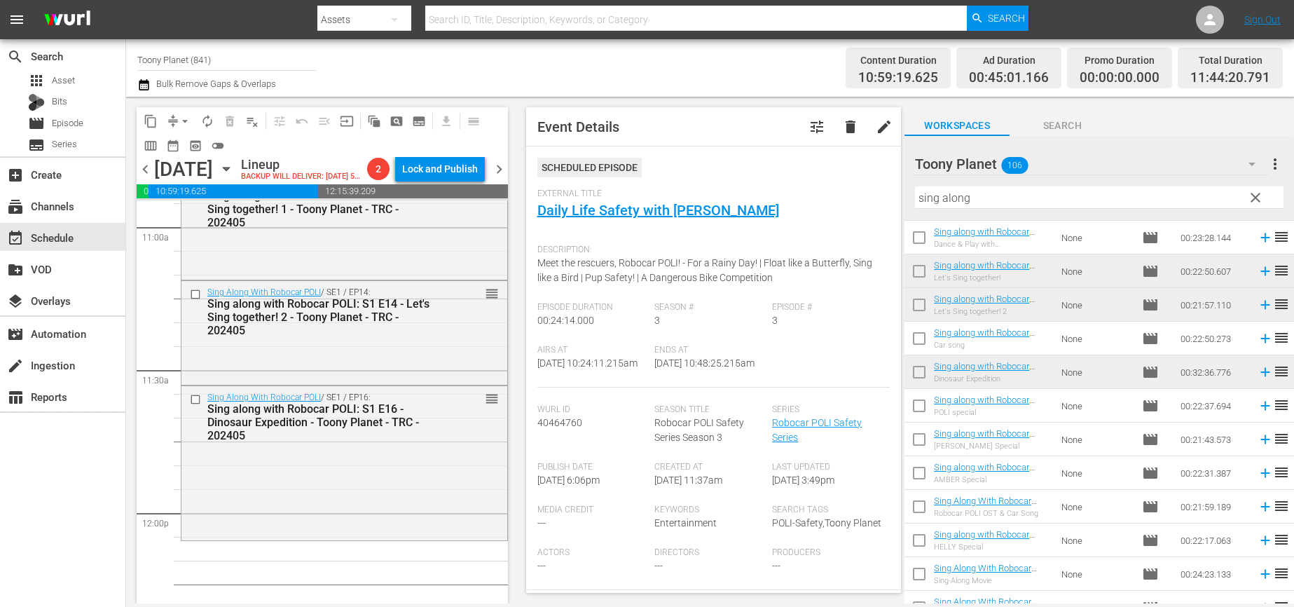
scroll to position [3203, 0]
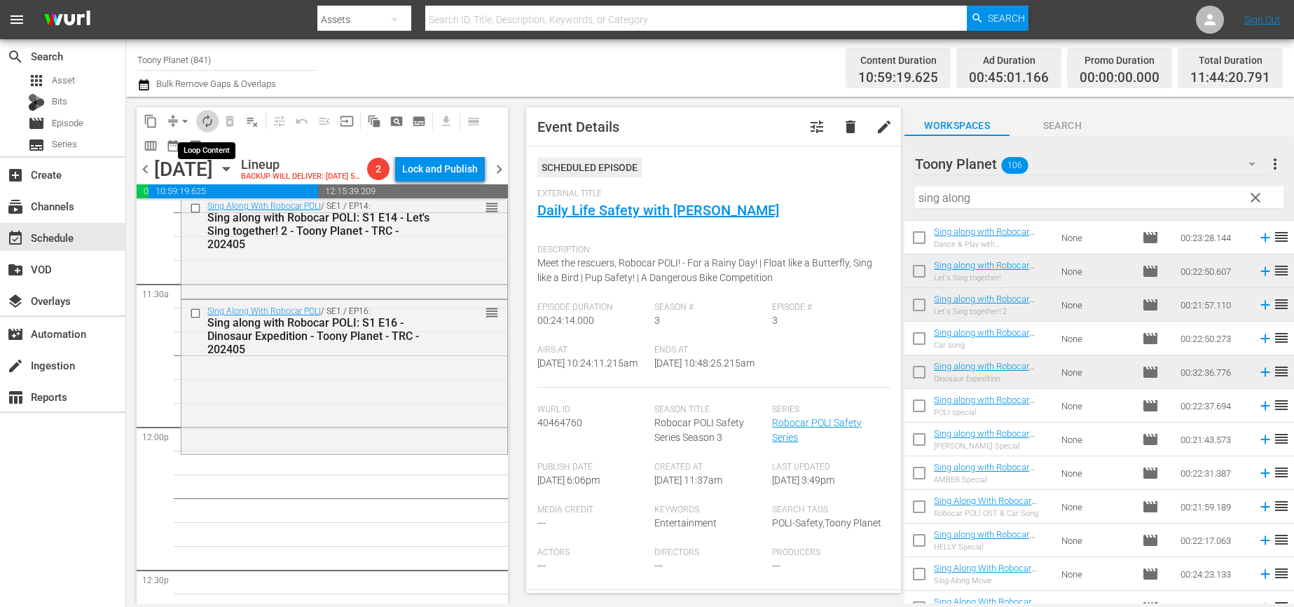
click at [217, 122] on button "autorenew_outlined" at bounding box center [207, 121] width 22 height 22
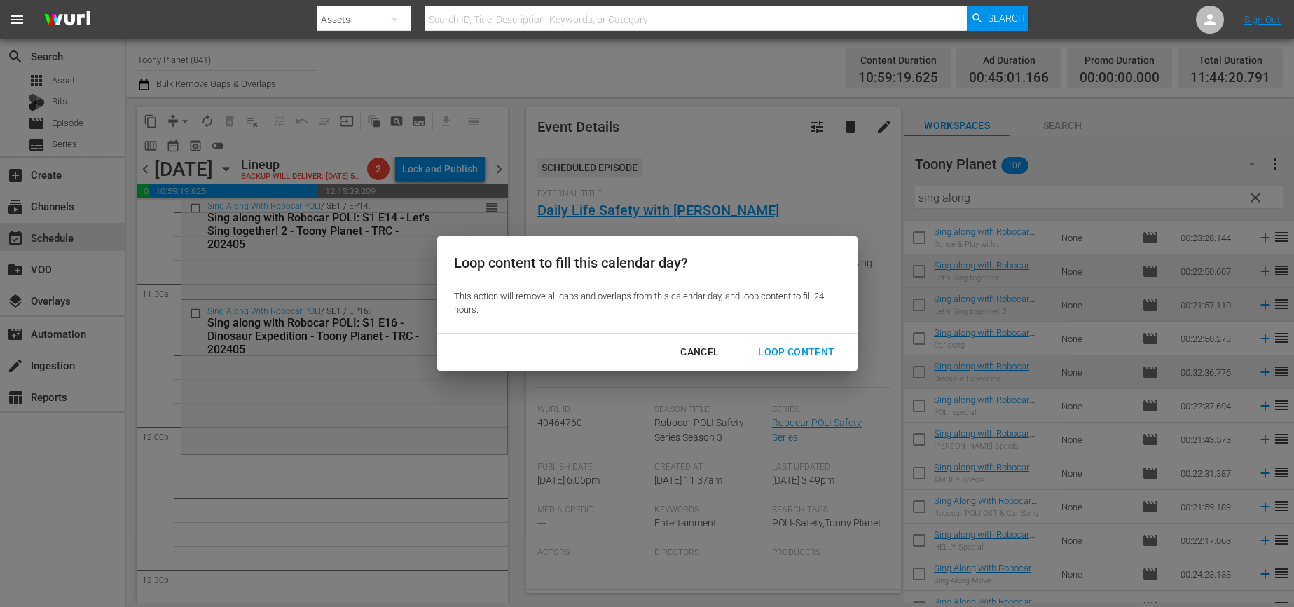
click at [773, 347] on div "Loop Content" at bounding box center [796, 352] width 99 height 18
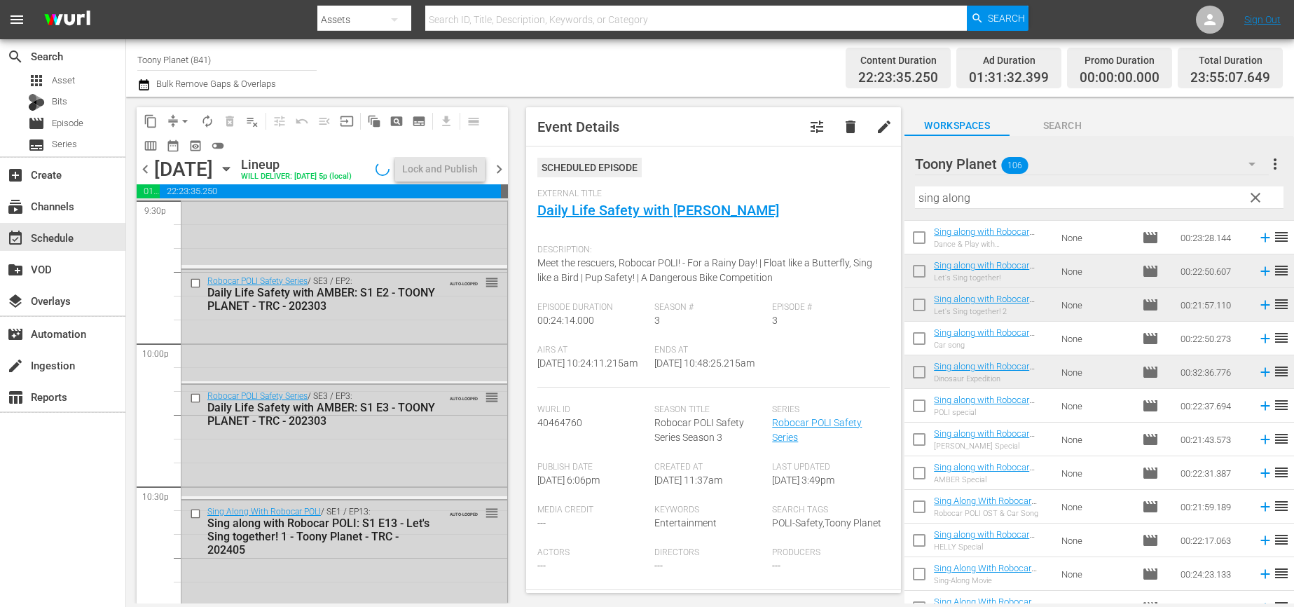
scroll to position [6556, 0]
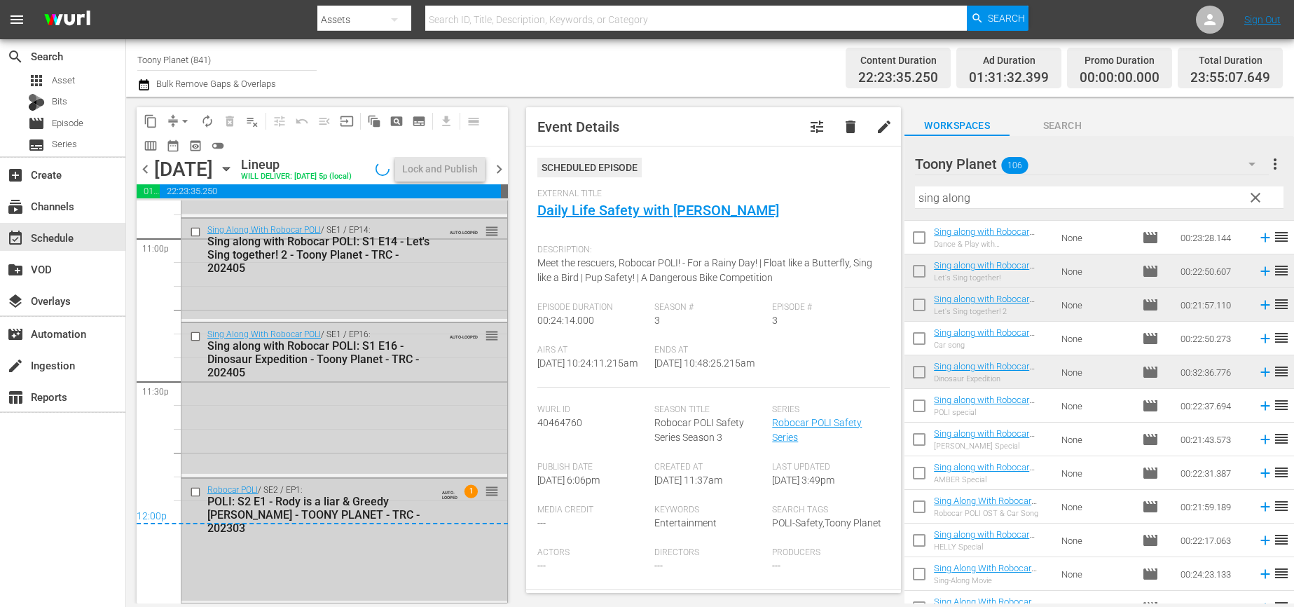
click at [393, 504] on div "POLI: S2 E1 - Rody is a liar & Greedy [PERSON_NAME] - TOONY PLANET - TRC - 2023…" at bounding box center [321, 514] width 228 height 40
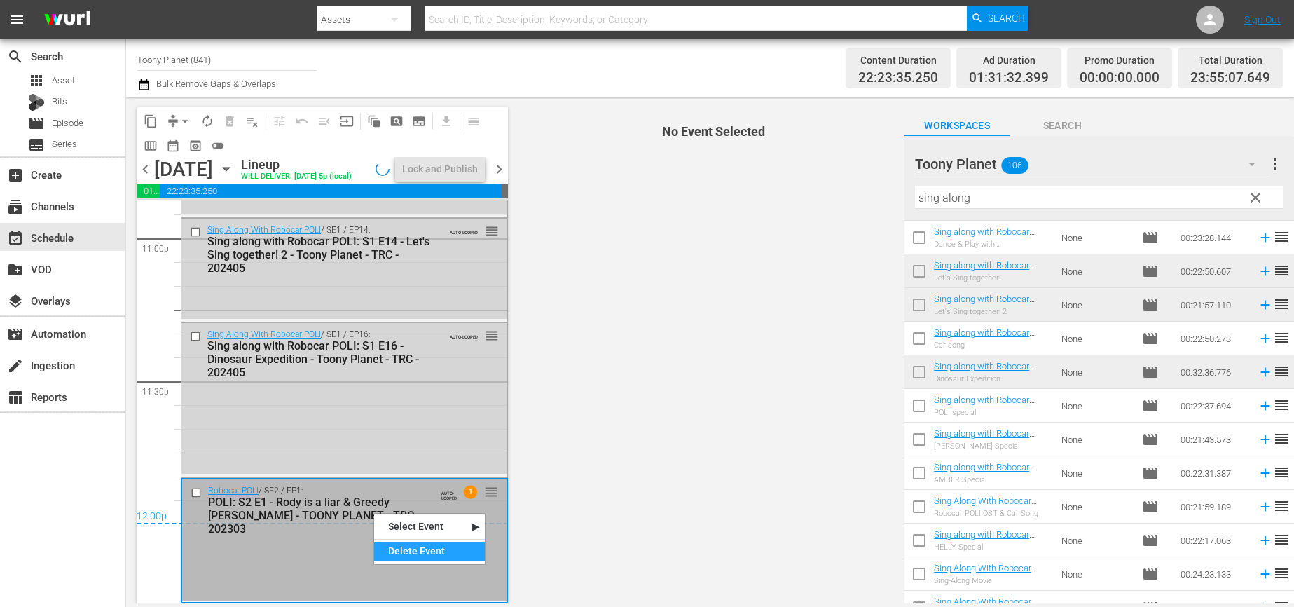
click at [404, 551] on div "Delete Event" at bounding box center [429, 550] width 111 height 19
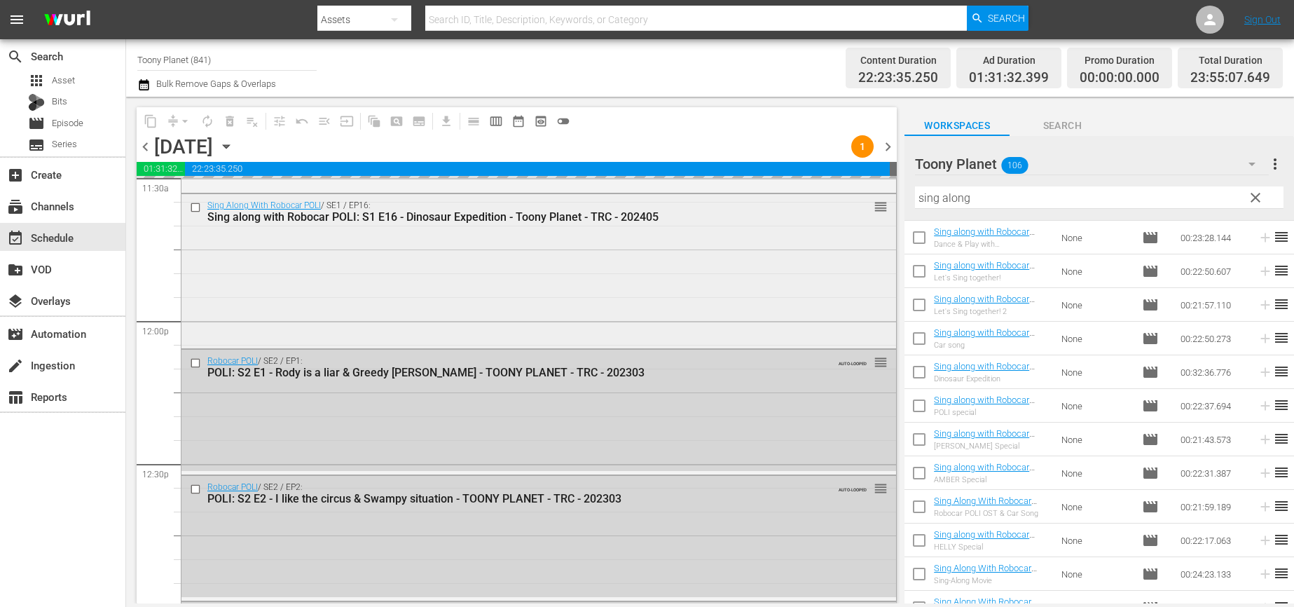
scroll to position [3290, 0]
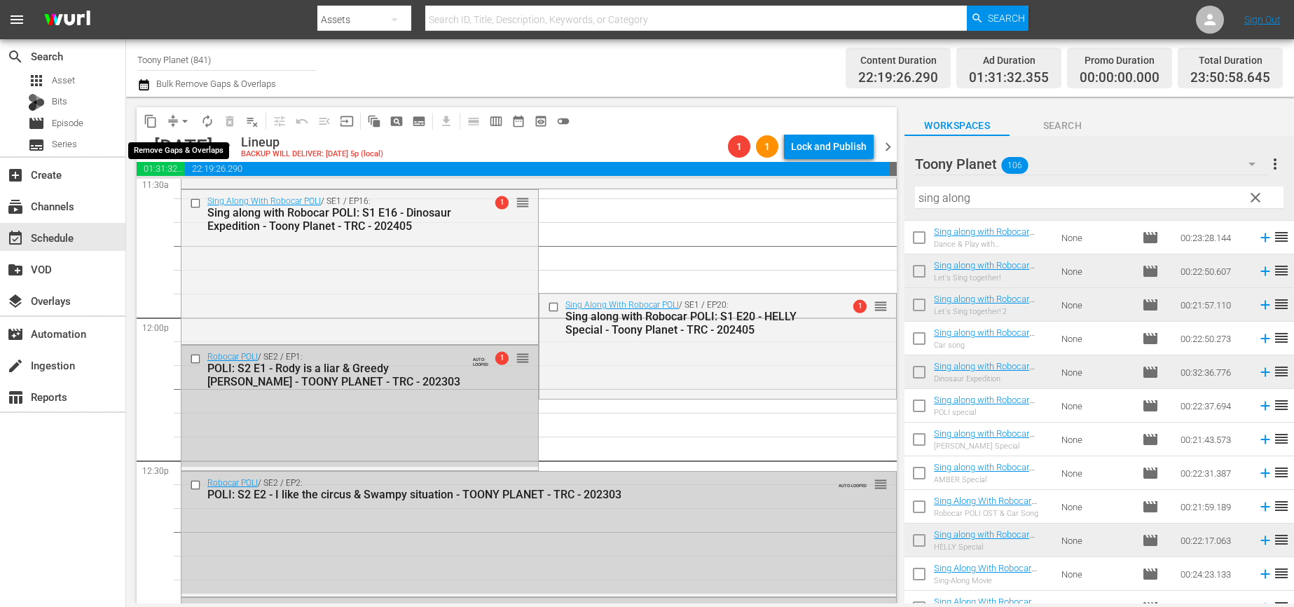
click at [186, 125] on span "arrow_drop_down" at bounding box center [185, 121] width 14 height 14
click at [179, 196] on li "Align to End of Previous Day" at bounding box center [185, 195] width 147 height 23
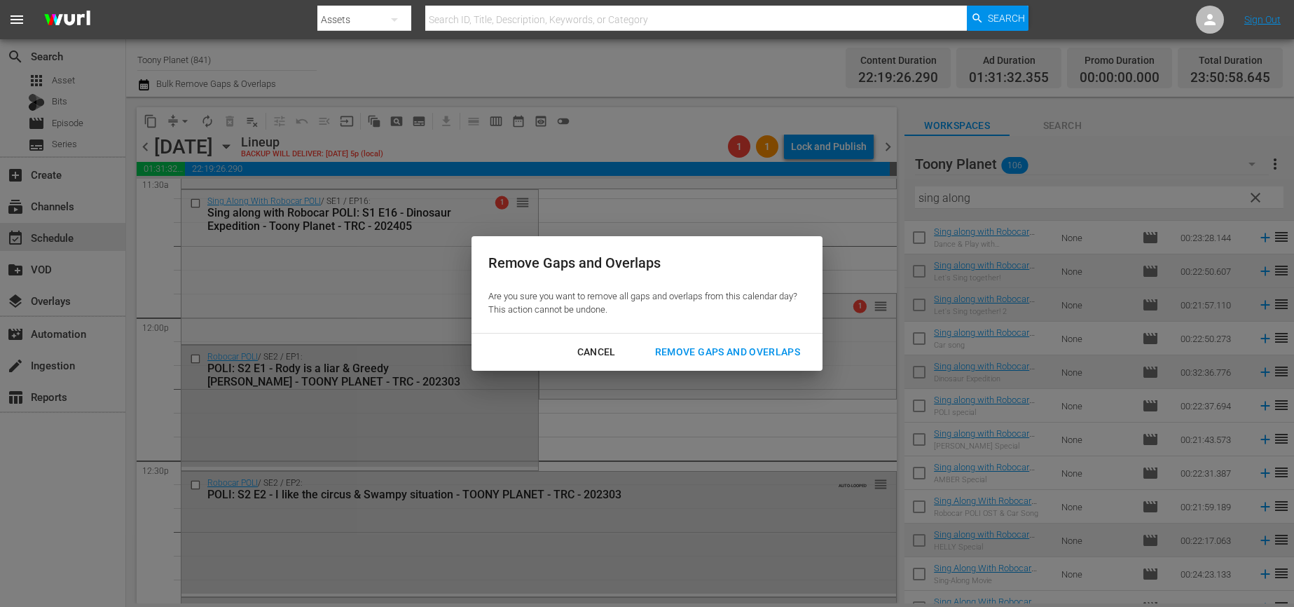
click at [702, 349] on div "Remove Gaps and Overlaps" at bounding box center [727, 352] width 167 height 18
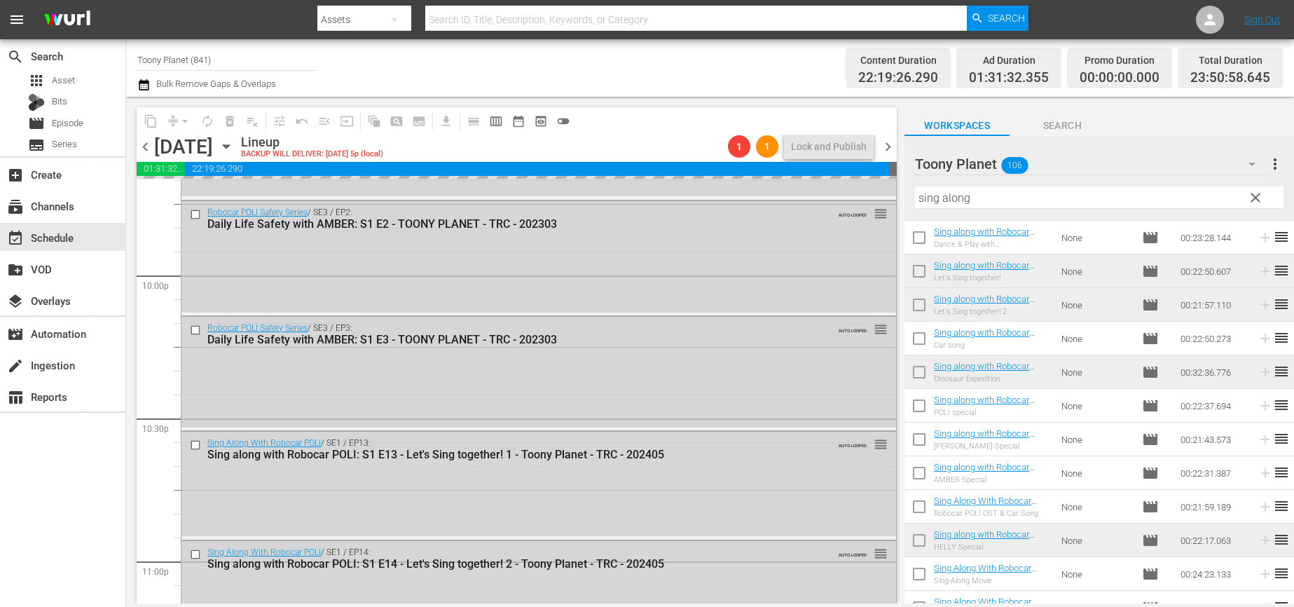
scroll to position [6433, 0]
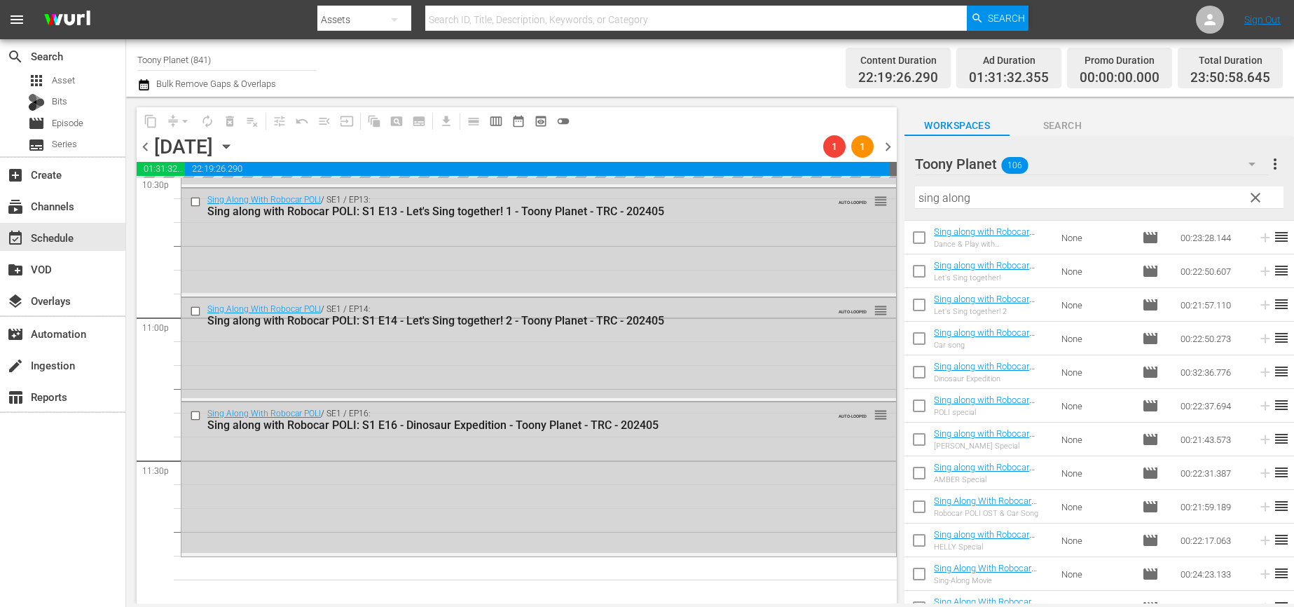
drag, startPoint x: 507, startPoint y: 499, endPoint x: 511, endPoint y: 459, distance: 40.1
click at [507, 499] on div "Sing Along With Robocar POLI / SE1 / EP16: Sing along with Robocar POLI: S1 E16…" at bounding box center [538, 477] width 714 height 151
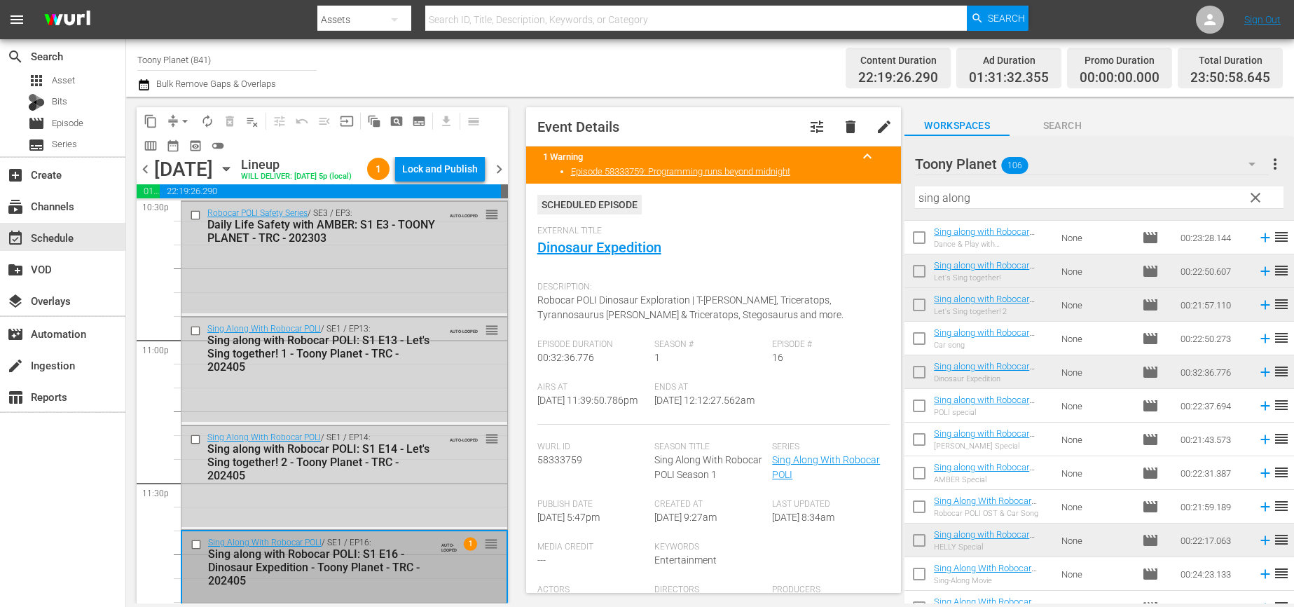
scroll to position [6537, 0]
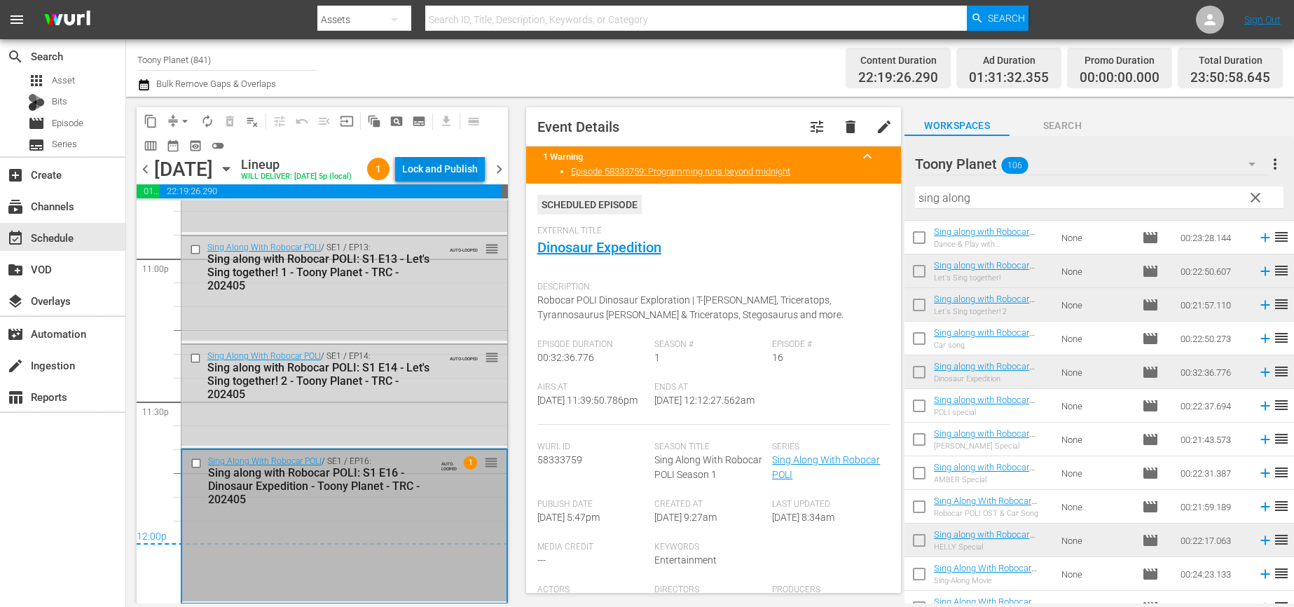
click at [431, 170] on div "Lock and Publish" at bounding box center [440, 168] width 76 height 25
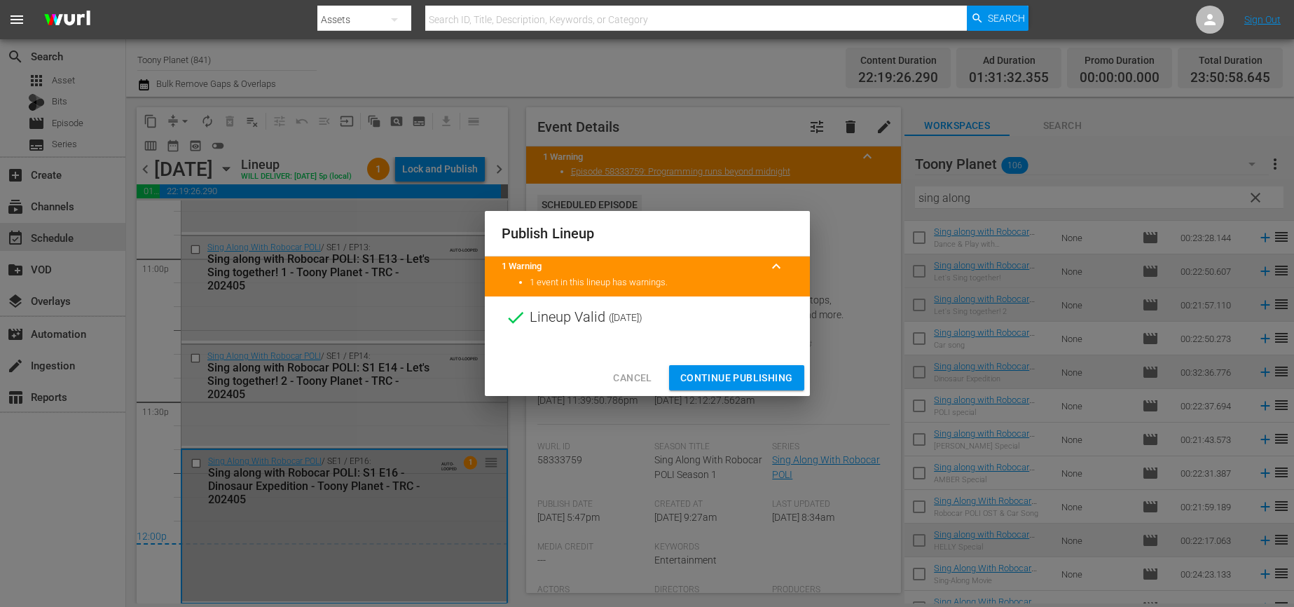
click at [719, 373] on span "Continue Publishing" at bounding box center [736, 378] width 113 height 18
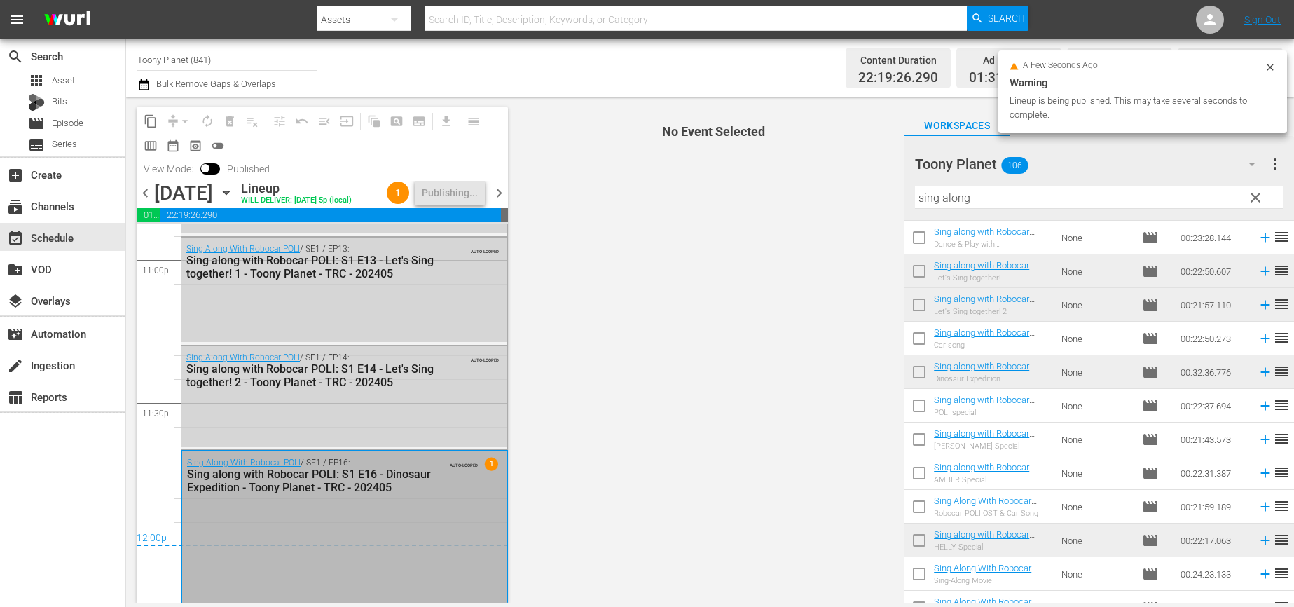
click at [507, 202] on span "chevron_right" at bounding box center [499, 193] width 18 height 18
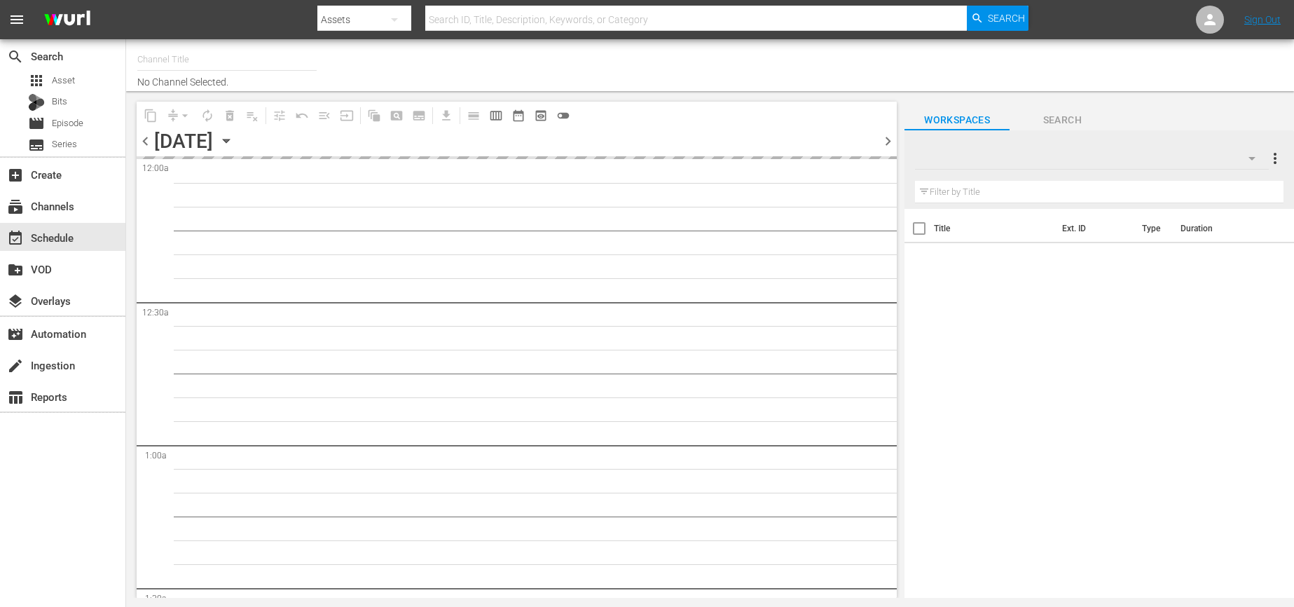
type input "Toony Planet (841)"
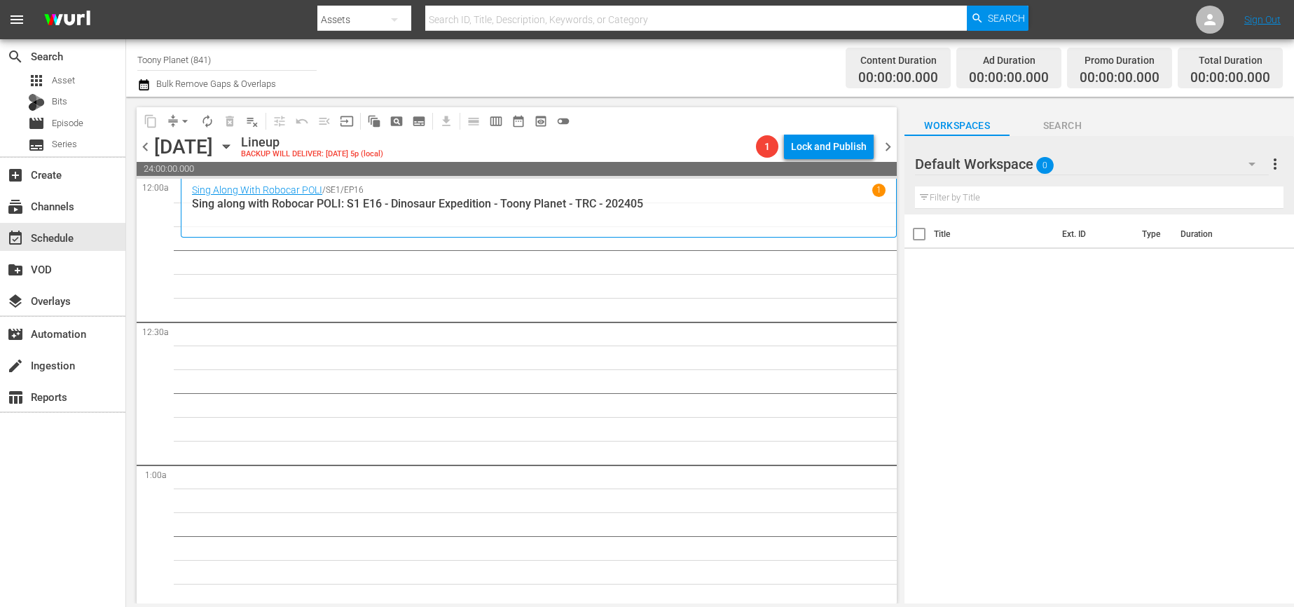
click at [1116, 165] on div "Default Workspace 0" at bounding box center [1092, 163] width 354 height 39
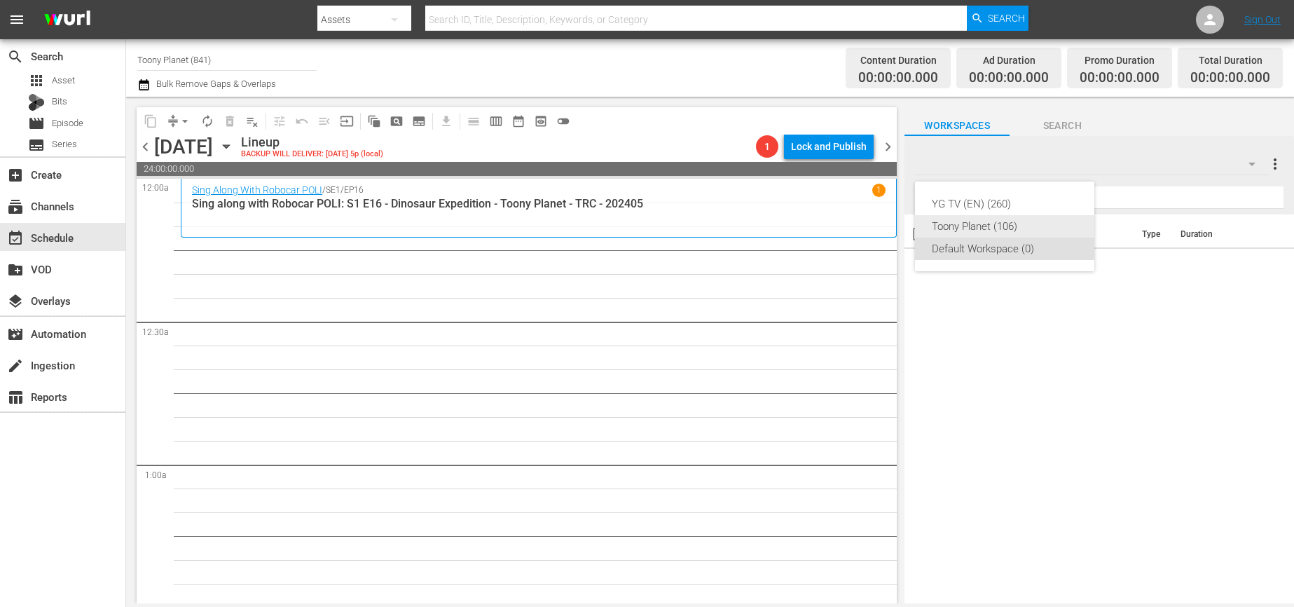
click at [1033, 221] on div "Toony Planet (106)" at bounding box center [1005, 226] width 146 height 22
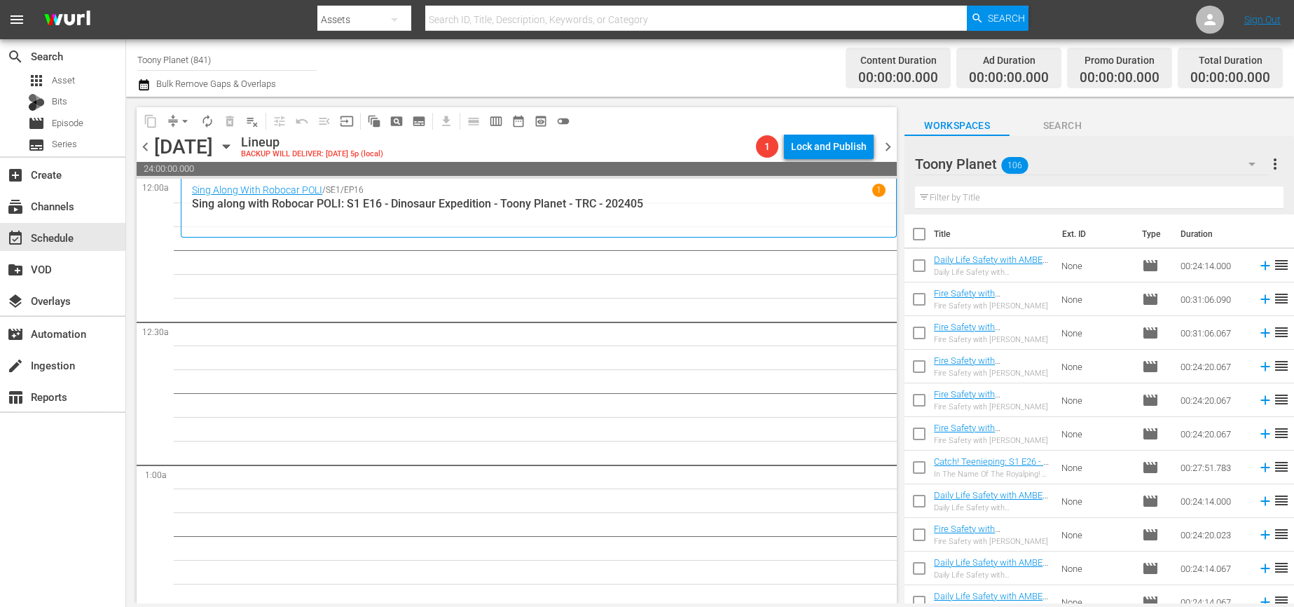
click at [1044, 200] on input "text" at bounding box center [1099, 197] width 368 height 22
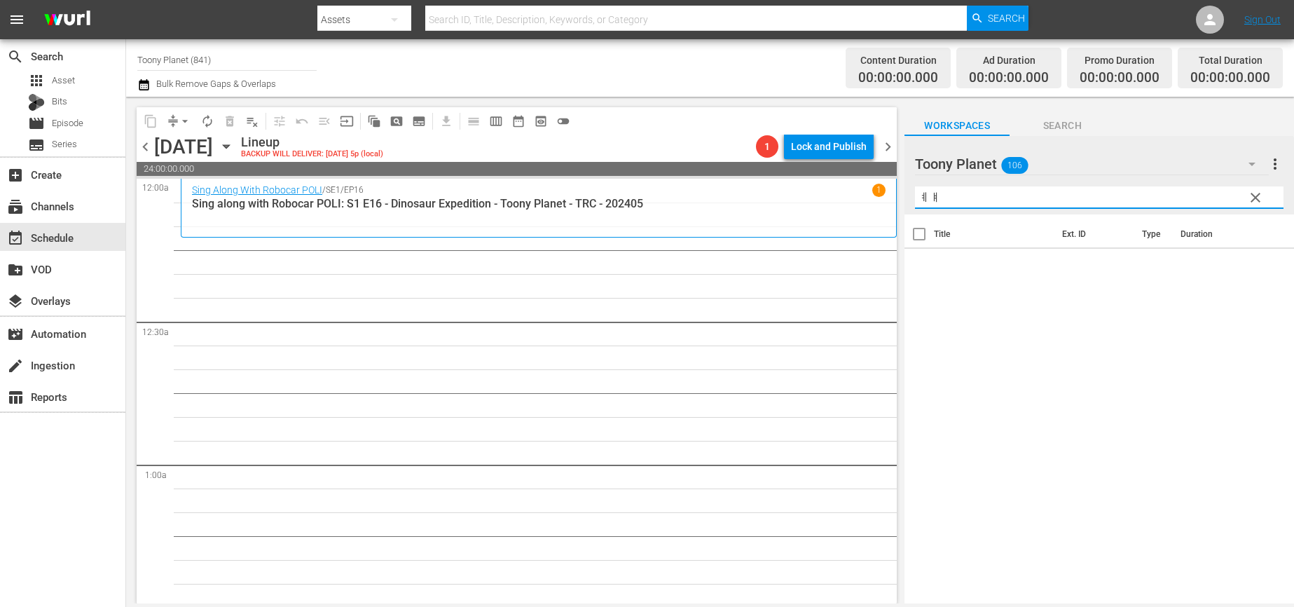
type input "ㅖ"
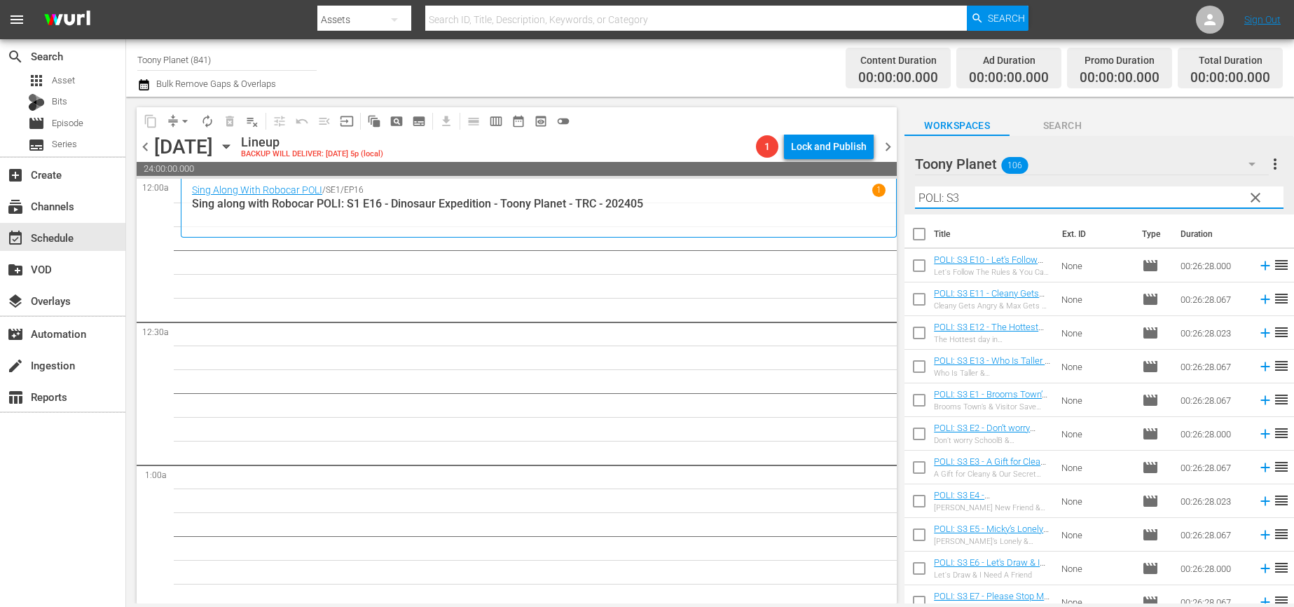
type input "POLI: S3"
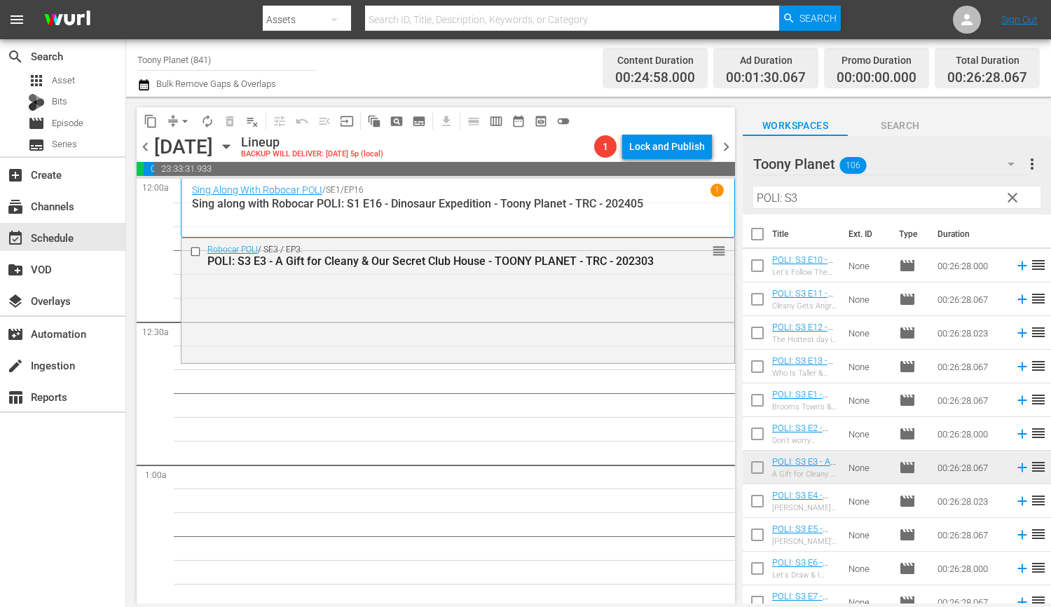
drag, startPoint x: 326, startPoint y: 327, endPoint x: 517, endPoint y: 354, distance: 192.5
click at [326, 327] on div "Robocar POLI / SE3 / EP3: POLI: S3 E3 - A Gift for Cleany & Our Secret Club Hou…" at bounding box center [457, 299] width 553 height 122
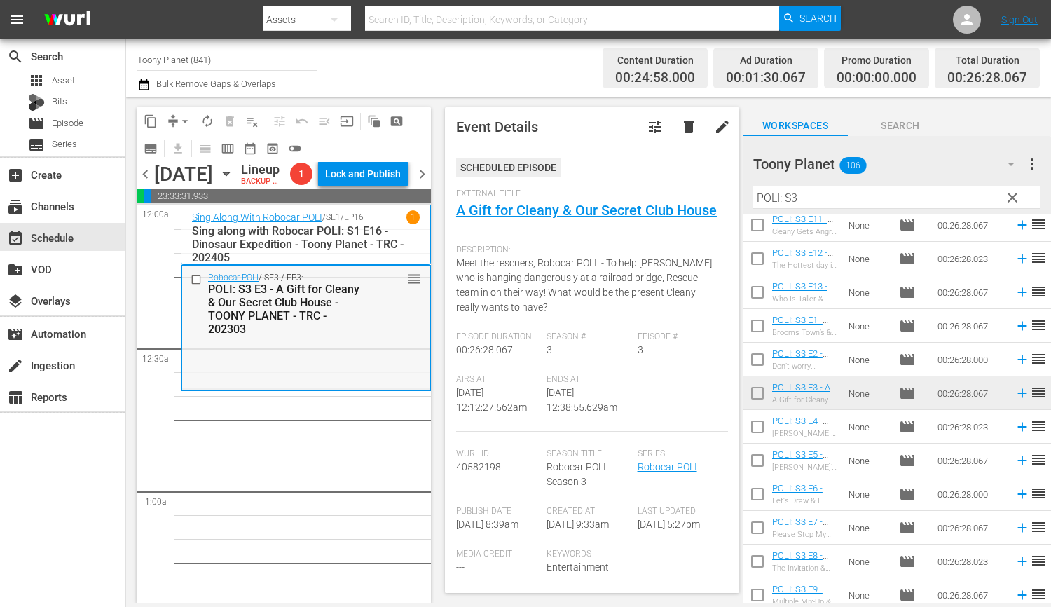
scroll to position [42, 0]
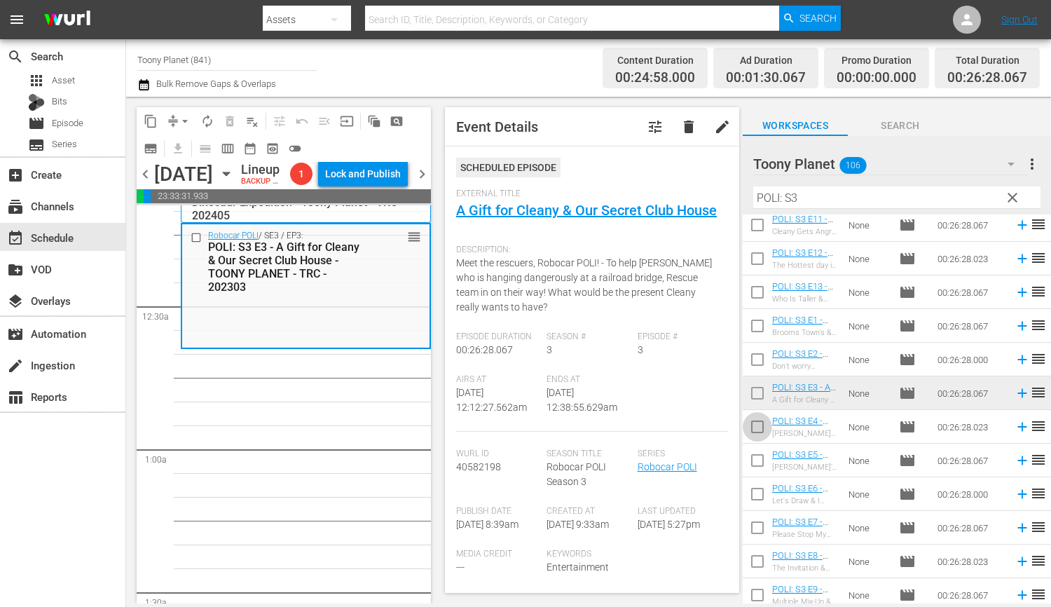
click at [745, 434] on input "checkbox" at bounding box center [756, 429] width 29 height 29
checkbox input "true"
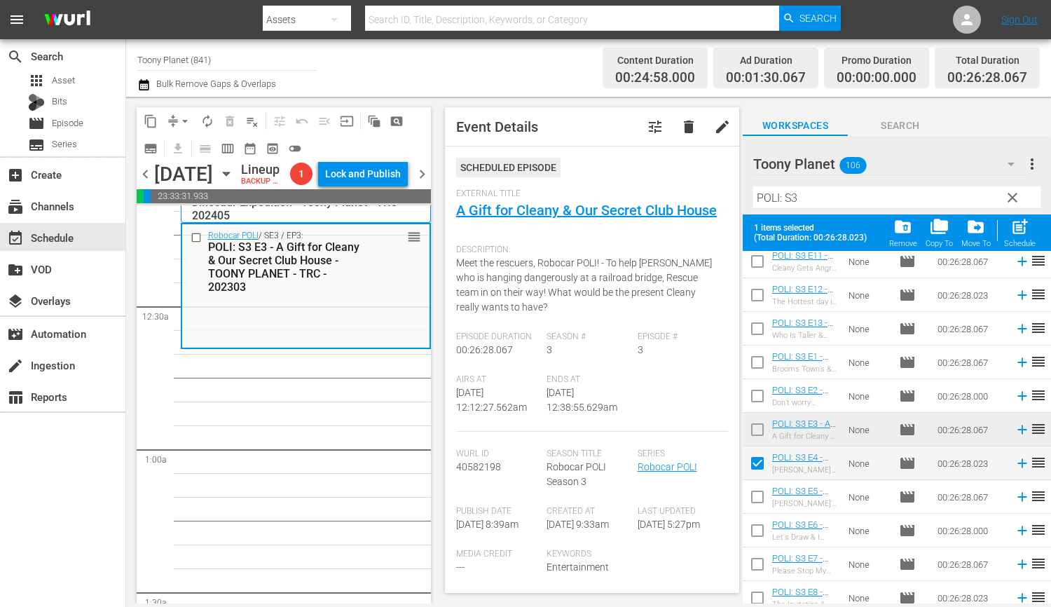
scroll to position [117, 0]
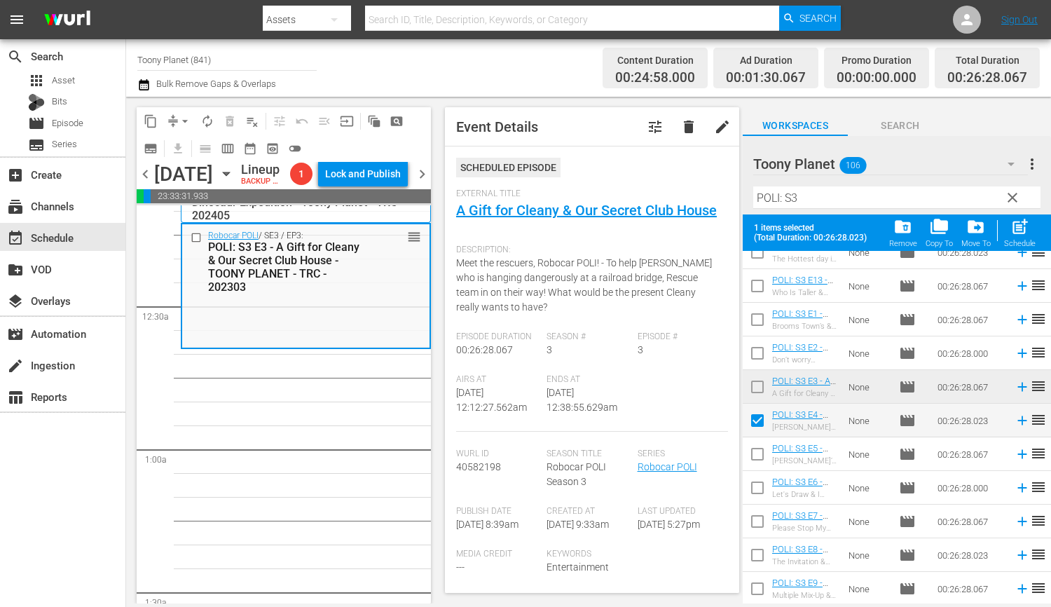
click at [754, 451] on input "checkbox" at bounding box center [756, 456] width 29 height 29
checkbox input "true"
click at [756, 491] on input "checkbox" at bounding box center [756, 490] width 29 height 29
checkbox input "true"
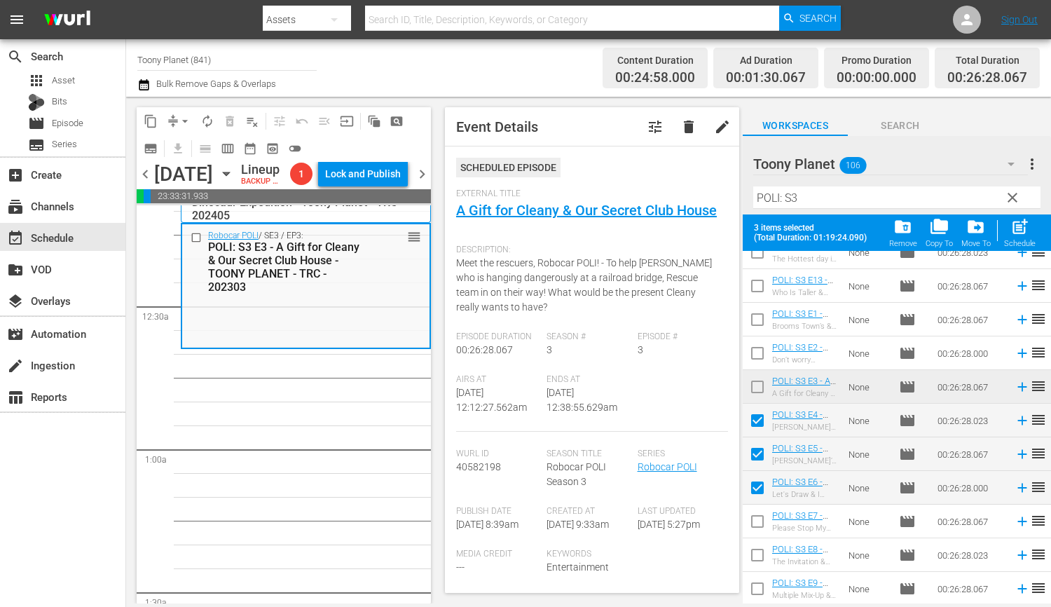
click at [756, 520] on input "checkbox" at bounding box center [756, 523] width 29 height 29
checkbox input "true"
click at [757, 552] on input "checkbox" at bounding box center [756, 557] width 29 height 29
checkbox input "true"
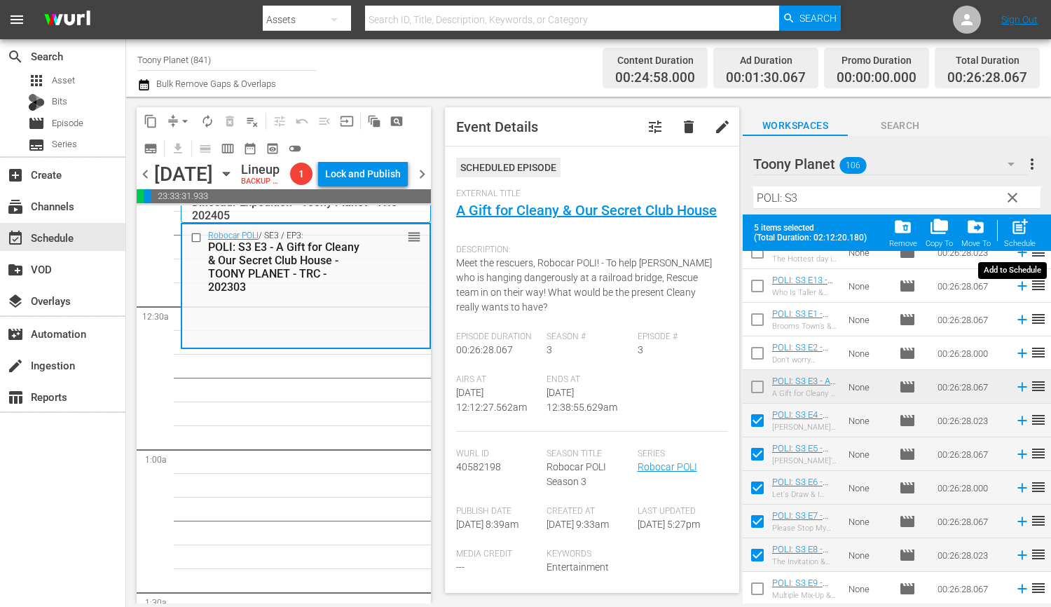
click at [1018, 235] on span "post_add" at bounding box center [1019, 226] width 19 height 19
checkbox input "false"
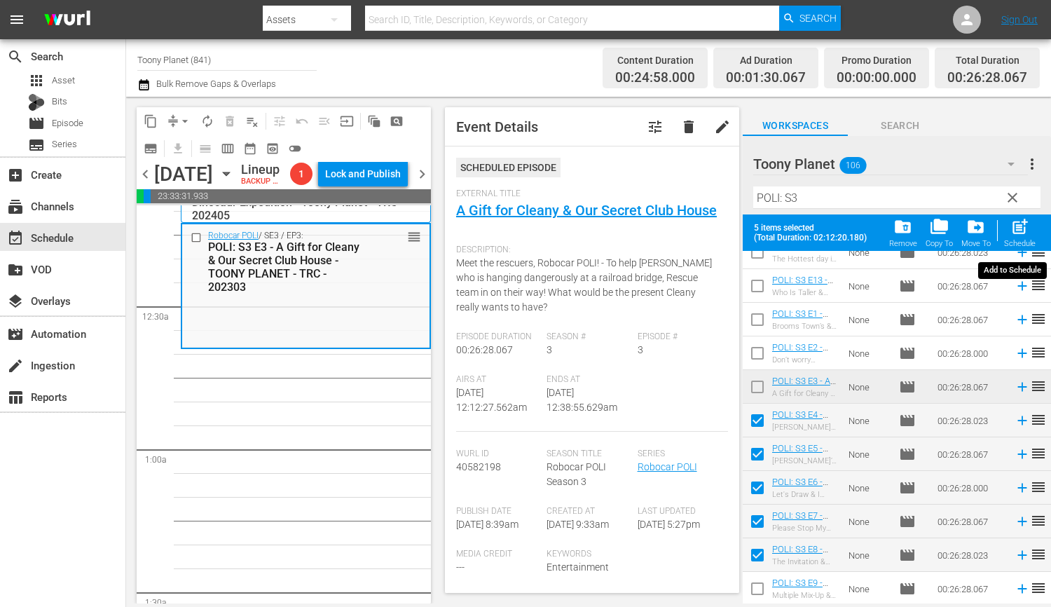
checkbox input "false"
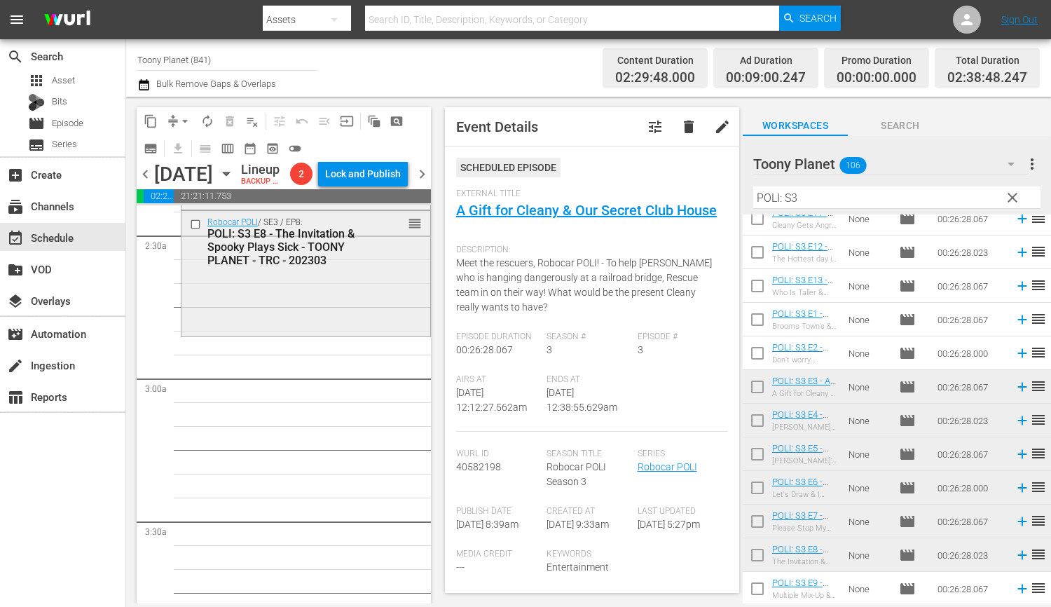
scroll to position [687, 0]
click at [356, 330] on div "Robocar POLI / SE3 / EP8: POLI: S3 E8 - The Invitation & Spooky Plays Sick - TO…" at bounding box center [305, 269] width 249 height 122
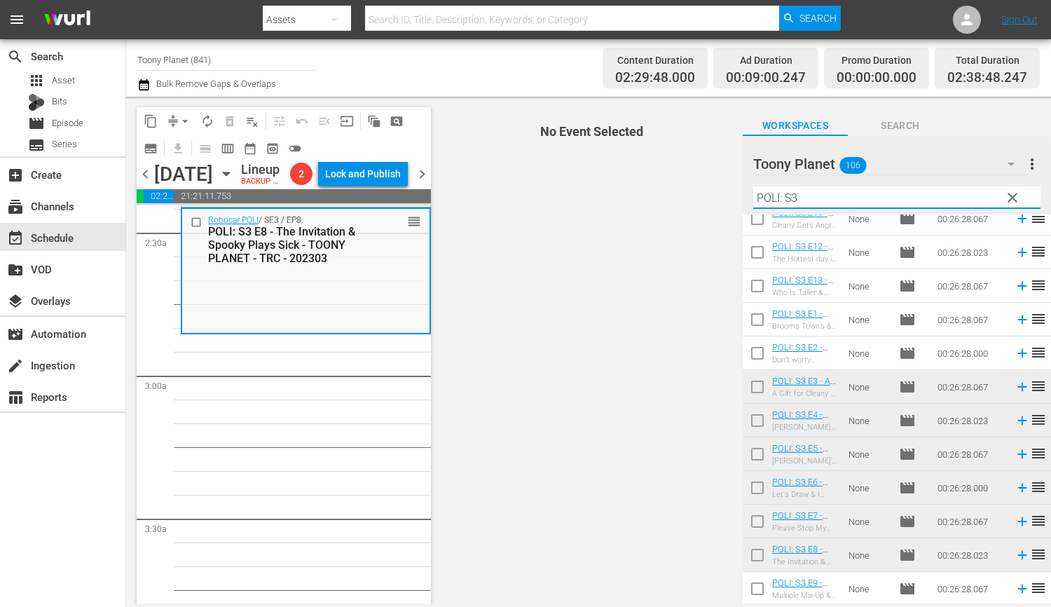
drag, startPoint x: 826, startPoint y: 203, endPoint x: 721, endPoint y: 193, distance: 105.5
click at [721, 193] on div "content_copy compress arrow_drop_down autorenew_outlined delete_forever_outline…" at bounding box center [588, 350] width 925 height 506
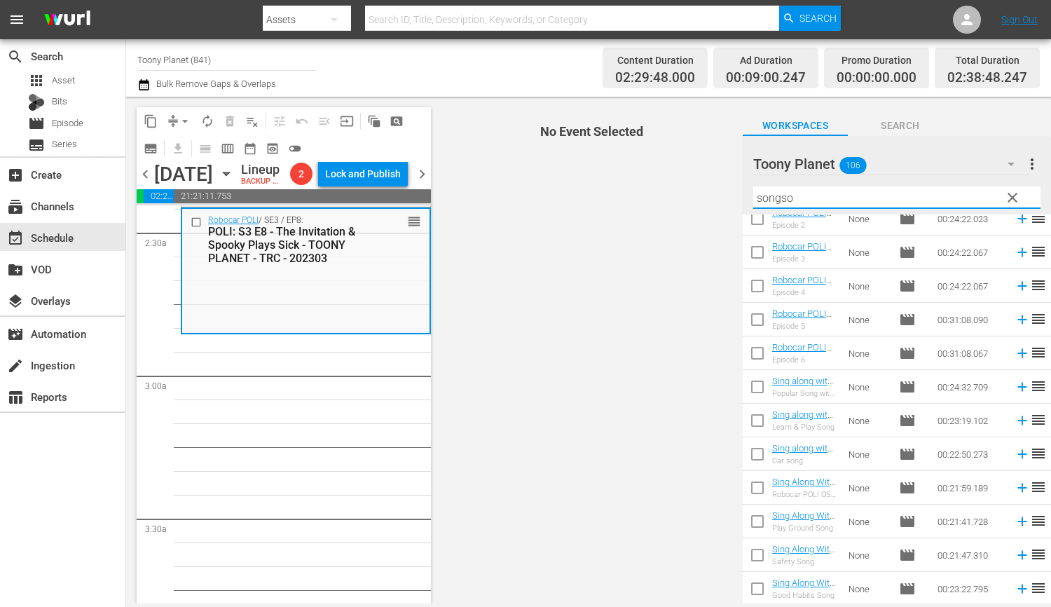
scroll to position [0, 0]
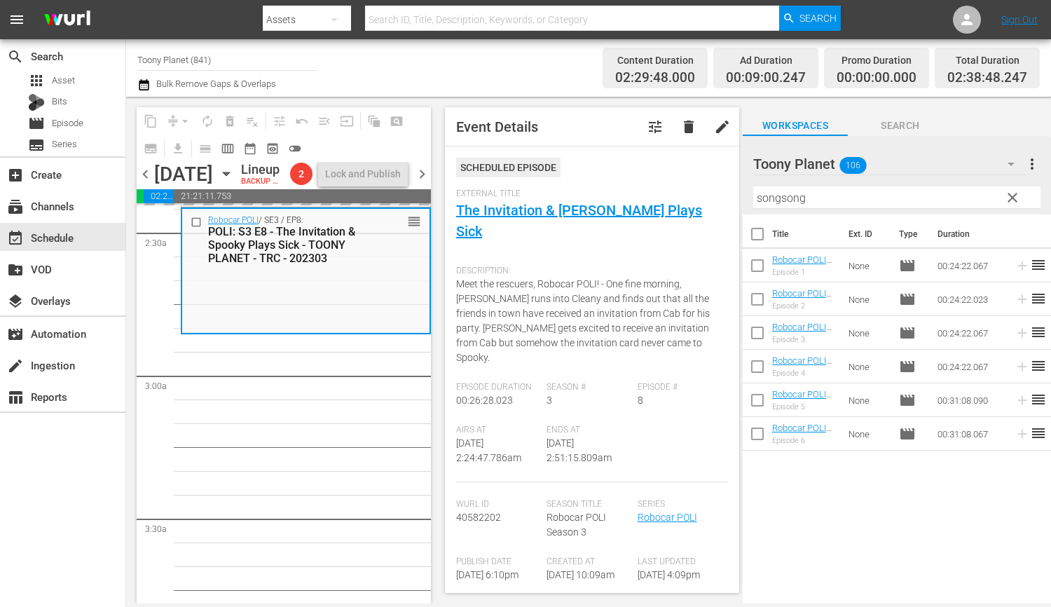
drag, startPoint x: 796, startPoint y: 395, endPoint x: 495, endPoint y: 8, distance: 490.1
drag, startPoint x: 361, startPoint y: 434, endPoint x: 526, endPoint y: 525, distance: 187.8
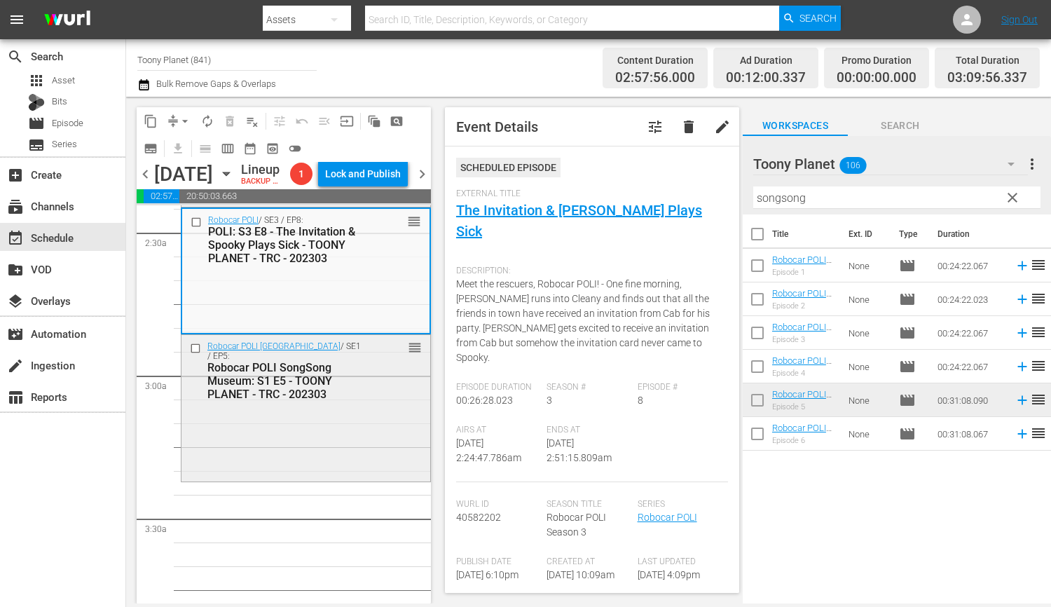
click at [262, 478] on div "Robocar POLI SongSong Museum / SE1 / EP5: Robocar POLI SongSong Museum: S1 E5 -…" at bounding box center [305, 407] width 249 height 144
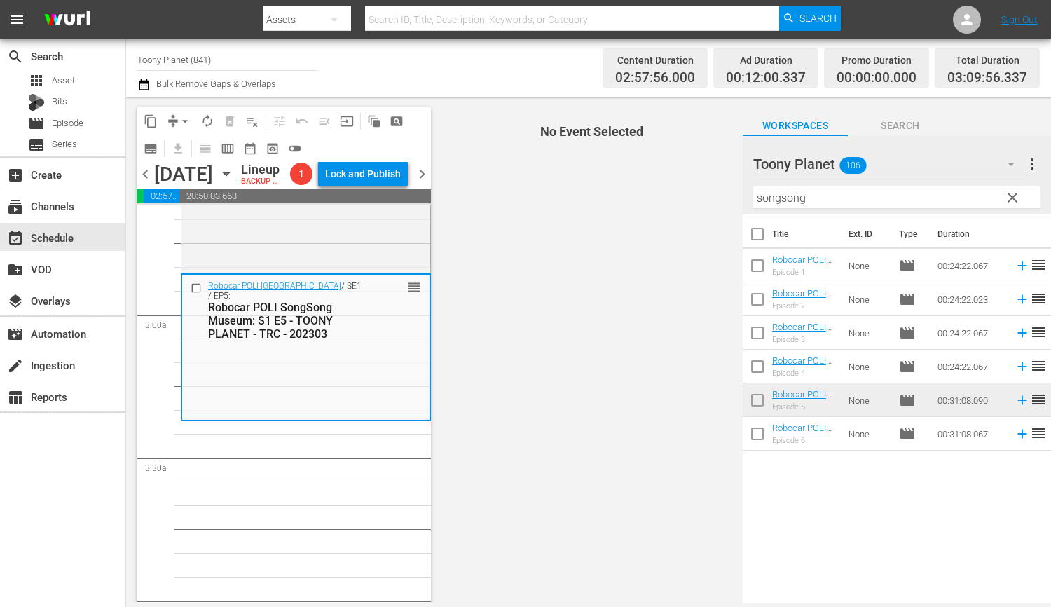
scroll to position [756, 0]
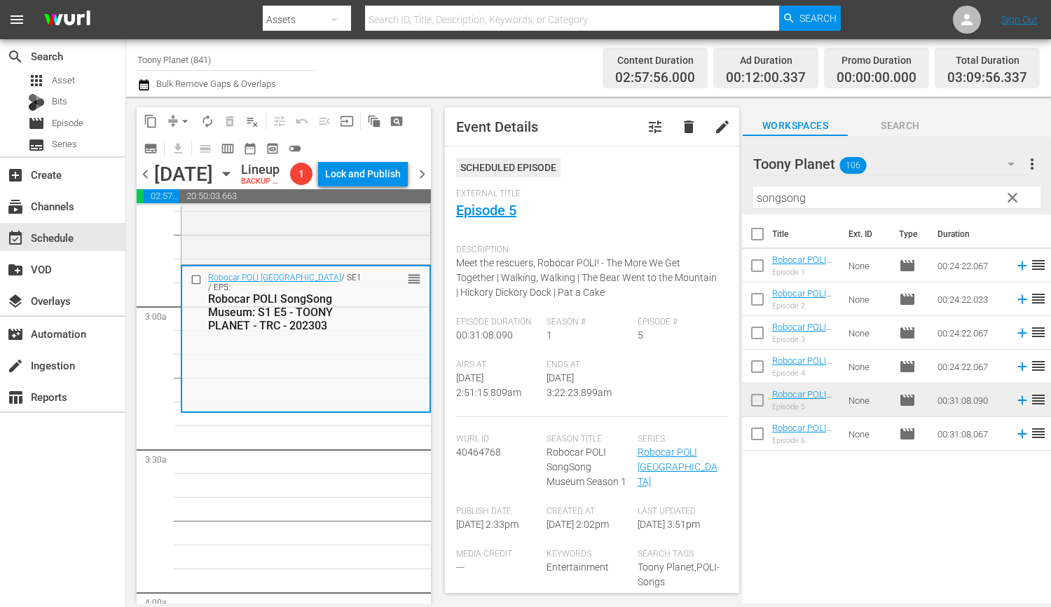
drag, startPoint x: 731, startPoint y: 186, endPoint x: 721, endPoint y: 182, distance: 10.0
click at [726, 186] on div "content_copy compress arrow_drop_down autorenew_outlined delete_forever_outline…" at bounding box center [588, 350] width 925 height 506
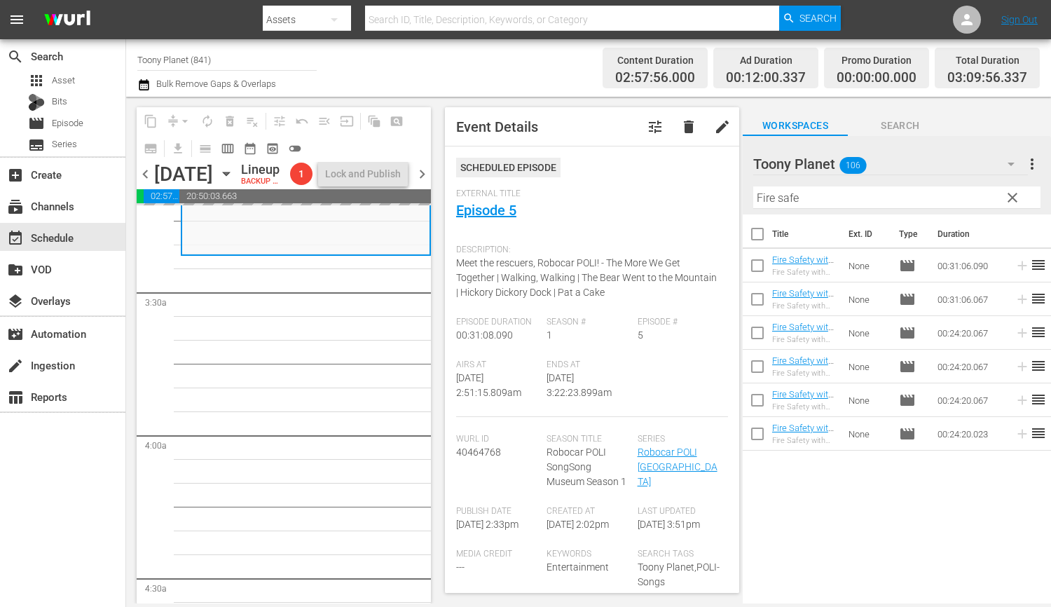
scroll to position [878, 0]
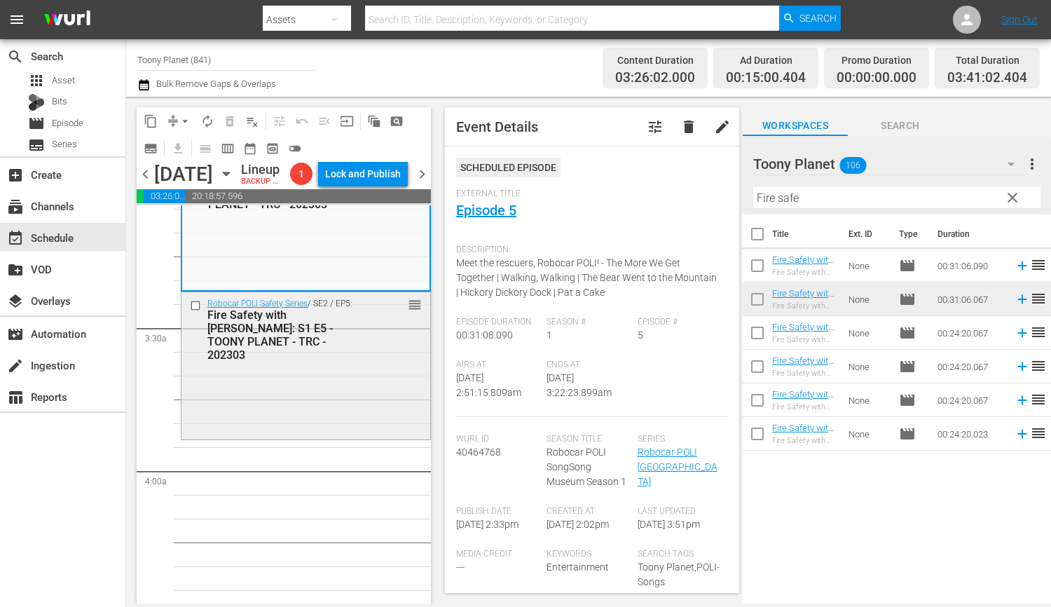
click at [324, 427] on div "Robocar POLI Safety Series / SE2 / EP5: Fire Safety with ROY: S1 E5 - TOONY PLA…" at bounding box center [305, 364] width 249 height 144
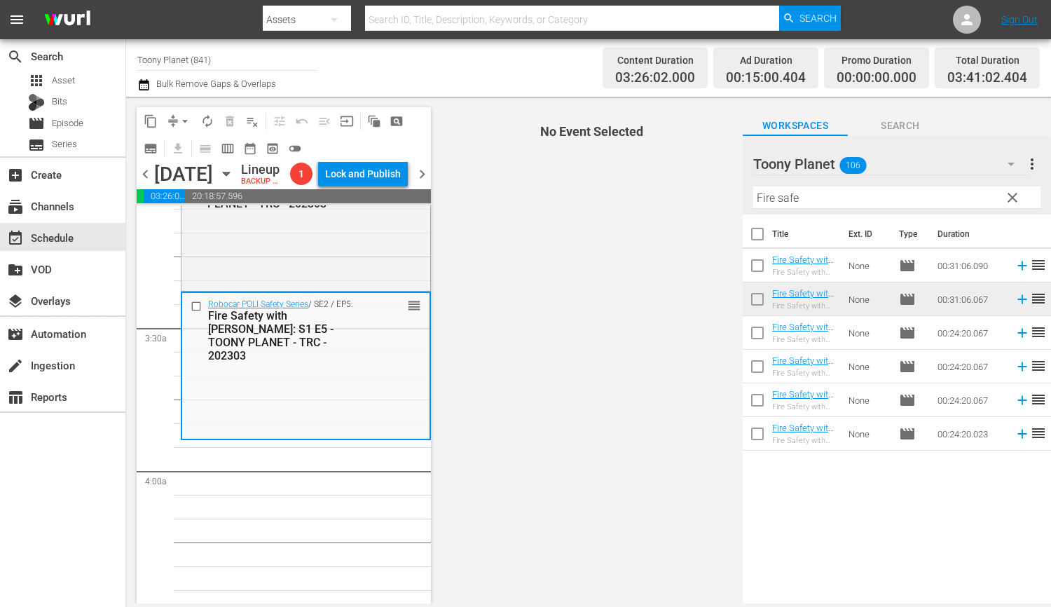
scroll to position [889, 0]
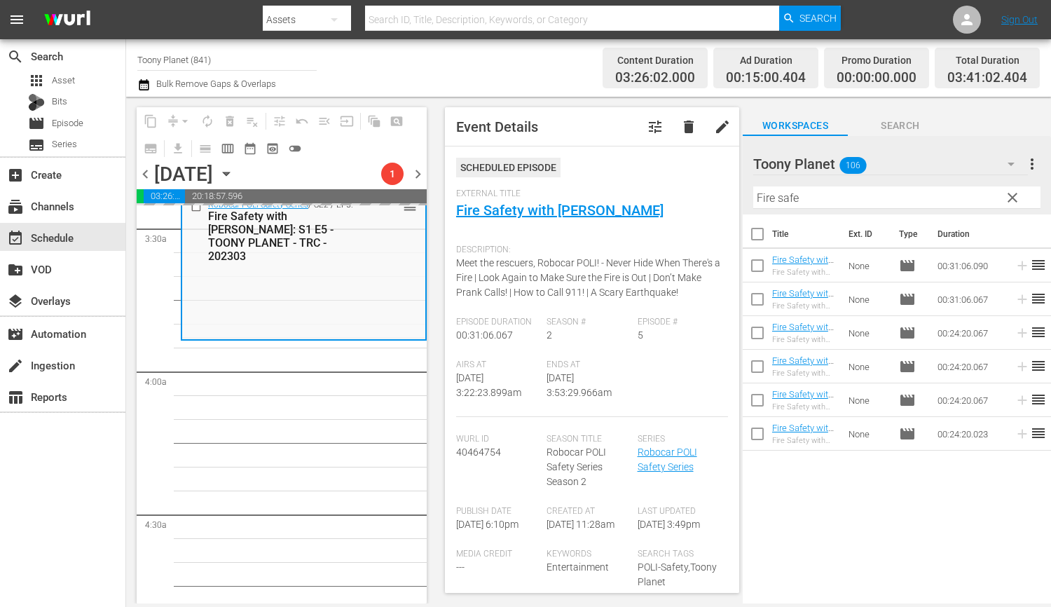
scroll to position [975, 0]
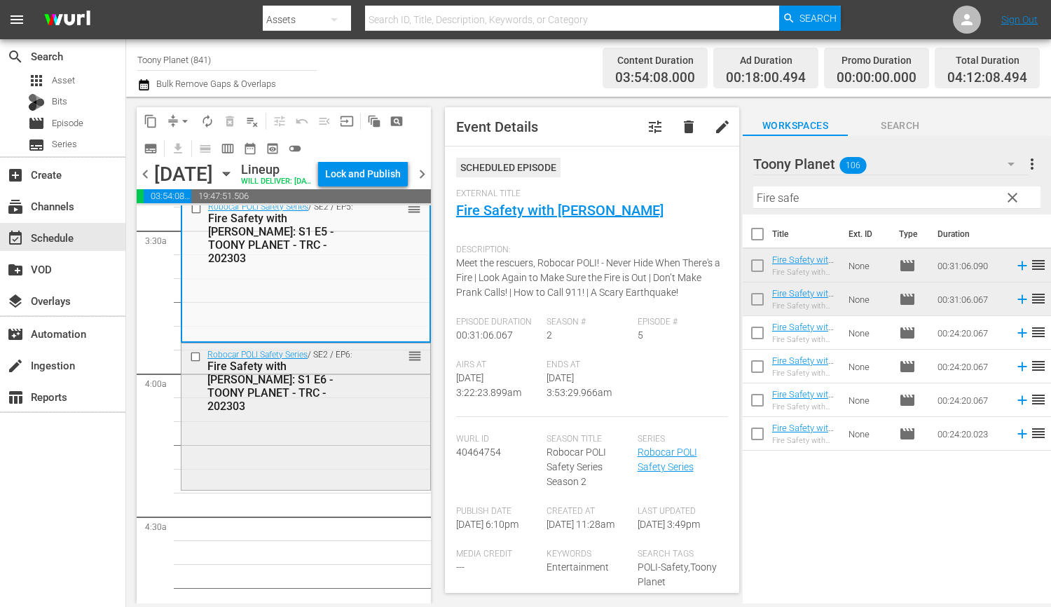
click at [289, 450] on div "Robocar POLI Safety Series / SE2 / EP6: Fire Safety with ROY: S1 E6 - TOONY PLA…" at bounding box center [305, 415] width 249 height 144
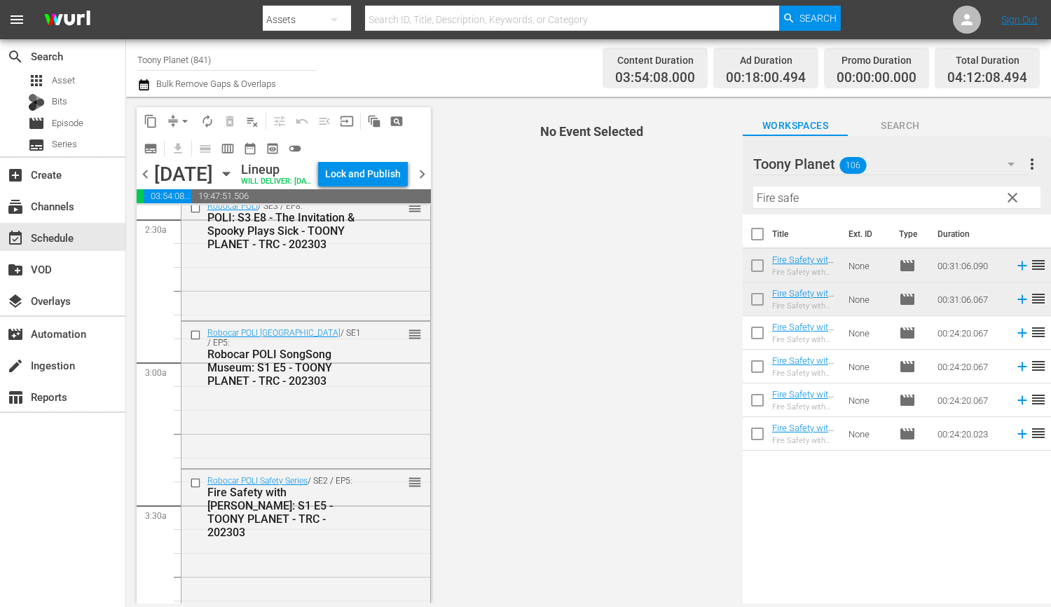
scroll to position [707, 0]
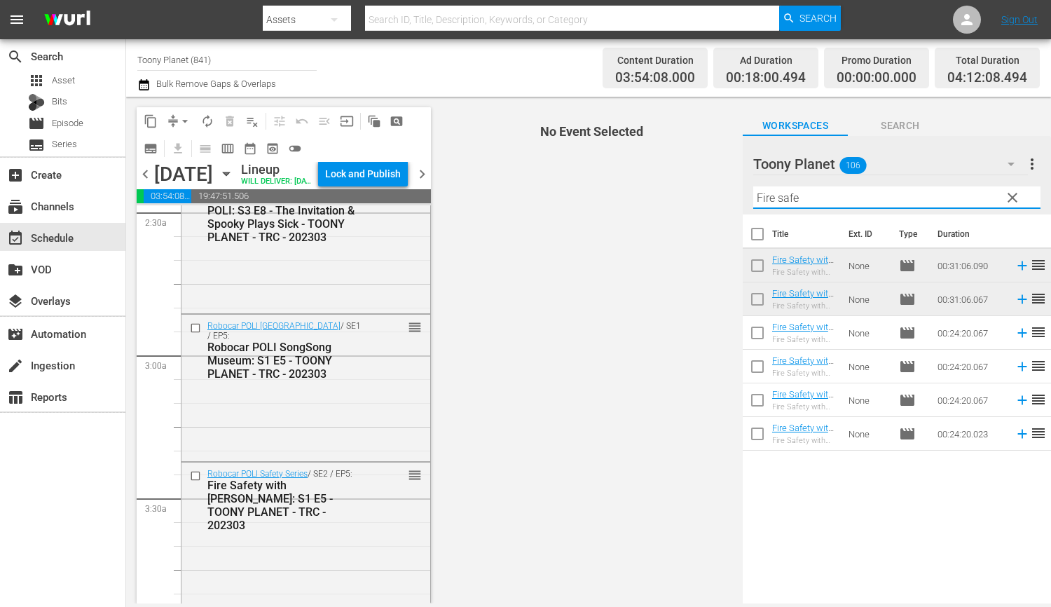
drag, startPoint x: 863, startPoint y: 197, endPoint x: 691, endPoint y: 192, distance: 172.4
click at [691, 192] on div "content_copy compress arrow_drop_down autorenew_outlined delete_forever_outline…" at bounding box center [588, 350] width 925 height 506
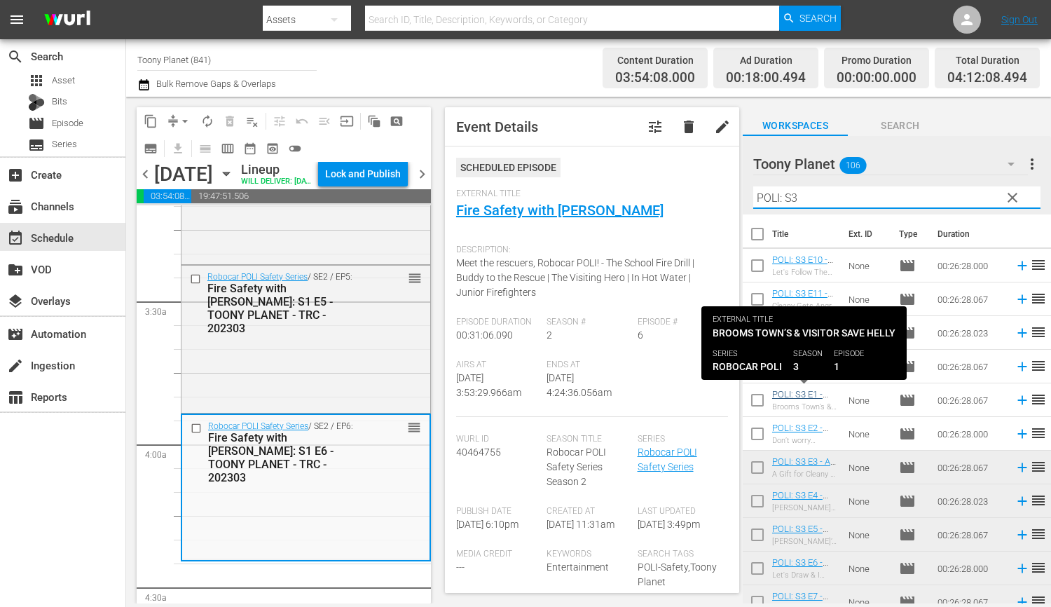
scroll to position [81, 0]
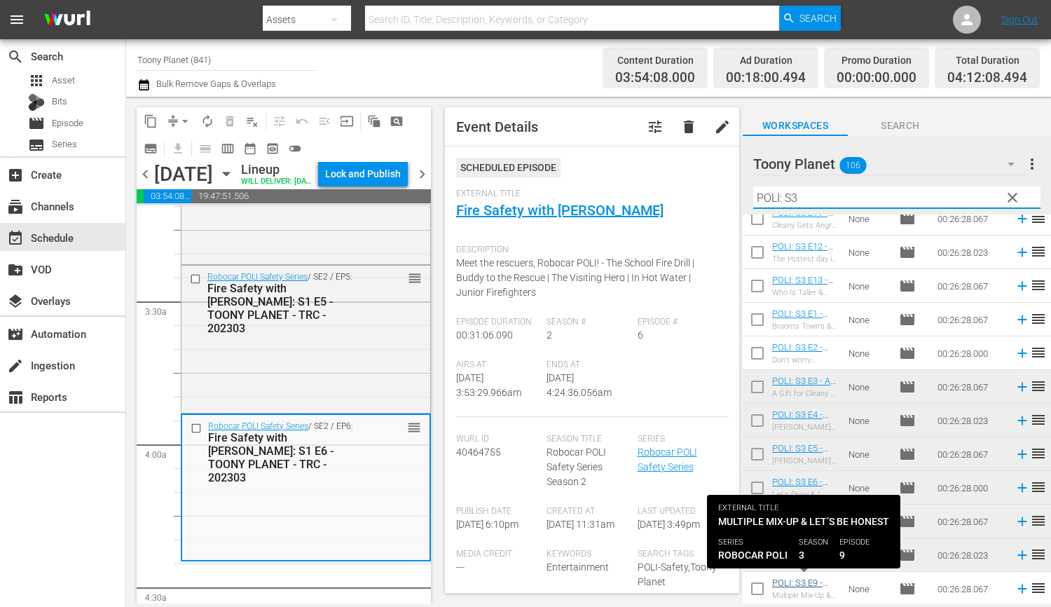
type input "POLI: S3"
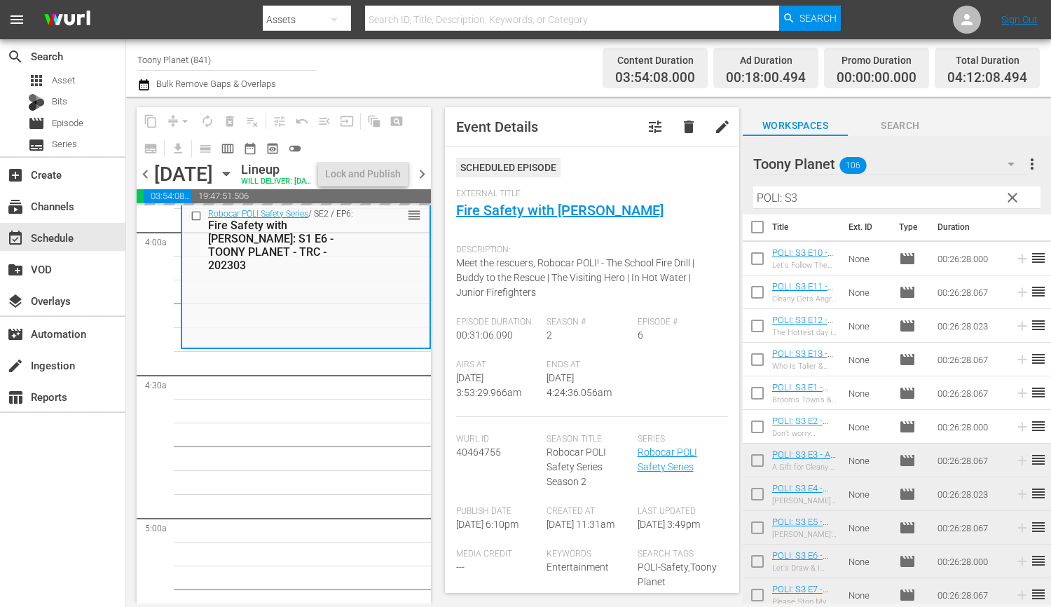
scroll to position [0, 0]
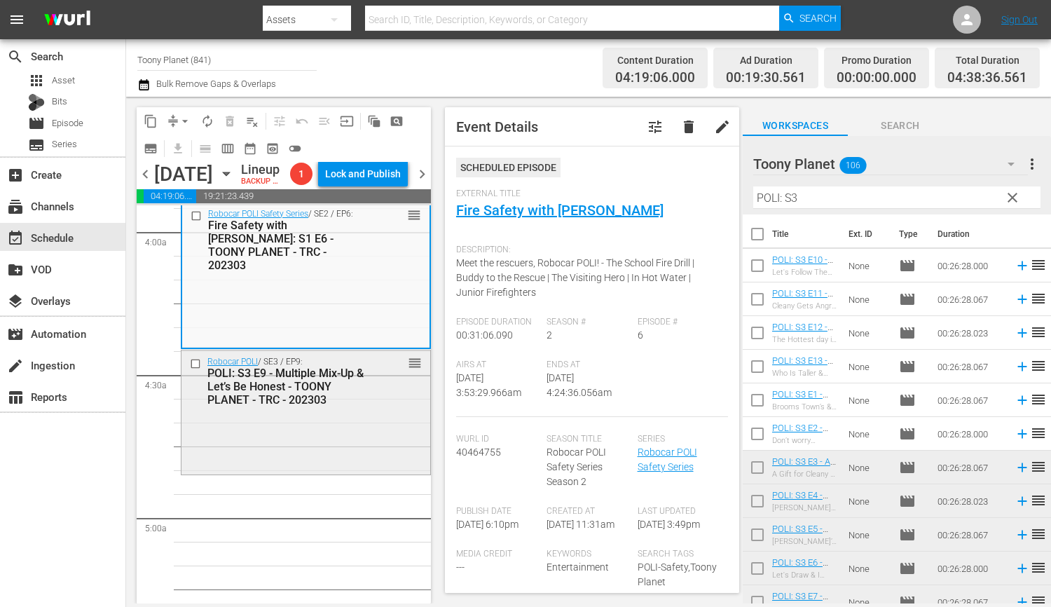
click at [374, 411] on div "Robocar POLI / SE3 / EP9: POLI: S3 E9 - Multiple Mix-Up & Let’s Be Honest - TOO…" at bounding box center [305, 380] width 249 height 61
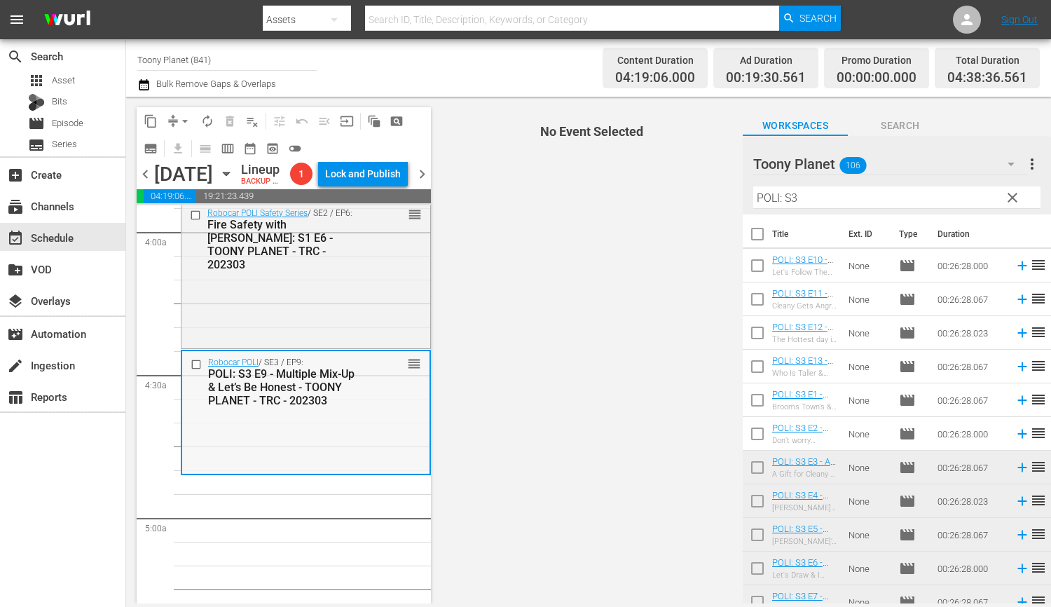
scroll to position [1119, 0]
click at [748, 265] on input "checkbox" at bounding box center [756, 268] width 29 height 29
checkbox input "true"
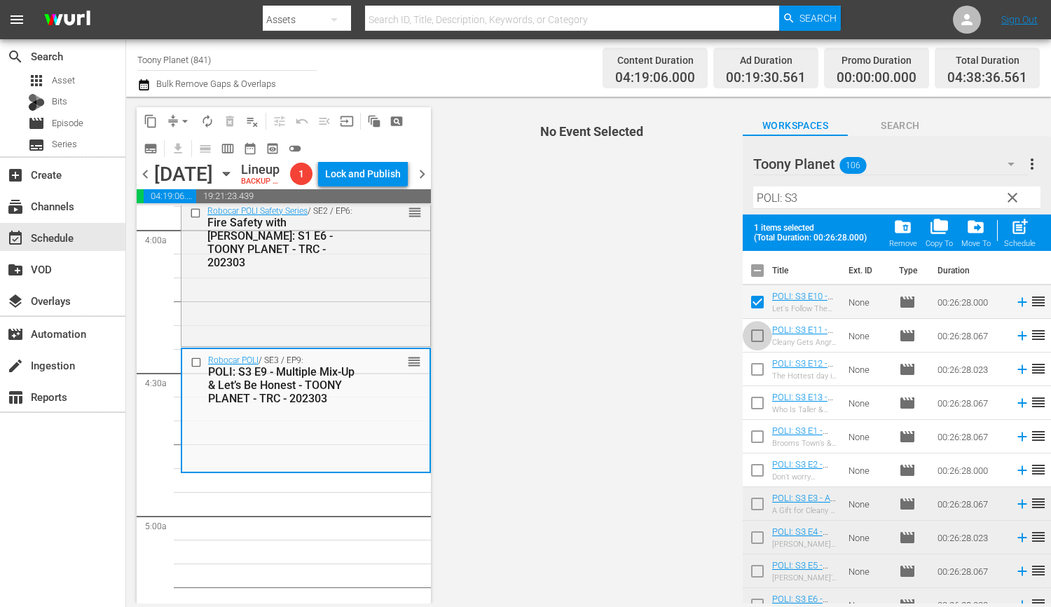
drag, startPoint x: 748, startPoint y: 338, endPoint x: 749, endPoint y: 375, distance: 37.1
click at [748, 338] on input "checkbox" at bounding box center [756, 338] width 29 height 29
checkbox input "true"
click at [749, 375] on input "checkbox" at bounding box center [756, 371] width 29 height 29
checkbox input "true"
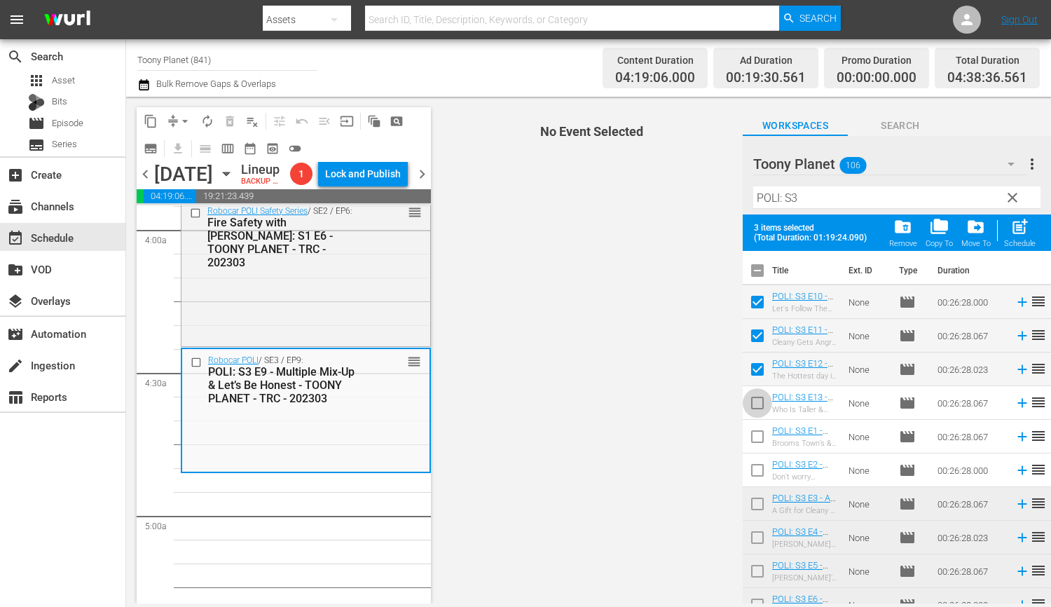
click at [747, 400] on input "checkbox" at bounding box center [756, 405] width 29 height 29
checkbox input "true"
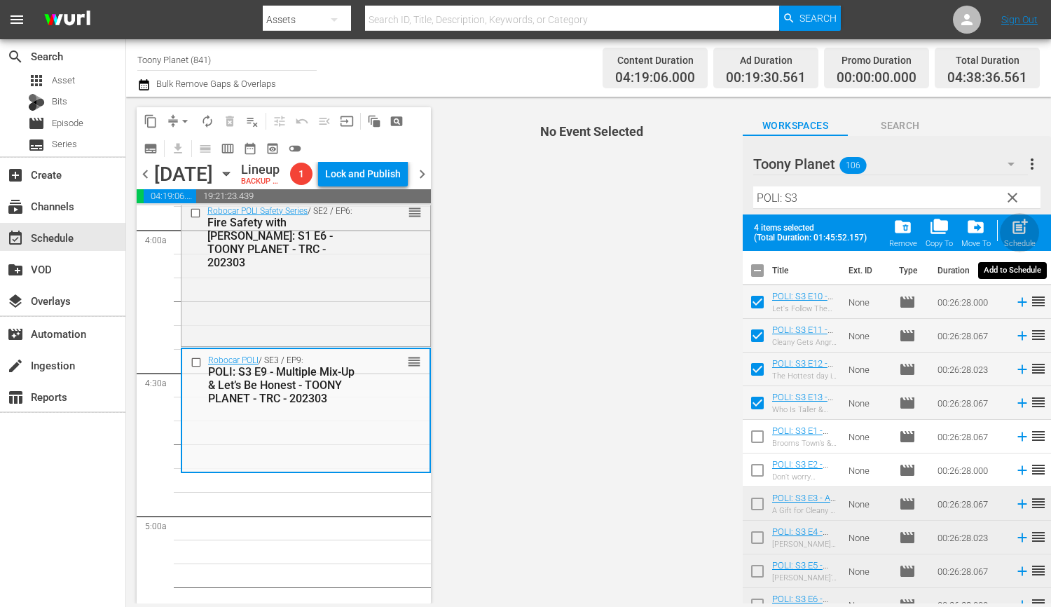
drag, startPoint x: 1009, startPoint y: 233, endPoint x: 604, endPoint y: 421, distance: 446.2
click at [1008, 234] on div "post_add Schedule" at bounding box center [1020, 232] width 32 height 31
checkbox input "false"
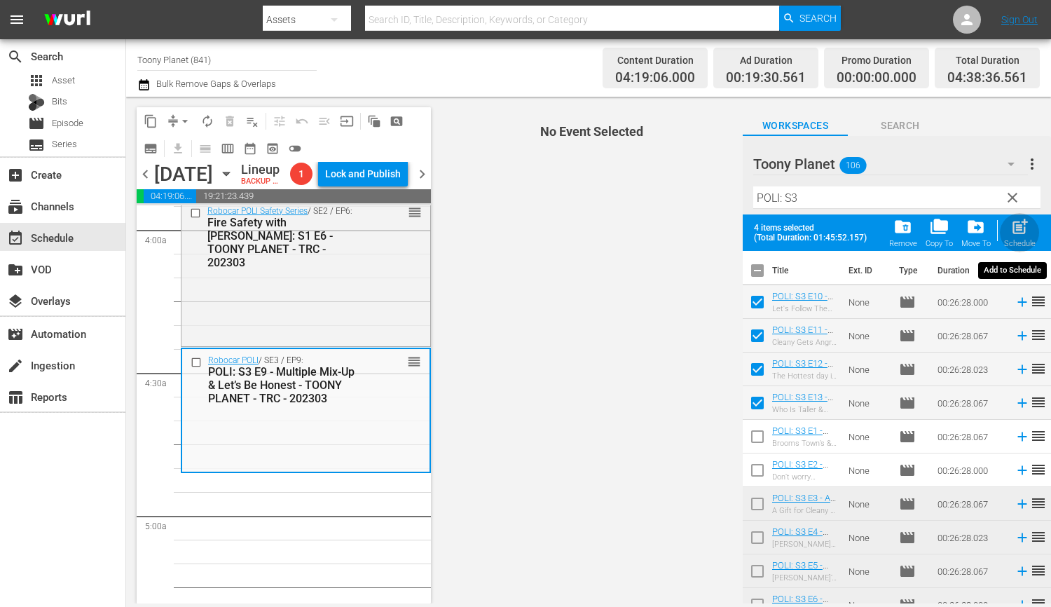
checkbox input "false"
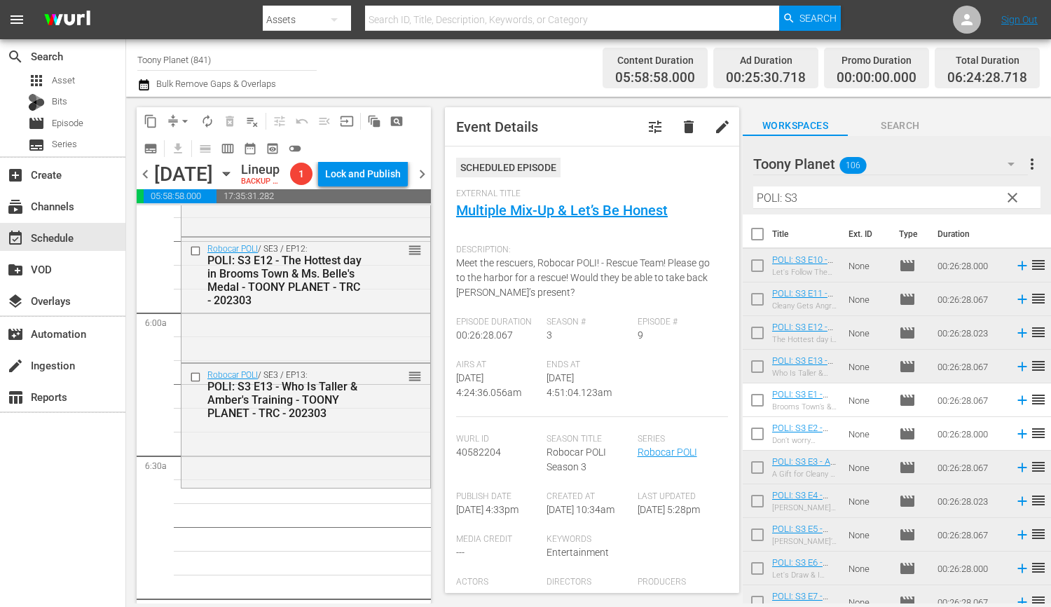
scroll to position [1642, 0]
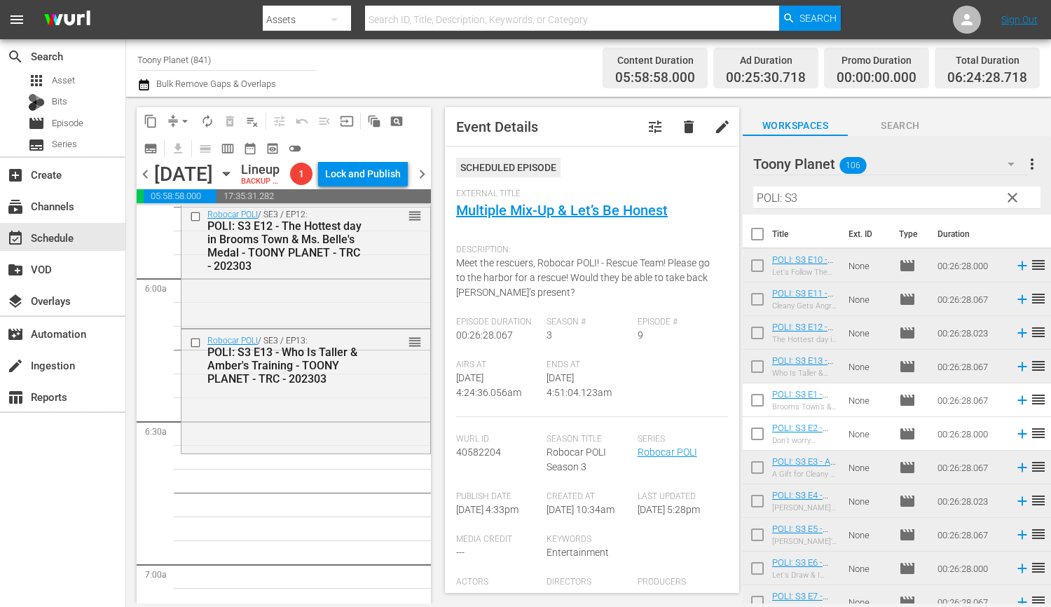
click at [381, 435] on div "Robocar POLI / SE3 / EP13: POLI: S3 E13 - Who Is Taller & Amber's Training - TO…" at bounding box center [305, 390] width 249 height 122
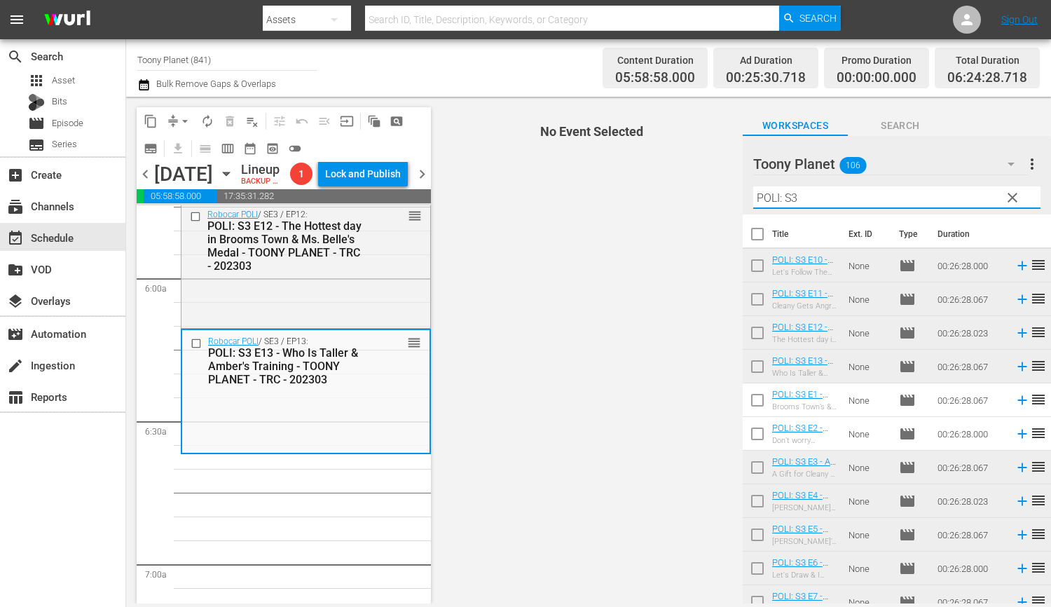
drag, startPoint x: 724, startPoint y: 189, endPoint x: 679, endPoint y: 183, distance: 44.6
click at [689, 185] on div "content_copy compress arrow_drop_down autorenew_outlined delete_forever_outline…" at bounding box center [588, 350] width 925 height 506
type input "s"
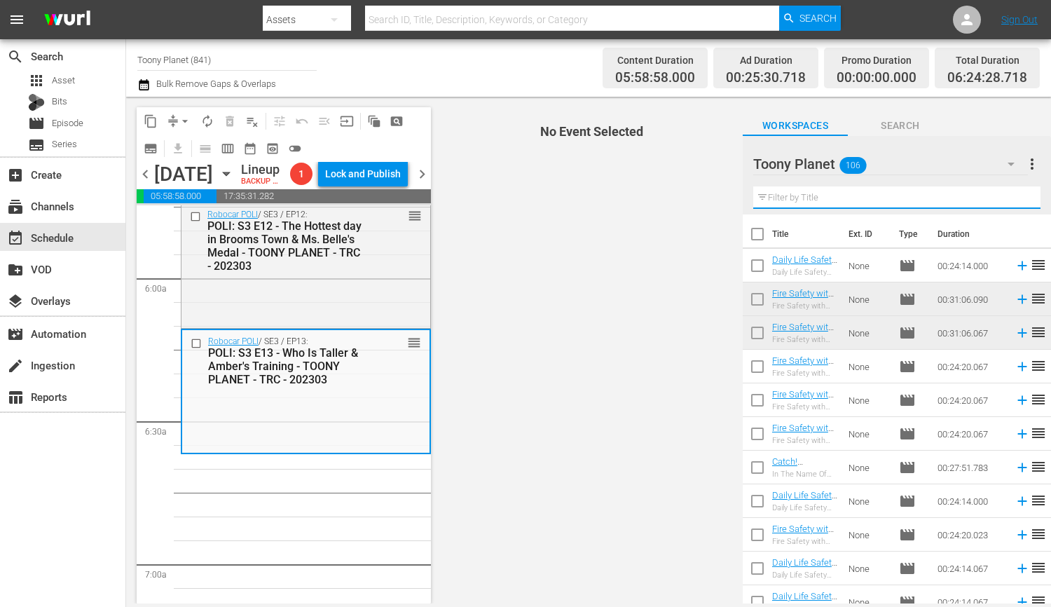
type input "p"
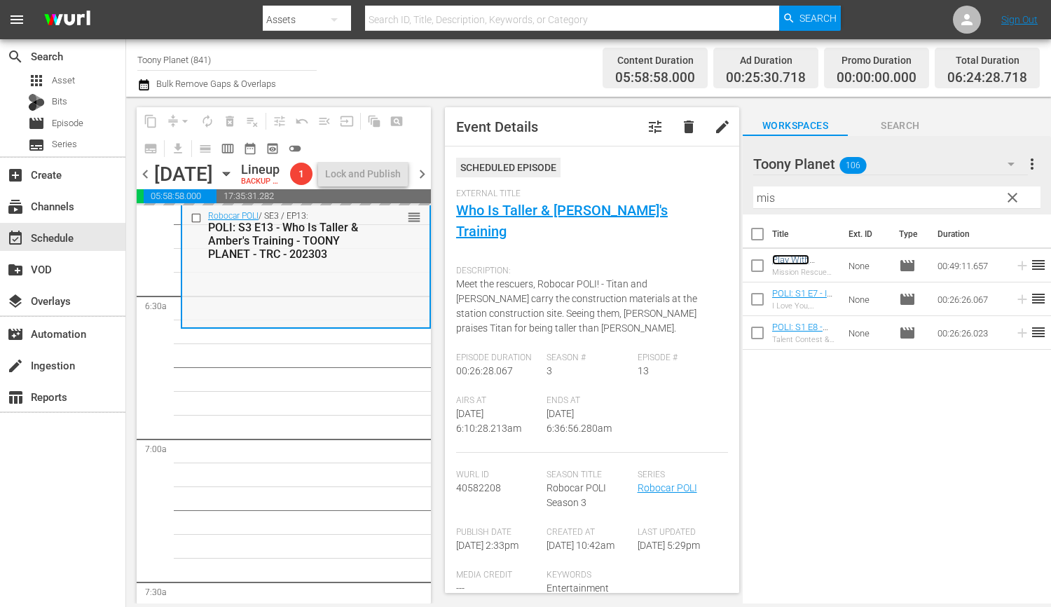
scroll to position [1768, 0]
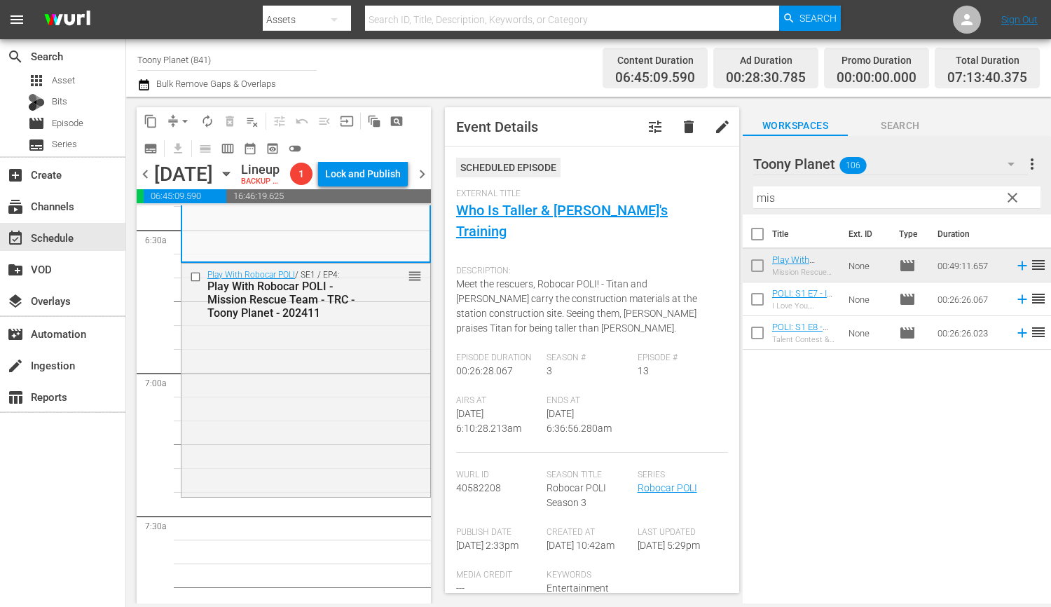
click at [377, 417] on div "Play With Robocar POLI / SE1 / EP4: Play With Robocar POLI - Mission Rescue Tea…" at bounding box center [305, 378] width 249 height 230
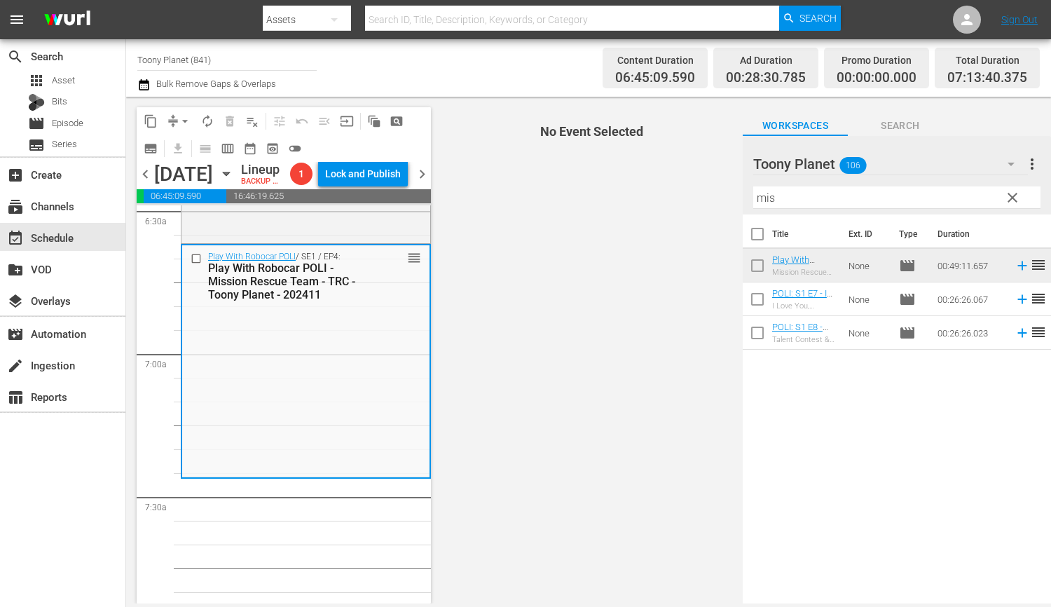
scroll to position [1853, 0]
click at [679, 191] on div "content_copy compress arrow_drop_down autorenew_outlined delete_forever_outline…" at bounding box center [588, 350] width 925 height 506
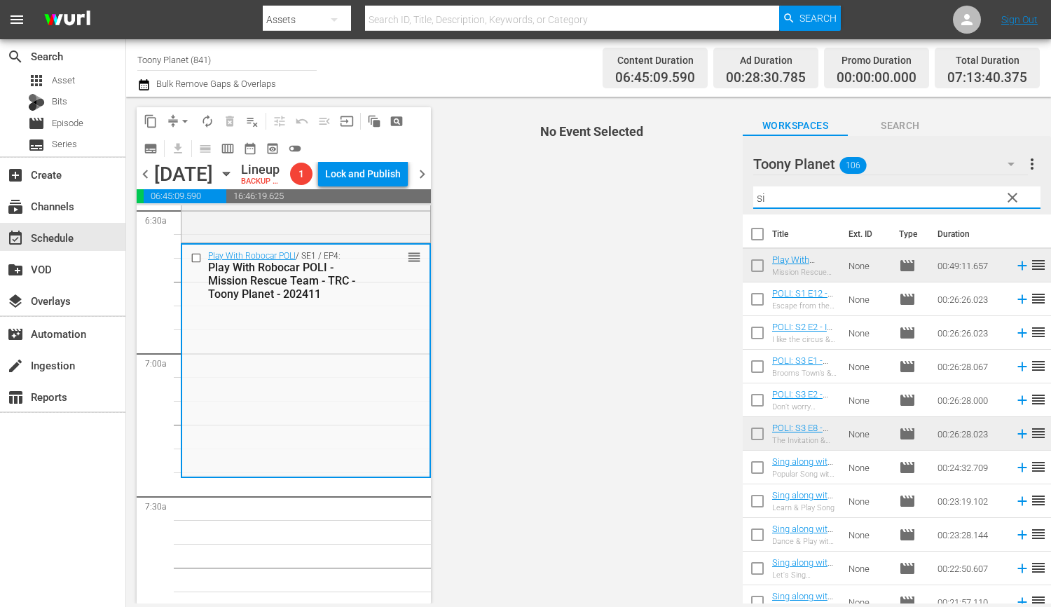
type input "s"
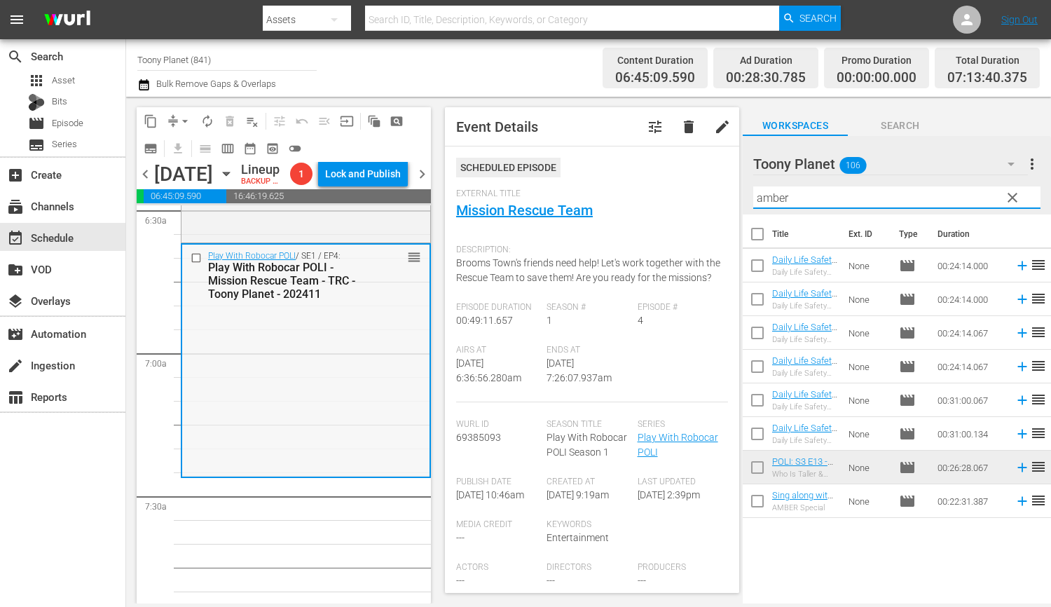
scroll to position [1904, 0]
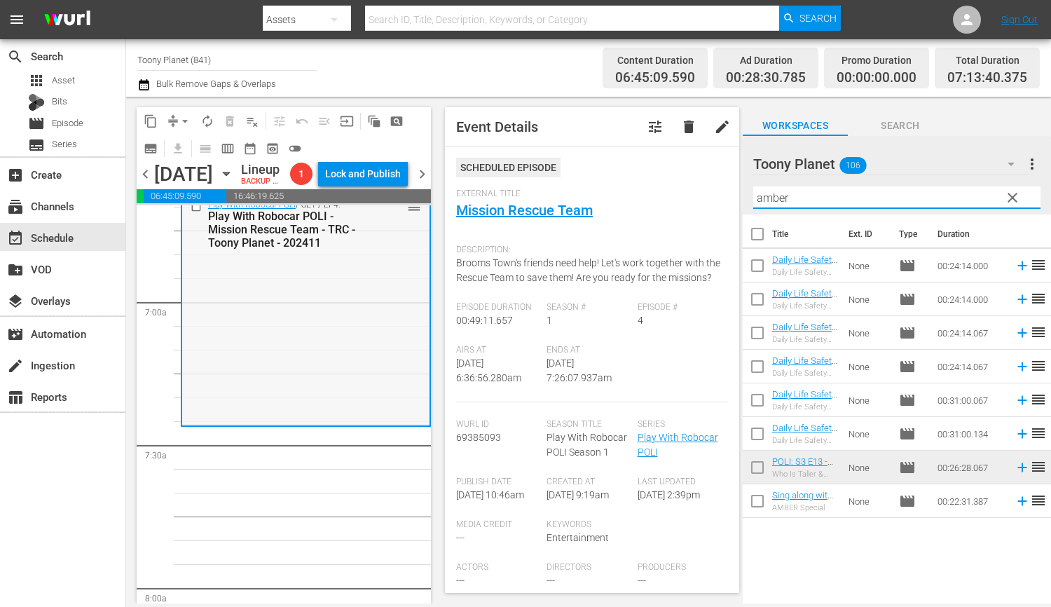
type input "amber"
click at [385, 420] on div "Play With Robocar POLI / SE1 / EP4: Play With Robocar POLI - Mission Rescue Tea…" at bounding box center [305, 308] width 247 height 230
click at [755, 368] on input "checkbox" at bounding box center [756, 368] width 29 height 29
checkbox input "true"
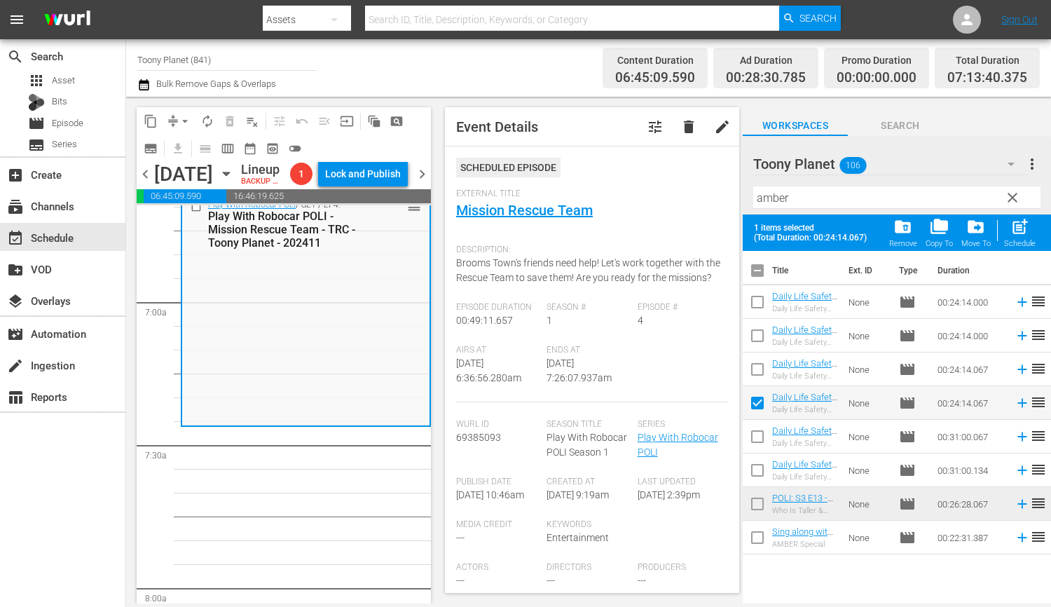
click at [758, 468] on input "checkbox" at bounding box center [756, 472] width 29 height 29
checkbox input "true"
click at [1030, 237] on div "post_add Schedule" at bounding box center [1020, 232] width 32 height 31
checkbox input "false"
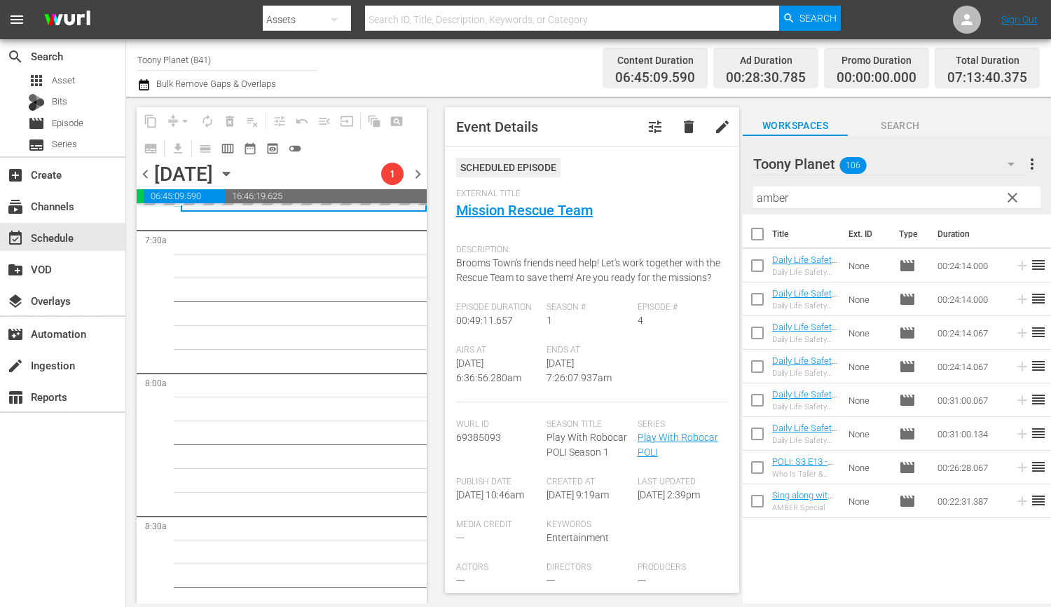
scroll to position [2121, 0]
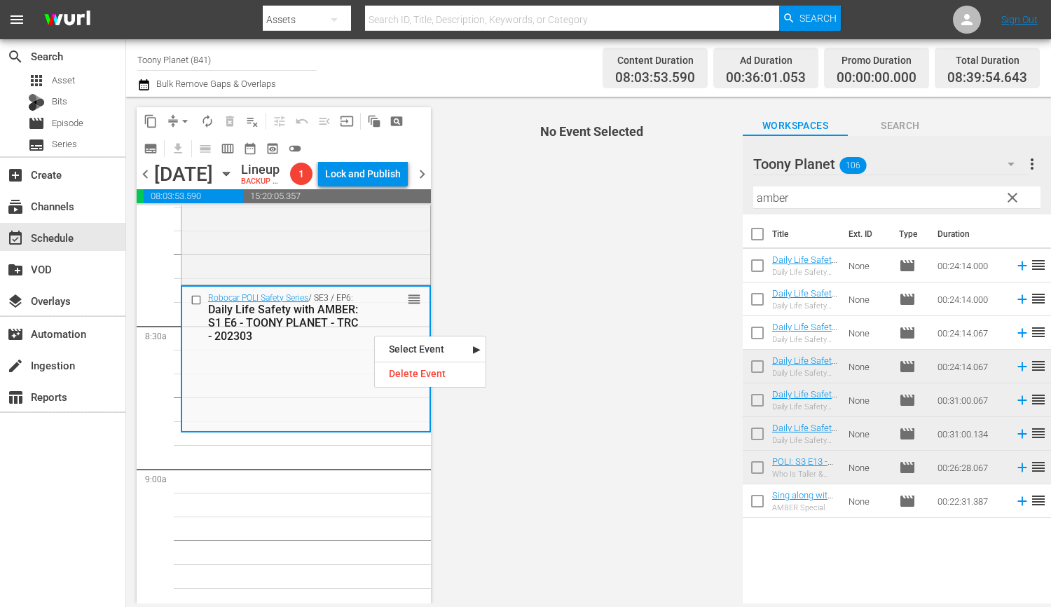
scroll to position [2330, 0]
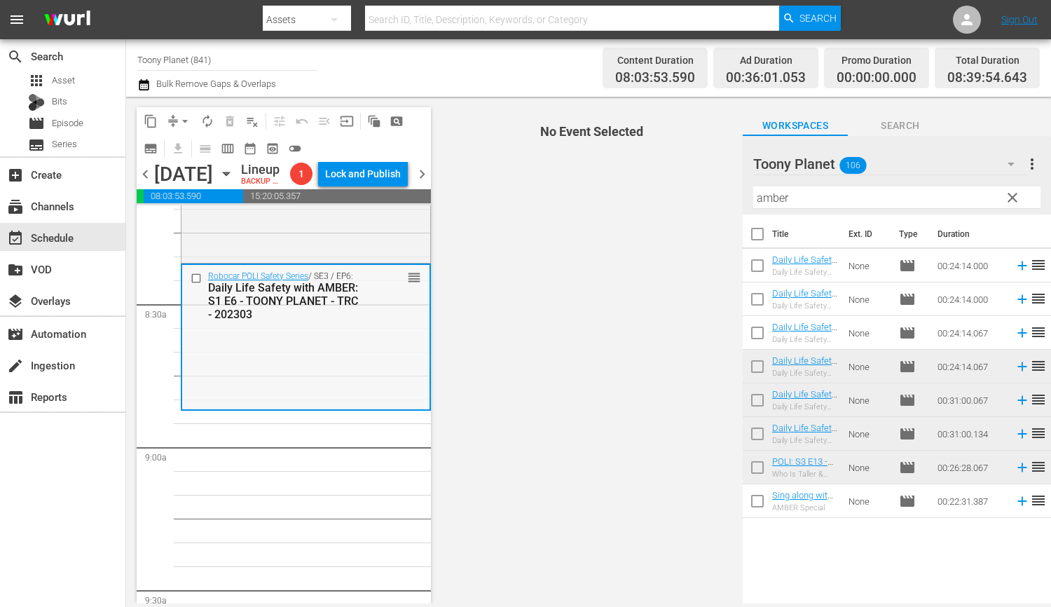
click at [286, 396] on div "Robocar POLI Safety Series / SE3 / EP6: Daily Life Safety with AMBER: S1 E6 - T…" at bounding box center [305, 337] width 247 height 144
drag, startPoint x: 798, startPoint y: 195, endPoint x: 695, endPoint y: 189, distance: 103.8
click at [721, 190] on div "content_copy compress arrow_drop_down autorenew_outlined delete_forever_outline…" at bounding box center [588, 350] width 925 height 506
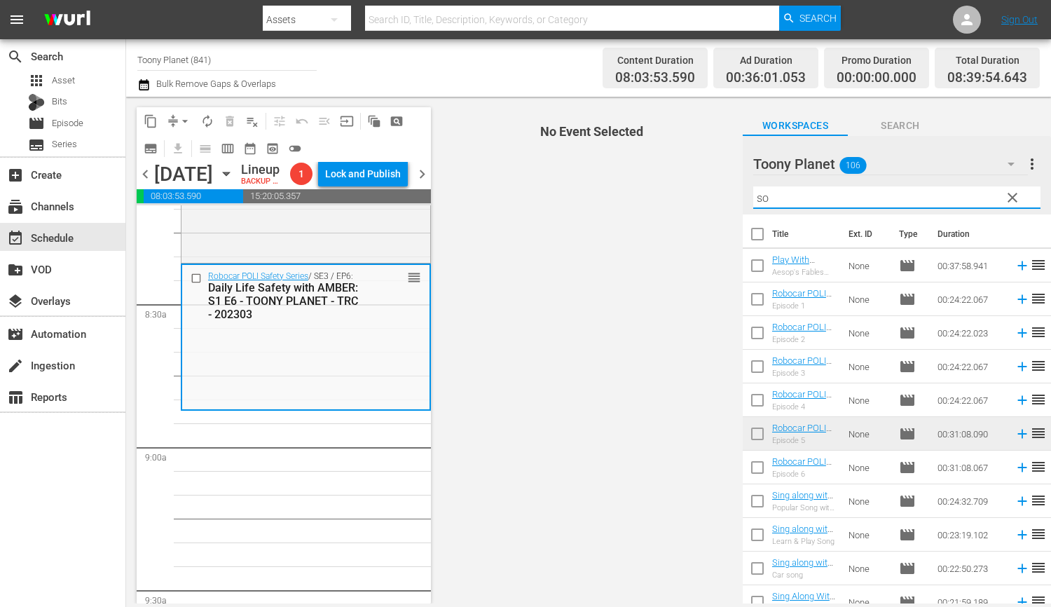
type input "s"
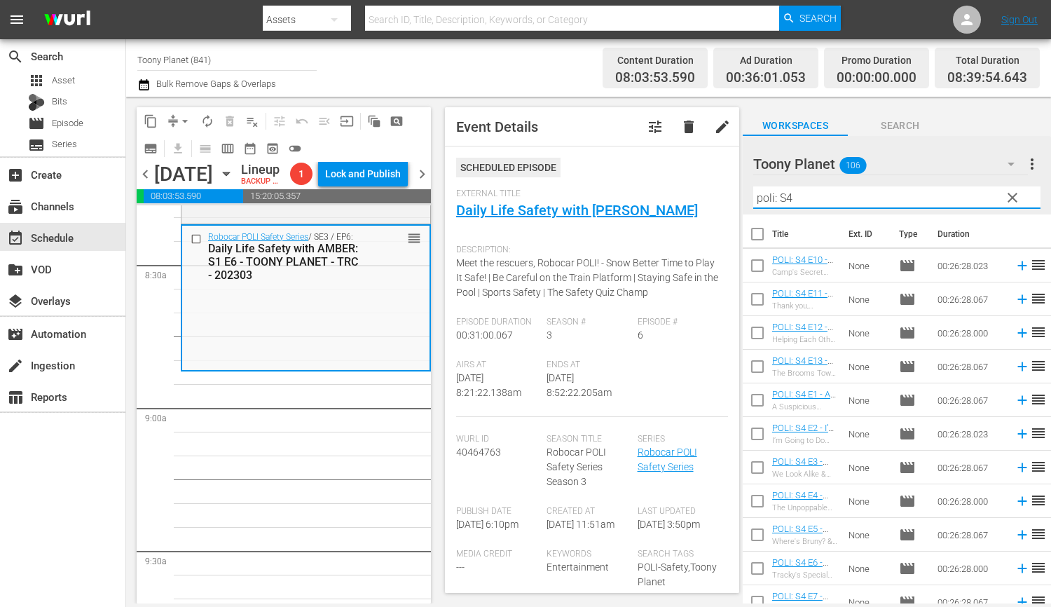
scroll to position [2381, 0]
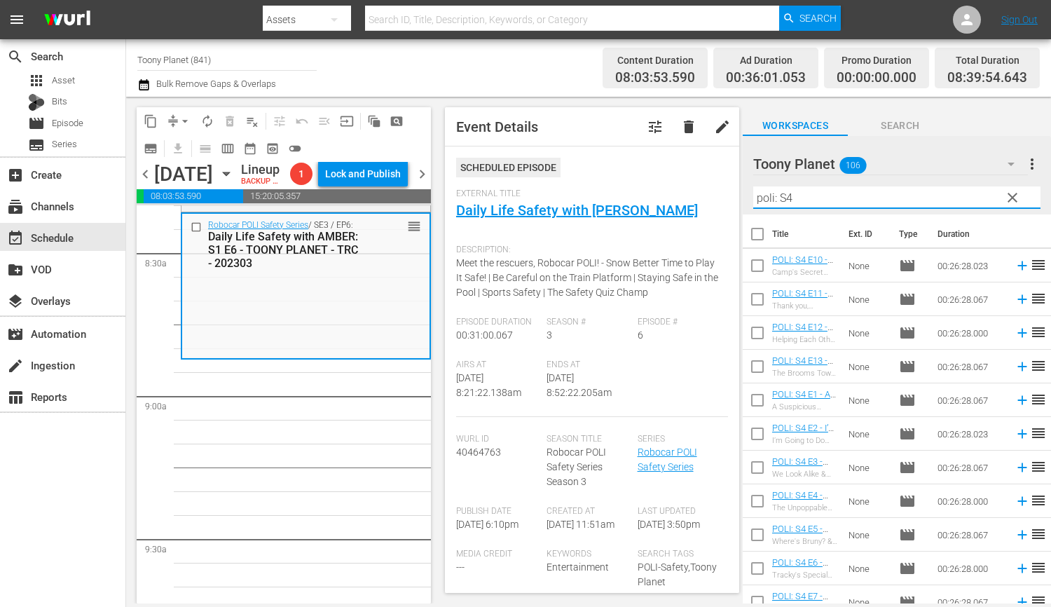
type input "poli: S4"
drag, startPoint x: 345, startPoint y: 498, endPoint x: 629, endPoint y: 392, distance: 303.6
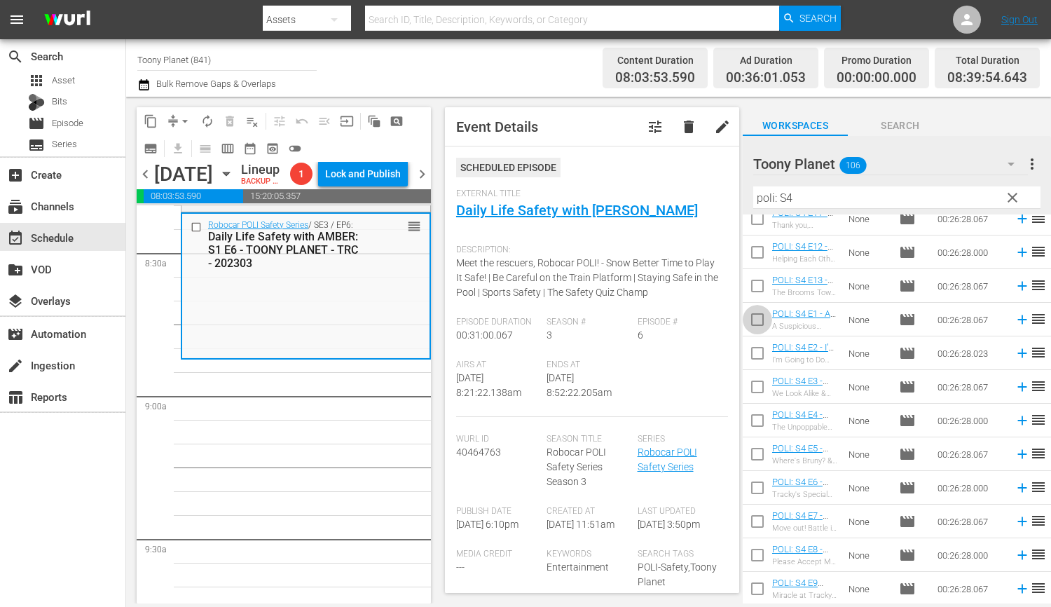
click at [759, 316] on input "checkbox" at bounding box center [756, 321] width 29 height 29
checkbox input "true"
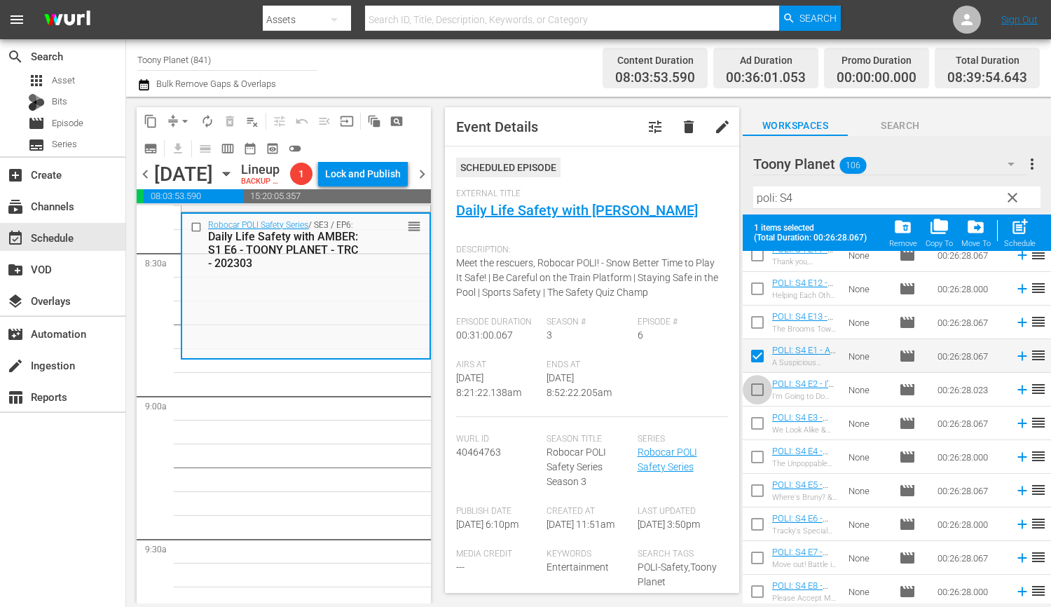
click at [756, 396] on input "checkbox" at bounding box center [756, 392] width 29 height 29
checkbox input "true"
click at [752, 423] on input "checkbox" at bounding box center [756, 425] width 29 height 29
checkbox input "true"
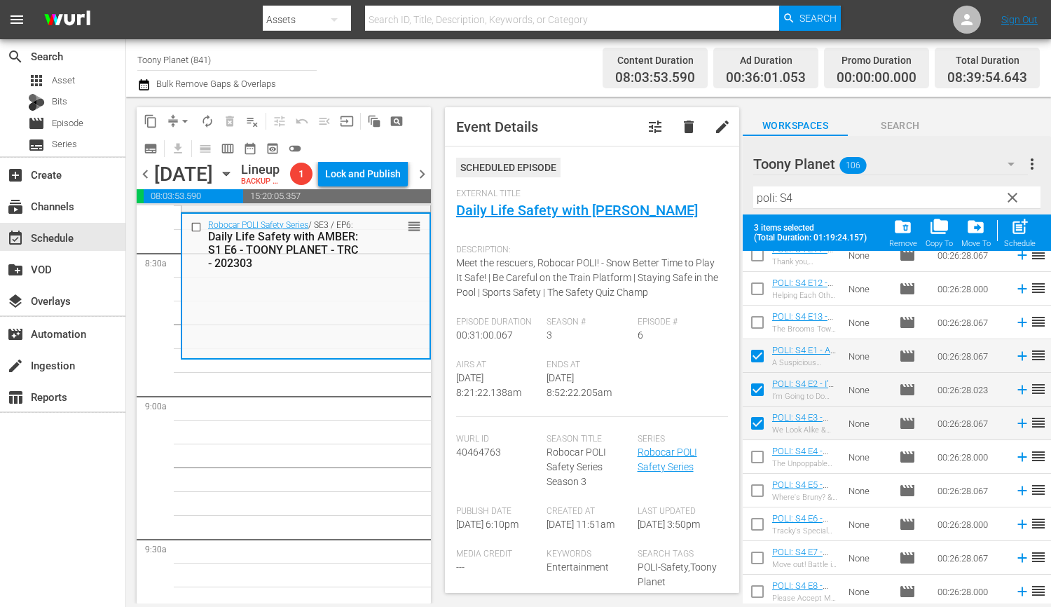
click at [754, 448] on input "checkbox" at bounding box center [756, 459] width 29 height 29
checkbox input "true"
click at [1018, 240] on div "Schedule" at bounding box center [1020, 243] width 32 height 9
checkbox input "false"
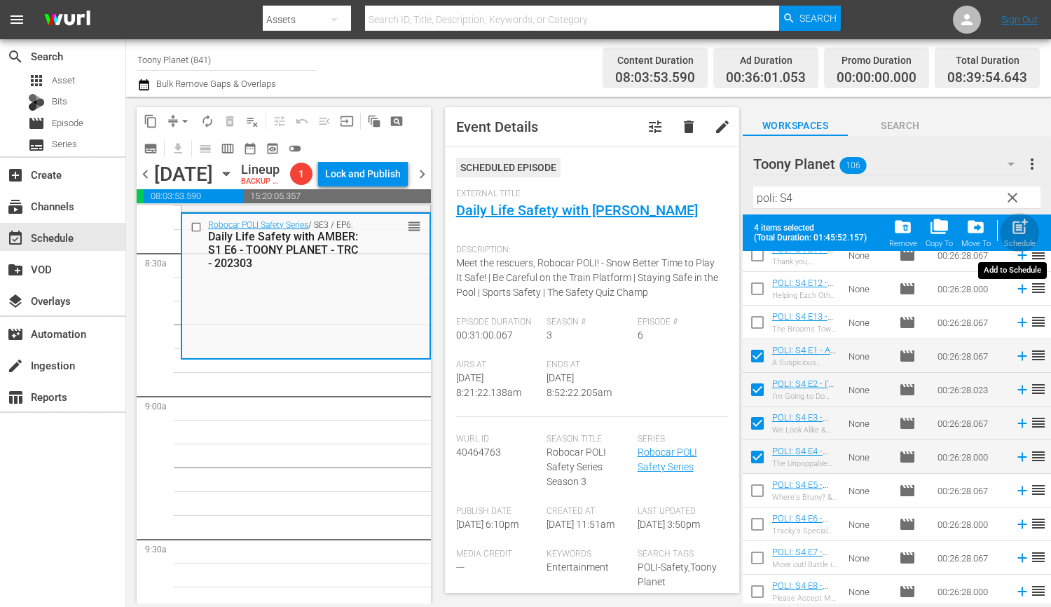
checkbox input "false"
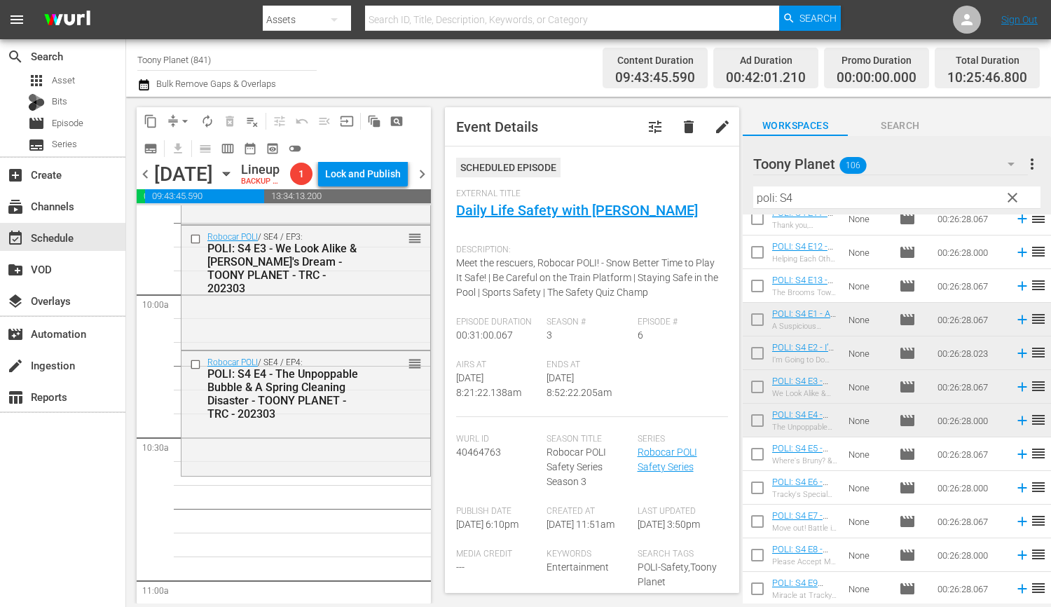
scroll to position [2770, 0]
drag, startPoint x: 760, startPoint y: 193, endPoint x: 725, endPoint y: 189, distance: 35.2
click at [725, 189] on div "content_copy compress arrow_drop_down autorenew_outlined delete_forever_outline…" at bounding box center [588, 350] width 925 height 506
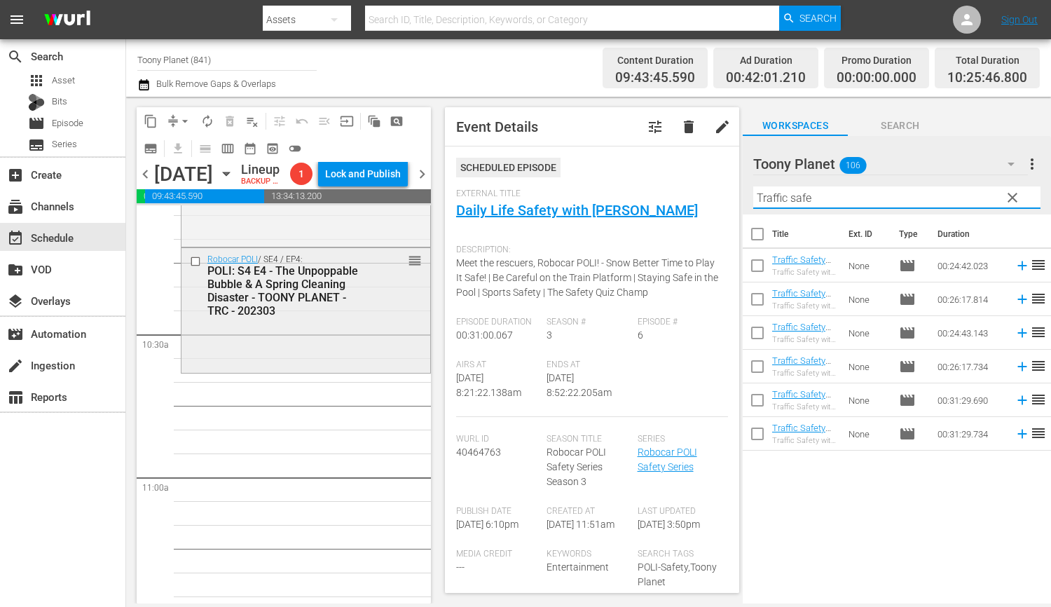
scroll to position [2881, 0]
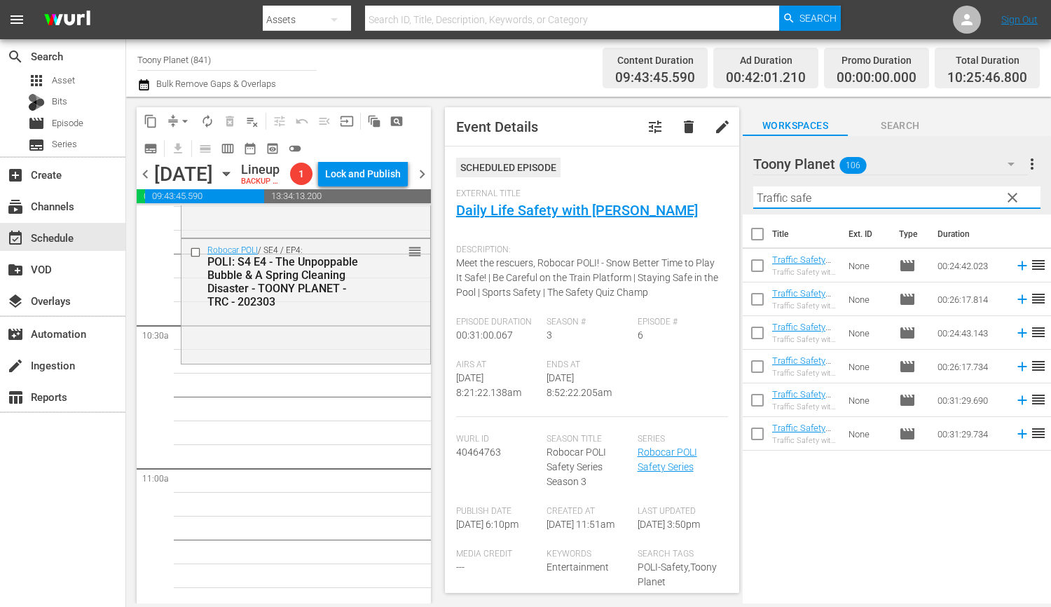
type input "Traffic safe"
drag, startPoint x: 321, startPoint y: 448, endPoint x: 665, endPoint y: 323, distance: 366.7
drag, startPoint x: 750, startPoint y: 259, endPoint x: 755, endPoint y: 313, distance: 54.2
click at [750, 259] on input "checkbox" at bounding box center [756, 268] width 29 height 29
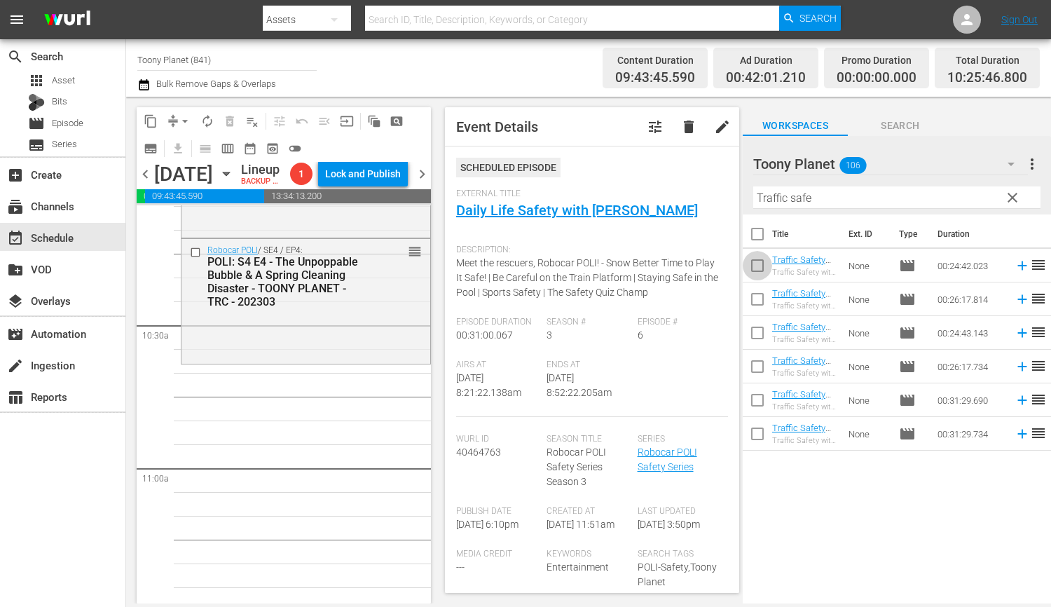
checkbox input "true"
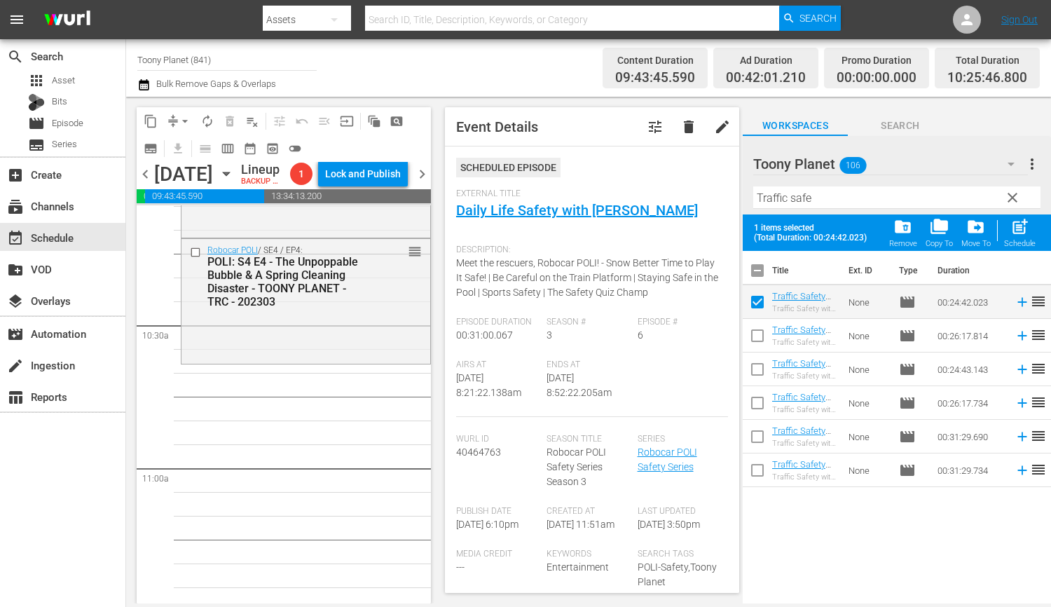
click at [756, 328] on input "checkbox" at bounding box center [756, 338] width 29 height 29
checkbox input "true"
click at [1016, 216] on button "post_add Schedule" at bounding box center [1019, 232] width 40 height 39
checkbox input "false"
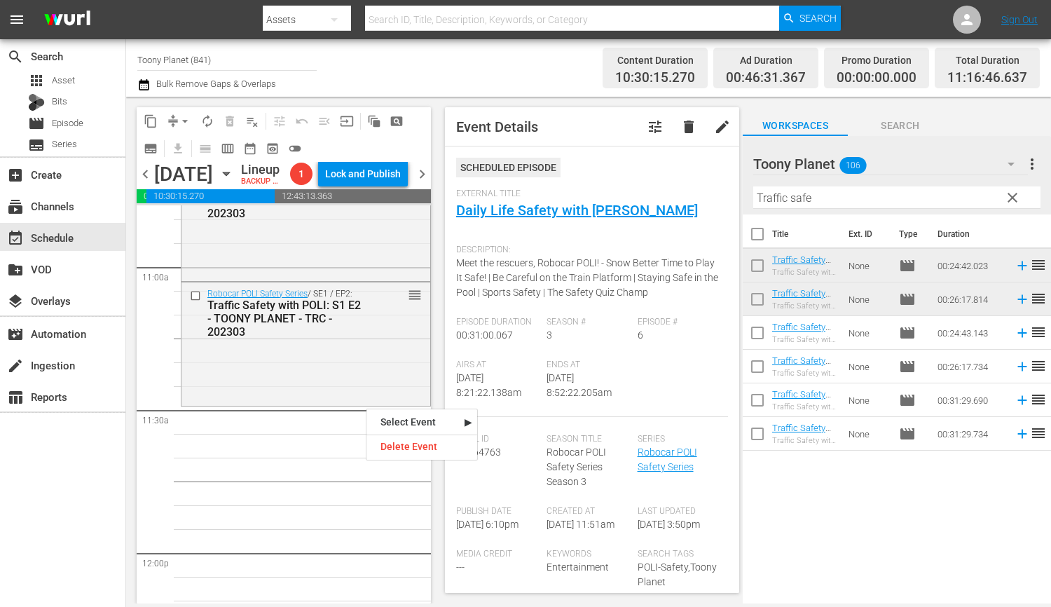
scroll to position [3085, 0]
click at [303, 393] on div "Robocar POLI Safety Series / SE1 / EP2: Traffic Safety with POLI: S1 E2 - TOONY…" at bounding box center [305, 339] width 249 height 121
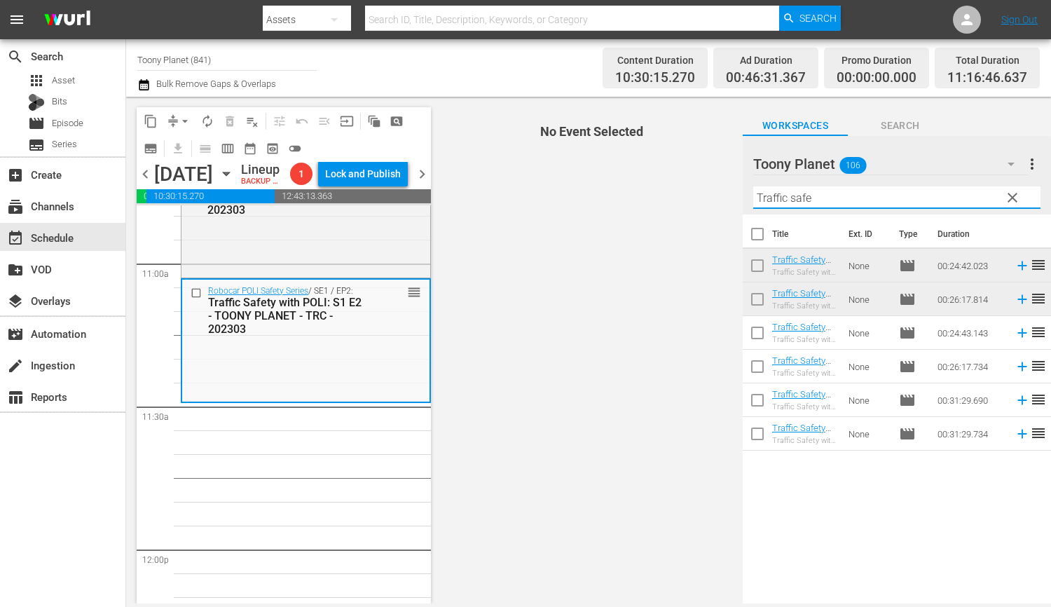
drag, startPoint x: 871, startPoint y: 199, endPoint x: 618, endPoint y: 186, distance: 253.2
click at [630, 186] on div "content_copy compress arrow_drop_down autorenew_outlined delete_forever_outline…" at bounding box center [588, 350] width 925 height 506
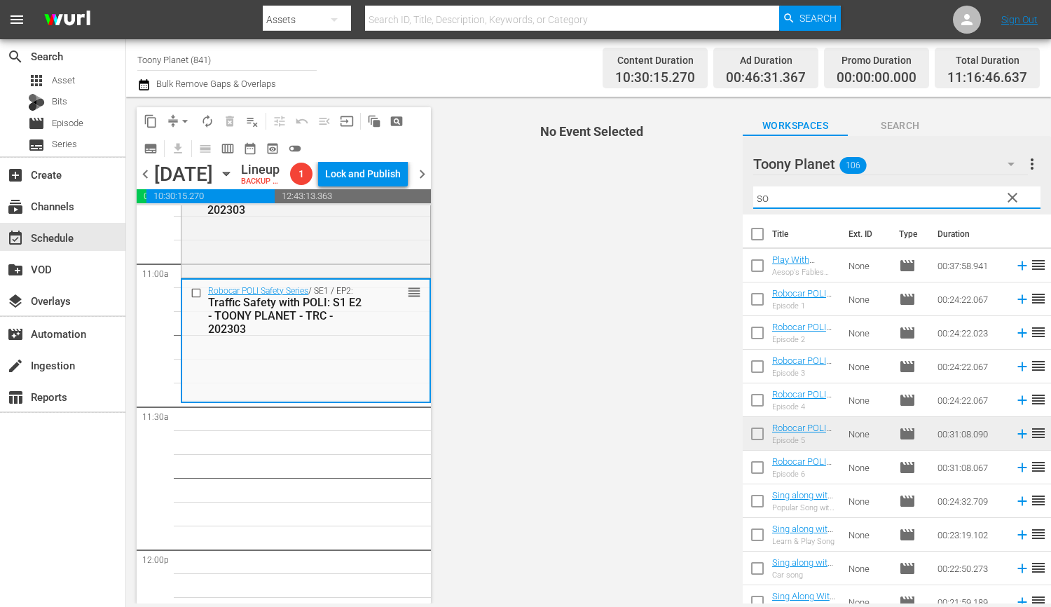
type input "s"
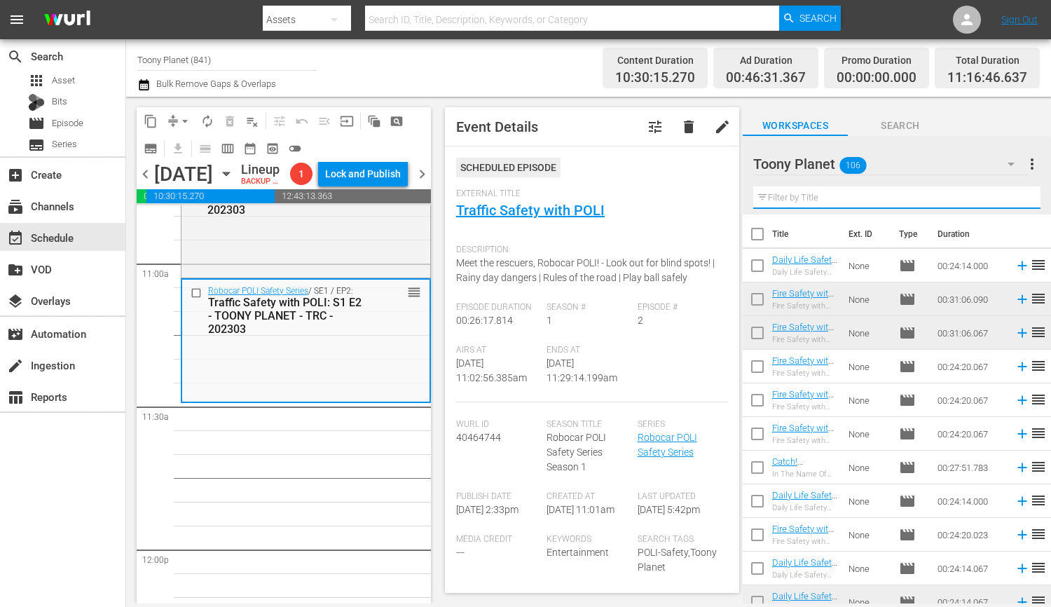
type input "f"
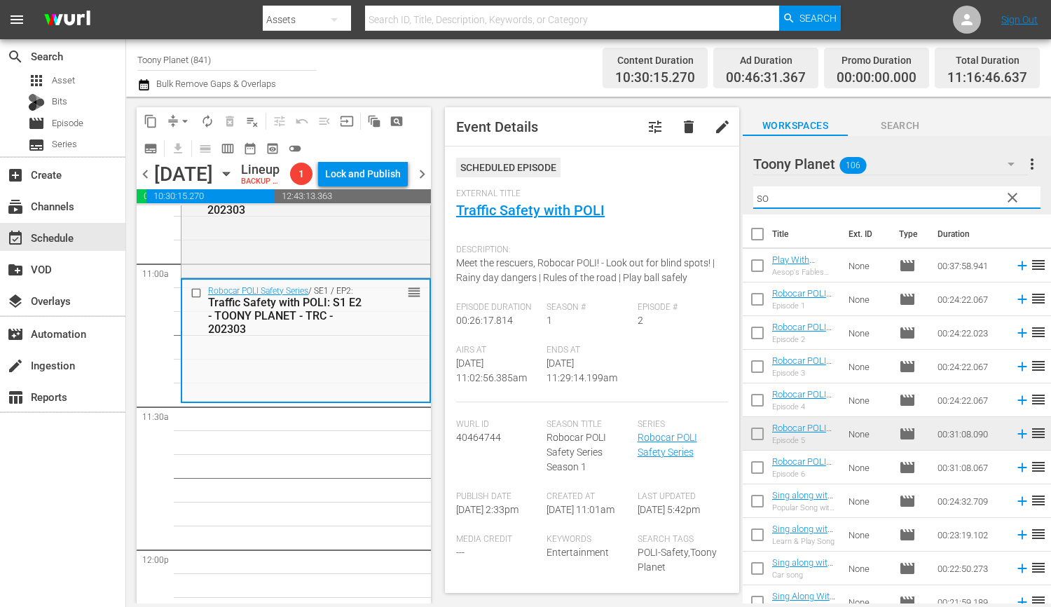
type input "s"
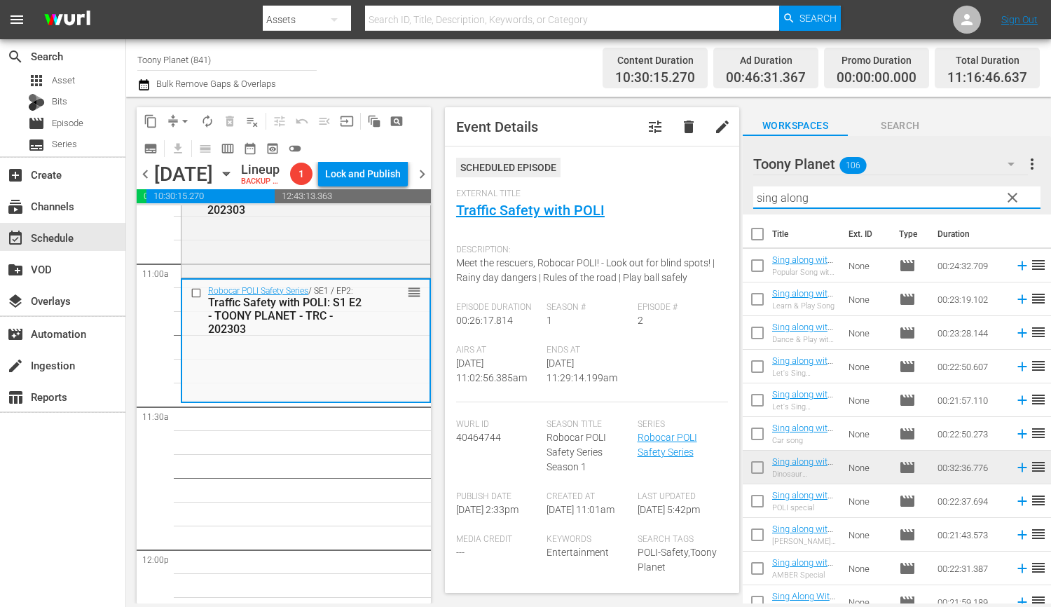
scroll to position [316, 0]
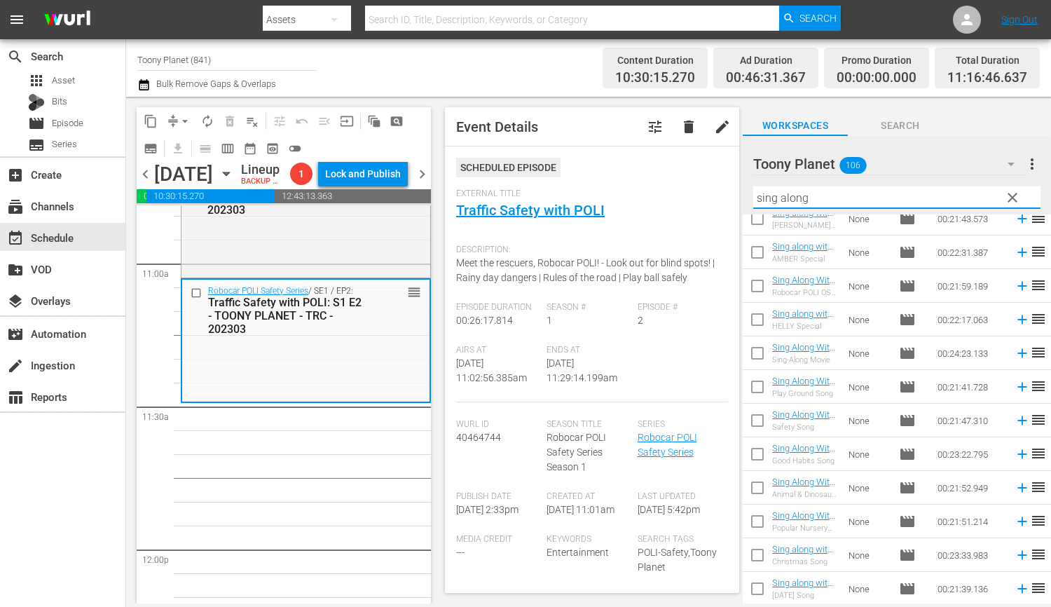
drag, startPoint x: 853, startPoint y: 198, endPoint x: 612, endPoint y: 160, distance: 243.8
click at [623, 167] on div "content_copy compress arrow_drop_down autorenew_outlined delete_forever_outline…" at bounding box center [588, 350] width 925 height 506
type input "sing along"
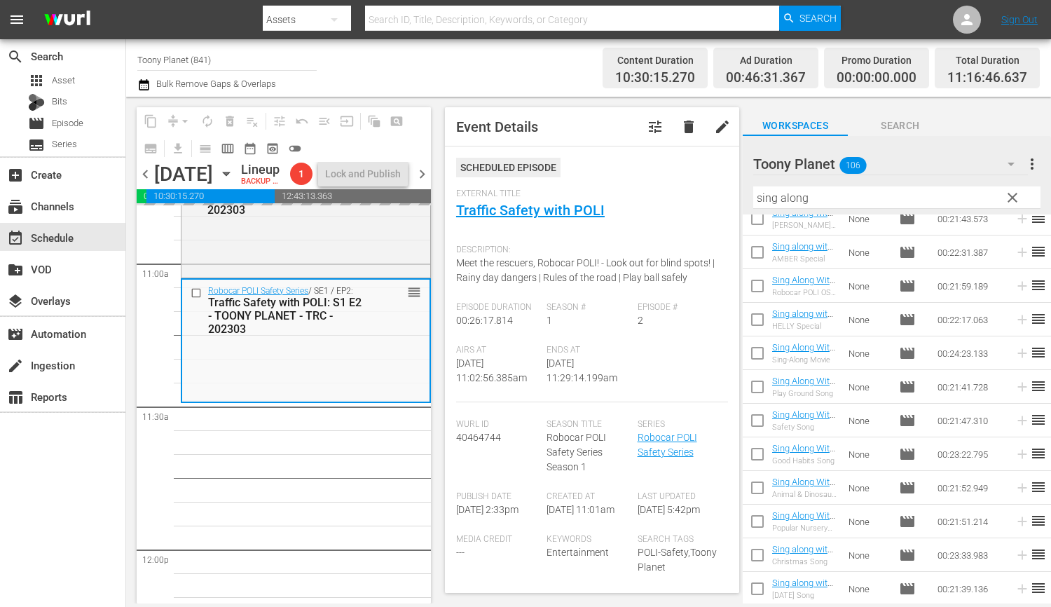
drag, startPoint x: 787, startPoint y: 282, endPoint x: 1027, endPoint y: 508, distance: 330.5
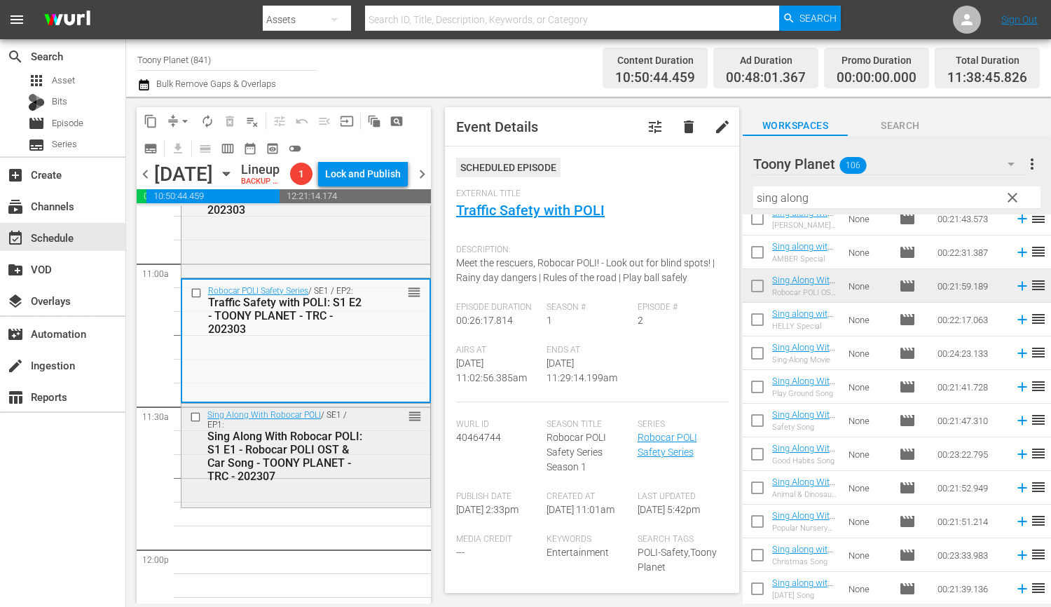
click at [279, 500] on div "Sing Along With Robocar POLI / SE1 / EP1: Sing Along With Robocar POLI: S1 E1 -…" at bounding box center [305, 453] width 249 height 101
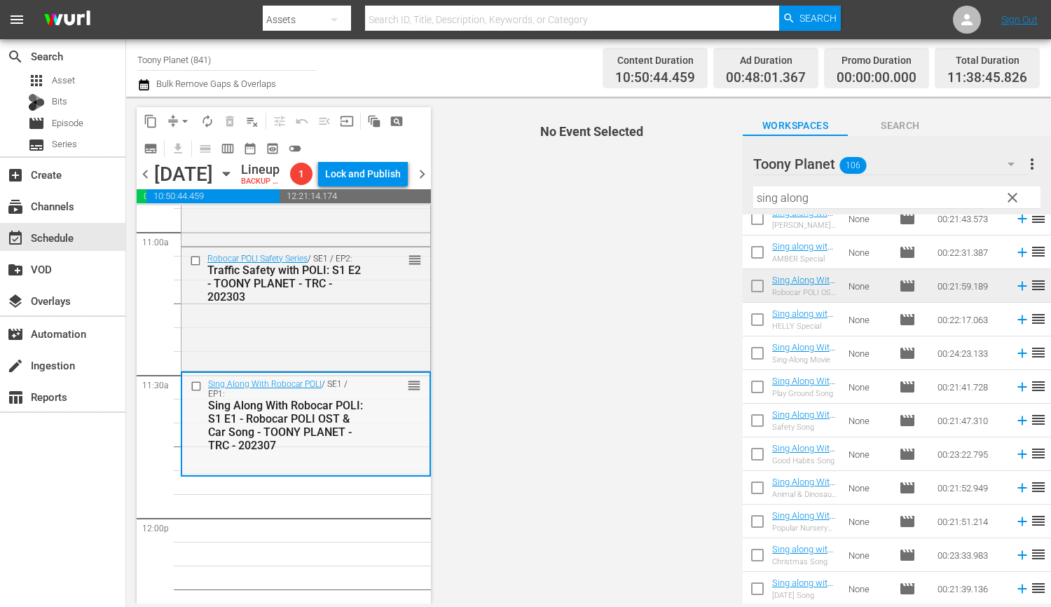
scroll to position [3119, 0]
drag, startPoint x: 811, startPoint y: 196, endPoint x: 690, endPoint y: 180, distance: 122.2
click at [694, 183] on div "content_copy compress arrow_drop_down autorenew_outlined delete_forever_outline…" at bounding box center [588, 350] width 925 height 506
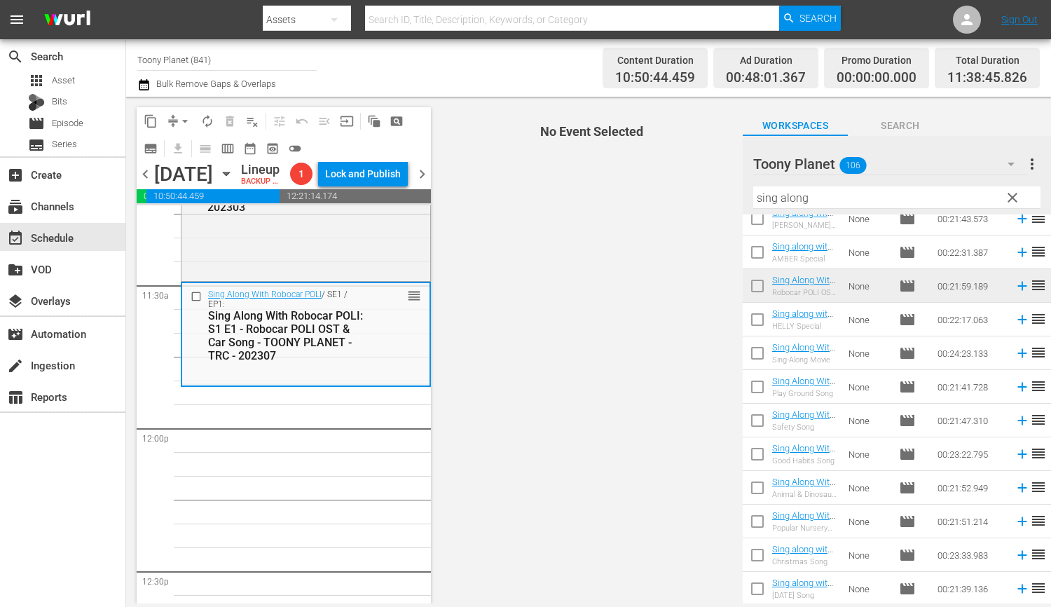
click at [300, 455] on div "Play With Robocar POLI / SE1 / EP4: Play With Robocar POLI - Mission Rescue Tea…" at bounding box center [306, 428] width 250 height 6858
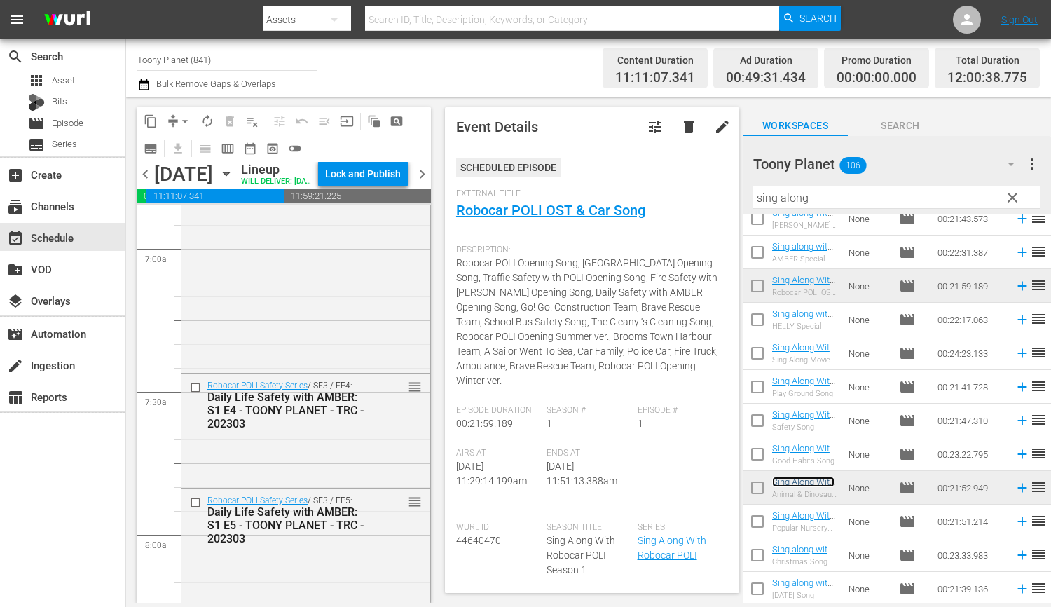
scroll to position [1951, 0]
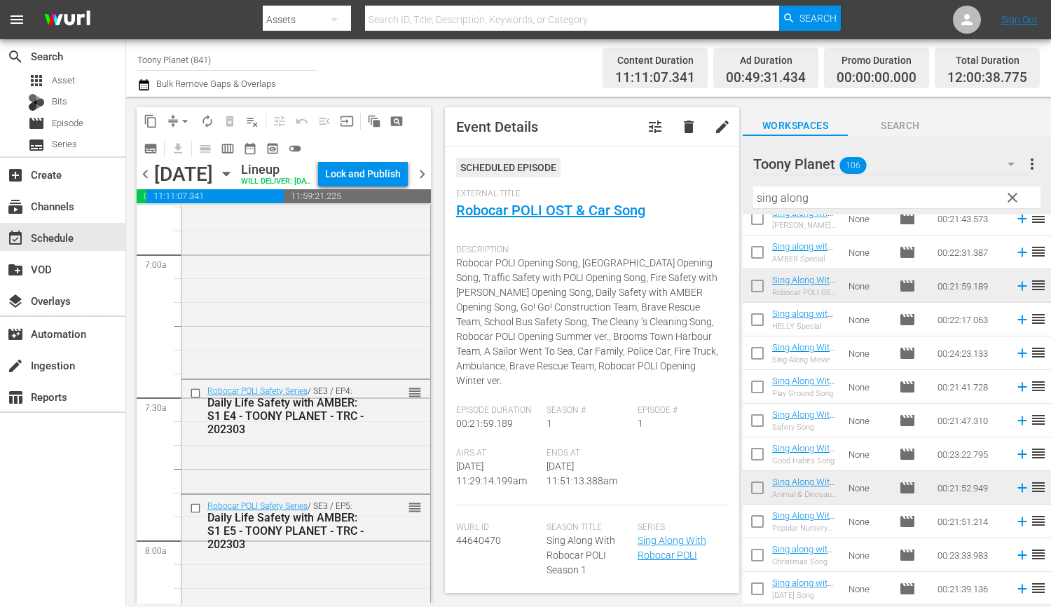
click at [209, 118] on span "autorenew_outlined" at bounding box center [207, 121] width 14 height 14
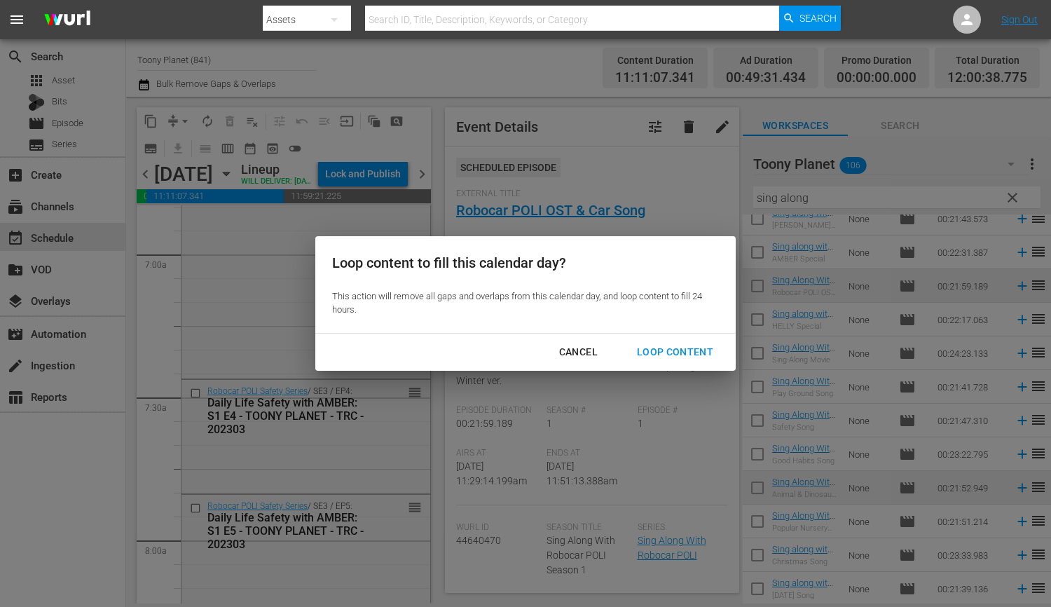
click at [683, 352] on div "Loop Content" at bounding box center [674, 352] width 99 height 18
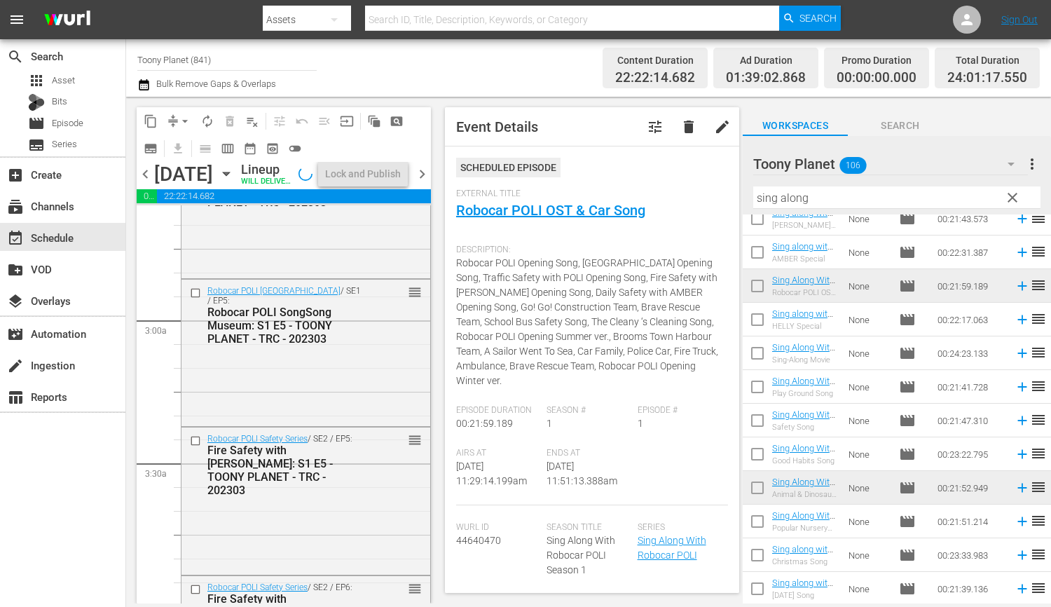
scroll to position [0, 0]
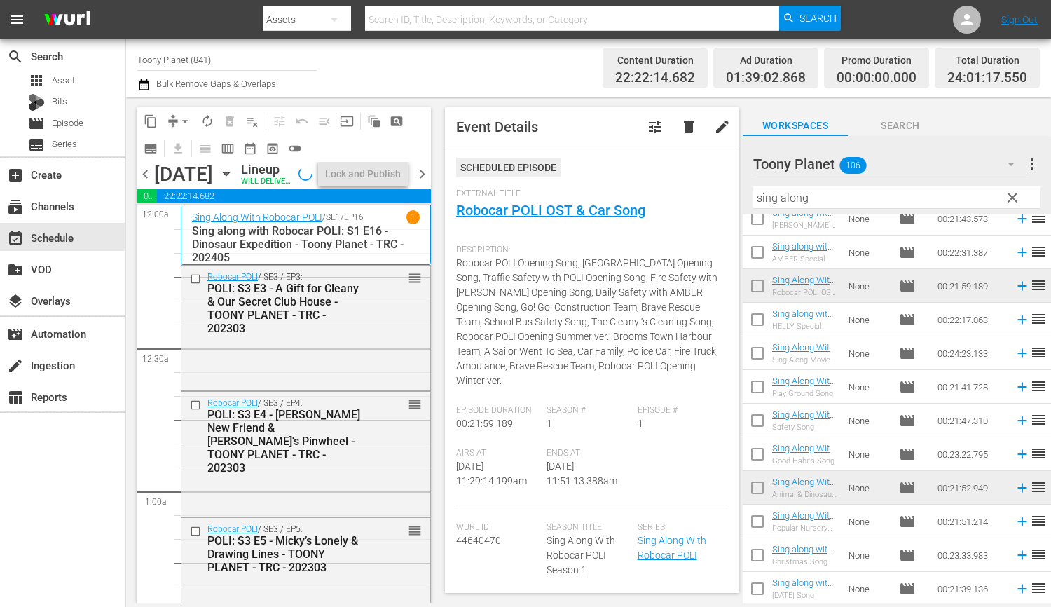
click at [386, 158] on div "content_copy compress arrow_drop_down autorenew_outlined delete_forever_outline…" at bounding box center [284, 134] width 294 height 55
click at [380, 168] on div "Lock and Publish" at bounding box center [363, 173] width 76 height 25
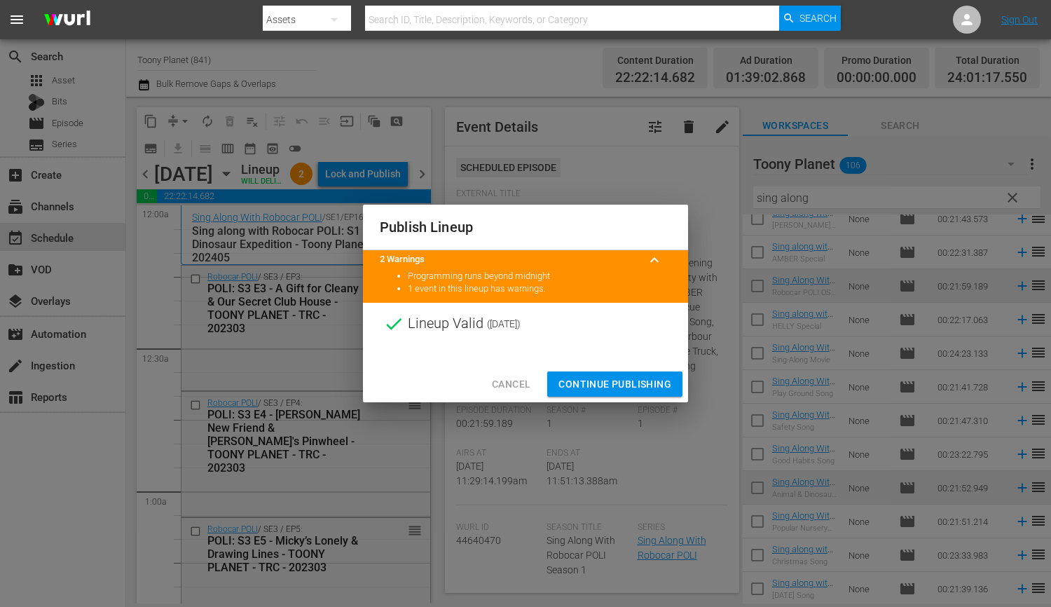
click at [618, 385] on span "Continue Publishing" at bounding box center [614, 384] width 113 height 18
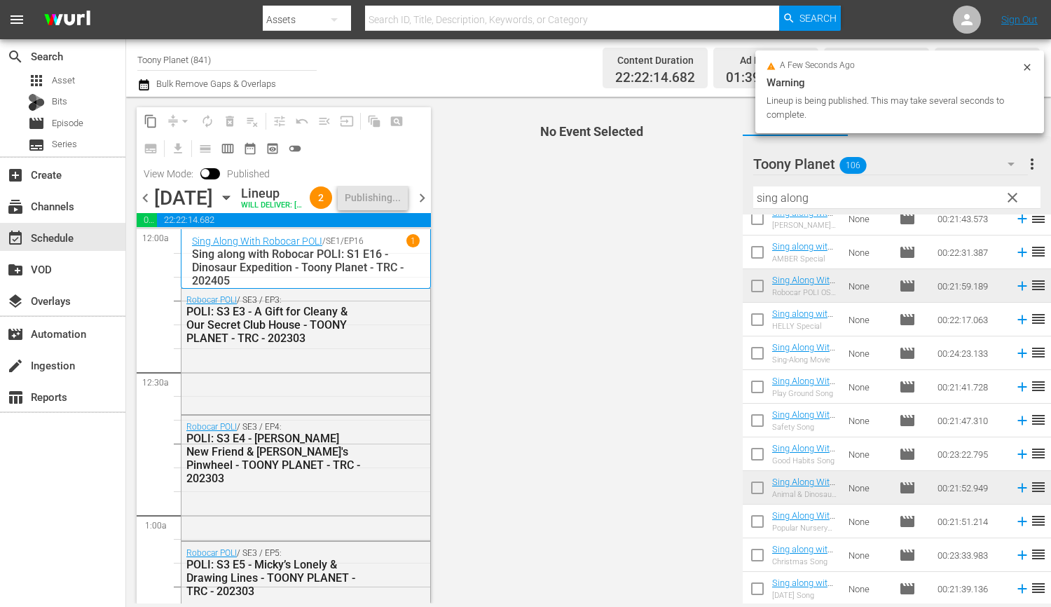
drag, startPoint x: 422, startPoint y: 207, endPoint x: 515, endPoint y: 18, distance: 210.8
click at [423, 207] on span "chevron_right" at bounding box center [422, 198] width 18 height 18
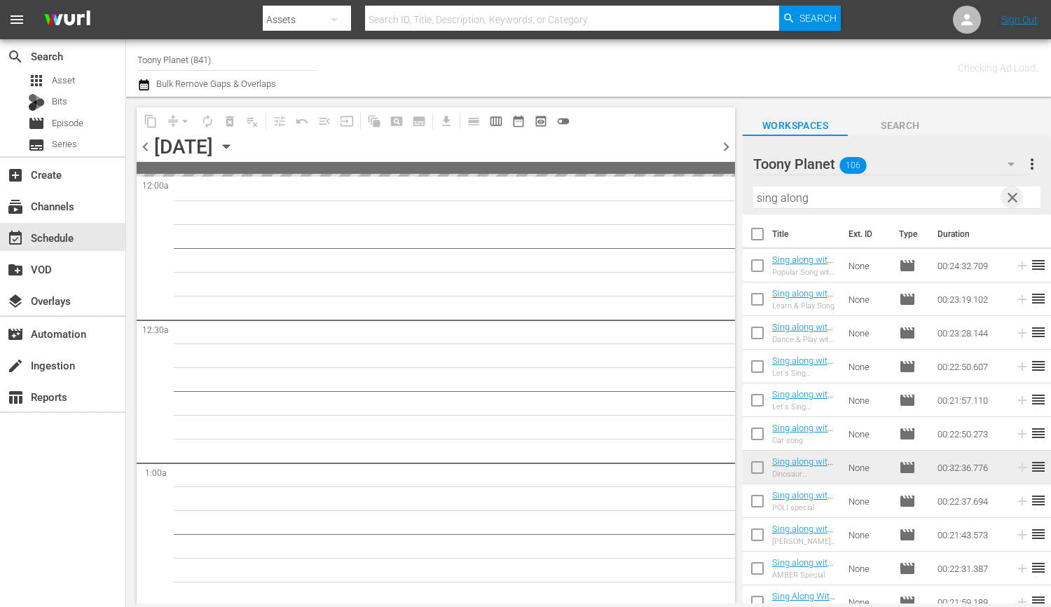
drag, startPoint x: 1013, startPoint y: 200, endPoint x: 676, endPoint y: 319, distance: 358.0
click at [1013, 200] on span "clear" at bounding box center [1012, 197] width 17 height 17
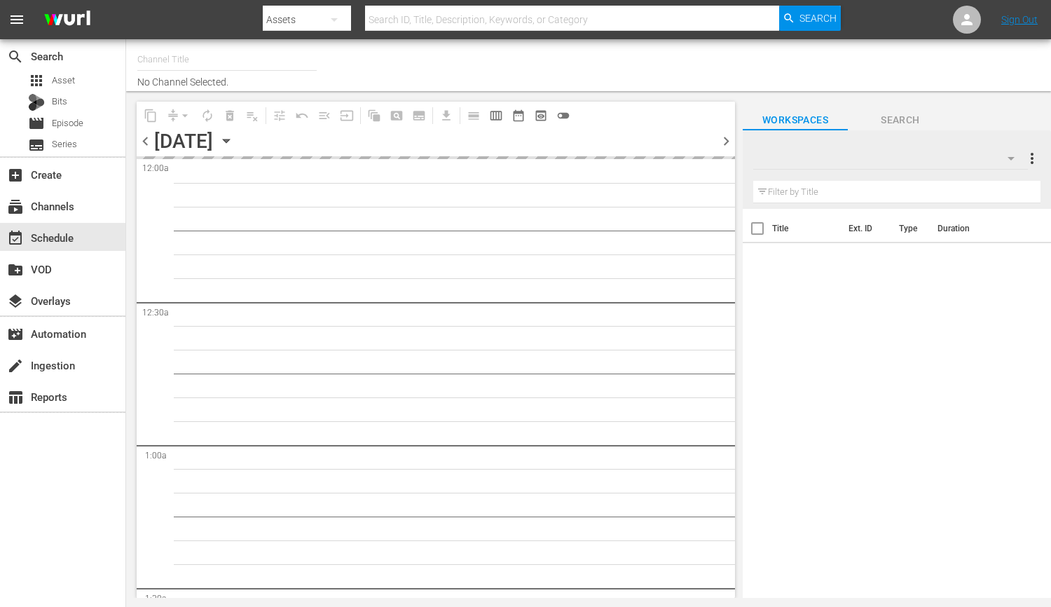
type input "Toony Planet (841)"
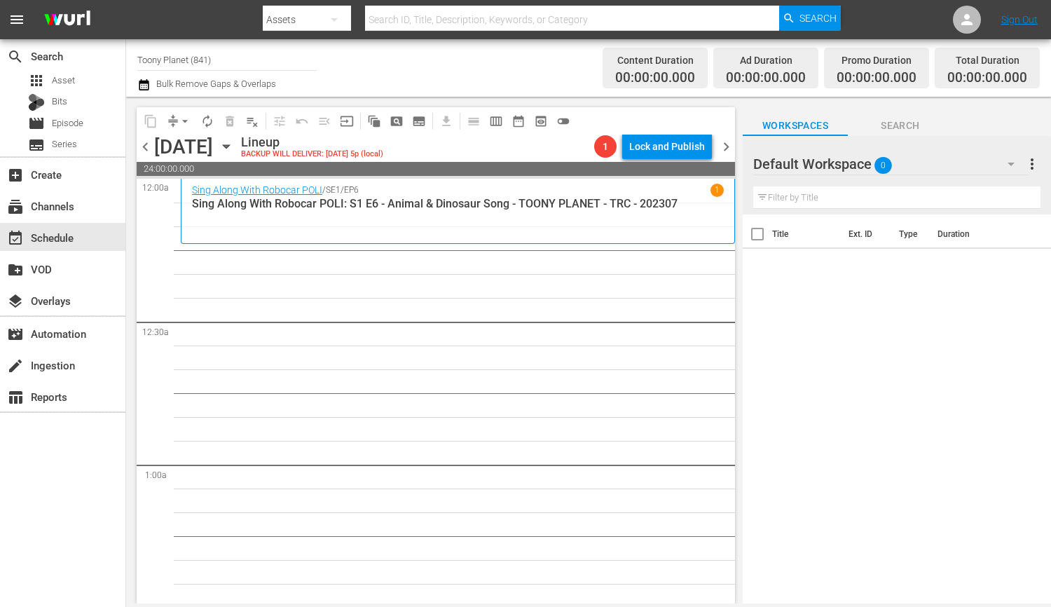
click at [948, 169] on div "Default Workspace 0" at bounding box center [890, 163] width 275 height 39
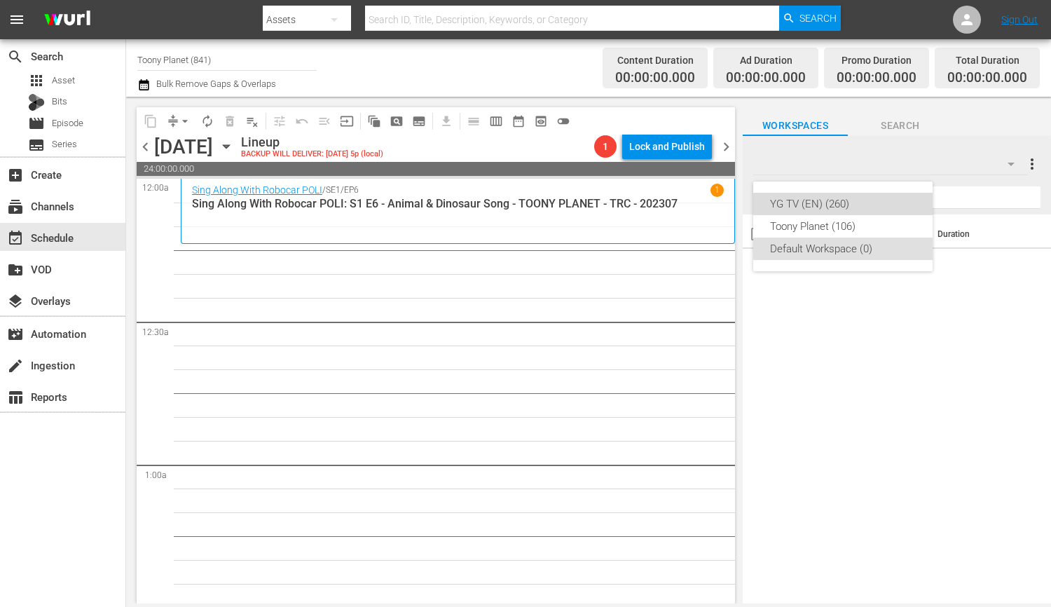
click at [906, 208] on div "YG TV (EN) (260)" at bounding box center [843, 204] width 146 height 22
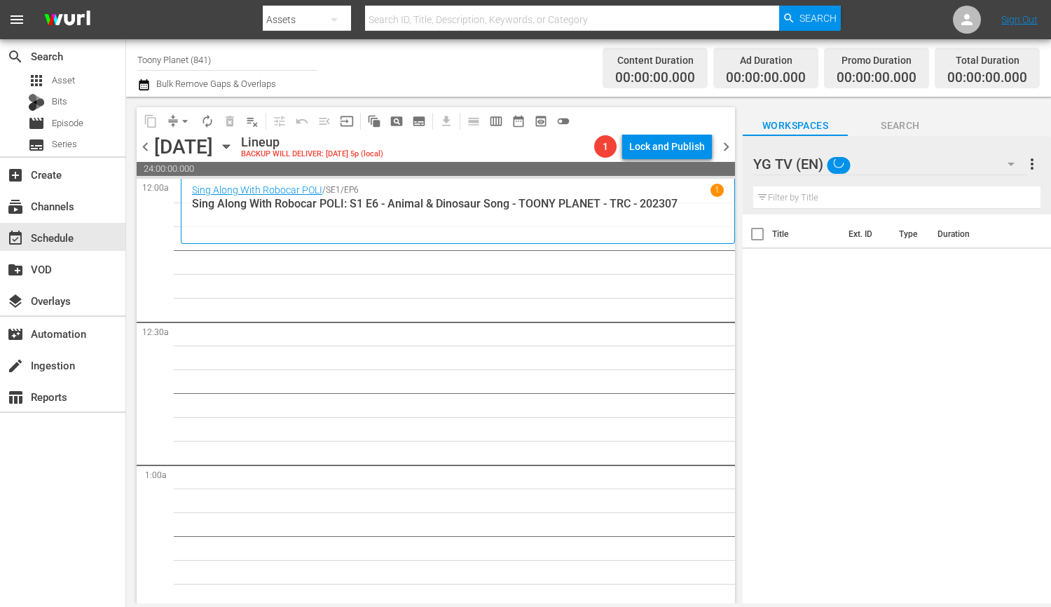
click at [918, 166] on div "YG TV (EN)" at bounding box center [890, 163] width 275 height 39
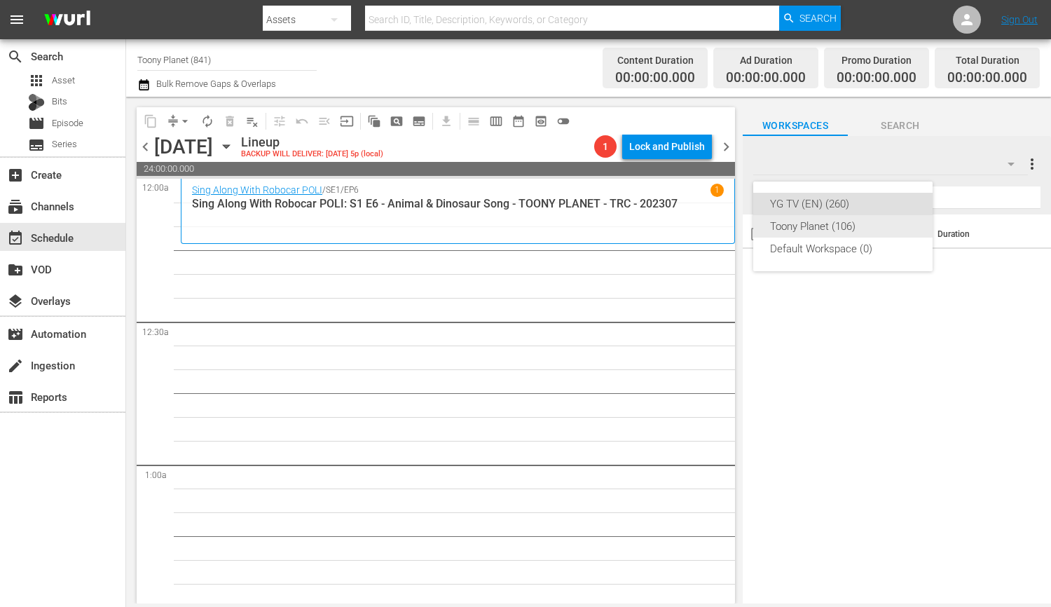
click at [858, 223] on div "Toony Planet (106)" at bounding box center [843, 226] width 146 height 22
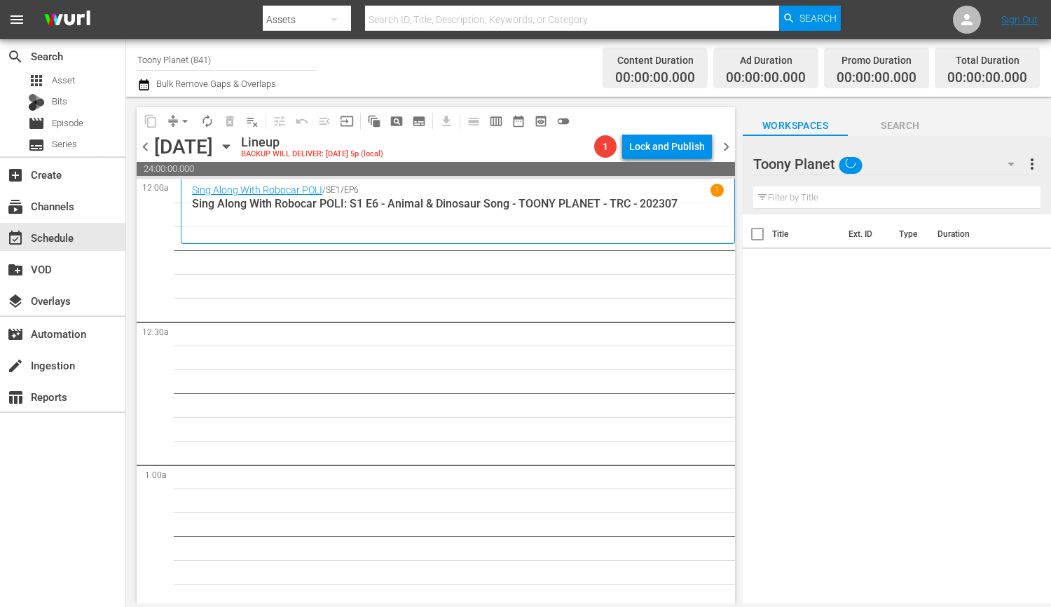
drag, startPoint x: 464, startPoint y: 359, endPoint x: 631, endPoint y: 361, distance: 167.4
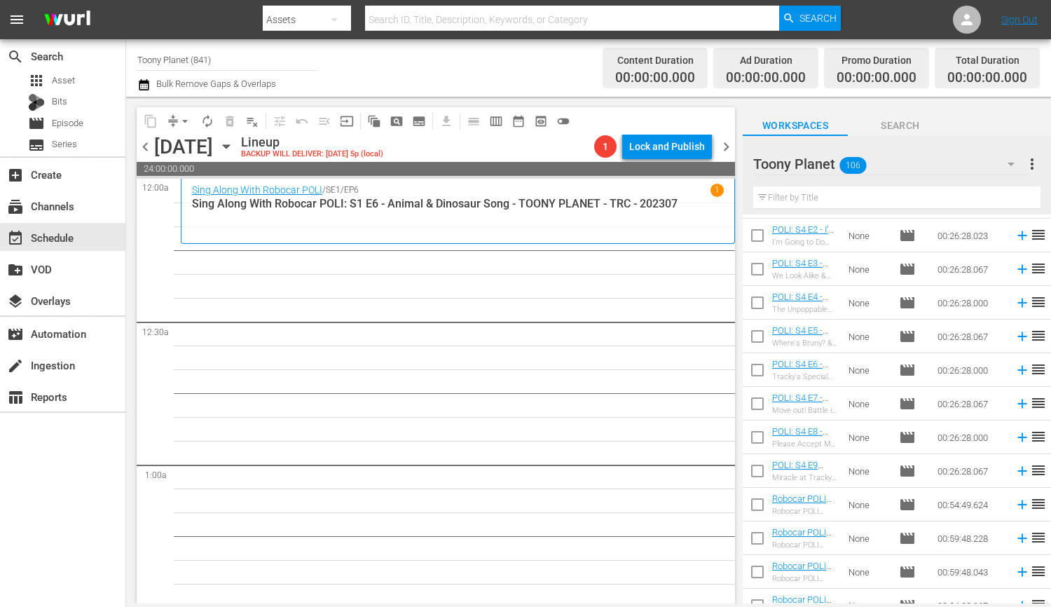
scroll to position [2703, 0]
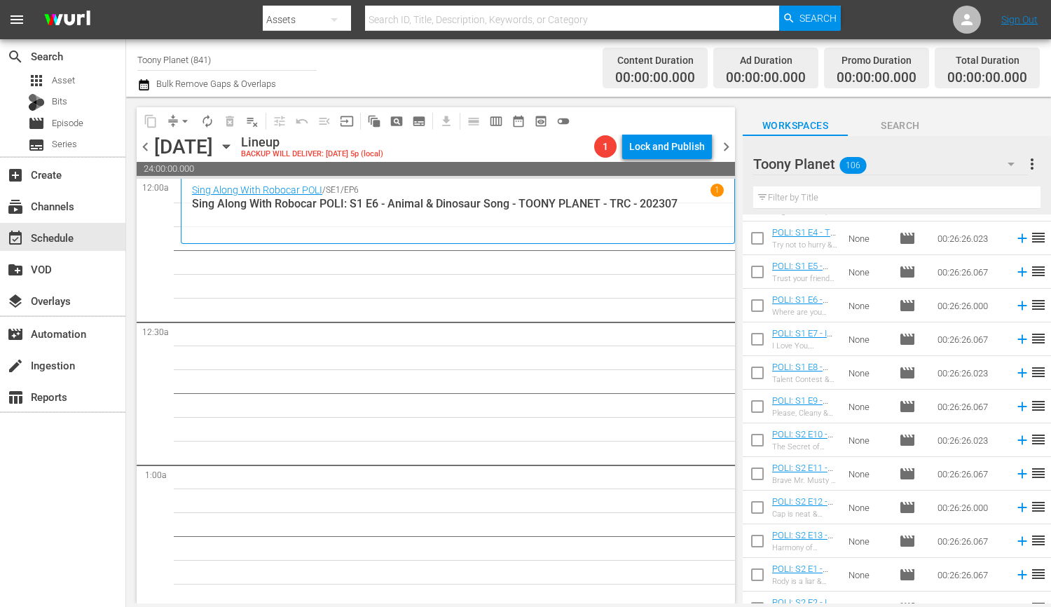
scroll to position [0, 0]
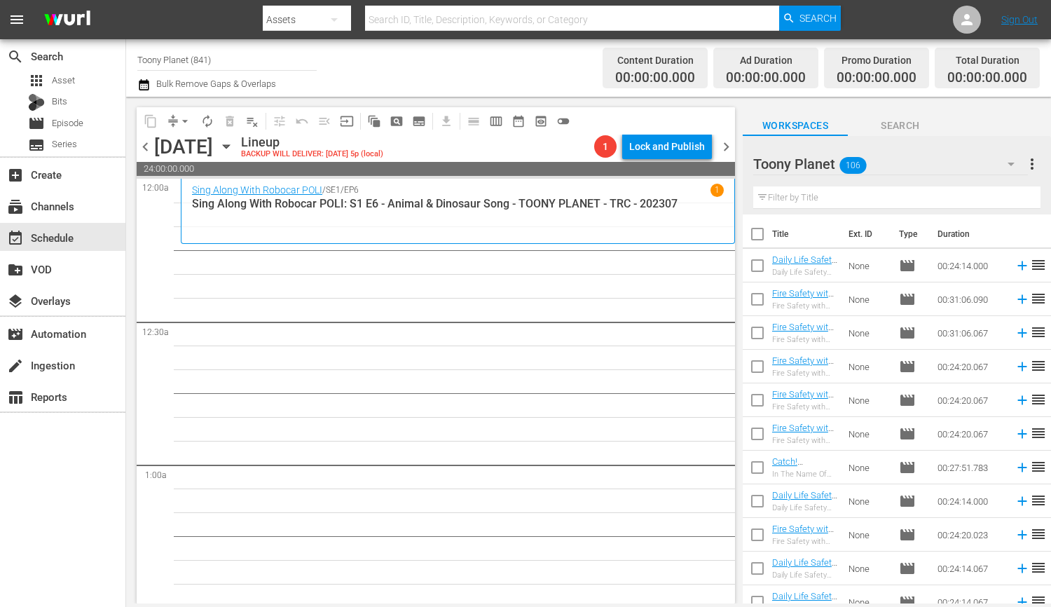
drag, startPoint x: 555, startPoint y: 354, endPoint x: 544, endPoint y: 344, distance: 15.4
click at [832, 203] on input "text" at bounding box center [896, 197] width 287 height 22
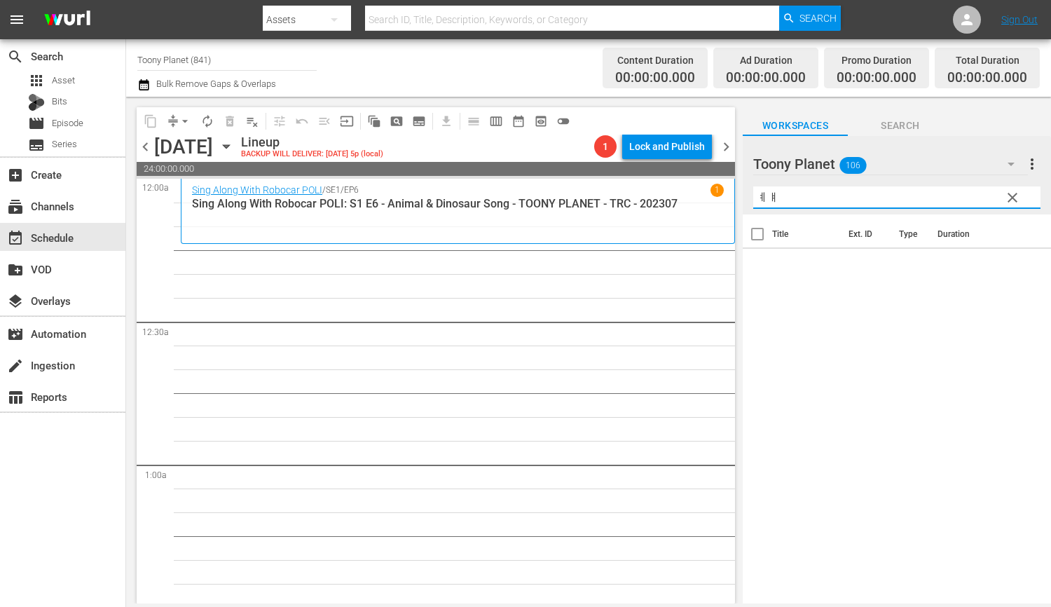
type input "ㅖ"
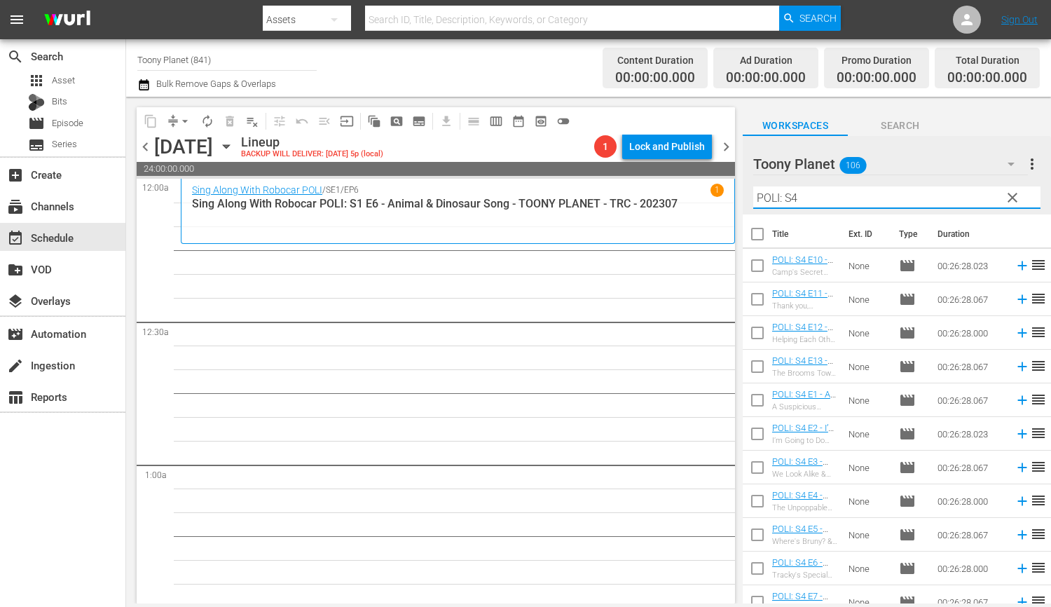
type input "POLI: S4"
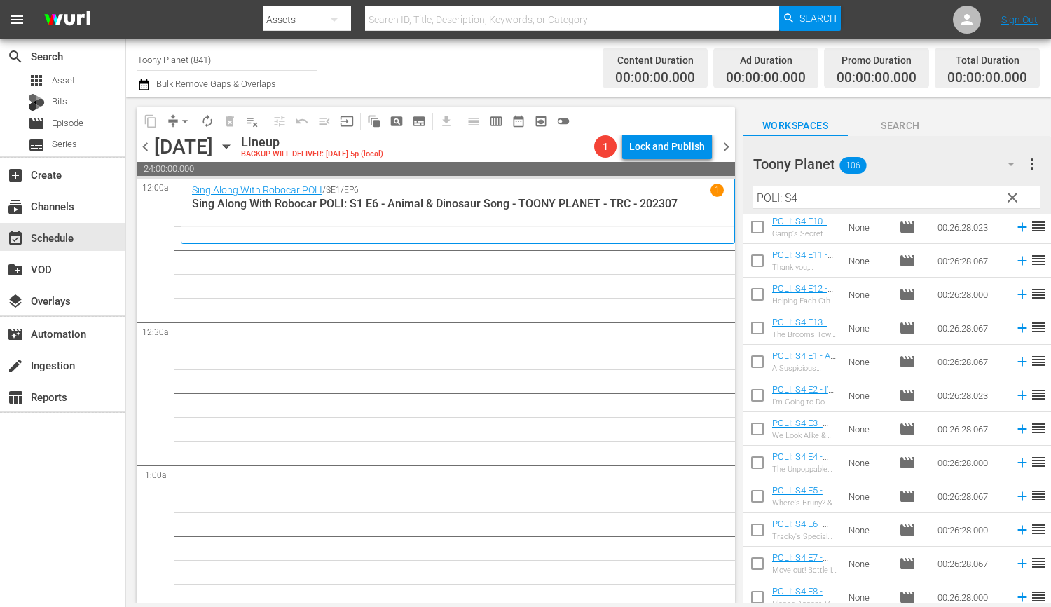
scroll to position [39, 0]
drag, startPoint x: 801, startPoint y: 492, endPoint x: 368, endPoint y: 12, distance: 646.7
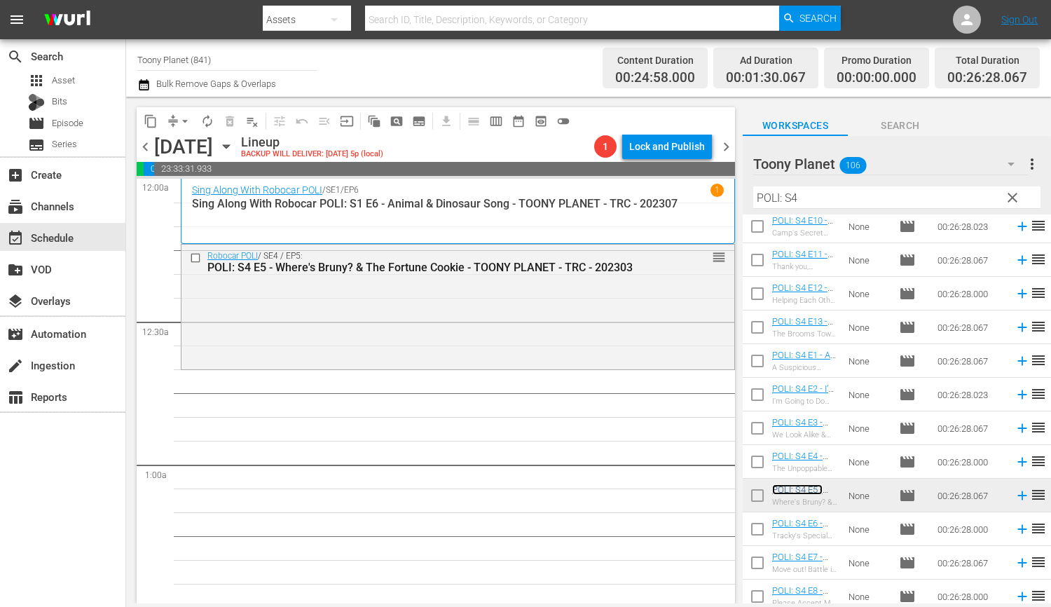
scroll to position [81, 0]
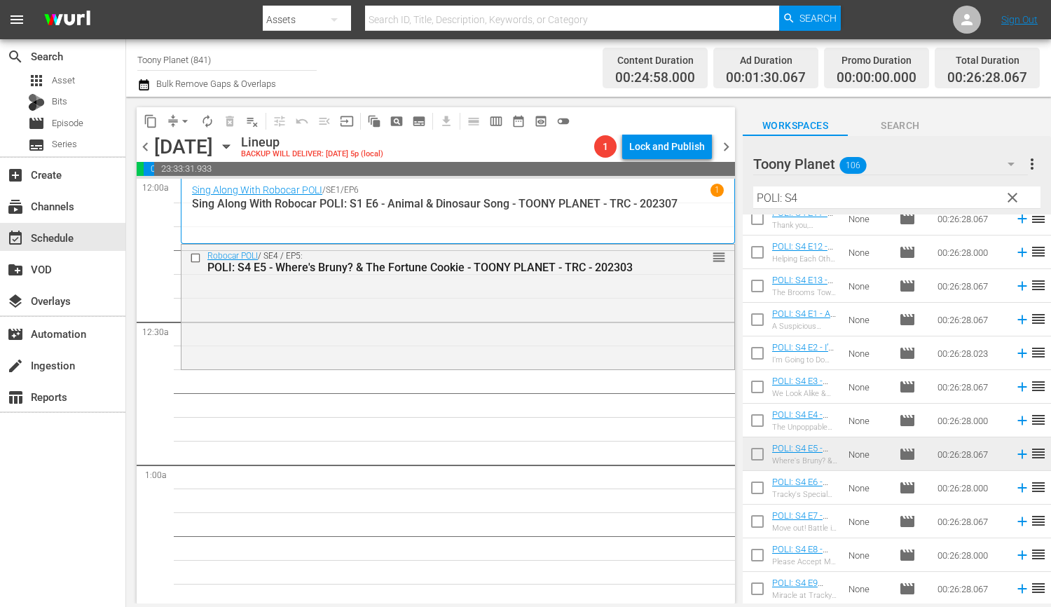
click at [753, 491] on input "checkbox" at bounding box center [756, 490] width 29 height 29
checkbox input "true"
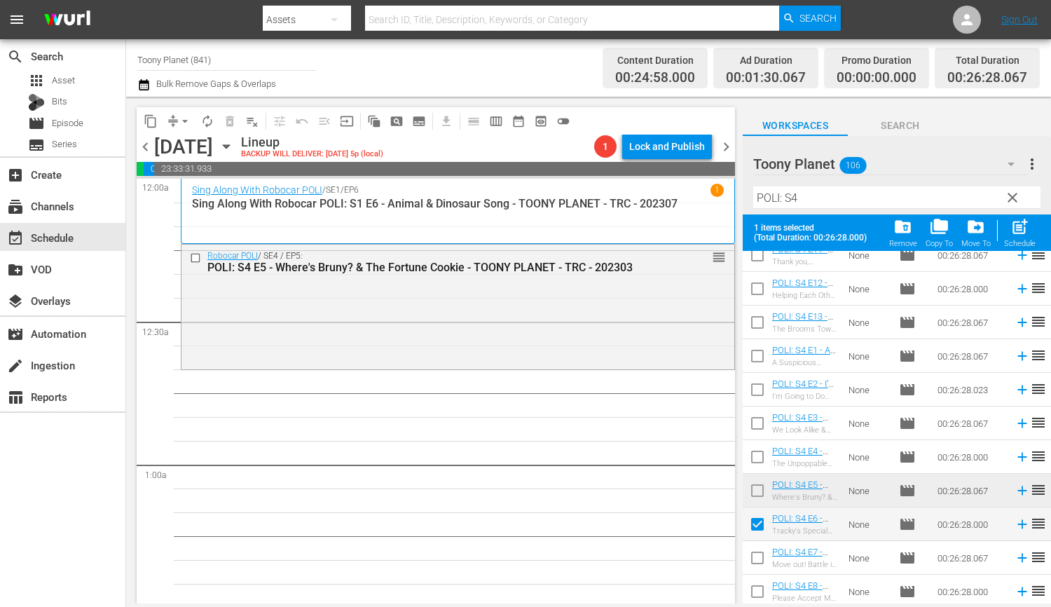
scroll to position [117, 0]
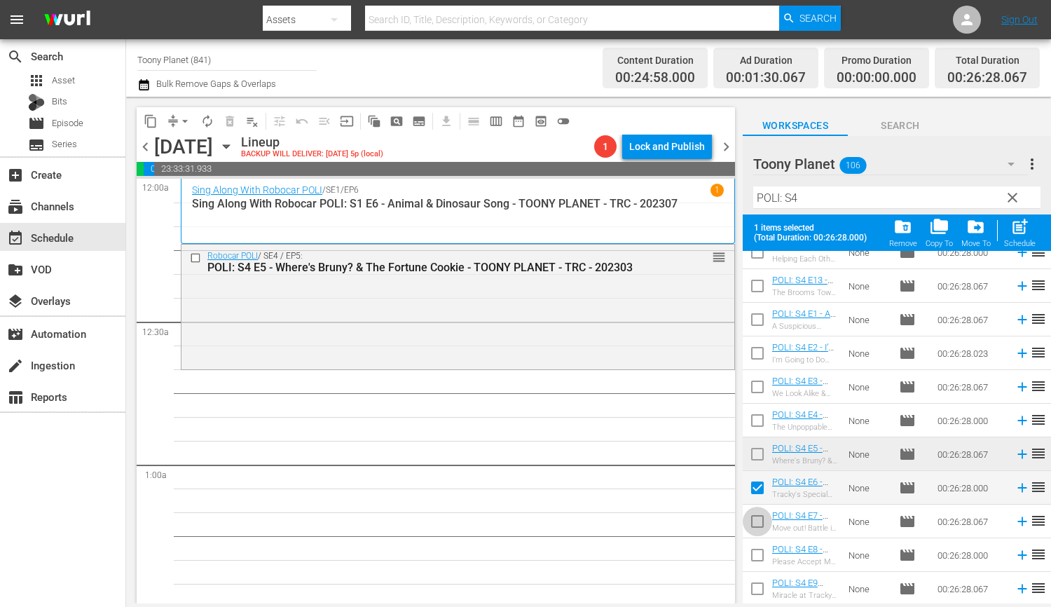
click at [752, 508] on span at bounding box center [756, 520] width 29 height 29
click at [753, 520] on input "checkbox" at bounding box center [756, 523] width 29 height 29
checkbox input "true"
drag, startPoint x: 755, startPoint y: 559, endPoint x: 756, endPoint y: 576, distance: 17.6
click at [755, 559] on input "checkbox" at bounding box center [756, 557] width 29 height 29
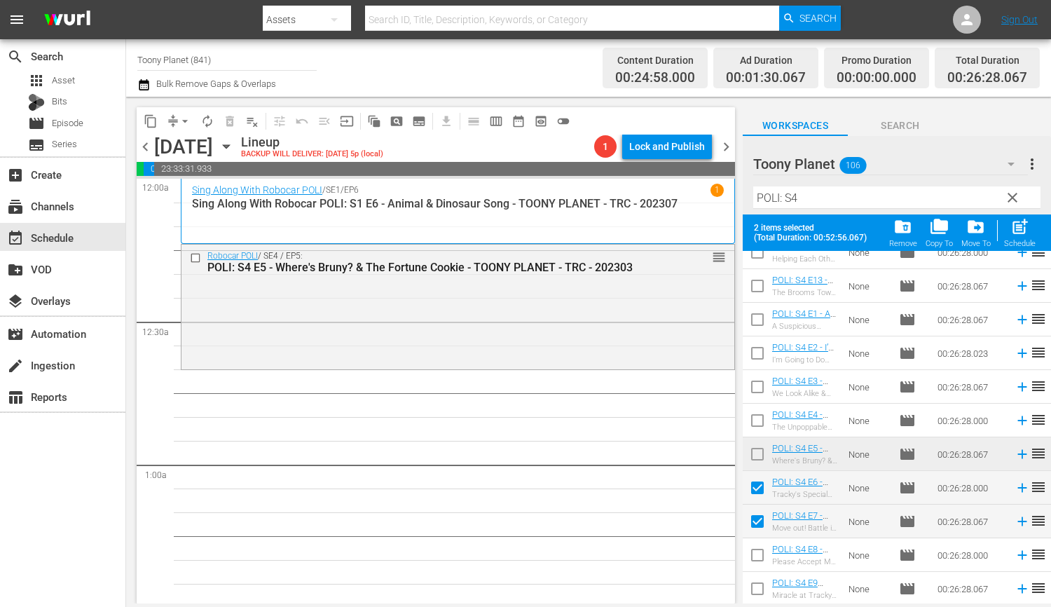
checkbox input "true"
click at [756, 593] on input "checkbox" at bounding box center [756, 590] width 29 height 29
checkbox input "true"
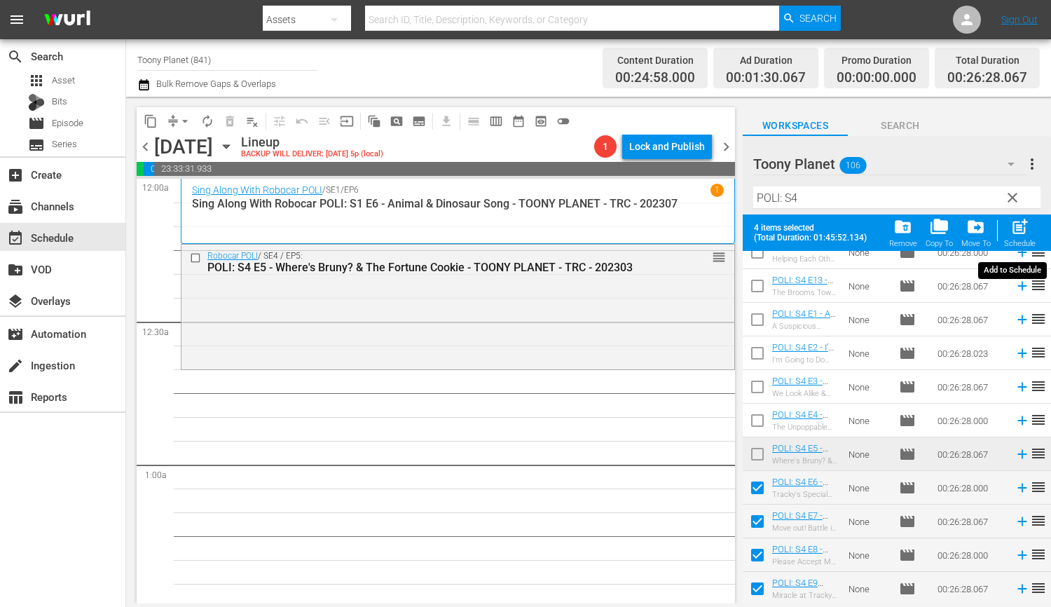
click at [1014, 239] on div "Schedule" at bounding box center [1020, 243] width 32 height 9
checkbox input "false"
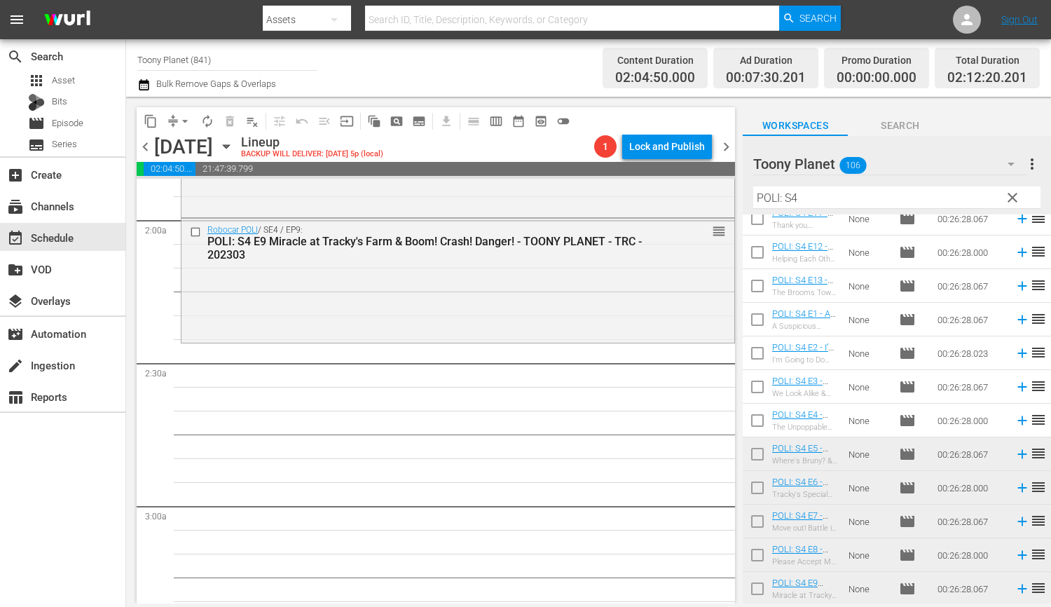
scroll to position [536, 0]
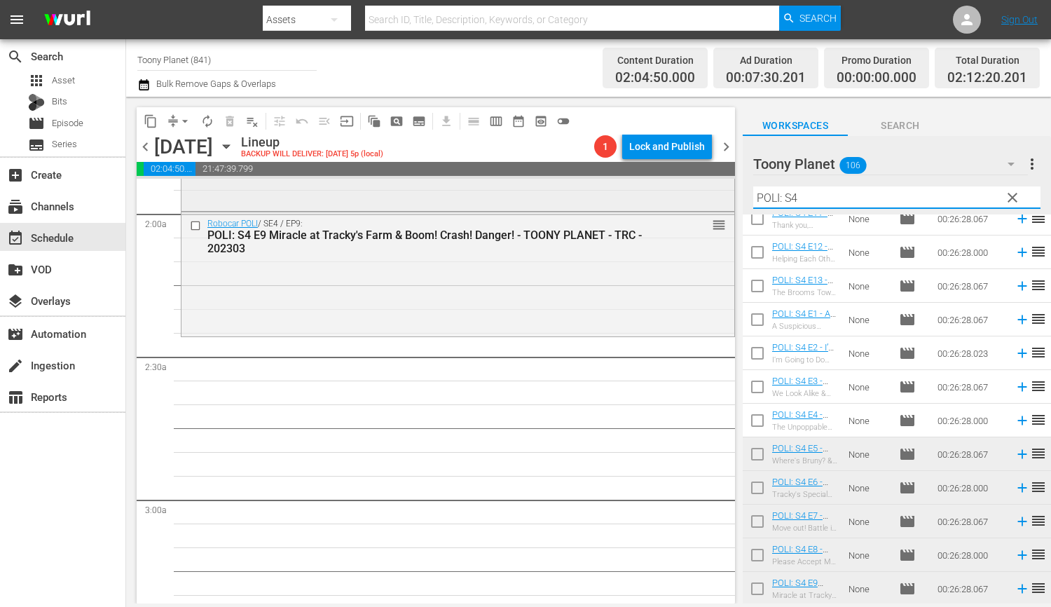
drag, startPoint x: 805, startPoint y: 200, endPoint x: 622, endPoint y: 200, distance: 182.8
click at [644, 198] on div "content_copy compress arrow_drop_down autorenew_outlined delete_forever_outline…" at bounding box center [588, 350] width 925 height 506
type input "ㄴ"
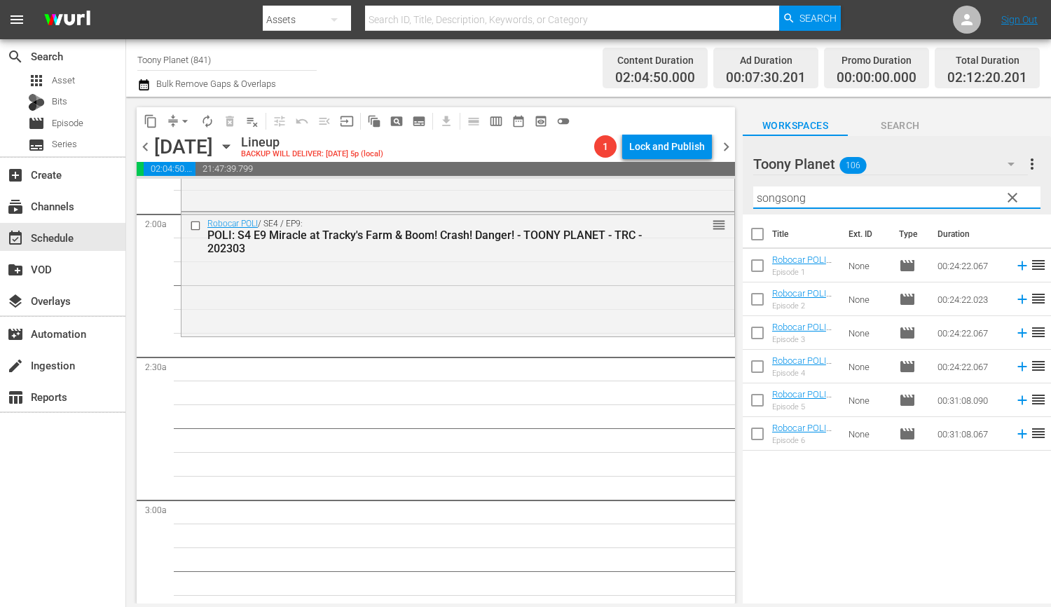
drag, startPoint x: 844, startPoint y: 202, endPoint x: 637, endPoint y: 176, distance: 208.2
click at [637, 176] on div "content_copy compress arrow_drop_down autorenew_outlined delete_forever_outline…" at bounding box center [588, 350] width 925 height 506
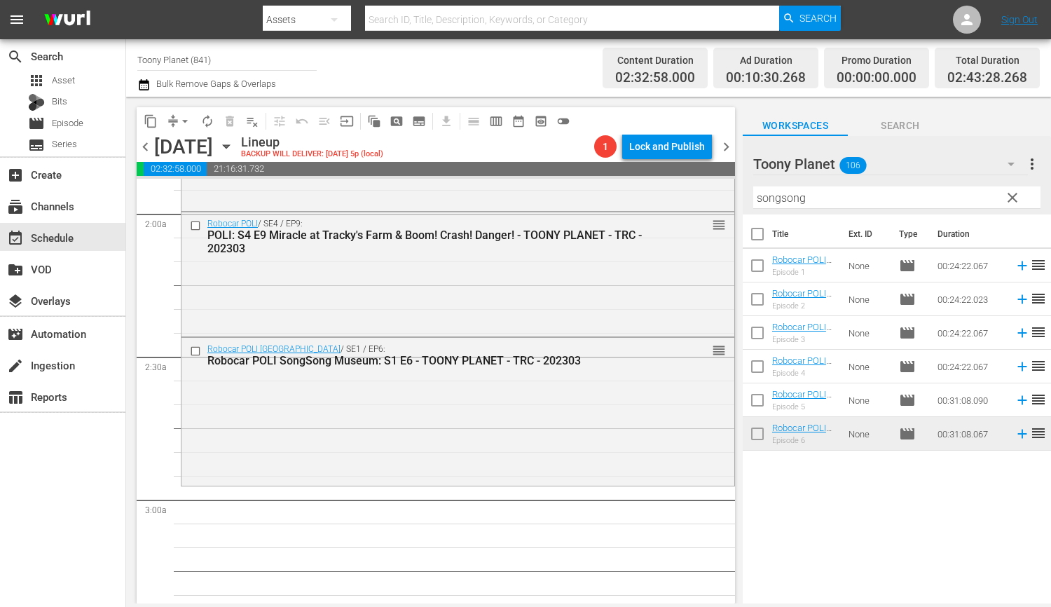
click at [516, 399] on div "Robocar POLI SongSong Museum / SE1 / EP6: Robocar POLI SongSong Museum: S1 E6 -…" at bounding box center [457, 410] width 553 height 144
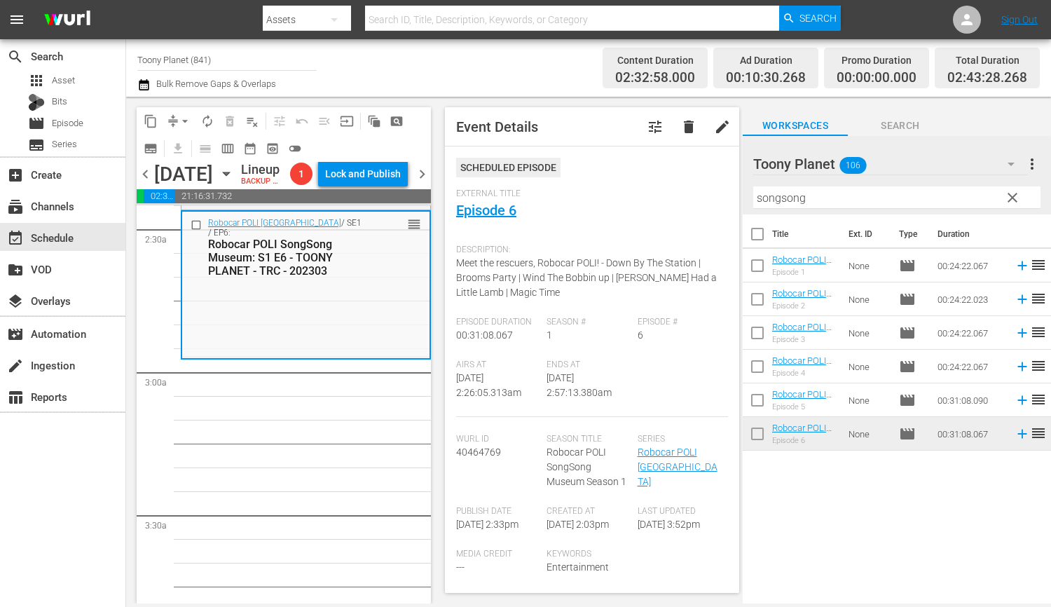
scroll to position [693, 0]
type input "ㅁ"
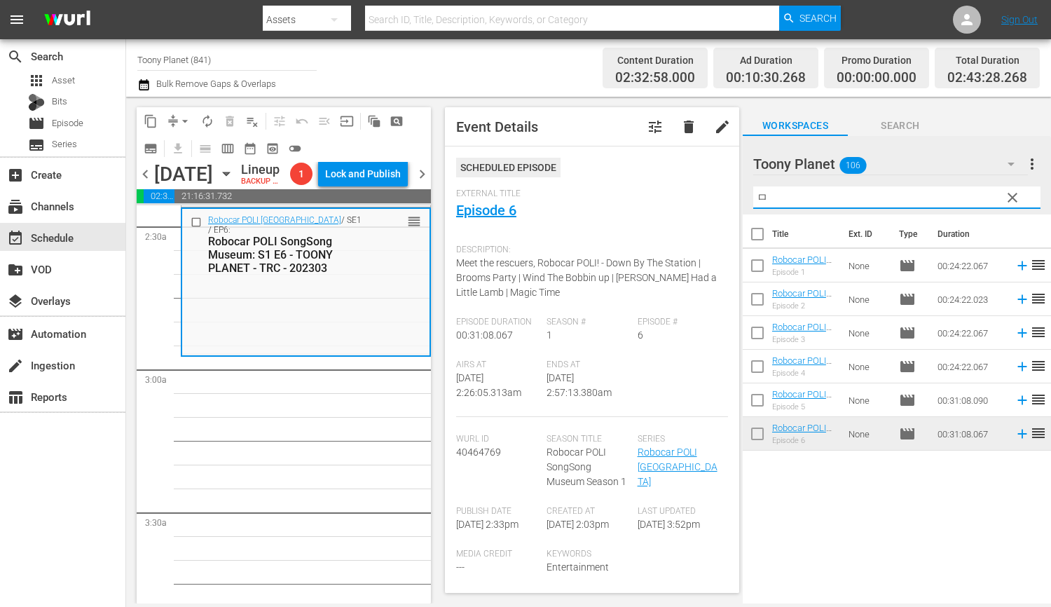
drag, startPoint x: 817, startPoint y: 196, endPoint x: 660, endPoint y: 182, distance: 158.2
click at [663, 184] on div "content_copy compress arrow_drop_down autorenew_outlined delete_forever_outline…" at bounding box center [588, 350] width 925 height 506
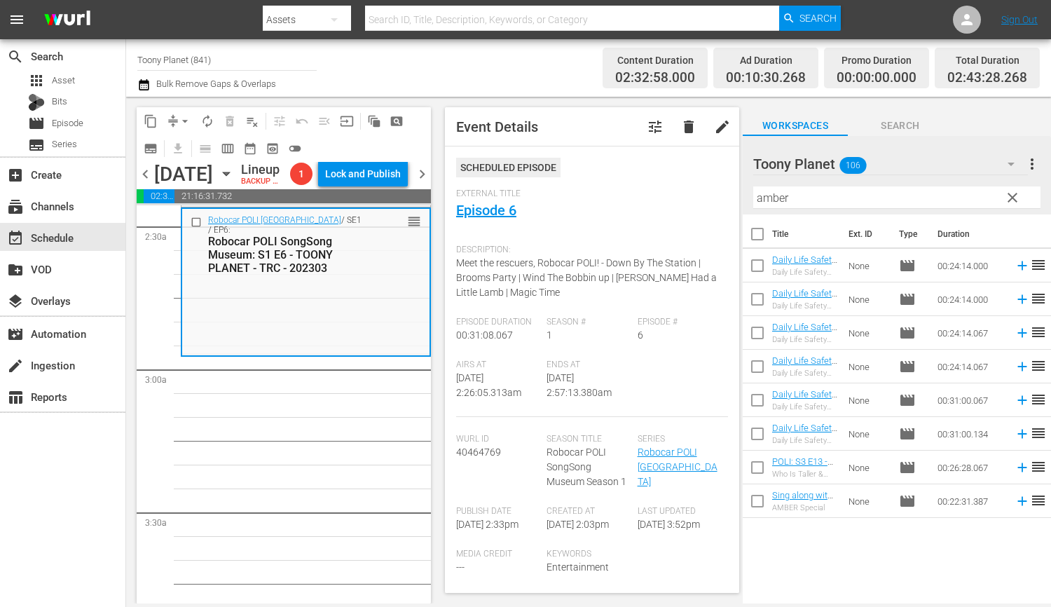
drag, startPoint x: 310, startPoint y: 419, endPoint x: 672, endPoint y: 338, distance: 370.4
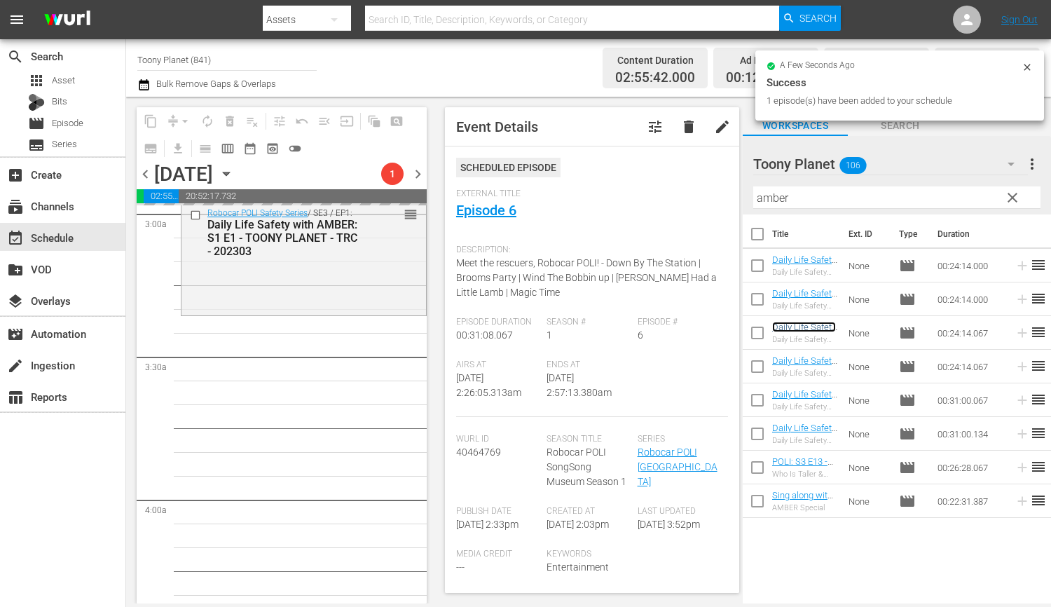
scroll to position [866, 0]
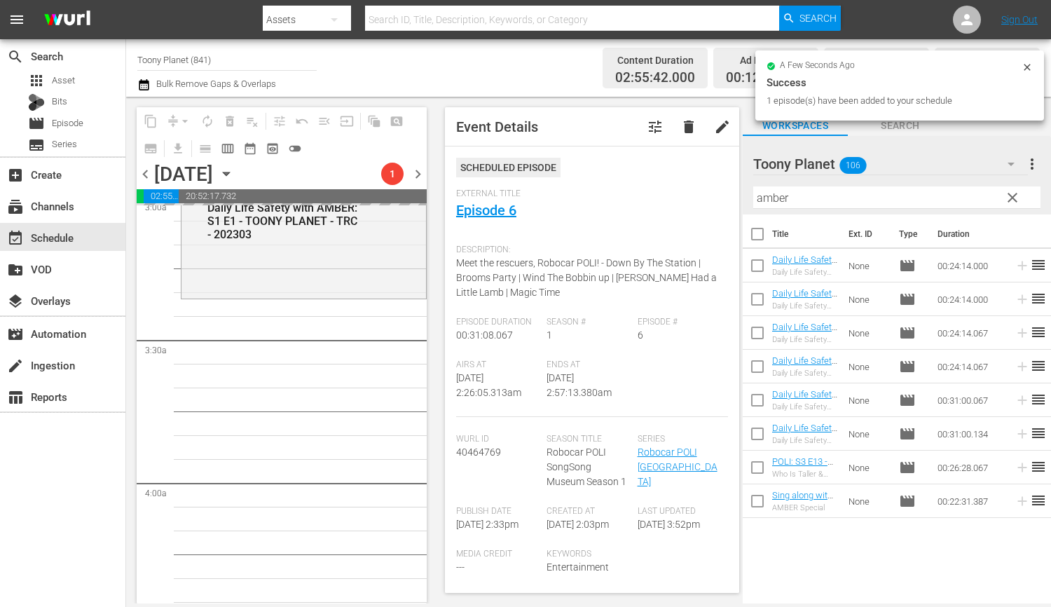
drag, startPoint x: 814, startPoint y: 328, endPoint x: 728, endPoint y: 14, distance: 326.1
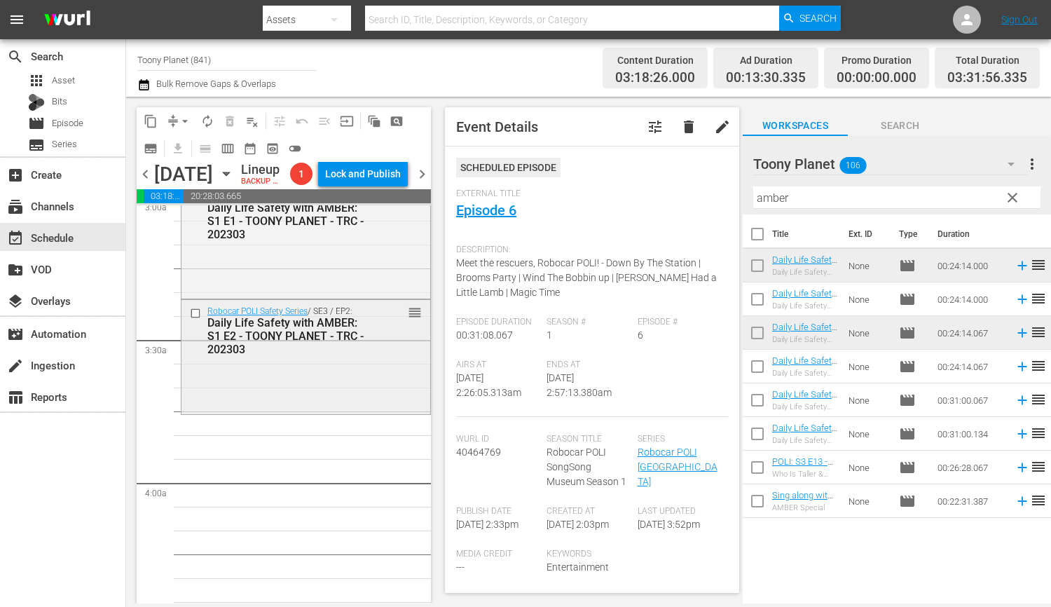
click at [311, 398] on div "Robocar POLI Safety Series / SE3 / EP2: Daily Life Safety with AMBER: S1 E2 - T…" at bounding box center [305, 355] width 249 height 111
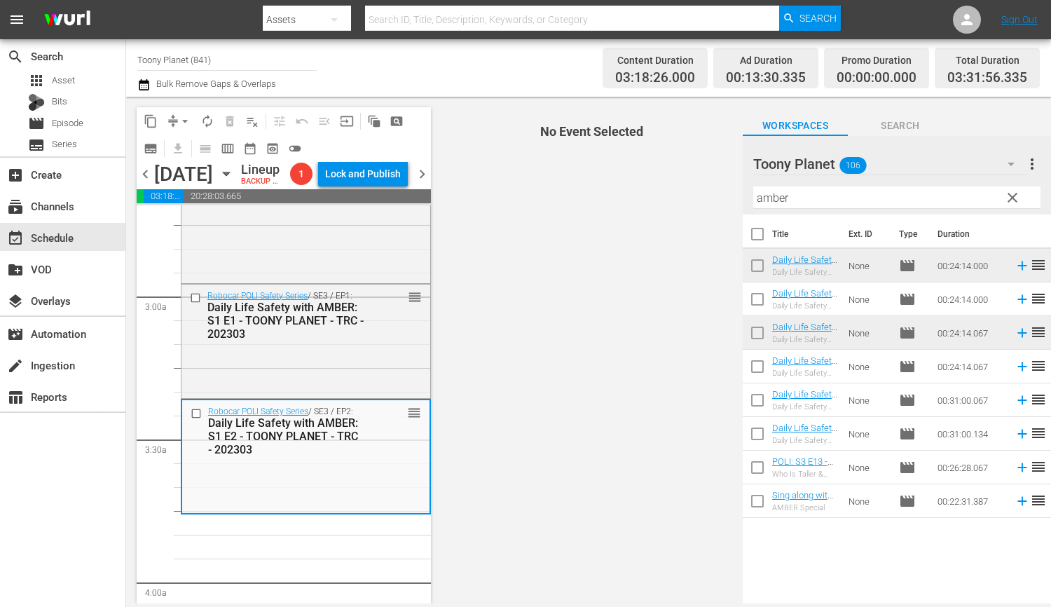
scroll to position [782, 0]
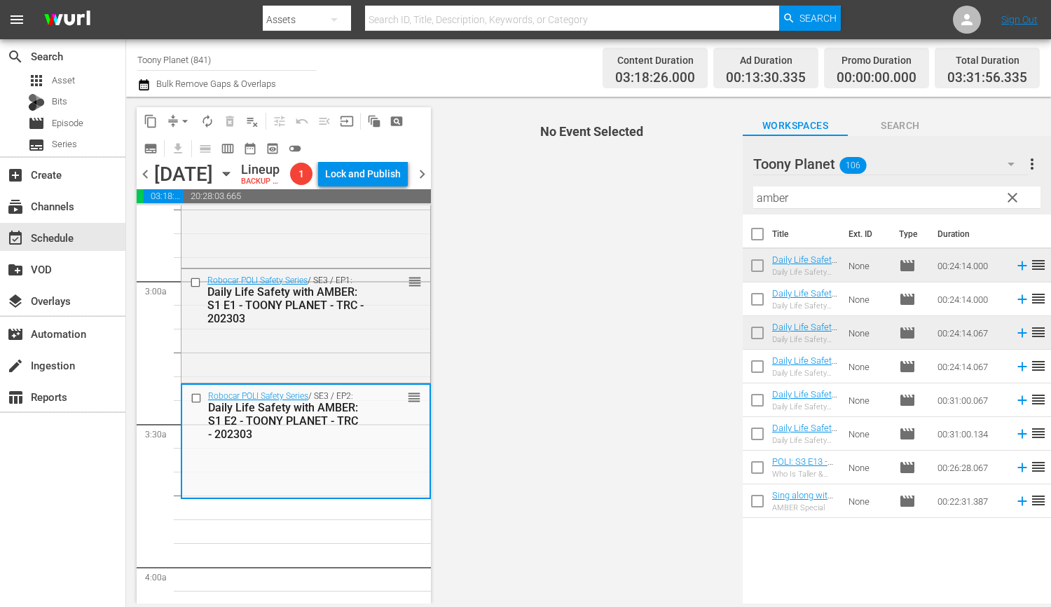
drag, startPoint x: 646, startPoint y: 191, endPoint x: 600, endPoint y: 179, distance: 47.7
click at [617, 185] on div "content_copy compress arrow_drop_down autorenew_outlined delete_forever_outline…" at bounding box center [588, 350] width 925 height 506
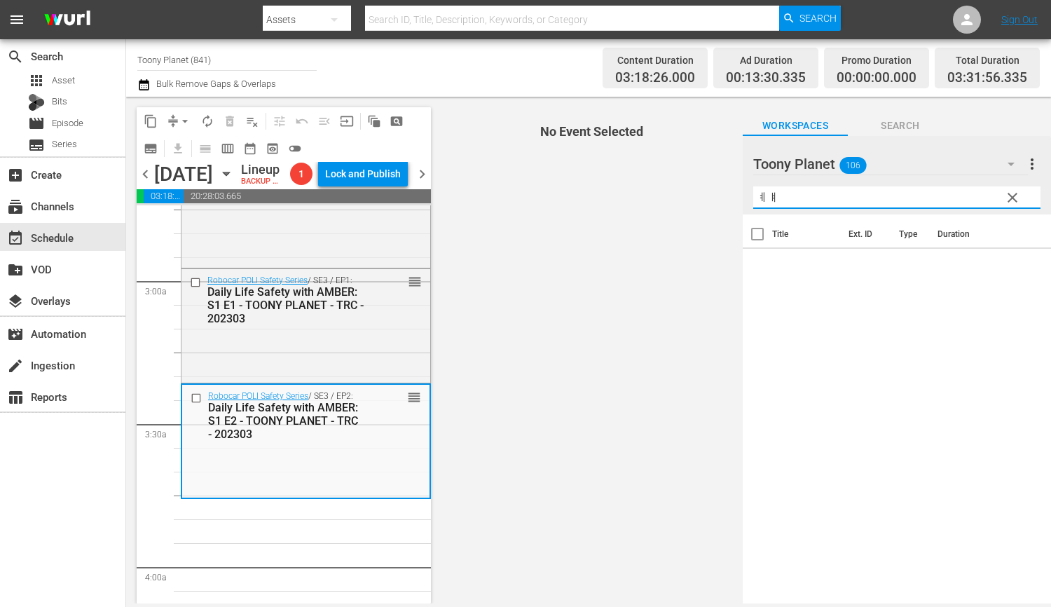
type input "ㅖ"
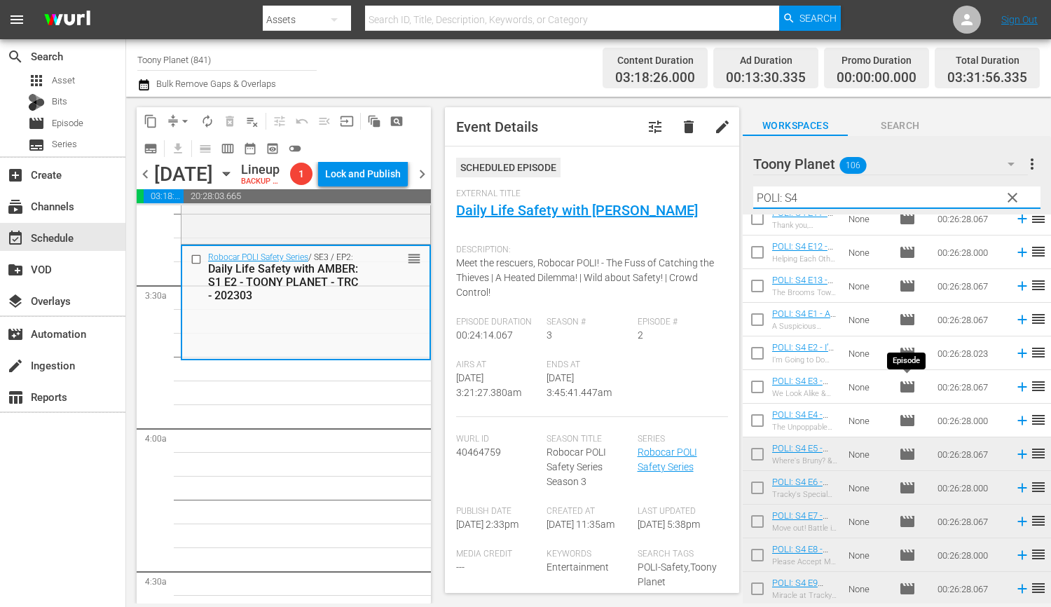
scroll to position [0, 0]
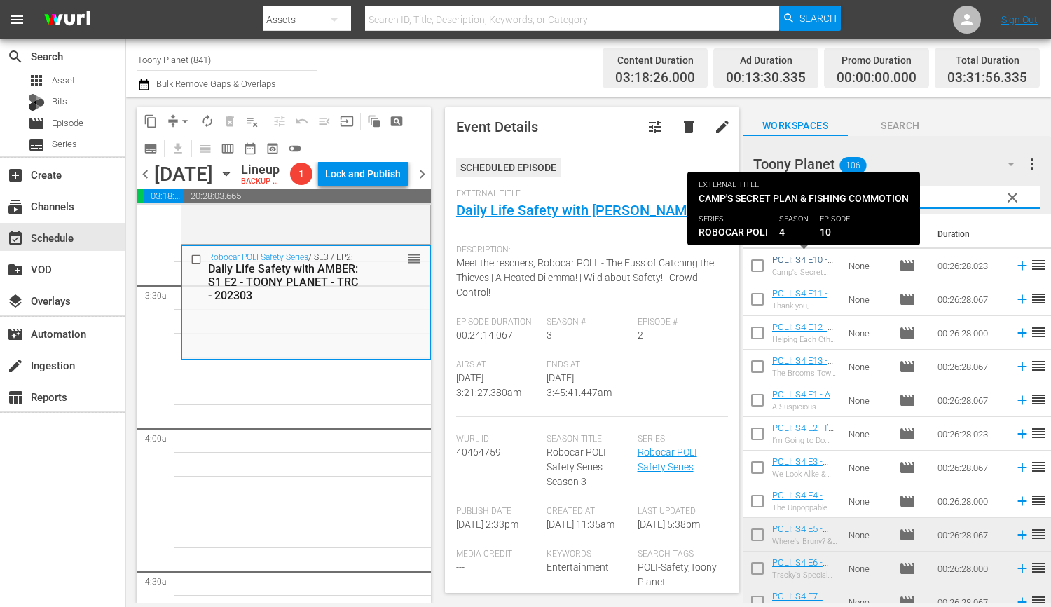
type input "POLI: S4"
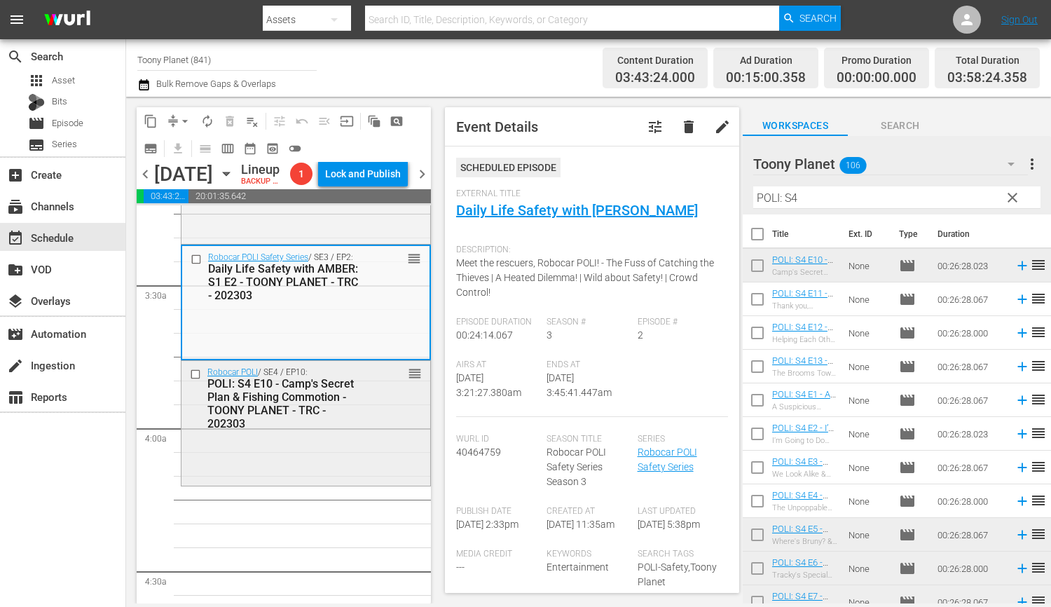
click at [242, 469] on div "Robocar POLI / SE4 / EP10: POLI: S4 E10 - Camp's Secret Plan & Fishing Commotio…" at bounding box center [305, 422] width 249 height 122
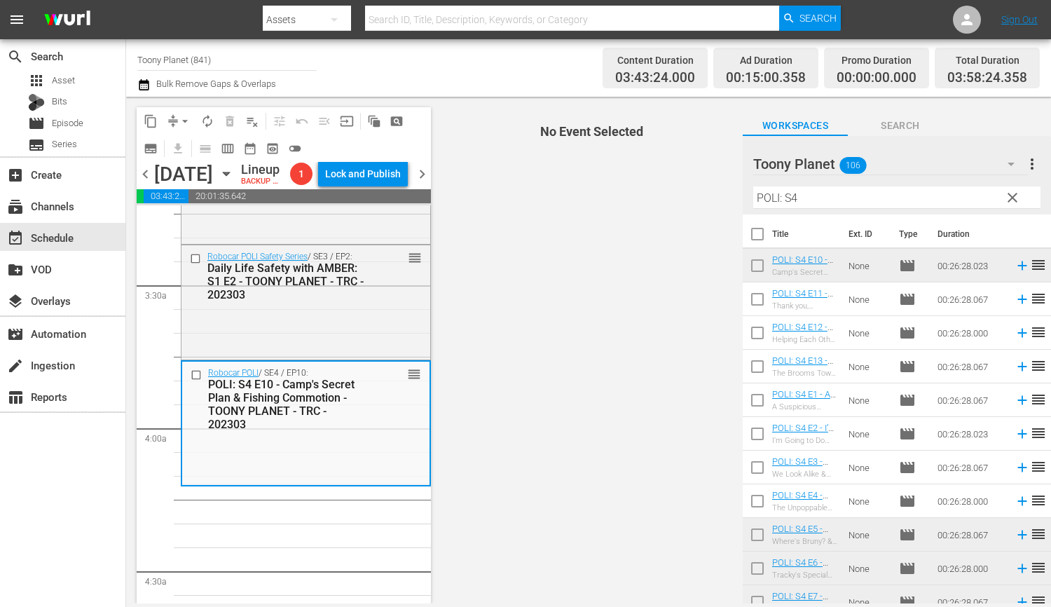
scroll to position [1026, 0]
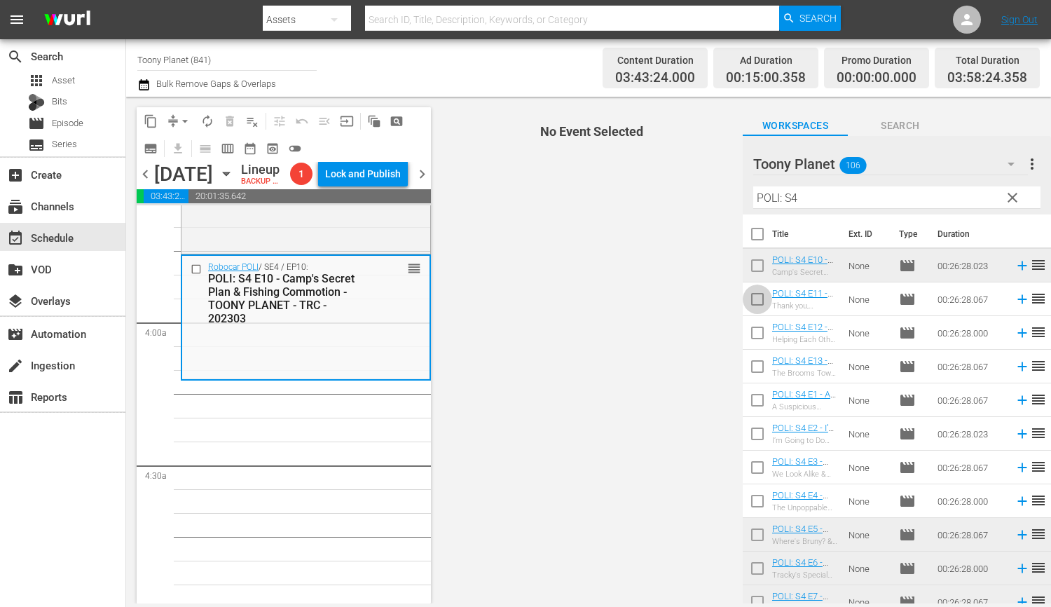
drag, startPoint x: 748, startPoint y: 298, endPoint x: 749, endPoint y: 366, distance: 67.9
click at [748, 298] on input "checkbox" at bounding box center [756, 301] width 29 height 29
checkbox input "true"
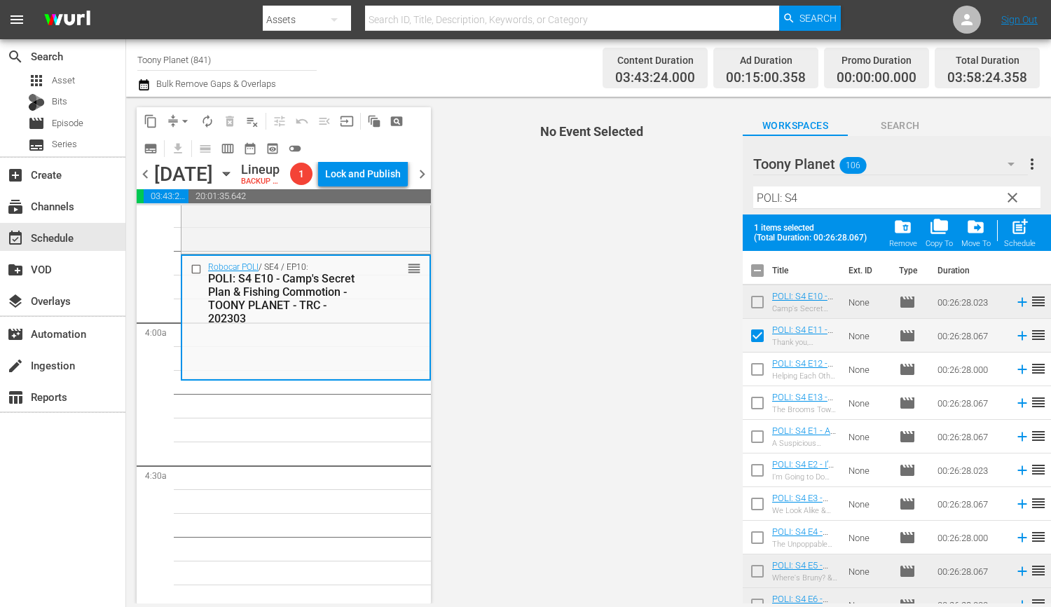
click at [752, 379] on input "checkbox" at bounding box center [756, 371] width 29 height 29
checkbox input "true"
click at [749, 400] on input "checkbox" at bounding box center [756, 405] width 29 height 29
checkbox input "true"
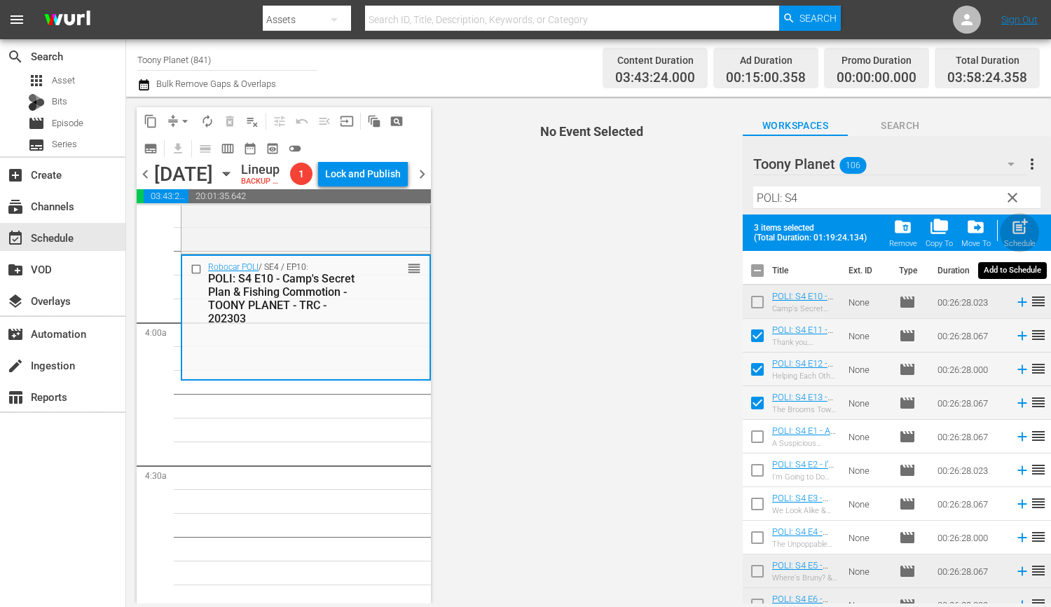
click at [1016, 227] on span "post_add" at bounding box center [1019, 226] width 19 height 19
checkbox input "false"
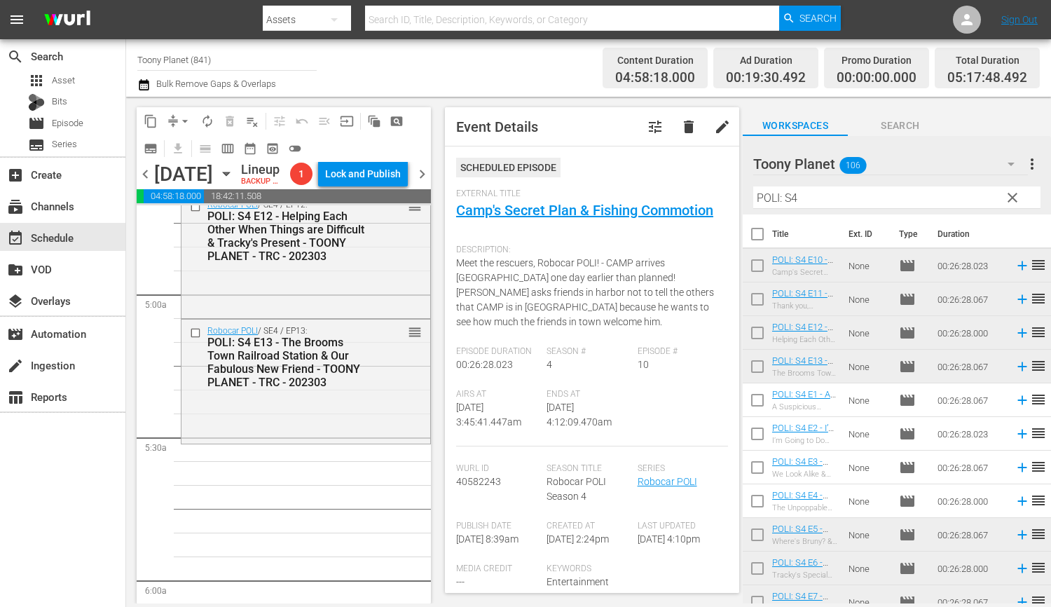
scroll to position [1350, 0]
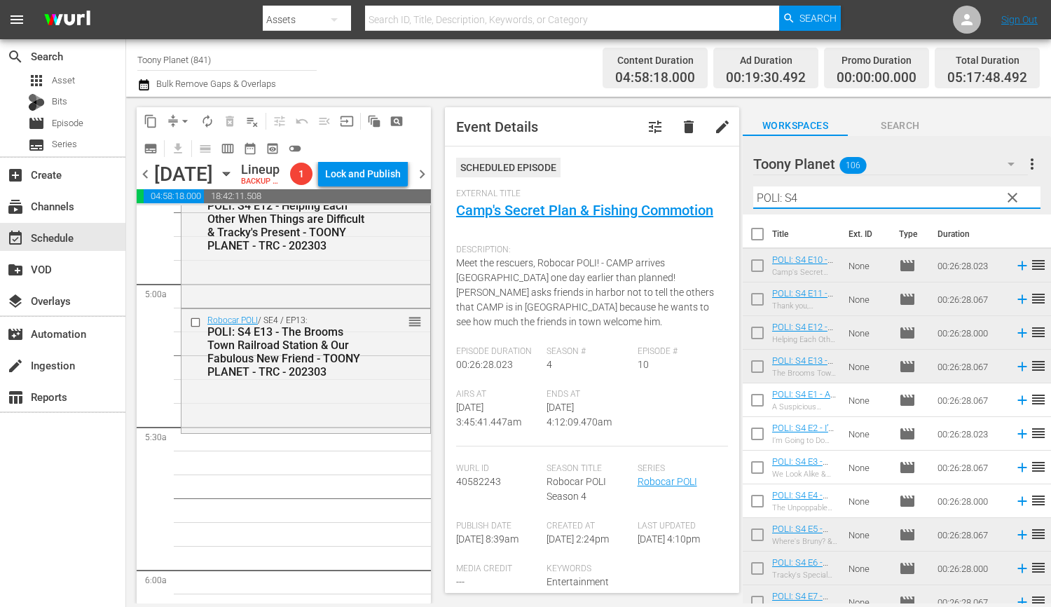
drag, startPoint x: 812, startPoint y: 195, endPoint x: 660, endPoint y: 182, distance: 152.6
click at [660, 182] on div "content_copy compress arrow_drop_down autorenew_outlined delete_forever_outline…" at bounding box center [588, 350] width 925 height 506
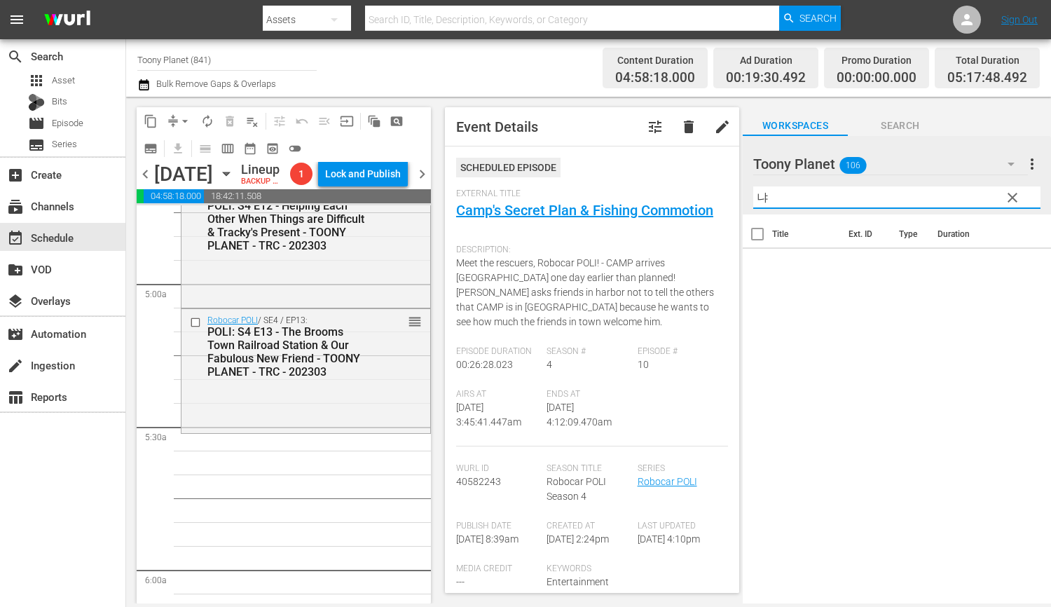
type input "ㄴ"
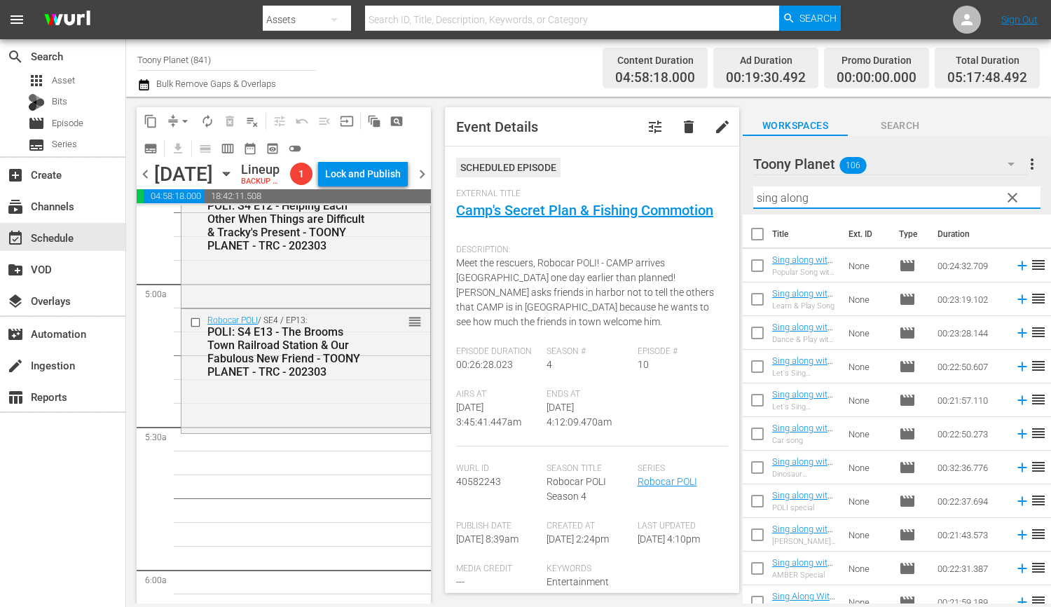
drag, startPoint x: 698, startPoint y: 183, endPoint x: 676, endPoint y: 182, distance: 21.7
click at [679, 182] on div "content_copy compress arrow_drop_down autorenew_outlined delete_forever_outline…" at bounding box center [588, 350] width 925 height 506
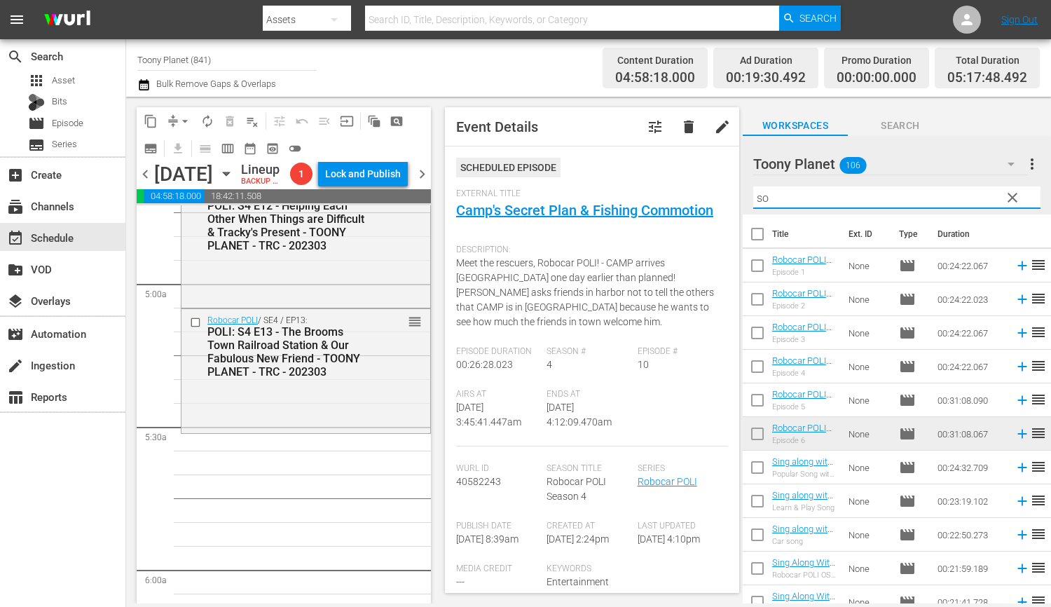
type input "s"
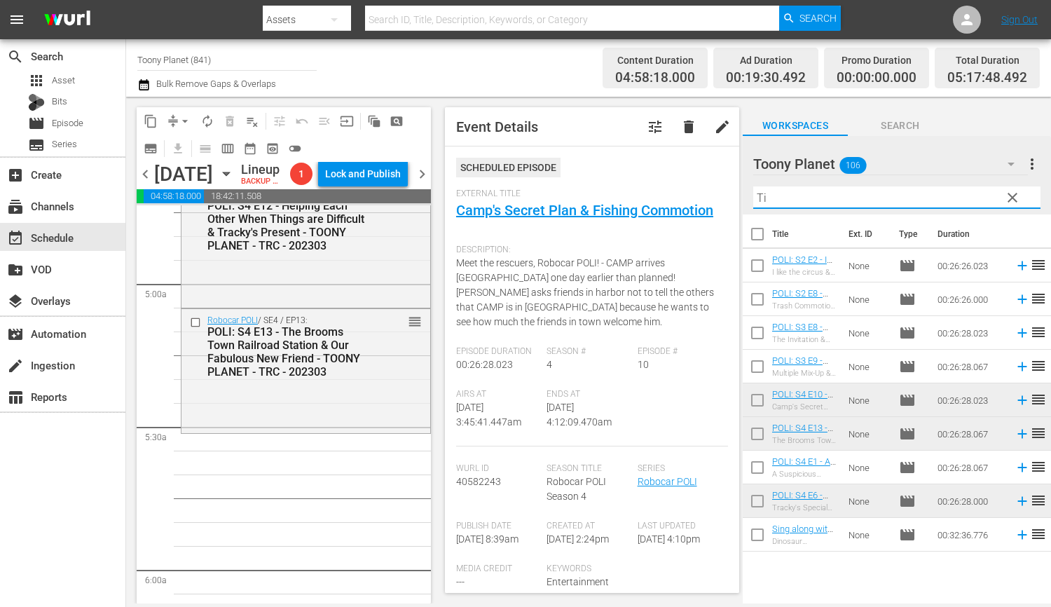
type input "T"
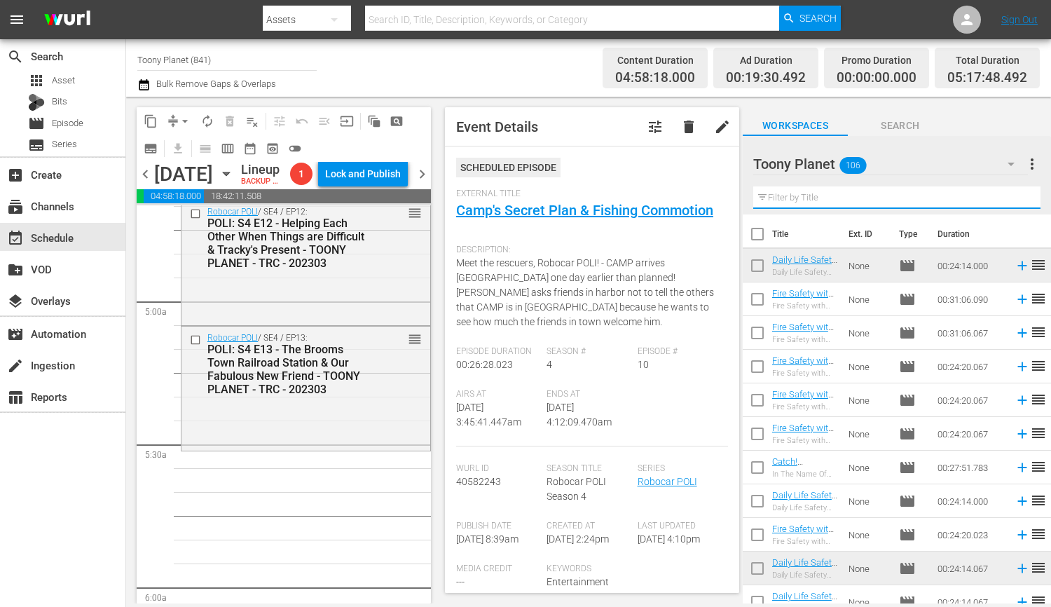
scroll to position [1352, 0]
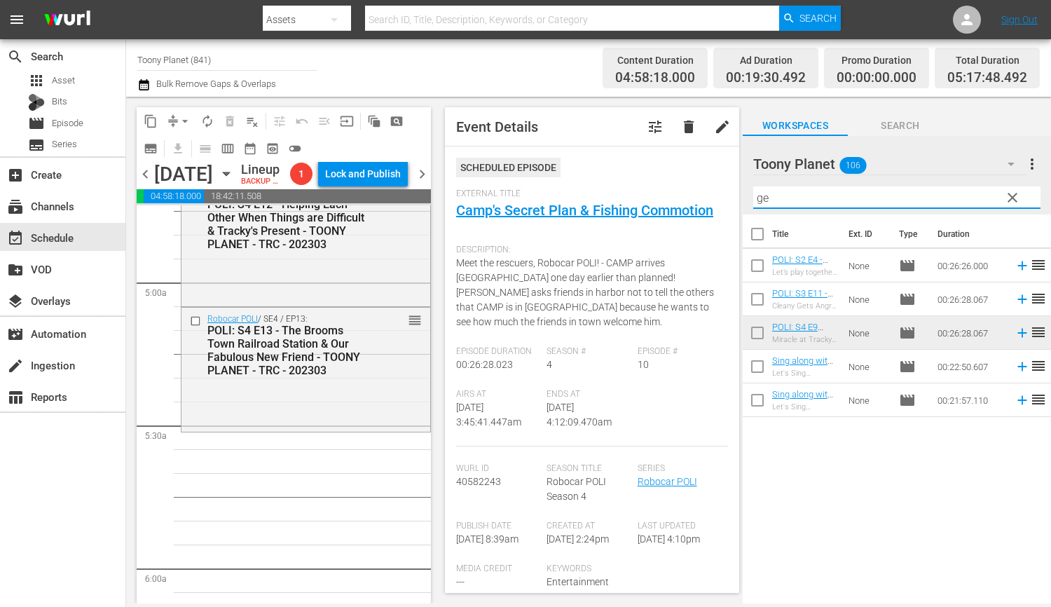
type input "g"
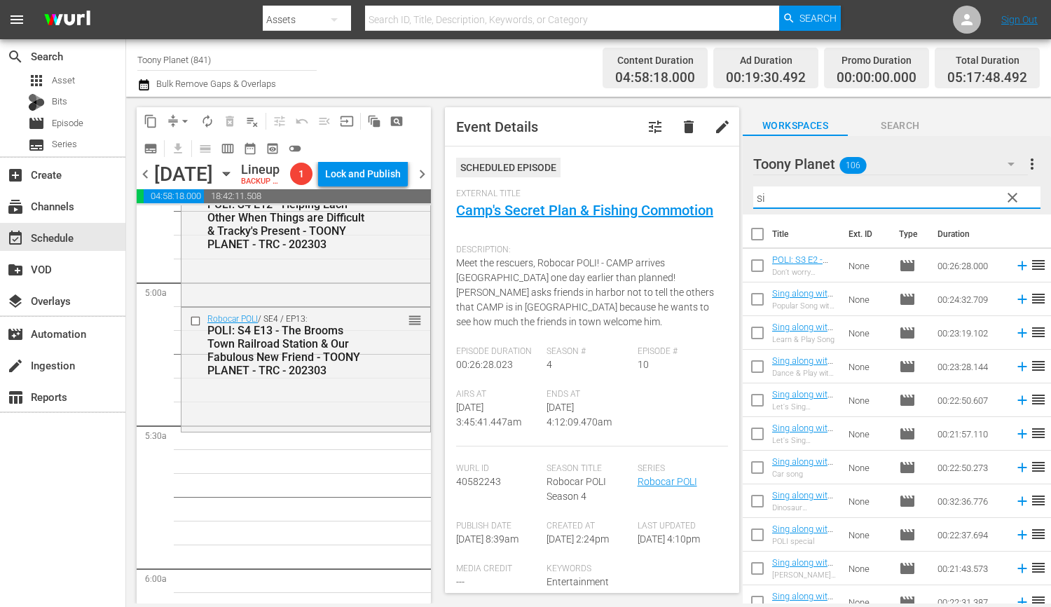
type input "s"
type input "a"
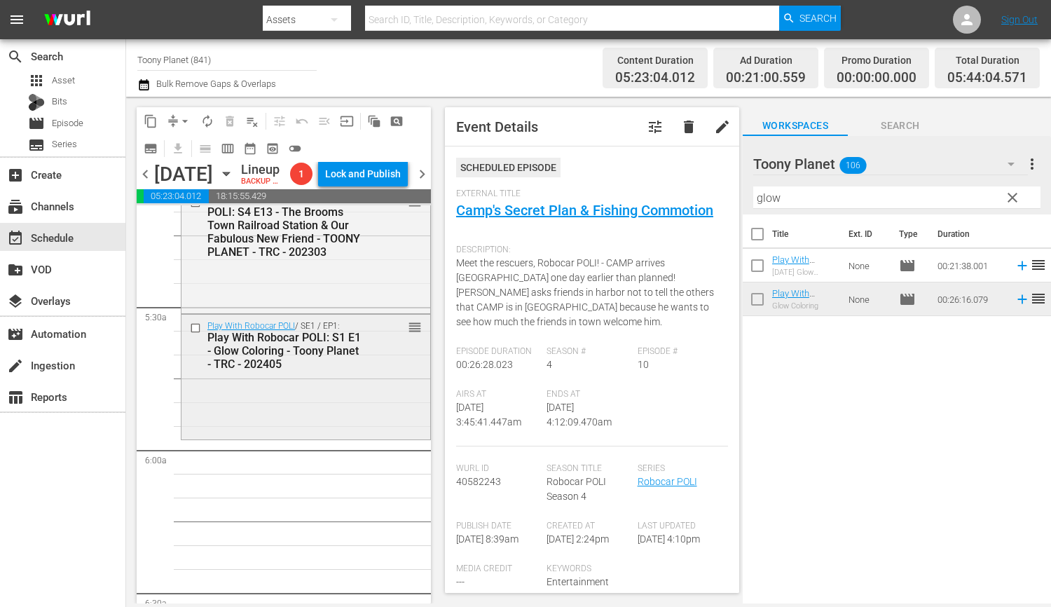
click at [354, 401] on div "Play With Robocar POLI / SE1 / EP1: Play With Robocar POLI: S1 E1 - Glow Colori…" at bounding box center [305, 374] width 249 height 121
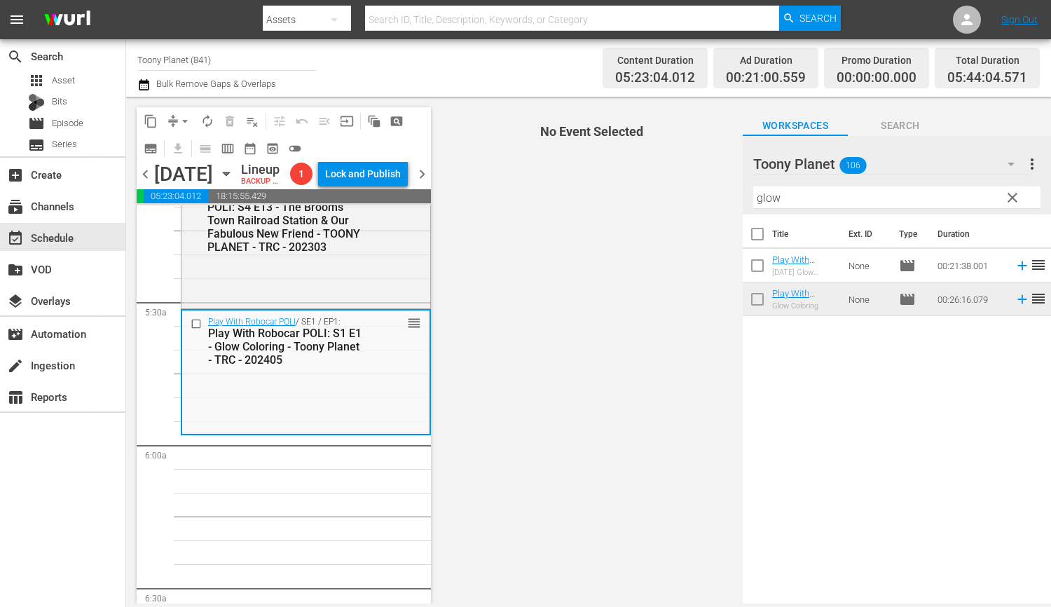
scroll to position [1448, 0]
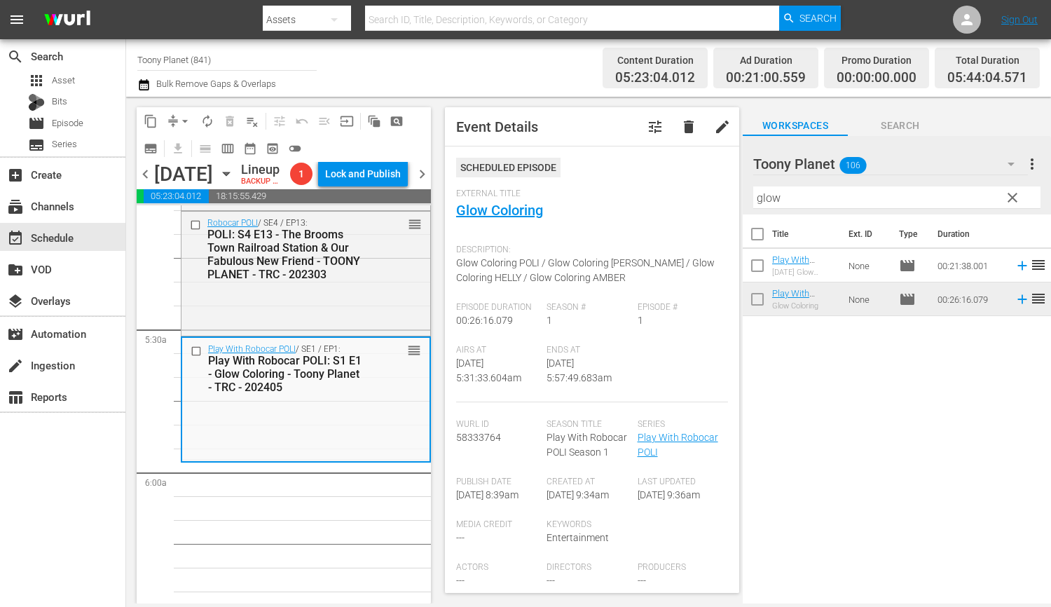
drag, startPoint x: 724, startPoint y: 192, endPoint x: 705, endPoint y: 189, distance: 18.4
click at [720, 191] on div "content_copy compress arrow_drop_down autorenew_outlined delete_forever_outline…" at bounding box center [588, 350] width 925 height 506
type input "ㄴ"
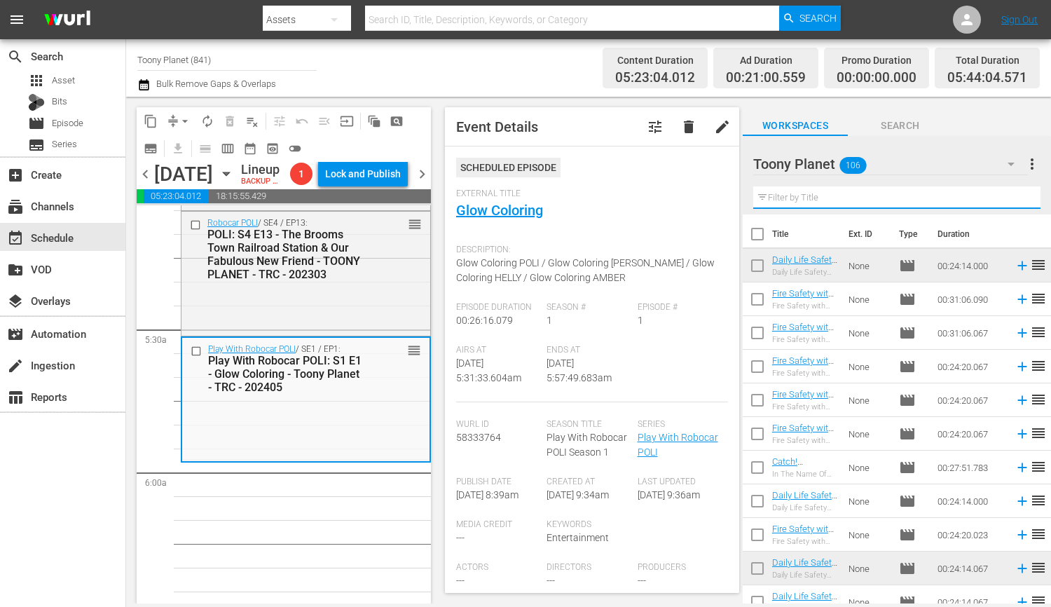
type input "f"
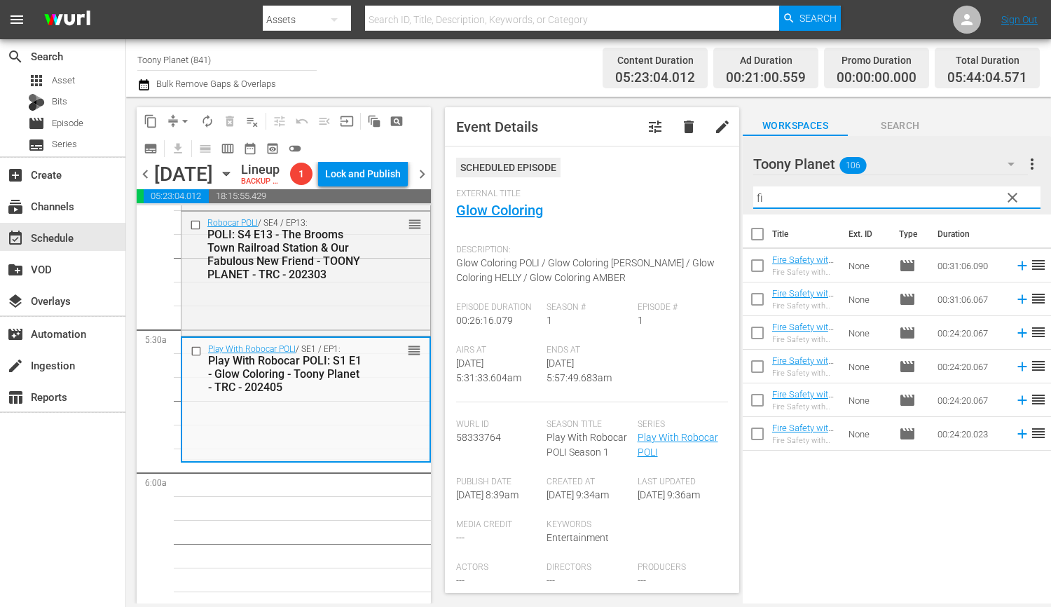
type input "f"
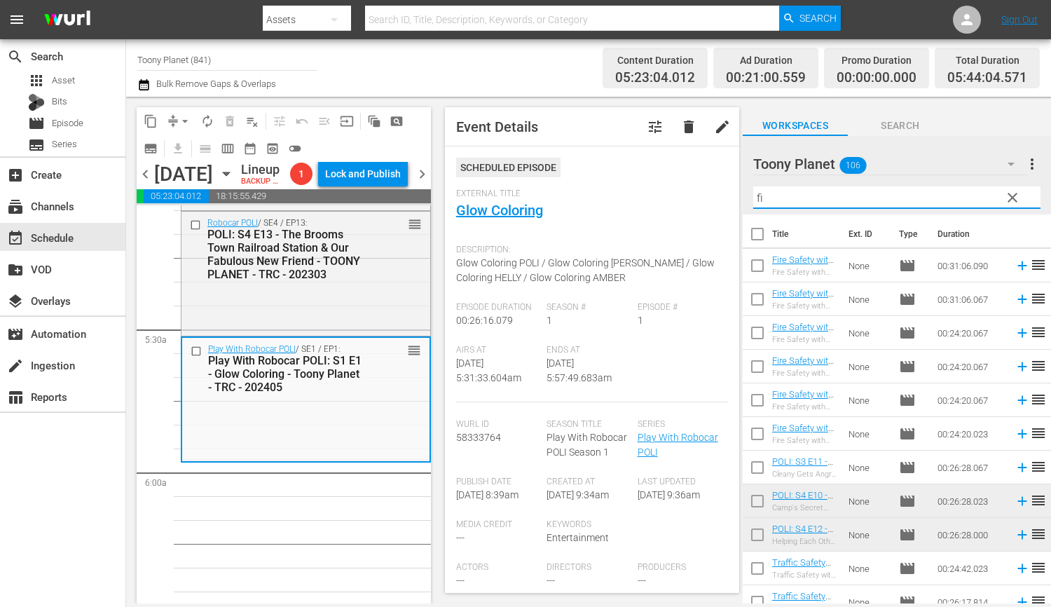
drag, startPoint x: 794, startPoint y: 199, endPoint x: 705, endPoint y: 195, distance: 89.7
click at [707, 195] on div "content_copy compress arrow_drop_down autorenew_outlined delete_forever_outline…" at bounding box center [588, 350] width 925 height 506
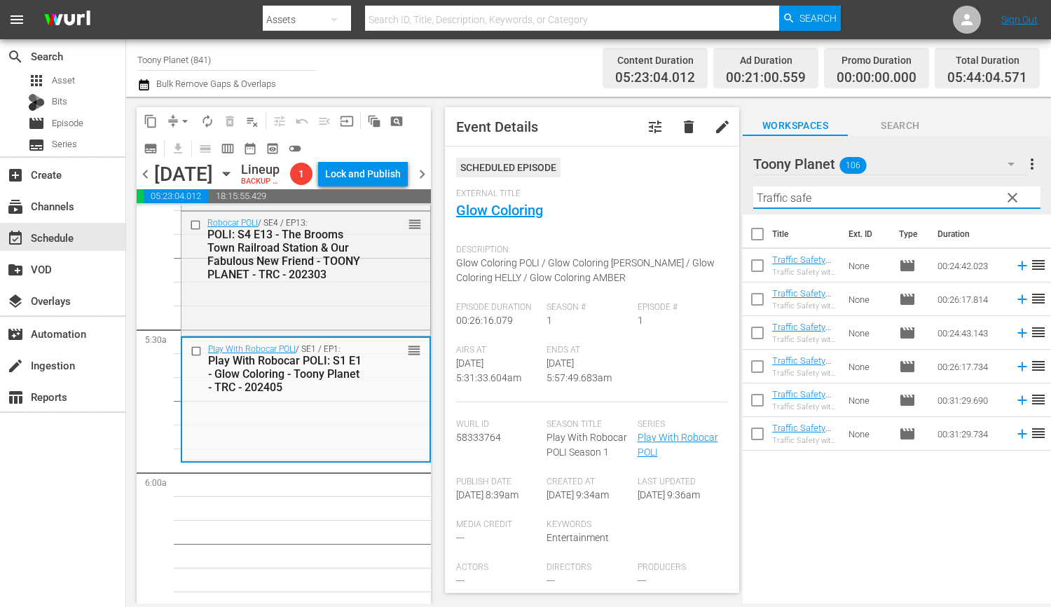
drag, startPoint x: 787, startPoint y: 459, endPoint x: 792, endPoint y: 409, distance: 50.0
click at [787, 449] on div "Title Ext. ID Type Duration Traffic Safety with POLI: S1 E1 - TOONY PLANET - TR…" at bounding box center [896, 409] width 308 height 391
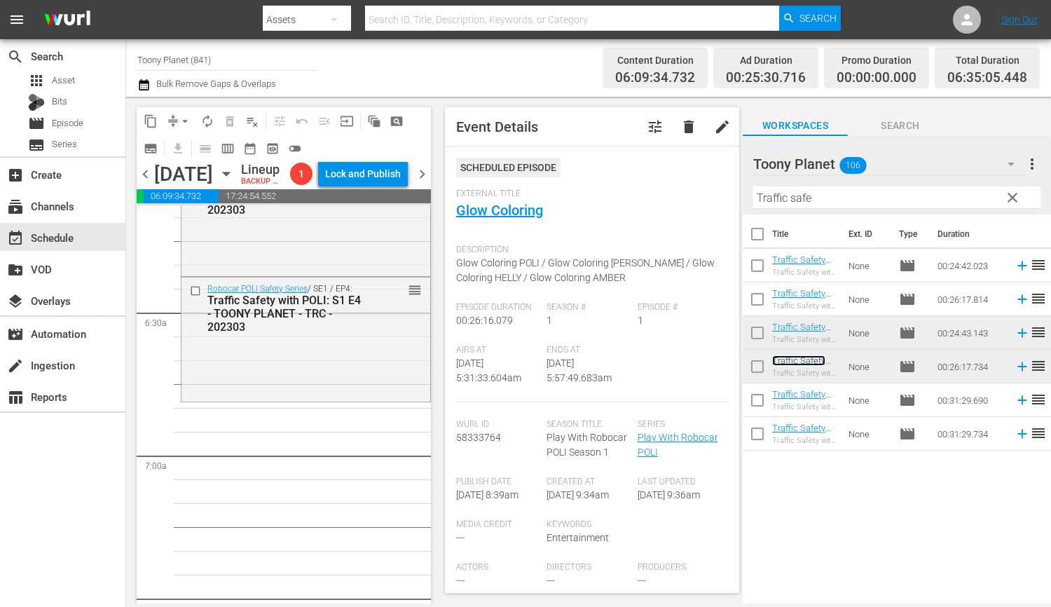
scroll to position [1751, 0]
click at [342, 398] on div "Robocar POLI Safety Series / SE1 / EP4: Traffic Safety with POLI: S1 E4 - TOONY…" at bounding box center [305, 337] width 249 height 121
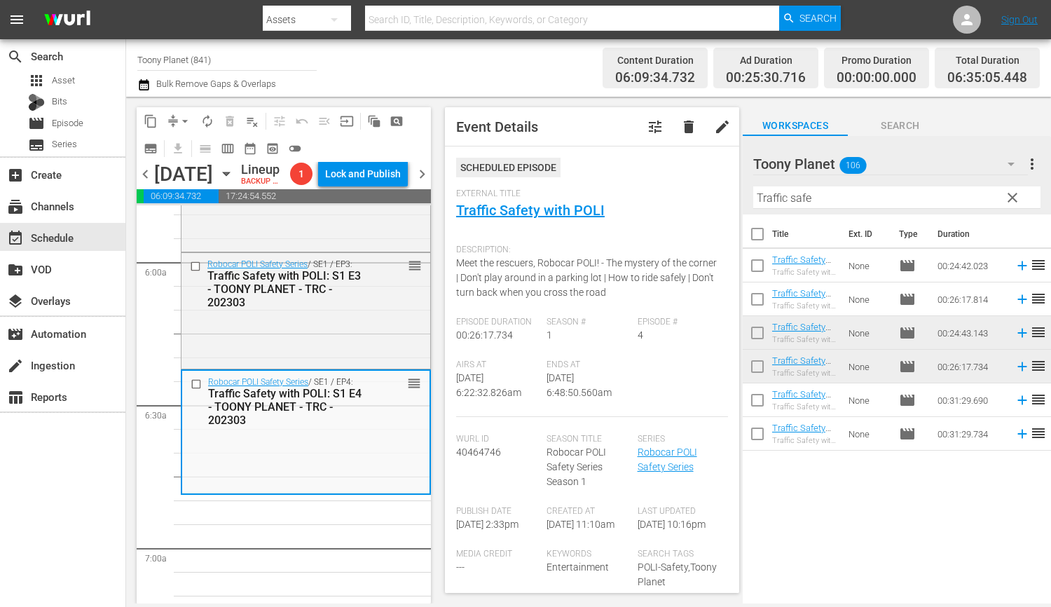
scroll to position [1682, 0]
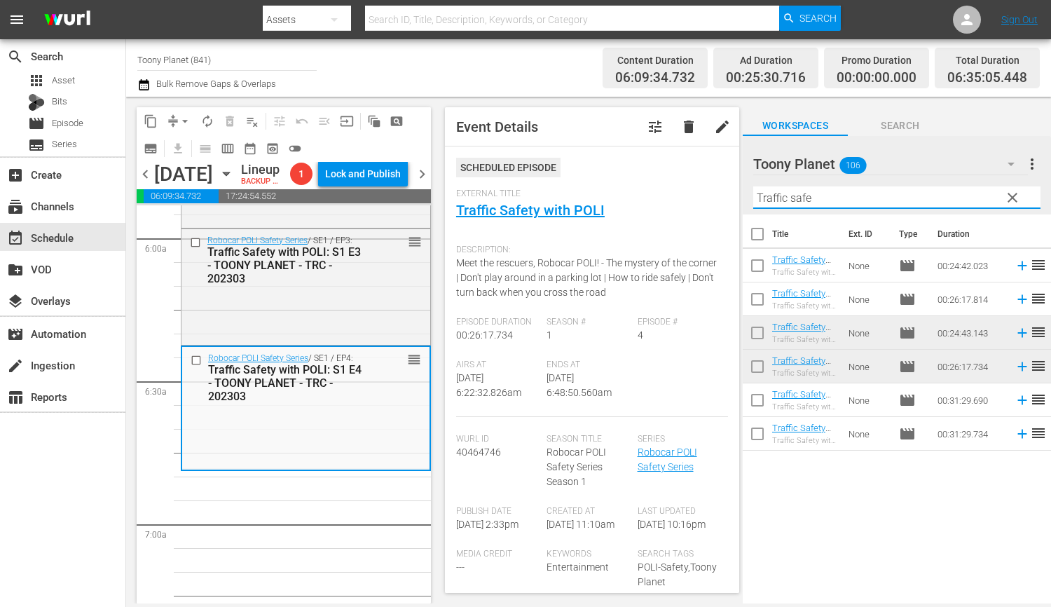
drag, startPoint x: 818, startPoint y: 204, endPoint x: 690, endPoint y: 198, distance: 128.3
click at [698, 198] on div "content_copy compress arrow_drop_down autorenew_outlined delete_forever_outline…" at bounding box center [588, 350] width 925 height 506
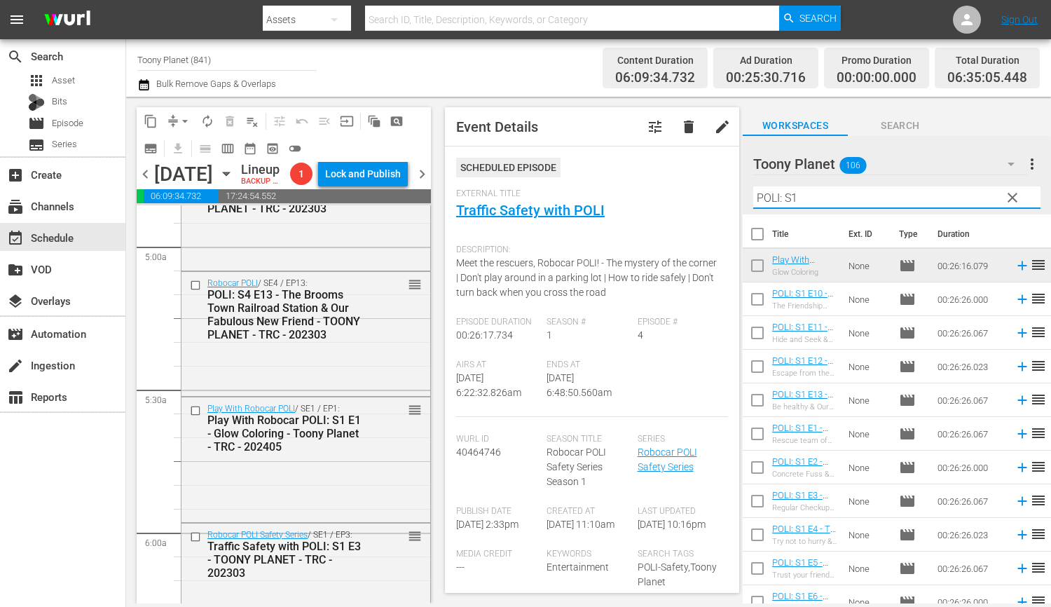
scroll to position [1779, 0]
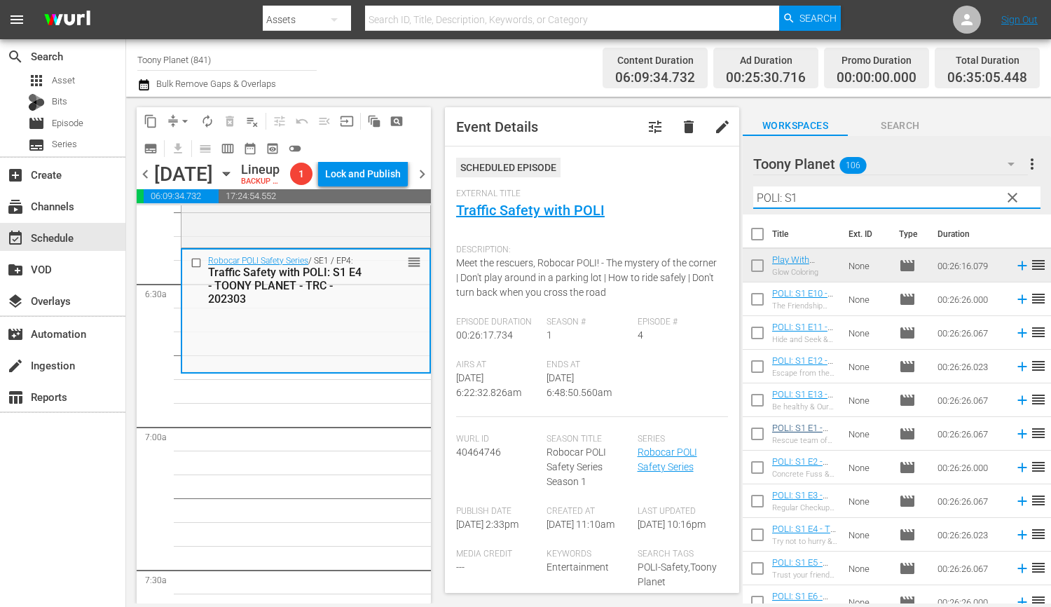
type input "POLI: S1"
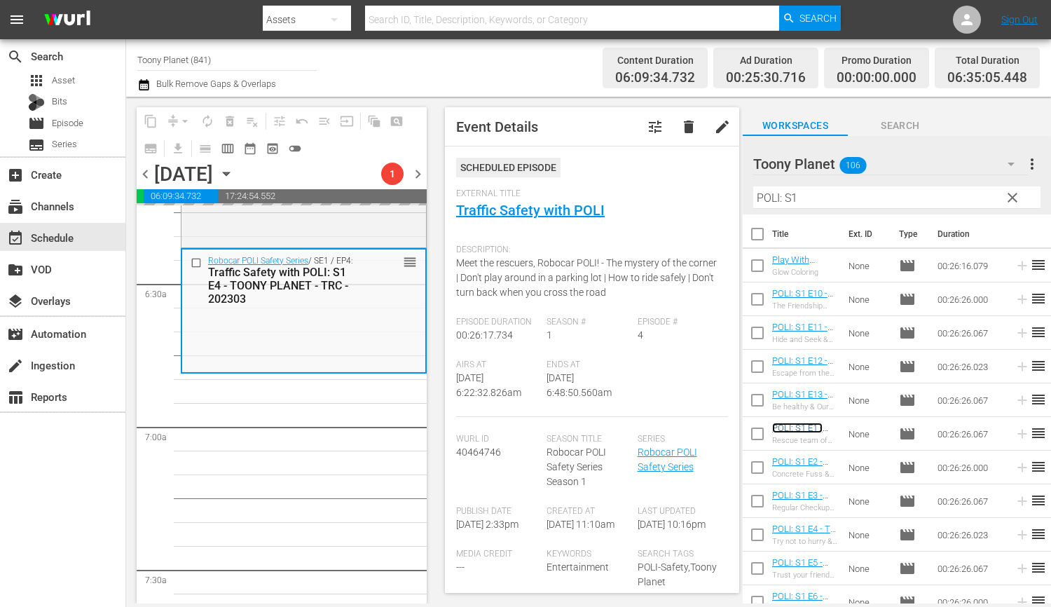
scroll to position [1875, 0]
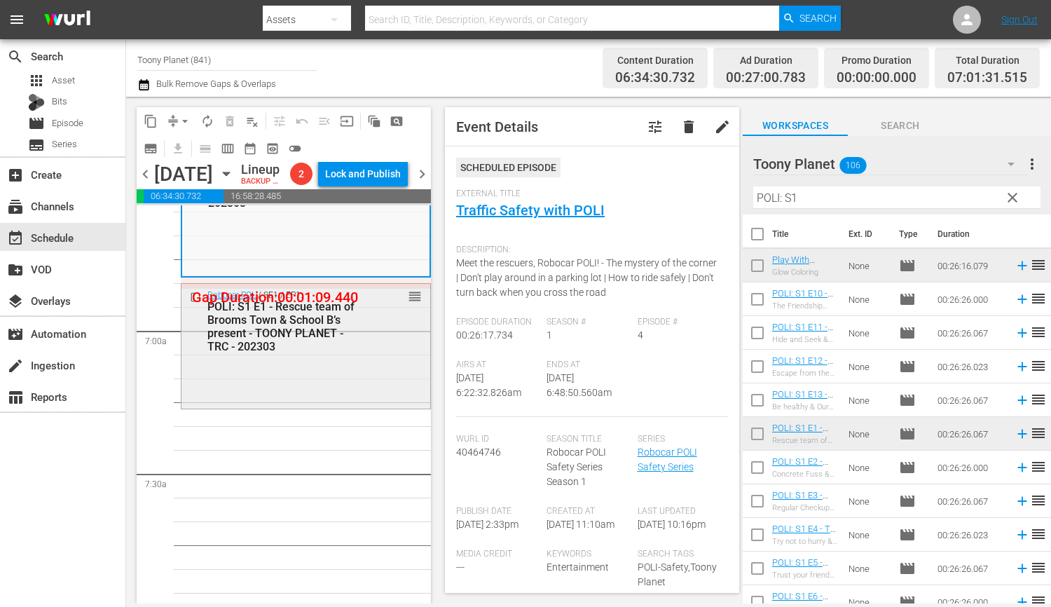
click at [285, 380] on div "Robocar POLI / SE1 / EP1: POLI: S1 E1 - Rescue team of Brooms Town & School B’s…" at bounding box center [305, 345] width 249 height 122
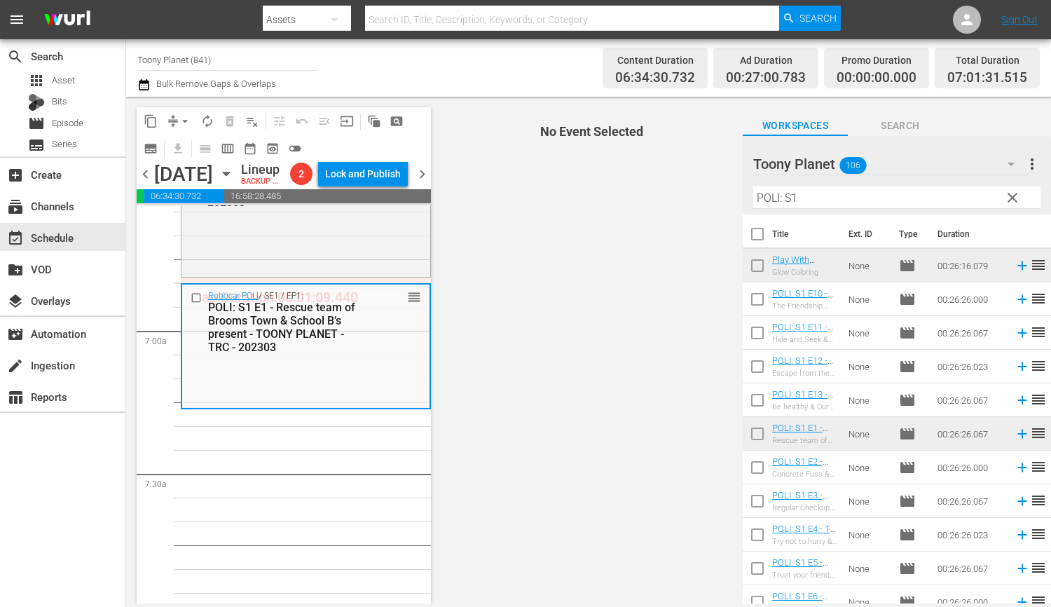
click at [285, 359] on div "Robocar POLI / SE1 / EP1: POLI: S1 E1 - Rescue team of Brooms Town & School B’s…" at bounding box center [305, 321] width 247 height 74
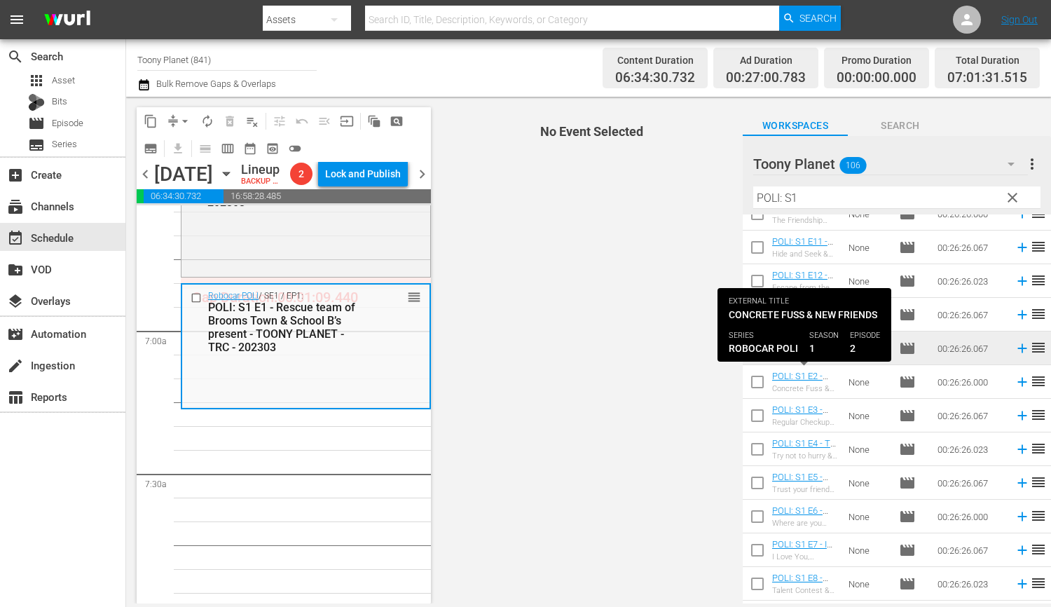
click at [749, 380] on input "checkbox" at bounding box center [756, 384] width 29 height 29
checkbox input "true"
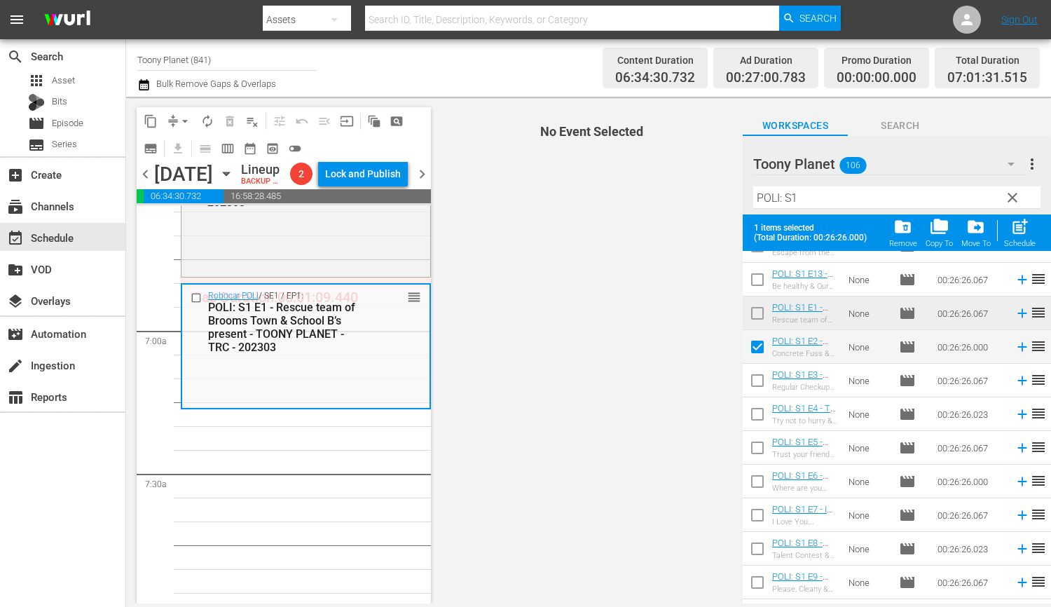
scroll to position [176, 0]
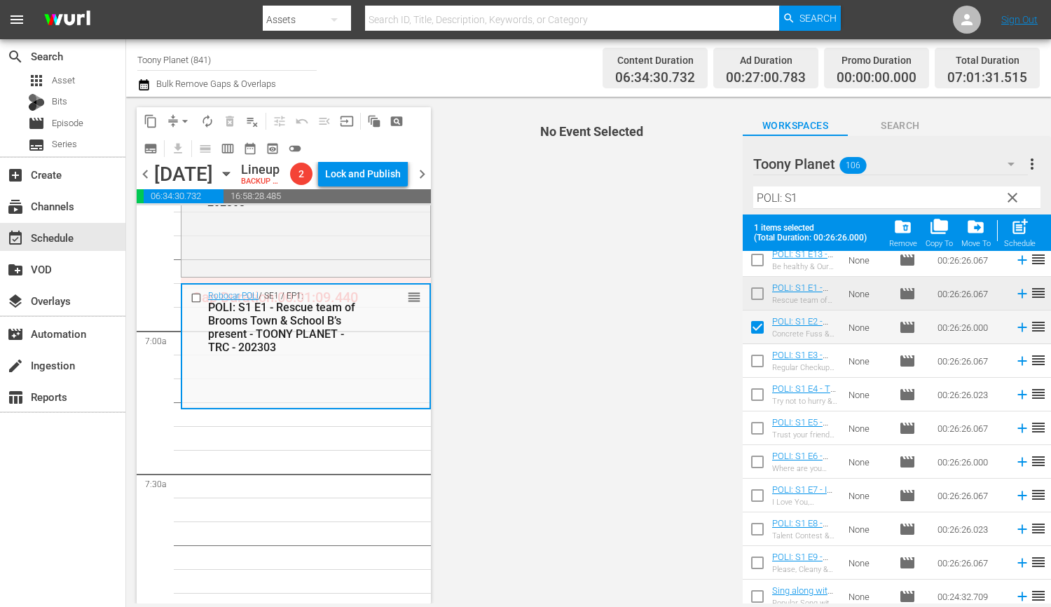
click at [758, 360] on input "checkbox" at bounding box center [756, 363] width 29 height 29
checkbox input "true"
click at [756, 390] on input "checkbox" at bounding box center [756, 396] width 29 height 29
checkbox input "true"
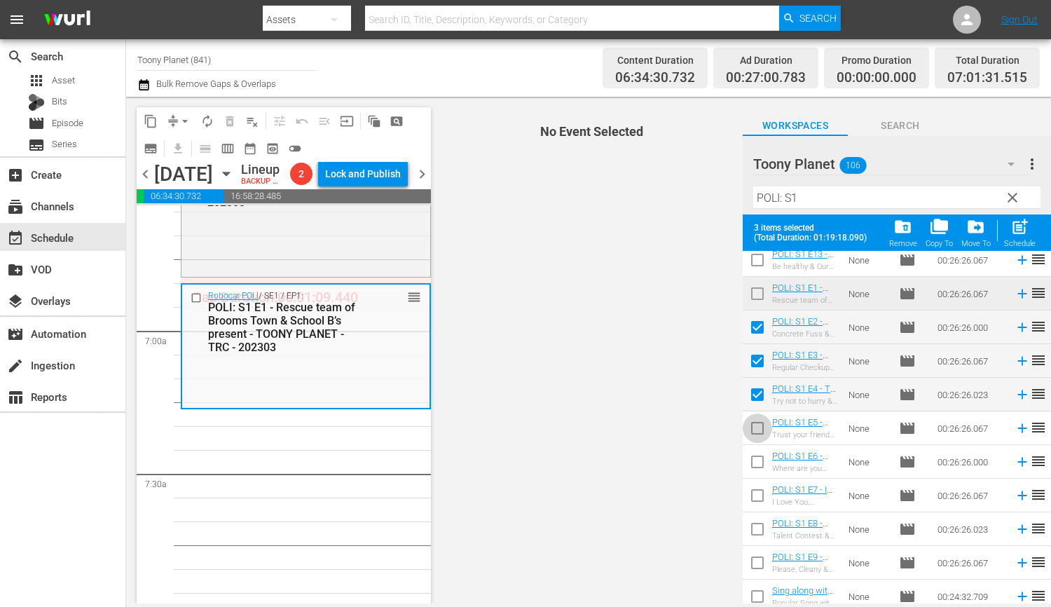
click at [753, 425] on input "checkbox" at bounding box center [756, 430] width 29 height 29
checkbox input "true"
click at [1023, 233] on span "post_add" at bounding box center [1019, 226] width 19 height 19
checkbox input "false"
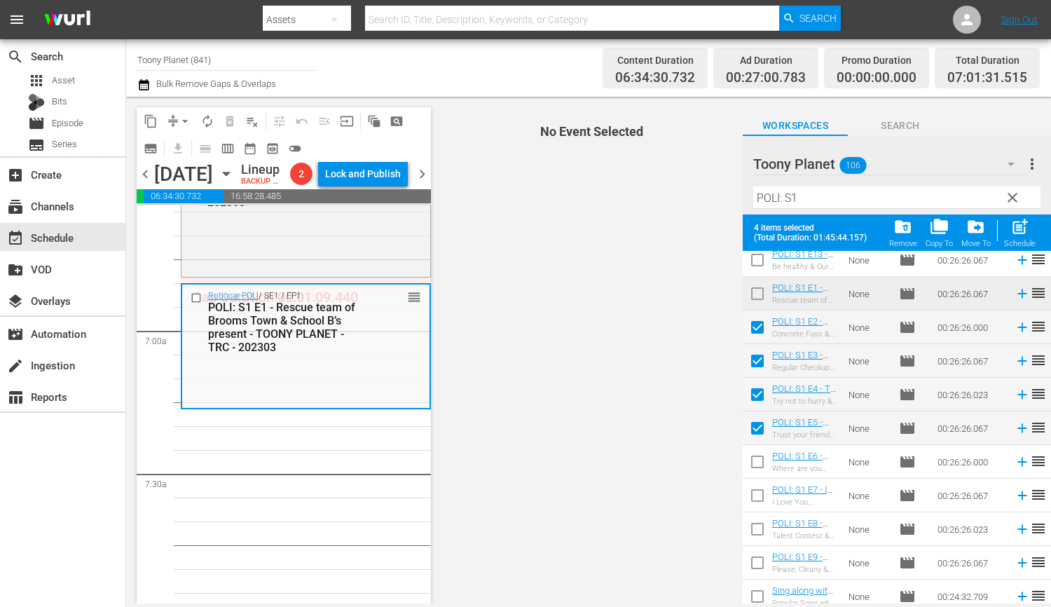
checkbox input "false"
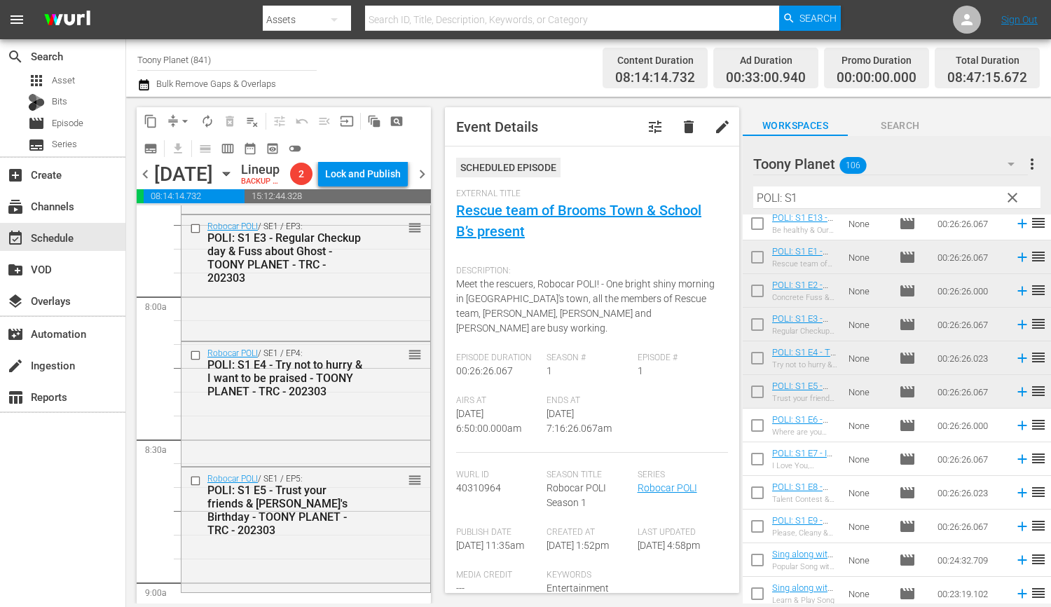
scroll to position [2313, 0]
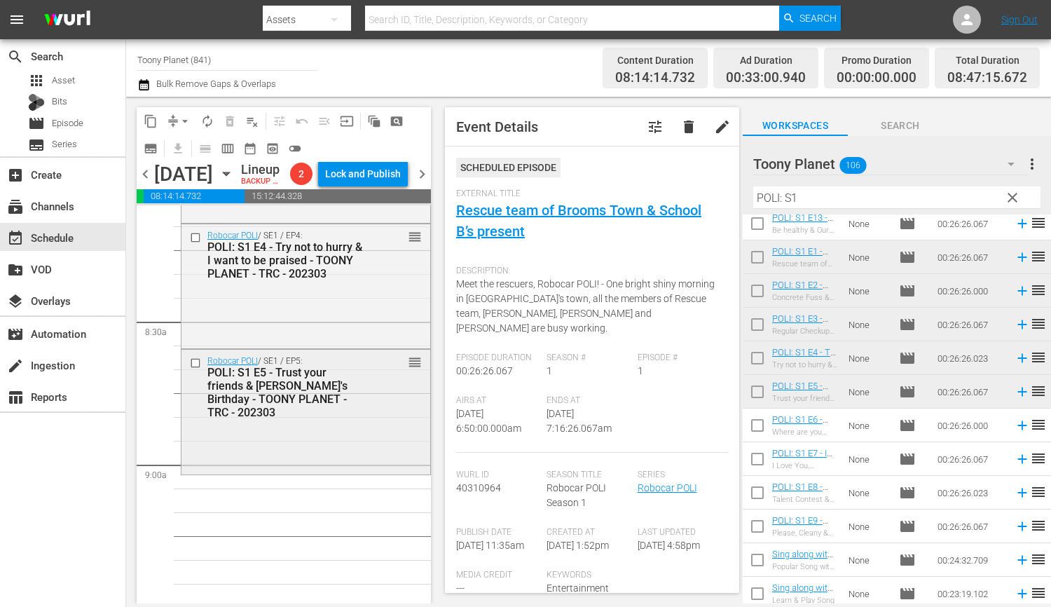
click at [345, 434] on div "Robocar POLI / SE1 / EP5: POLI: S1 E5 - Trust your friends & Helly's Birthday -…" at bounding box center [305, 410] width 249 height 122
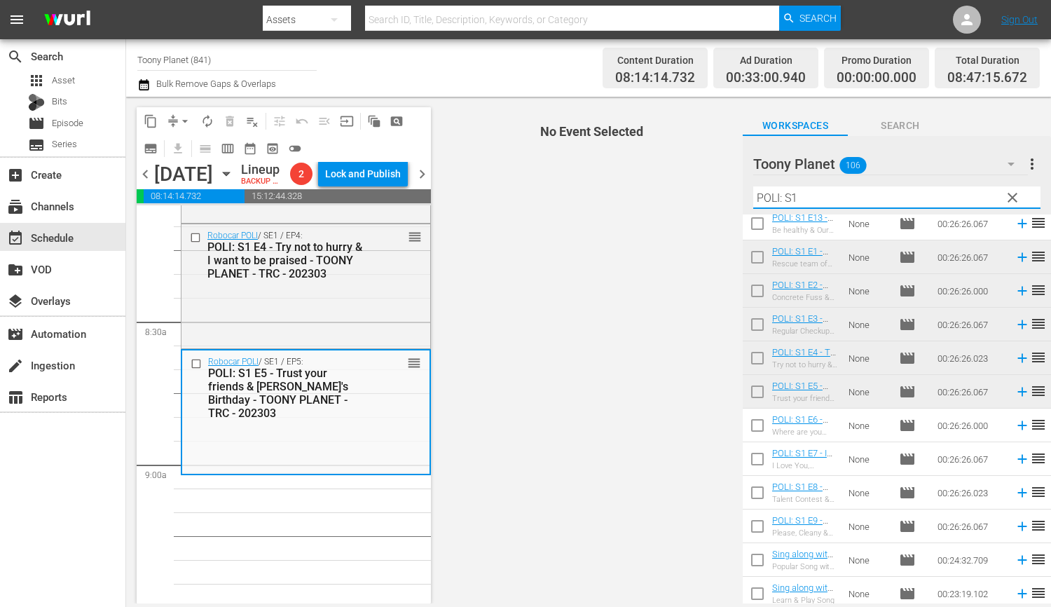
drag, startPoint x: 824, startPoint y: 190, endPoint x: 698, endPoint y: 183, distance: 126.3
click at [705, 183] on div "content_copy compress arrow_drop_down autorenew_outlined delete_forever_outline…" at bounding box center [588, 350] width 925 height 506
drag, startPoint x: 820, startPoint y: 197, endPoint x: 639, endPoint y: 191, distance: 180.8
click at [639, 191] on div "content_copy compress arrow_drop_down autorenew_outlined delete_forever_outline…" at bounding box center [588, 350] width 925 height 506
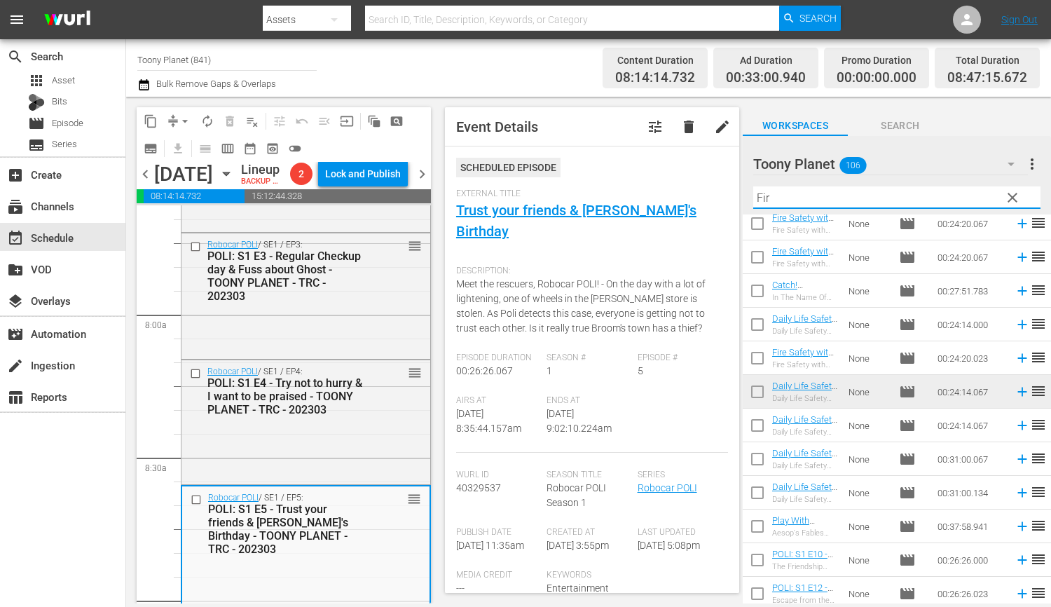
scroll to position [0, 0]
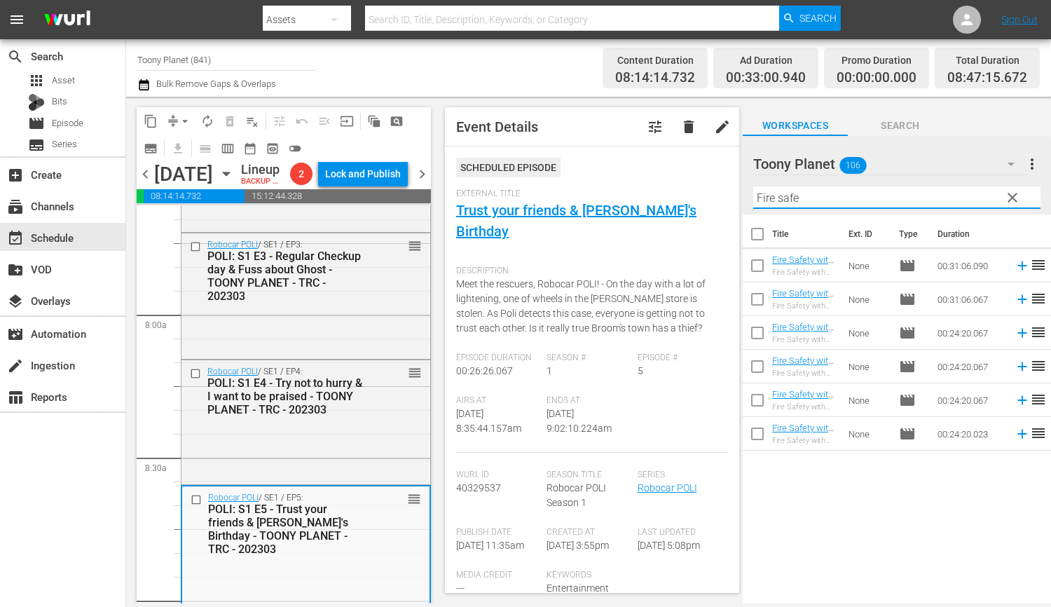
drag, startPoint x: 809, startPoint y: 194, endPoint x: 742, endPoint y: 181, distance: 68.5
click at [749, 182] on div "Toony Planet 106 Toony Planet more_vert clear Filter by Title Fire safe" at bounding box center [896, 175] width 308 height 78
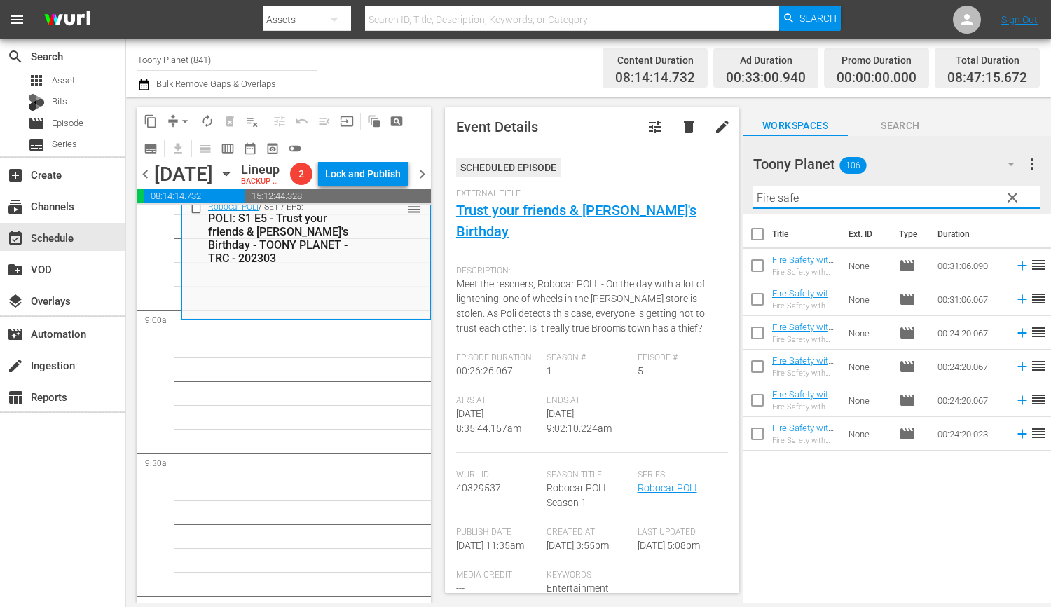
scroll to position [2471, 0]
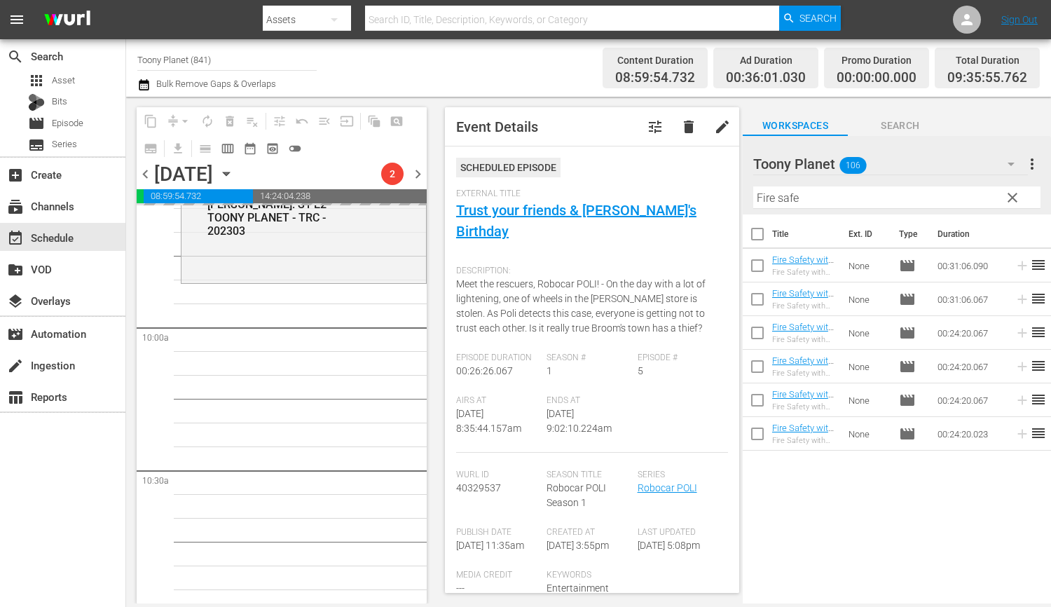
scroll to position [2751, 0]
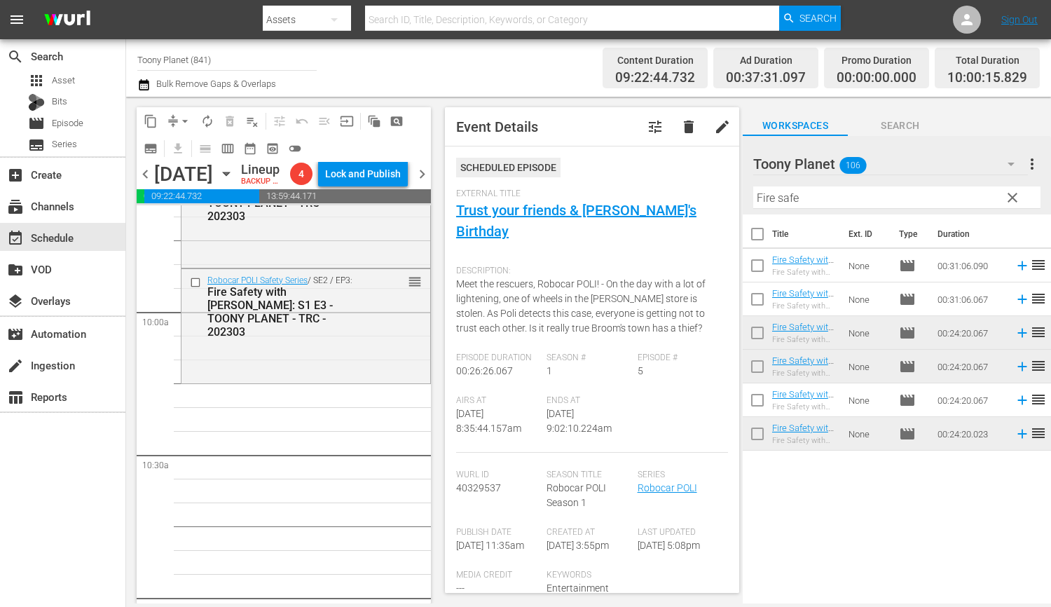
click at [261, 378] on div "Robocar POLI Safety Series / SE2 / EP3: Fire Safety with ROY: S1 E3 - TOONY PLA…" at bounding box center [305, 324] width 249 height 111
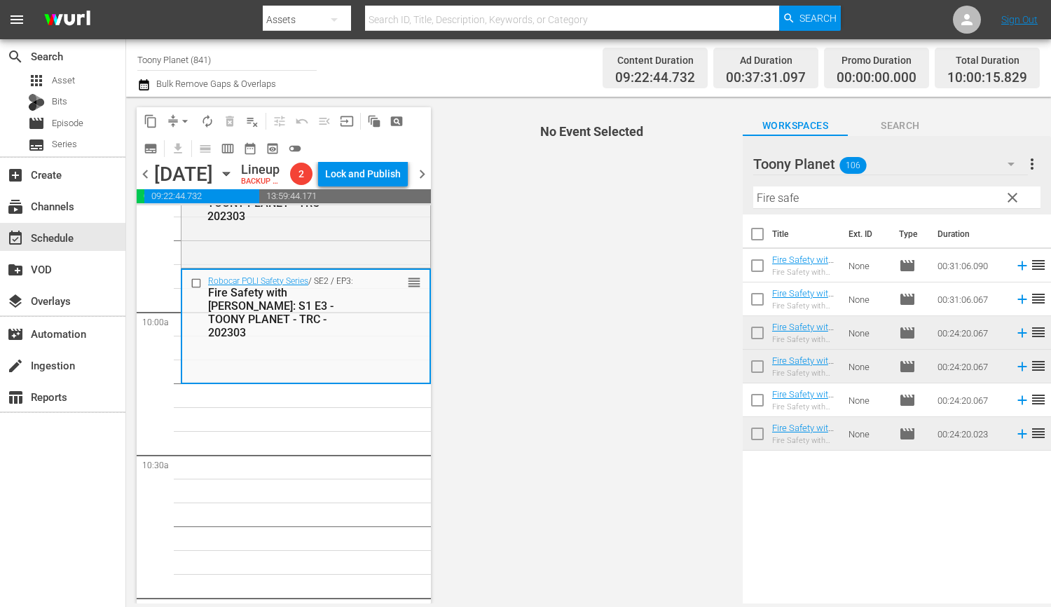
drag, startPoint x: 730, startPoint y: 188, endPoint x: 687, endPoint y: 186, distance: 42.8
click at [701, 187] on div "content_copy compress arrow_drop_down autorenew_outlined delete_forever_outline…" at bounding box center [588, 350] width 925 height 506
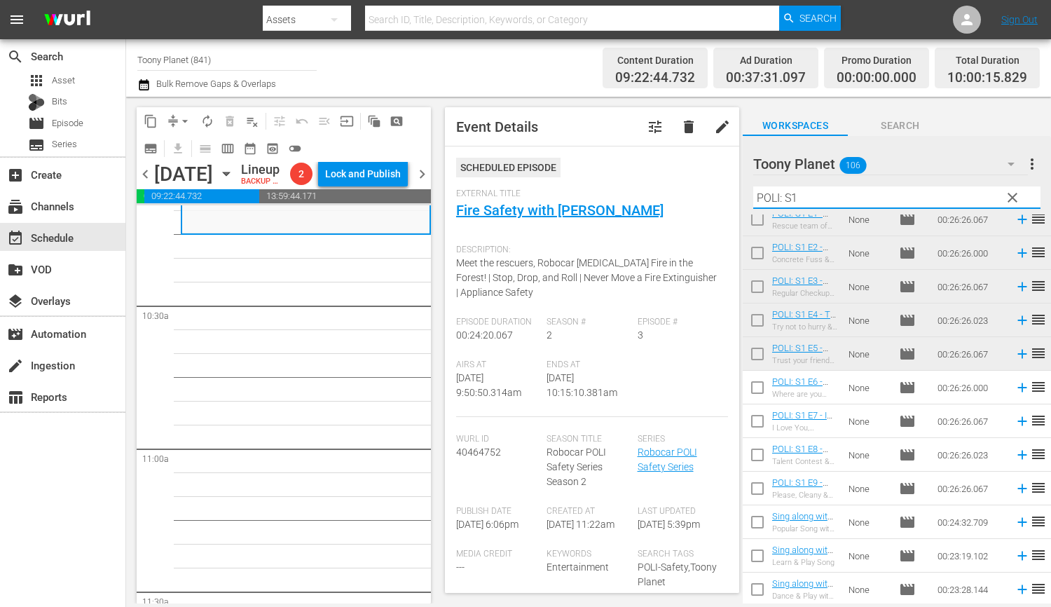
scroll to position [217, 0]
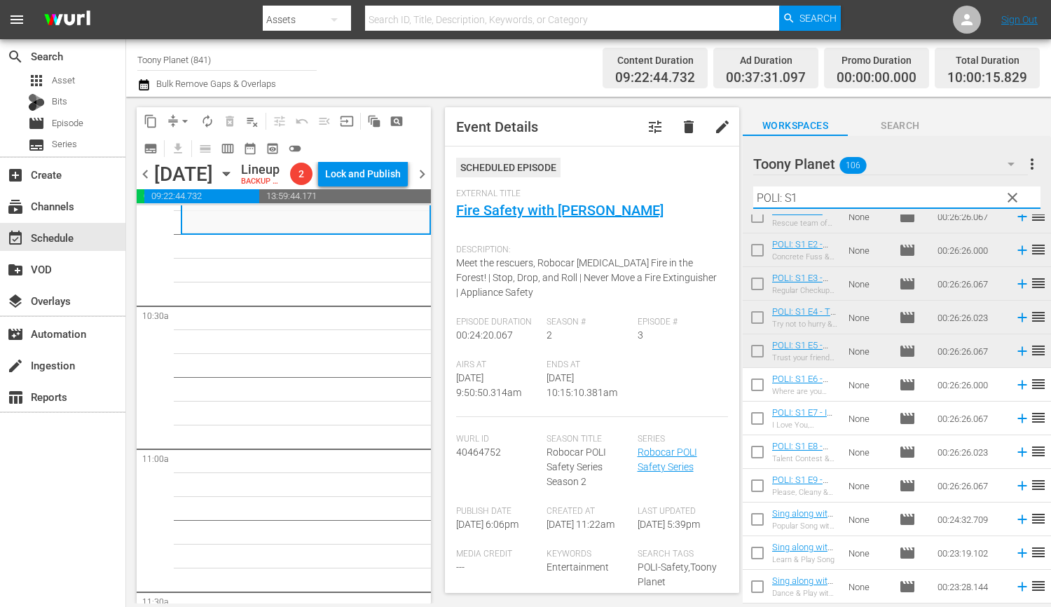
type input "POLI: S1"
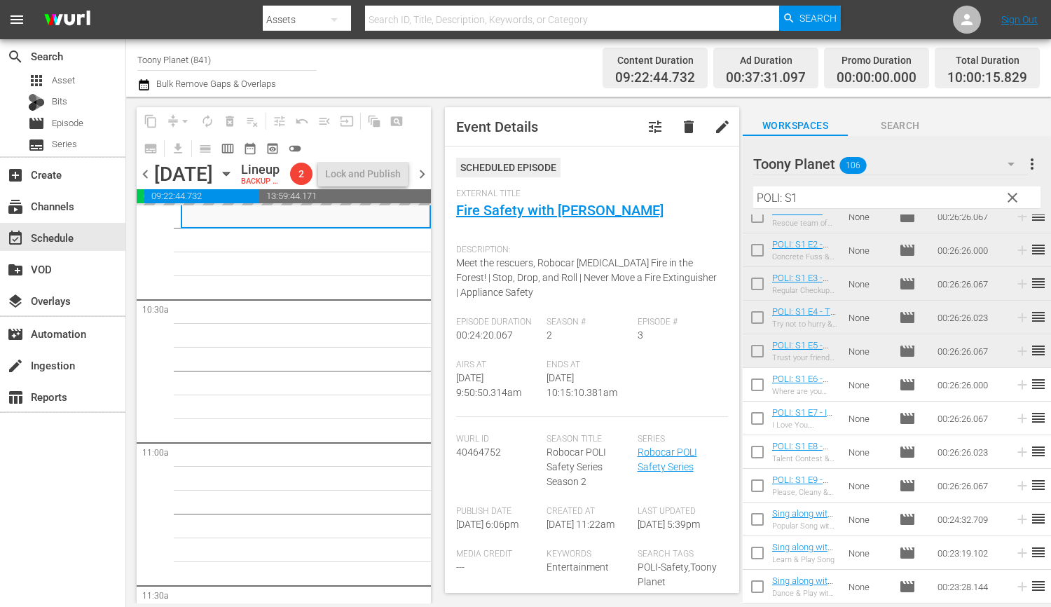
scroll to position [2908, 0]
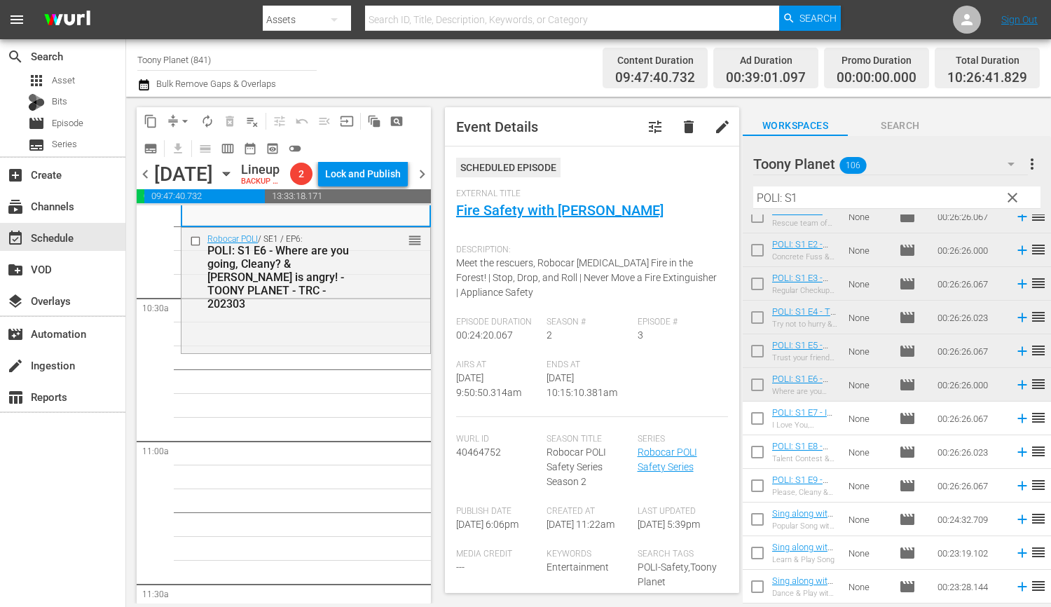
drag, startPoint x: 804, startPoint y: 385, endPoint x: 444, endPoint y: 601, distance: 420.0
click at [307, 310] on div "POLI: S1 E6 - Where are you going, Cleany? & Micky is angry! - TOONY PLANET - T…" at bounding box center [285, 277] width 157 height 67
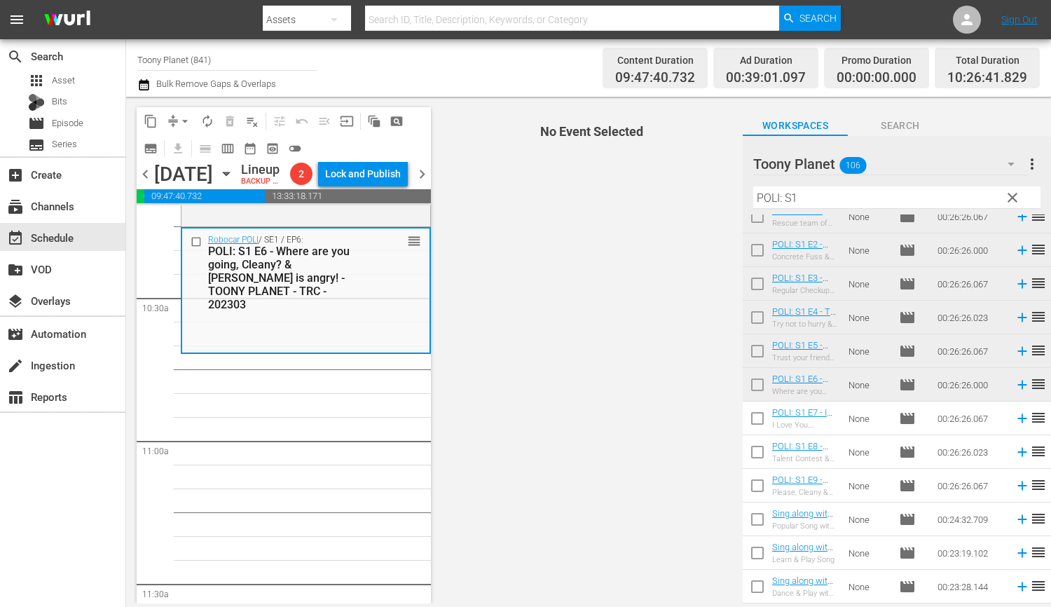
click at [307, 311] on div "POLI: S1 E6 - Where are you going, Cleany? & Micky is angry! - TOONY PLANET - T…" at bounding box center [285, 277] width 155 height 67
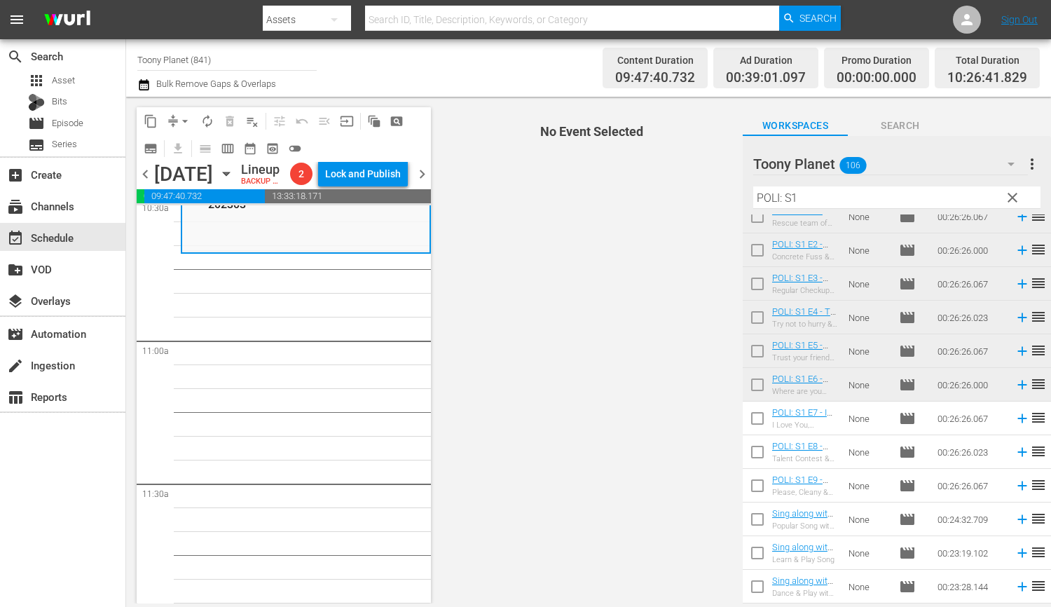
scroll to position [3021, 0]
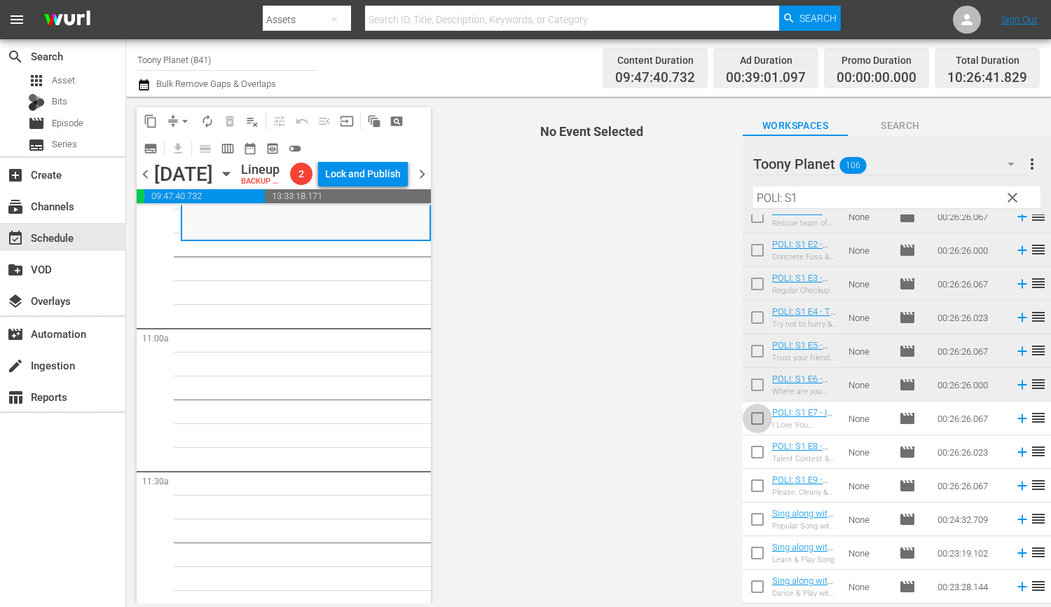
click at [759, 429] on input "checkbox" at bounding box center [756, 420] width 29 height 29
checkbox input "true"
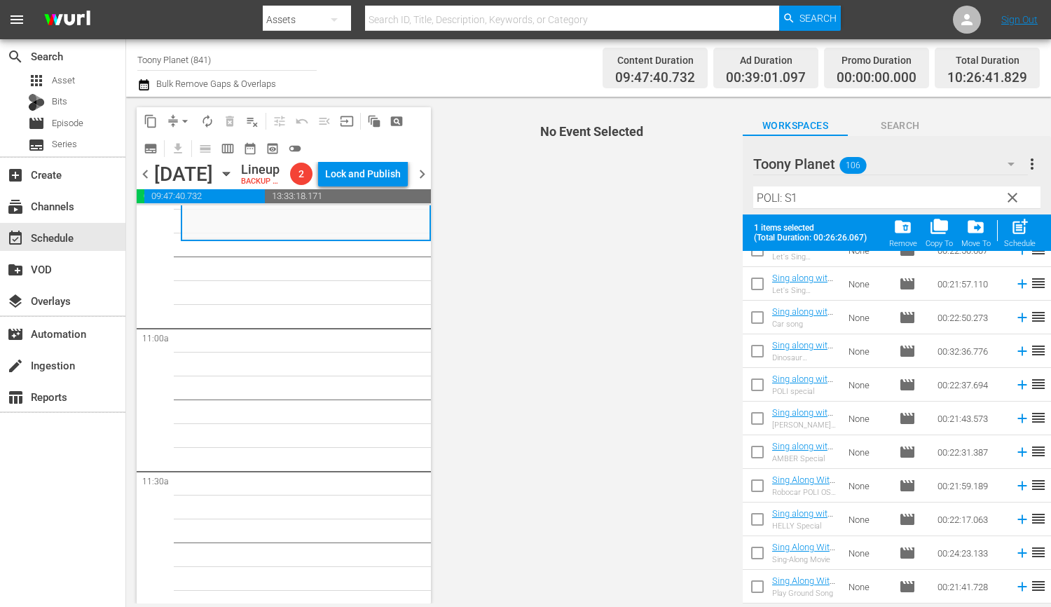
scroll to position [363, 0]
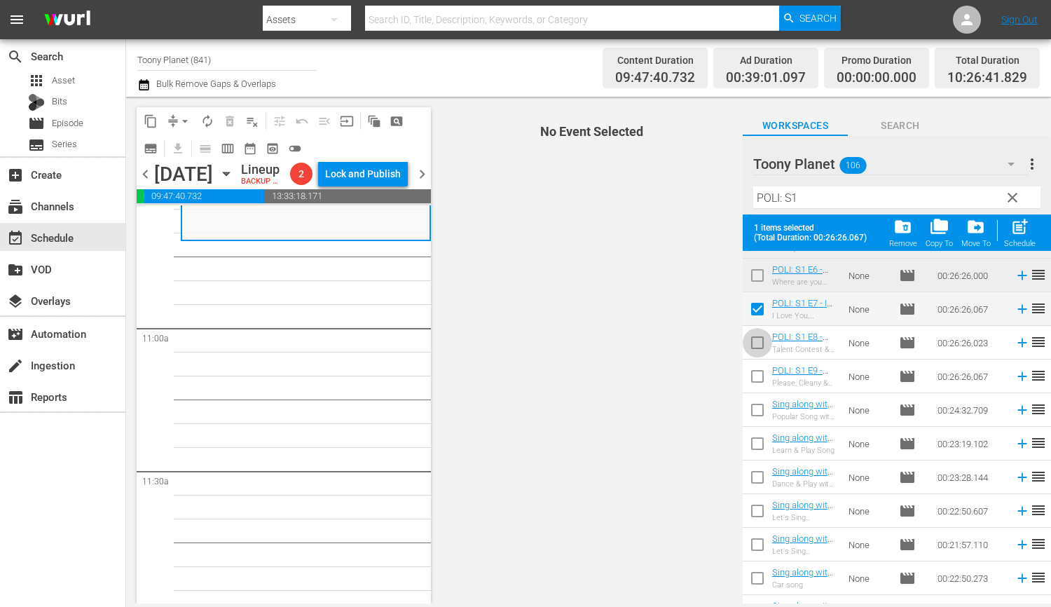
click at [756, 342] on input "checkbox" at bounding box center [756, 345] width 29 height 29
checkbox input "true"
drag, startPoint x: 754, startPoint y: 382, endPoint x: 817, endPoint y: 350, distance: 71.1
click at [754, 382] on input "checkbox" at bounding box center [756, 378] width 29 height 29
checkbox input "true"
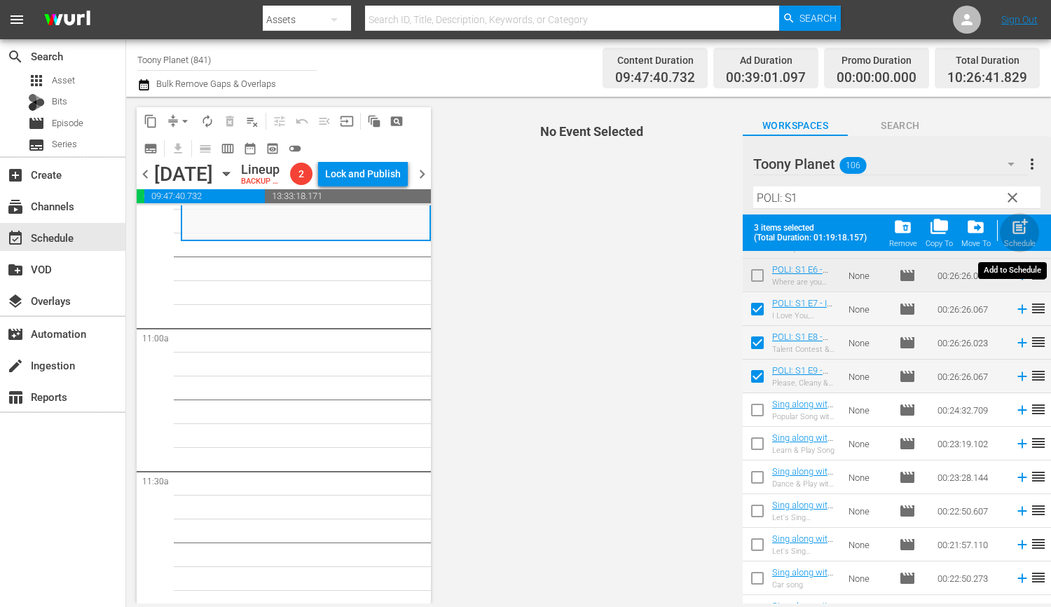
click at [1012, 228] on span "post_add" at bounding box center [1019, 226] width 19 height 19
checkbox input "false"
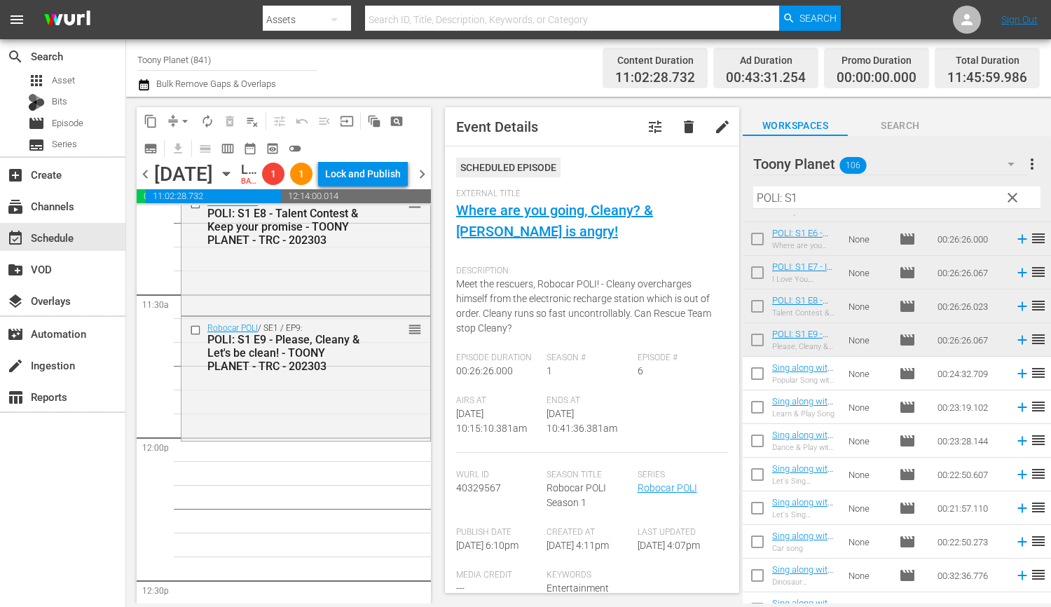
scroll to position [3300, 0]
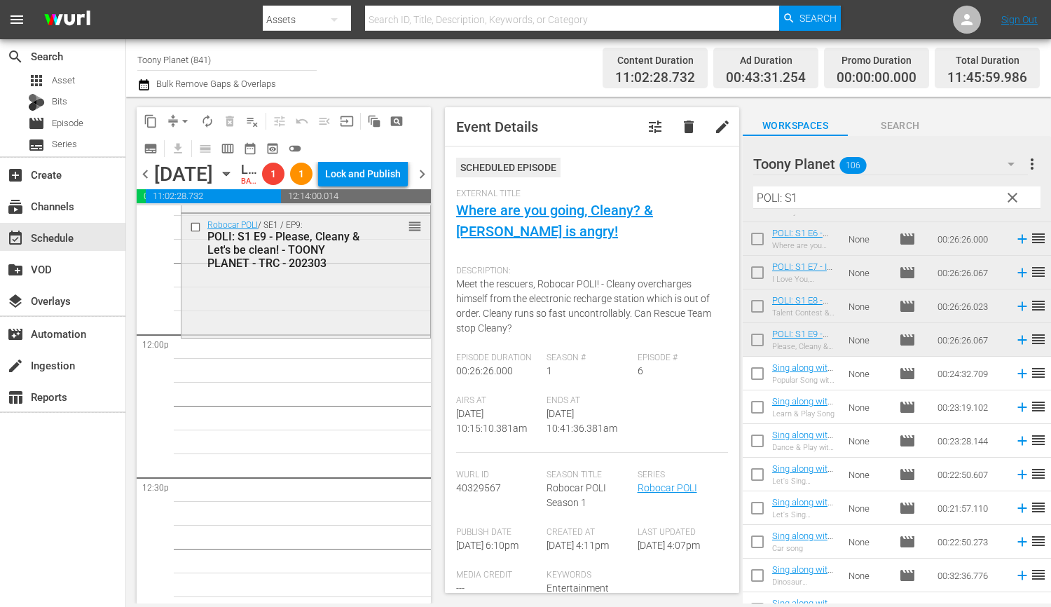
click at [313, 315] on div "Robocar POLI / SE1 / EP9: POLI: S1 E9 - Please, Cleany & Let's be clean! - TOON…" at bounding box center [305, 275] width 249 height 122
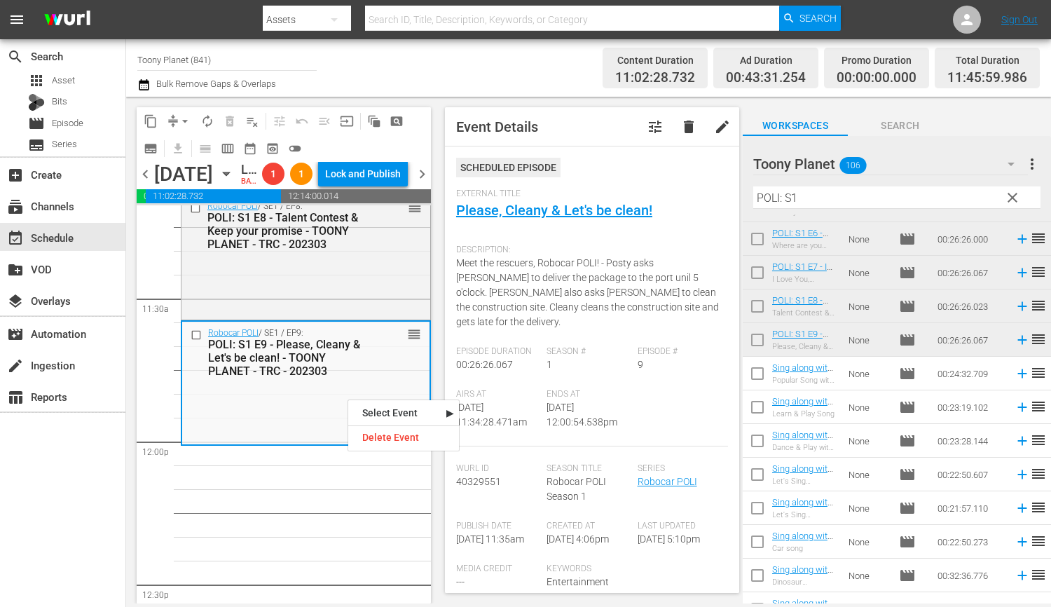
scroll to position [3194, 0]
click at [386, 441] on div "Delete Event" at bounding box center [403, 437] width 111 height 19
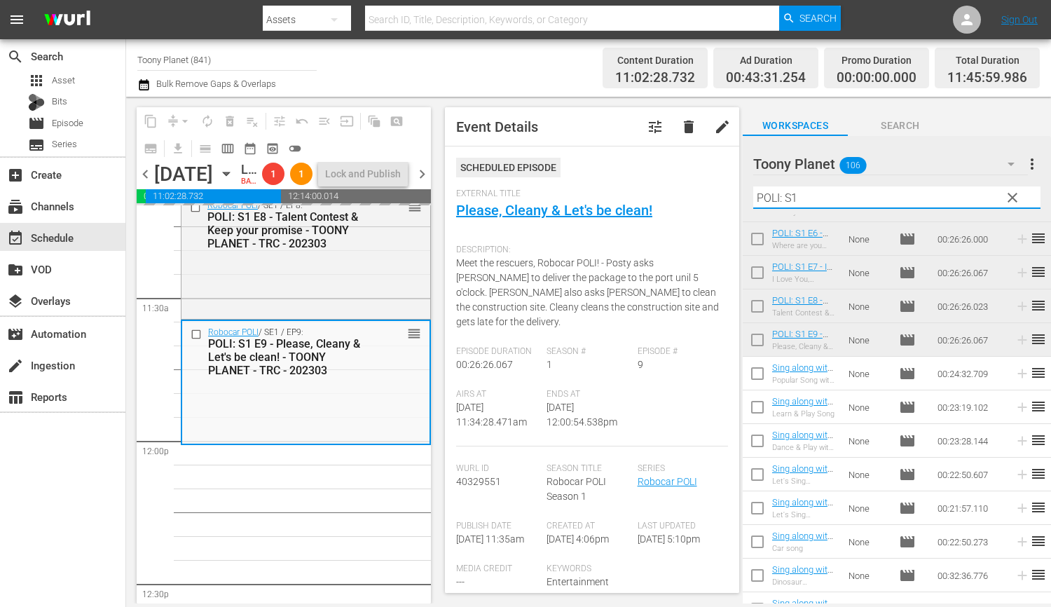
drag, startPoint x: 822, startPoint y: 200, endPoint x: 680, endPoint y: 189, distance: 142.6
click at [680, 189] on div "content_copy compress arrow_drop_down autorenew_outlined delete_forever_outline…" at bounding box center [588, 350] width 925 height 506
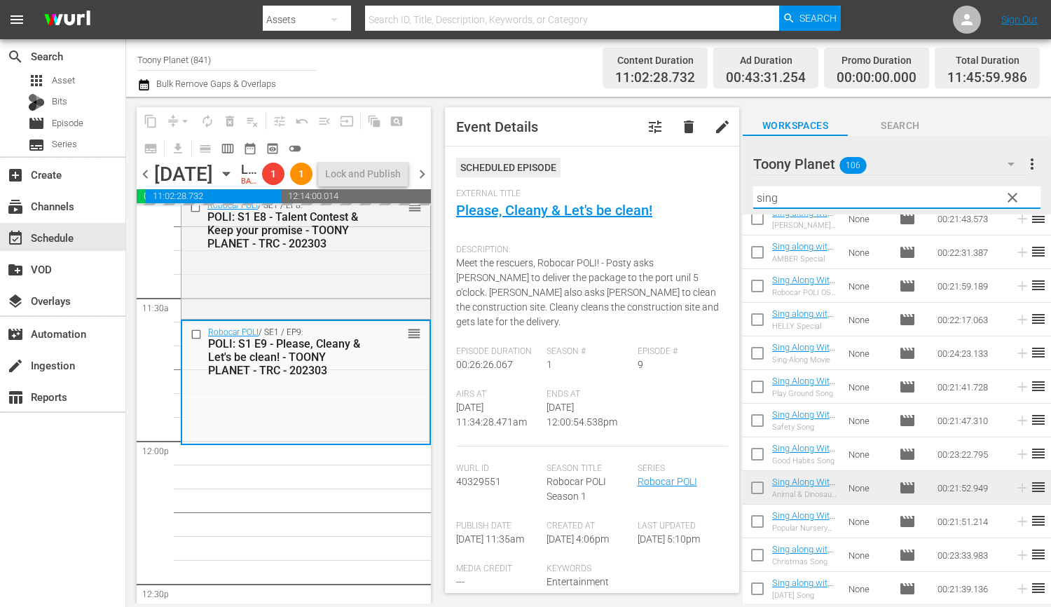
scroll to position [316, 0]
drag, startPoint x: 774, startPoint y: 200, endPoint x: 682, endPoint y: 179, distance: 94.1
click at [694, 186] on div "content_copy compress arrow_drop_down autorenew_outlined delete_forever_outline…" at bounding box center [588, 350] width 925 height 506
type input "sing along"
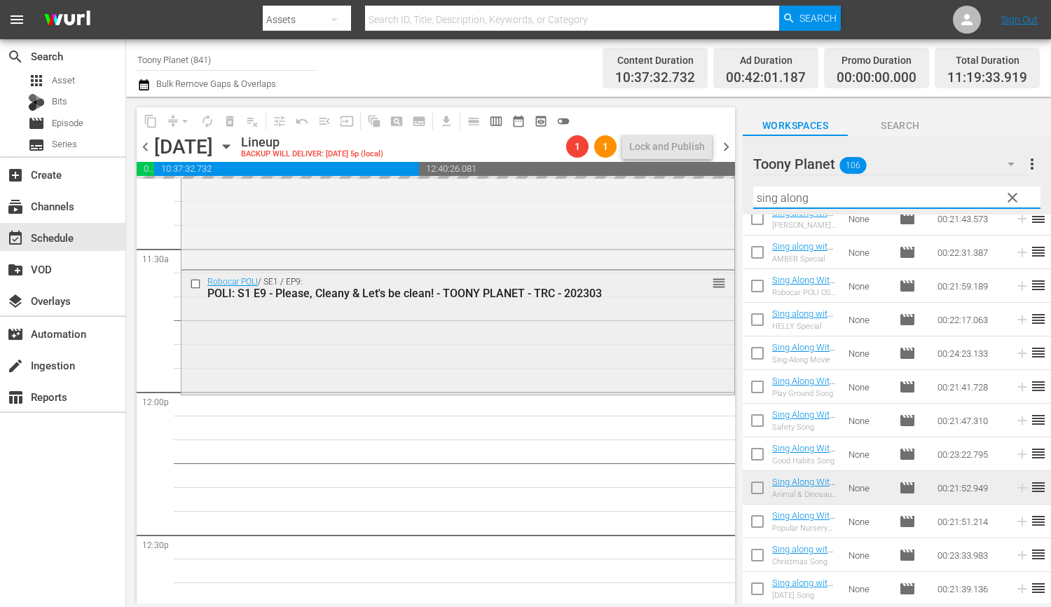
scroll to position [3220, 0]
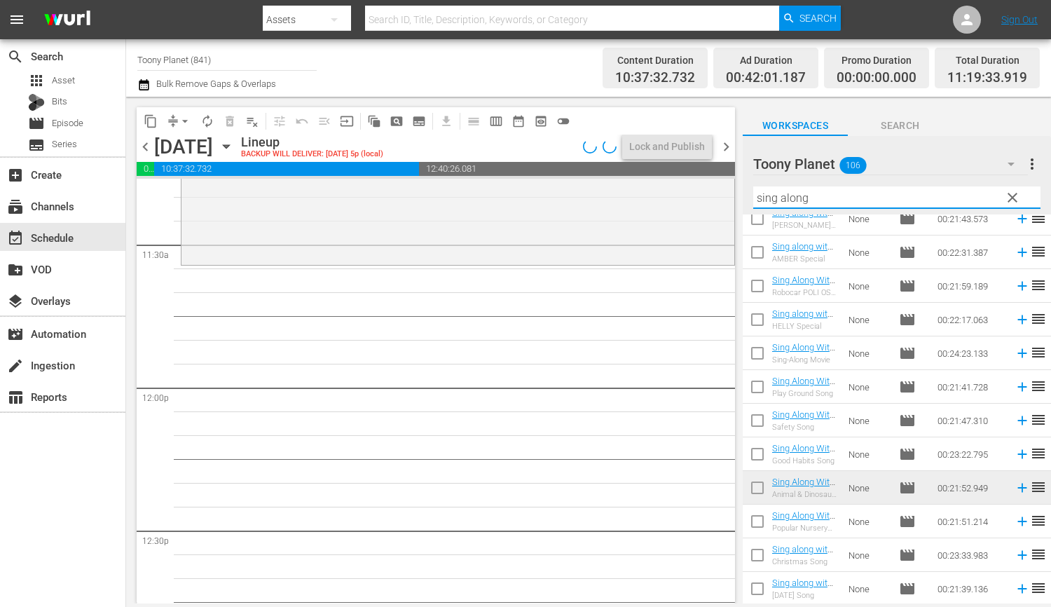
click at [493, 434] on div "Robocar POLI SongSong Museum / SE1 / EP6: Robocar POLI SongSong Museum: S1 E6 -…" at bounding box center [458, 387] width 554 height 6858
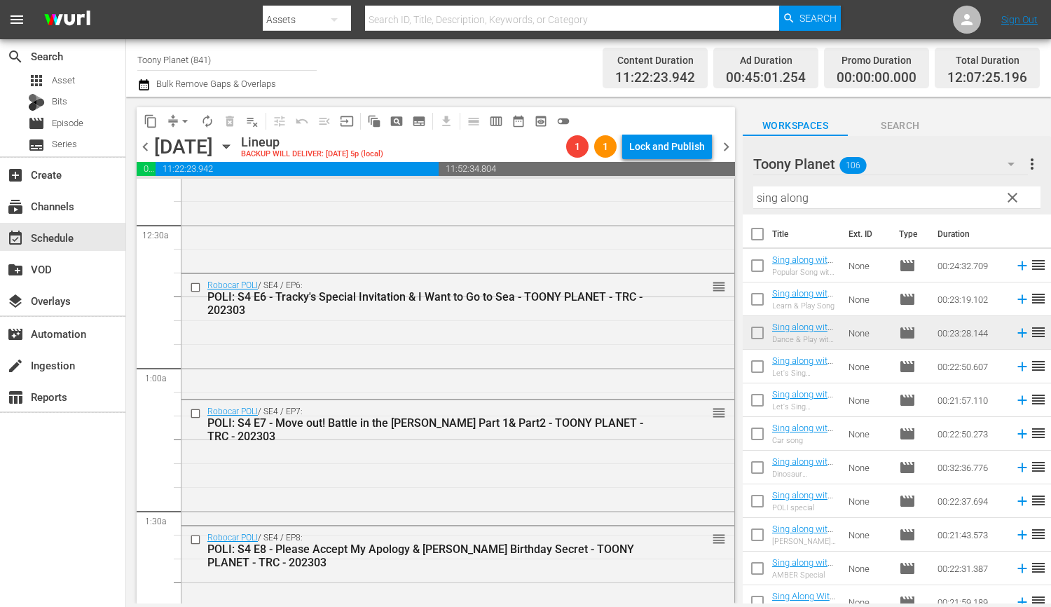
scroll to position [0, 0]
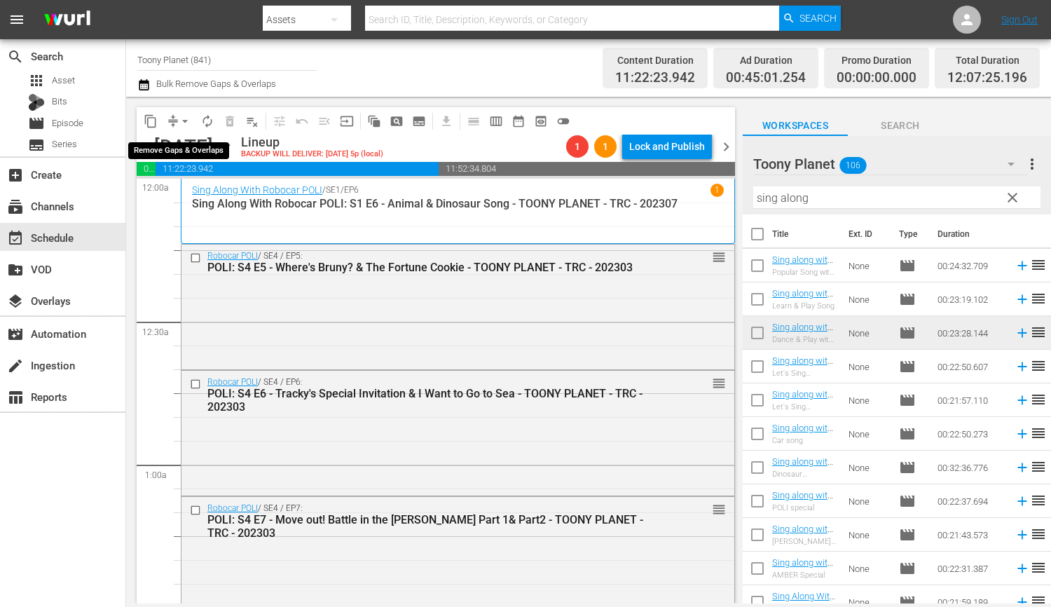
click at [186, 119] on span "arrow_drop_down" at bounding box center [185, 121] width 14 height 14
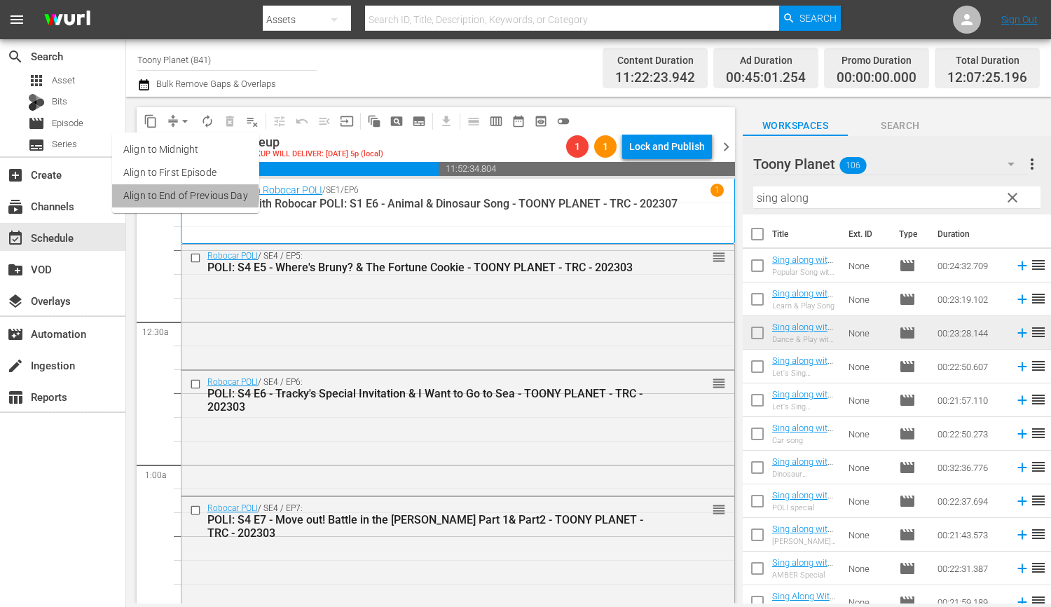
click at [184, 195] on li "Align to End of Previous Day" at bounding box center [185, 195] width 147 height 23
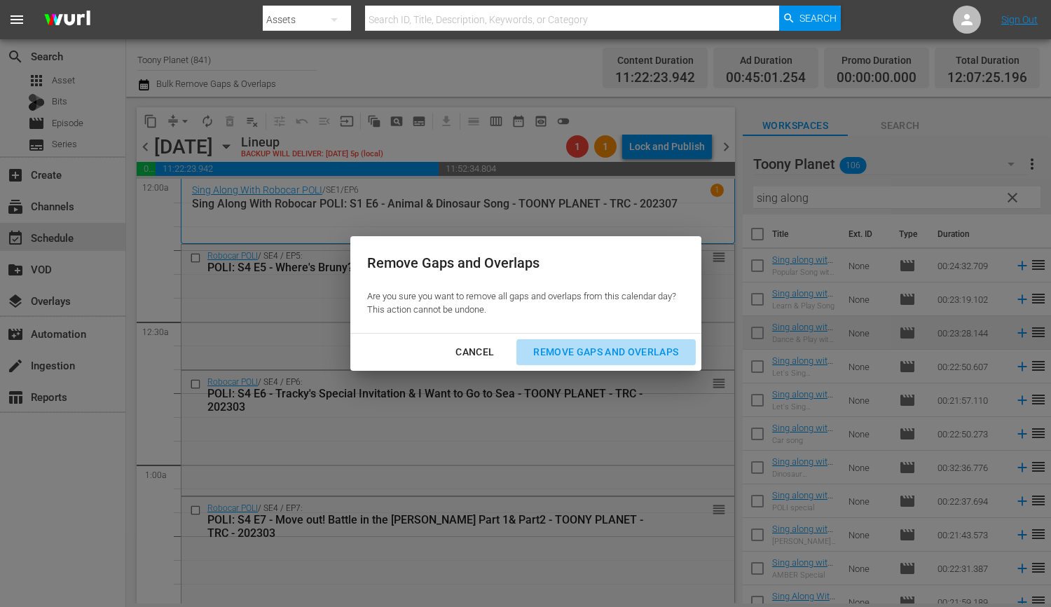
click at [635, 351] on div "Remove Gaps and Overlaps" at bounding box center [605, 352] width 167 height 18
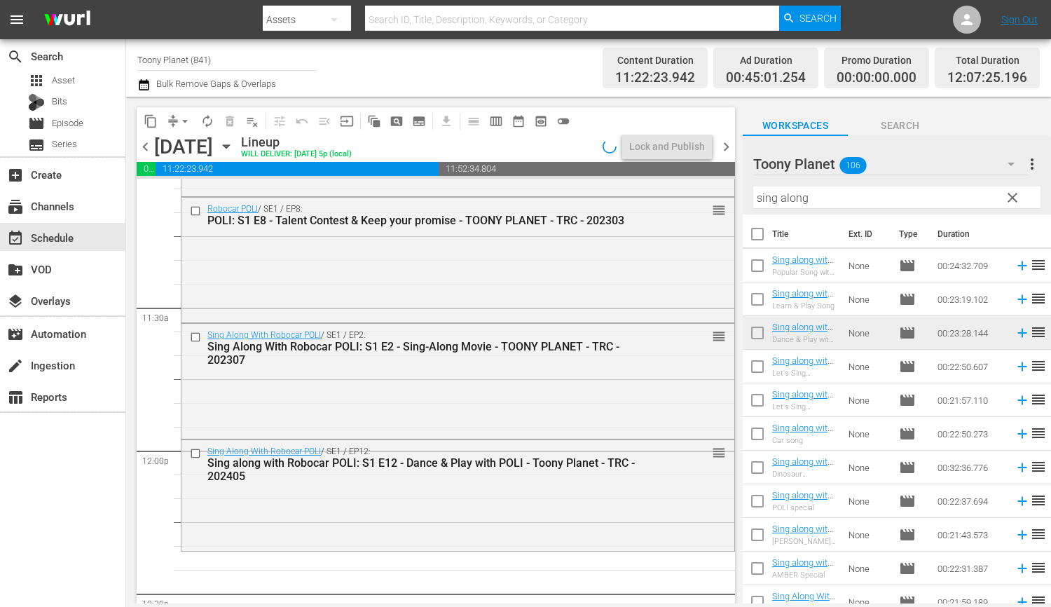
scroll to position [3159, 0]
click at [219, 122] on span "delete_forever_outlined" at bounding box center [230, 121] width 22 height 22
click at [212, 122] on span "autorenew_outlined" at bounding box center [207, 121] width 14 height 14
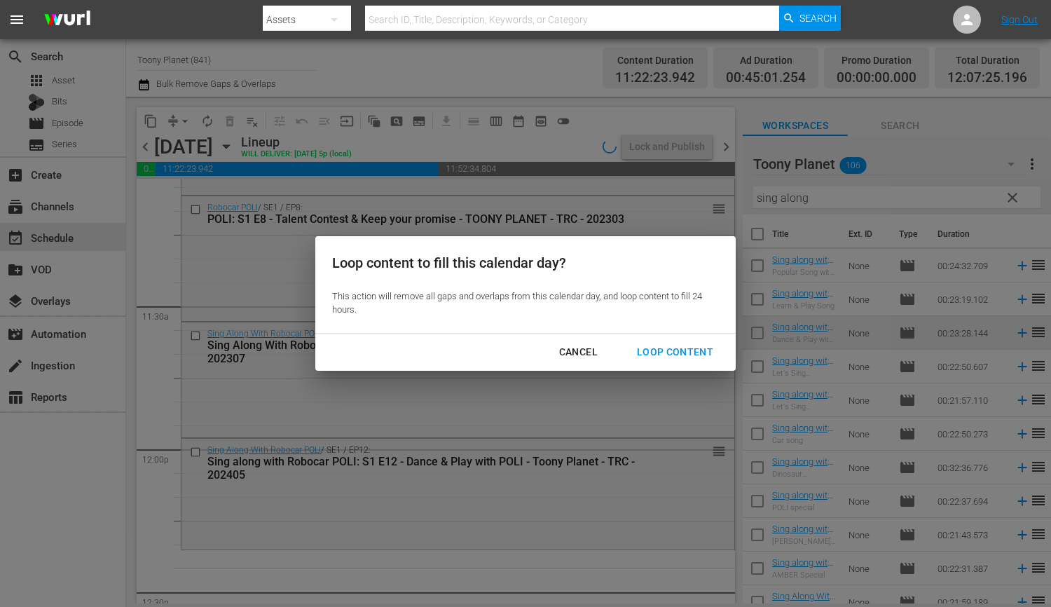
click at [665, 345] on div "Loop Content" at bounding box center [674, 352] width 99 height 18
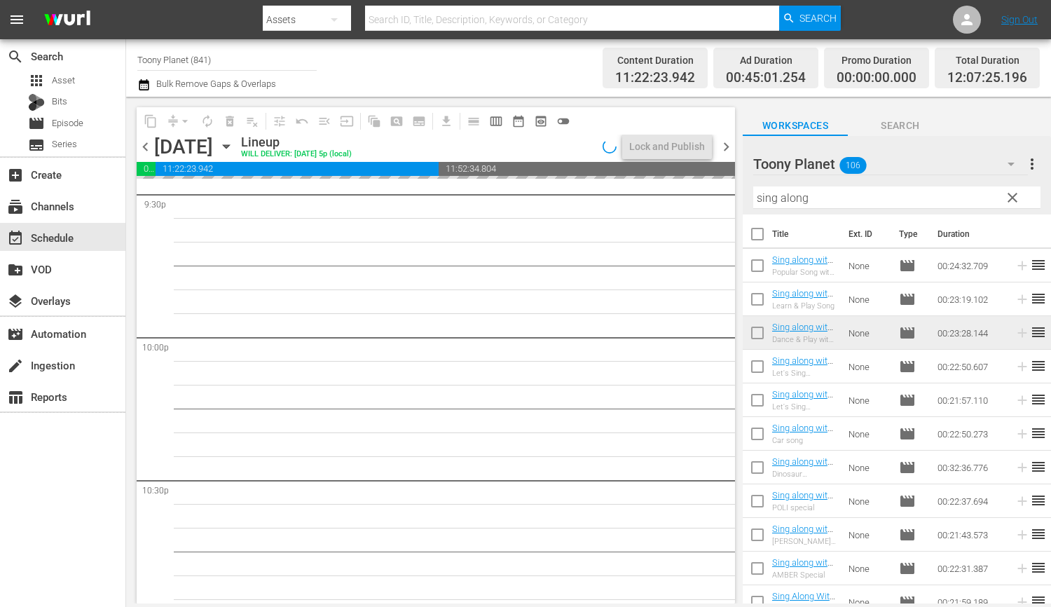
scroll to position [6433, 0]
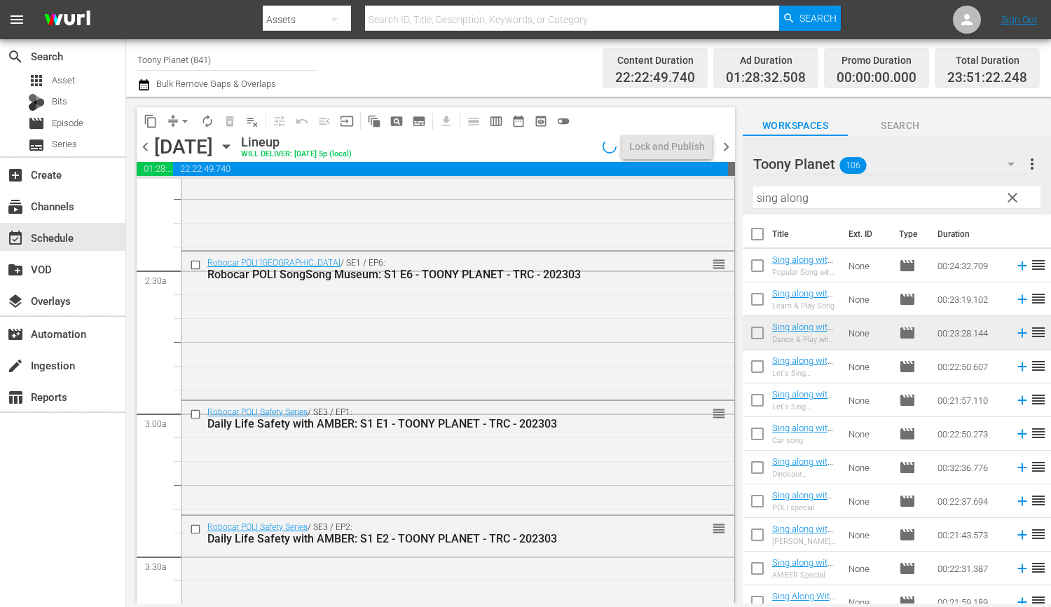
scroll to position [0, 0]
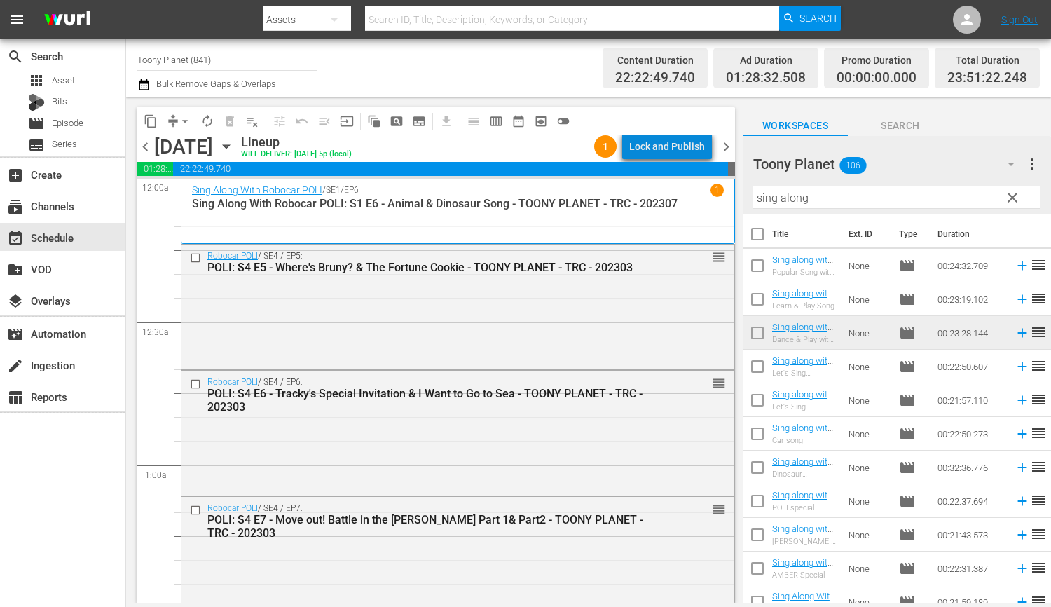
click at [702, 144] on div "Lock and Publish" at bounding box center [667, 146] width 76 height 25
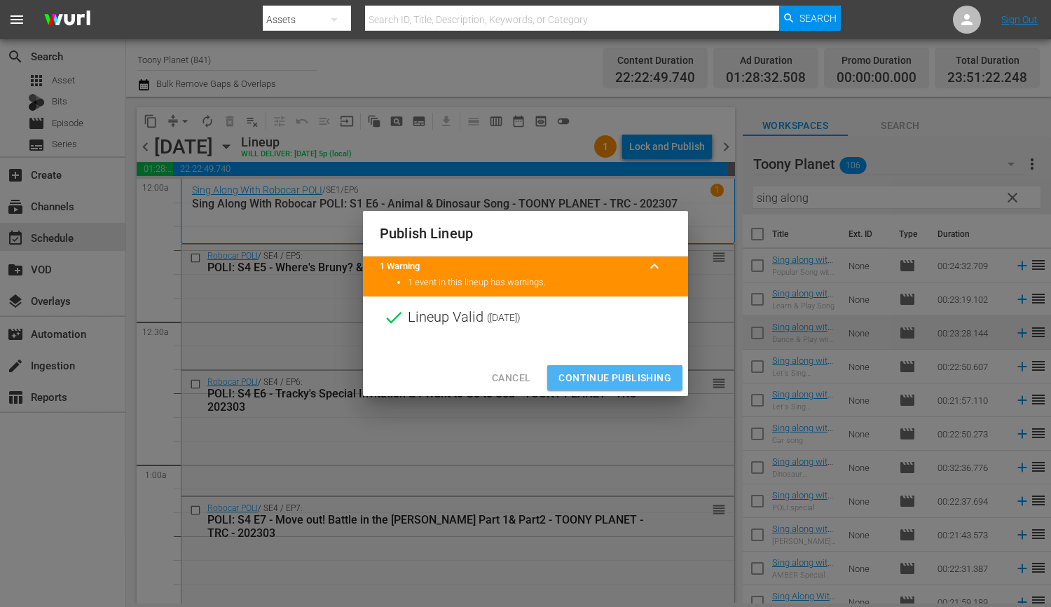
click at [614, 379] on span "Continue Publishing" at bounding box center [614, 378] width 113 height 18
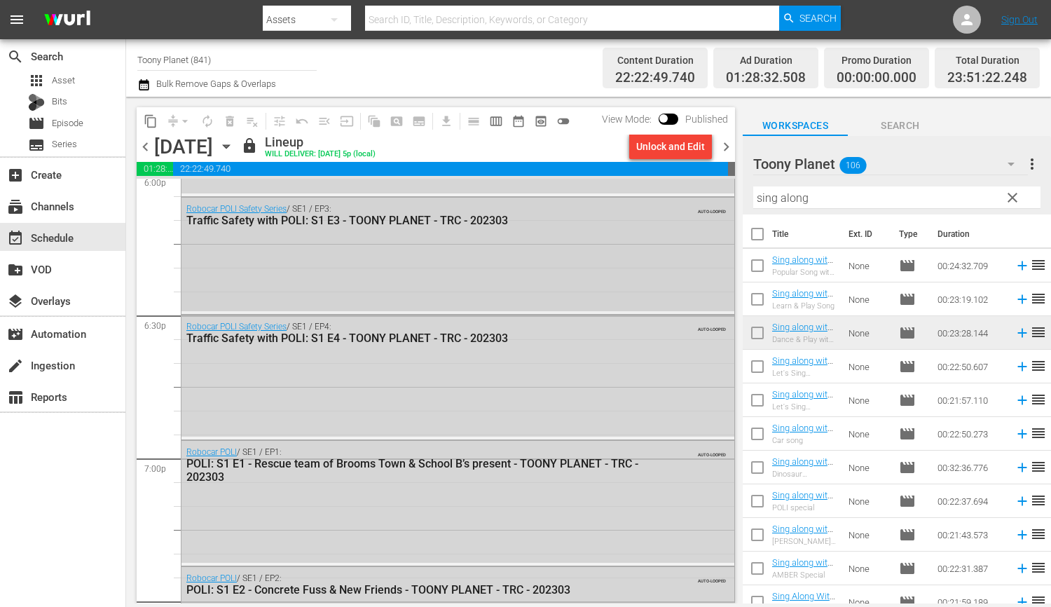
scroll to position [4533, 0]
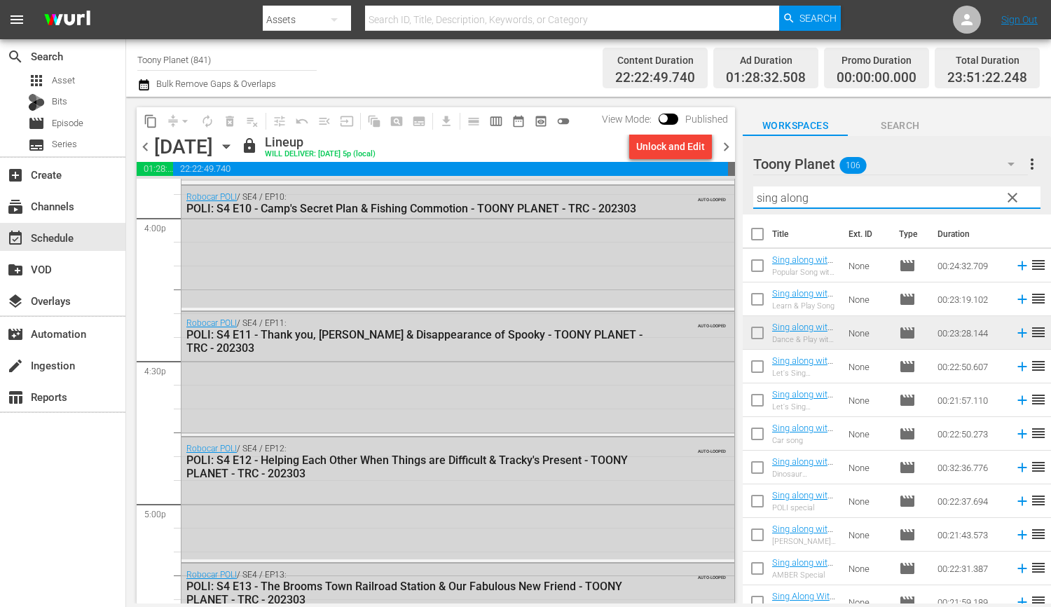
drag, startPoint x: 854, startPoint y: 195, endPoint x: 749, endPoint y: 196, distance: 105.1
click at [749, 198] on div "Toony Planet 106 Toony Planet more_vert clear Filter by Title sing along" at bounding box center [896, 175] width 308 height 78
paste input "ongs"
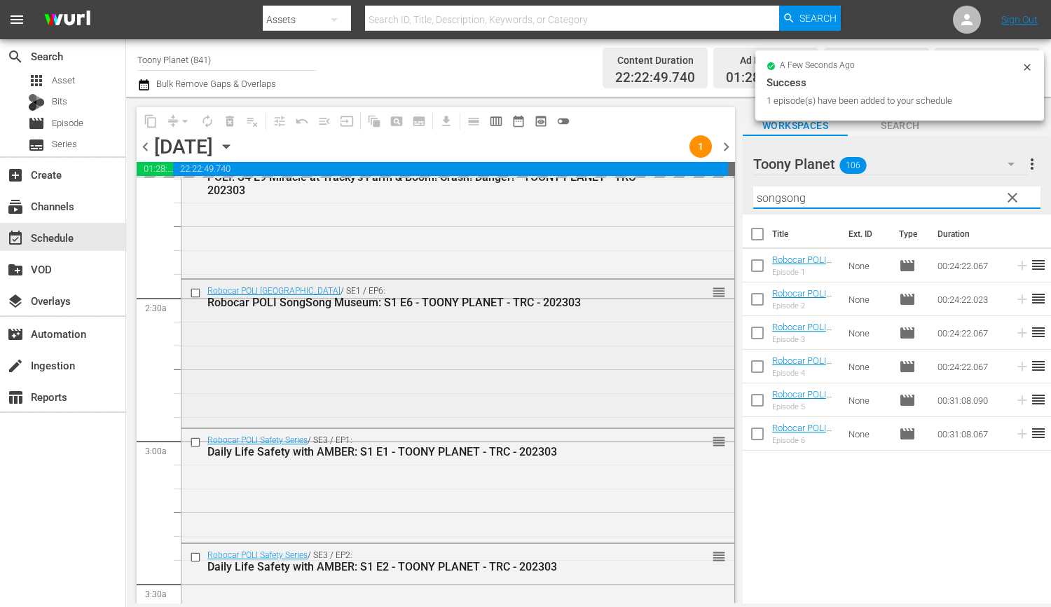
scroll to position [724, 0]
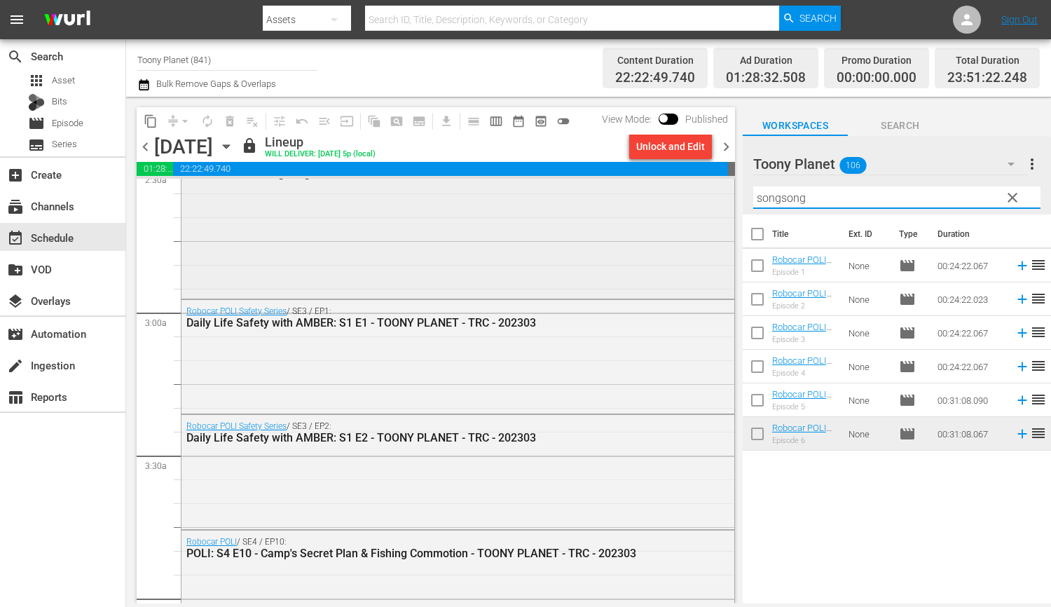
drag, startPoint x: 767, startPoint y: 184, endPoint x: 677, endPoint y: 178, distance: 89.8
click at [691, 176] on div "content_copy compress arrow_drop_down autorenew_outlined delete_forever_outline…" at bounding box center [588, 350] width 925 height 506
paste input "ing al"
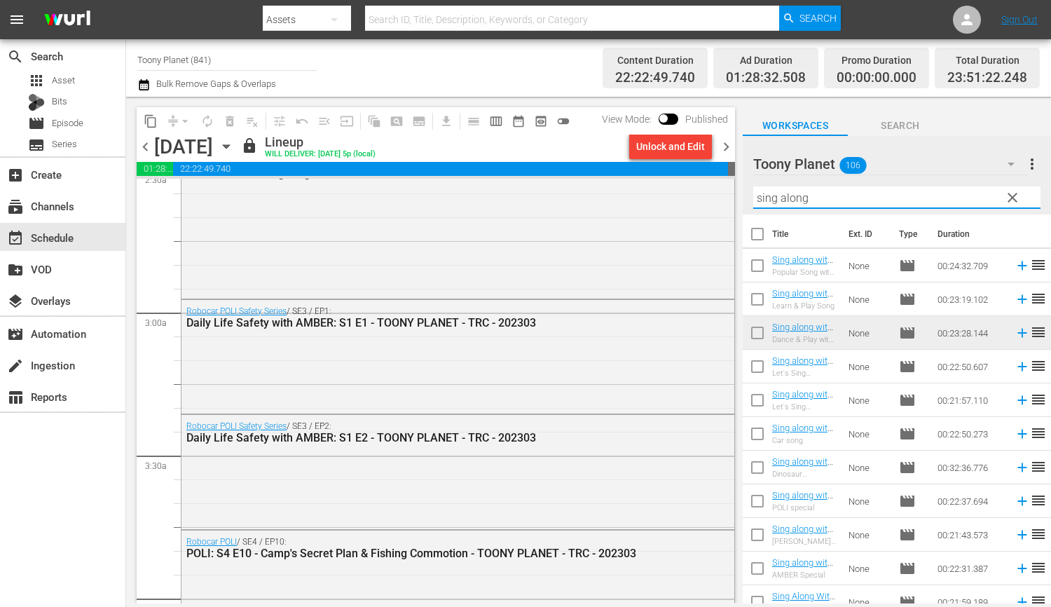
scroll to position [316, 0]
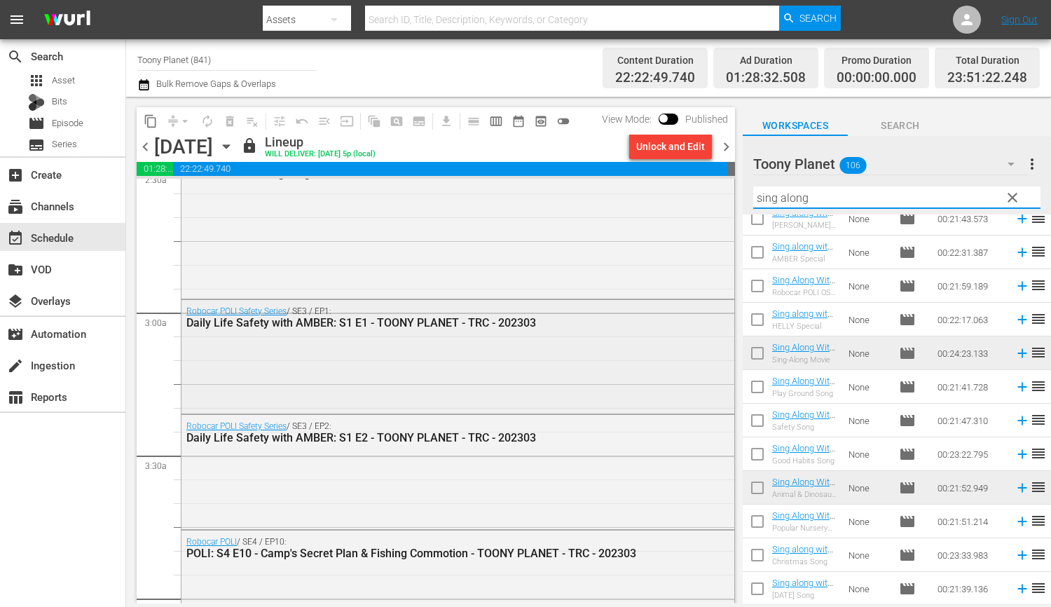
type input "sing along"
click at [637, 400] on div "Robocar POLI Safety Series / SE3 / EP1: Daily Life Safety with AMBER: S1 E1 - T…" at bounding box center [457, 355] width 553 height 111
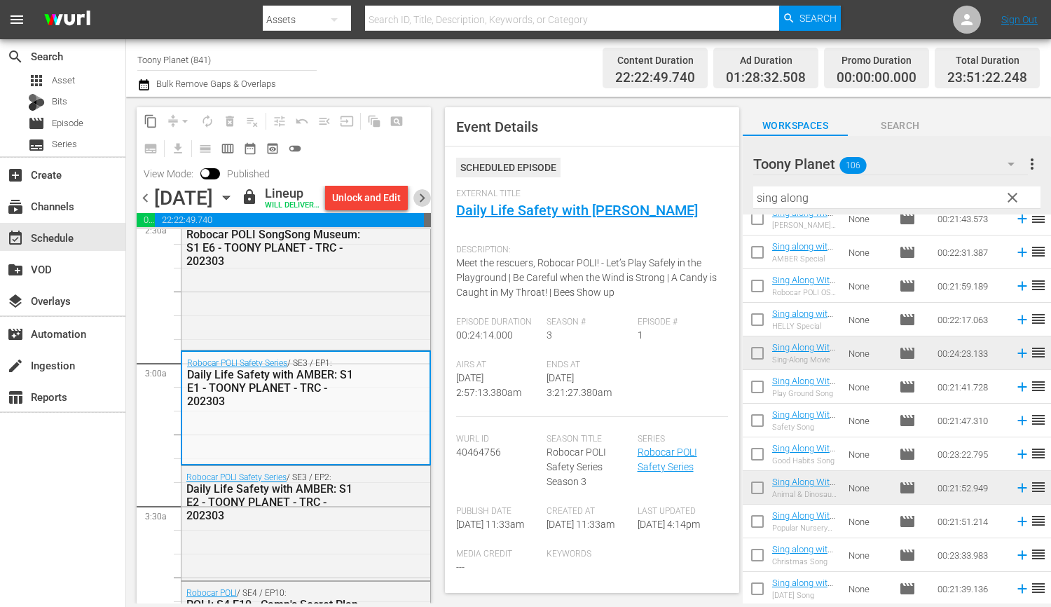
click at [421, 206] on span "chevron_right" at bounding box center [422, 198] width 18 height 18
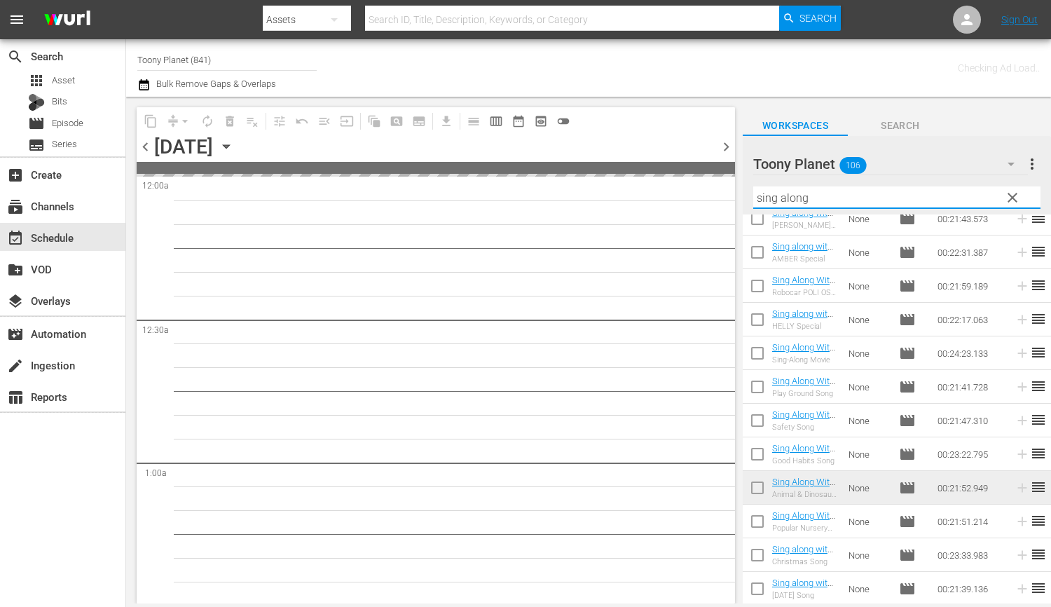
click at [913, 198] on input "sing along" at bounding box center [896, 197] width 287 height 22
drag, startPoint x: 1016, startPoint y: 198, endPoint x: 930, endPoint y: 25, distance: 193.6
click at [1016, 198] on span "clear" at bounding box center [1012, 197] width 17 height 17
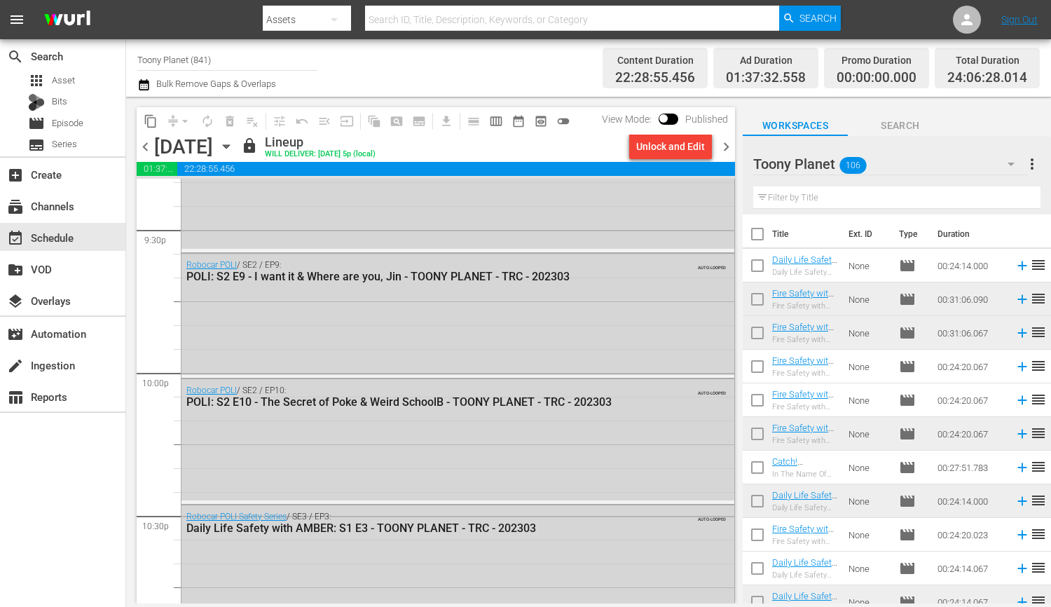
scroll to position [6092, 0]
click at [833, 200] on input "text" at bounding box center [896, 197] width 287 height 22
paste input "songsong"
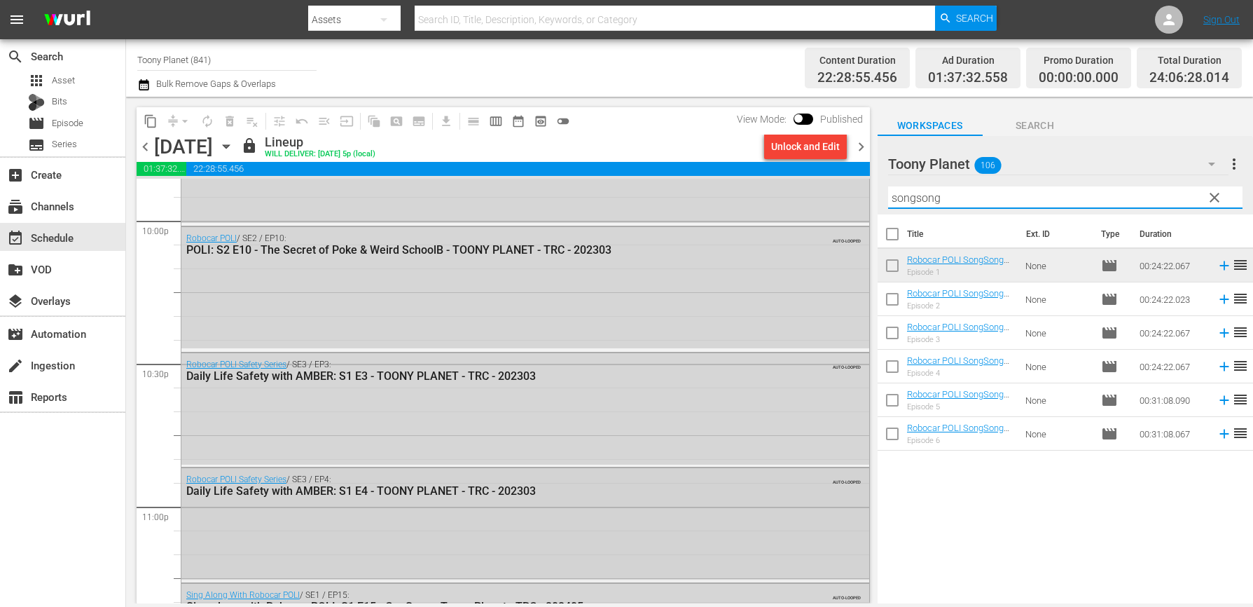
scroll to position [6121, 0]
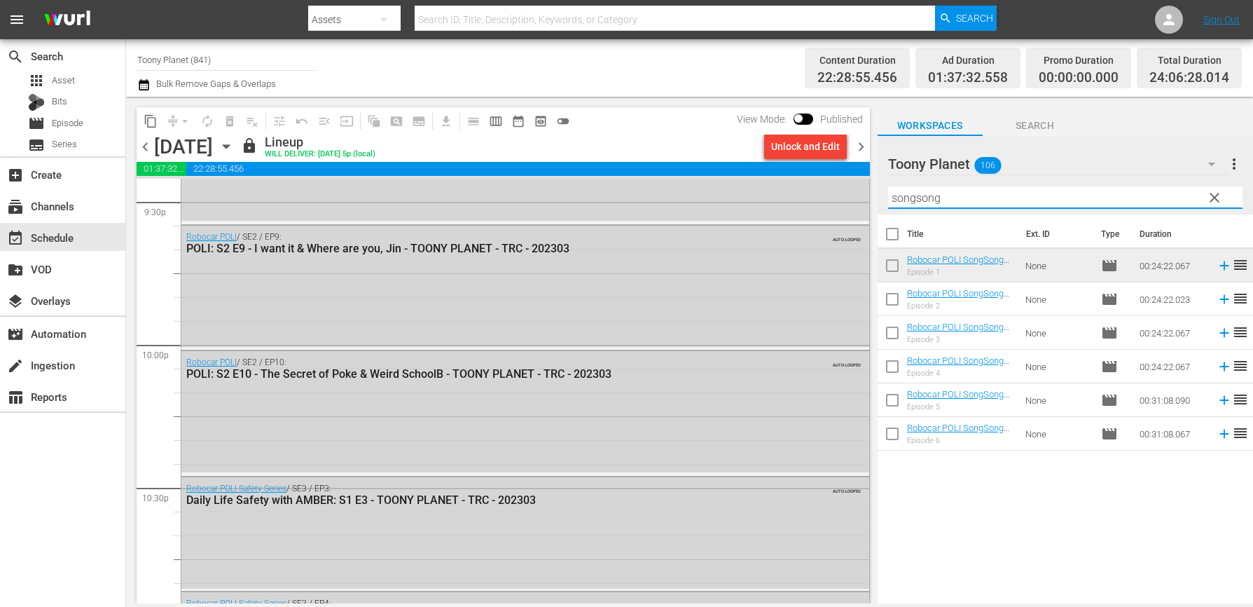
drag, startPoint x: 965, startPoint y: 200, endPoint x: 719, endPoint y: 176, distance: 247.6
click at [719, 176] on div "content_copy compress arrow_drop_down autorenew_outlined delete_forever_outline…" at bounding box center [689, 350] width 1127 height 506
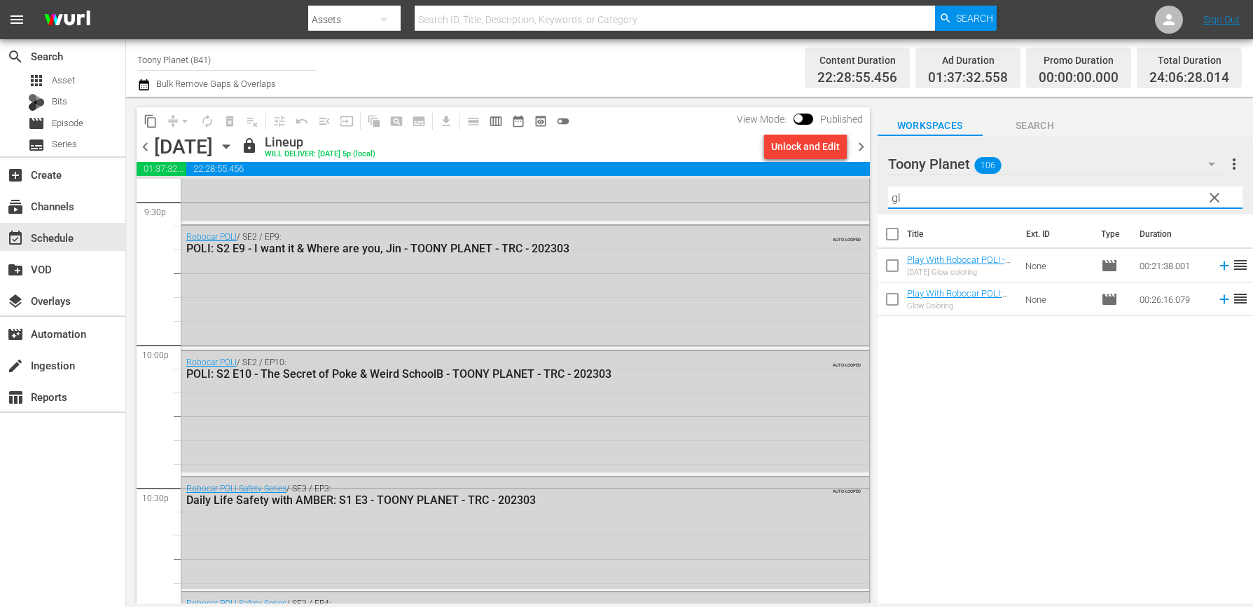
type input "g"
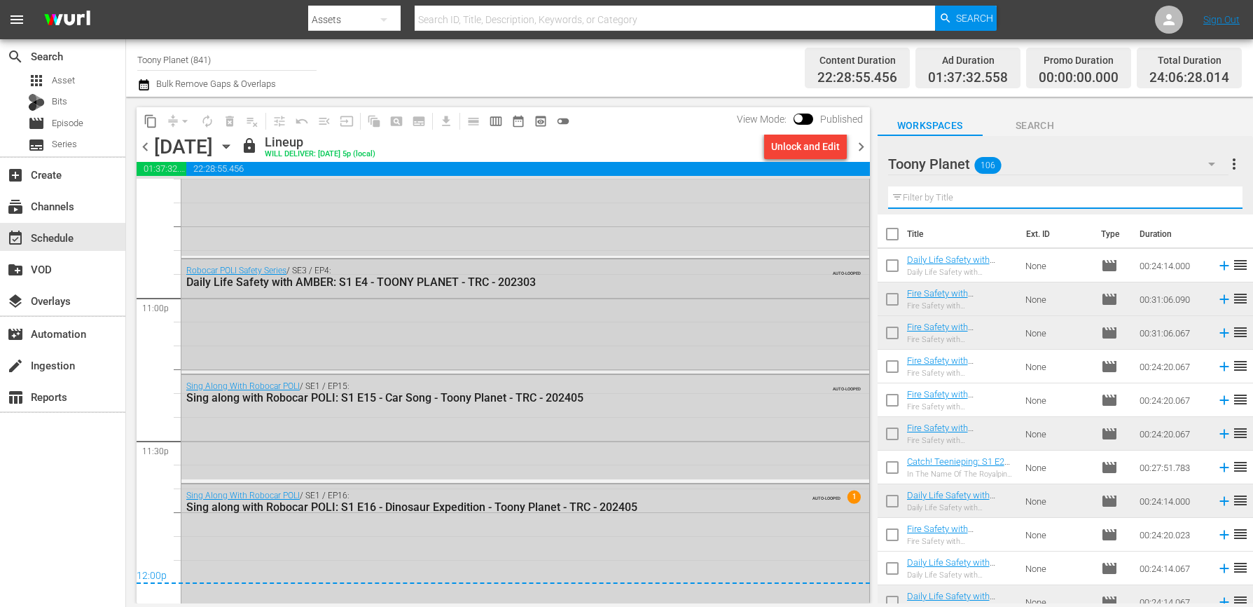
scroll to position [6448, 0]
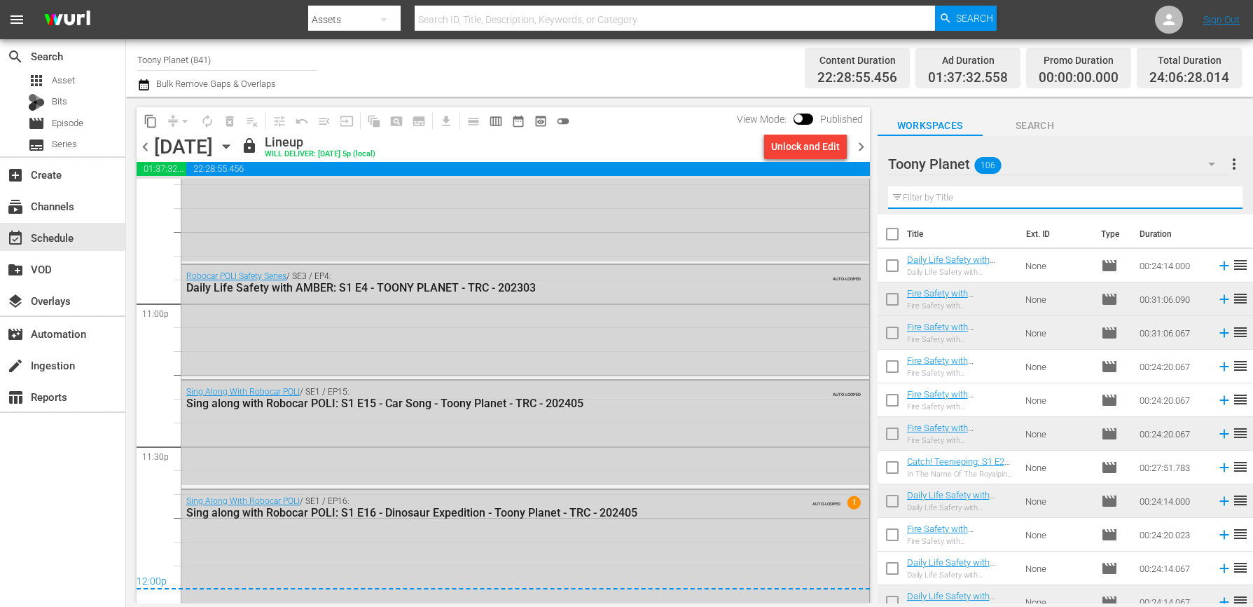
paste input "traffic safe"
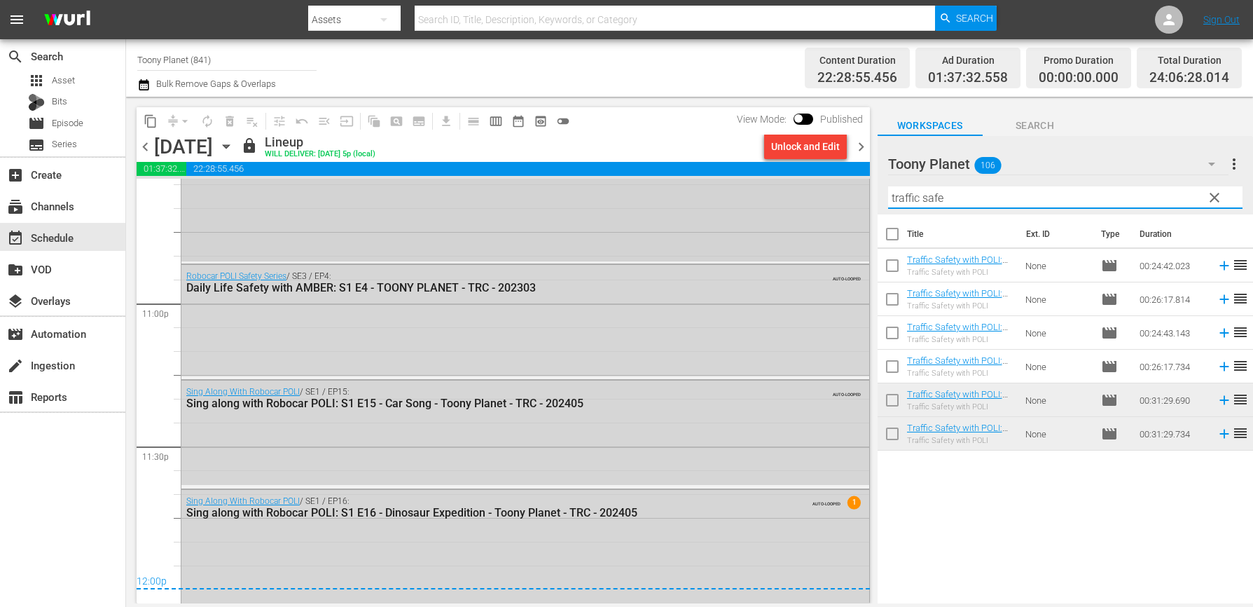
drag, startPoint x: 889, startPoint y: 195, endPoint x: 864, endPoint y: 196, distance: 25.3
click at [860, 195] on div "content_copy compress arrow_drop_down autorenew_outlined delete_forever_outline…" at bounding box center [689, 350] width 1127 height 506
paste input "sing along"
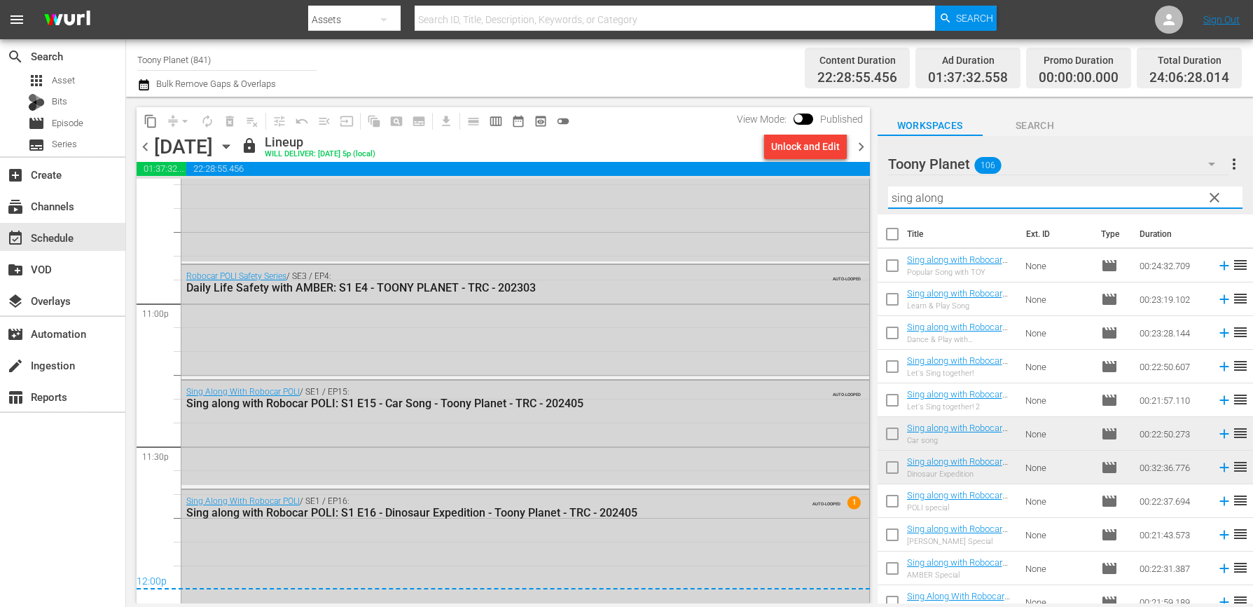
scroll to position [316, 0]
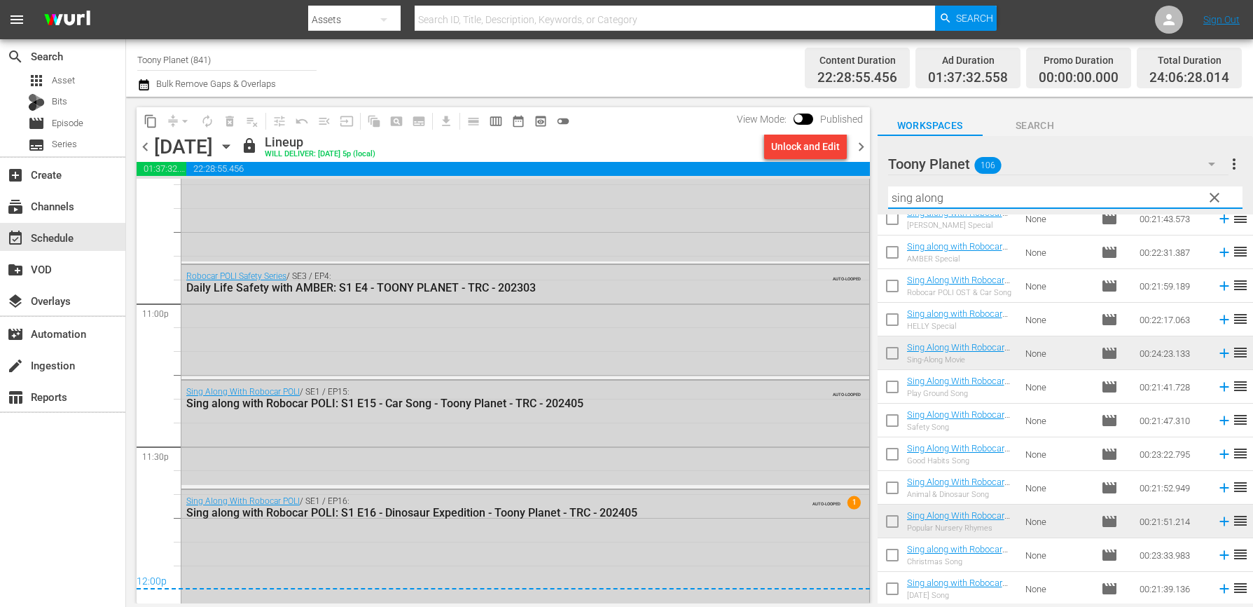
type input "sing along"
drag, startPoint x: 984, startPoint y: 195, endPoint x: 870, endPoint y: 207, distance: 114.9
click at [835, 186] on div "content_copy compress arrow_drop_down autorenew_outlined delete_forever_outline…" at bounding box center [689, 350] width 1127 height 506
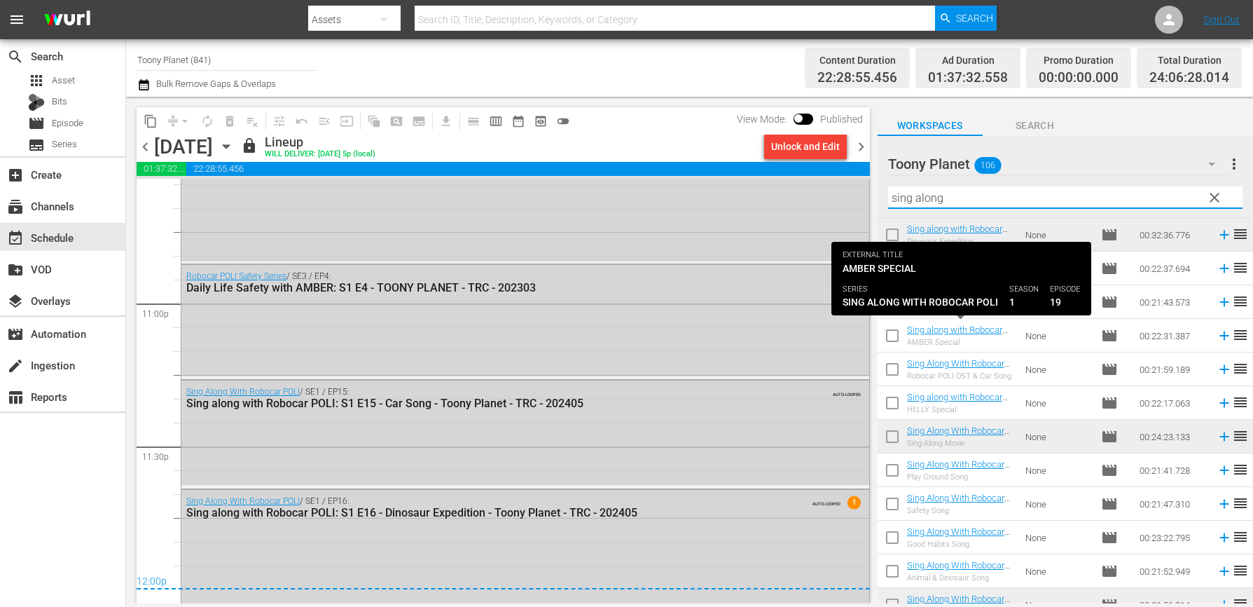
scroll to position [214, 0]
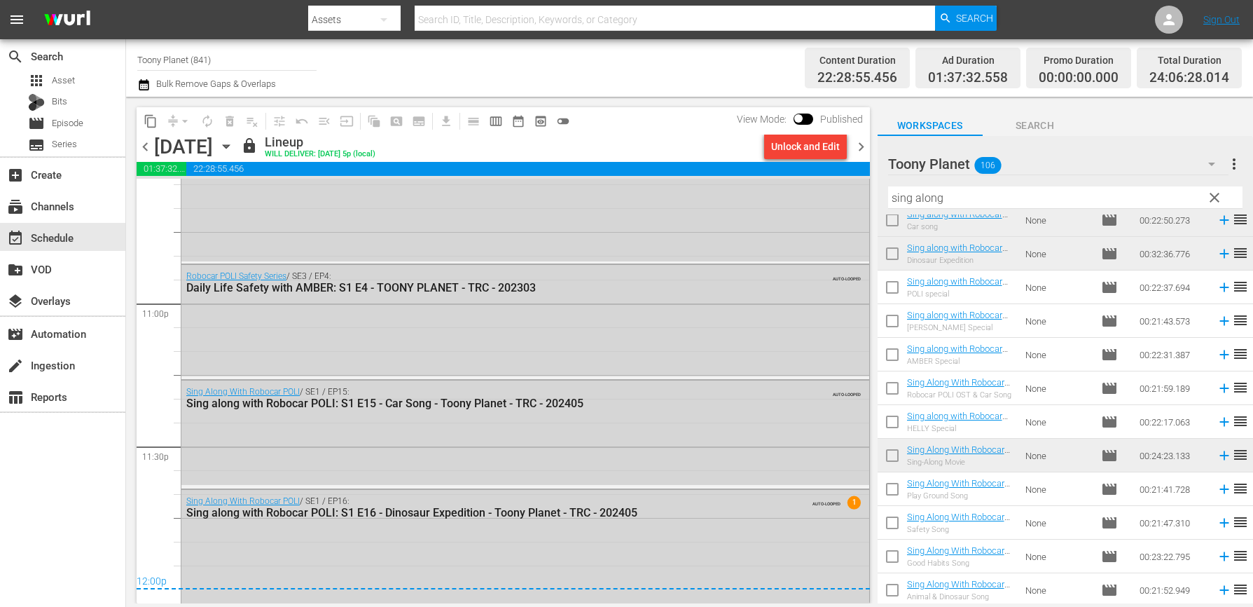
drag, startPoint x: 788, startPoint y: 301, endPoint x: 886, endPoint y: 277, distance: 101.1
click at [788, 301] on div "Robocar POLI Safety Series / SE3 / EP4: Daily Life Safety with AMBER: S1 E4 - T…" at bounding box center [525, 320] width 688 height 111
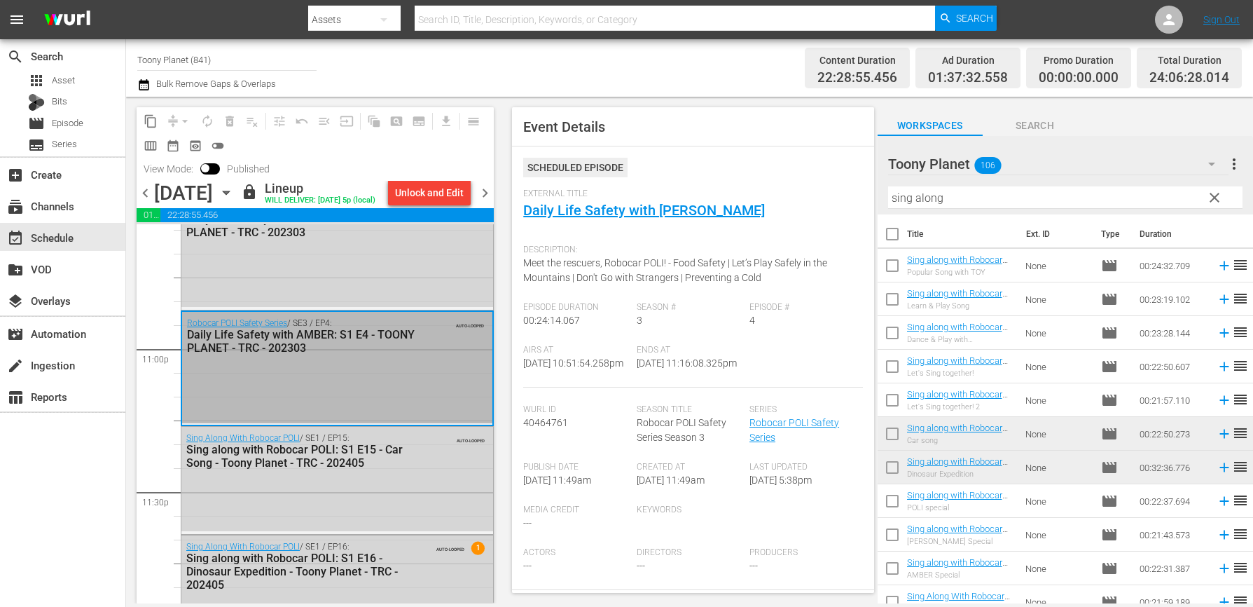
scroll to position [316, 0]
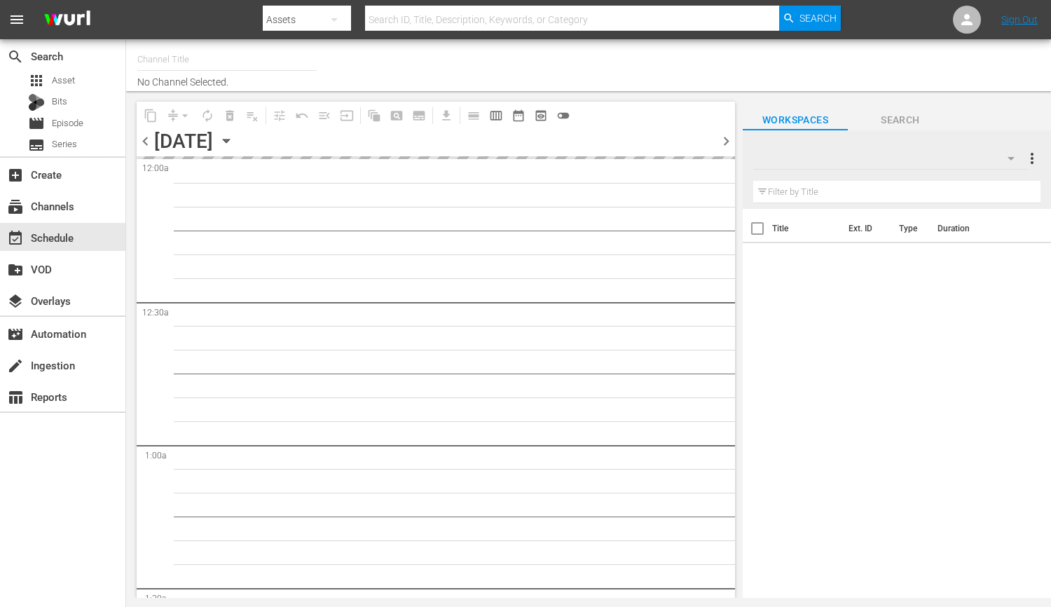
type input "Toony Planet (841)"
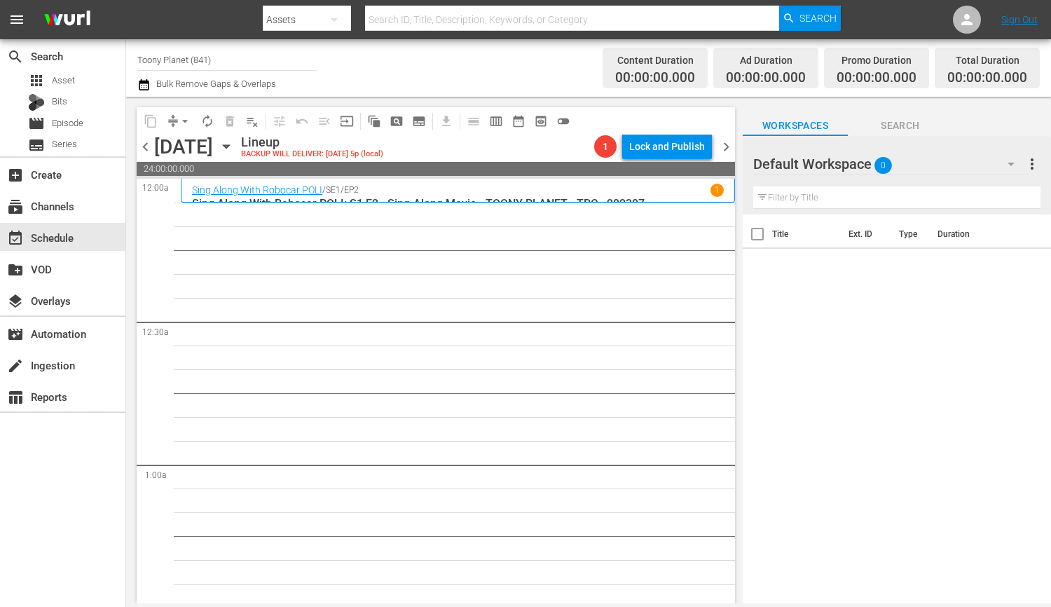
click at [935, 202] on input "text" at bounding box center [896, 197] width 287 height 22
click at [939, 160] on div "Default Workspace 0" at bounding box center [890, 163] width 275 height 39
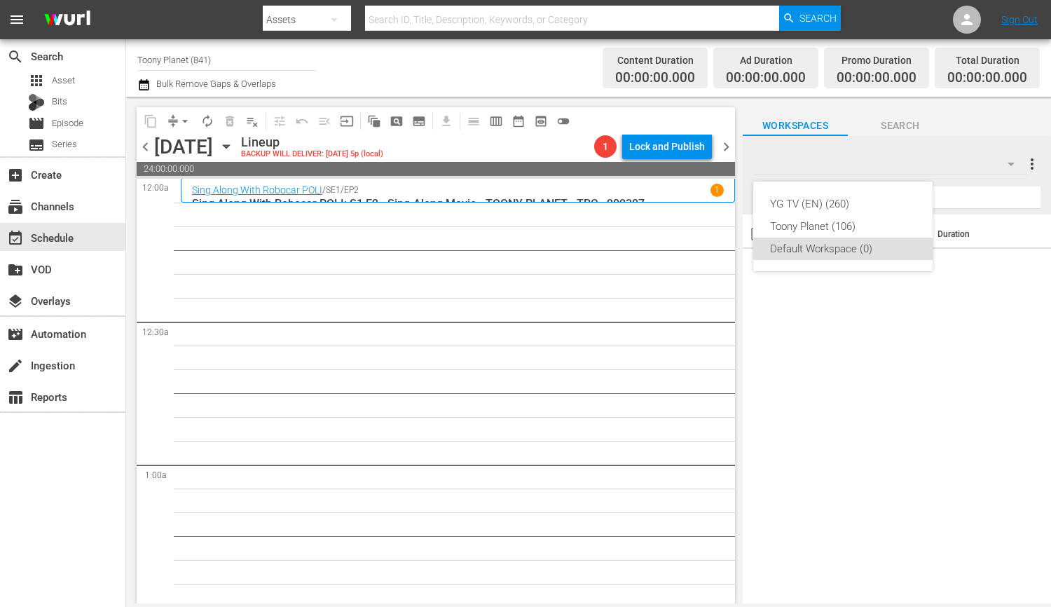
click at [929, 162] on div "YG TV (EN) (260) Toony Planet (106) Default Workspace (0)" at bounding box center [525, 303] width 1051 height 607
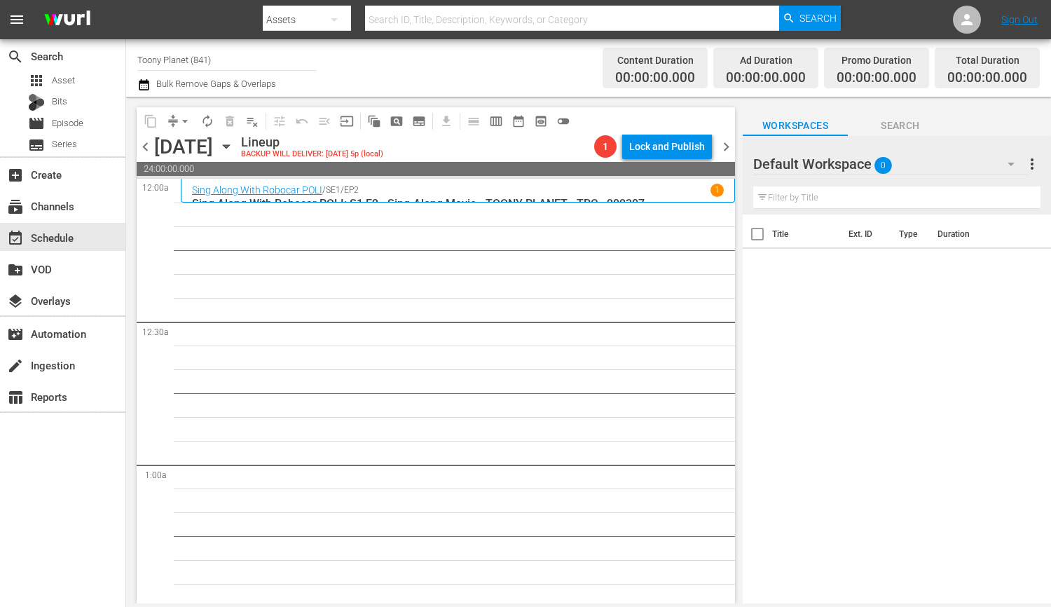
click at [921, 162] on div "YG TV (EN) (260) Toony Planet (106) Default Workspace (0)" at bounding box center [525, 303] width 1051 height 607
click at [882, 174] on hr at bounding box center [890, 174] width 275 height 1
click at [915, 169] on div "Default Workspace 0" at bounding box center [890, 163] width 275 height 39
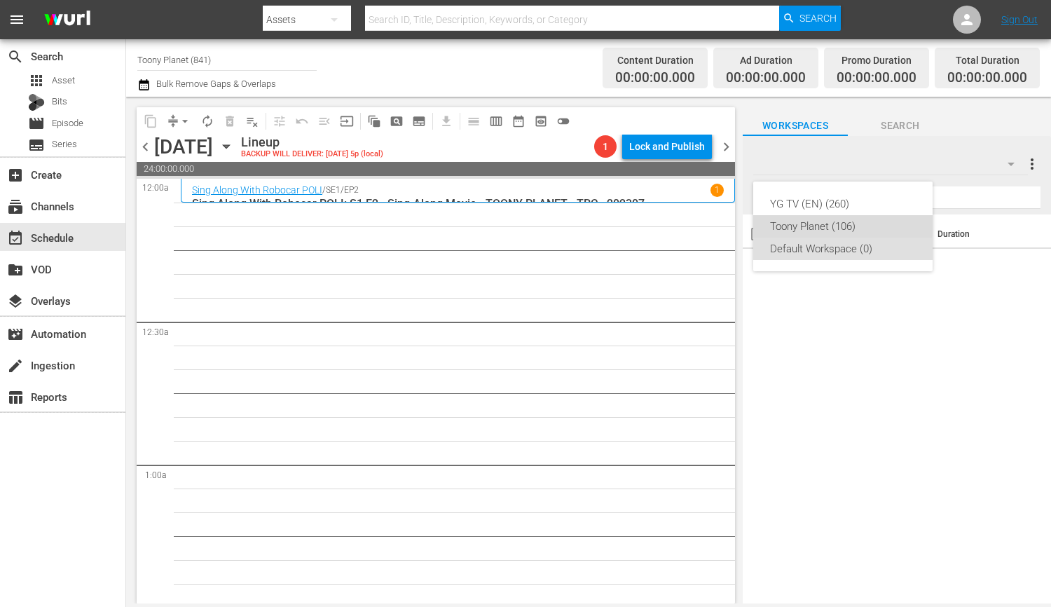
drag, startPoint x: 840, startPoint y: 224, endPoint x: 733, endPoint y: 127, distance: 144.3
click at [840, 224] on div "Toony Planet (106)" at bounding box center [843, 226] width 146 height 22
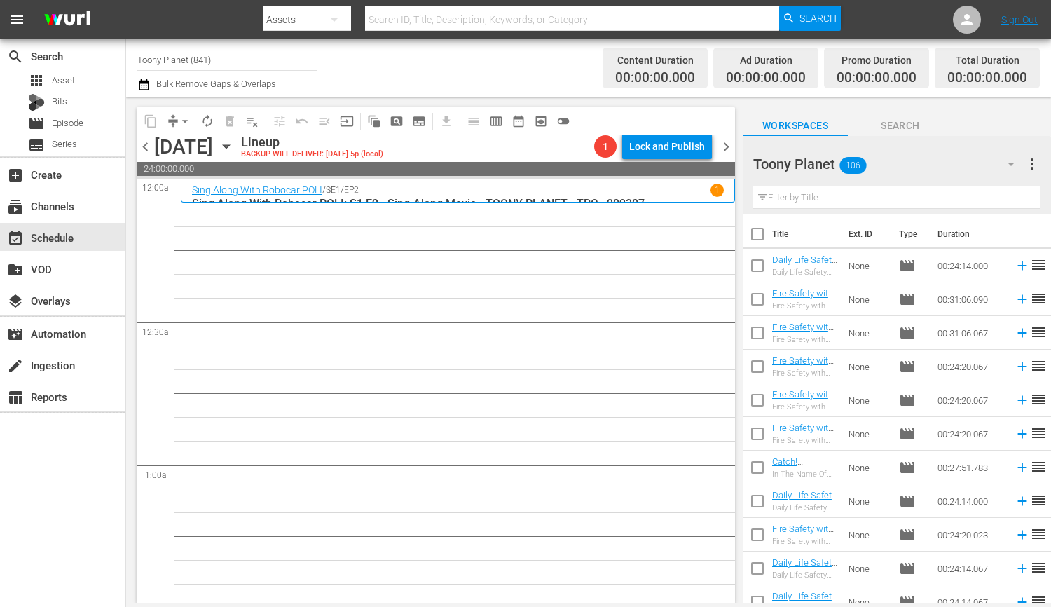
click at [826, 199] on input "text" at bounding box center [896, 197] width 287 height 22
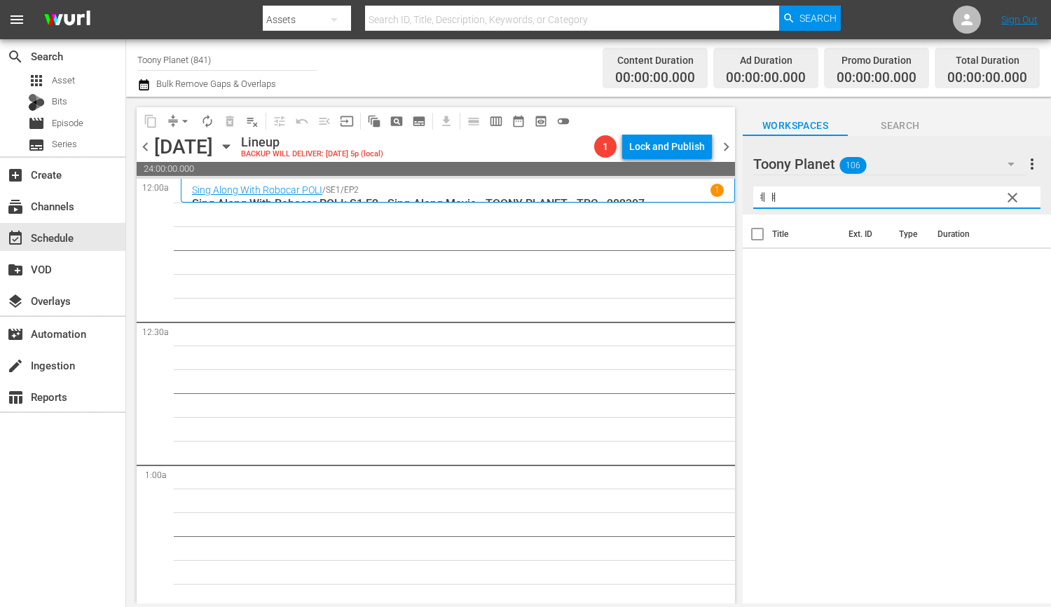
type input "ㅖ"
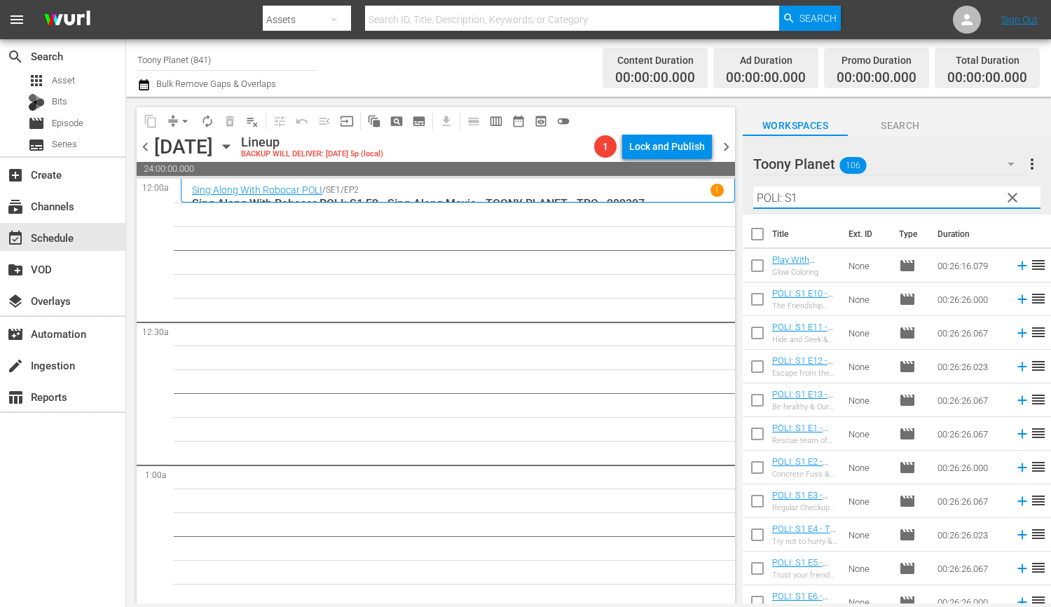
type input "POLI: S1"
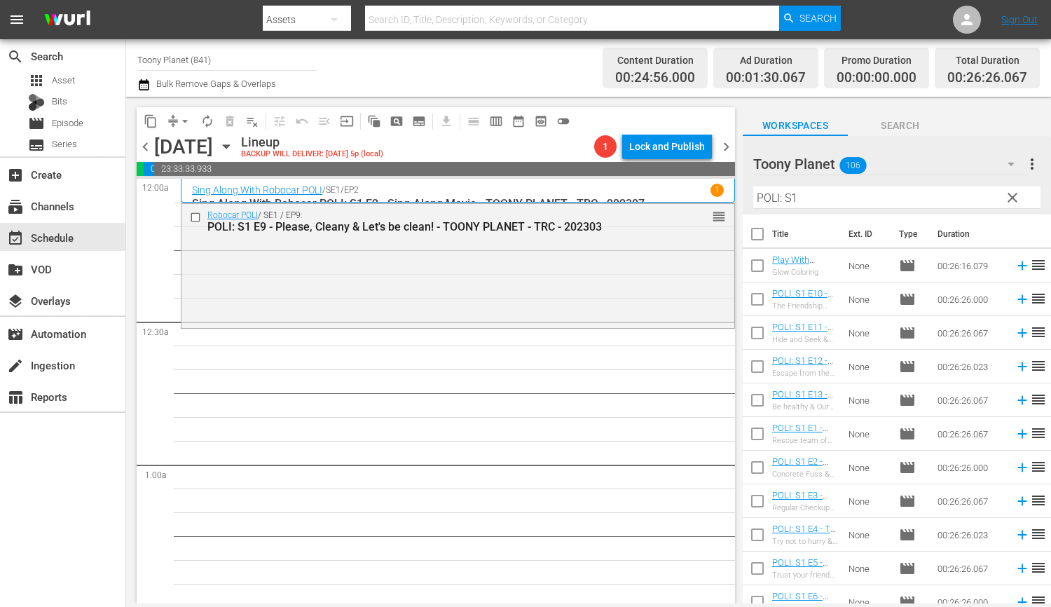
click at [445, 284] on div "Robocar POLI / SE1 / EP9: POLI: S1 E9 - Please, Cleany & Let's be clean! - TOON…" at bounding box center [457, 265] width 553 height 122
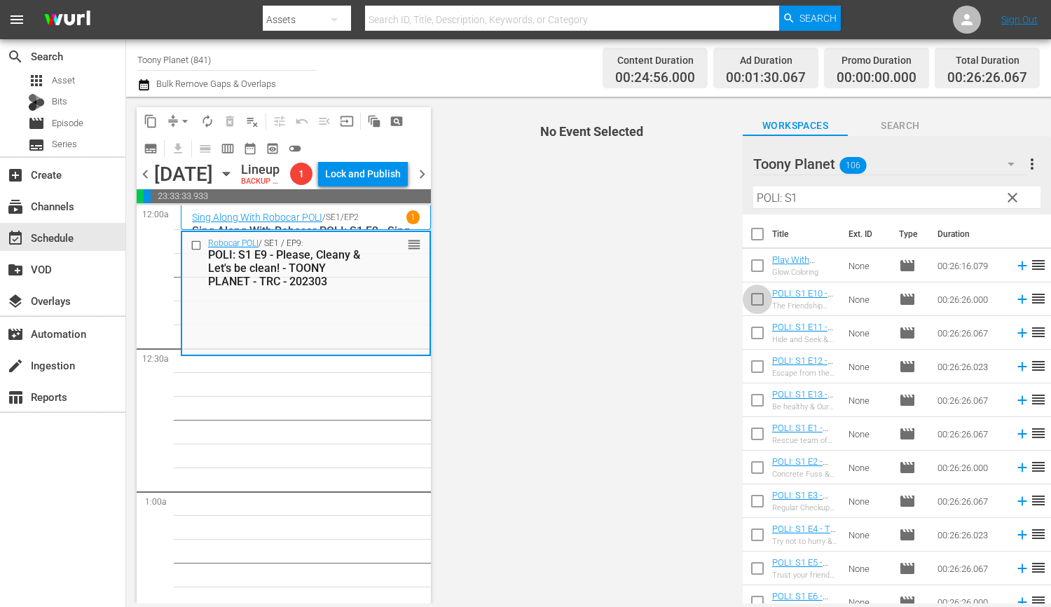
click at [748, 291] on input "checkbox" at bounding box center [756, 301] width 29 height 29
checkbox input "true"
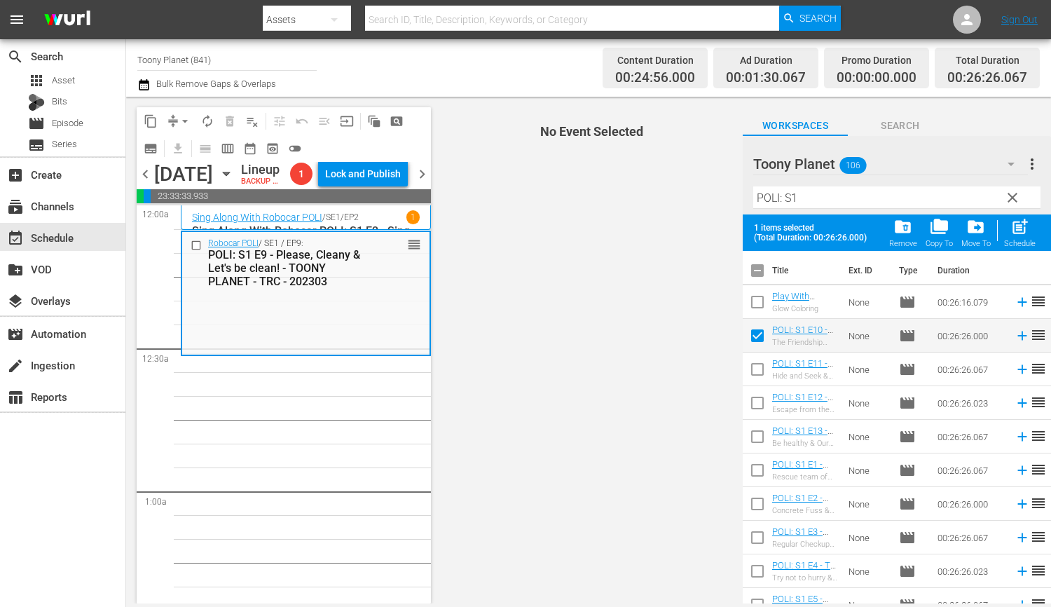
click at [755, 368] on input "checkbox" at bounding box center [756, 371] width 29 height 29
checkbox input "true"
click at [752, 406] on input "checkbox" at bounding box center [756, 405] width 29 height 29
checkbox input "true"
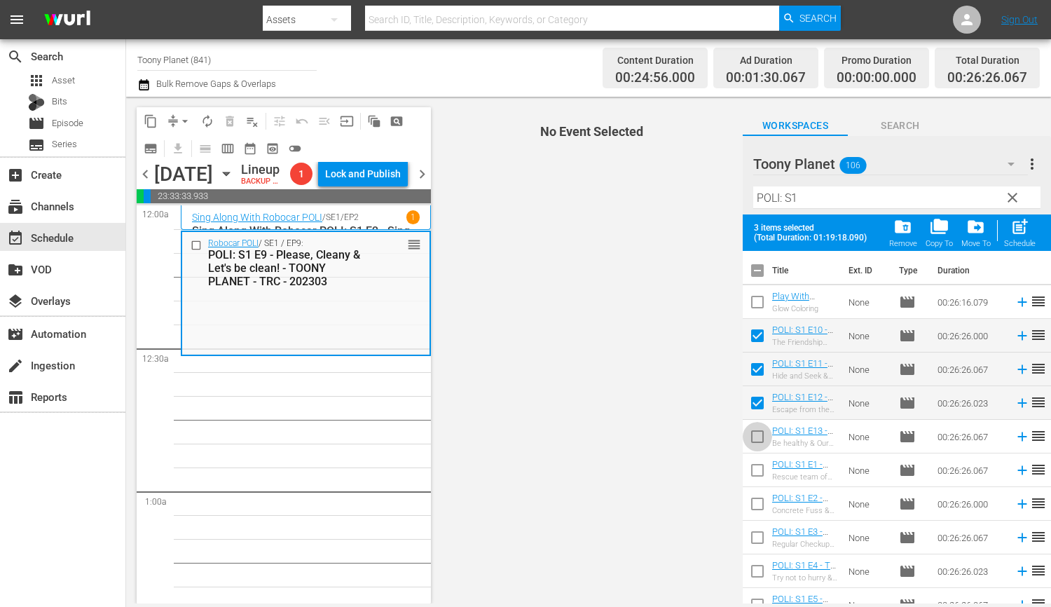
drag, startPoint x: 754, startPoint y: 440, endPoint x: 880, endPoint y: 349, distance: 155.5
click at [754, 440] on input "checkbox" at bounding box center [756, 438] width 29 height 29
checkbox input "true"
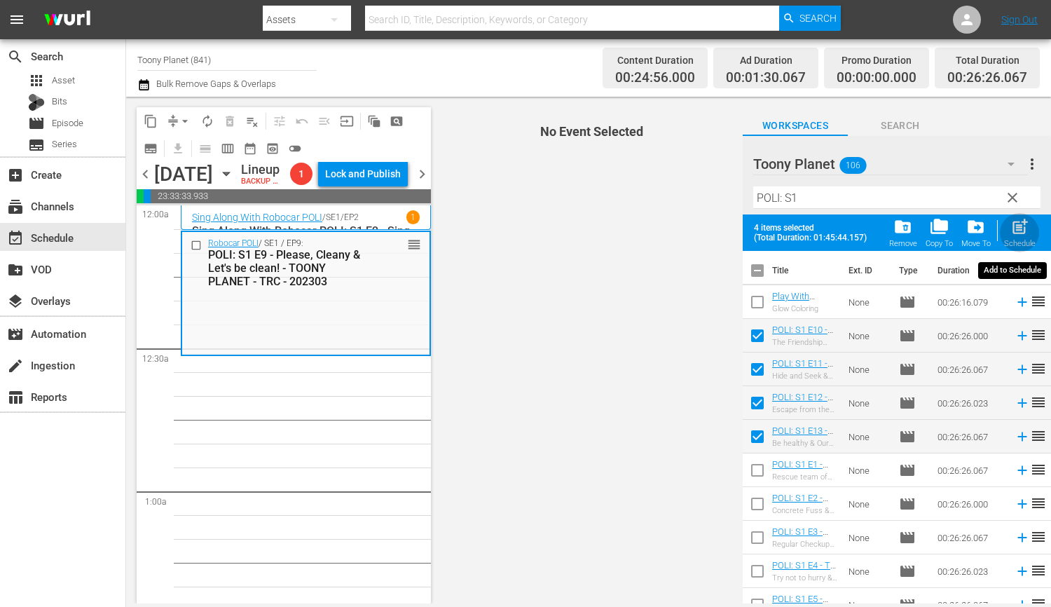
click at [1011, 233] on span "post_add" at bounding box center [1019, 226] width 19 height 19
checkbox input "false"
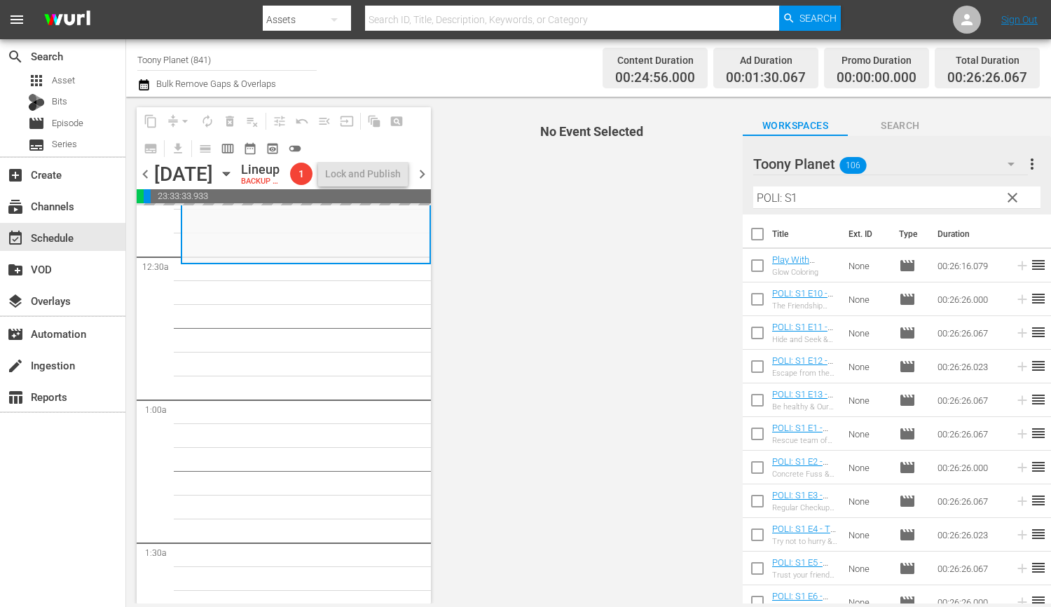
scroll to position [118, 0]
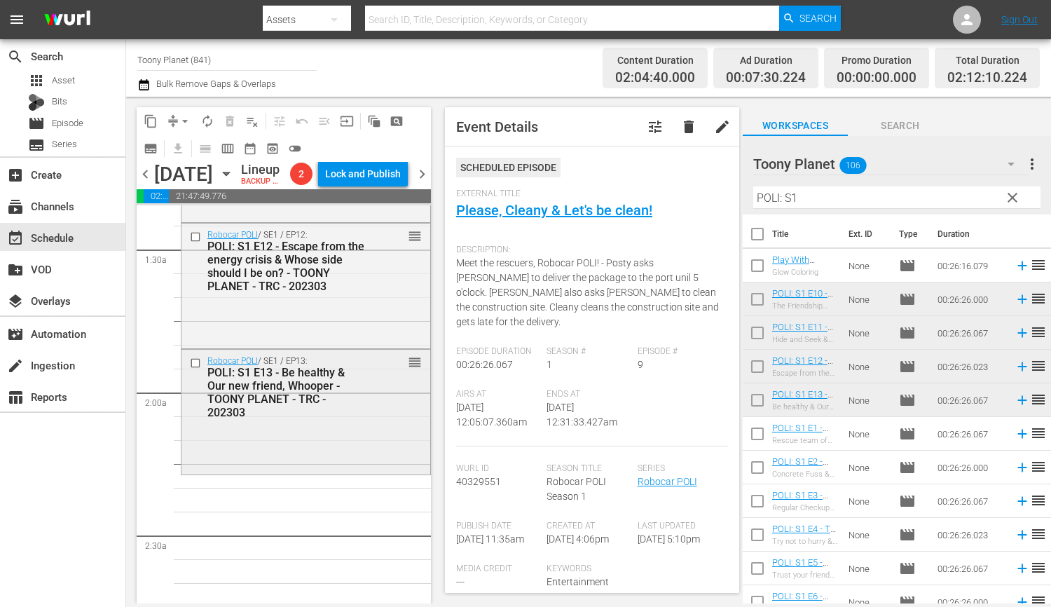
click at [336, 455] on div "Robocar POLI / SE1 / EP13: POLI: S1 E13 - Be healthy & Our new friend, Whooper …" at bounding box center [305, 410] width 249 height 122
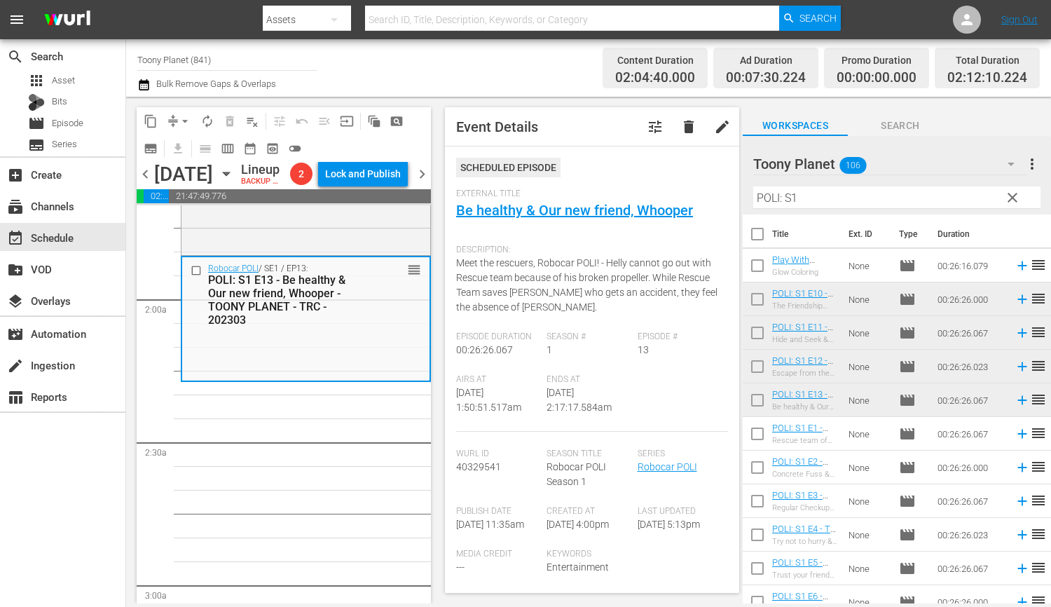
scroll to position [478, 0]
click at [813, 205] on input "POLI: S1" at bounding box center [896, 197] width 287 height 22
drag, startPoint x: 838, startPoint y: 196, endPoint x: 700, endPoint y: 187, distance: 137.6
click at [700, 187] on div "content_copy compress arrow_drop_down autorenew_outlined delete_forever_outline…" at bounding box center [588, 350] width 925 height 506
type input "ㄴ"
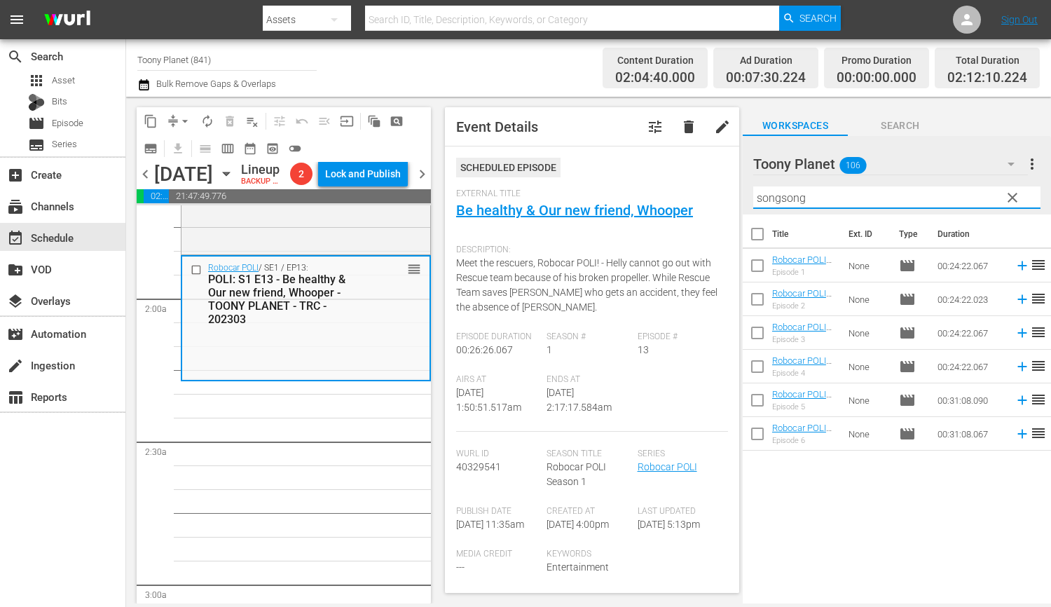
drag, startPoint x: 741, startPoint y: 187, endPoint x: 698, endPoint y: 174, distance: 44.5
click at [740, 187] on div "content_copy compress arrow_drop_down autorenew_outlined delete_forever_outline…" at bounding box center [588, 350] width 925 height 506
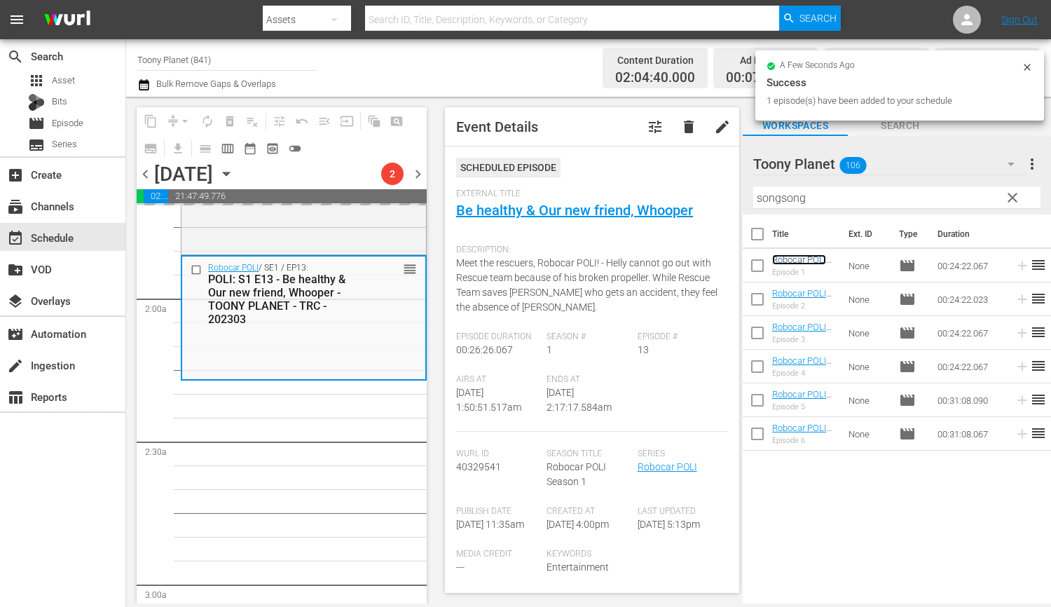
drag, startPoint x: 819, startPoint y: 257, endPoint x: 380, endPoint y: 18, distance: 499.6
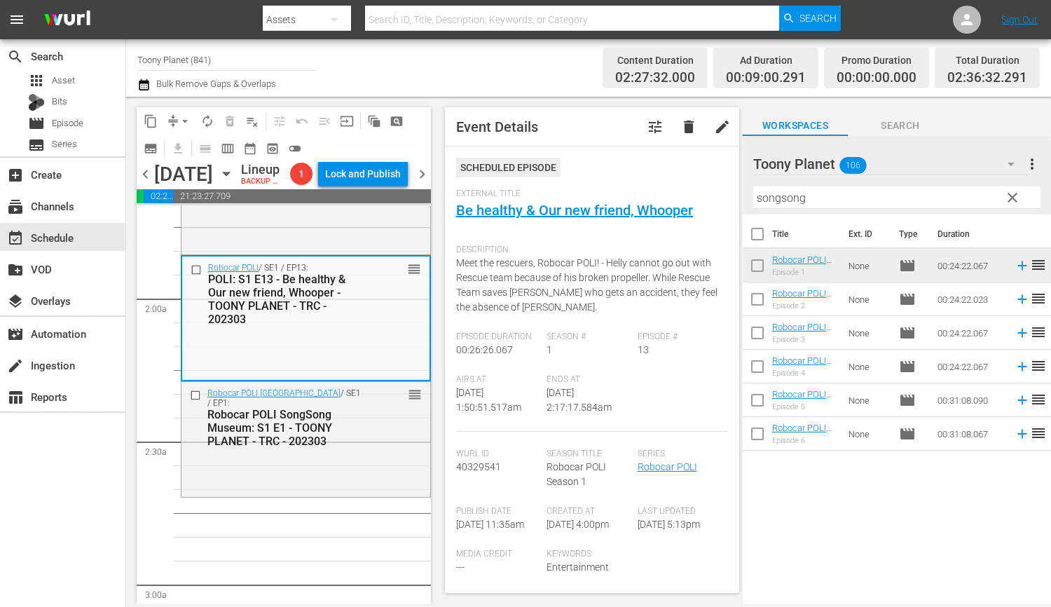
drag, startPoint x: 776, startPoint y: 199, endPoint x: 676, endPoint y: 184, distance: 101.3
click at [684, 191] on div "content_copy compress arrow_drop_down autorenew_outlined delete_forever_outline…" at bounding box center [588, 350] width 925 height 506
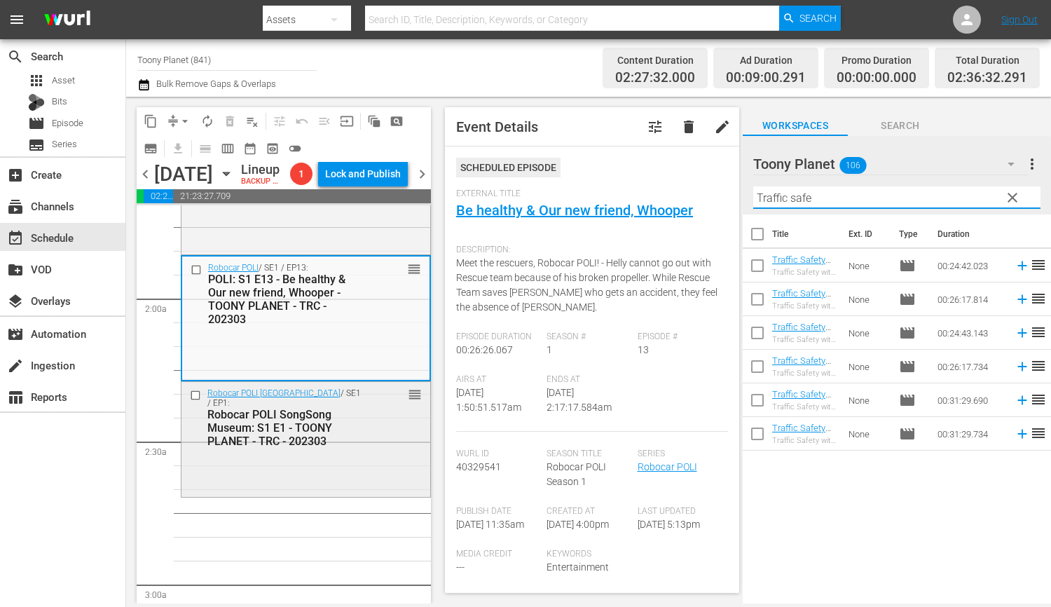
click at [361, 441] on div "Robocar POLI SongSong Museum: S1 E1 - TOONY PLANET - TRC - 202303" at bounding box center [285, 428] width 157 height 40
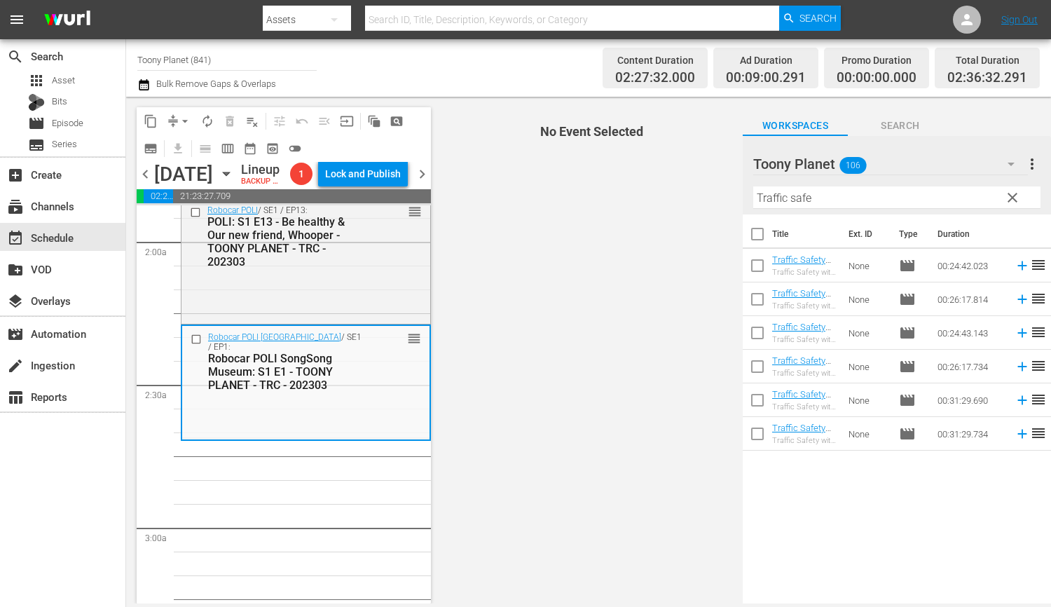
scroll to position [551, 0]
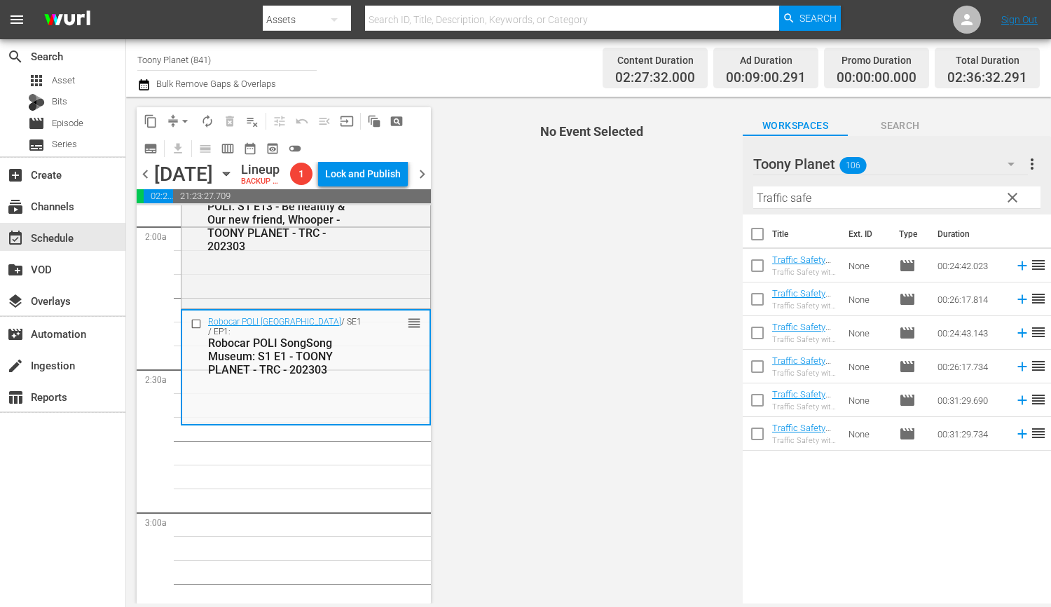
click at [877, 526] on div "Title Ext. ID Type Duration Traffic Safety with POLI: S1 E1 - TOONY PLANET - TR…" at bounding box center [896, 409] width 308 height 391
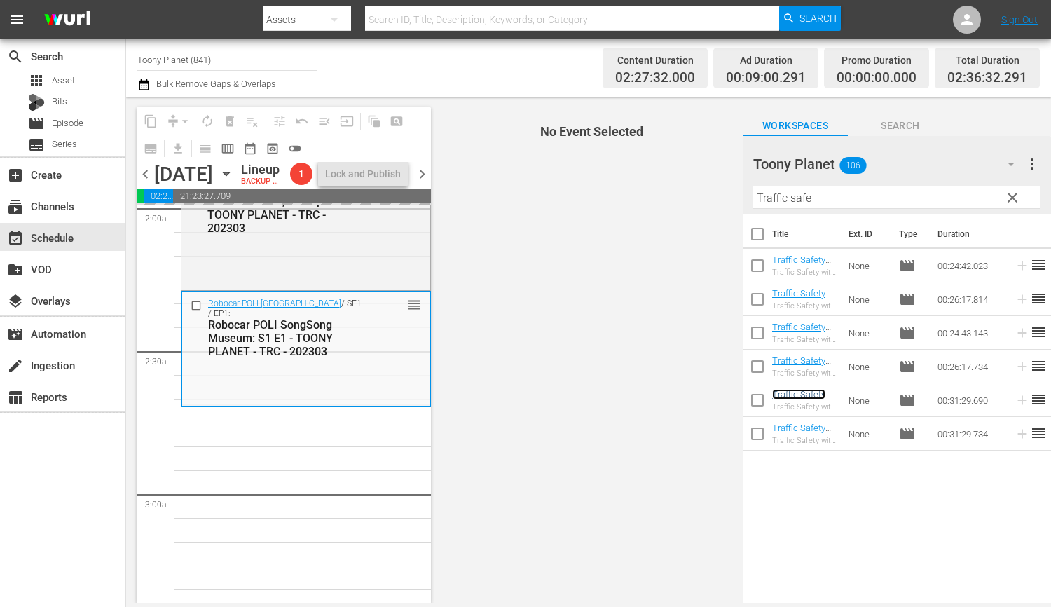
scroll to position [577, 0]
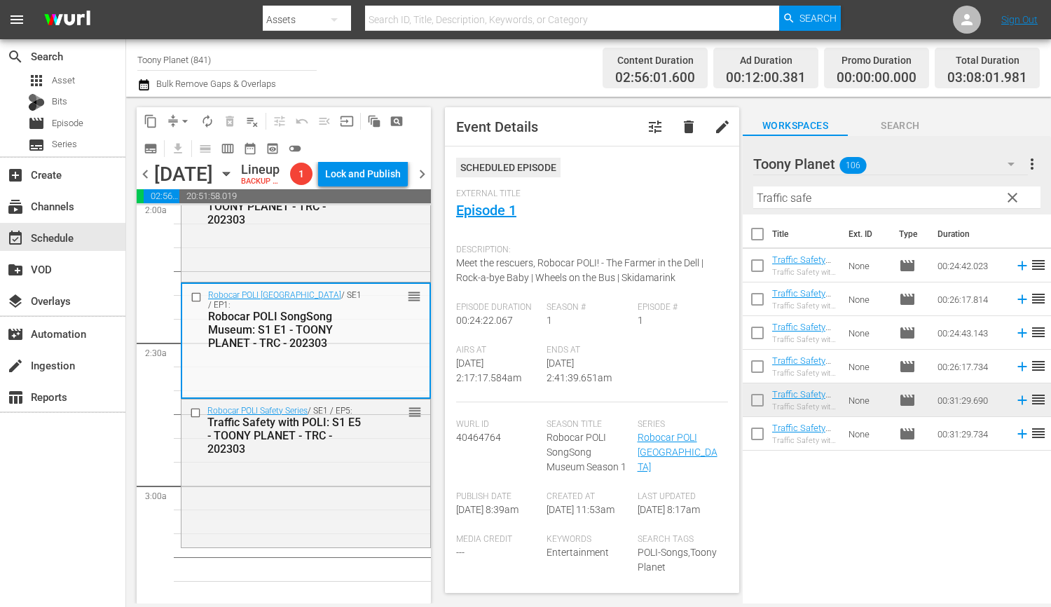
drag, startPoint x: 805, startPoint y: 395, endPoint x: 1023, endPoint y: 482, distance: 235.1
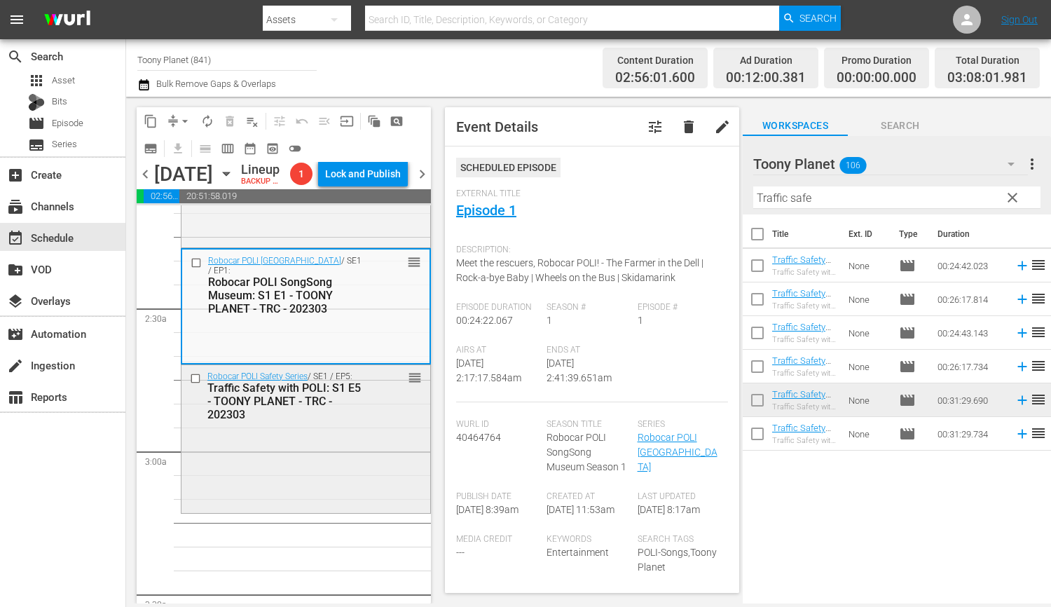
click at [358, 455] on div "Robocar POLI Safety Series / SE1 / EP5: Traffic Safety with POLI: S1 E5 - TOONY…" at bounding box center [305, 438] width 249 height 146
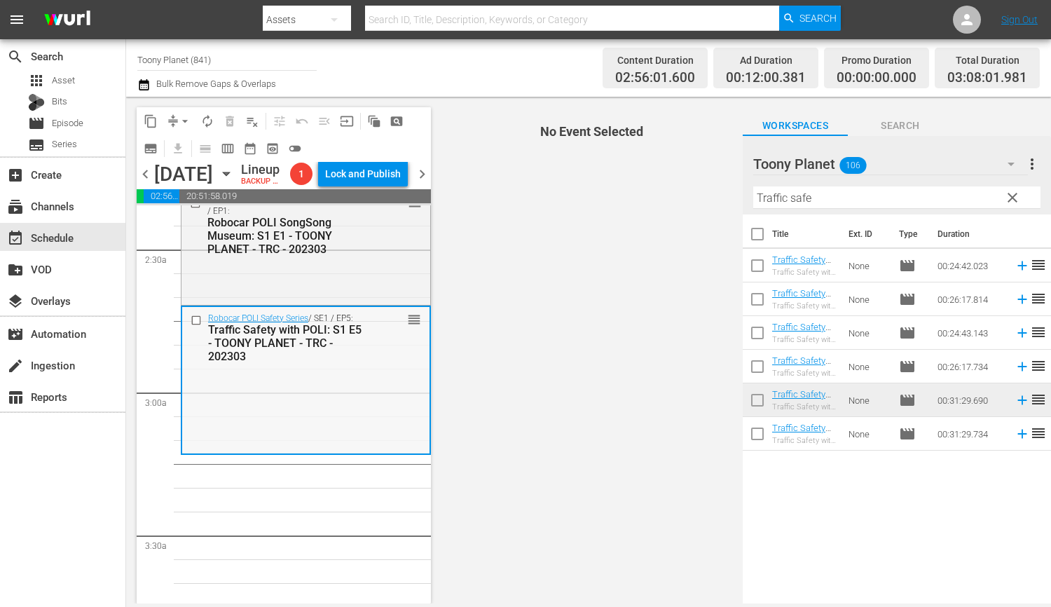
scroll to position [684, 0]
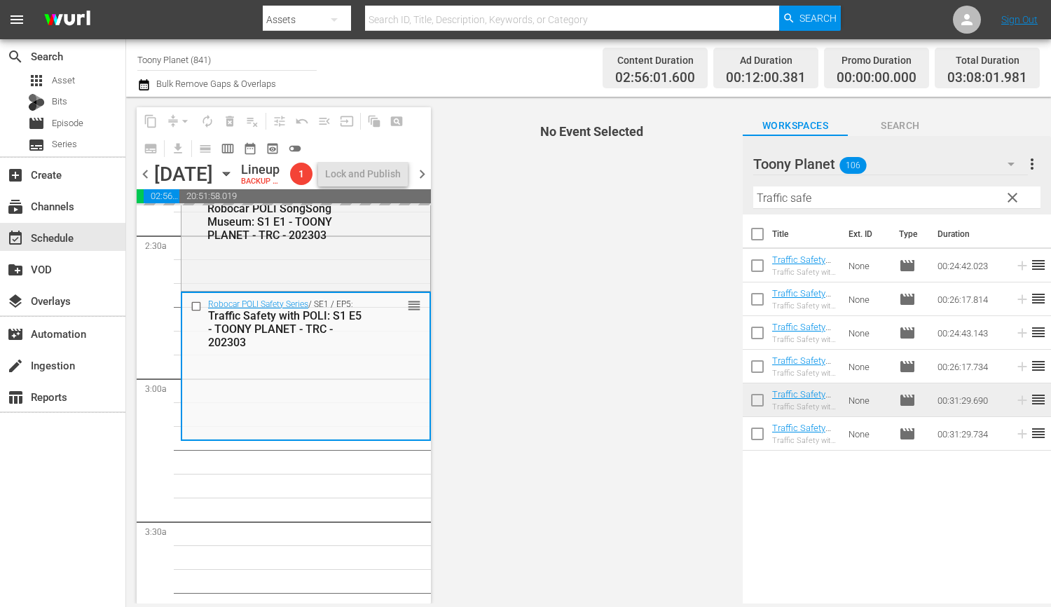
drag, startPoint x: 794, startPoint y: 434, endPoint x: 748, endPoint y: 0, distance: 436.0
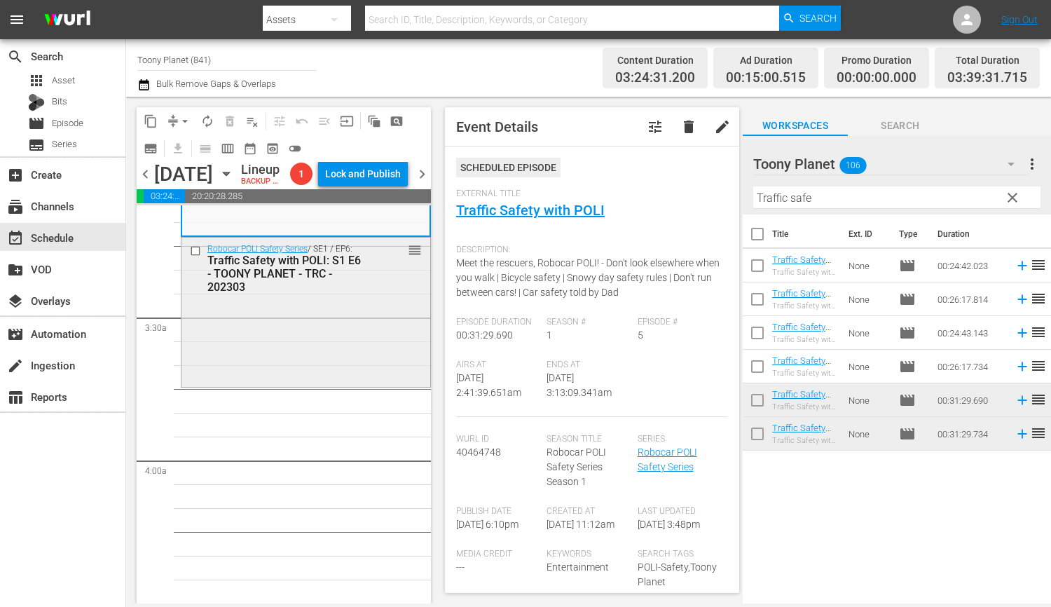
click at [342, 381] on div "Robocar POLI Safety Series / SE1 / EP6: Traffic Safety with POLI: S1 E6 - TOONY…" at bounding box center [305, 310] width 249 height 146
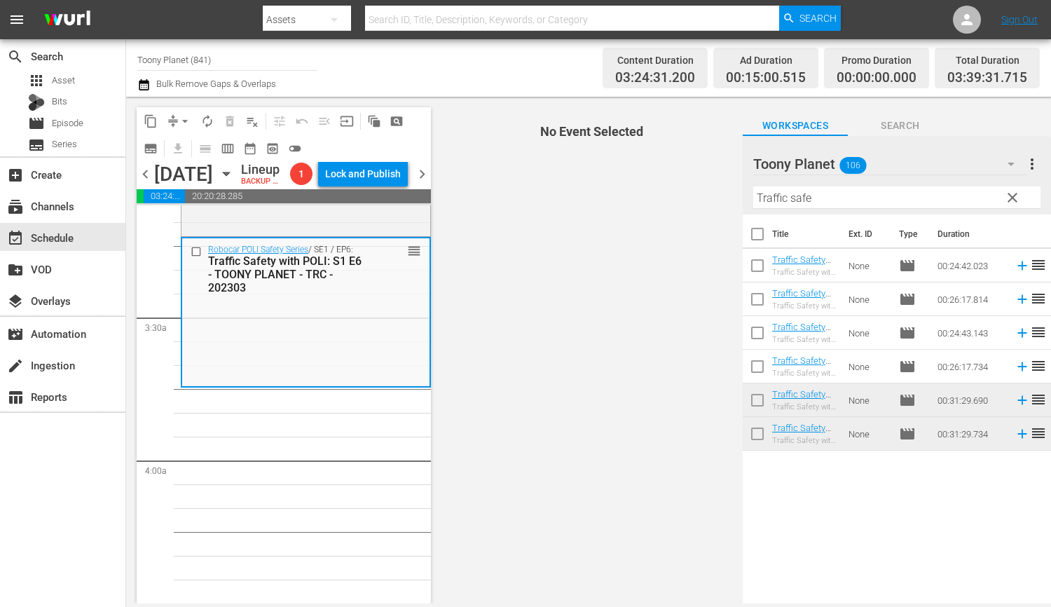
scroll to position [705, 0]
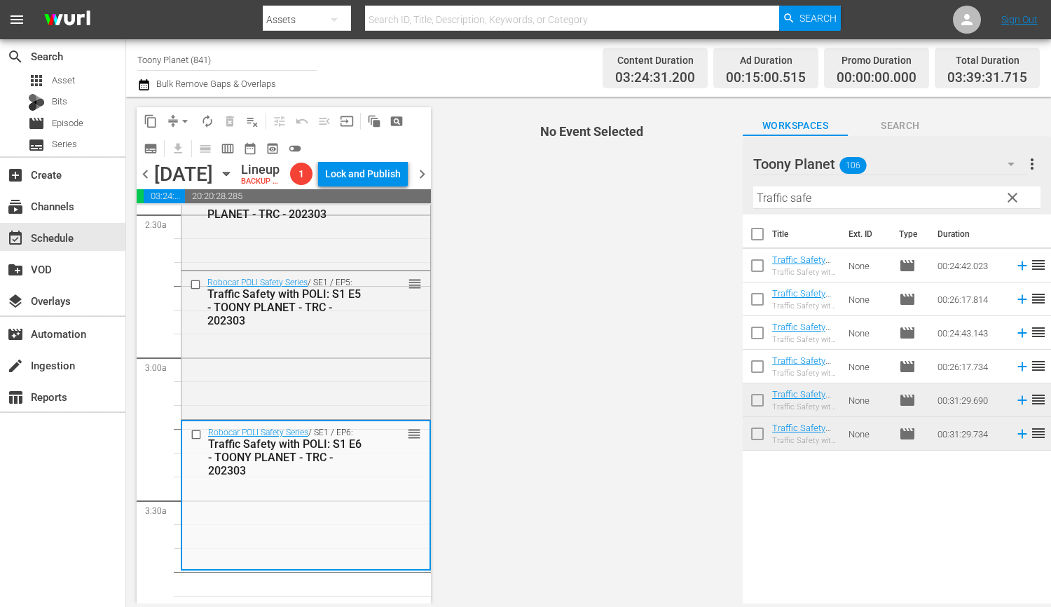
drag, startPoint x: 824, startPoint y: 192, endPoint x: 701, endPoint y: 194, distance: 122.6
click at [723, 194] on div "content_copy compress arrow_drop_down autorenew_outlined delete_forever_outline…" at bounding box center [588, 350] width 925 height 506
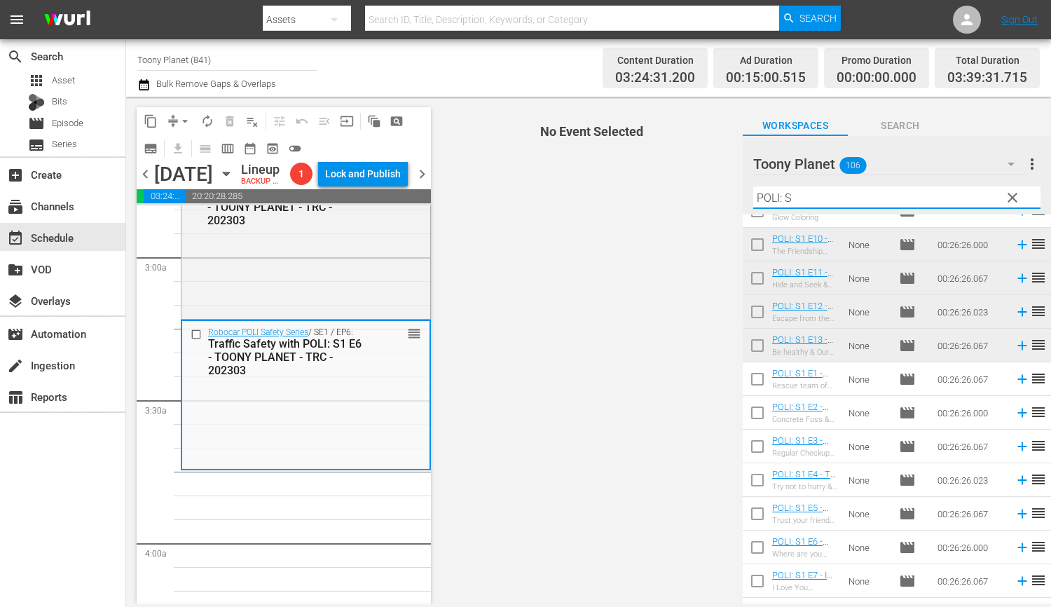
scroll to position [58, 0]
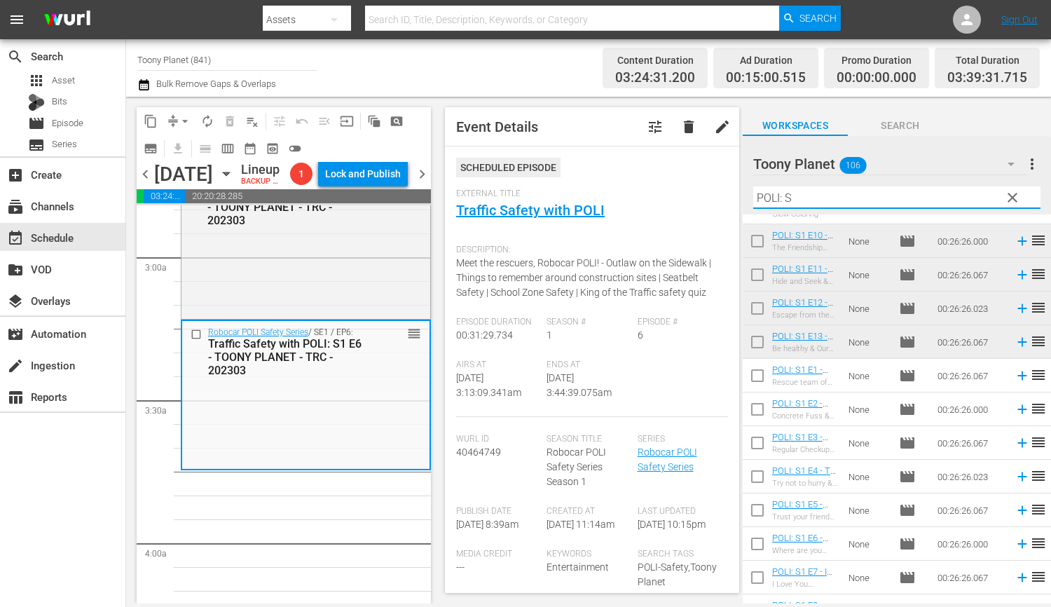
click at [634, 436] on div "Season Title Robocar POLI Safety Series Season 1" at bounding box center [591, 470] width 90 height 72
click at [829, 200] on input "POLI: S" at bounding box center [896, 197] width 287 height 22
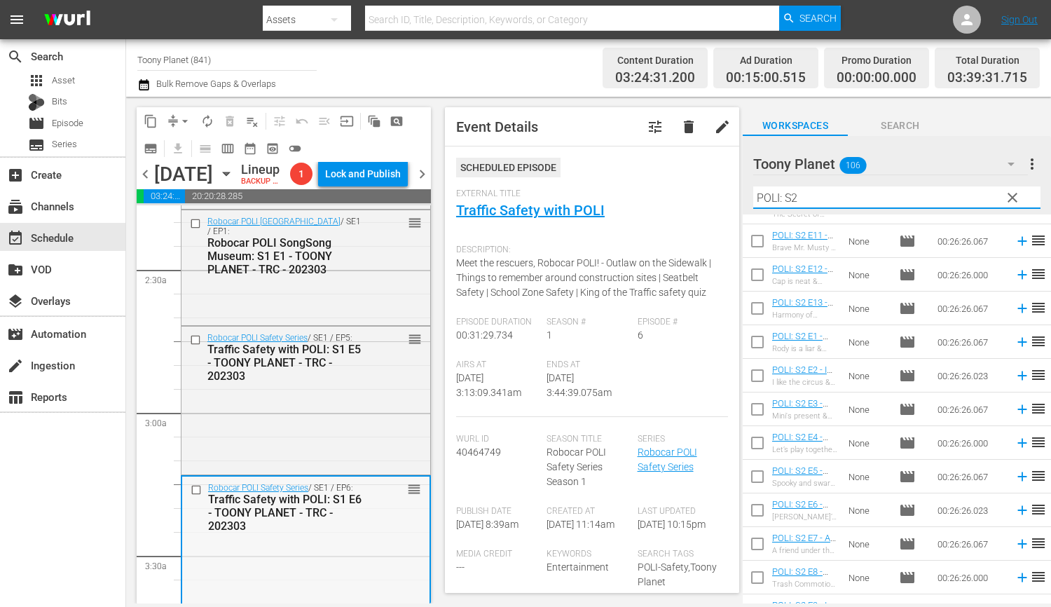
scroll to position [937, 0]
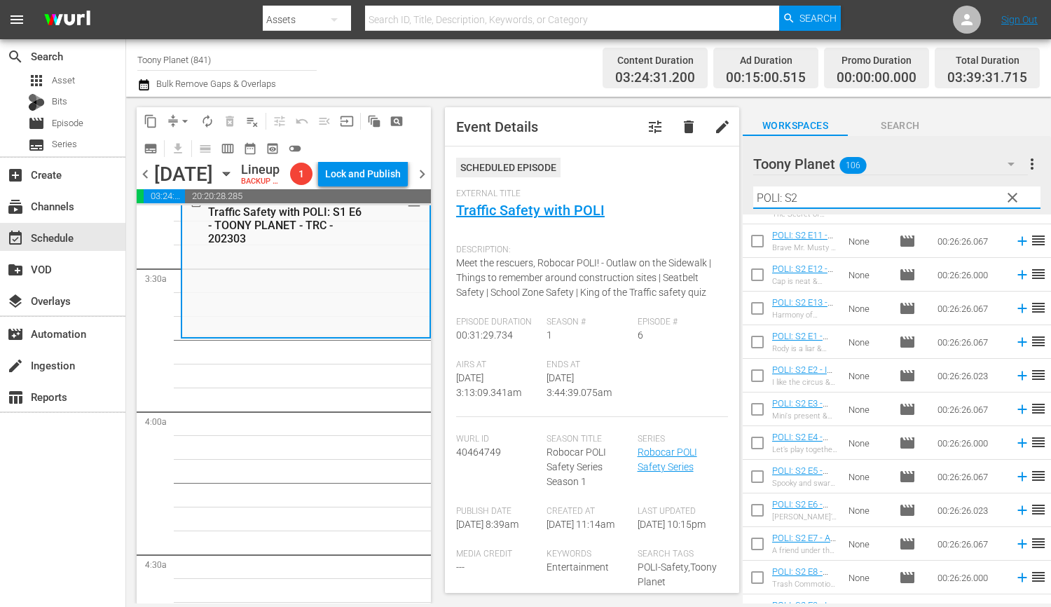
type input "POLI: S2"
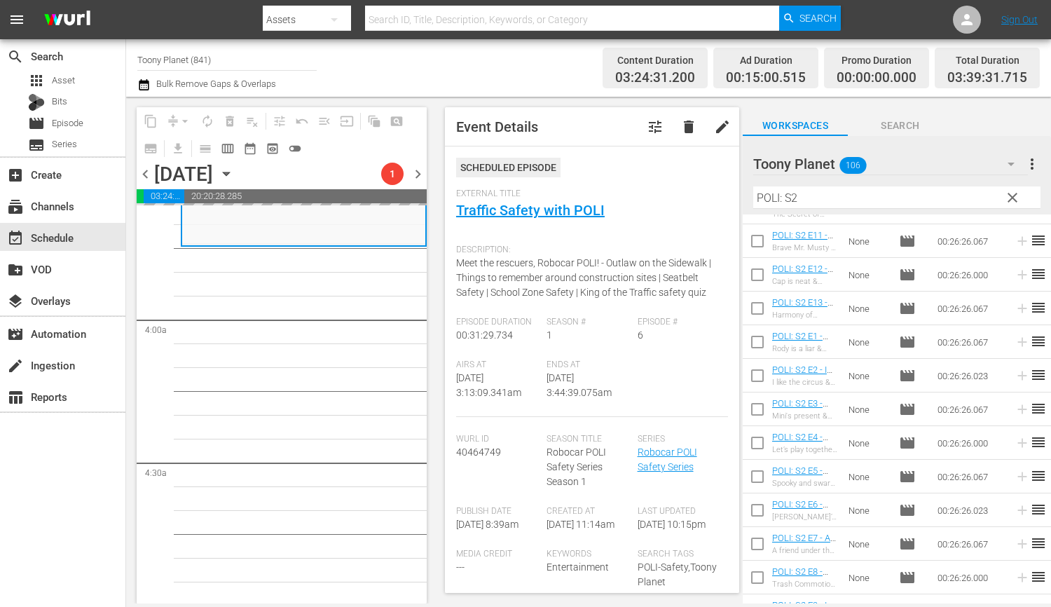
scroll to position [1030, 0]
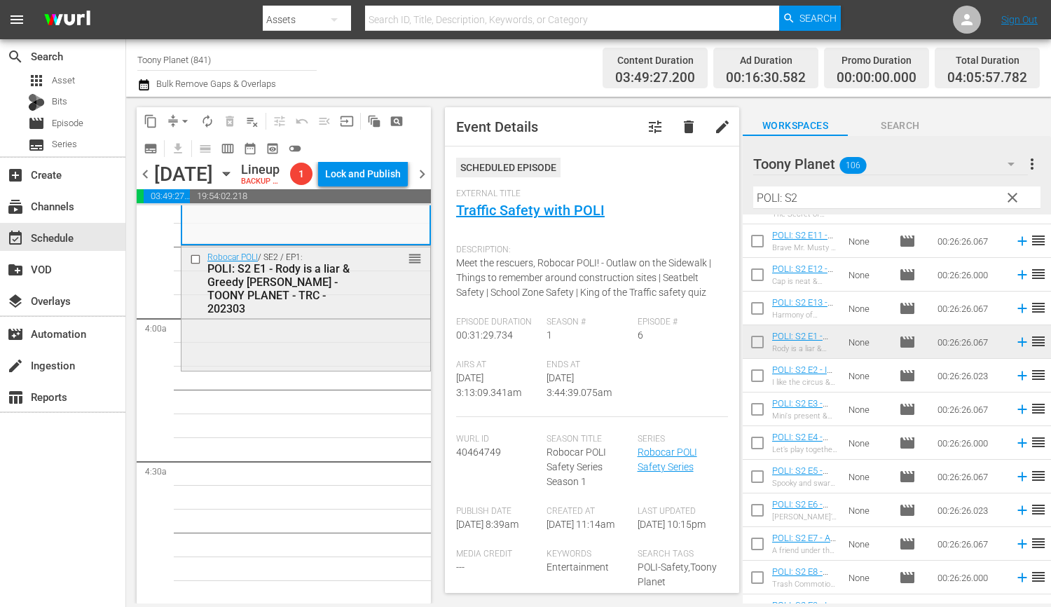
click at [350, 340] on div "Robocar POLI / SE2 / EP1: POLI: S2 E1 - Rody is a liar & Greedy Mr. Wheeler - T…" at bounding box center [305, 307] width 249 height 122
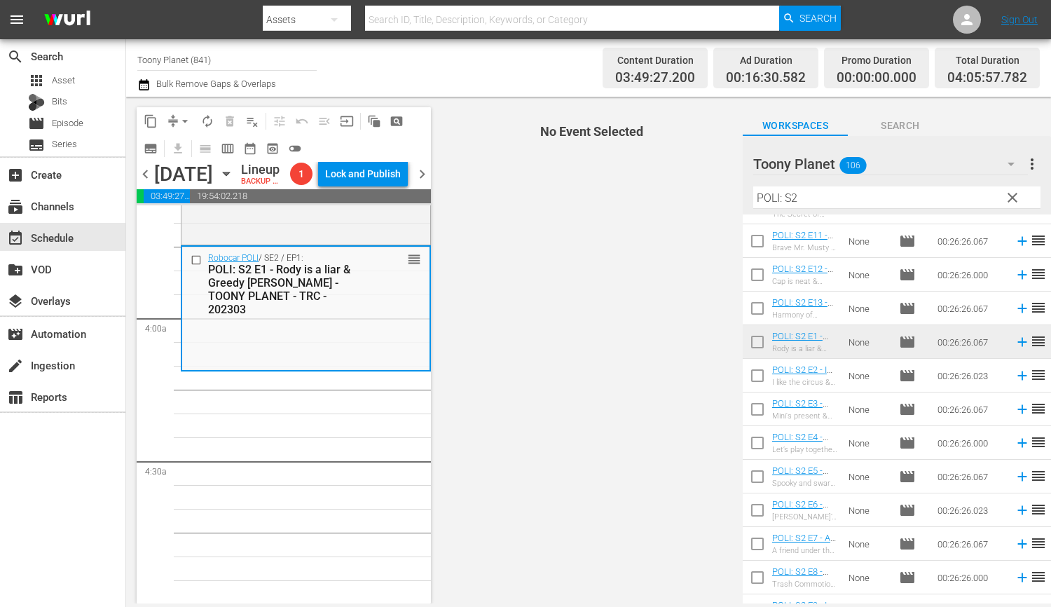
click at [756, 376] on input "checkbox" at bounding box center [756, 378] width 29 height 29
checkbox input "true"
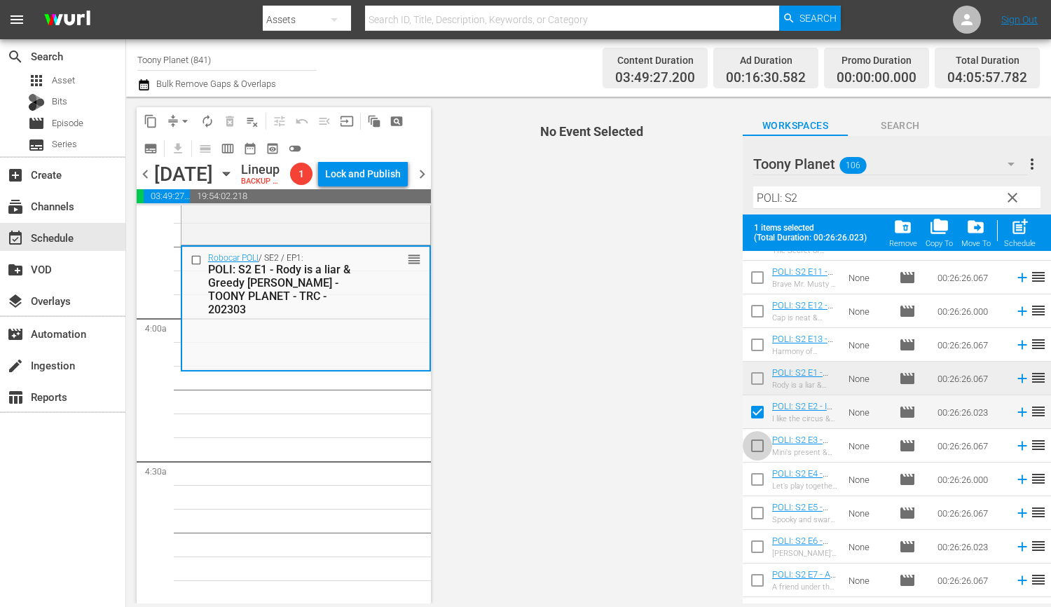
click at [754, 457] on input "checkbox" at bounding box center [756, 448] width 29 height 29
checkbox input "true"
click at [755, 489] on input "checkbox" at bounding box center [756, 481] width 29 height 29
checkbox input "true"
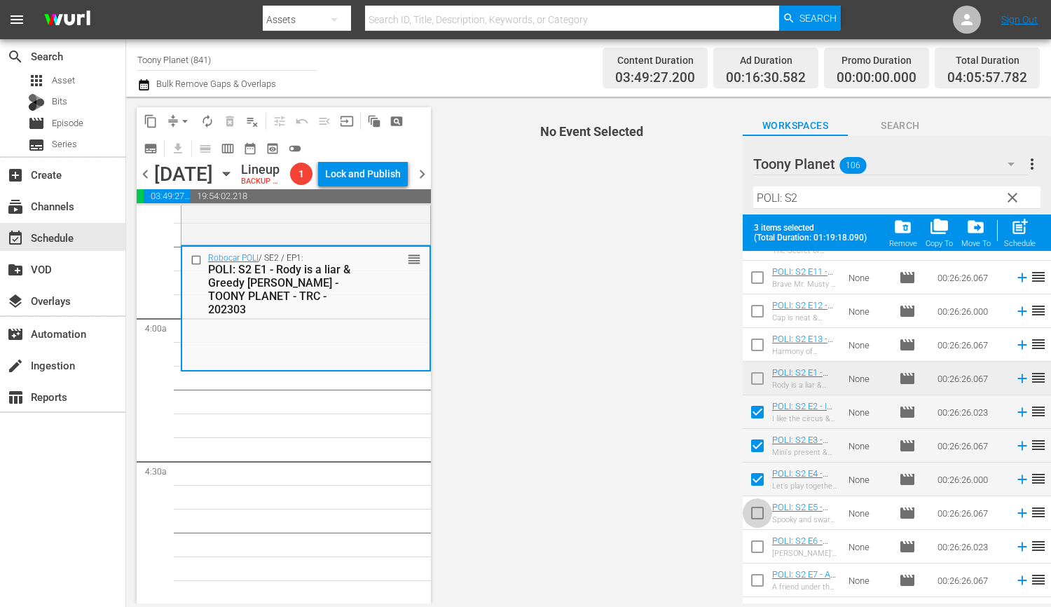
click at [756, 507] on input "checkbox" at bounding box center [756, 515] width 29 height 29
checkbox input "true"
click at [1018, 238] on div "post_add Schedule" at bounding box center [1020, 232] width 32 height 31
checkbox input "false"
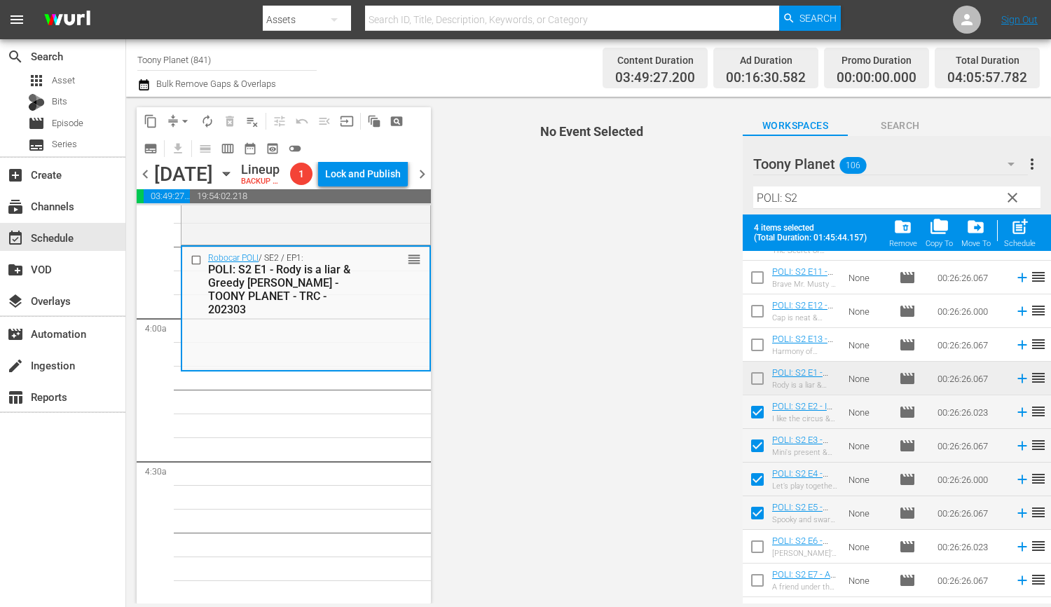
checkbox input "false"
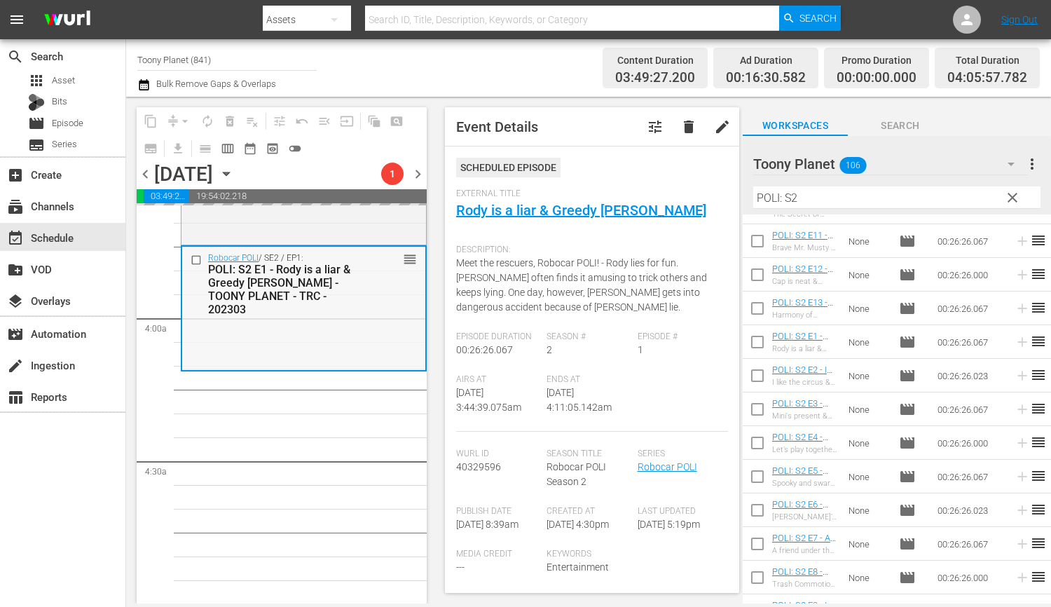
click at [346, 330] on div "Robocar POLI / SE2 / EP1: POLI: S2 E1 - Rody is a liar & Greedy Mr. Wheeler - T…" at bounding box center [303, 308] width 243 height 122
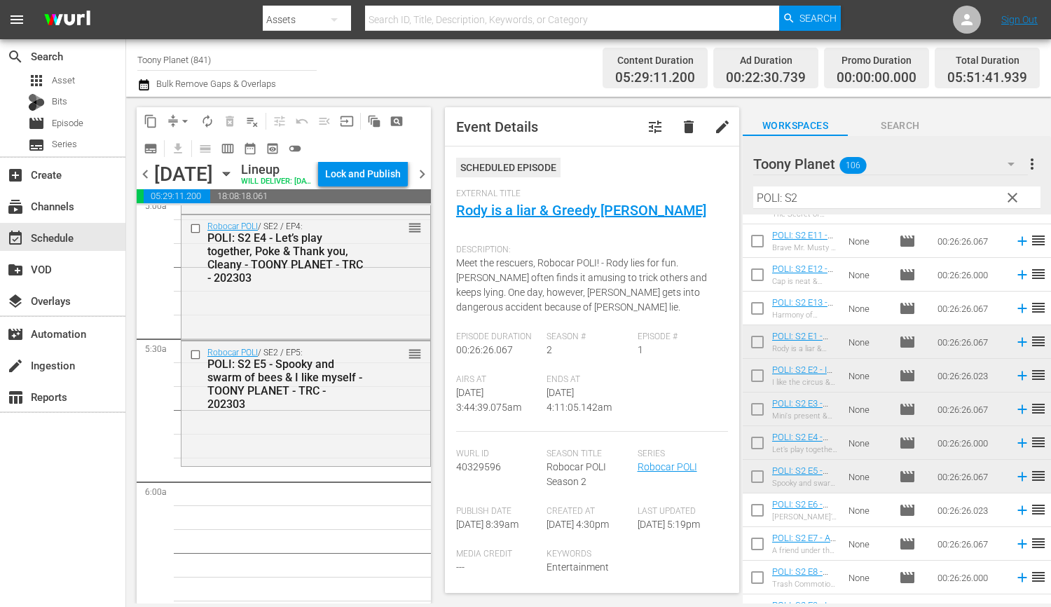
scroll to position [1441, 0]
click at [352, 408] on div "POLI: S2 E5 - Spooky and swarm of bees & I like myself - TOONY PLANET - TRC - 2…" at bounding box center [285, 380] width 157 height 53
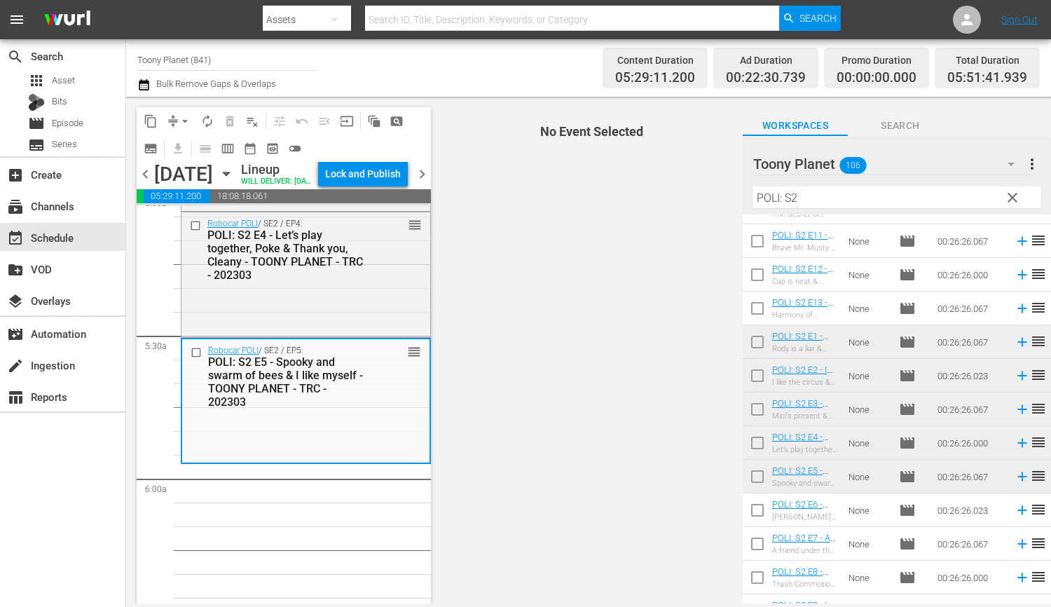
drag, startPoint x: 685, startPoint y: 189, endPoint x: 622, endPoint y: 186, distance: 63.1
click at [655, 189] on div "content_copy compress arrow_drop_down autorenew_outlined delete_forever_outline…" at bounding box center [588, 350] width 925 height 506
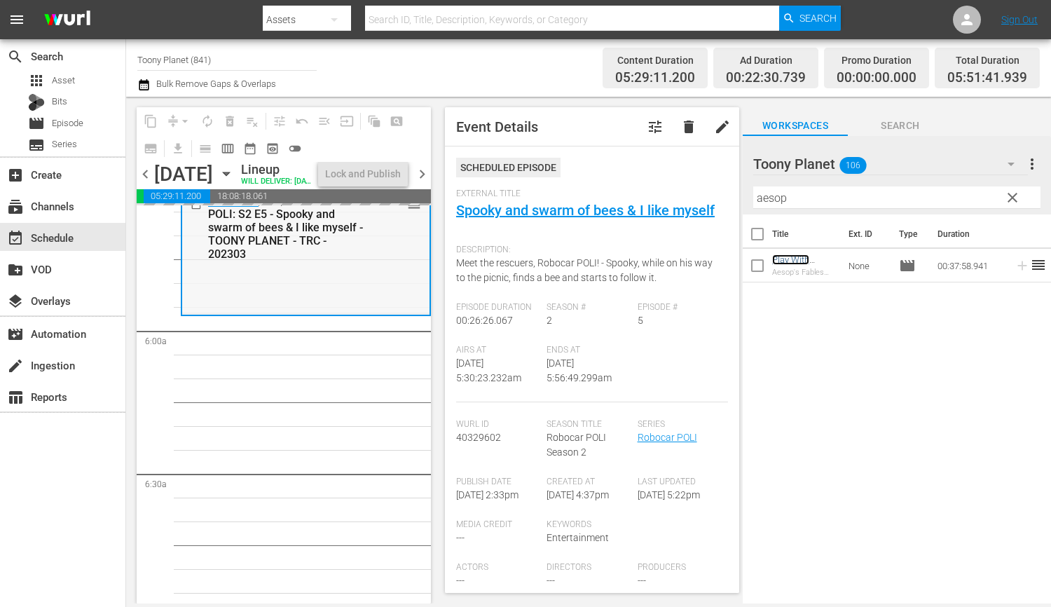
scroll to position [1588, 0]
drag, startPoint x: 791, startPoint y: 259, endPoint x: 359, endPoint y: 8, distance: 500.0
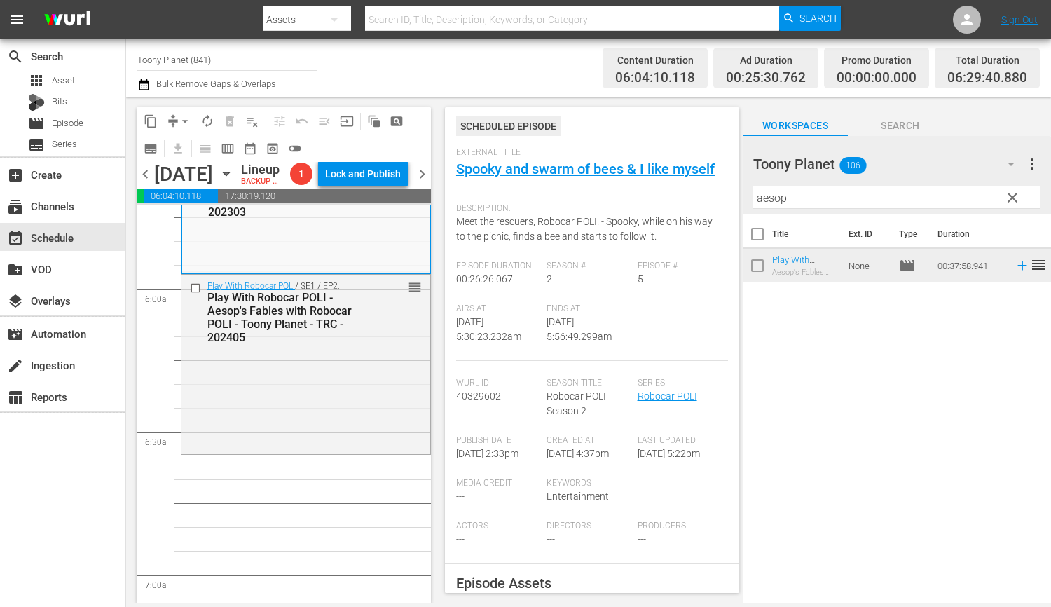
drag, startPoint x: 337, startPoint y: 367, endPoint x: 643, endPoint y: 320, distance: 309.6
click at [337, 349] on div "Play With Robocar POLI / SE1 / EP2: Play With Robocar POLI - Aesop's Fables wit…" at bounding box center [305, 312] width 249 height 74
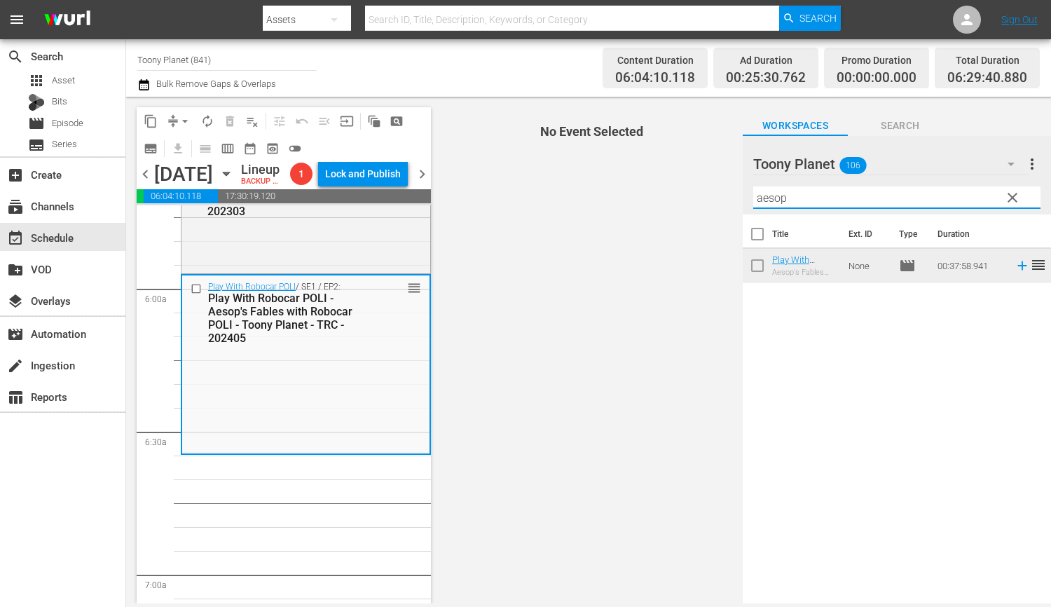
drag, startPoint x: 824, startPoint y: 199, endPoint x: 730, endPoint y: 189, distance: 95.1
click at [749, 193] on div "Toony Planet 106 Toony Planet more_vert clear Filter by Title aesop" at bounding box center [896, 175] width 308 height 78
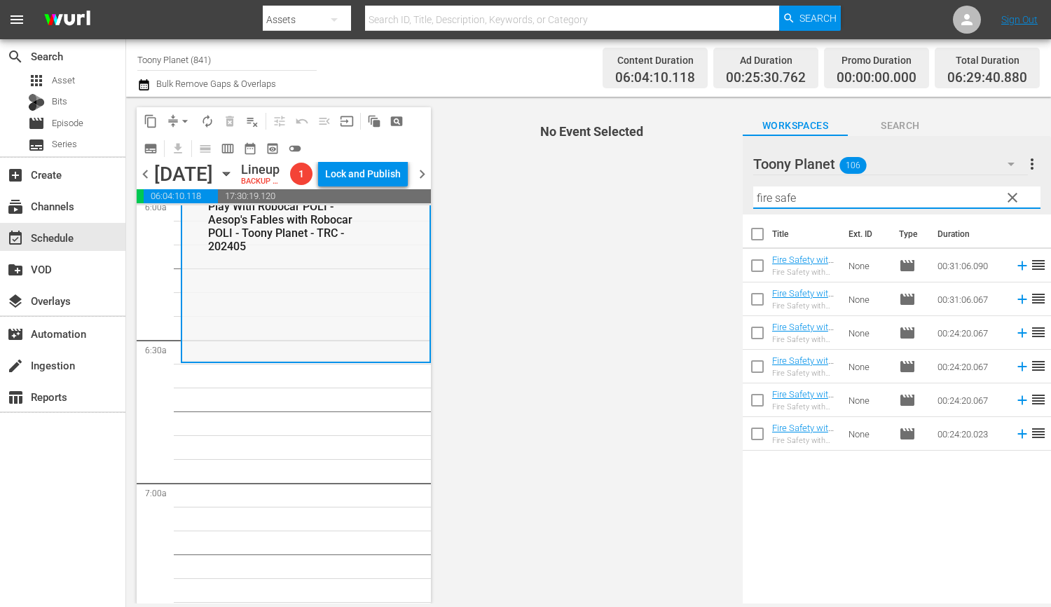
scroll to position [1738, 0]
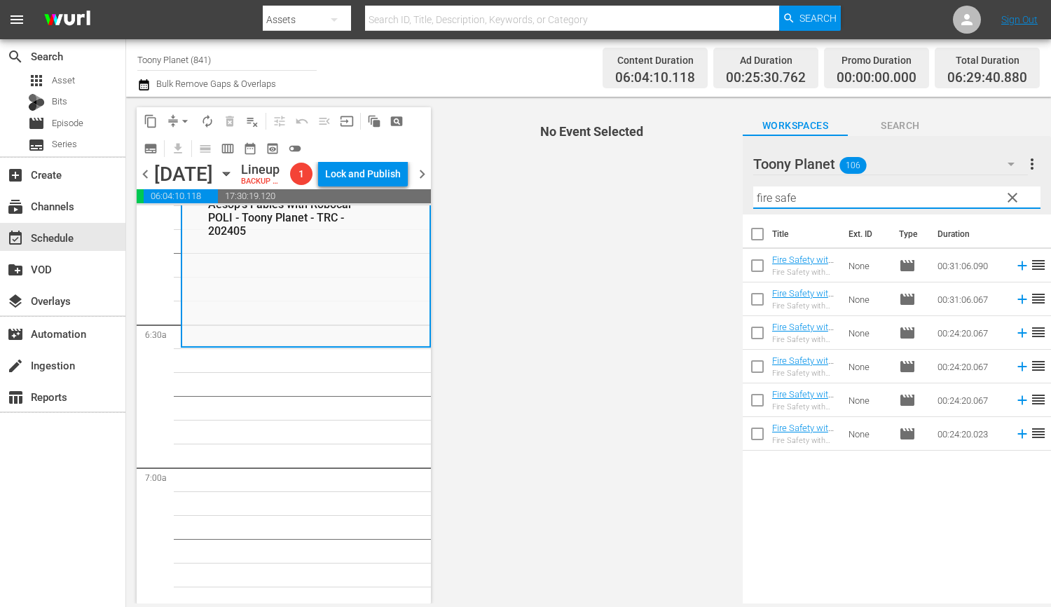
drag, startPoint x: 307, startPoint y: 429, endPoint x: 666, endPoint y: 332, distance: 371.4
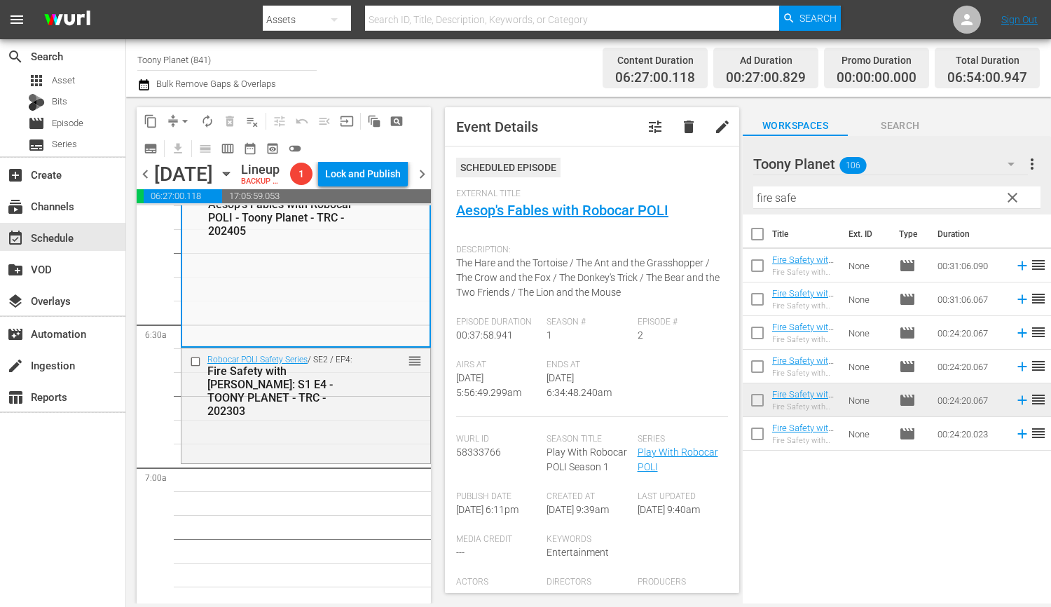
click at [352, 441] on div "Robocar POLI Safety Series / SE2 / EP4: Fire Safety with ROY: S1 E4 - TOONY PLA…" at bounding box center [305, 403] width 249 height 111
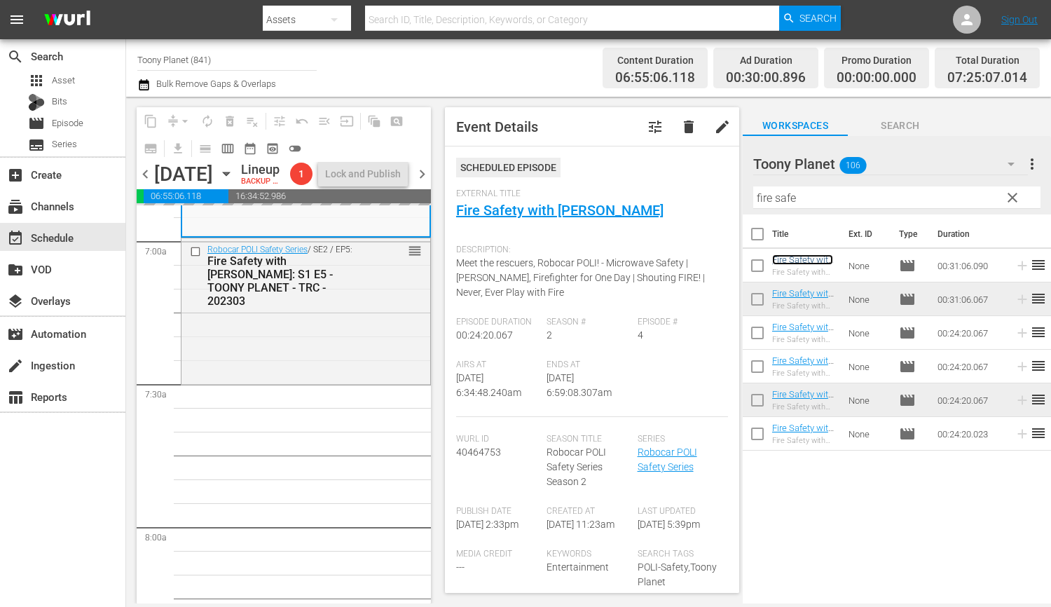
scroll to position [1968, 0]
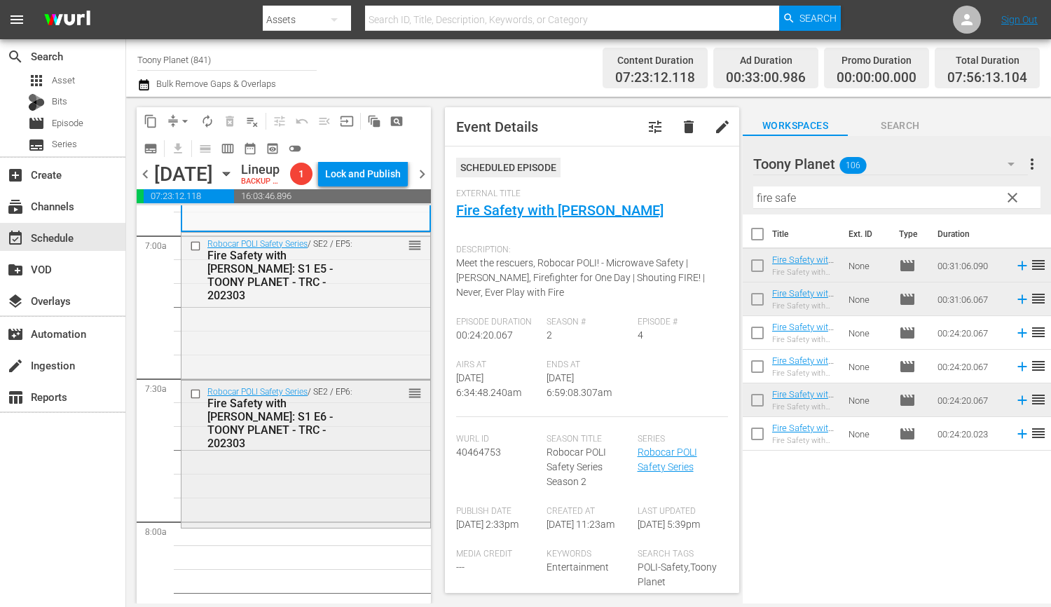
scroll to position [1991, 0]
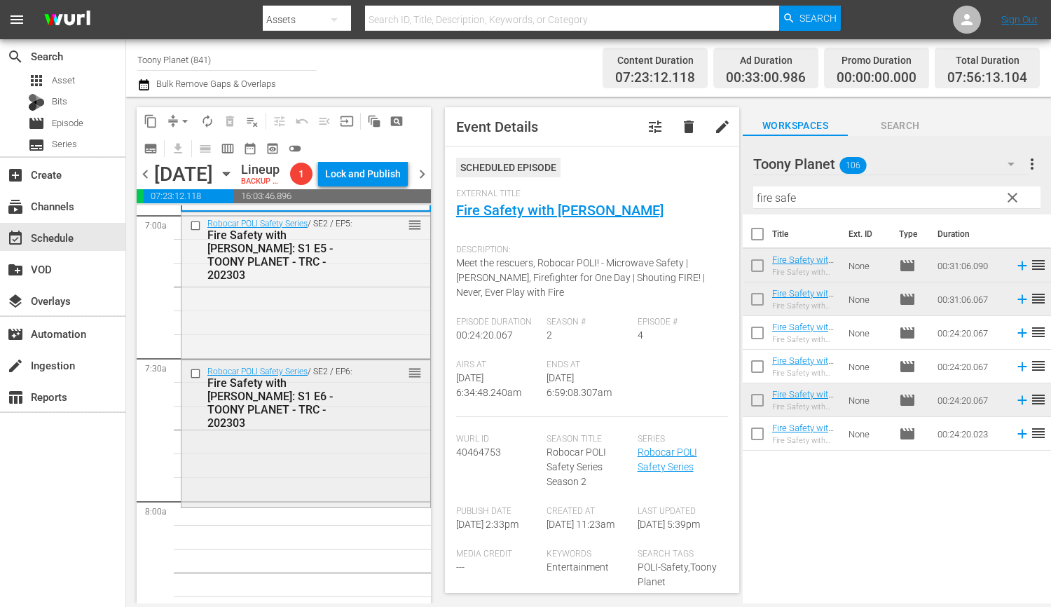
click at [339, 466] on div "Robocar POLI Safety Series / SE2 / EP6: Fire Safety with ROY: S1 E6 - TOONY PLA…" at bounding box center [305, 432] width 249 height 144
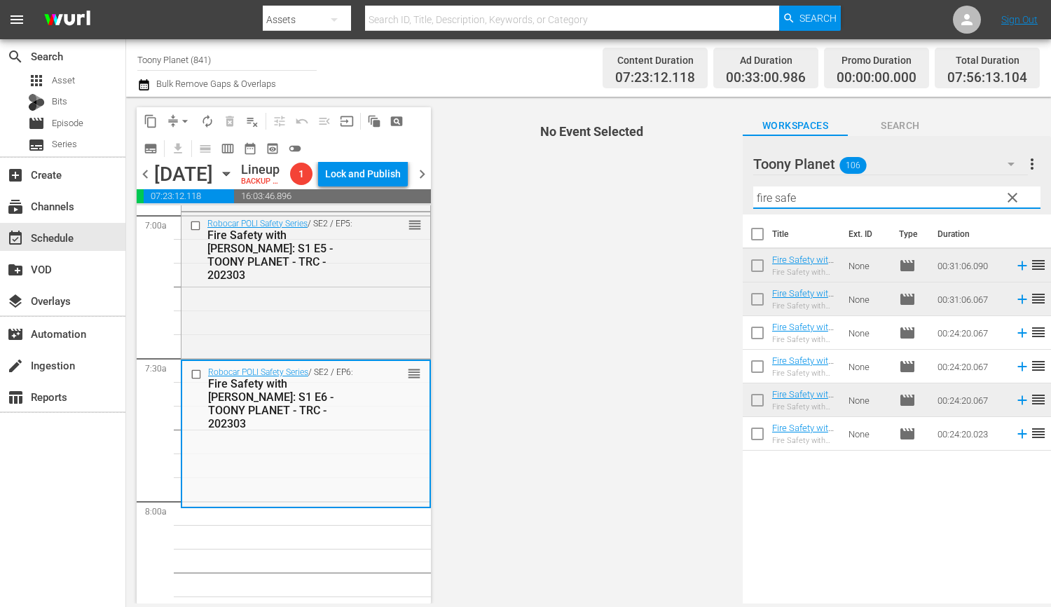
drag, startPoint x: 858, startPoint y: 202, endPoint x: 604, endPoint y: 181, distance: 255.1
click at [604, 182] on div "content_copy compress arrow_drop_down autorenew_outlined delete_forever_outline…" at bounding box center [588, 350] width 925 height 506
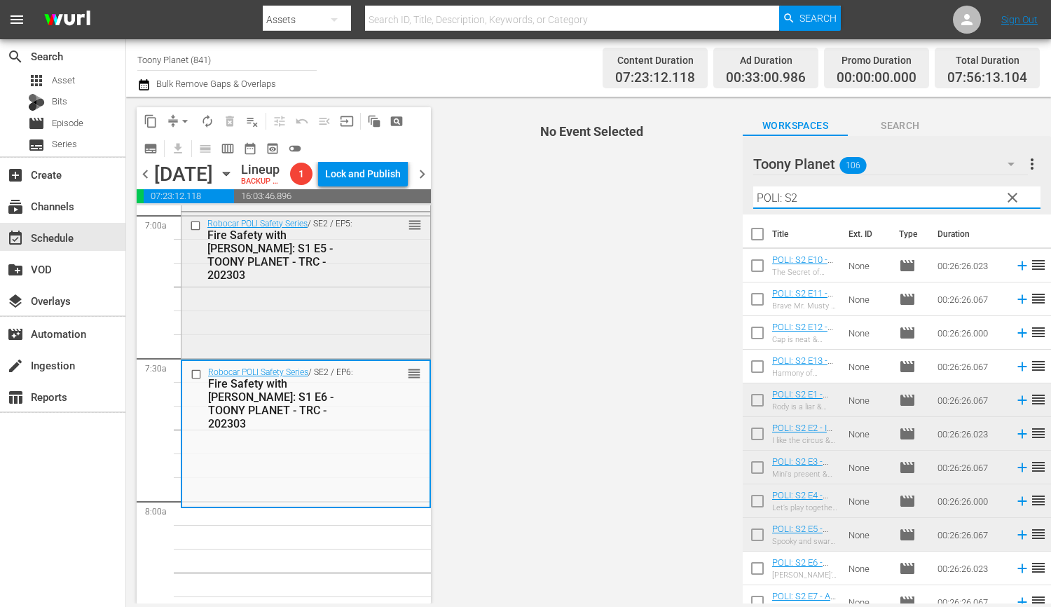
scroll to position [2081, 0]
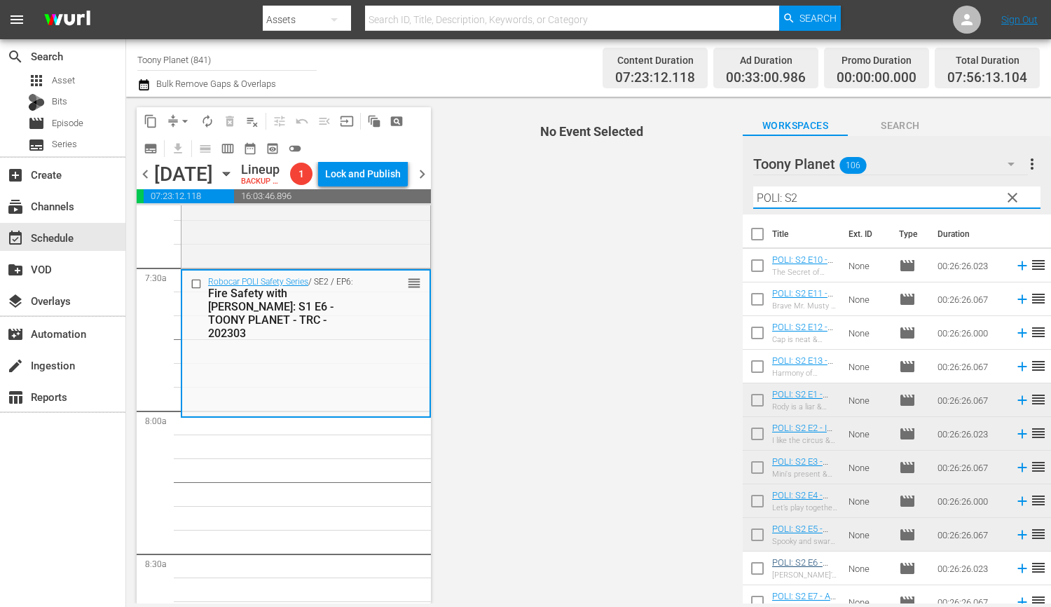
type input "POLI: S2"
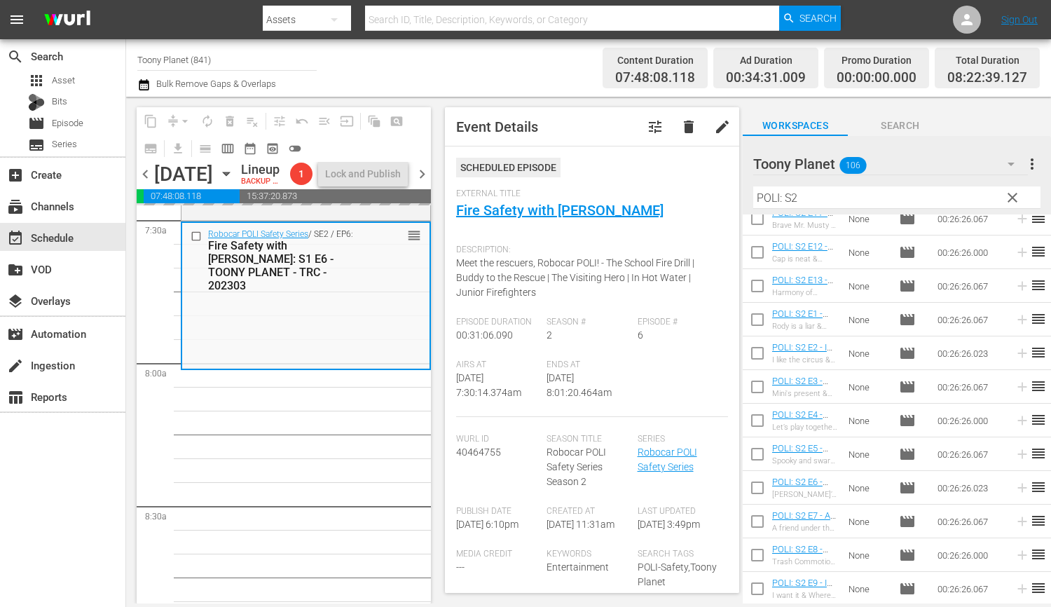
scroll to position [2169, 0]
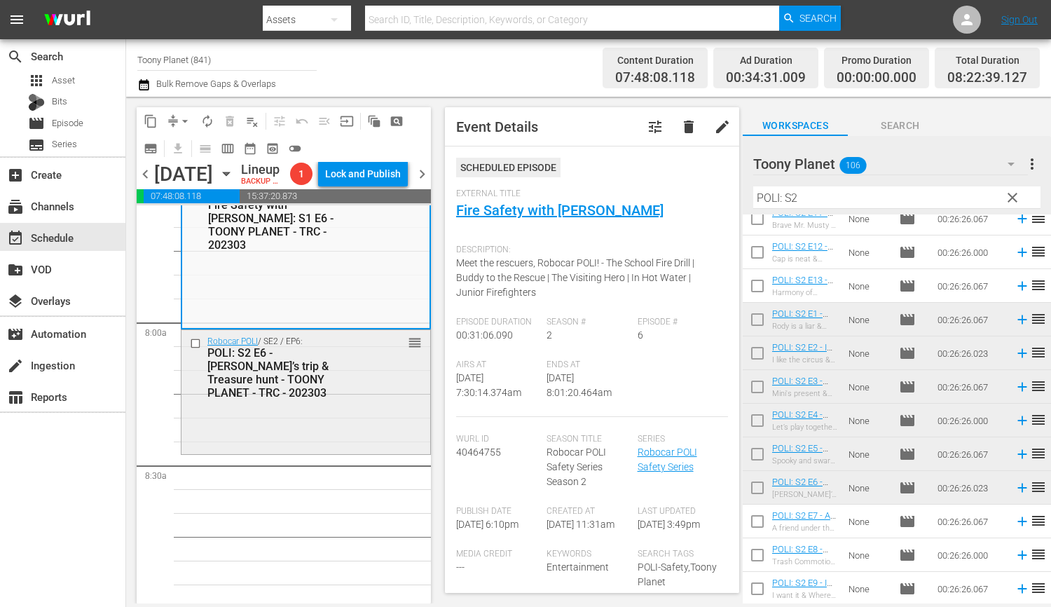
click at [307, 452] on div "Robocar POLI / SE2 / EP6: POLI: S2 E6 - Annie’s trip & Treasure hunt - TOONY PL…" at bounding box center [305, 391] width 249 height 122
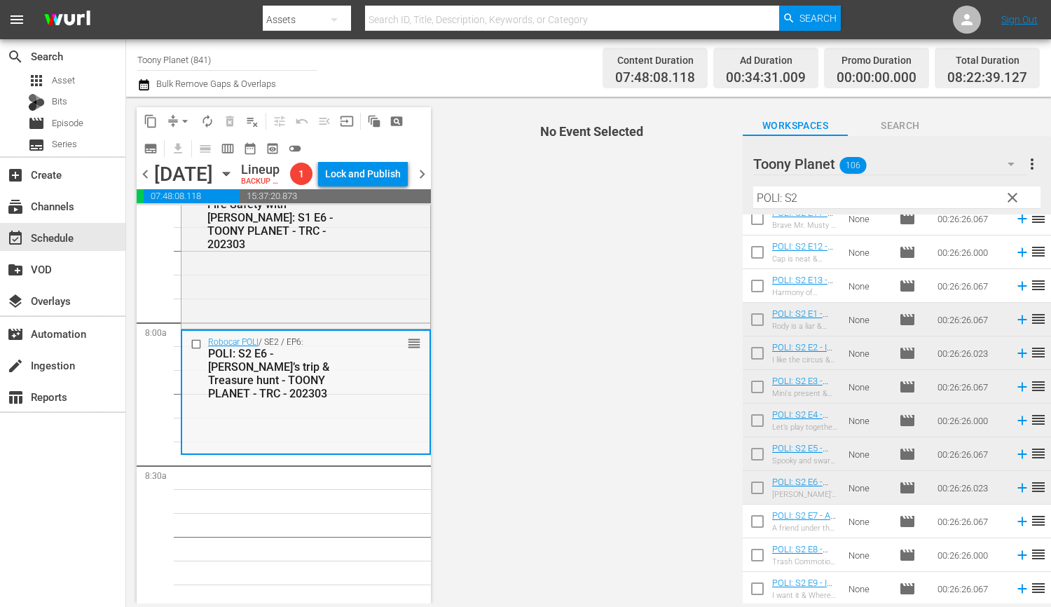
click at [314, 434] on div "Robocar POLI / SE2 / EP6: POLI: S2 E6 - Annie’s trip & Treasure hunt - TOONY PL…" at bounding box center [305, 392] width 247 height 122
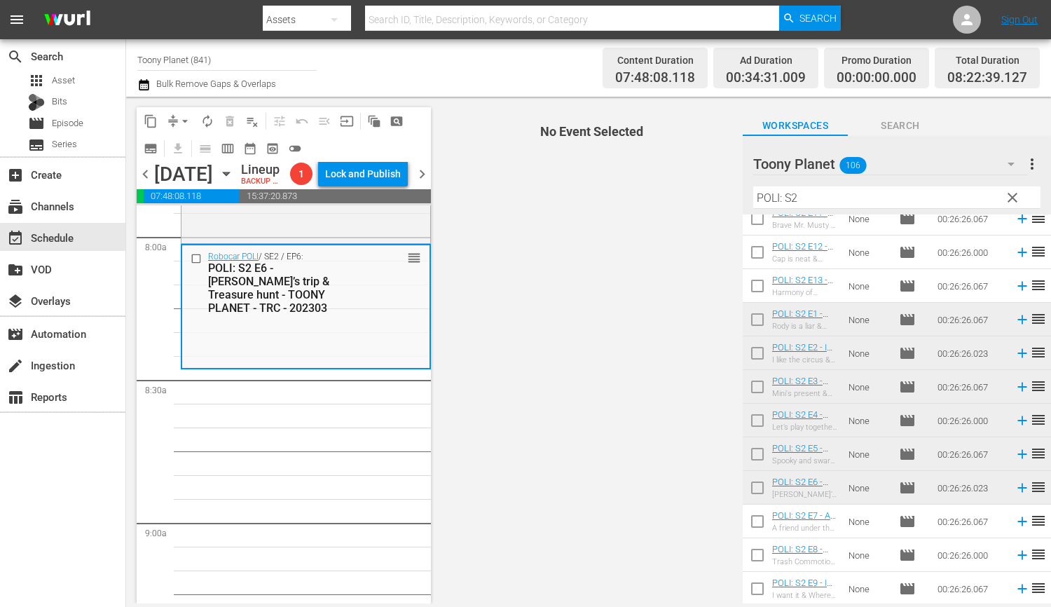
scroll to position [2256, 0]
click at [745, 524] on input "checkbox" at bounding box center [756, 523] width 29 height 29
checkbox input "true"
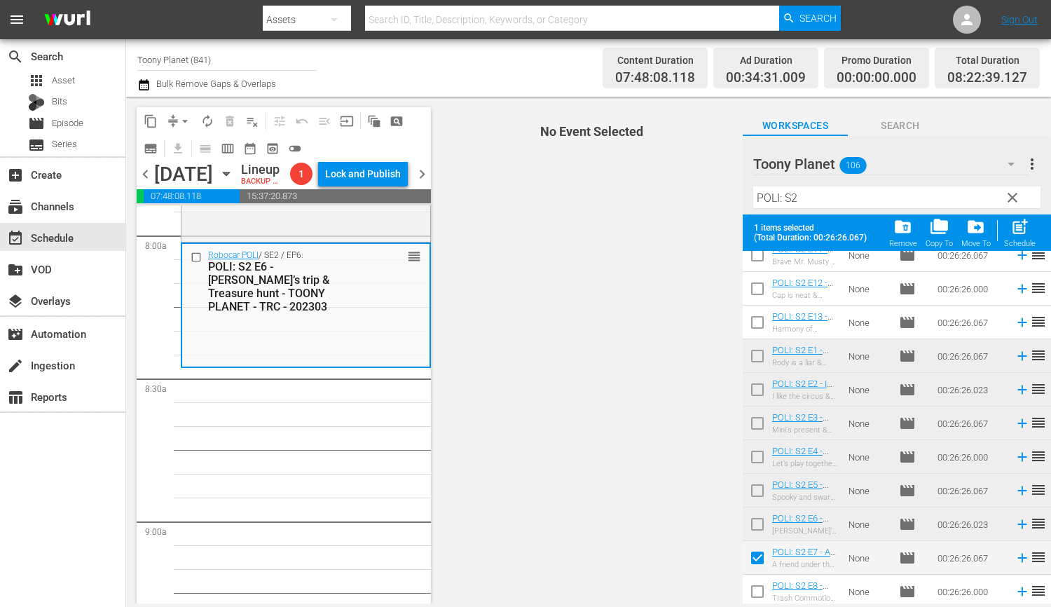
scroll to position [117, 0]
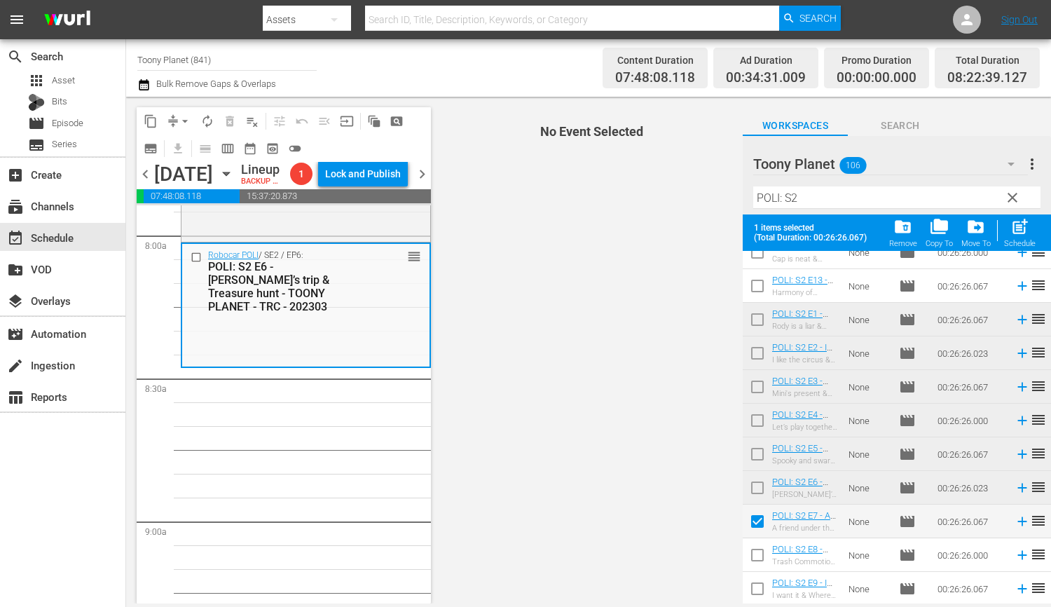
click at [760, 558] on input "checkbox" at bounding box center [756, 557] width 29 height 29
checkbox input "true"
drag, startPoint x: 756, startPoint y: 590, endPoint x: 761, endPoint y: 576, distance: 14.2
click at [756, 590] on input "checkbox" at bounding box center [756, 590] width 29 height 29
checkbox input "true"
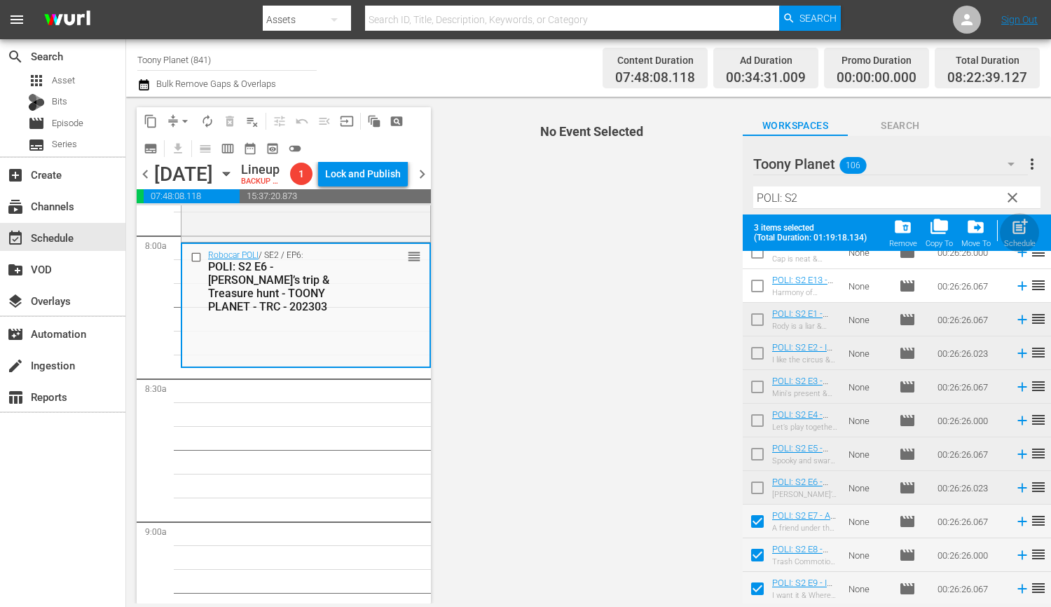
click at [1016, 234] on span "post_add" at bounding box center [1019, 226] width 19 height 19
checkbox input "false"
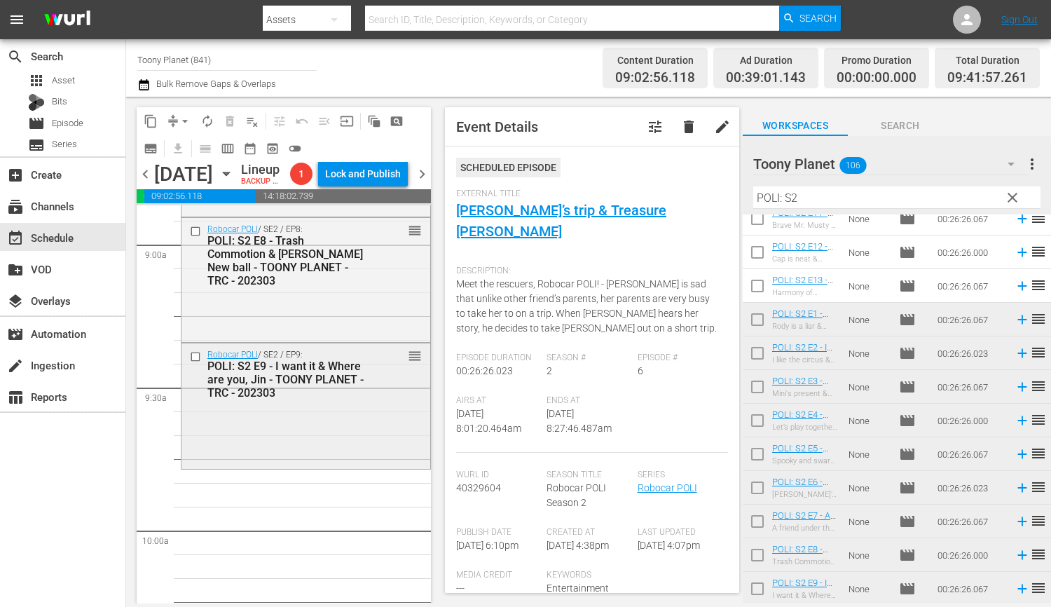
scroll to position [2535, 0]
click at [299, 463] on div "Robocar POLI / SE2 / EP9: POLI: S2 E9 - I want it & Where are you, Jin - TOONY …" at bounding box center [305, 402] width 249 height 122
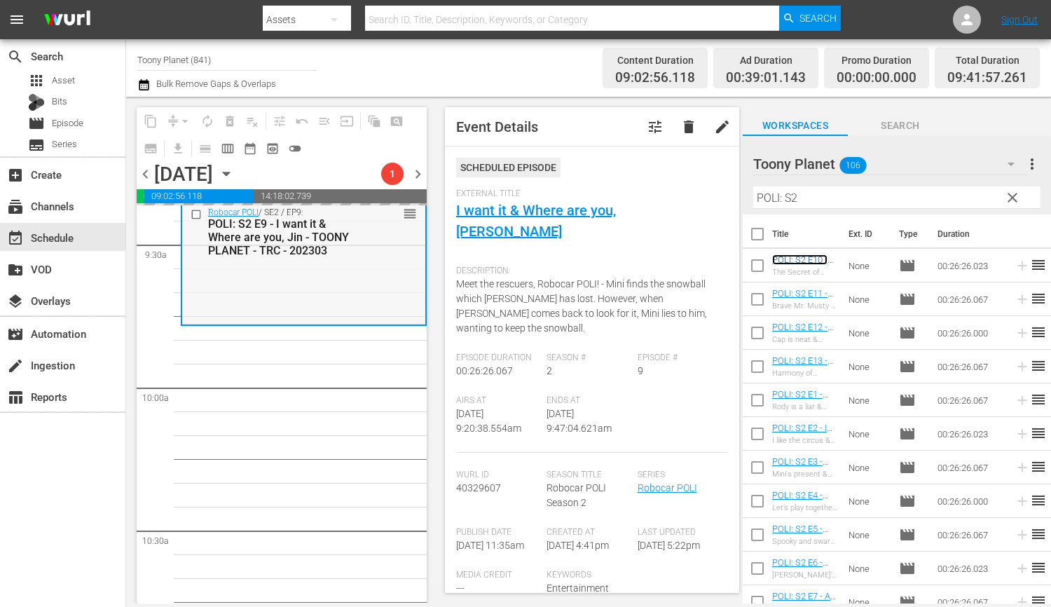
scroll to position [2699, 0]
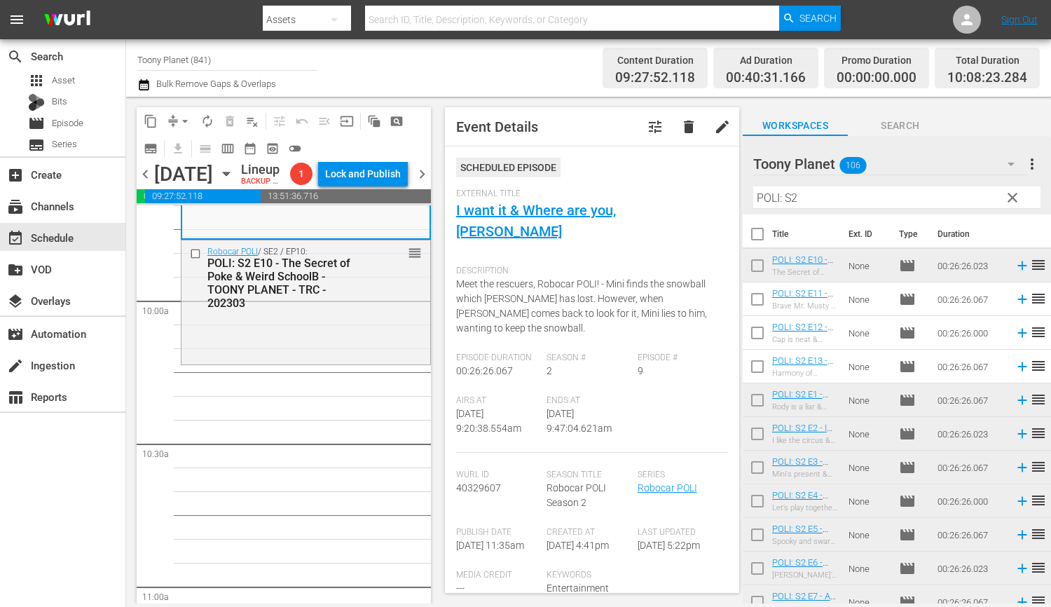
drag, startPoint x: 810, startPoint y: 199, endPoint x: 640, endPoint y: 188, distance: 170.5
click at [640, 188] on div "content_copy compress arrow_drop_down autorenew_outlined delete_forever_outline…" at bounding box center [588, 350] width 925 height 506
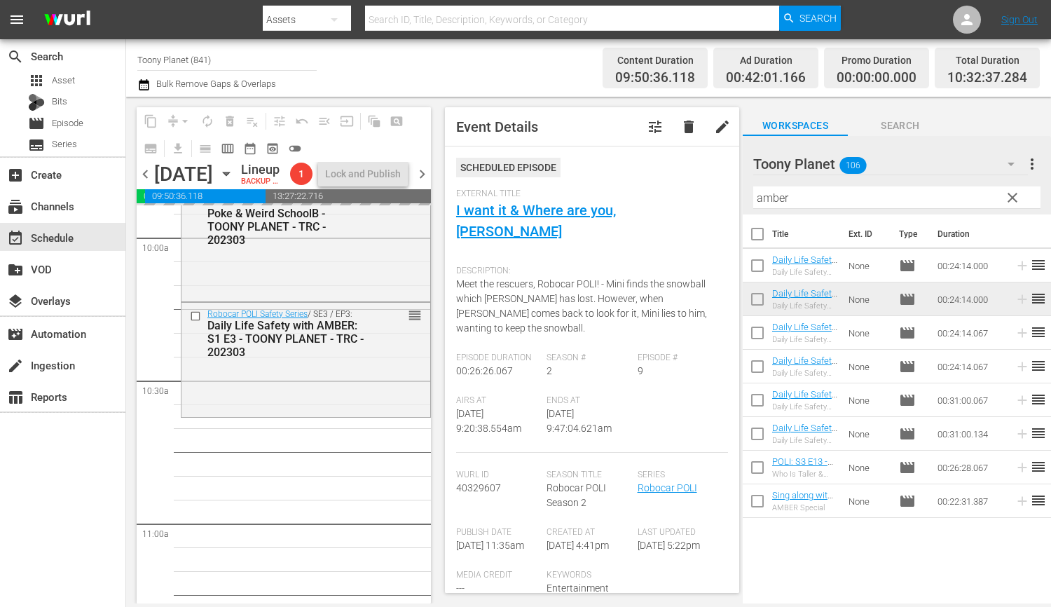
drag, startPoint x: 796, startPoint y: 363, endPoint x: 842, endPoint y: 1, distance: 365.0
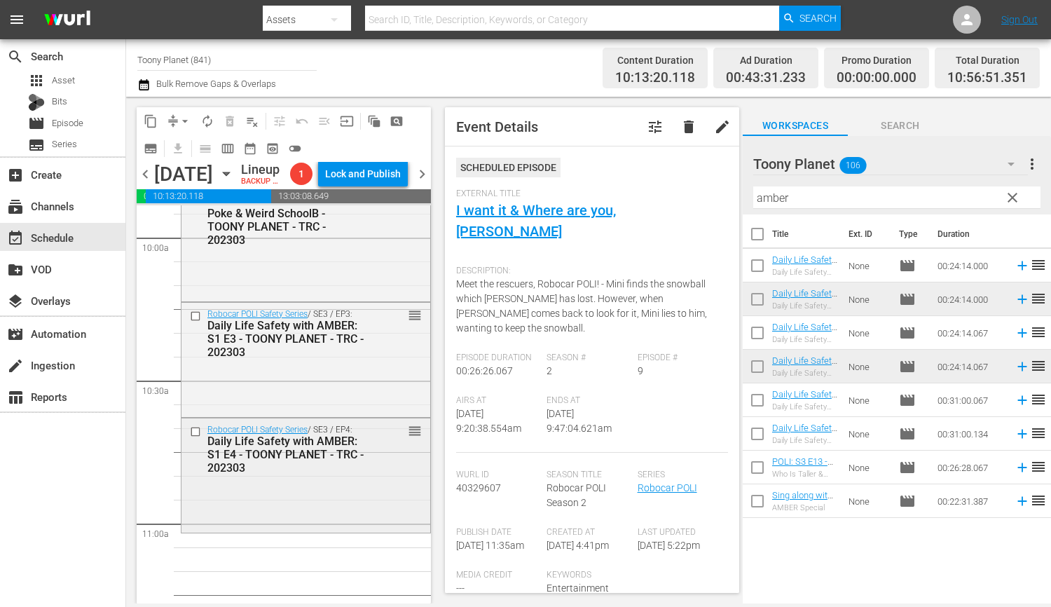
click at [318, 474] on div "Daily Life Safety with AMBER: S1 E4 - TOONY PLANET - TRC - 202303" at bounding box center [285, 454] width 157 height 40
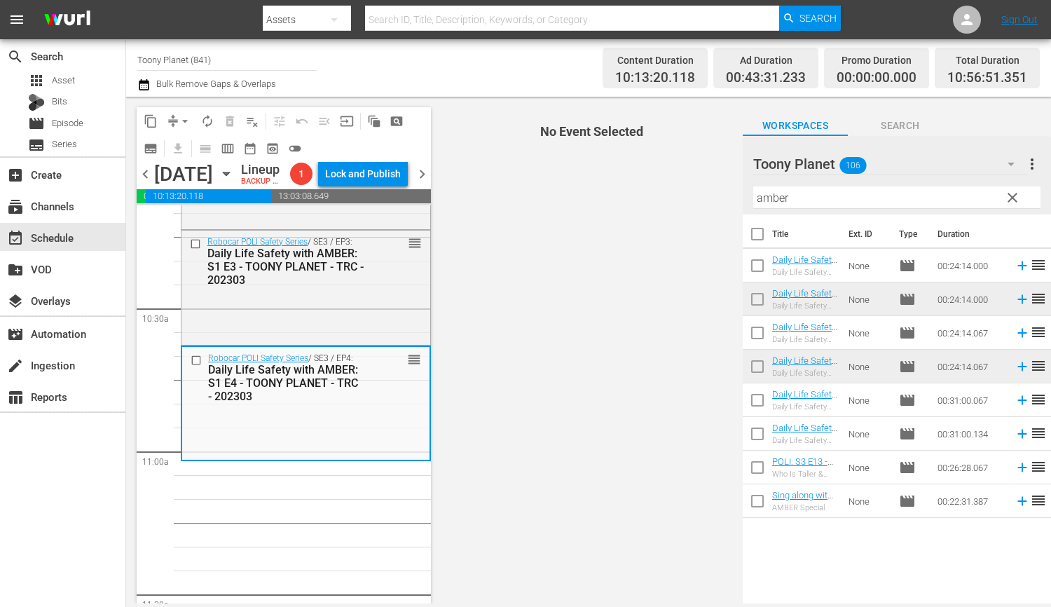
scroll to position [2900, 0]
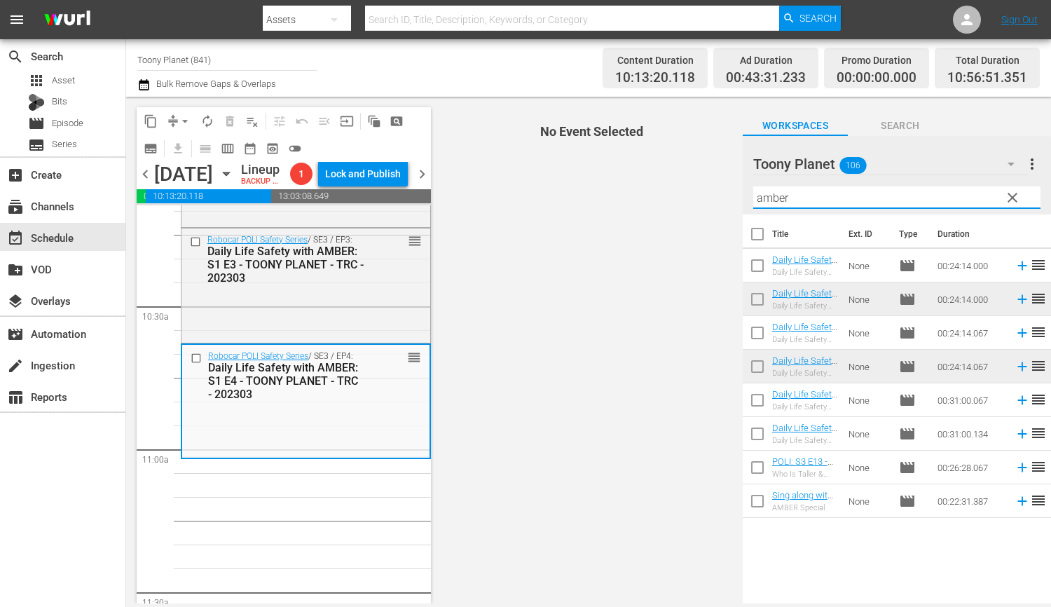
drag, startPoint x: 817, startPoint y: 205, endPoint x: 697, endPoint y: 188, distance: 121.5
click at [700, 190] on div "content_copy compress arrow_drop_down autorenew_outlined delete_forever_outline…" at bounding box center [588, 350] width 925 height 506
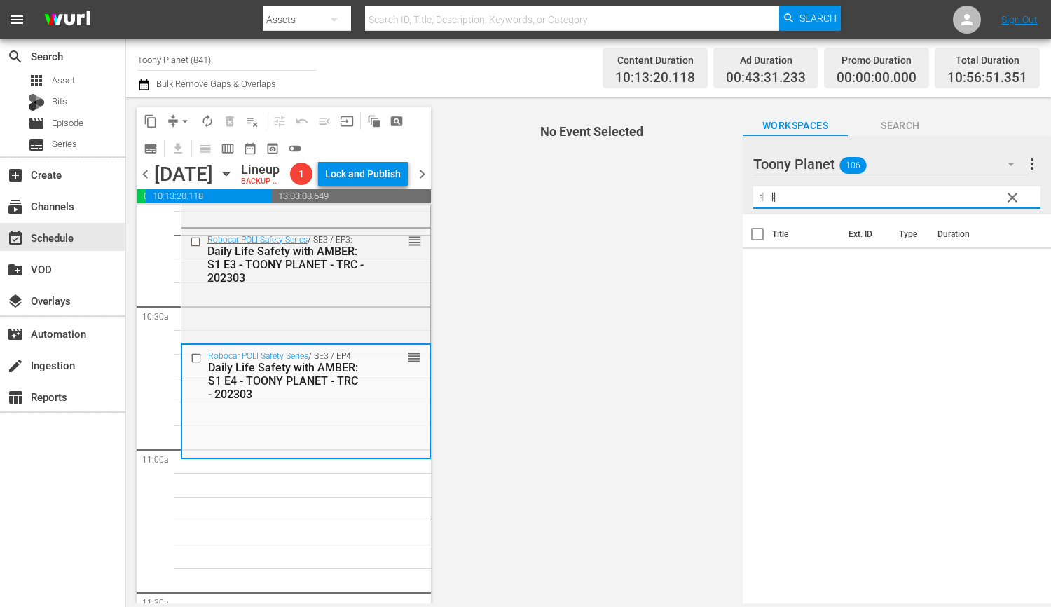
type input "ㅖ"
type input "냐"
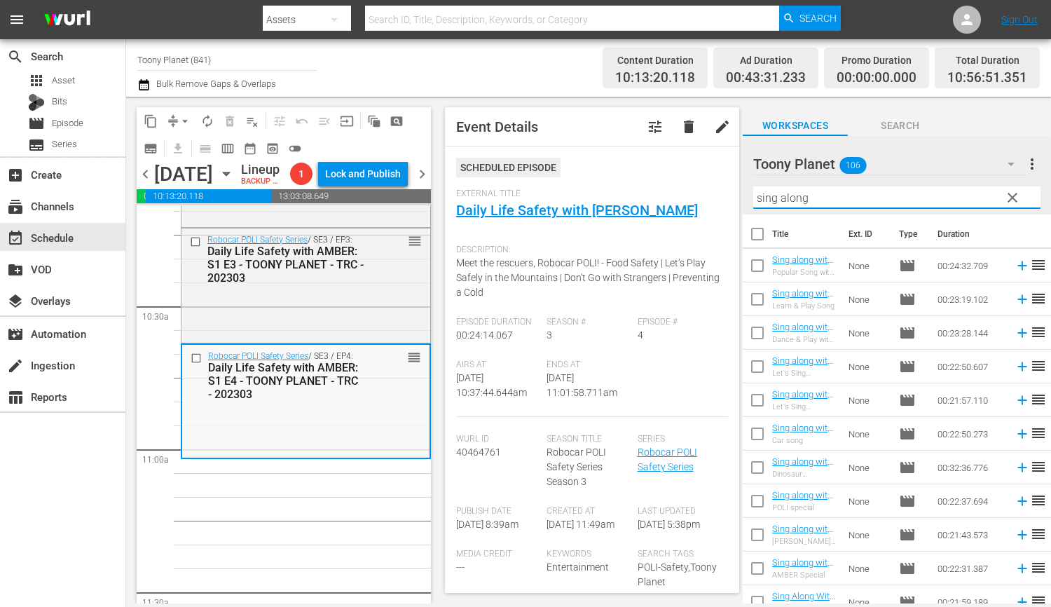
drag, startPoint x: 819, startPoint y: 202, endPoint x: 452, endPoint y: 57, distance: 394.6
click at [611, 170] on div "content_copy compress arrow_drop_down autorenew_outlined delete_forever_outline…" at bounding box center [588, 350] width 925 height 506
type input "sing along"
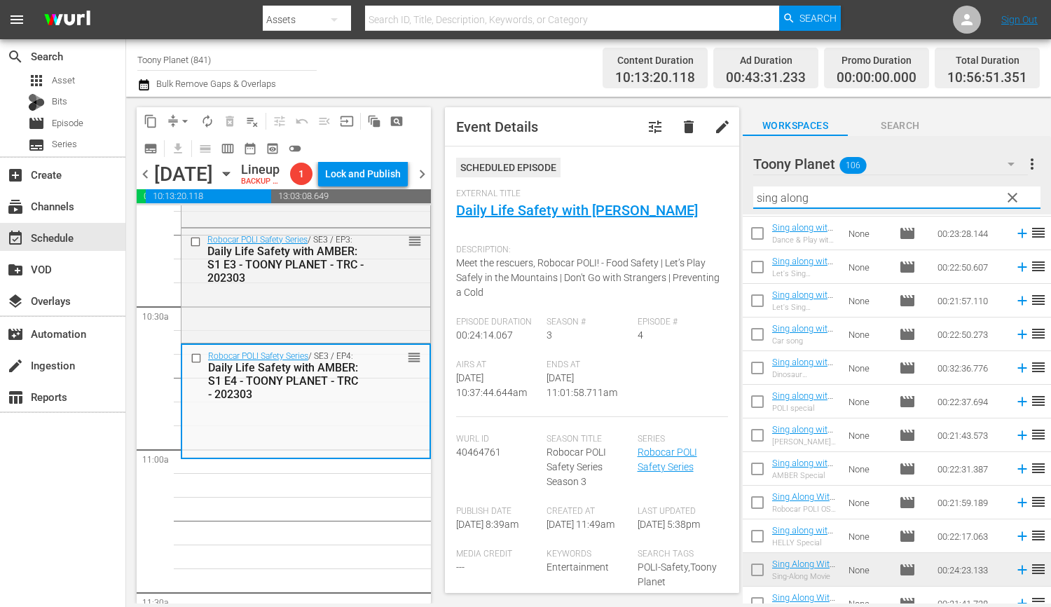
scroll to position [0, 0]
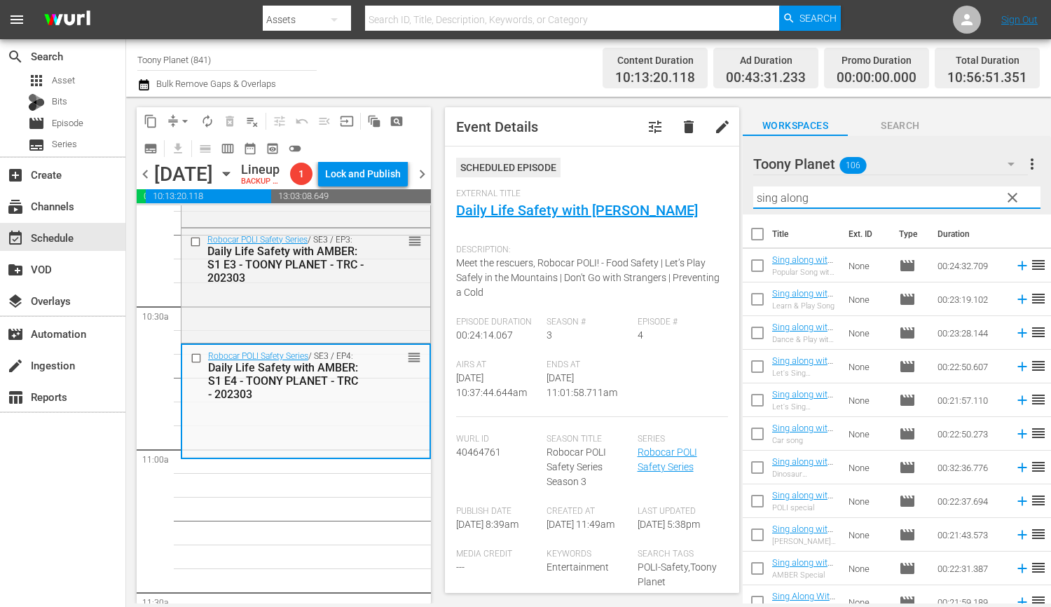
drag, startPoint x: 759, startPoint y: 439, endPoint x: 763, endPoint y: 466, distance: 27.6
click at [759, 439] on input "checkbox" at bounding box center [756, 436] width 29 height 29
checkbox input "true"
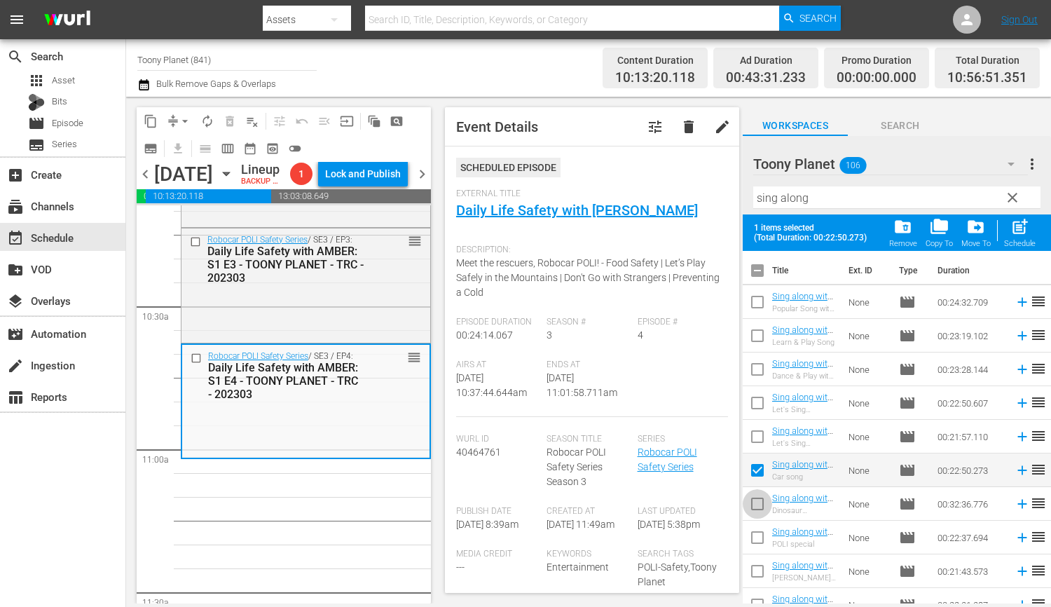
click at [759, 497] on input "checkbox" at bounding box center [756, 506] width 29 height 29
checkbox input "true"
click at [1025, 234] on span "post_add" at bounding box center [1019, 226] width 19 height 19
checkbox input "false"
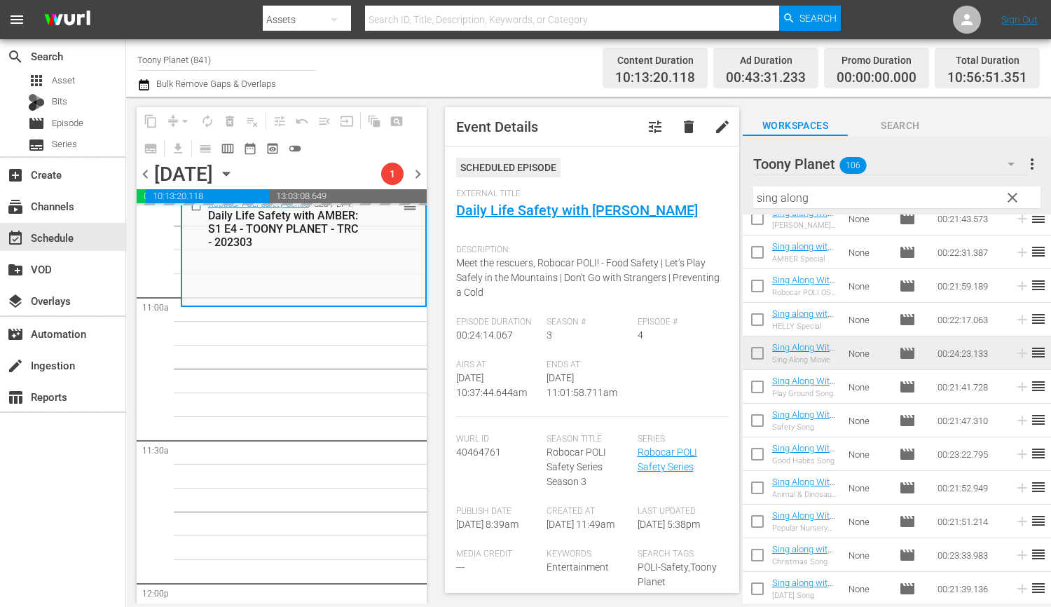
scroll to position [3074, 0]
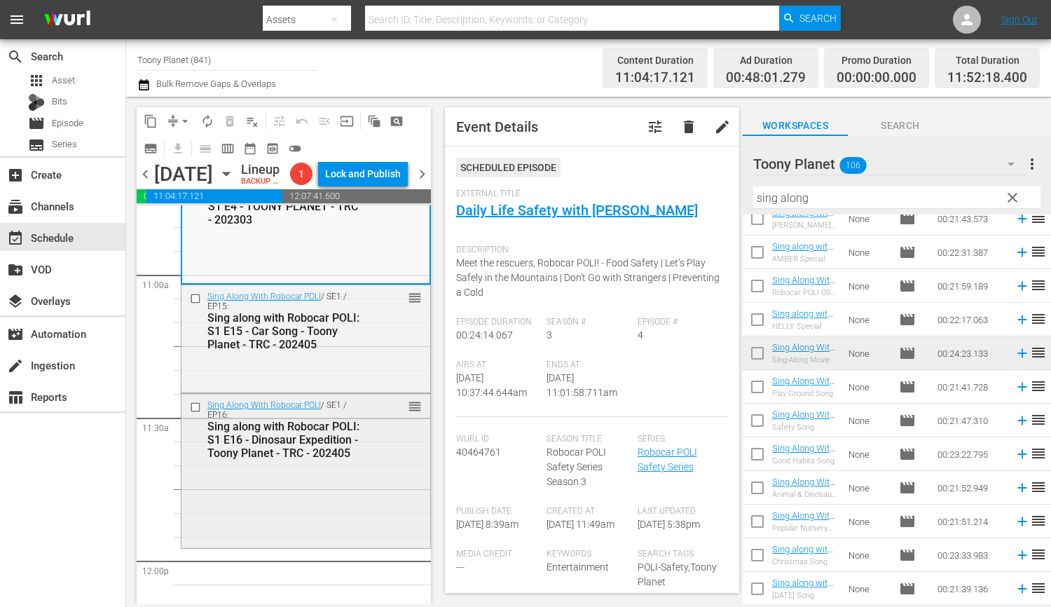
click at [388, 464] on div "Sing Along With Robocar POLI / SE1 / EP16: Sing along with Robocar POLI: S1 E16…" at bounding box center [305, 429] width 249 height 71
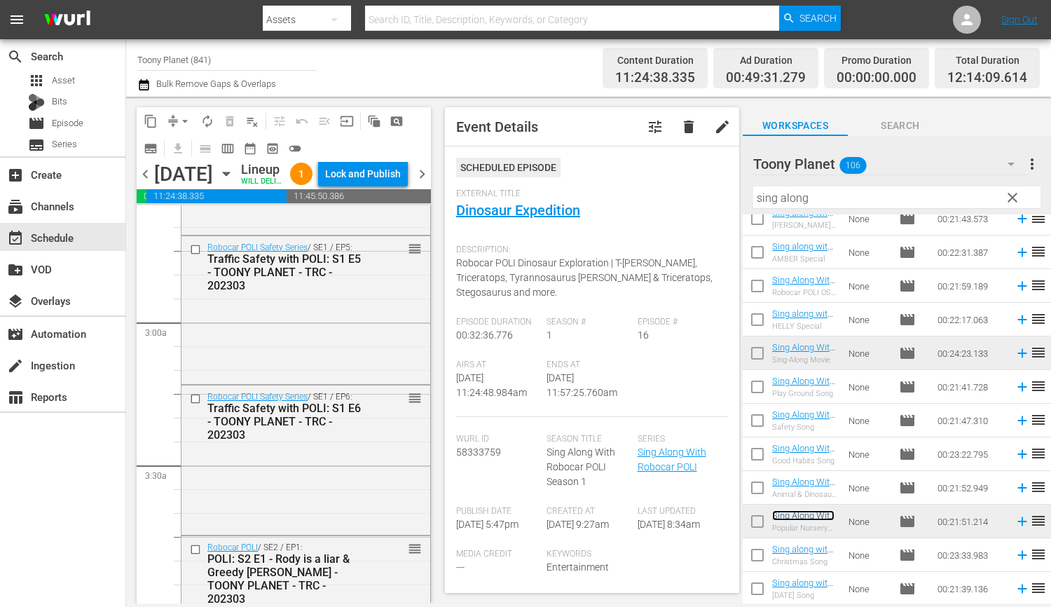
scroll to position [0, 0]
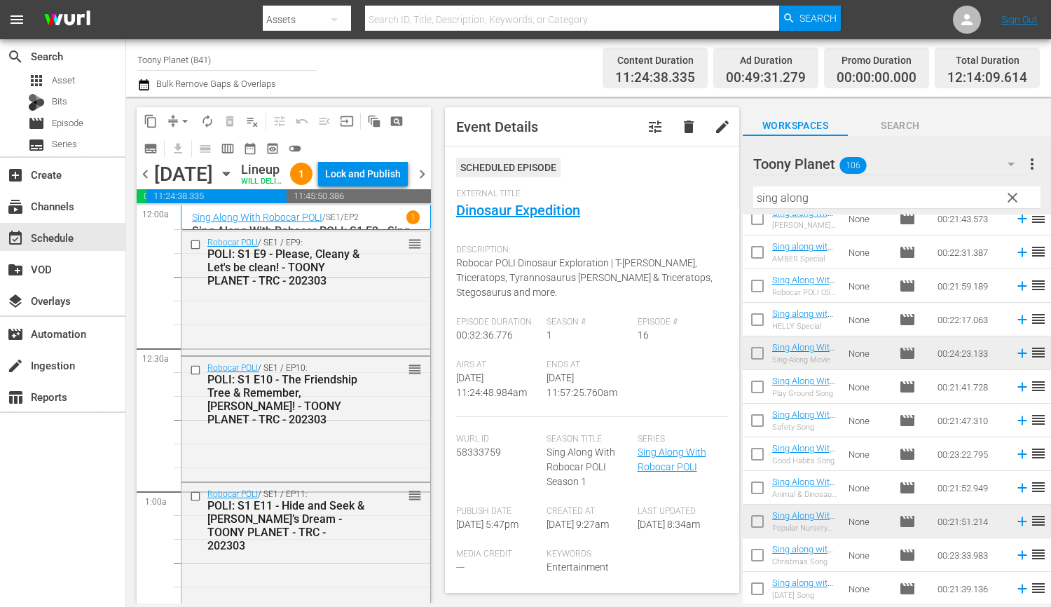
click at [211, 123] on span "autorenew_outlined" at bounding box center [207, 121] width 14 height 14
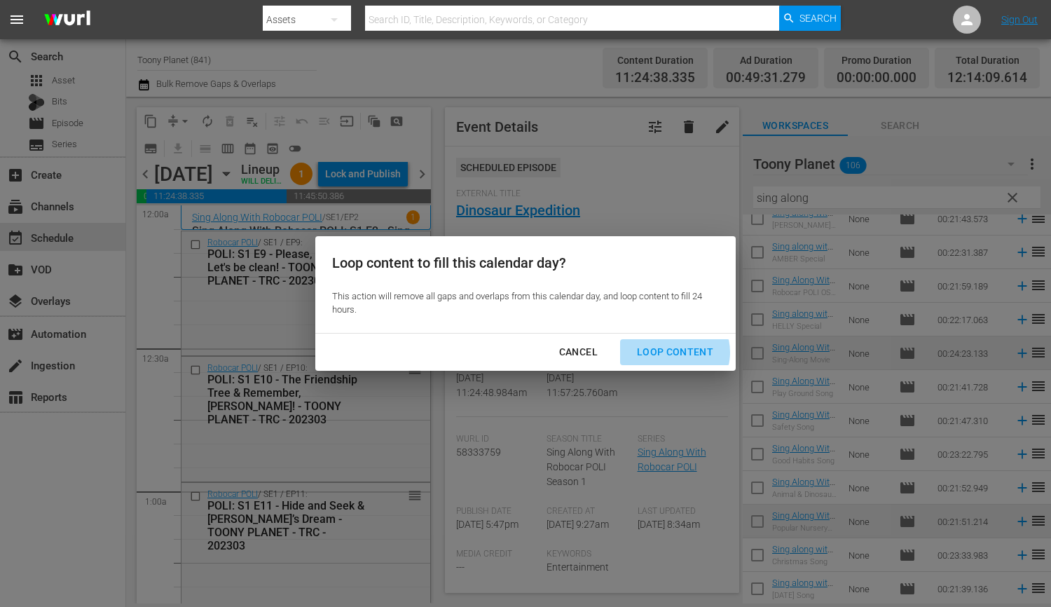
click at [674, 352] on div "Loop Content" at bounding box center [674, 352] width 99 height 18
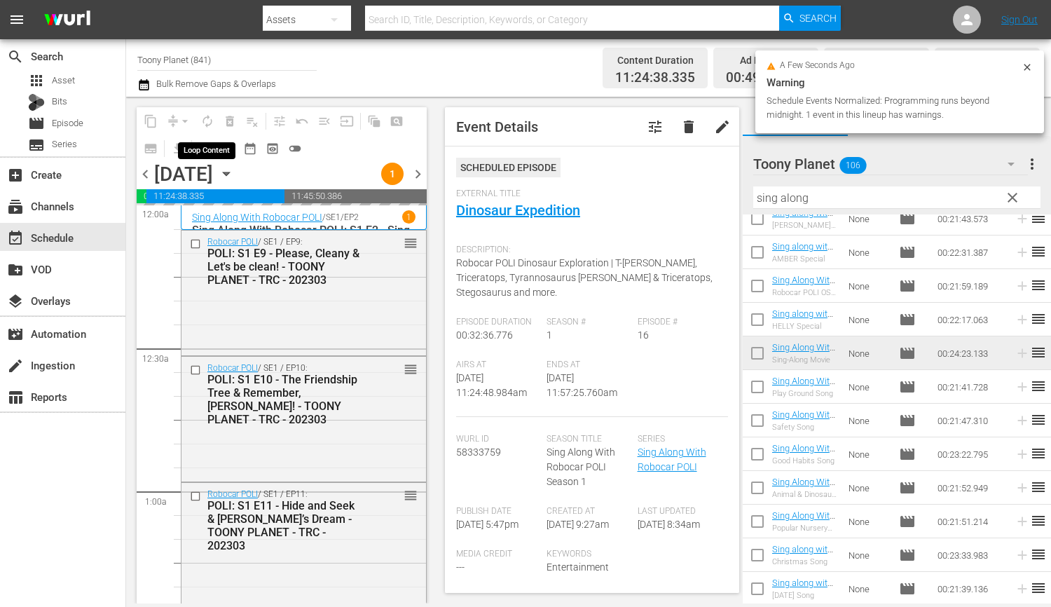
click at [213, 120] on span "autorenew_outlined" at bounding box center [207, 121] width 22 height 22
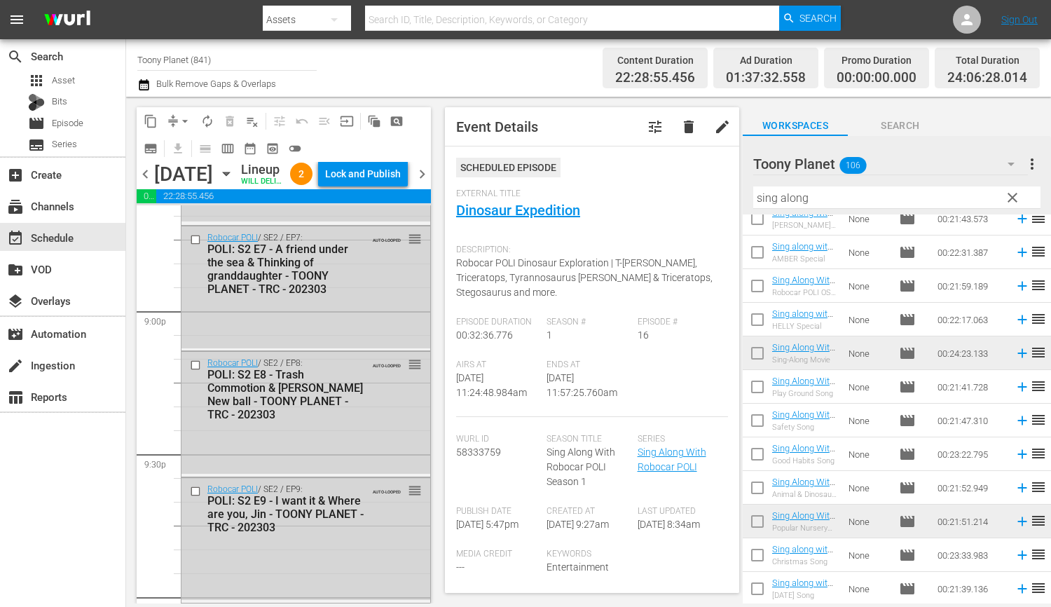
scroll to position [6537, 0]
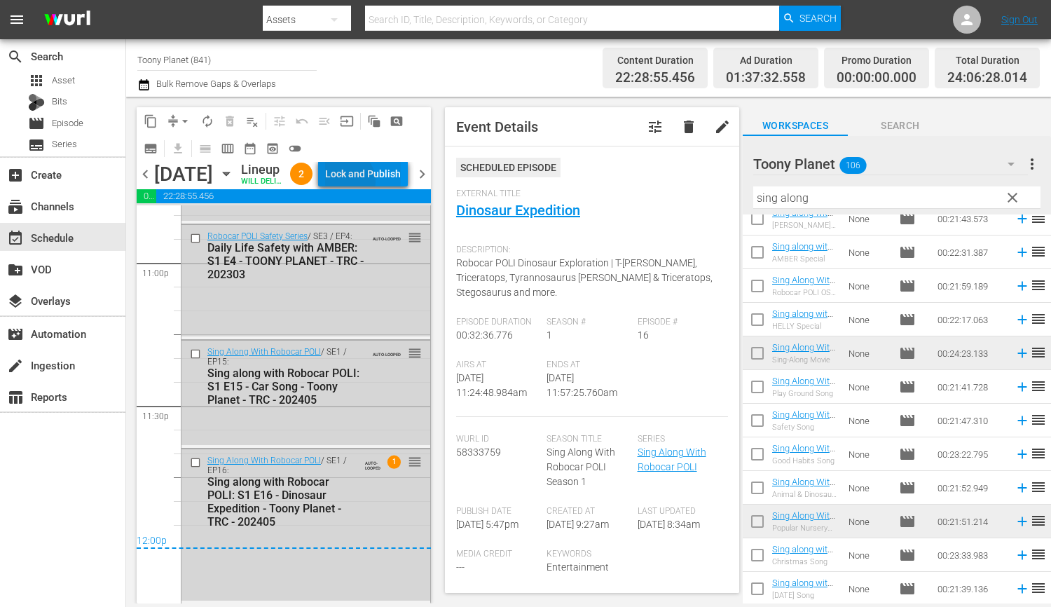
click at [378, 183] on div "Lock and Publish" at bounding box center [363, 173] width 76 height 25
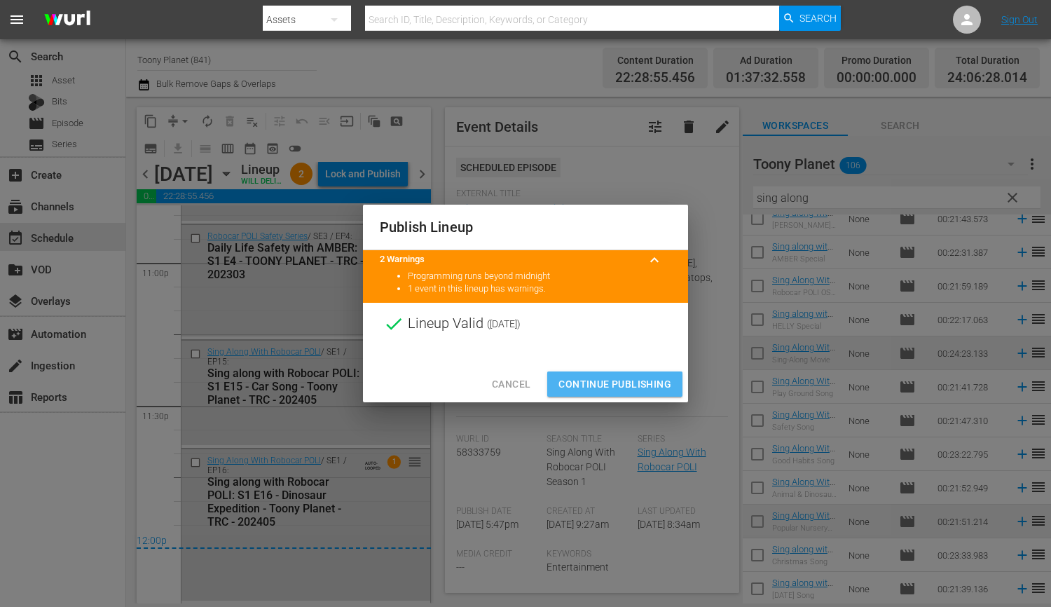
click at [600, 372] on button "Continue Publishing" at bounding box center [614, 384] width 135 height 26
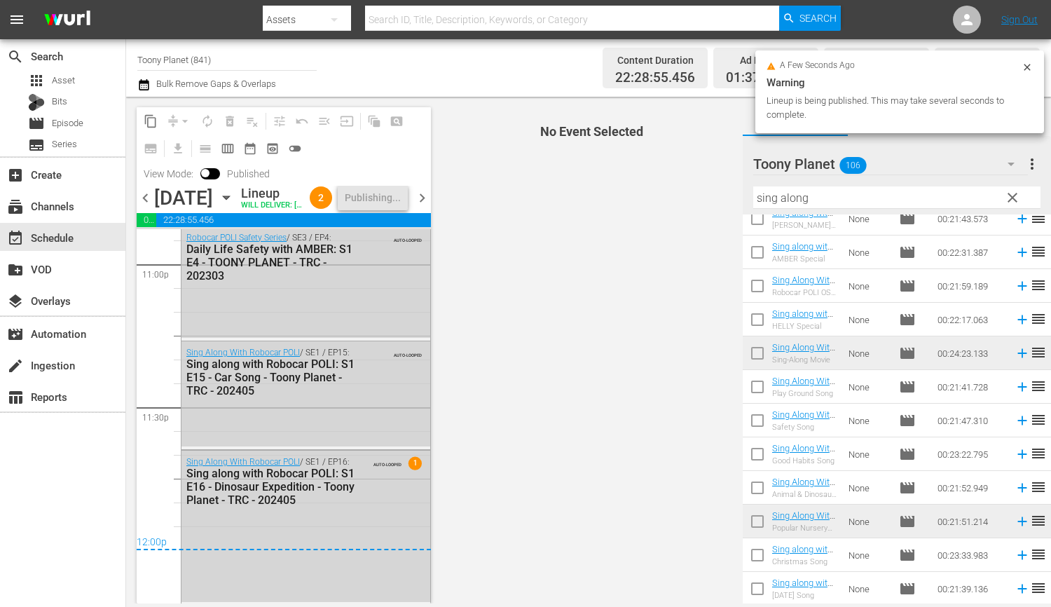
click at [426, 207] on span "chevron_right" at bounding box center [422, 198] width 18 height 18
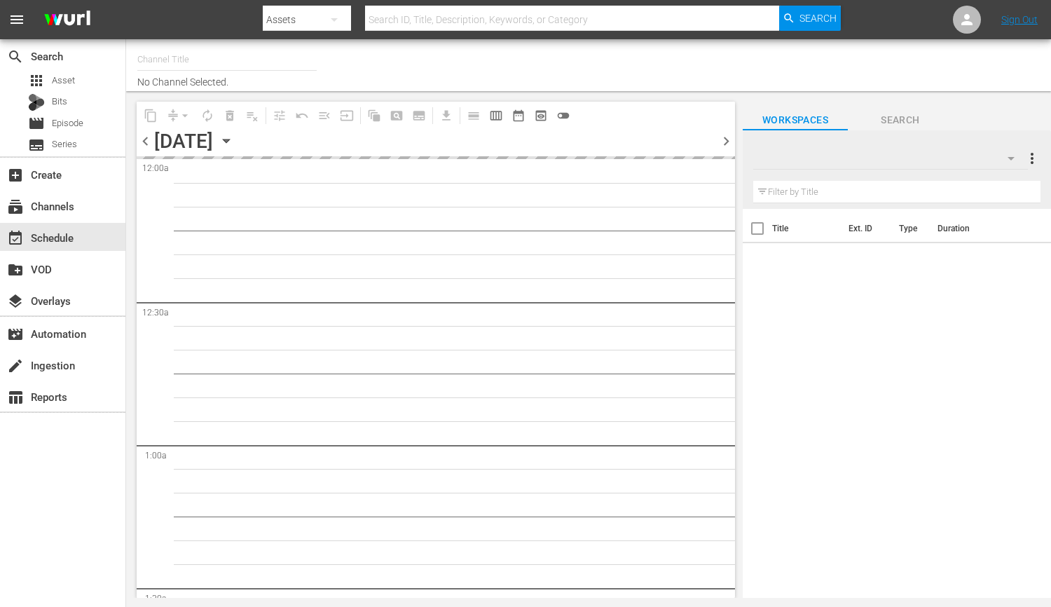
type input "Toony Planet (841)"
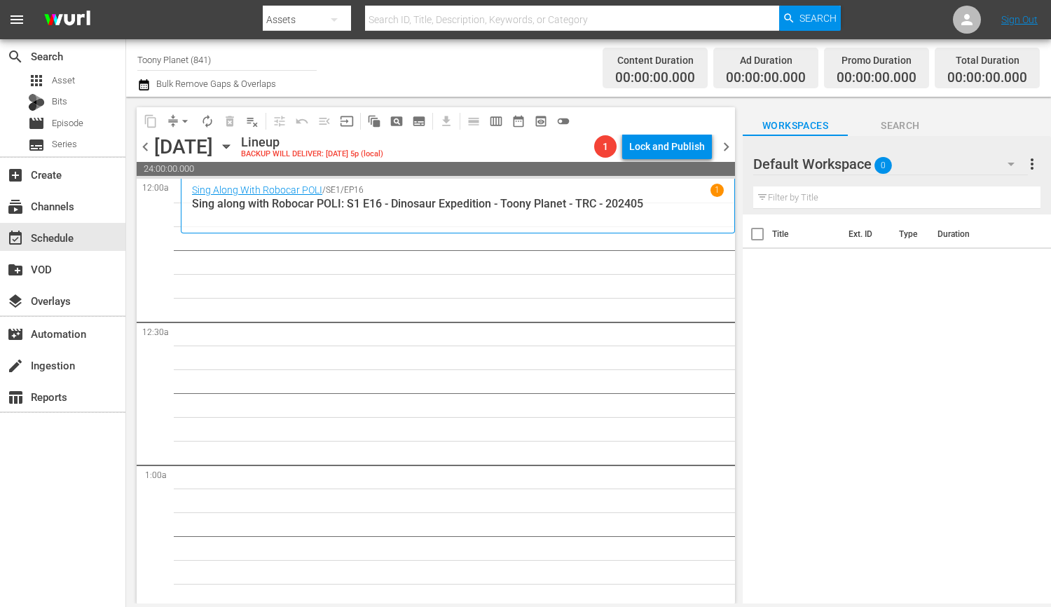
click at [969, 167] on div "Default Workspace 0" at bounding box center [890, 163] width 275 height 39
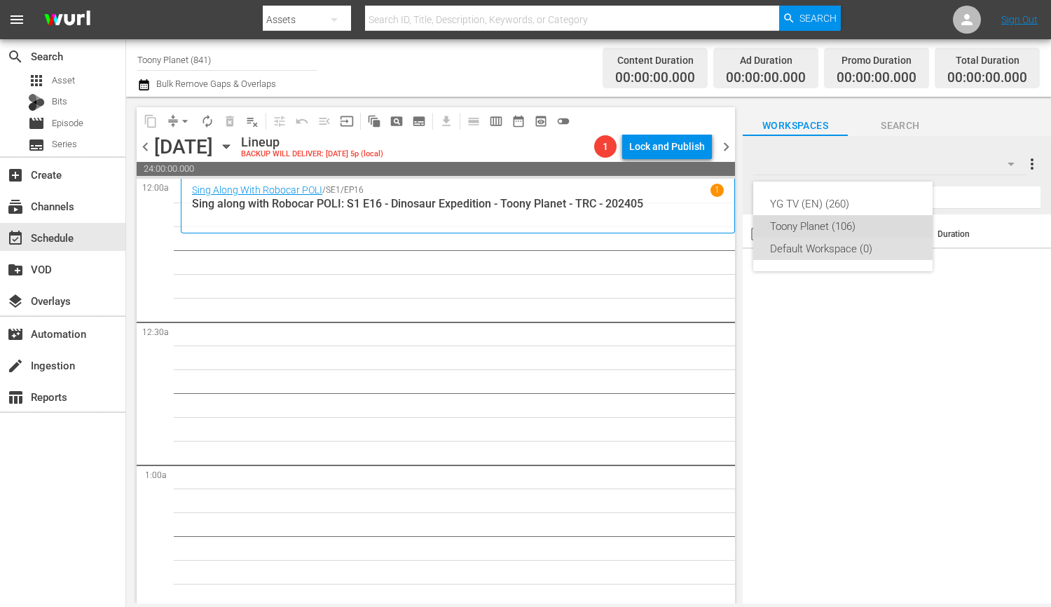
click at [861, 226] on div "Toony Planet (106)" at bounding box center [843, 226] width 146 height 22
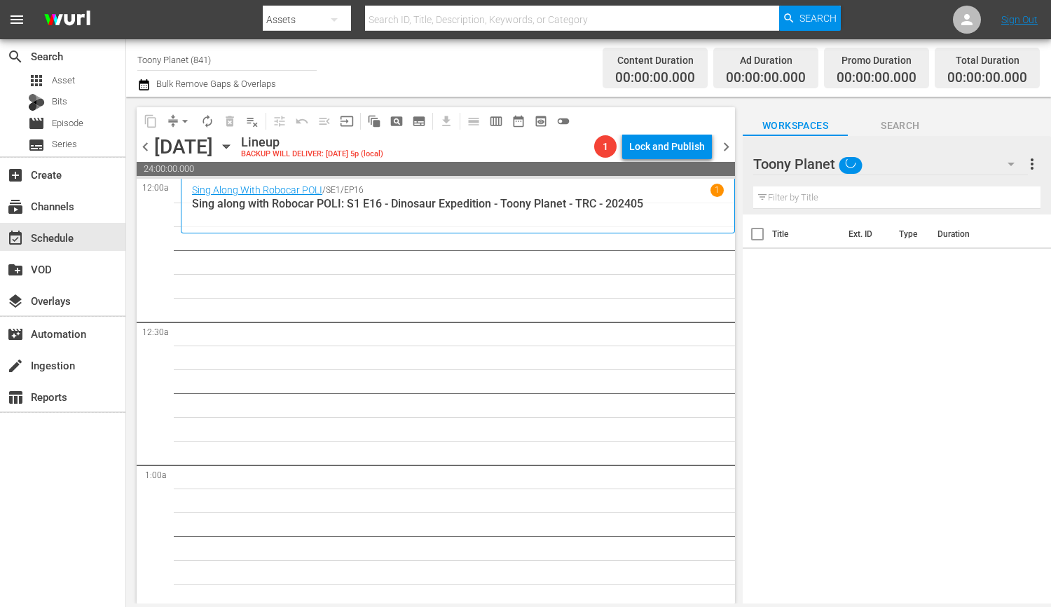
drag, startPoint x: 513, startPoint y: 396, endPoint x: 673, endPoint y: 422, distance: 161.8
click at [541, 399] on div "YG TV (EN) (260) Toony Planet (106) Default Workspace (0)" at bounding box center [525, 303] width 1051 height 607
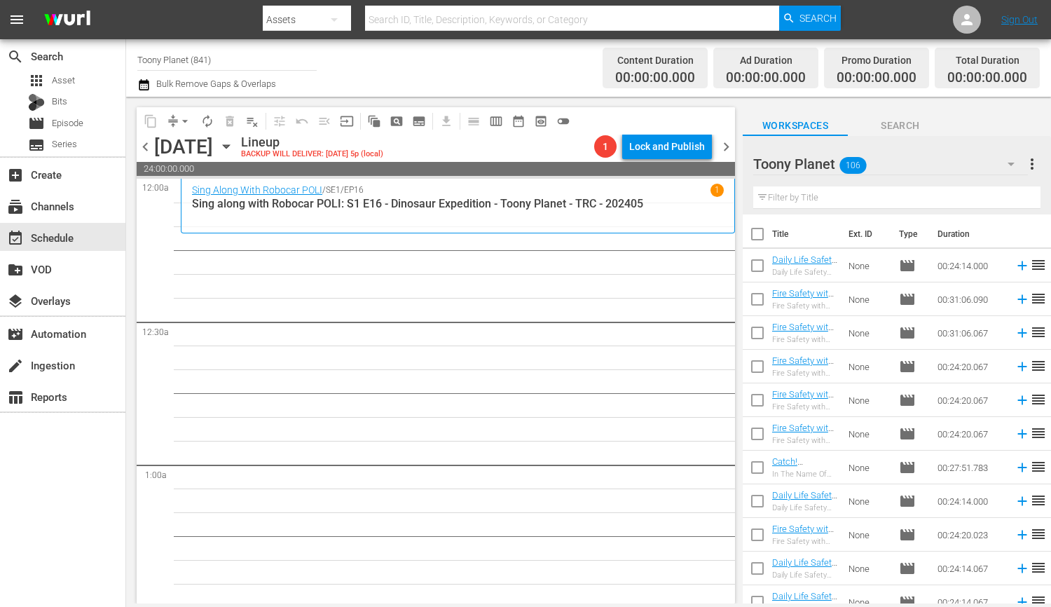
drag, startPoint x: 502, startPoint y: 352, endPoint x: 745, endPoint y: 397, distance: 246.4
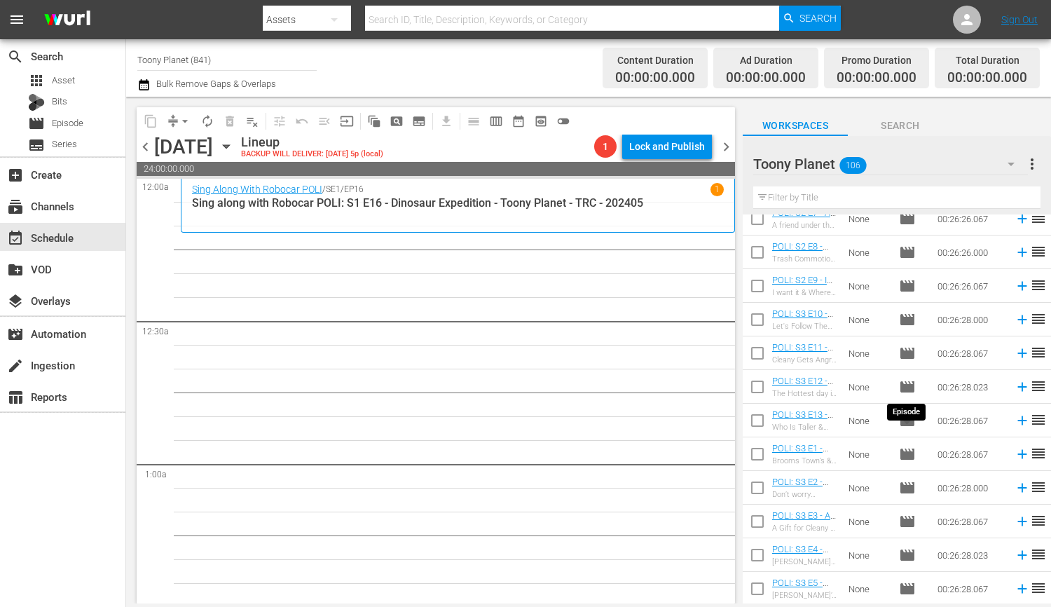
scroll to position [3207, 0]
drag, startPoint x: 511, startPoint y: 445, endPoint x: 662, endPoint y: 574, distance: 198.2
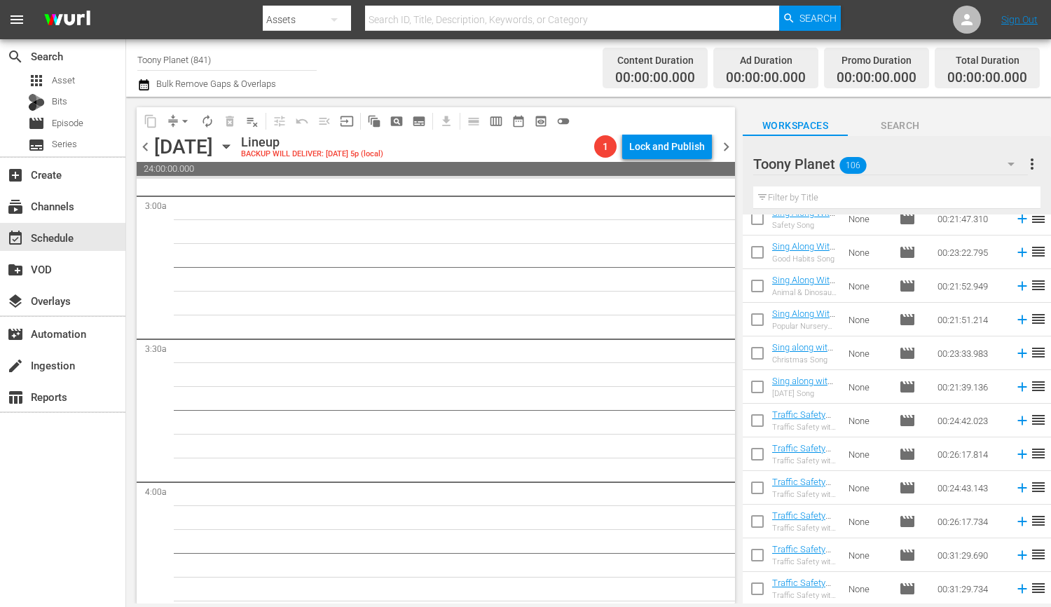
scroll to position [0, 0]
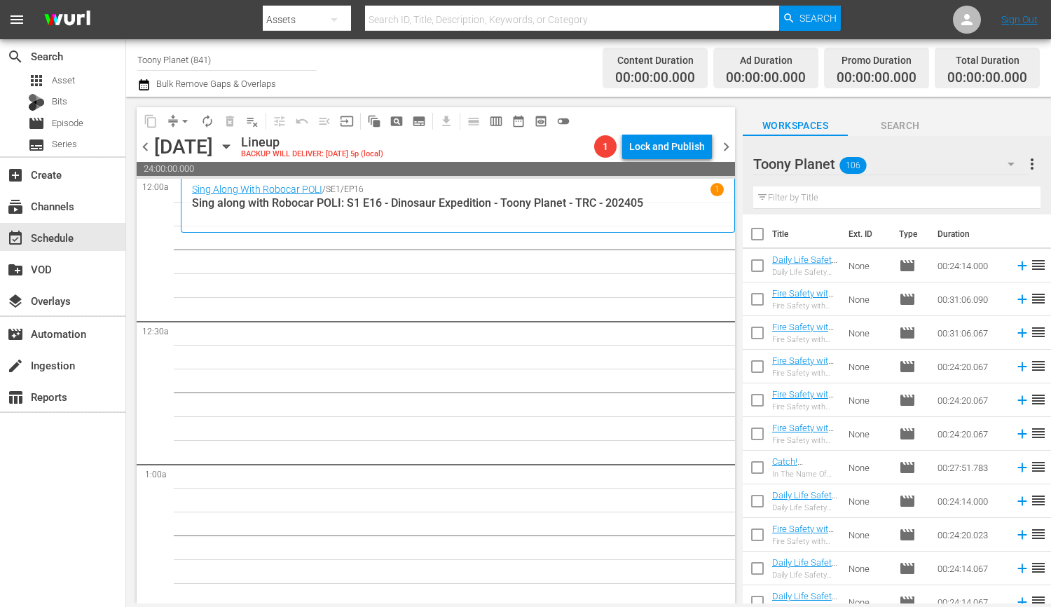
click at [808, 202] on input "text" at bounding box center [896, 197] width 287 height 22
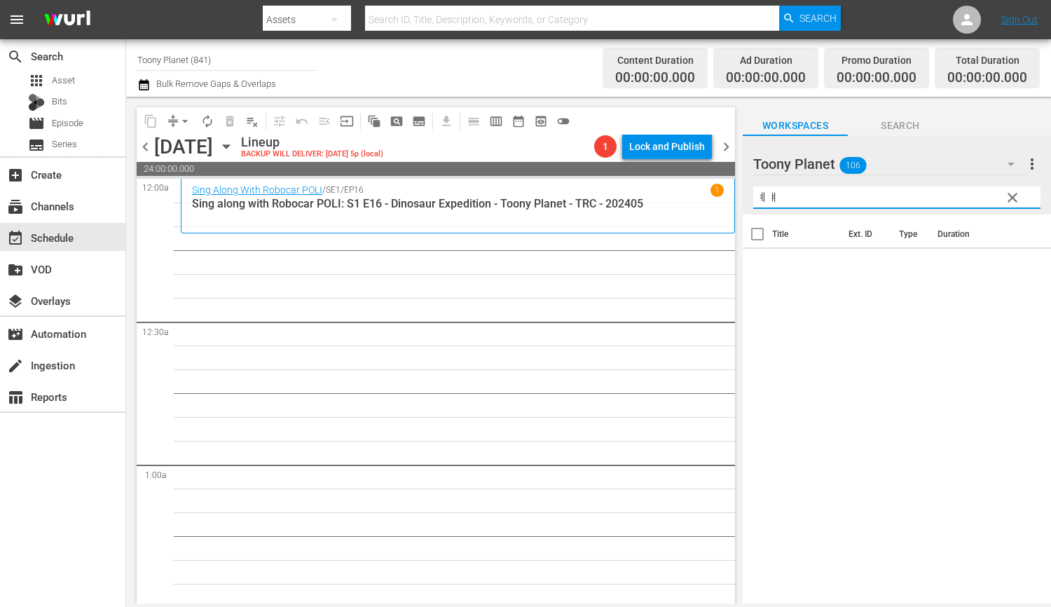
type input "ㅖ"
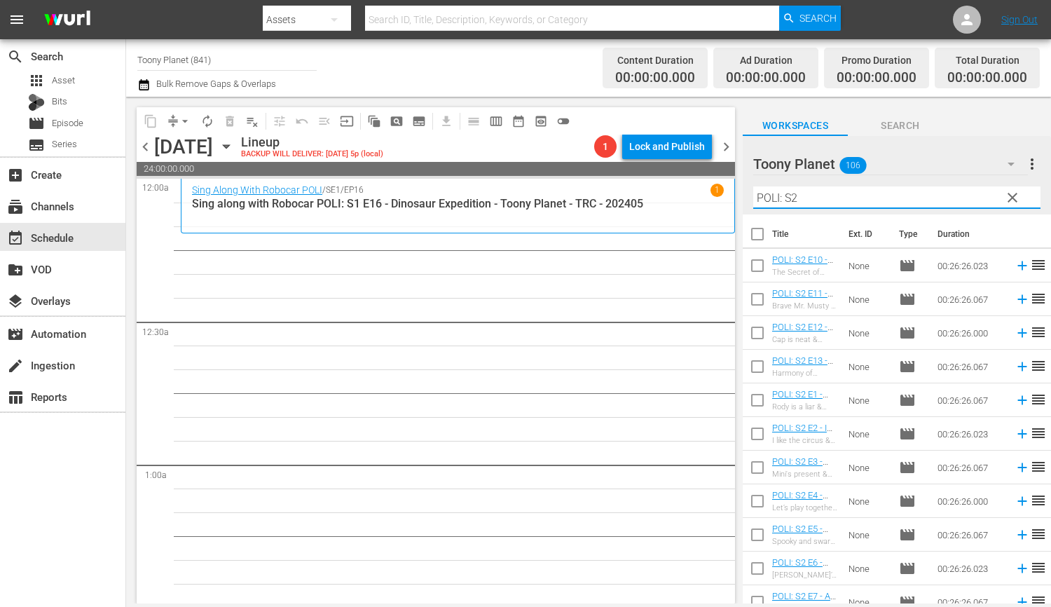
type input "POLI: S2"
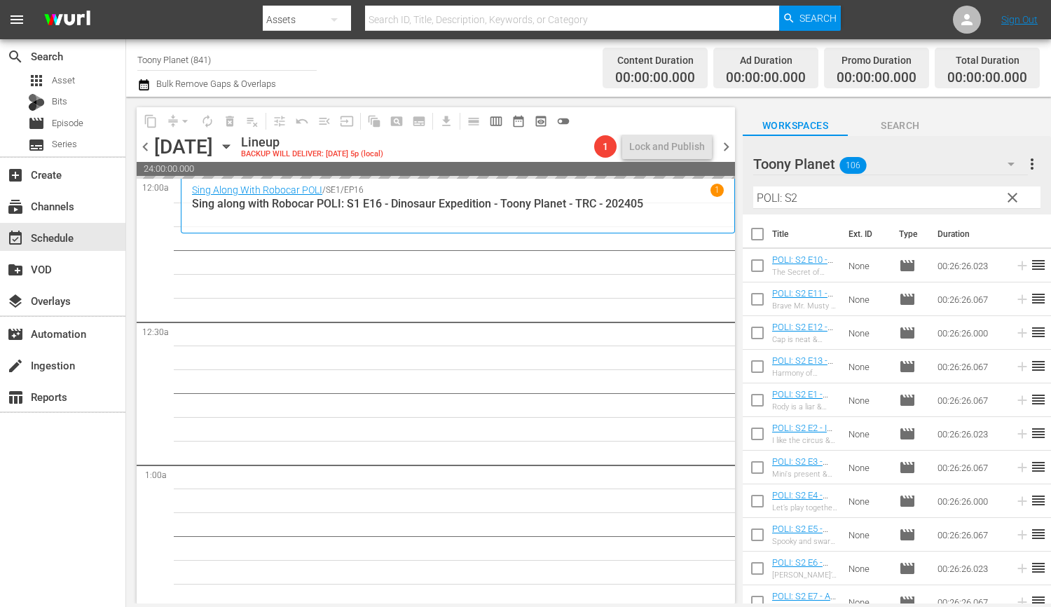
drag, startPoint x: 802, startPoint y: 289, endPoint x: 413, endPoint y: 5, distance: 482.2
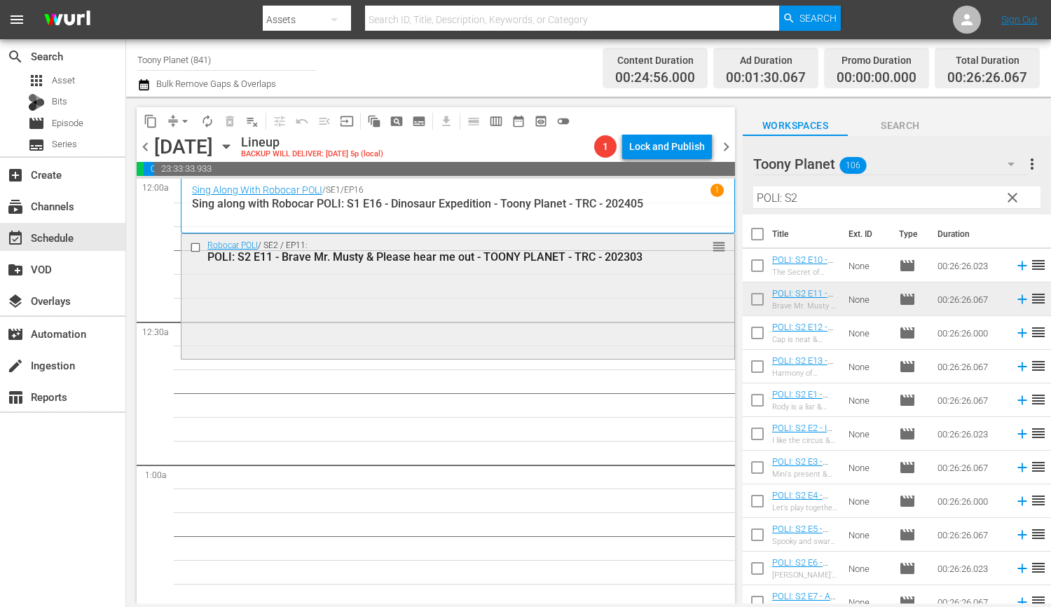
click at [528, 326] on div "Robocar POLI / SE2 / EP11: POLI: S2 E11 - Brave Mr. Musty & Please hear me out …" at bounding box center [457, 295] width 553 height 122
click at [742, 206] on span "No Event Selected" at bounding box center [747, 146] width 11 height 120
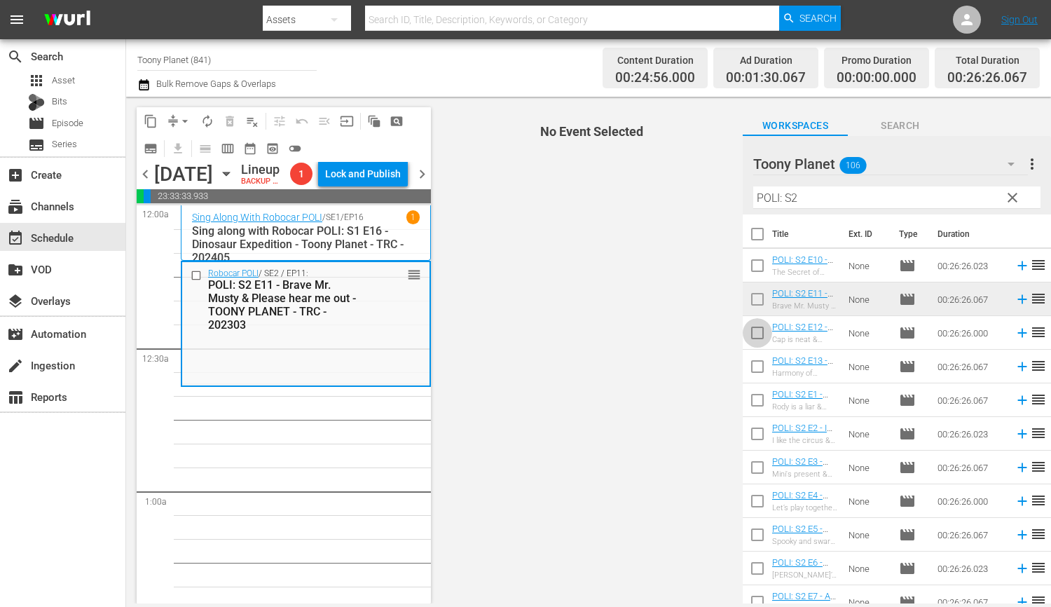
click at [760, 333] on input "checkbox" at bounding box center [756, 335] width 29 height 29
checkbox input "true"
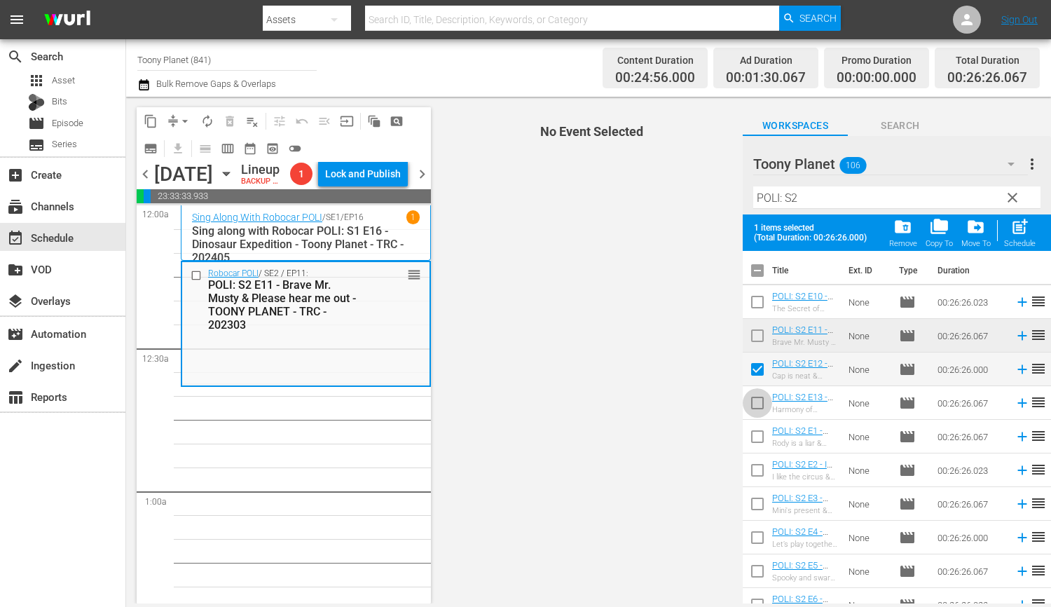
click at [763, 401] on input "checkbox" at bounding box center [756, 405] width 29 height 29
checkbox input "true"
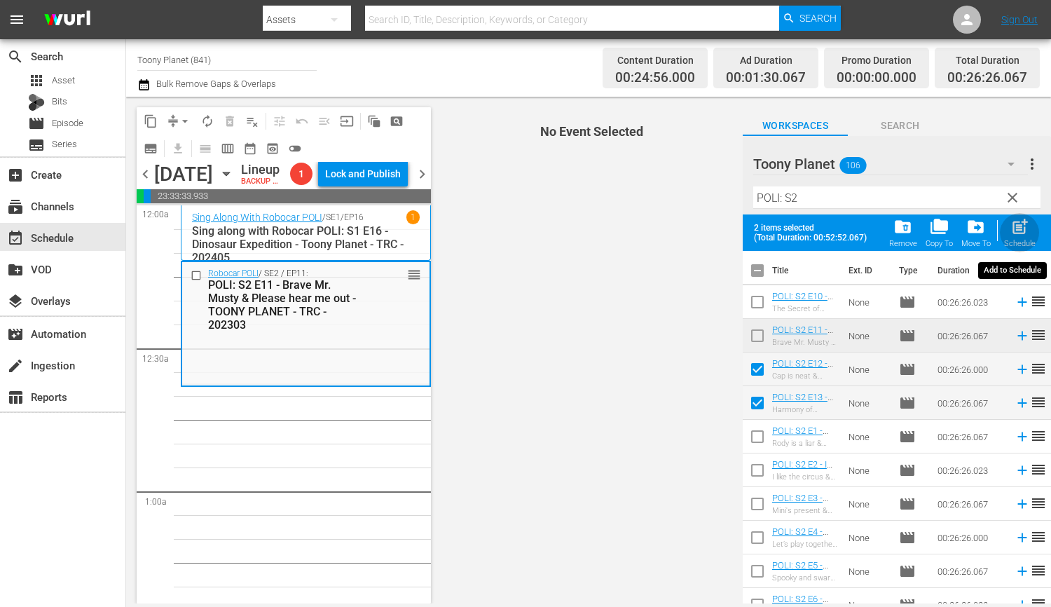
click at [1023, 241] on div "Schedule" at bounding box center [1020, 243] width 32 height 9
checkbox input "false"
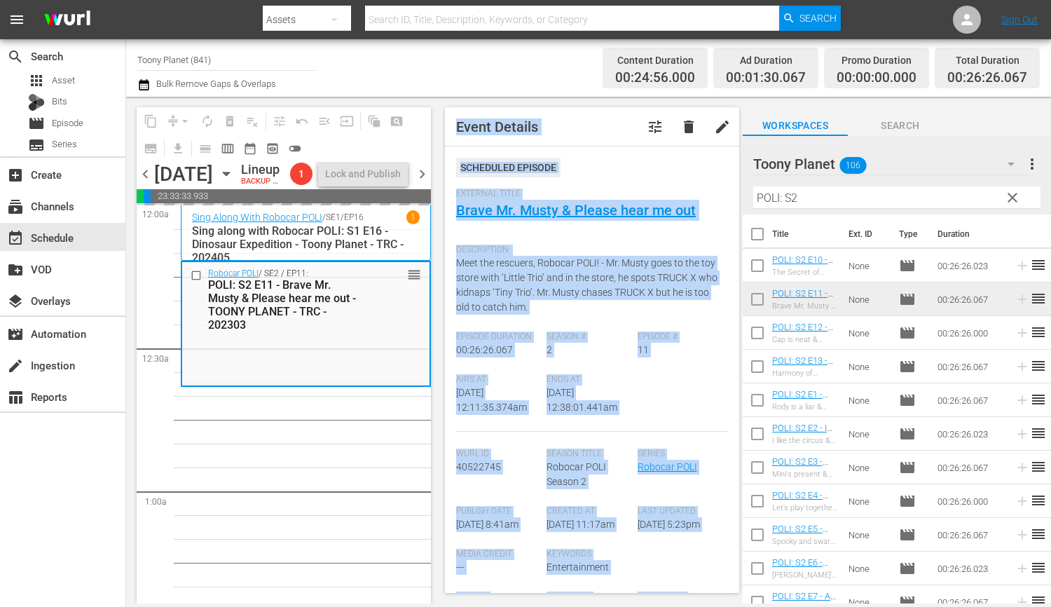
click at [602, 296] on span "Meet the rescuers, Robocar POLI! - Mr. Musty goes to the toy store with ‘Little…" at bounding box center [586, 284] width 261 height 55
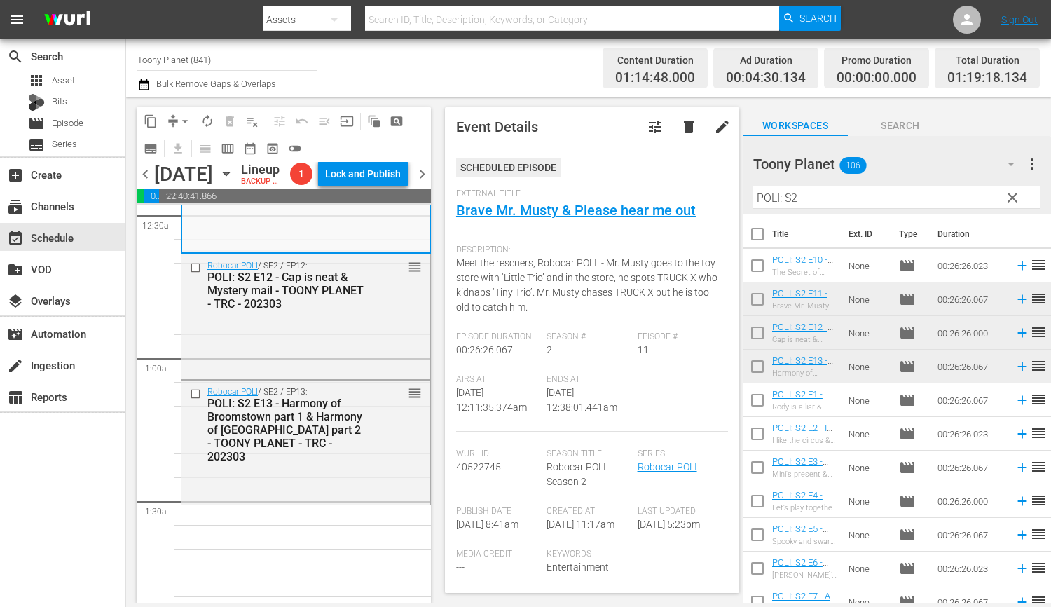
scroll to position [162, 0]
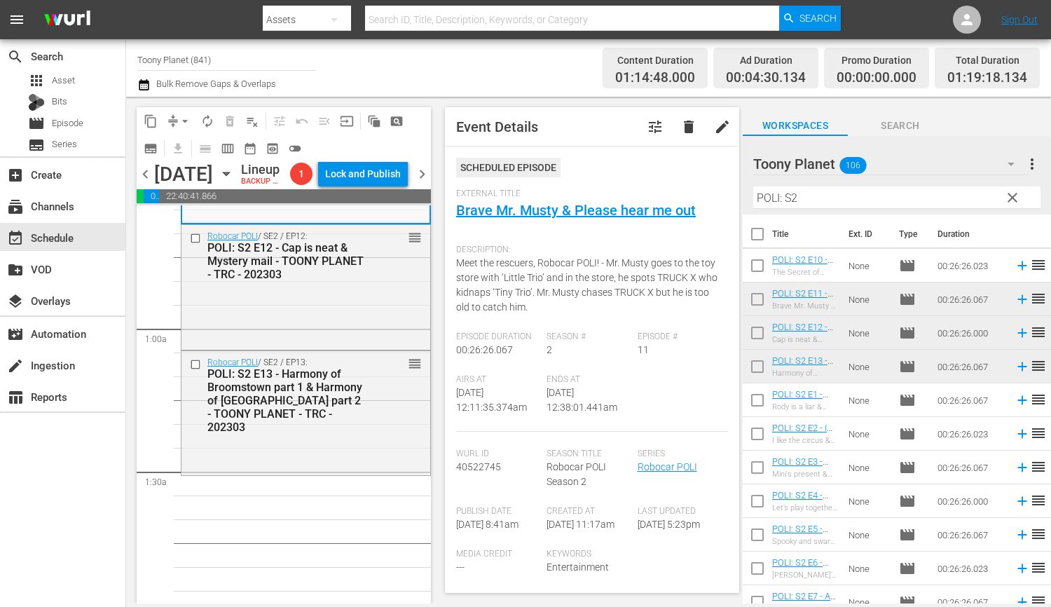
click at [862, 193] on input "POLI: S2" at bounding box center [896, 197] width 287 height 22
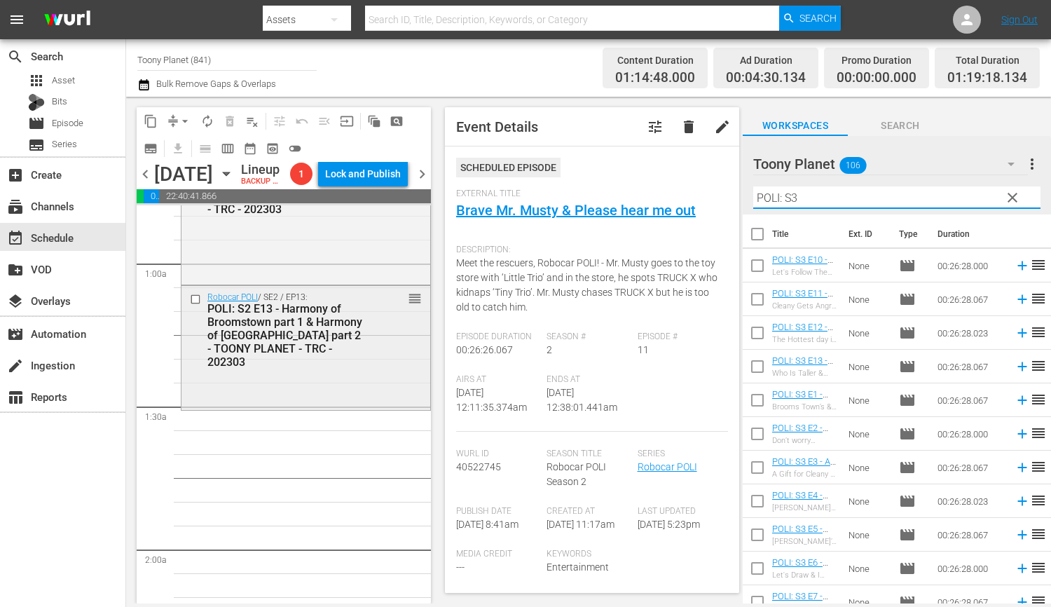
scroll to position [254, 0]
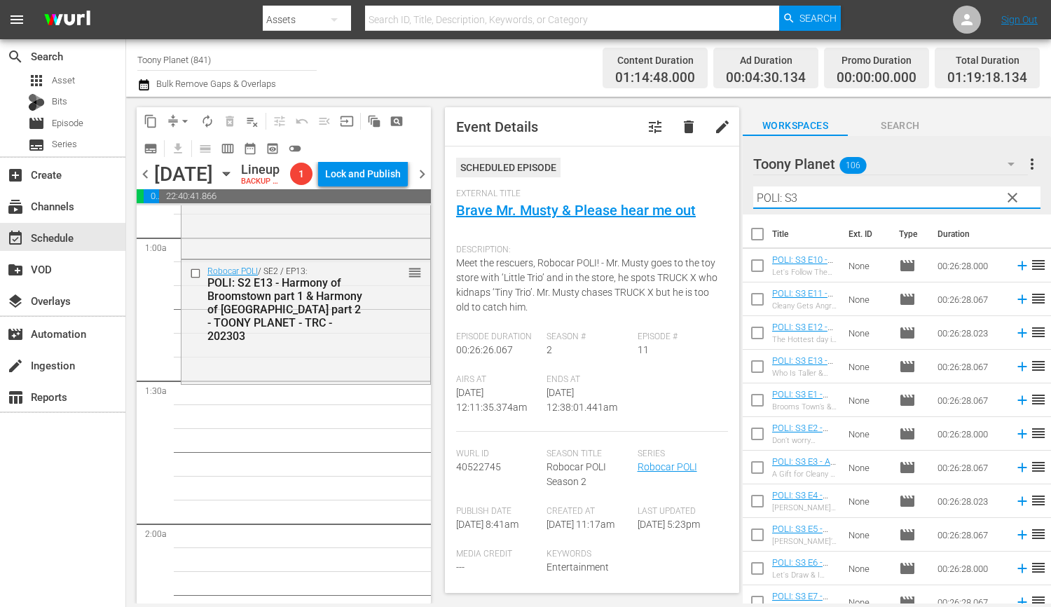
type input "POLI: S3"
click at [763, 402] on input "checkbox" at bounding box center [756, 402] width 29 height 29
checkbox input "true"
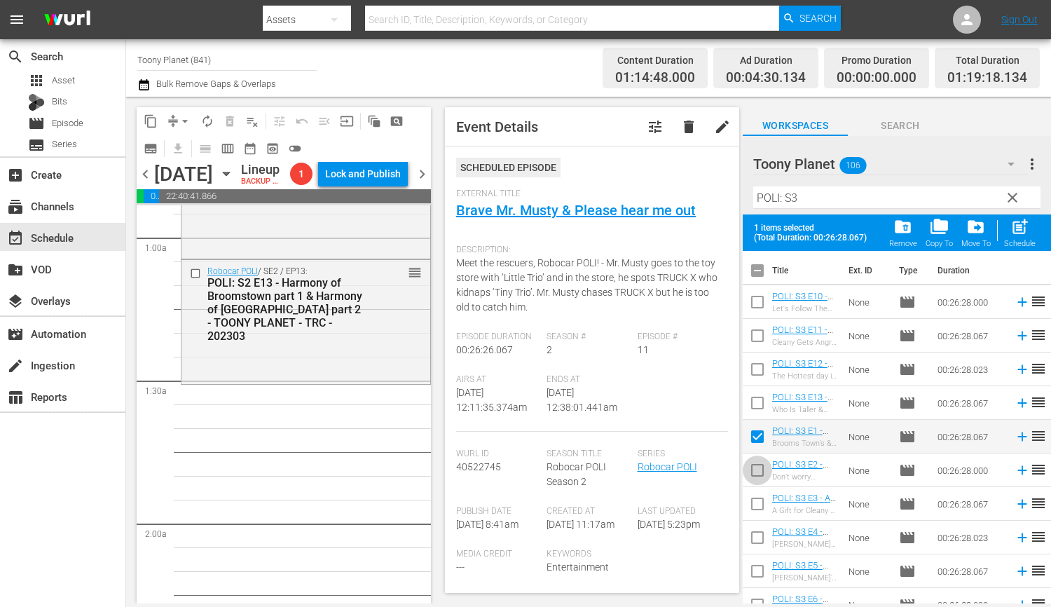
click at [755, 464] on input "checkbox" at bounding box center [756, 472] width 29 height 29
checkbox input "true"
click at [1020, 230] on span "post_add" at bounding box center [1019, 226] width 19 height 19
checkbox input "false"
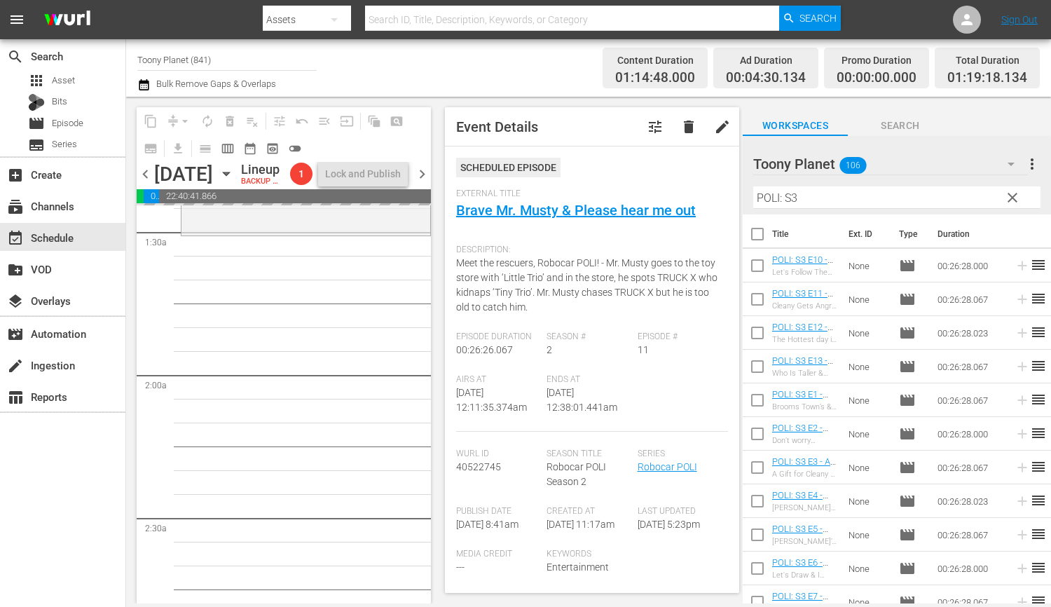
scroll to position [404, 0]
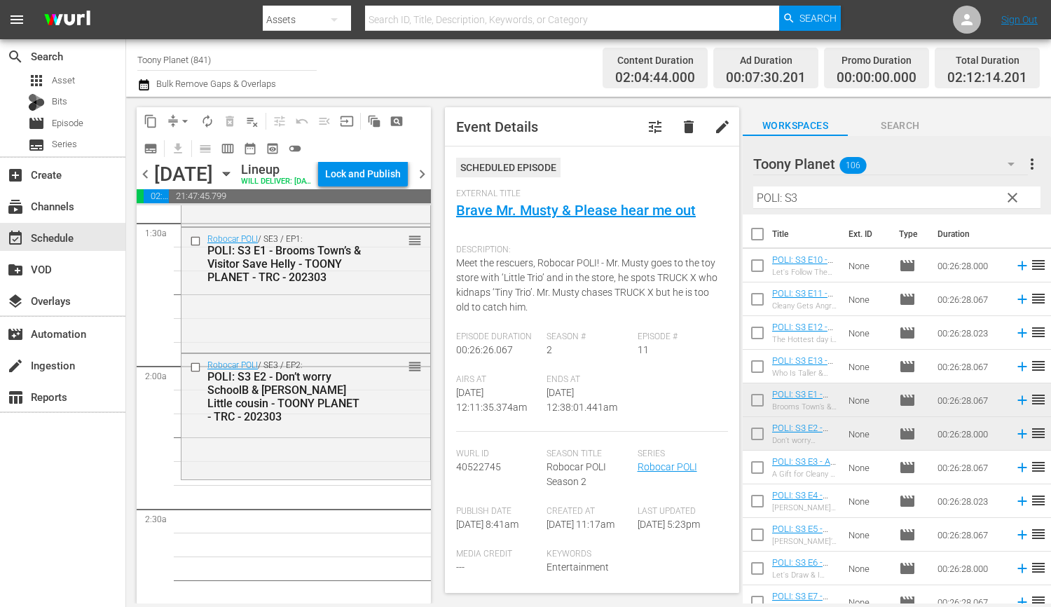
click at [248, 423] on div "POLI: S3 E2 - Don’t worry SchoolB & [PERSON_NAME] Little cousin - TOONY PLANET …" at bounding box center [285, 396] width 157 height 53
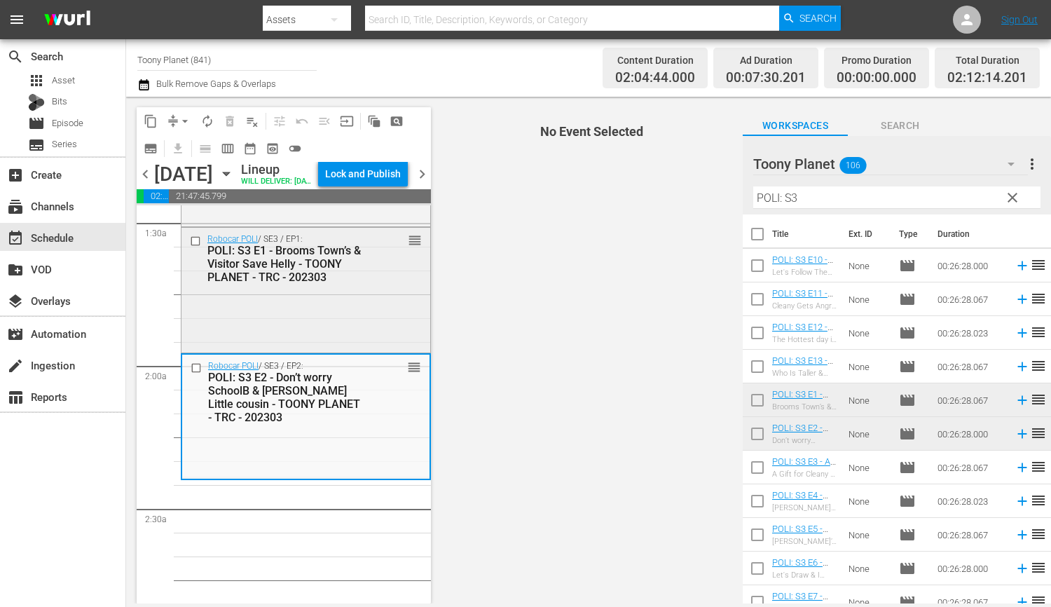
scroll to position [472, 0]
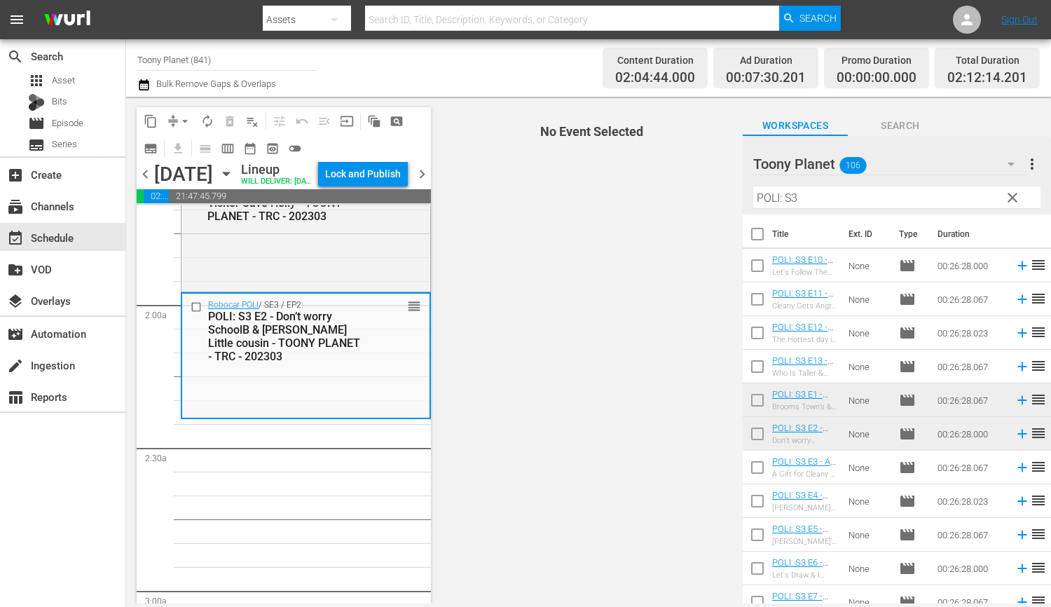
drag, startPoint x: 794, startPoint y: 198, endPoint x: 663, endPoint y: 195, distance: 131.0
click at [671, 195] on div "content_copy compress arrow_drop_down autorenew_outlined delete_forever_outline…" at bounding box center [588, 350] width 925 height 506
type input "ㄴ"
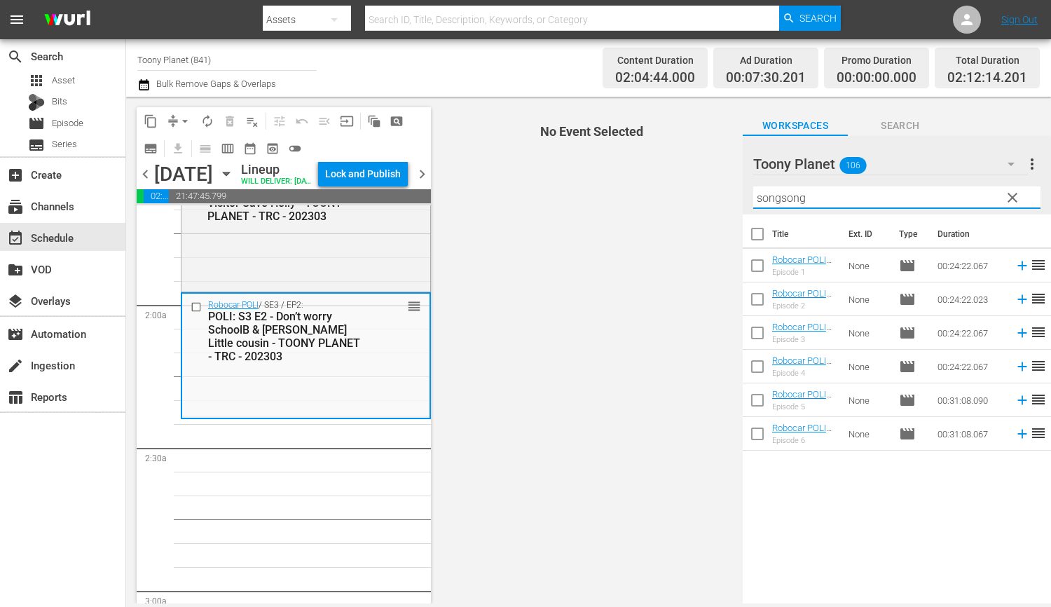
drag, startPoint x: 766, startPoint y: 188, endPoint x: 679, endPoint y: 174, distance: 87.9
click at [707, 185] on div "content_copy compress arrow_drop_down autorenew_outlined delete_forever_outline…" at bounding box center [588, 350] width 925 height 506
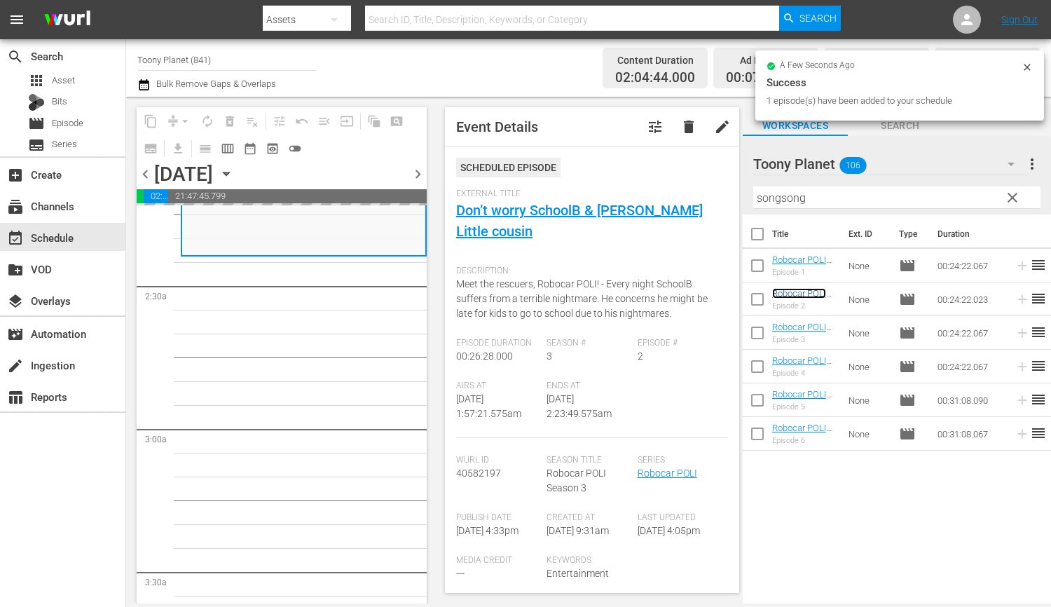
scroll to position [635, 0]
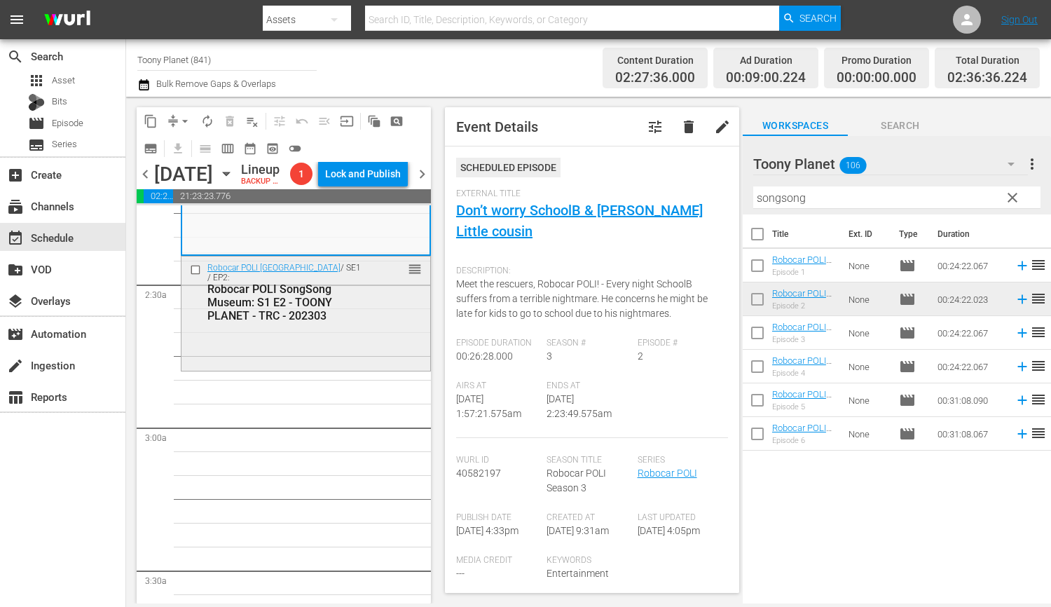
click at [363, 372] on div "Robocar POLI SongSong Museum / SE1 / EP2: Robocar POLI SongSong Museum: S1 E2 -…" at bounding box center [306, 314] width 250 height 116
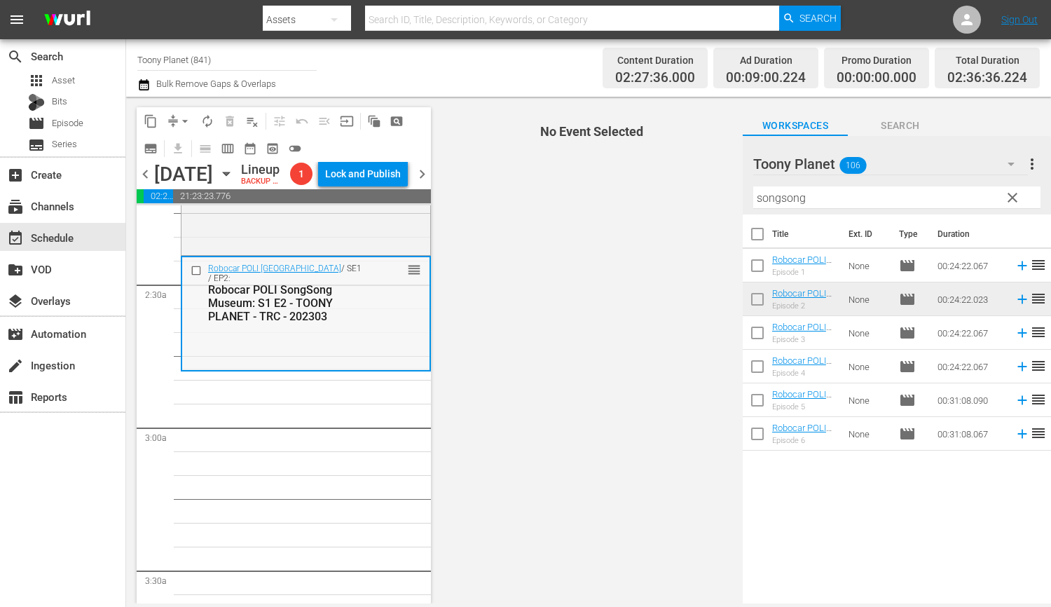
click at [337, 369] on div "Robocar POLI SongSong Museum / SE1 / EP2: Robocar POLI SongSong Museum: S1 E2 -…" at bounding box center [305, 313] width 247 height 112
drag, startPoint x: 734, startPoint y: 177, endPoint x: 698, endPoint y: 176, distance: 35.7
click at [702, 176] on div "content_copy compress arrow_drop_down autorenew_outlined delete_forever_outline…" at bounding box center [588, 350] width 925 height 506
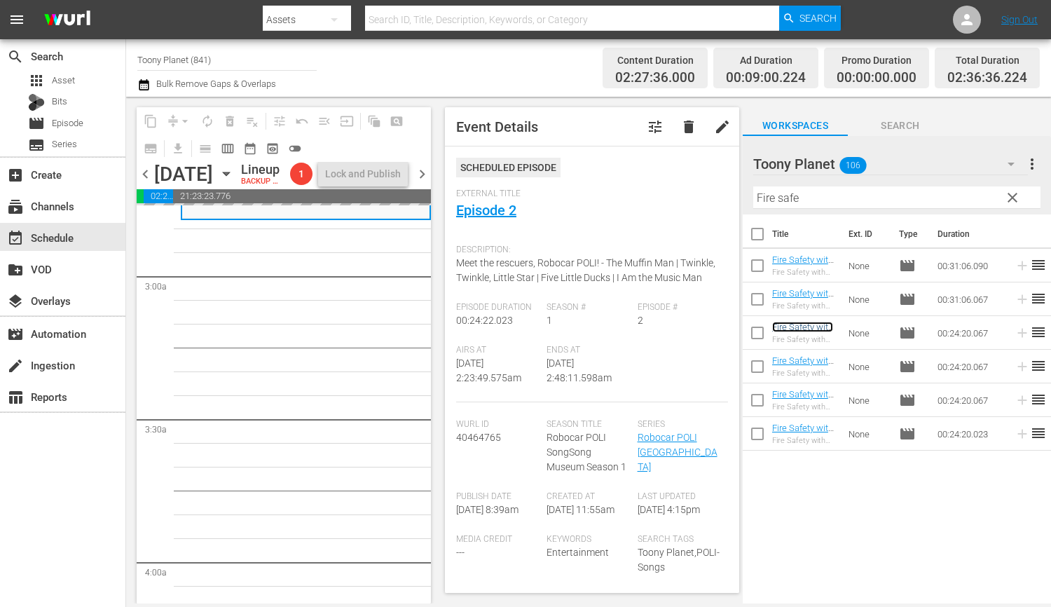
scroll to position [784, 0]
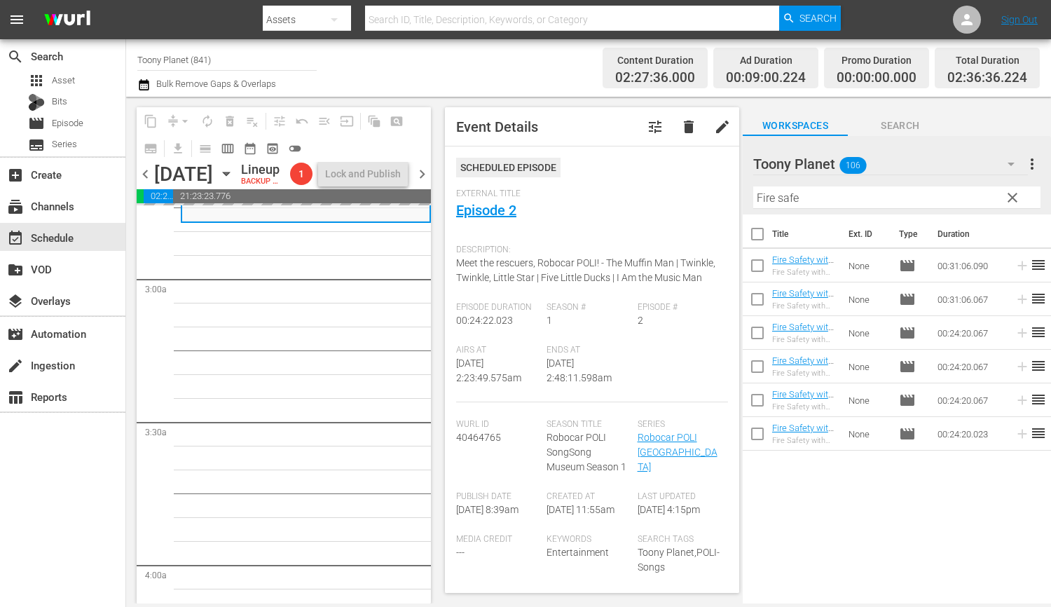
drag, startPoint x: 793, startPoint y: 334, endPoint x: 475, endPoint y: 1, distance: 460.7
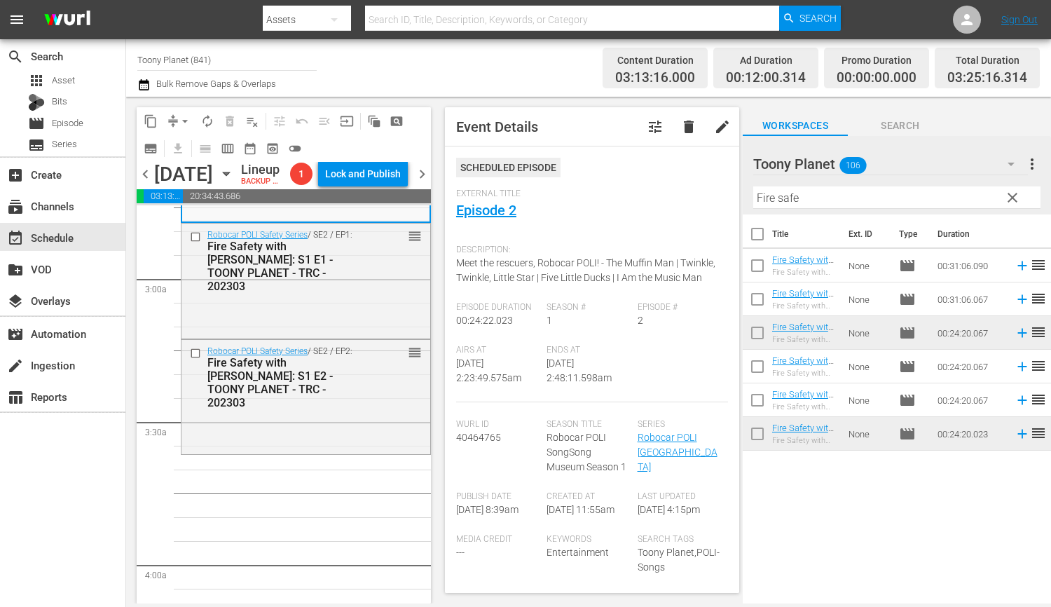
drag, startPoint x: 813, startPoint y: 431, endPoint x: 628, endPoint y: 605, distance: 254.2
click at [318, 451] on div "Robocar POLI Safety Series / SE2 / EP2: Fire Safety with [PERSON_NAME]: S1 E2 -…" at bounding box center [305, 395] width 249 height 111
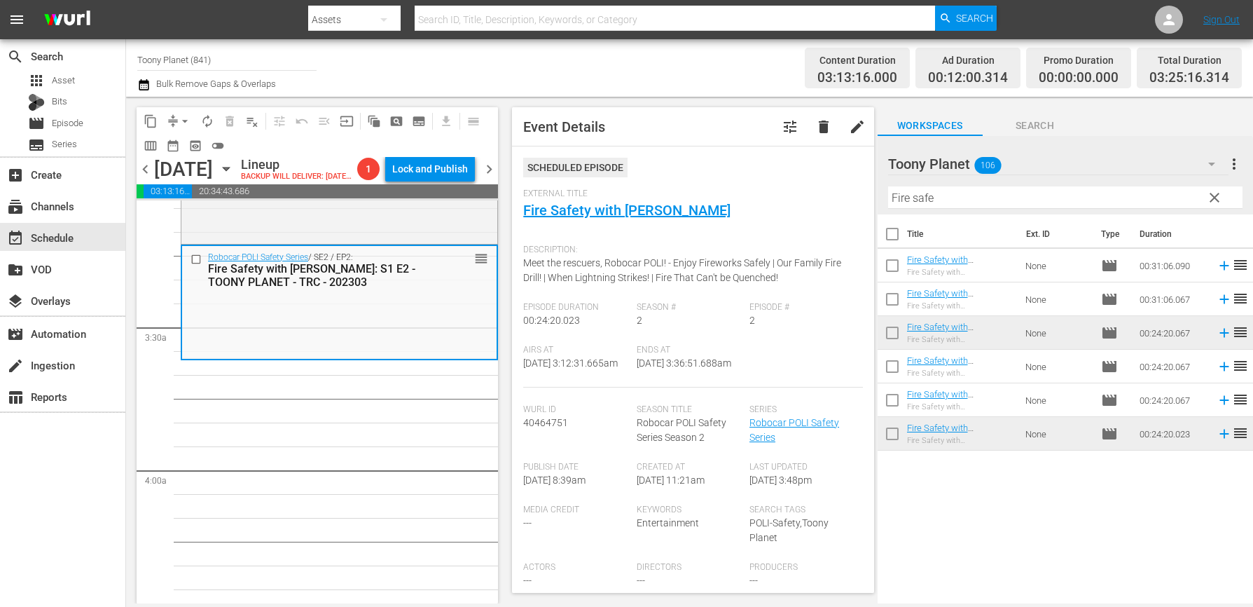
scroll to position [879, 0]
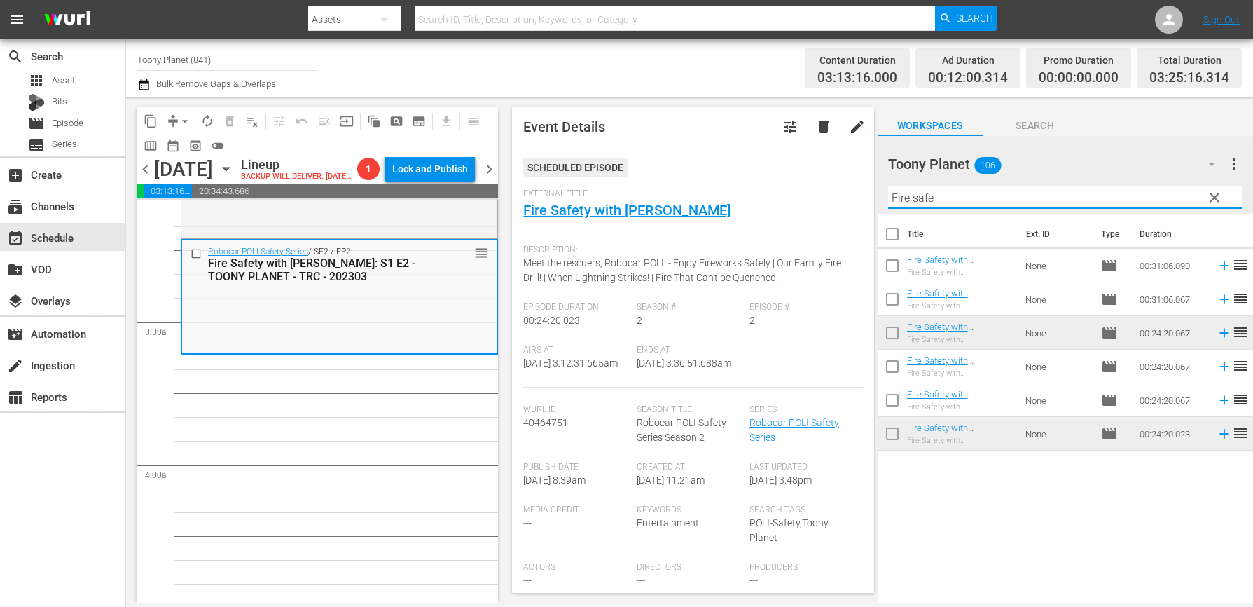
drag, startPoint x: 962, startPoint y: 194, endPoint x: 833, endPoint y: 186, distance: 129.1
click at [833, 186] on div "content_copy compress arrow_drop_down autorenew_outlined delete_forever_outline…" at bounding box center [689, 350] width 1127 height 506
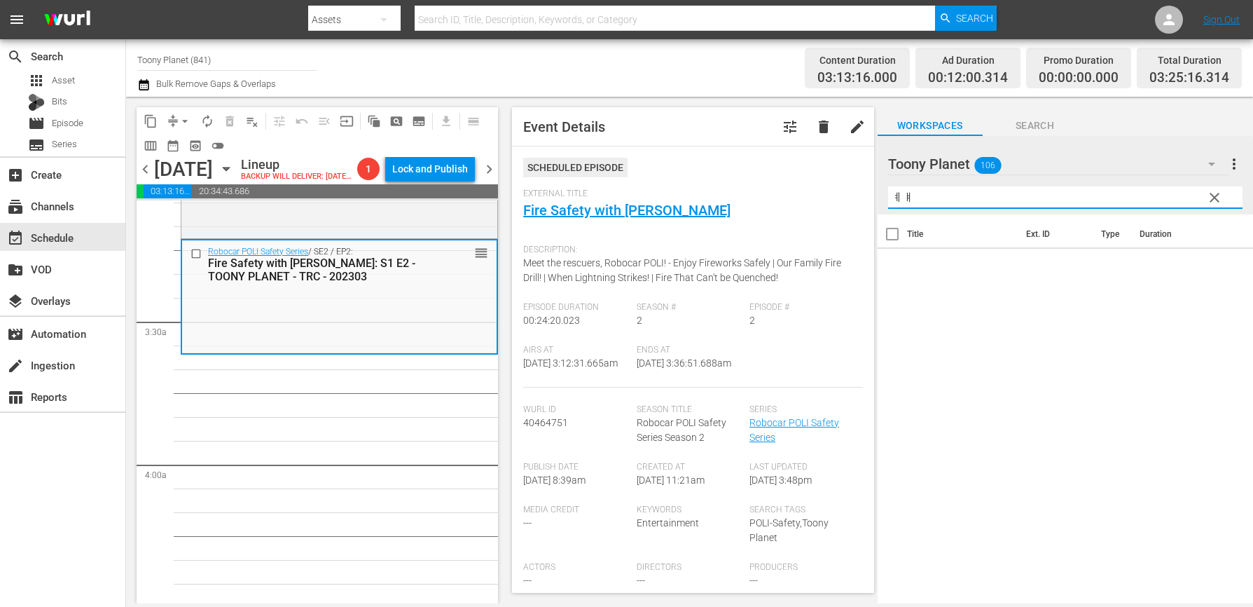
type input "ㅖ"
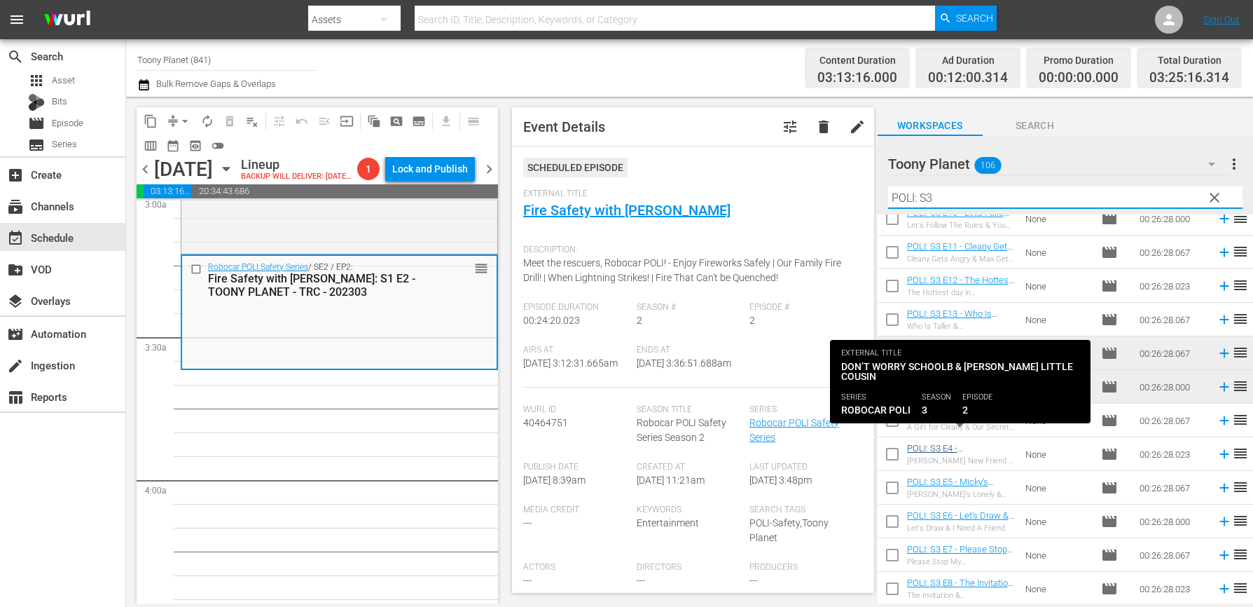
scroll to position [62, 0]
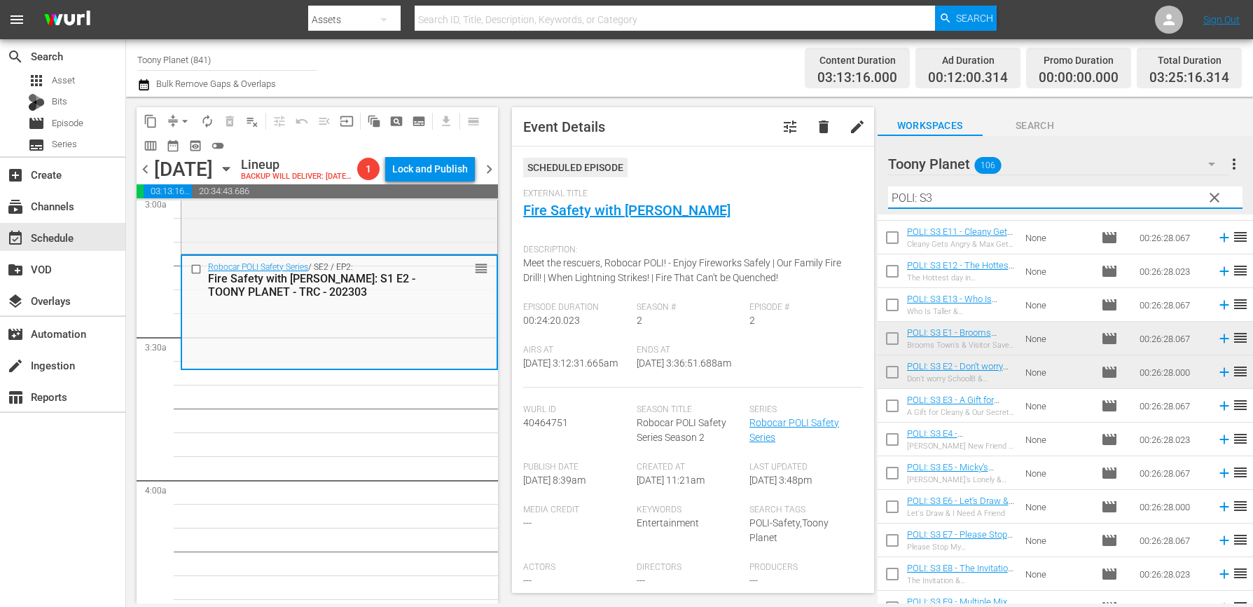
type input "POLI: S3"
click at [889, 401] on input "checkbox" at bounding box center [892, 408] width 29 height 29
checkbox input "true"
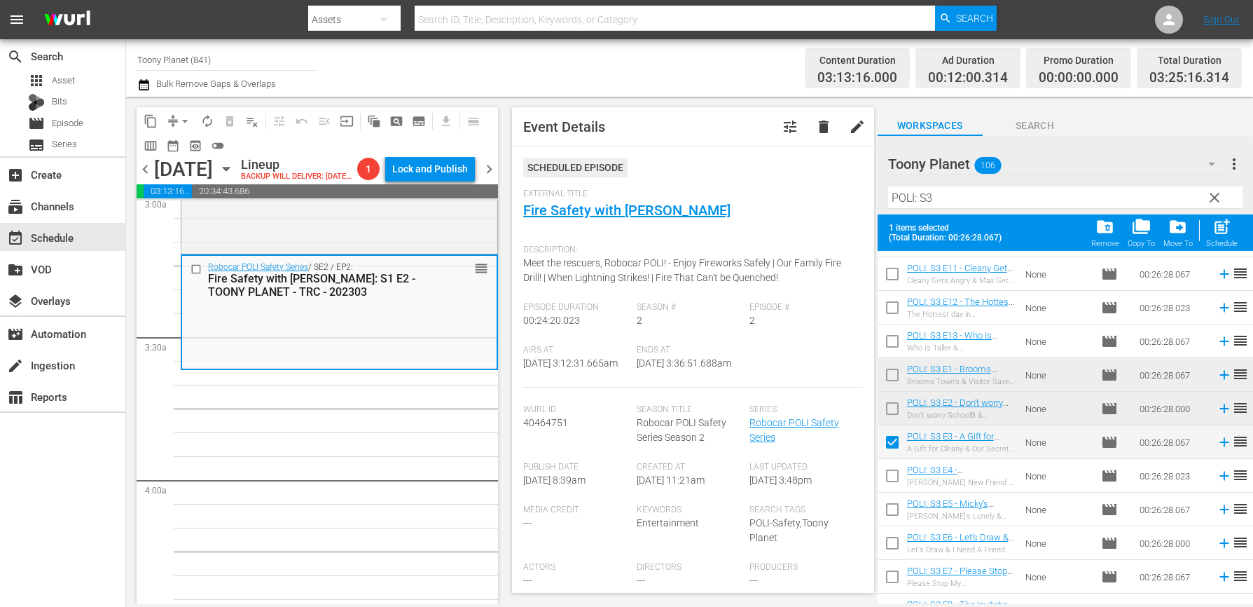
scroll to position [92, 0]
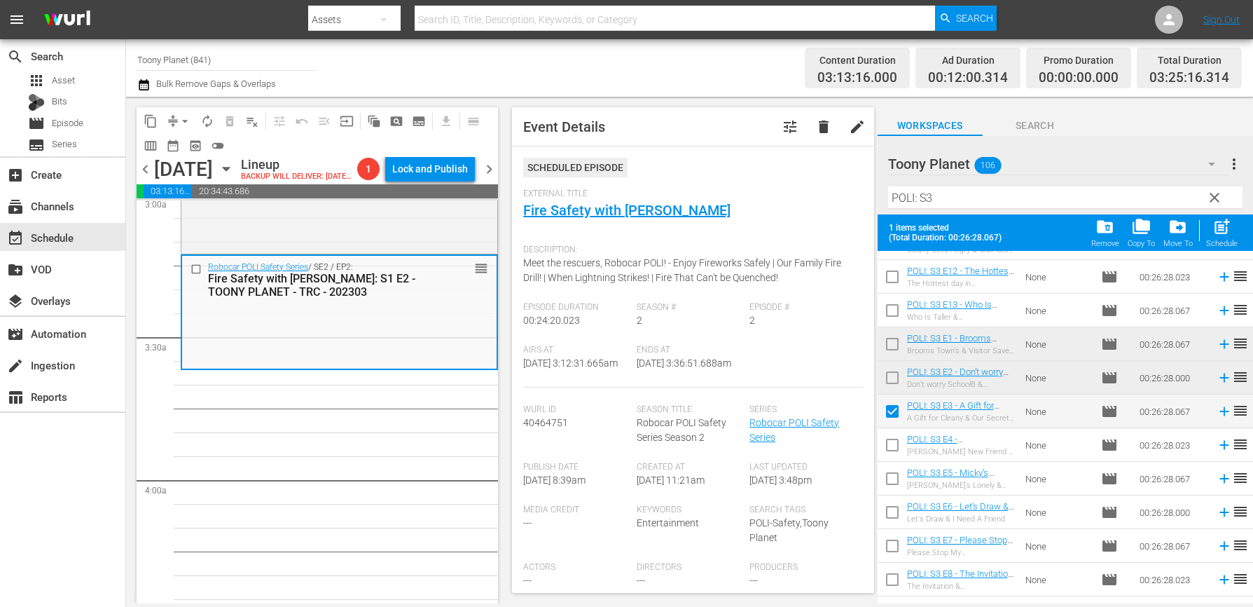
click at [893, 441] on input "checkbox" at bounding box center [892, 447] width 29 height 29
checkbox input "true"
click at [884, 488] on input "checkbox" at bounding box center [892, 480] width 29 height 29
checkbox input "true"
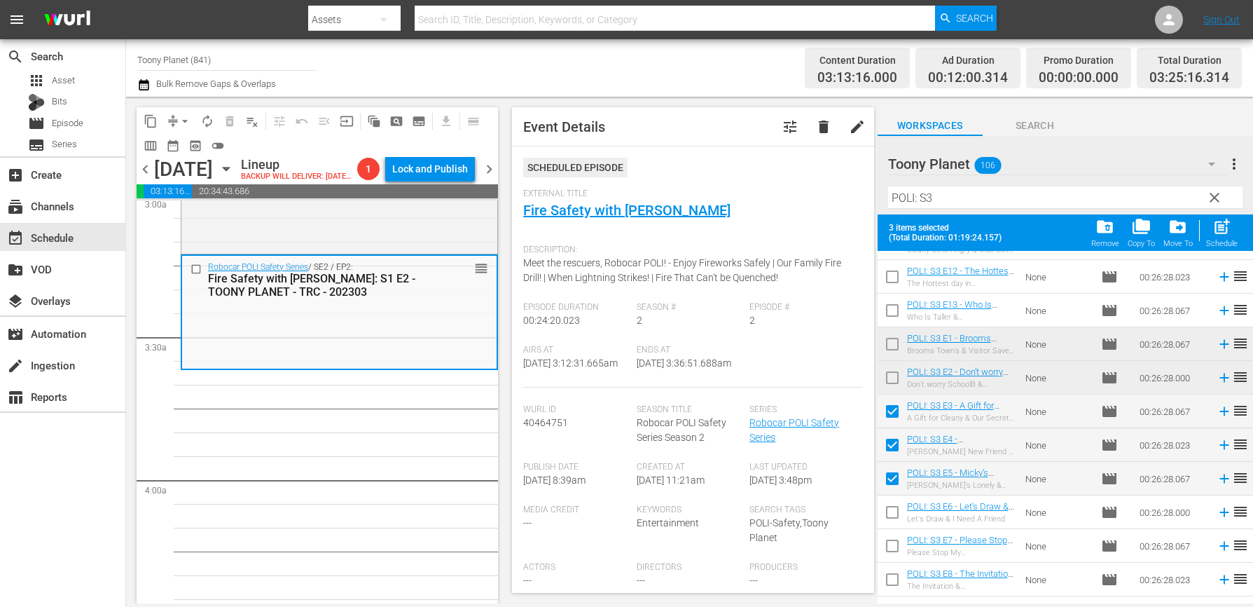
scroll to position [113, 0]
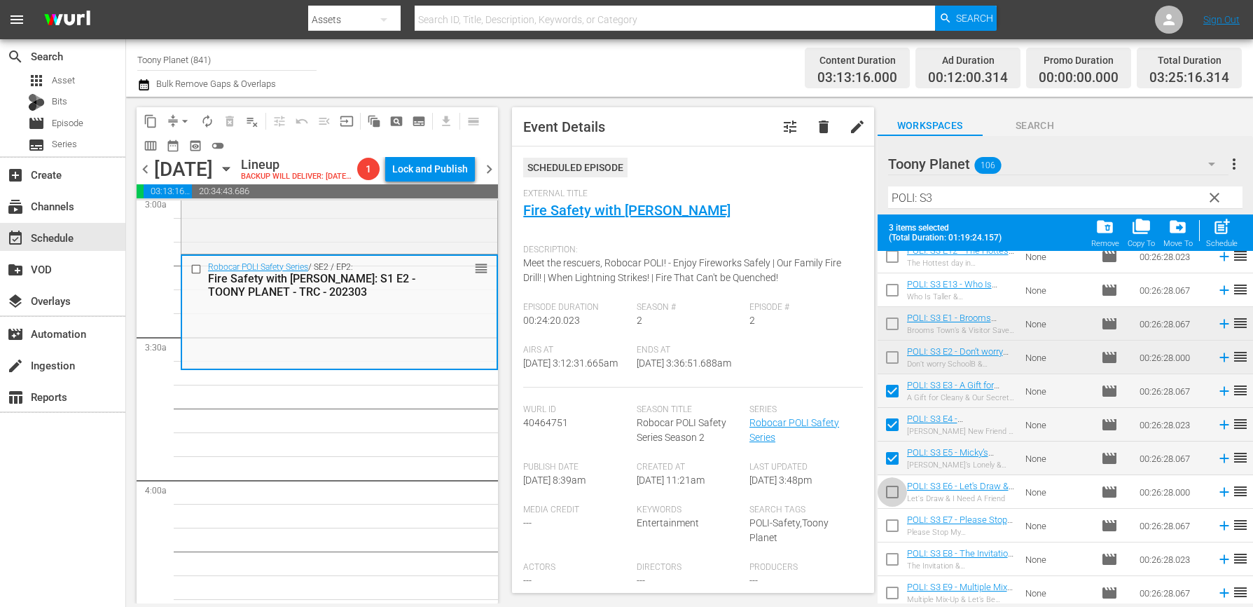
click at [885, 489] on input "checkbox" at bounding box center [892, 494] width 29 height 29
checkbox input "true"
click at [892, 532] on input "checkbox" at bounding box center [892, 527] width 29 height 29
checkbox input "true"
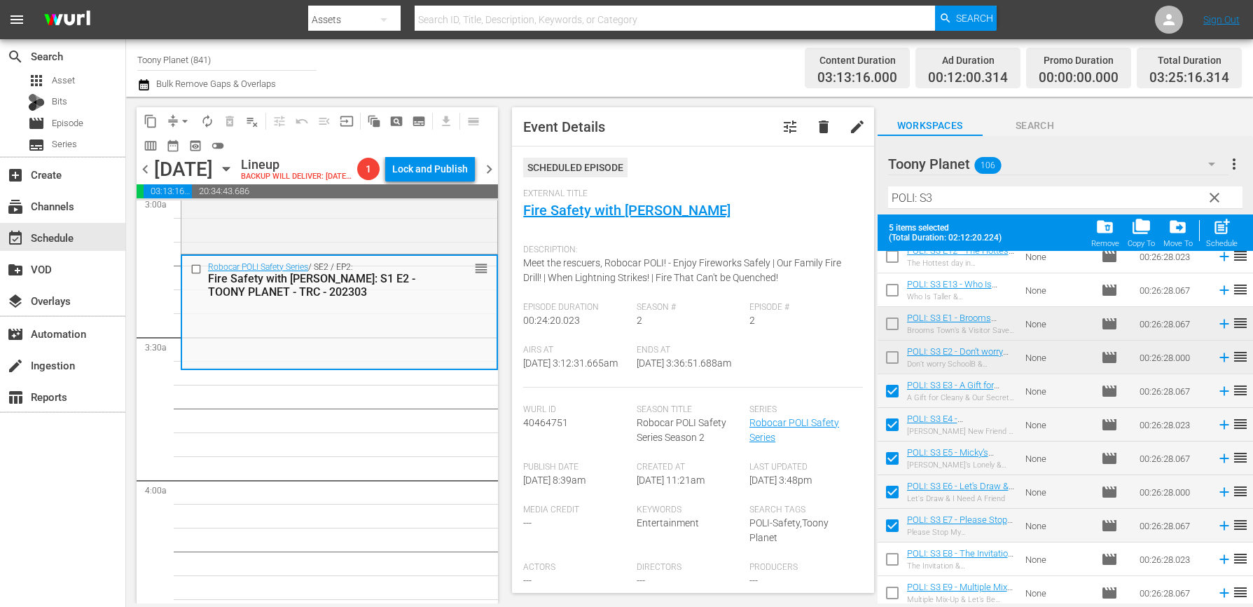
click at [1050, 235] on span "post_add" at bounding box center [1221, 226] width 19 height 19
checkbox input "false"
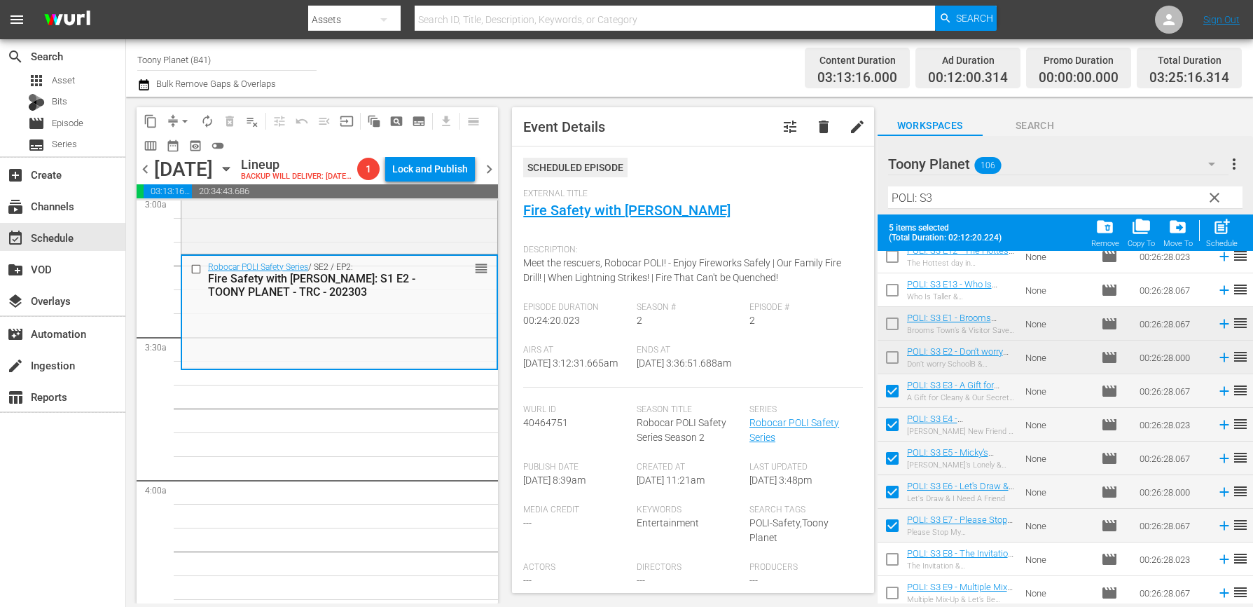
checkbox input "false"
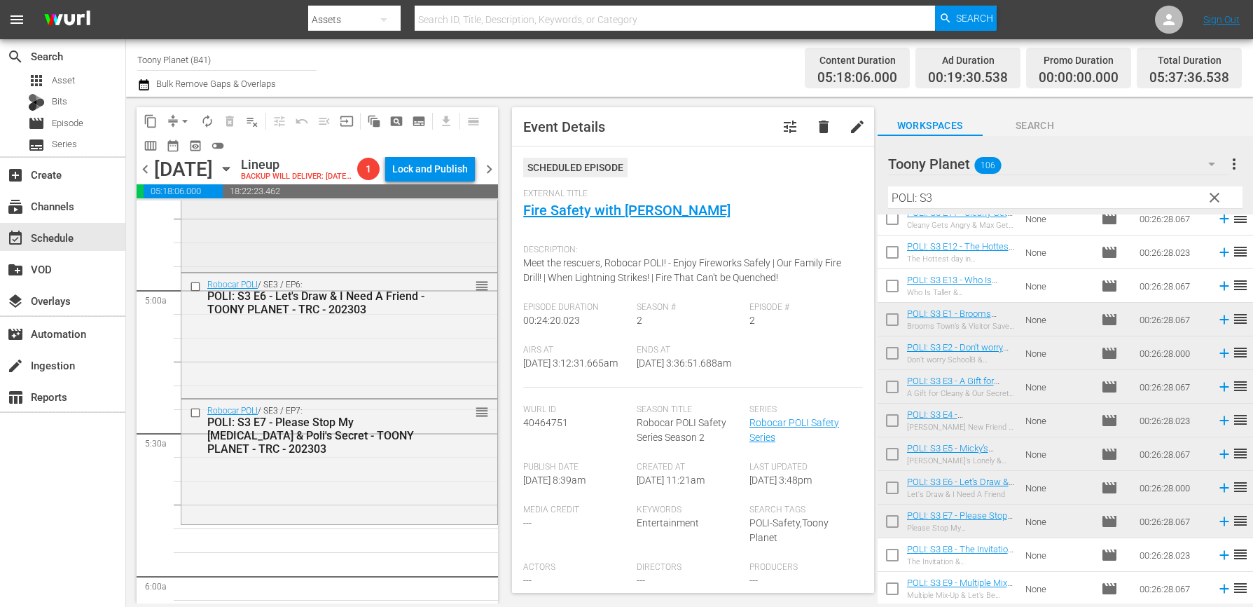
scroll to position [1495, 0]
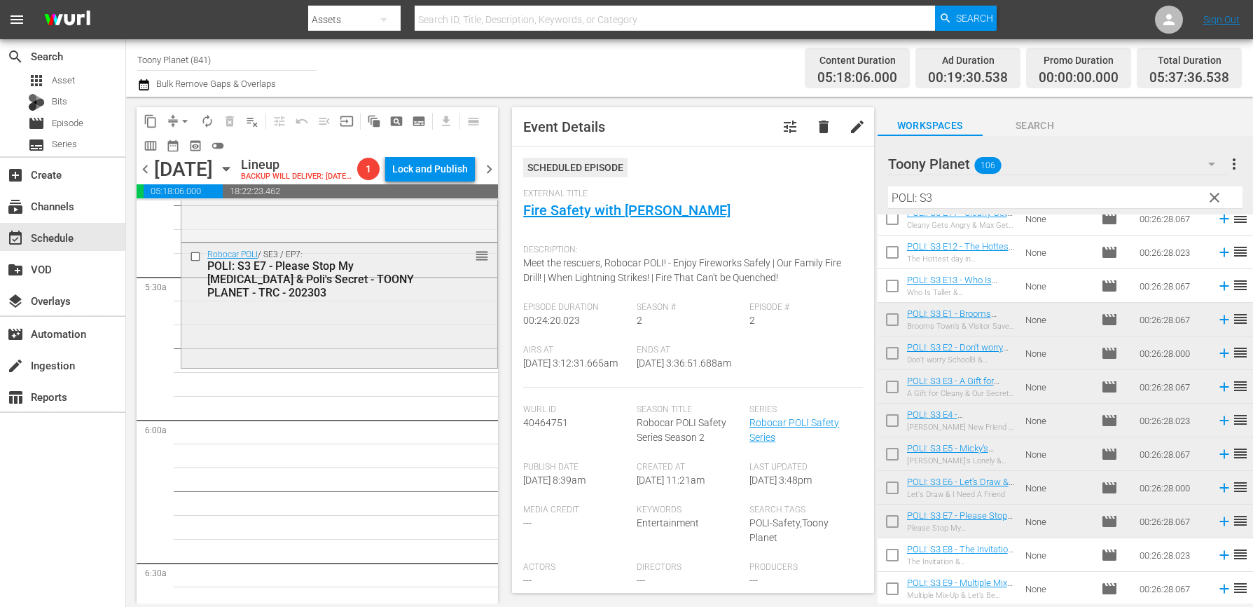
click at [364, 344] on div "Robocar POLI / SE3 / EP7: POLI: S3 E7 - Please Stop My [MEDICAL_DATA] & Poli's …" at bounding box center [339, 304] width 316 height 122
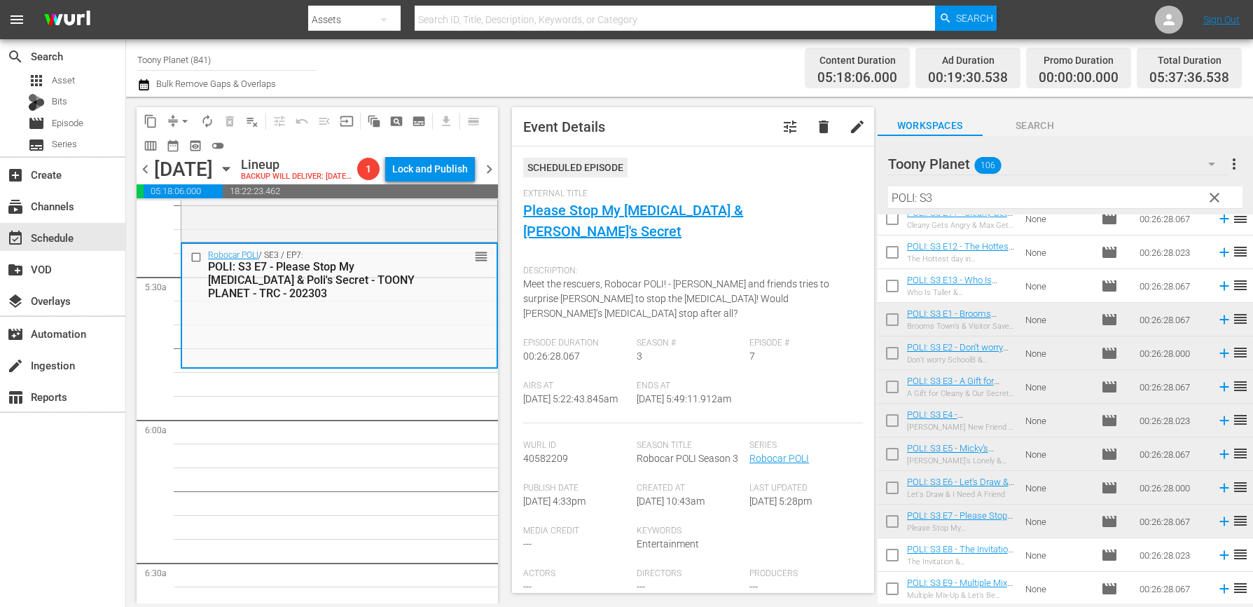
click at [332, 344] on div "Robocar POLI / SE3 / EP7: POLI: S3 E7 - Please Stop My [MEDICAL_DATA] & Poli's …" at bounding box center [339, 305] width 314 height 122
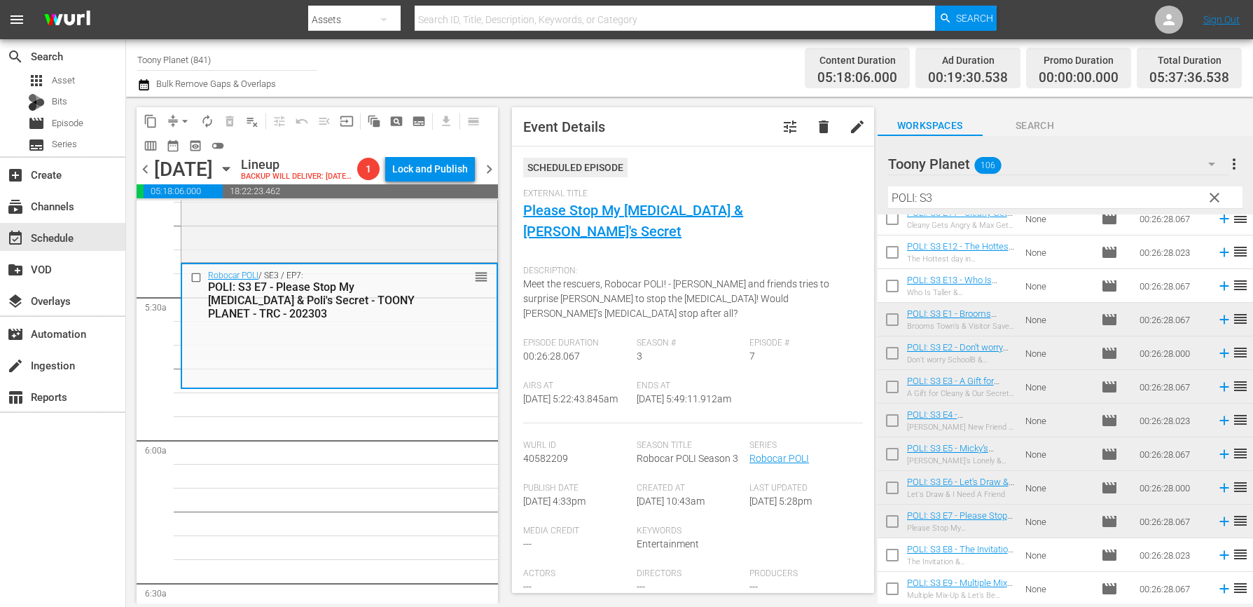
scroll to position [1476, 0]
click at [335, 378] on div "Robocar POLI / SE3 / EP7: POLI: S3 E7 - Please Stop My [MEDICAL_DATA] & Poli's …" at bounding box center [339, 324] width 314 height 122
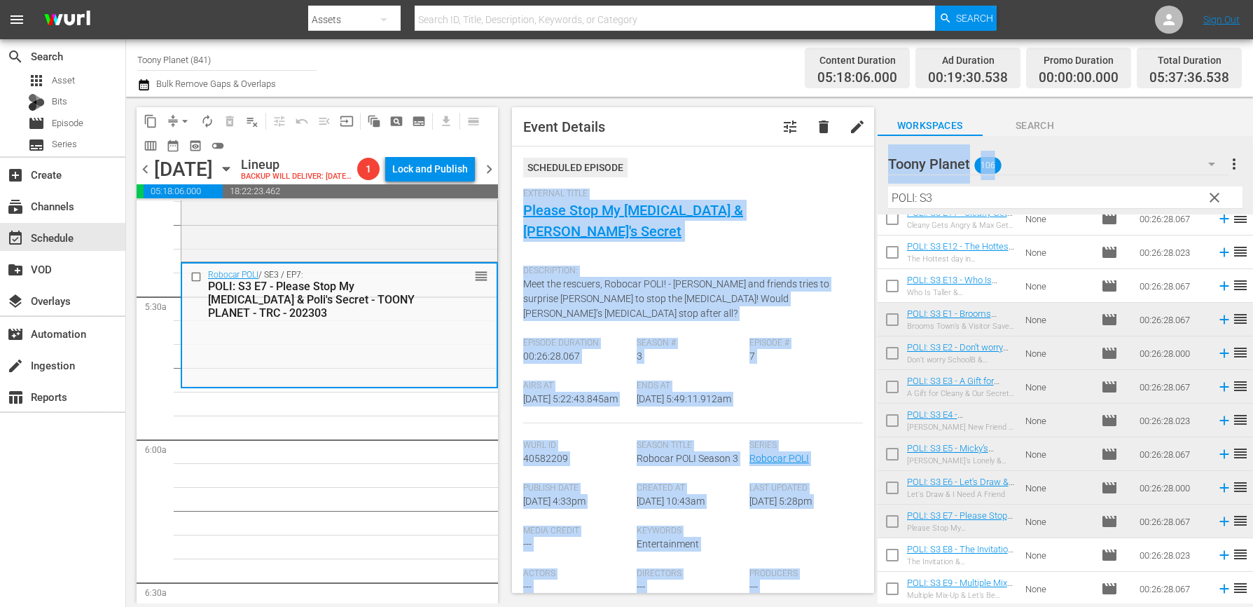
drag, startPoint x: 955, startPoint y: 209, endPoint x: 808, endPoint y: 187, distance: 148.7
click at [805, 186] on div "content_copy compress arrow_drop_down autorenew_outlined delete_forever_outline…" at bounding box center [689, 350] width 1127 height 506
click at [955, 200] on input "POLI: S3" at bounding box center [1065, 197] width 354 height 22
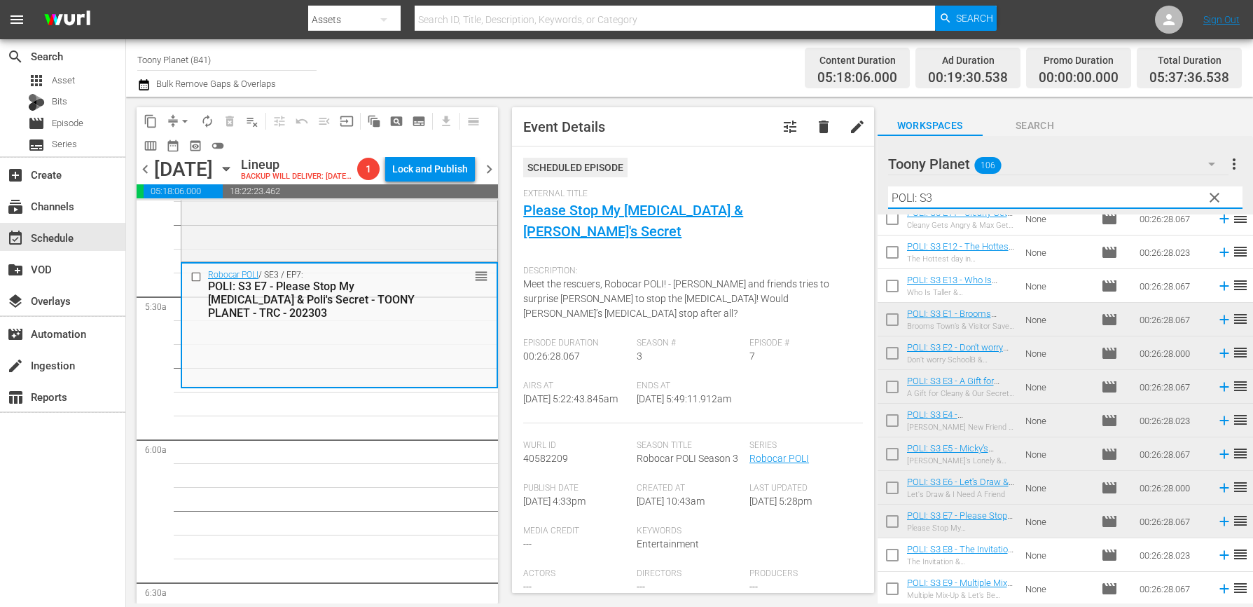
click at [955, 200] on input "POLI: S3" at bounding box center [1065, 197] width 354 height 22
type input "ㄴ"
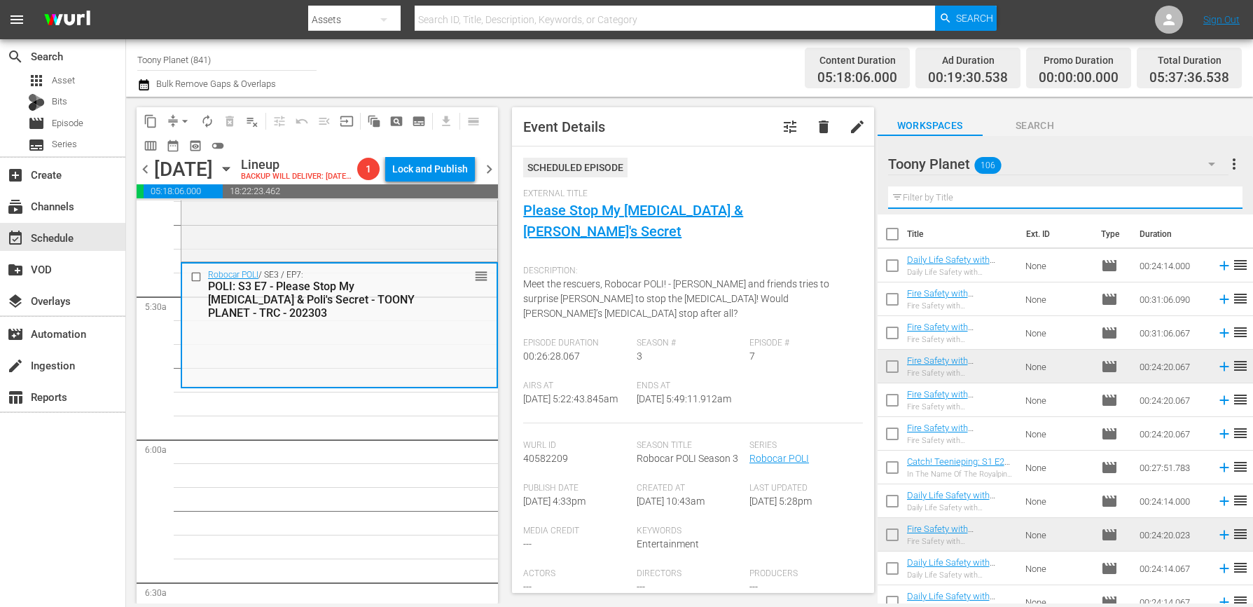
type input "p"
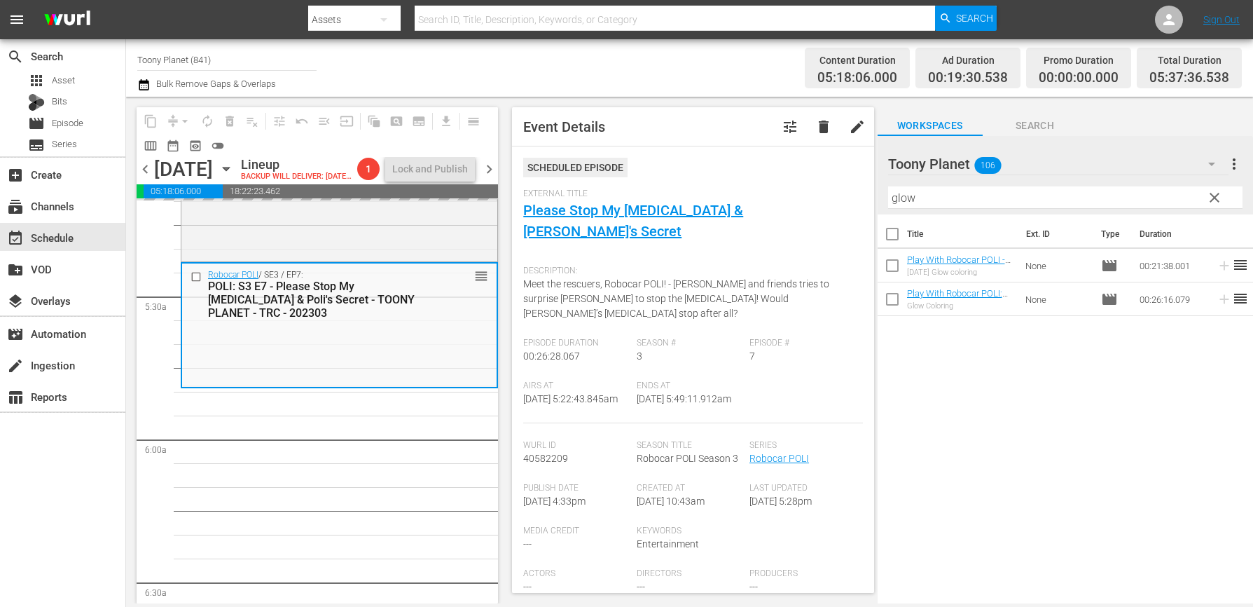
drag, startPoint x: 936, startPoint y: 260, endPoint x: 422, endPoint y: 1, distance: 575.7
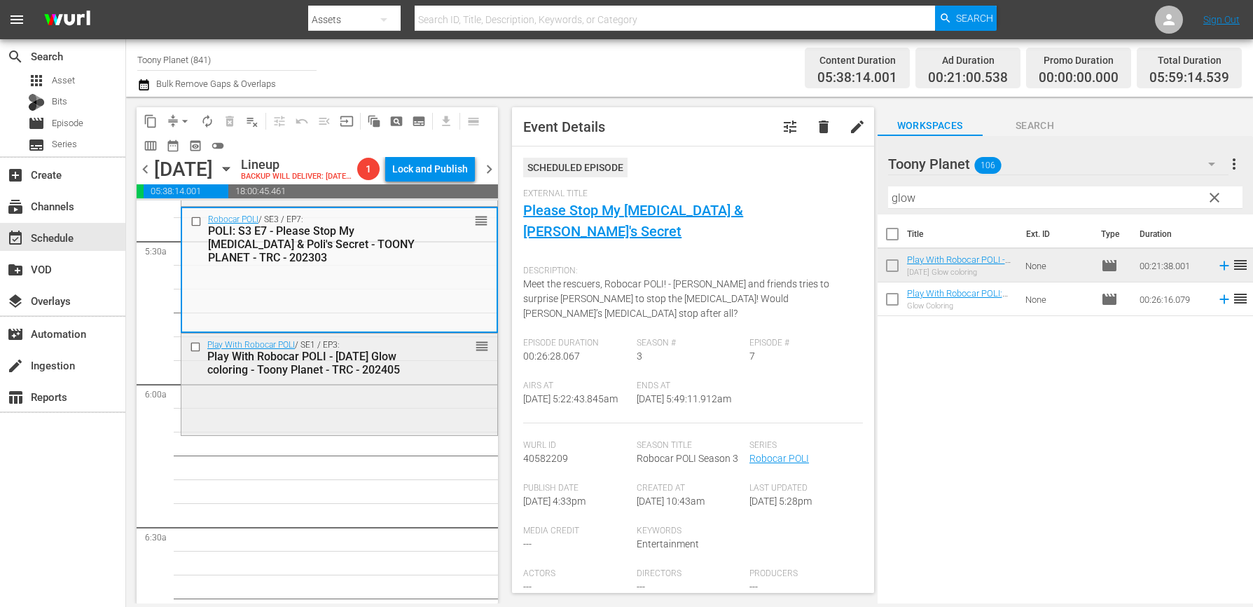
click at [366, 424] on div "Play With Robocar POLI / SE1 / EP3: Play With Robocar POLI - [DATE] Glow colori…" at bounding box center [339, 382] width 316 height 99
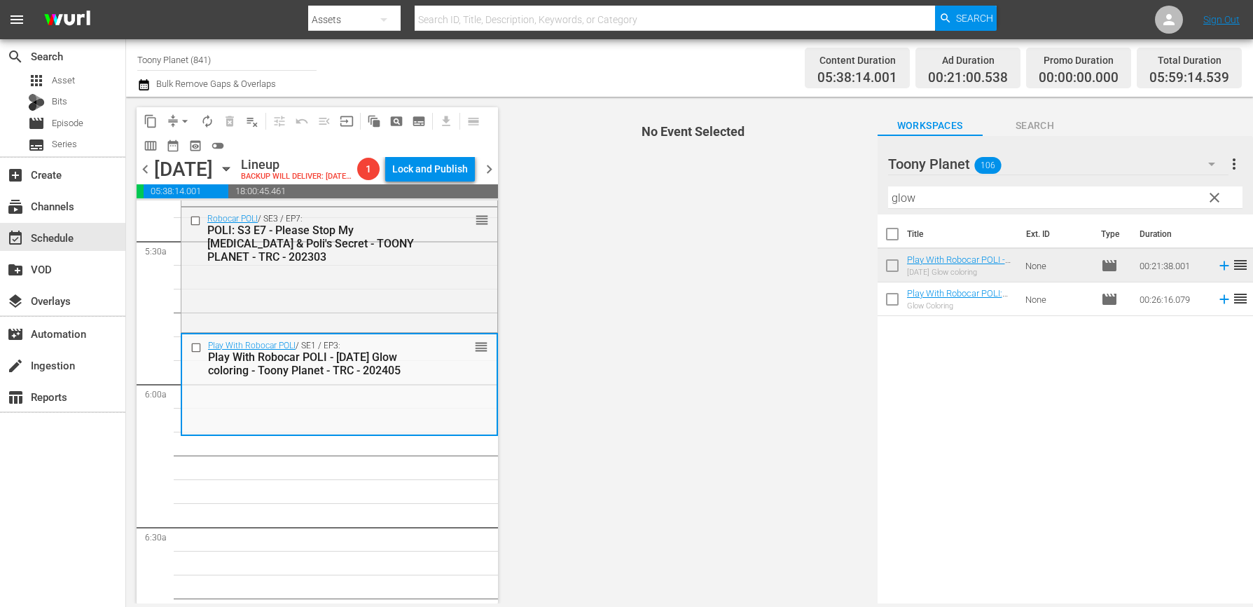
scroll to position [1533, 0]
drag, startPoint x: 963, startPoint y: 199, endPoint x: 787, endPoint y: 197, distance: 175.8
click at [808, 197] on div "content_copy compress arrow_drop_down autorenew_outlined delete_forever_outline…" at bounding box center [689, 350] width 1127 height 506
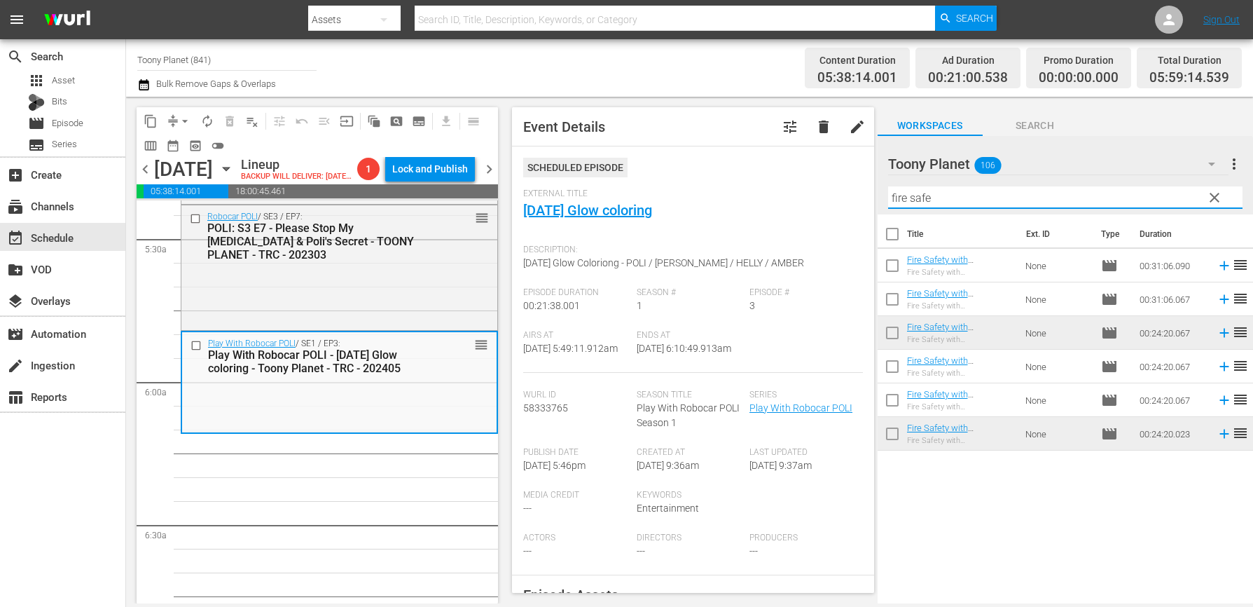
drag, startPoint x: 929, startPoint y: 191, endPoint x: 825, endPoint y: 179, distance: 104.3
click at [840, 178] on div "content_copy compress arrow_drop_down autorenew_outlined delete_forever_outline…" at bounding box center [689, 350] width 1127 height 506
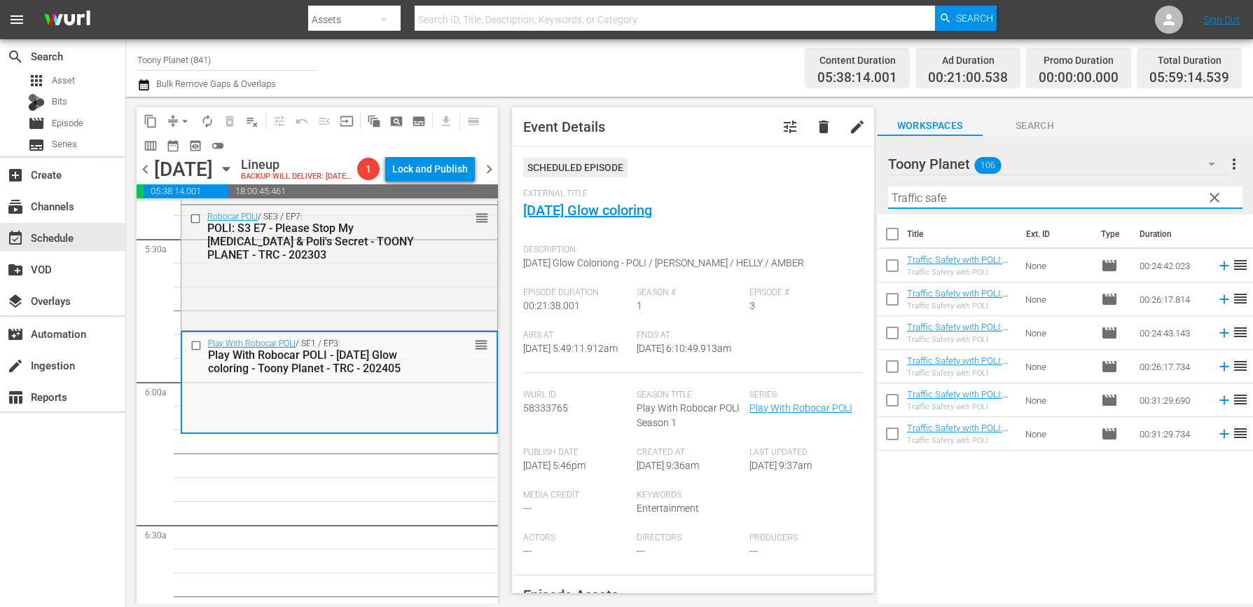
click at [1050, 520] on div "Title Ext. ID Type Duration Traffic Safety with POLI: S1 E1 - TOONY PLANET - TR…" at bounding box center [1065, 409] width 375 height 391
drag, startPoint x: 943, startPoint y: 198, endPoint x: 859, endPoint y: 187, distance: 85.5
click at [861, 188] on div "content_copy compress arrow_drop_down autorenew_outlined delete_forever_outline…" at bounding box center [689, 350] width 1127 height 506
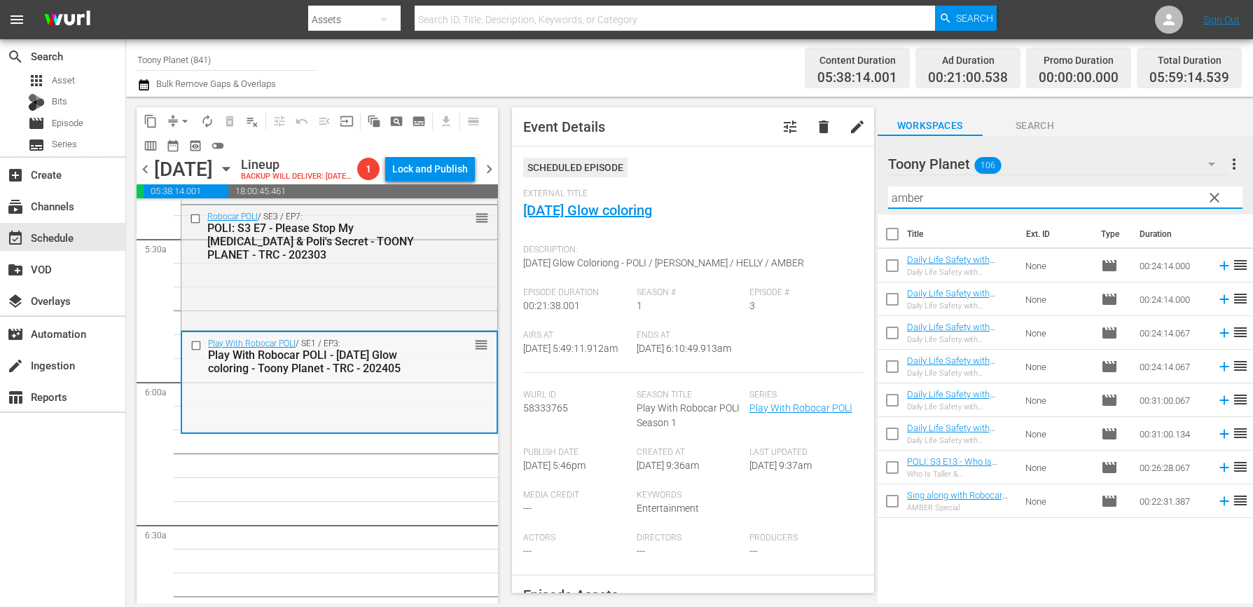
click at [424, 431] on div "Play With Robocar POLI / SE1 / EP3: Play With Robocar POLI - [DATE] Glow colori…" at bounding box center [339, 381] width 314 height 99
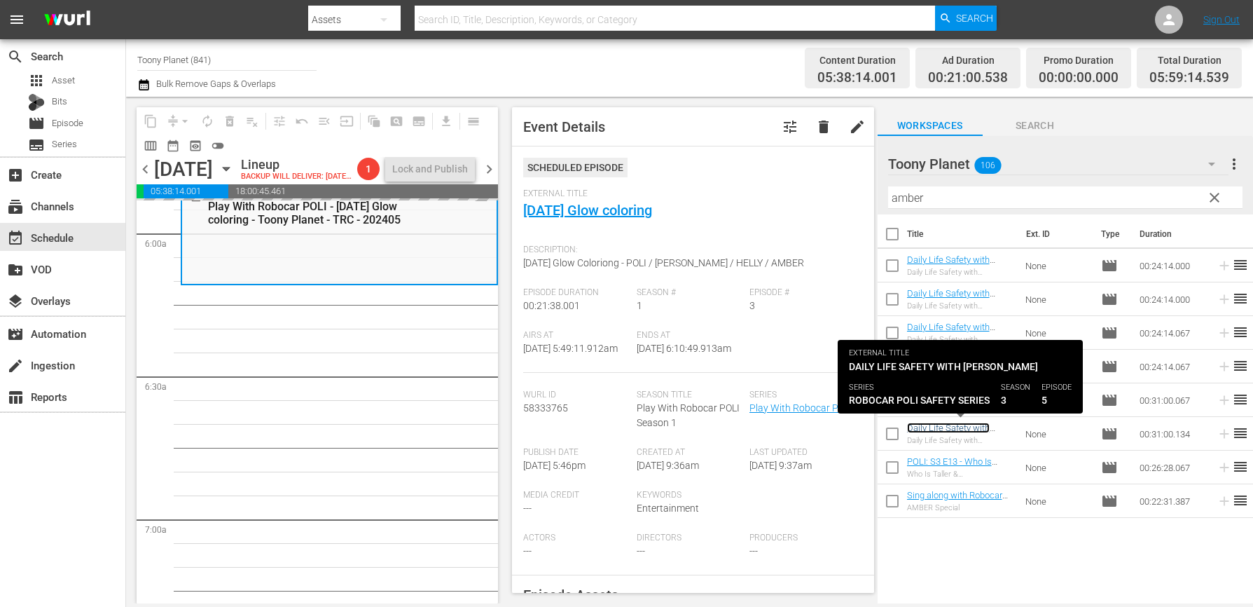
scroll to position [1683, 0]
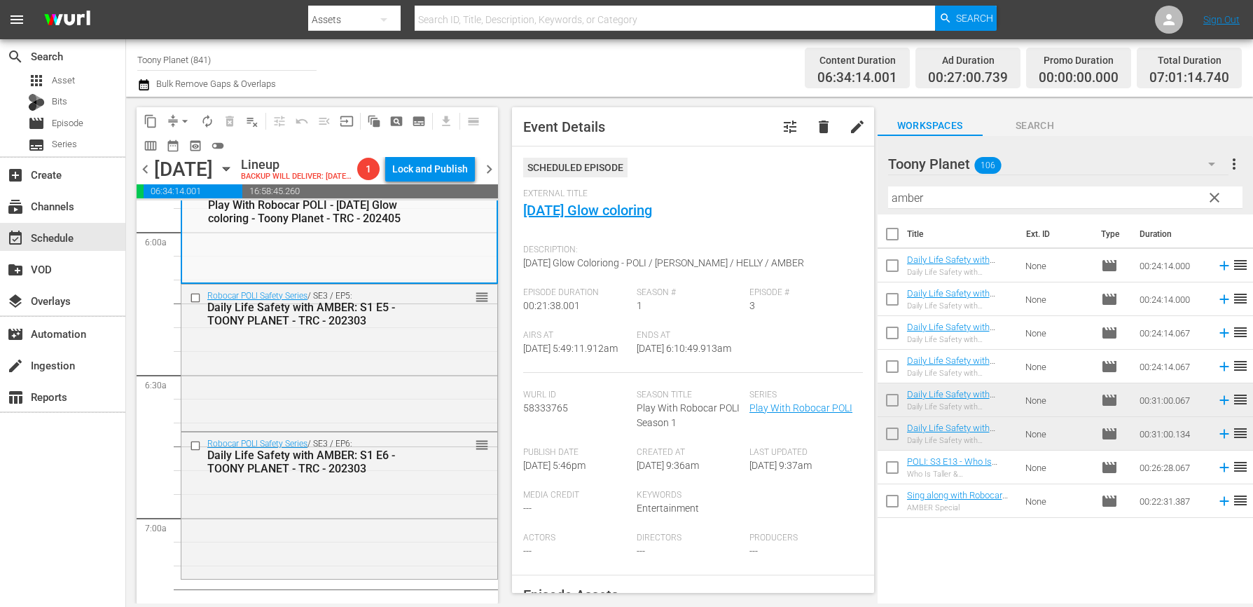
drag, startPoint x: 971, startPoint y: 391, endPoint x: 536, endPoint y: 602, distance: 483.6
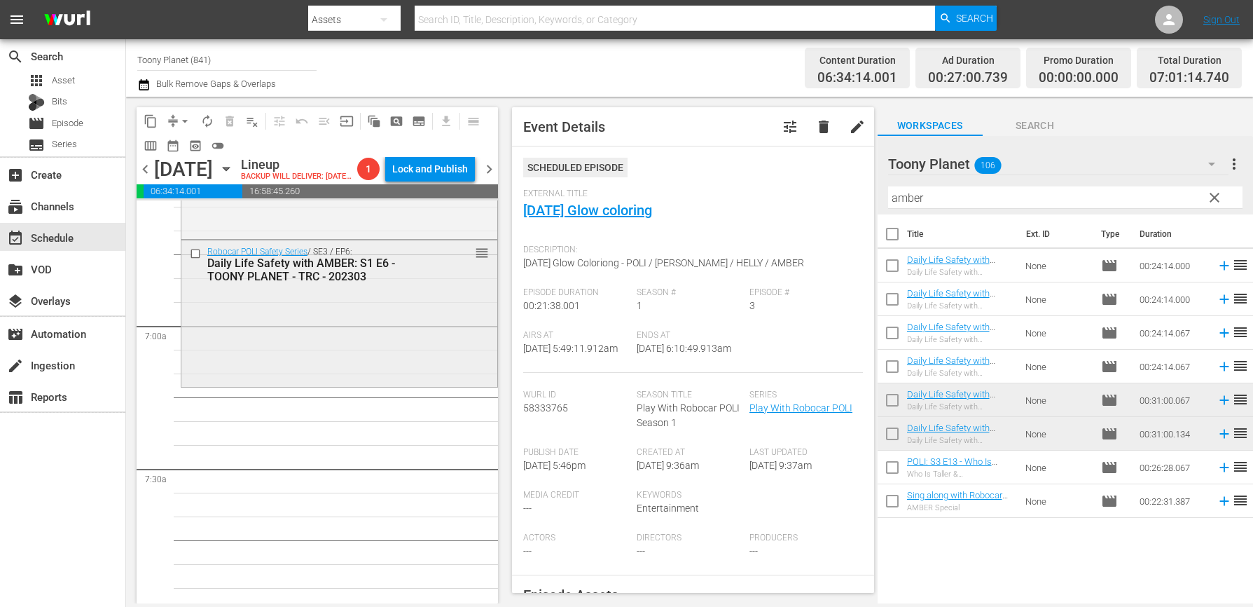
click at [357, 384] on div "Robocar POLI Safety Series / SE3 / EP6: Daily Life Safety with AMBER: S1 E6 - T…" at bounding box center [339, 312] width 316 height 144
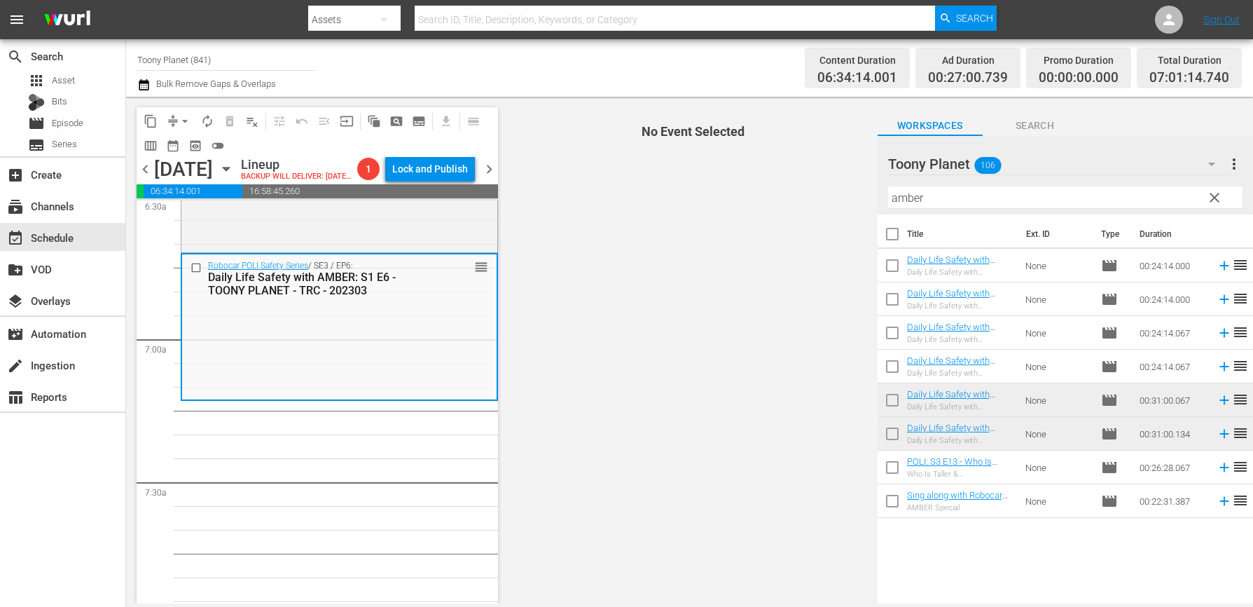
scroll to position [1897, 0]
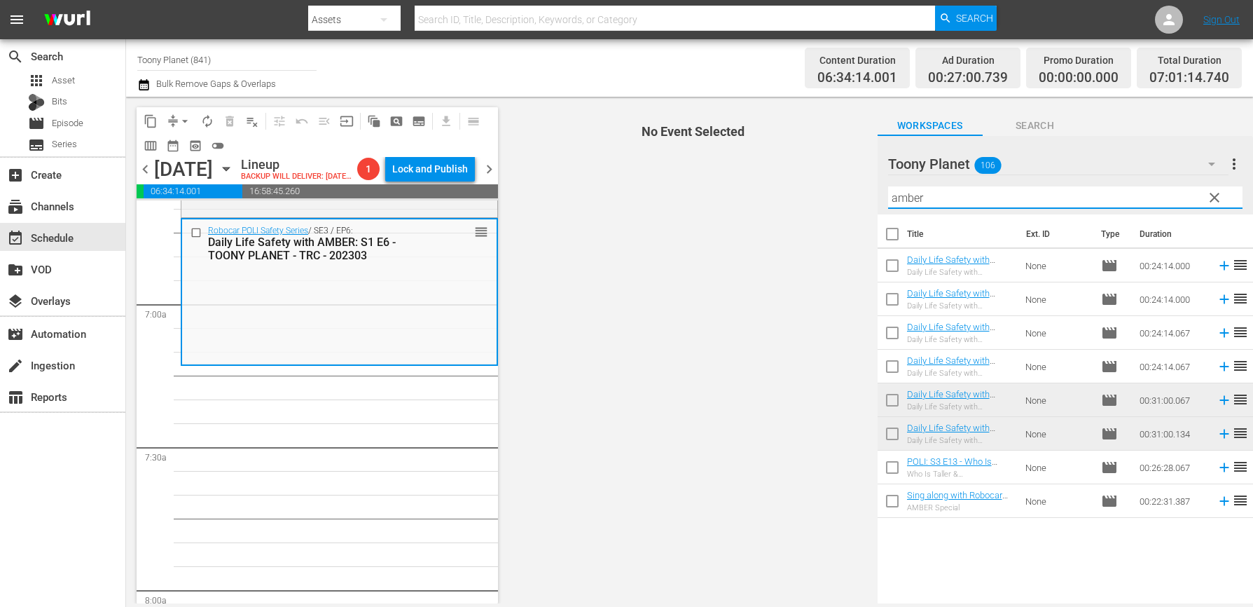
drag, startPoint x: 963, startPoint y: 195, endPoint x: 748, endPoint y: 173, distance: 216.2
click at [749, 173] on div "content_copy compress arrow_drop_down autorenew_outlined delete_forever_outline…" at bounding box center [689, 350] width 1127 height 506
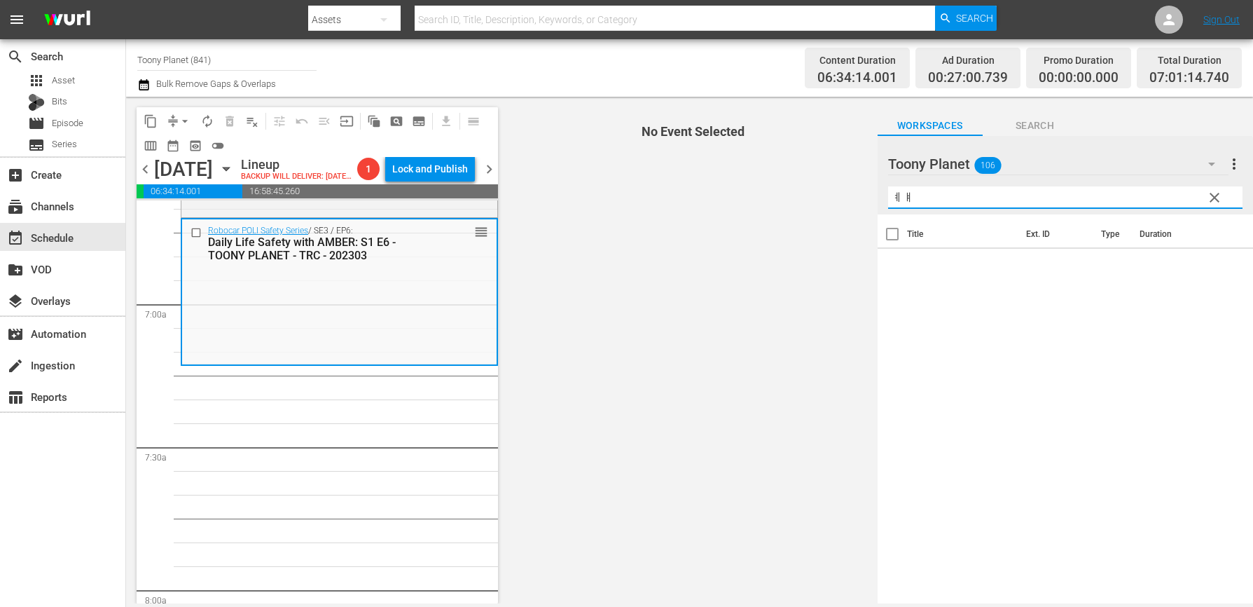
type input "ㅖ"
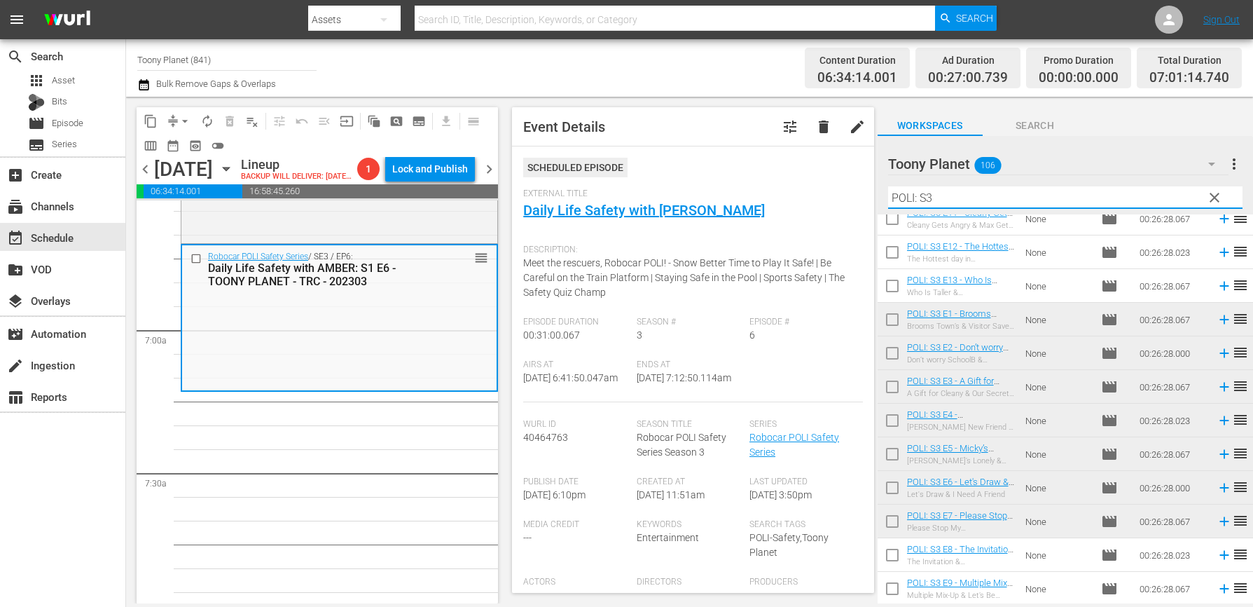
scroll to position [1876, 0]
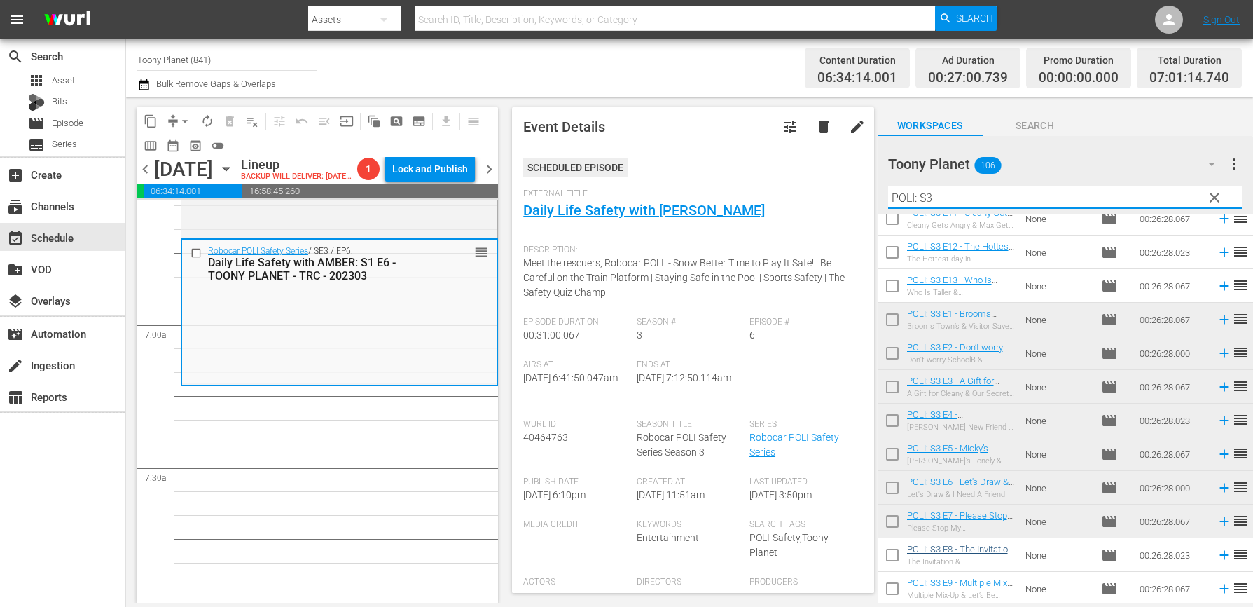
type input "POLI: S3"
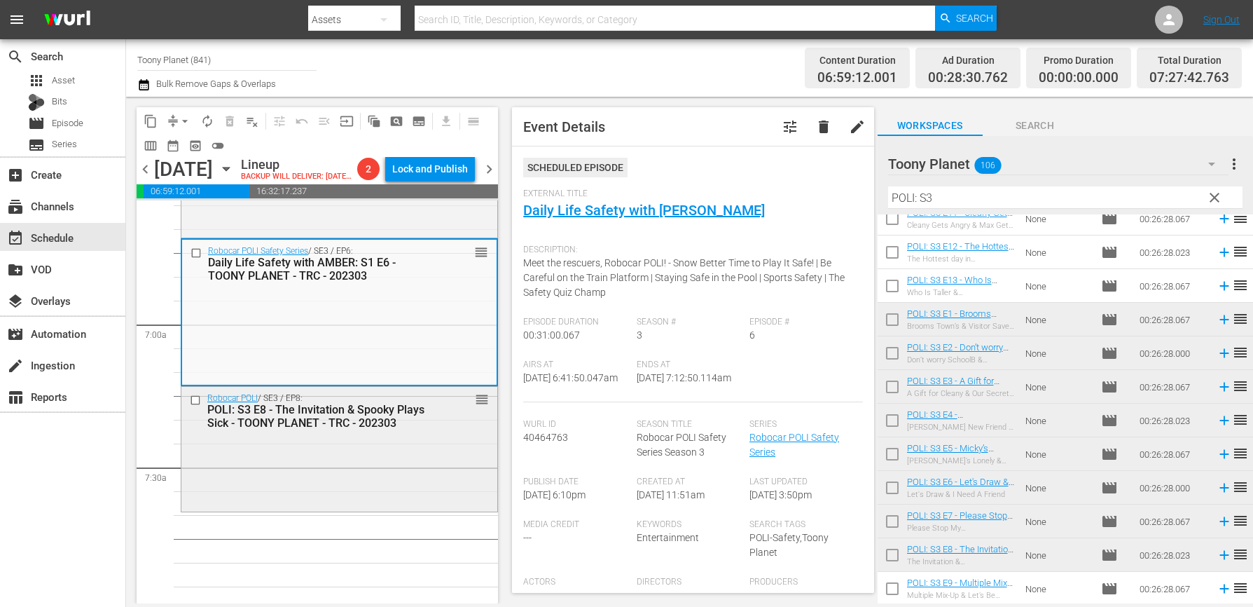
click at [412, 434] on div "Robocar POLI / SE3 / EP8: POLI: S3 E8 - The Invitation & Spooky Plays Sick - TO…" at bounding box center [339, 411] width 316 height 48
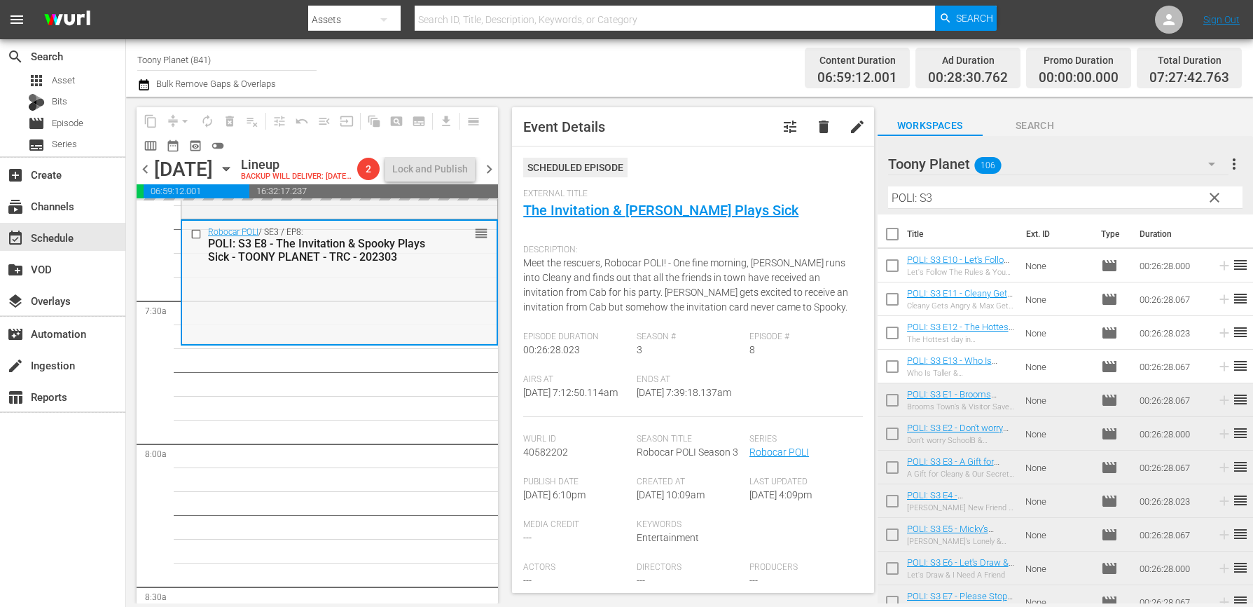
scroll to position [2071, 0]
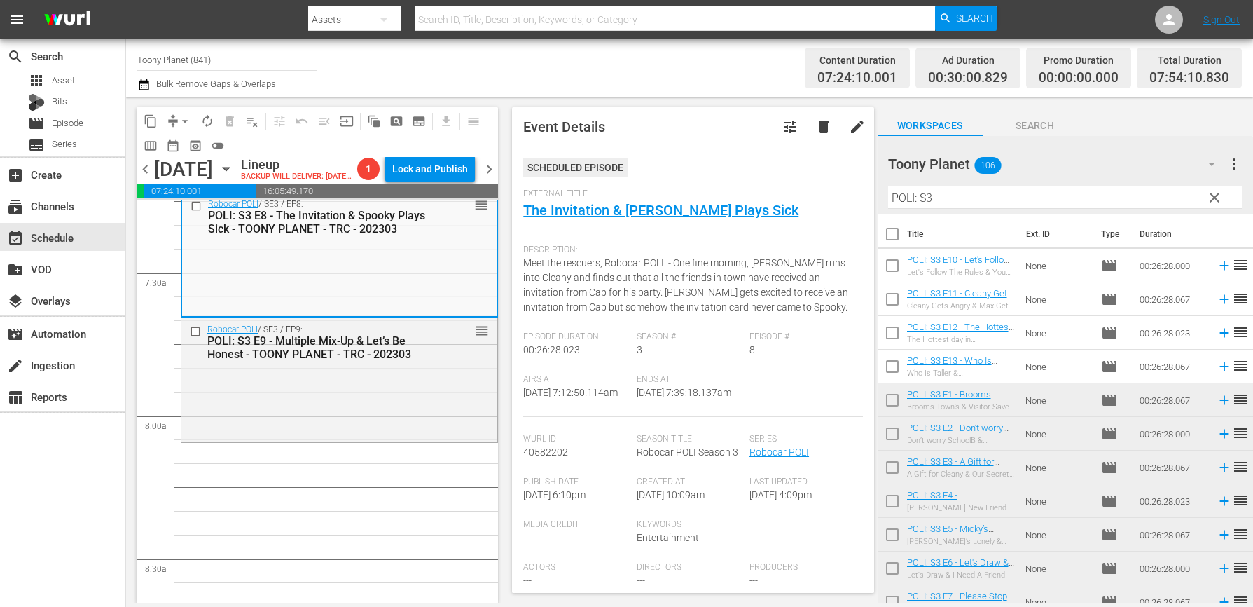
click at [381, 410] on div "Robocar POLI / SE3 / EP9: POLI: S3 E9 - Multiple Mix-Up & Let’s Be Honest - TOO…" at bounding box center [339, 379] width 316 height 122
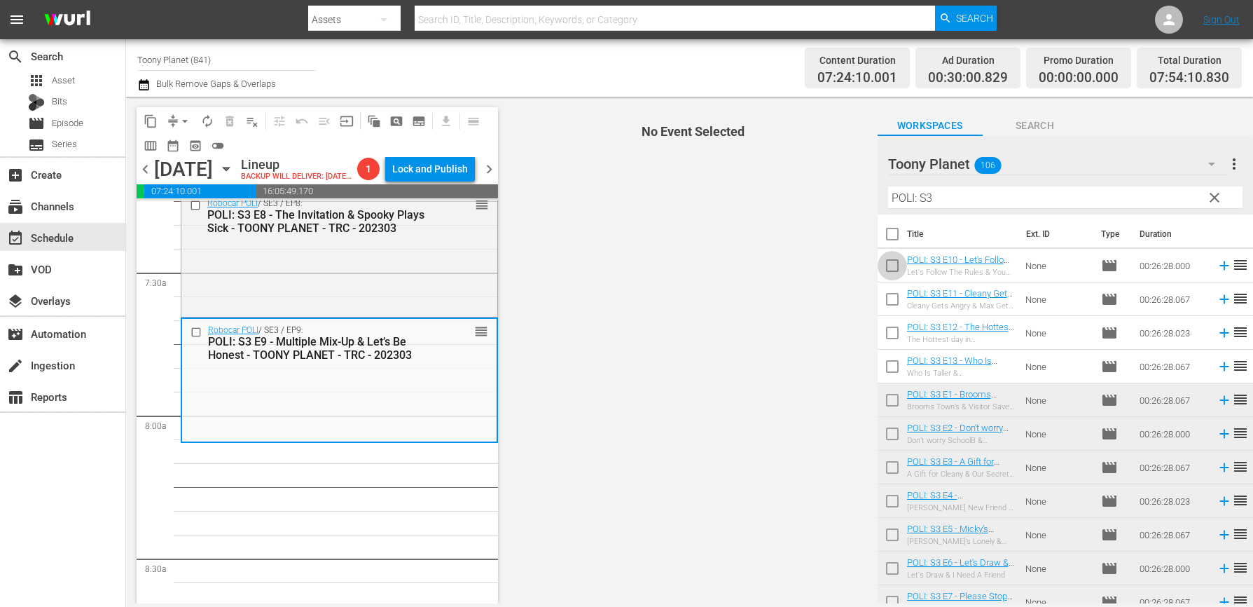
click at [884, 258] on input "checkbox" at bounding box center [892, 268] width 29 height 29
checkbox input "true"
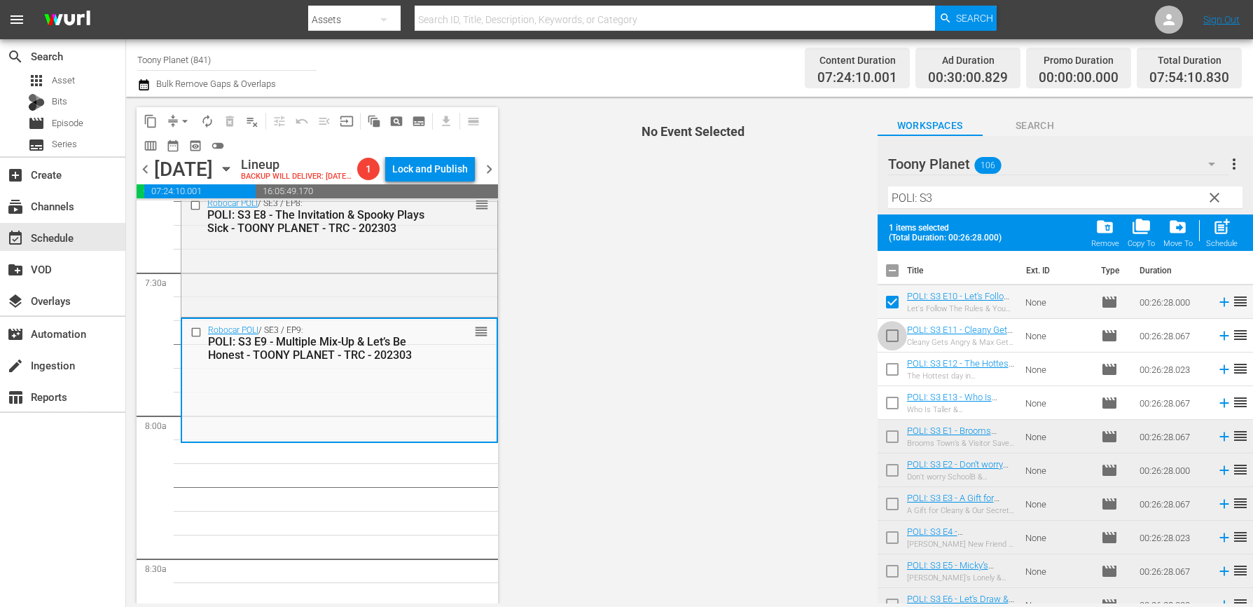
click at [894, 331] on input "checkbox" at bounding box center [892, 338] width 29 height 29
checkbox input "true"
click at [891, 368] on input "checkbox" at bounding box center [892, 371] width 29 height 29
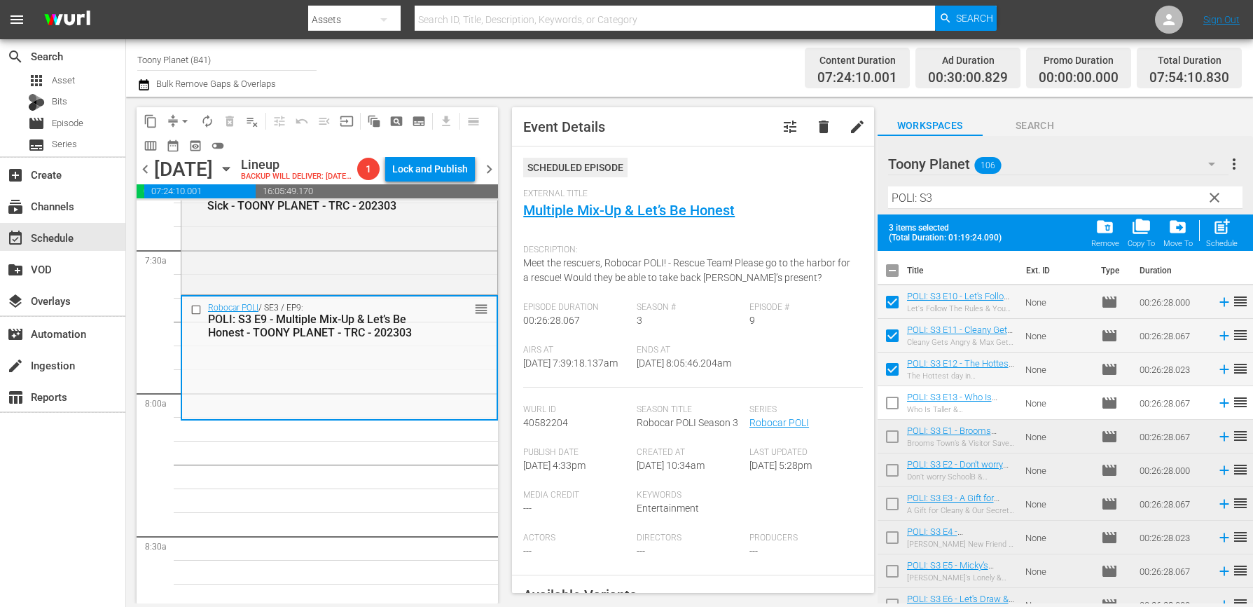
scroll to position [2105, 0]
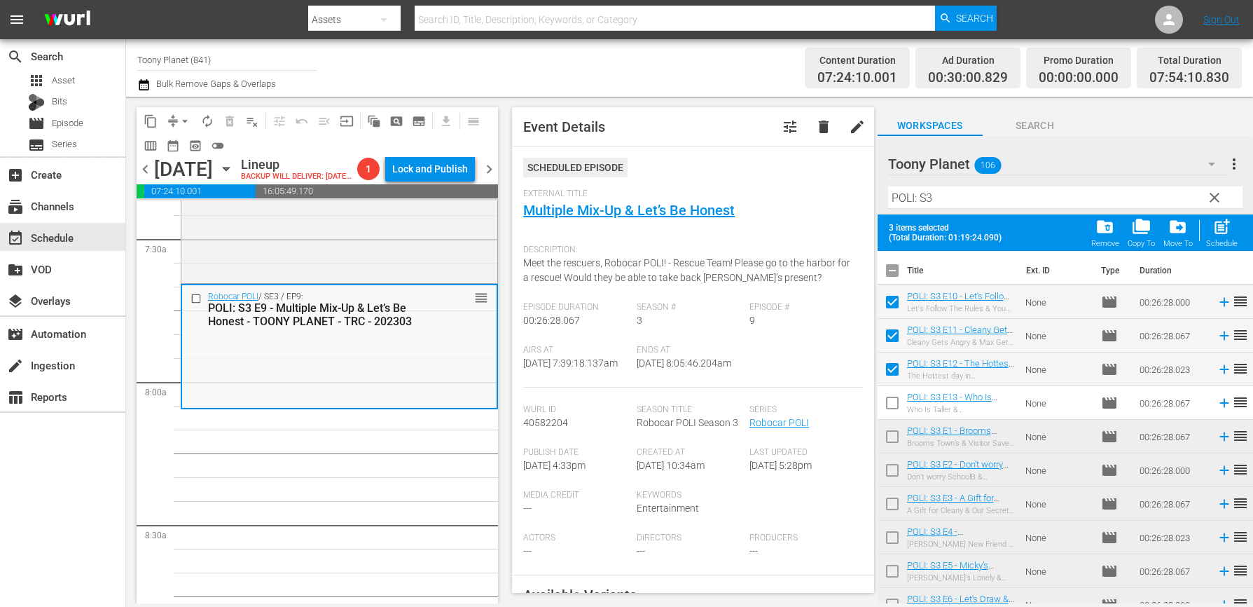
click at [904, 378] on input "checkbox" at bounding box center [892, 371] width 29 height 29
checkbox input "false"
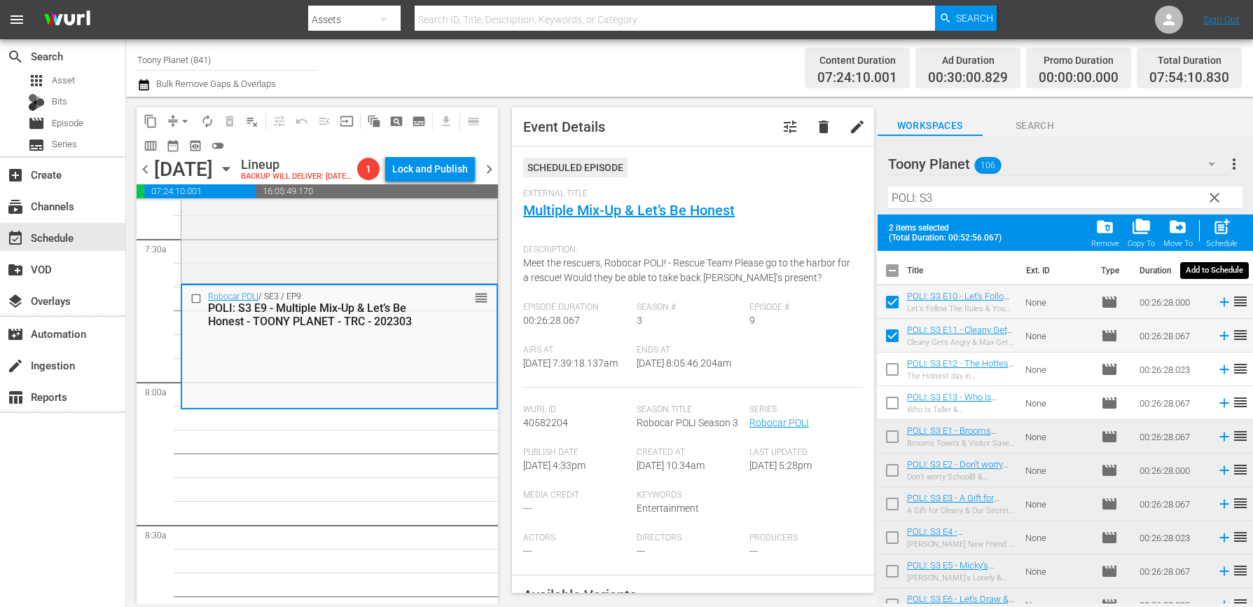
click at [1050, 240] on div "Schedule" at bounding box center [1222, 243] width 32 height 9
checkbox input "false"
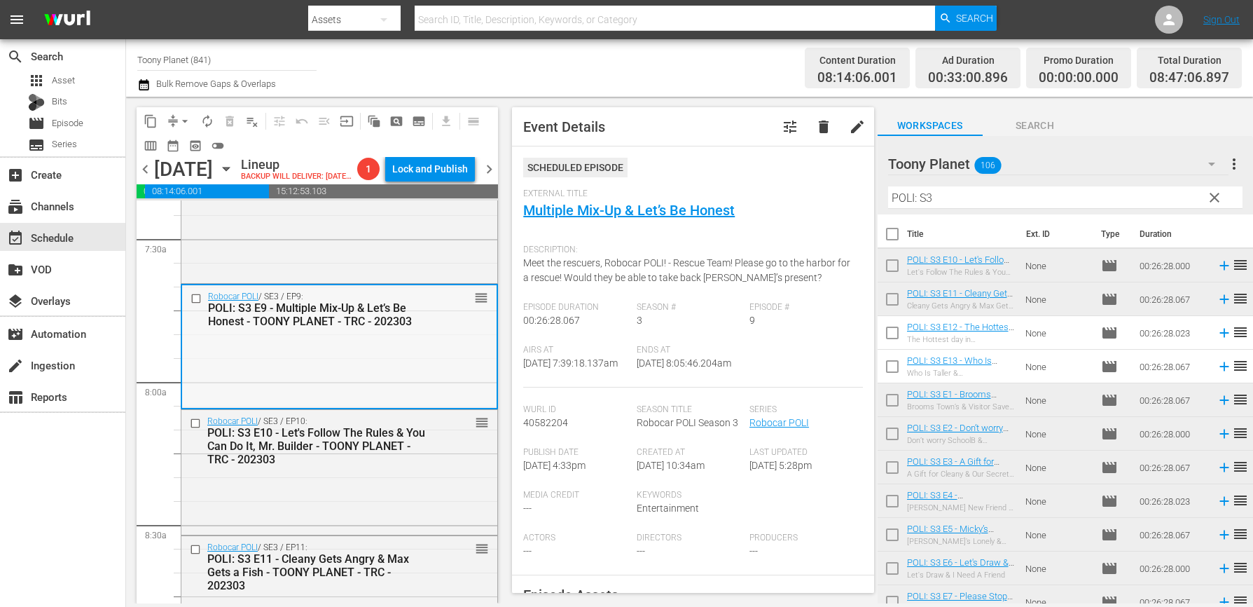
scroll to position [2257, 0]
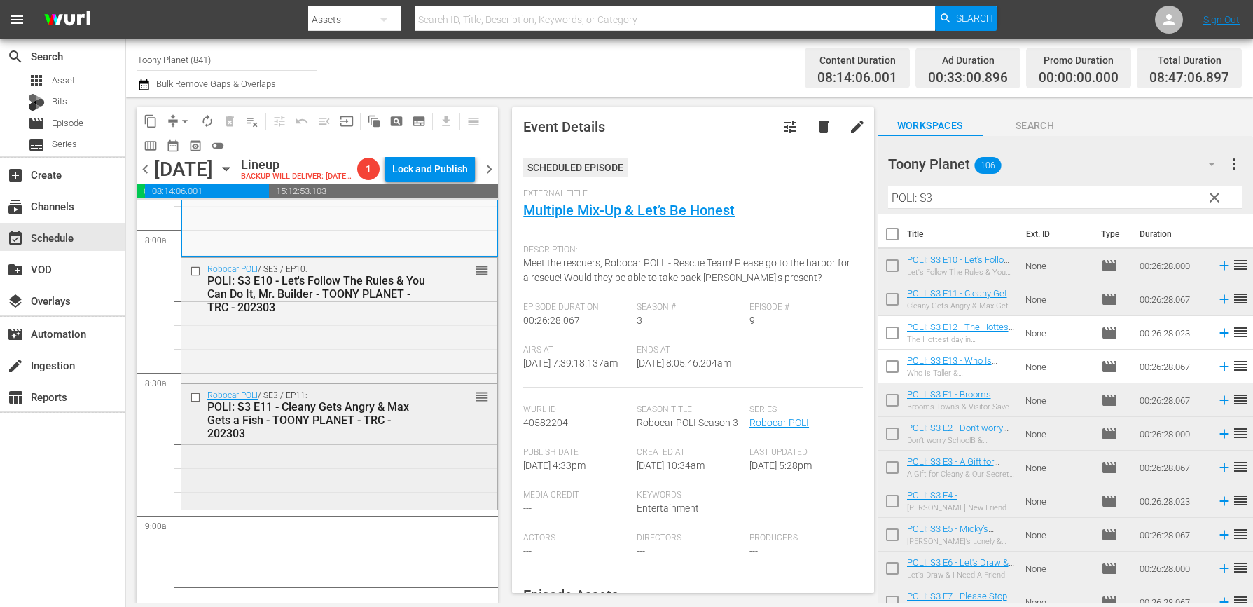
click at [408, 423] on div "POLI: S3 E11 - Cleany Gets Angry & Max Gets a Fish - TOONY PLANET - TRC - 202303" at bounding box center [317, 420] width 221 height 40
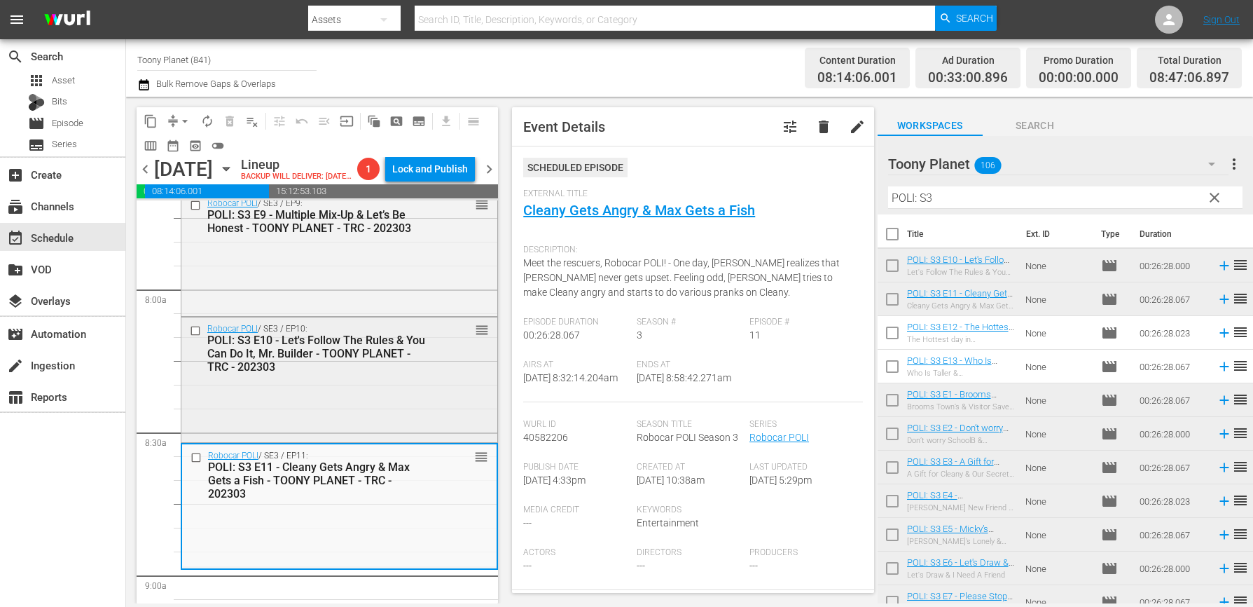
scroll to position [2396, 0]
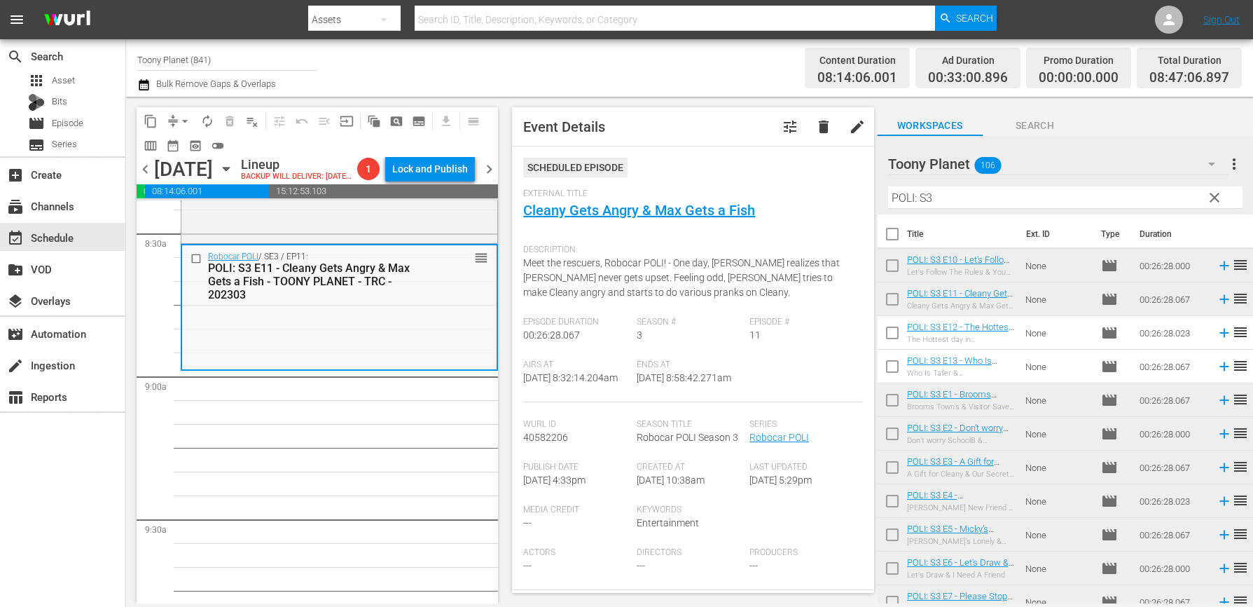
drag, startPoint x: 380, startPoint y: 380, endPoint x: 738, endPoint y: 352, distance: 358.3
click at [380, 367] on div "Robocar POLI / SE3 / EP11: POLI: S3 E11 - Cleany Gets Angry & Max Gets a Fish -…" at bounding box center [339, 306] width 314 height 122
click at [881, 333] on input "checkbox" at bounding box center [892, 335] width 29 height 29
checkbox input "true"
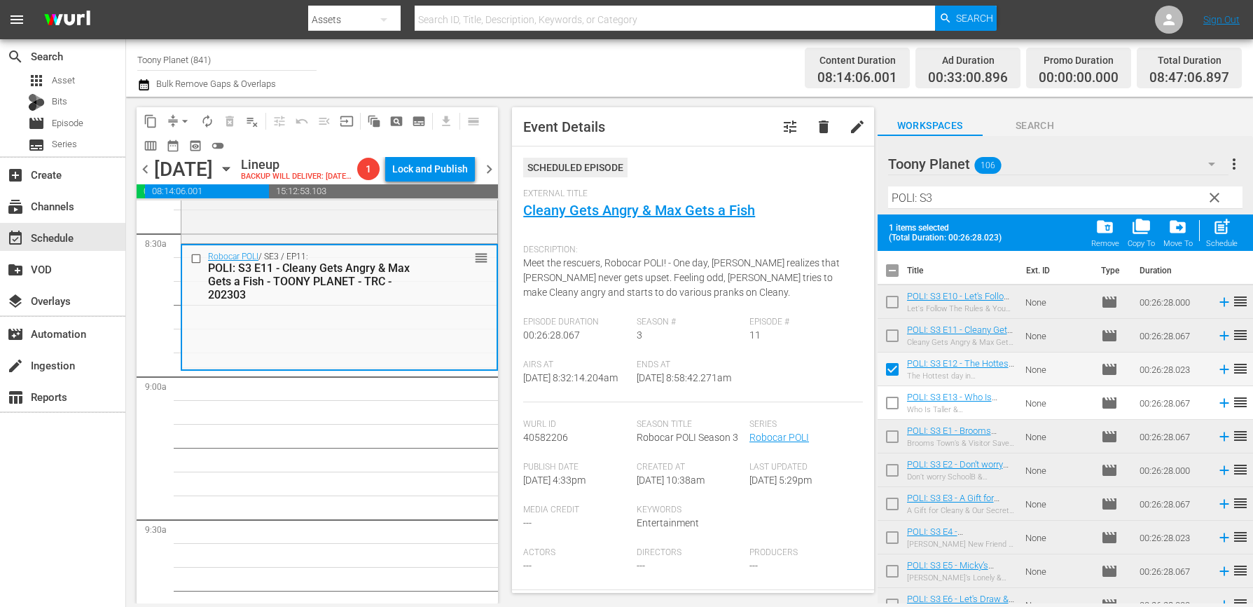
click at [892, 394] on input "checkbox" at bounding box center [892, 405] width 29 height 29
checkbox input "true"
click at [1050, 236] on span "post_add" at bounding box center [1221, 226] width 19 height 19
checkbox input "false"
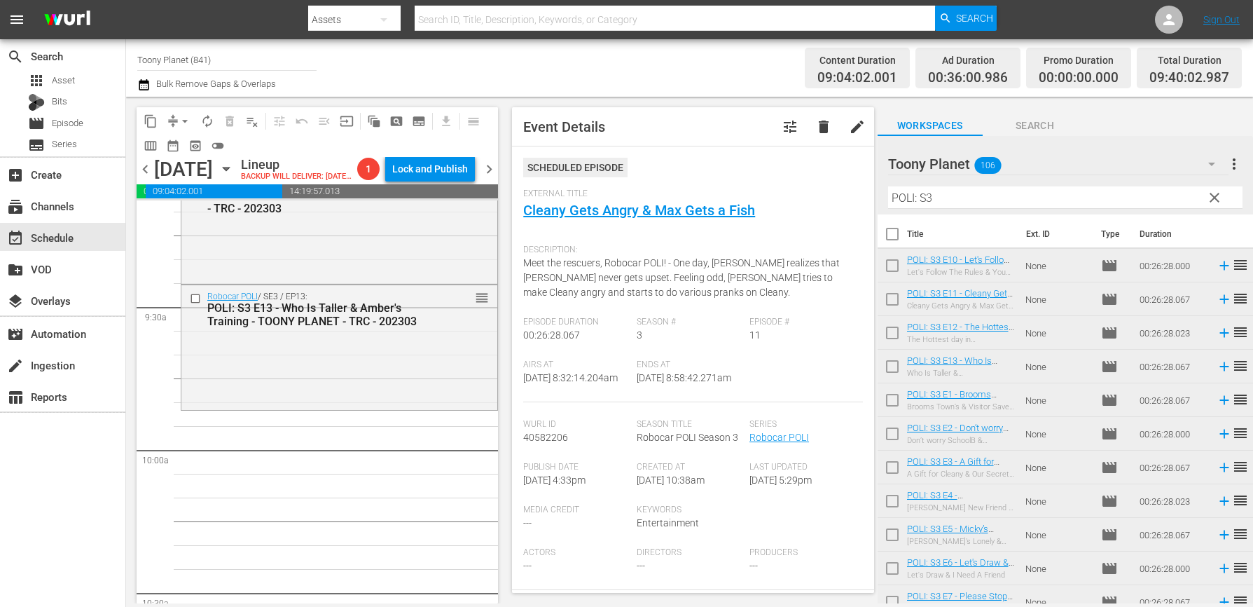
scroll to position [2630, 0]
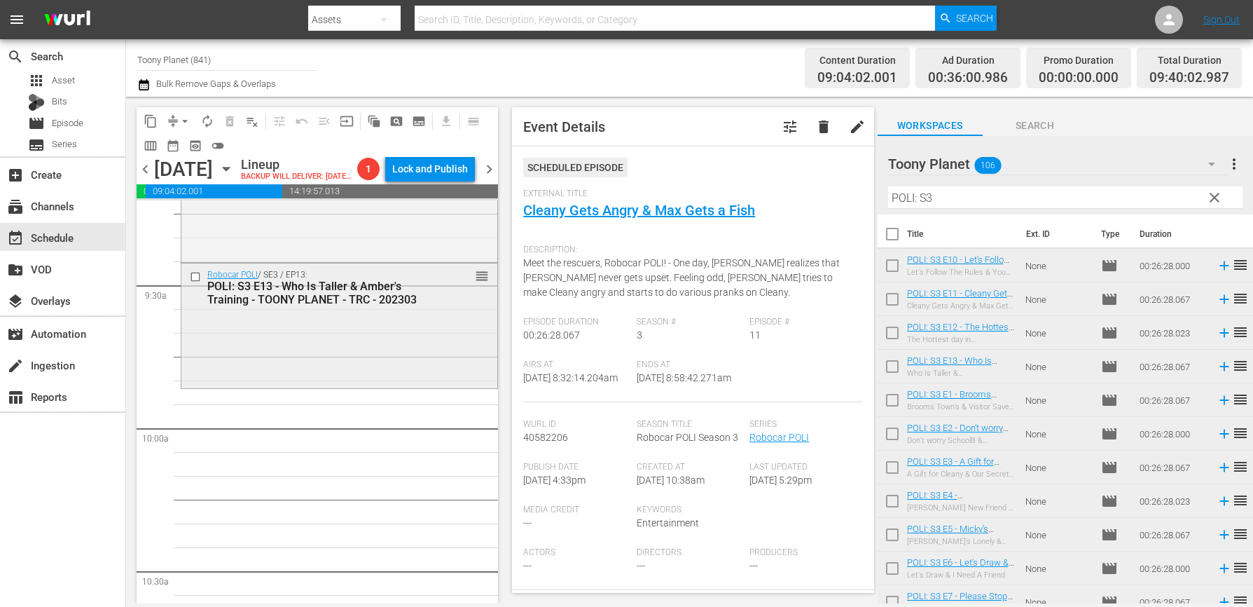
click at [387, 375] on div "Robocar POLI / SE3 / EP13: POLI: S3 E13 - Who Is Taller & Amber's Training - TO…" at bounding box center [339, 324] width 316 height 122
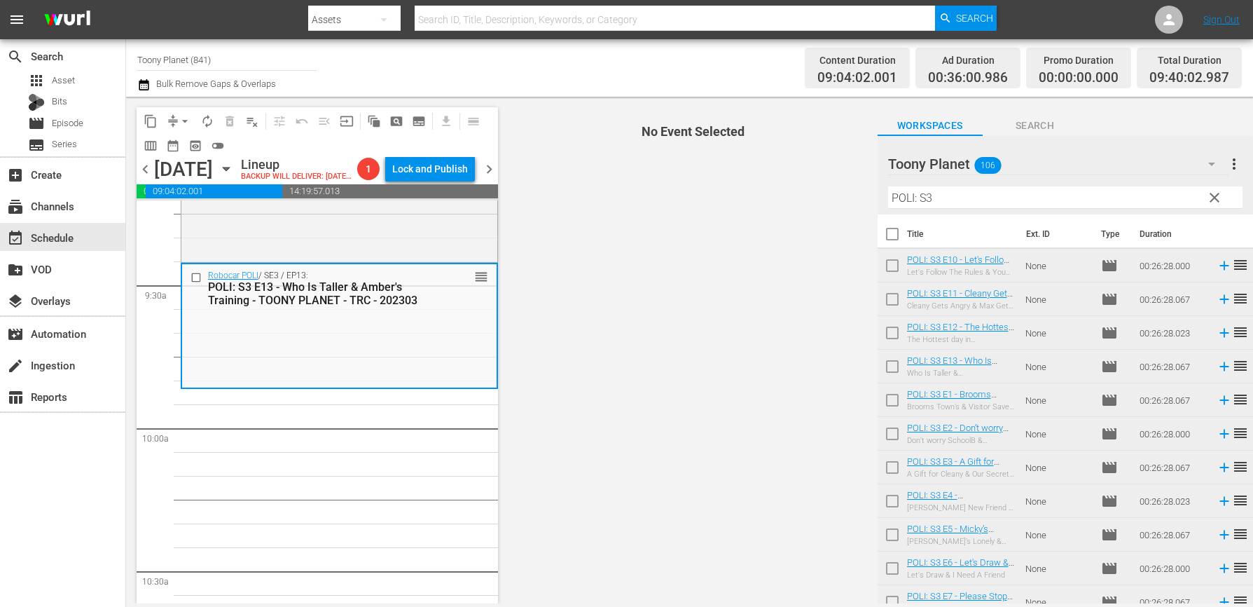
scroll to position [2594, 0]
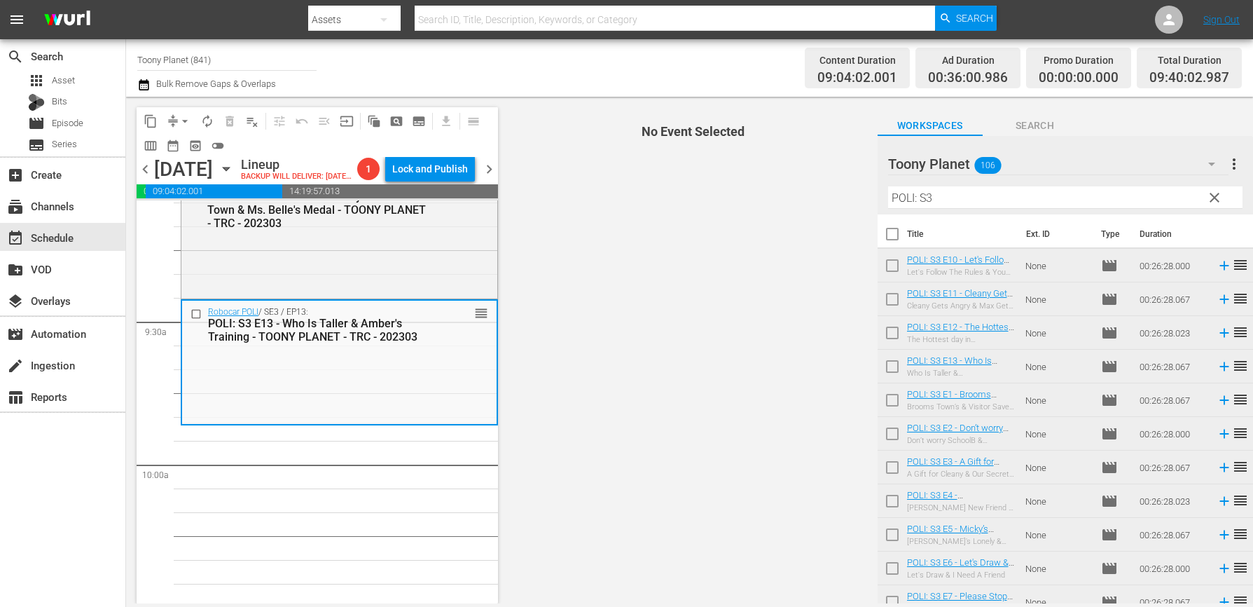
drag, startPoint x: 978, startPoint y: 200, endPoint x: 797, endPoint y: 196, distance: 181.4
click at [797, 196] on div "content_copy compress arrow_drop_down autorenew_outlined delete_forever_outline…" at bounding box center [689, 350] width 1127 height 506
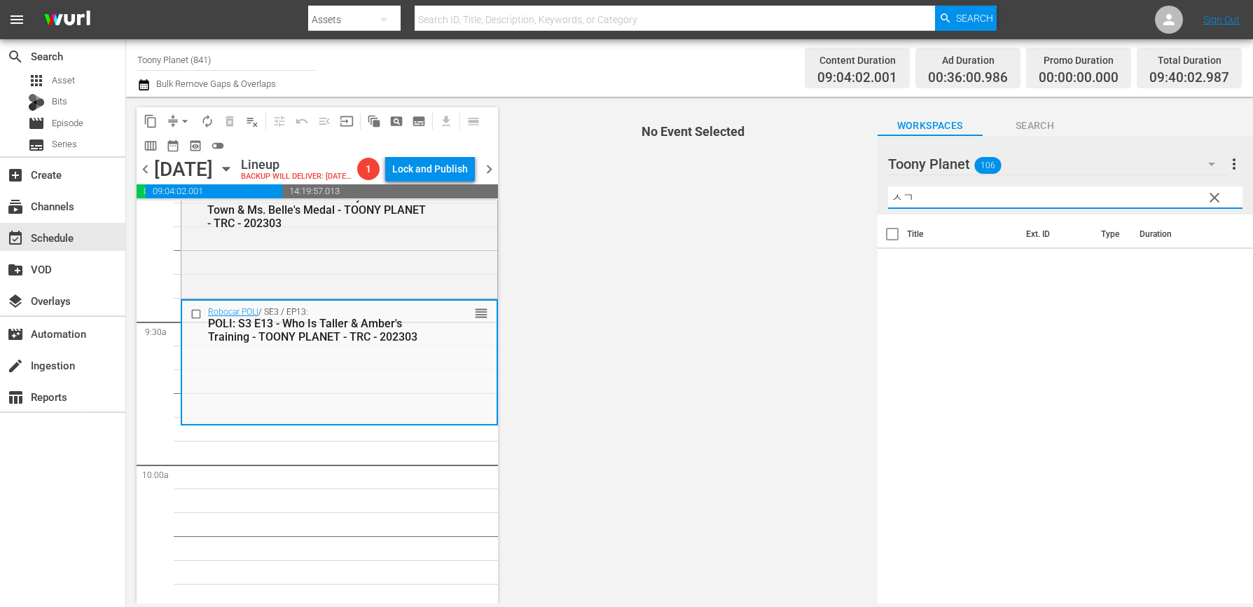
type input "ㅅ"
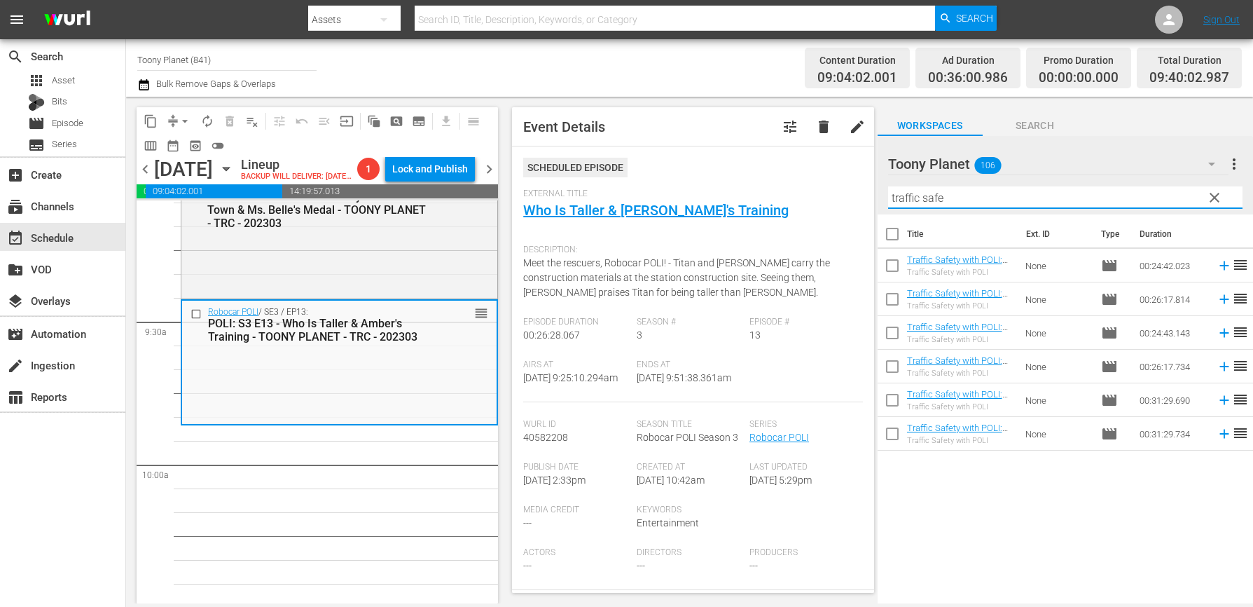
drag, startPoint x: 995, startPoint y: 204, endPoint x: 810, endPoint y: 211, distance: 185.0
click at [823, 195] on div "content_copy compress arrow_drop_down autorenew_outlined delete_forever_outline…" at bounding box center [689, 350] width 1127 height 506
type input "traffic safe"
click at [996, 521] on div "Title Ext. ID Type Duration Traffic Safety with POLI: S1 E1 - TOONY PLANET - TR…" at bounding box center [1065, 409] width 375 height 391
click at [882, 261] on input "checkbox" at bounding box center [892, 268] width 29 height 29
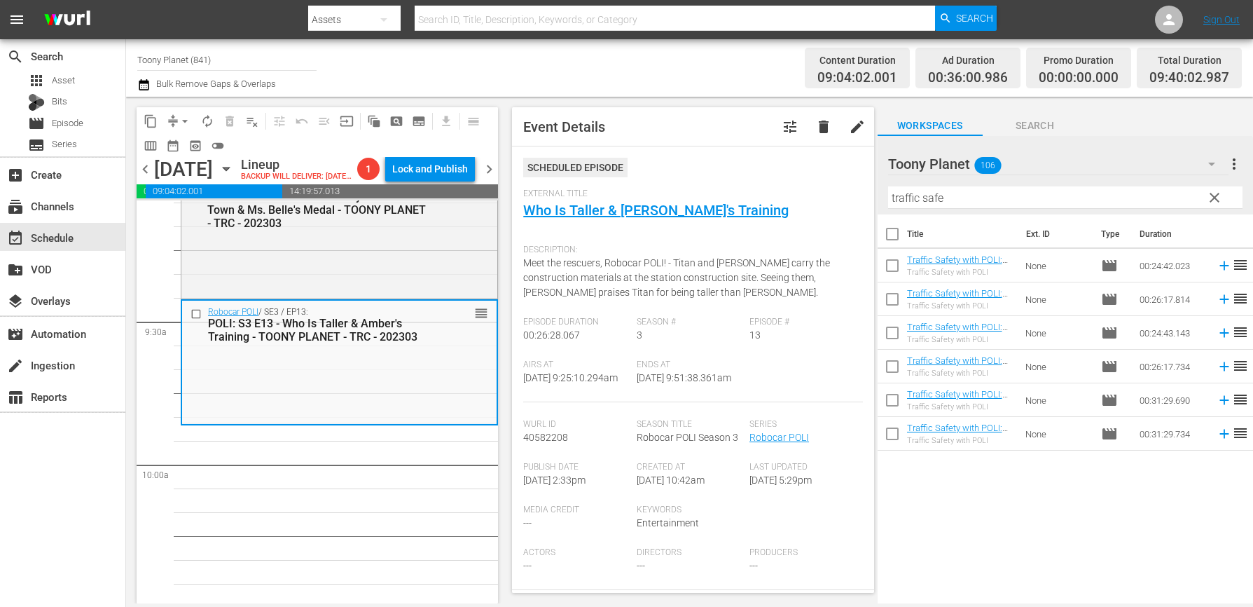
checkbox input "true"
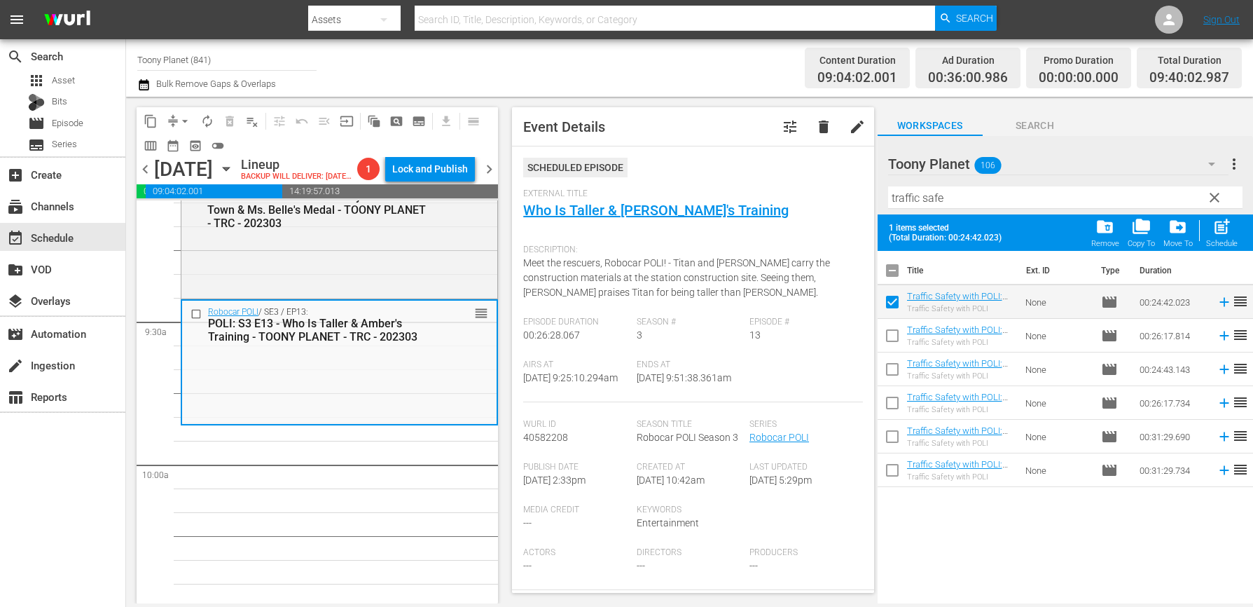
click at [895, 333] on input "checkbox" at bounding box center [892, 338] width 29 height 29
checkbox input "true"
click at [1050, 236] on span "post_add" at bounding box center [1221, 226] width 19 height 19
checkbox input "false"
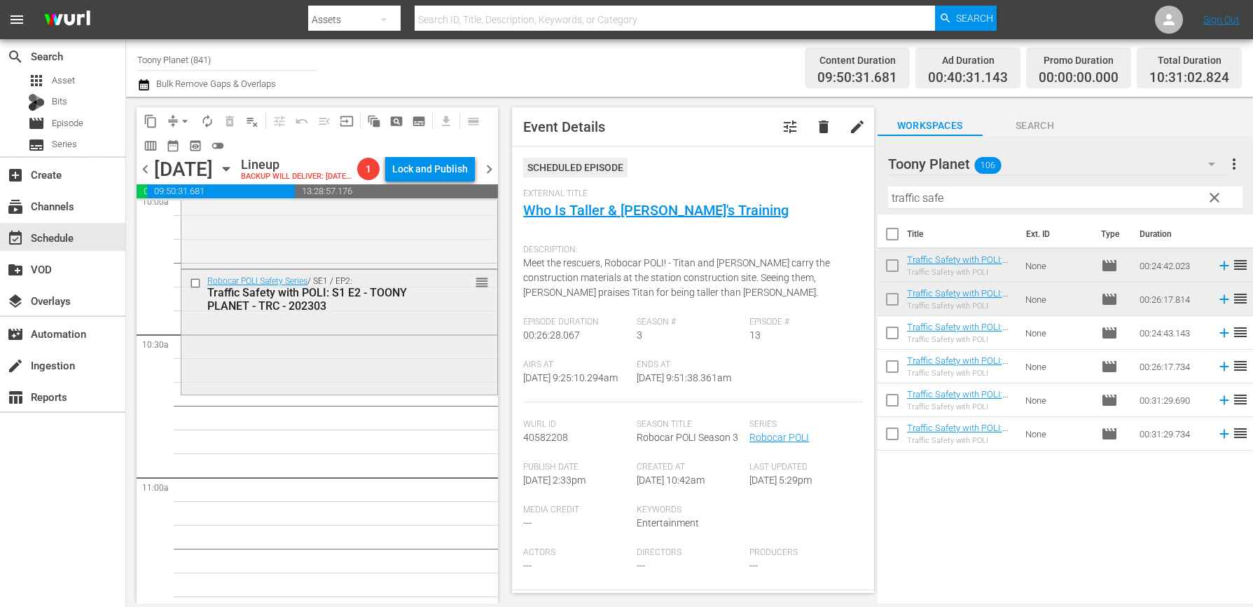
scroll to position [2867, 0]
click at [471, 383] on div "Robocar POLI Safety Series / SE1 / EP2: Traffic Safety with POLI: S1 E2 - TOONY…" at bounding box center [339, 329] width 316 height 121
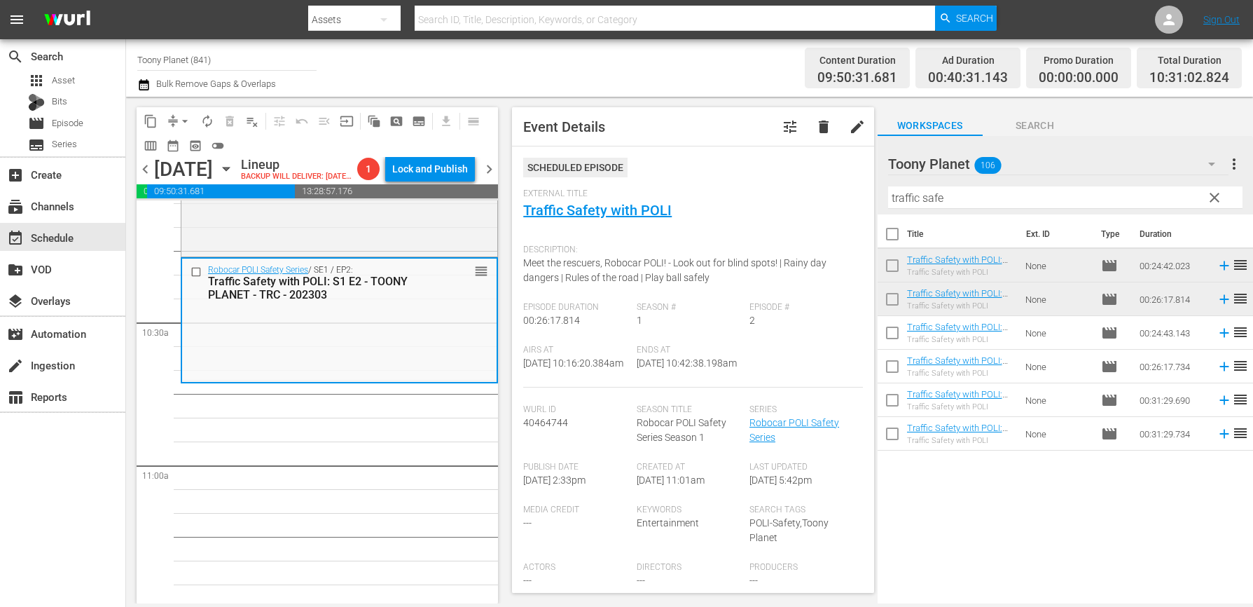
scroll to position [2881, 0]
drag, startPoint x: 953, startPoint y: 197, endPoint x: 815, endPoint y: 186, distance: 137.7
click at [831, 188] on div "content_copy compress arrow_drop_down autorenew_outlined delete_forever_outline…" at bounding box center [689, 350] width 1127 height 506
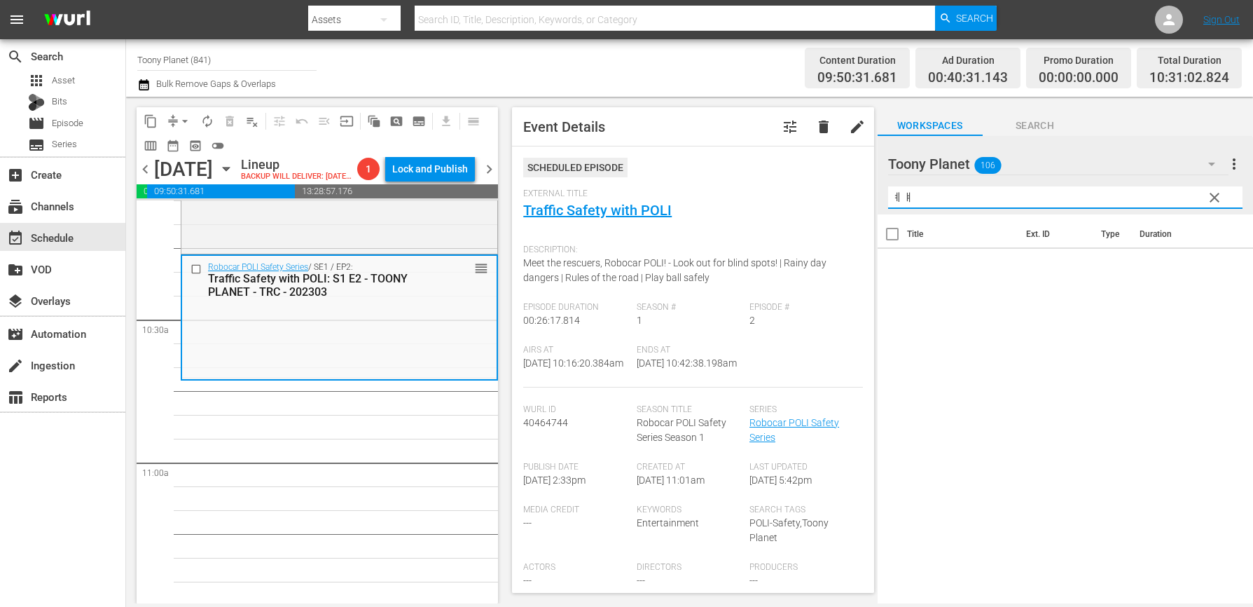
type input "ㅖ"
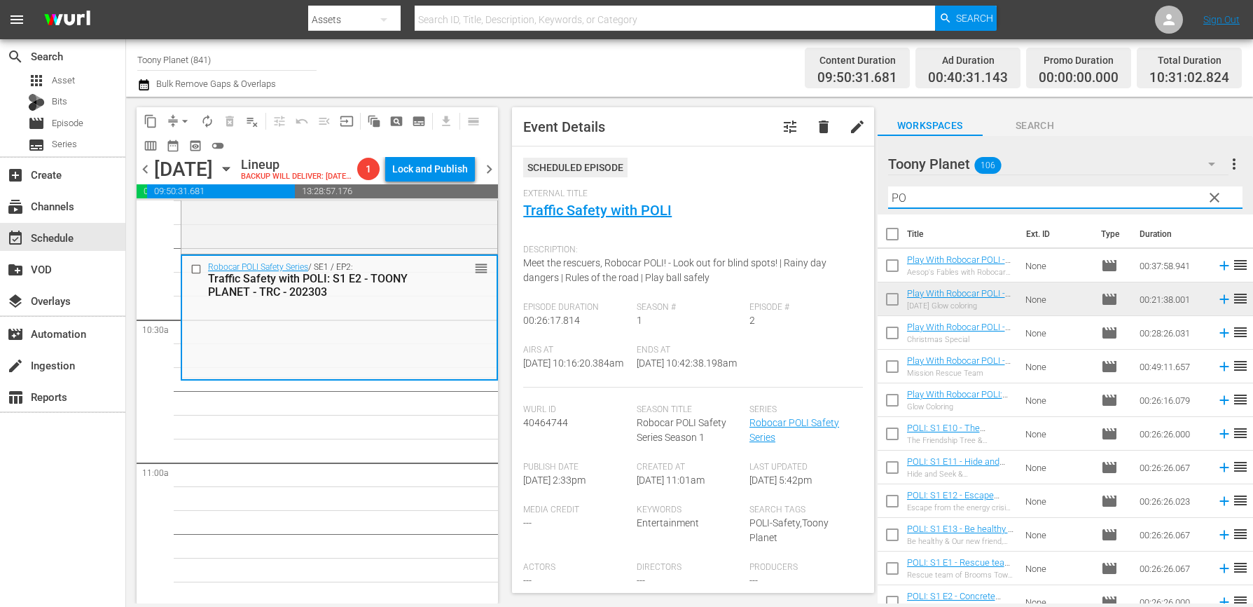
type input "P"
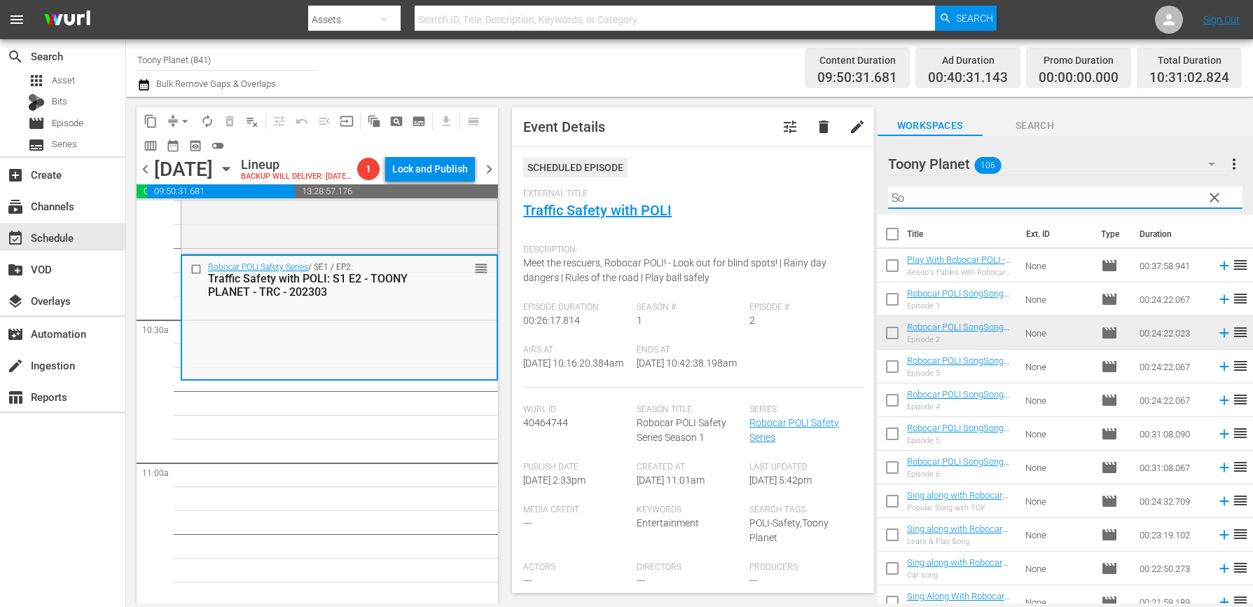
type input "S"
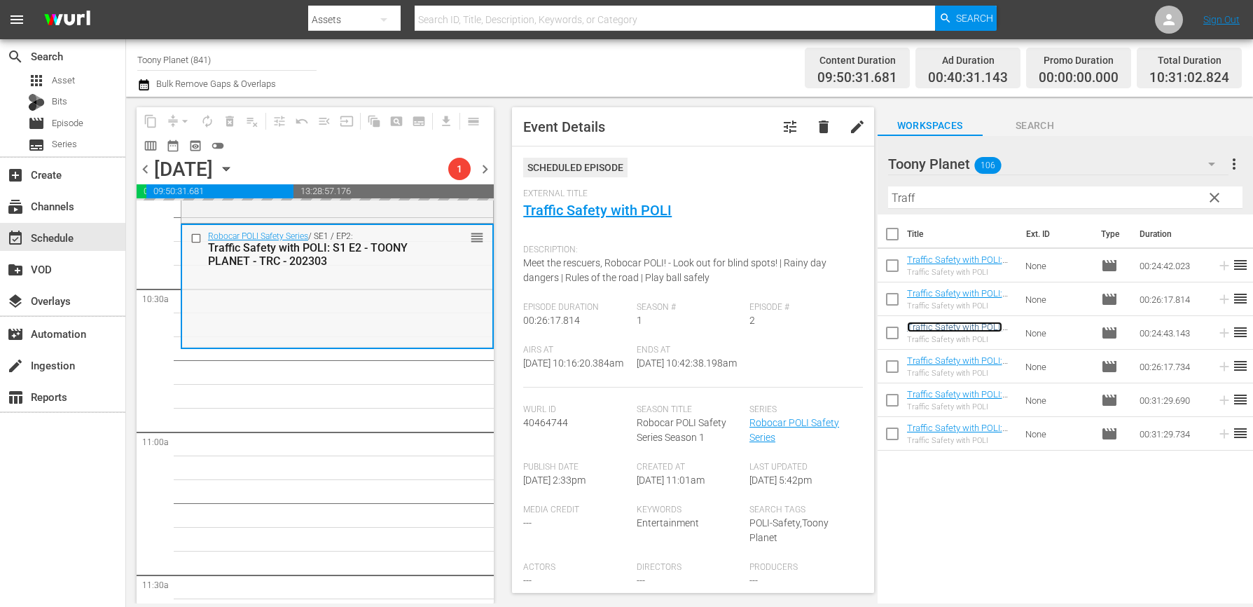
scroll to position [2915, 0]
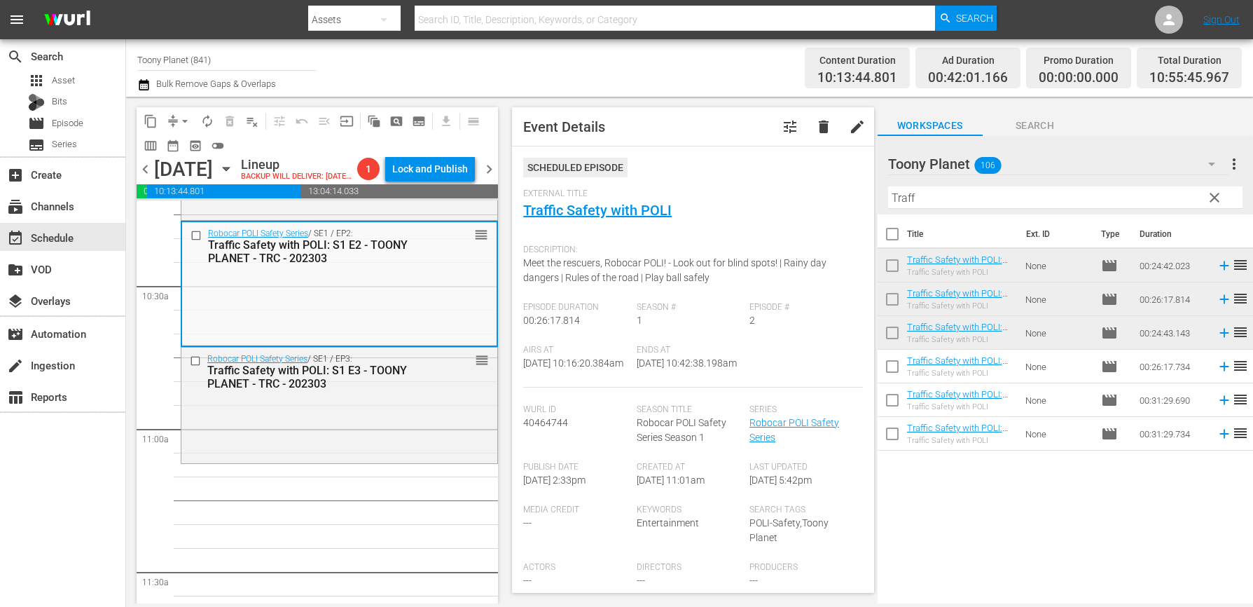
click at [415, 445] on div "Robocar POLI Safety Series / SE1 / EP3: Traffic Safety with POLI: S1 E3 - TOONY…" at bounding box center [339, 403] width 316 height 113
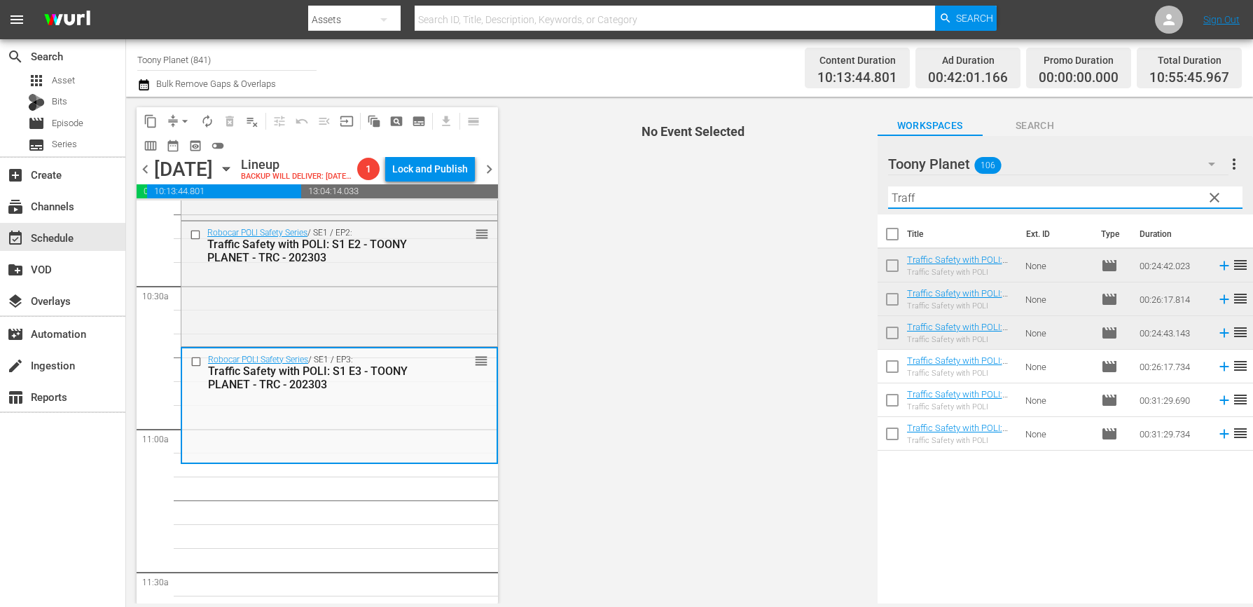
drag, startPoint x: 889, startPoint y: 184, endPoint x: 828, endPoint y: 187, distance: 61.0
click at [828, 187] on div "content_copy compress arrow_drop_down autorenew_outlined delete_forever_outline…" at bounding box center [689, 350] width 1127 height 506
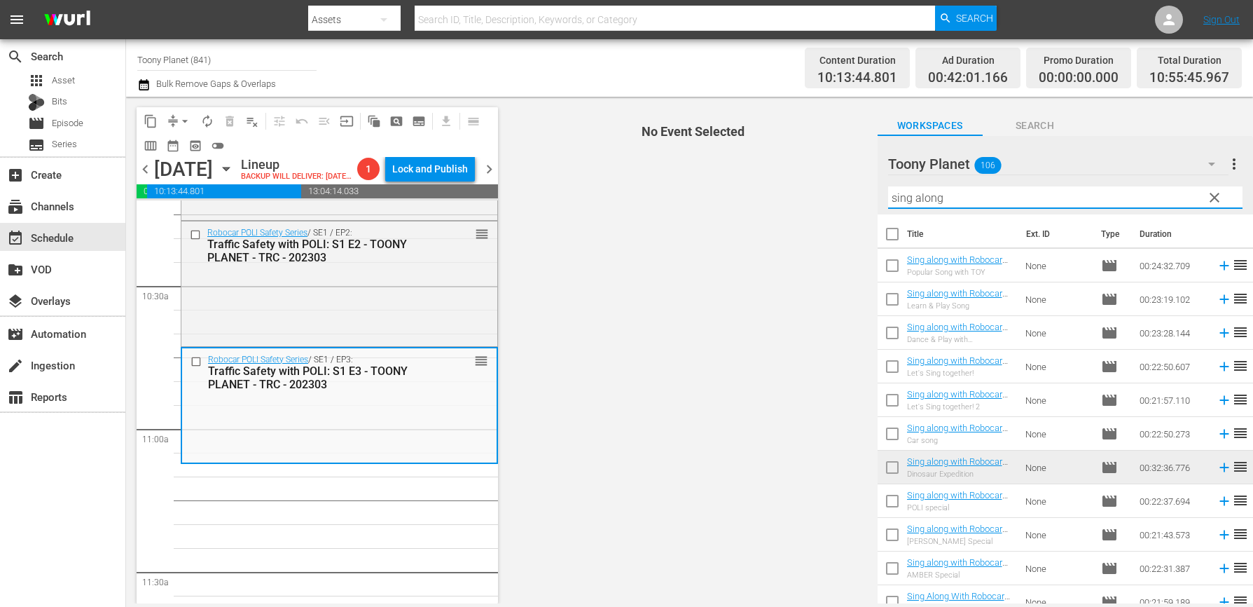
type input "sing along"
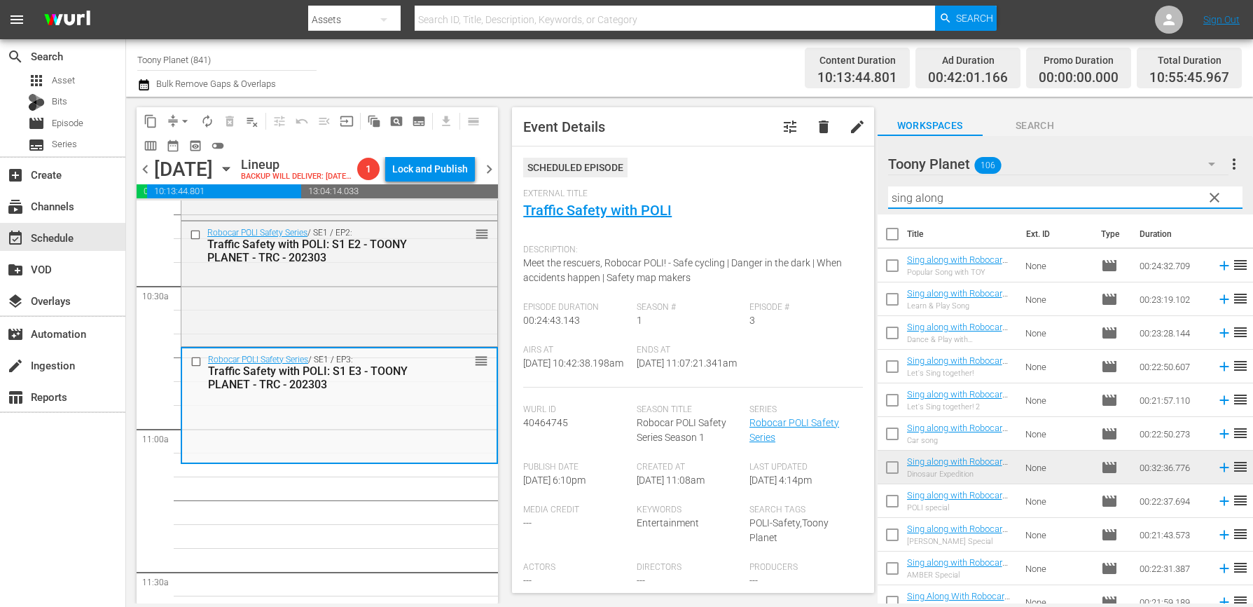
drag, startPoint x: 960, startPoint y: 202, endPoint x: 843, endPoint y: 179, distance: 119.9
click at [843, 179] on div "content_copy compress arrow_drop_down autorenew_outlined delete_forever_outline…" at bounding box center [689, 350] width 1127 height 506
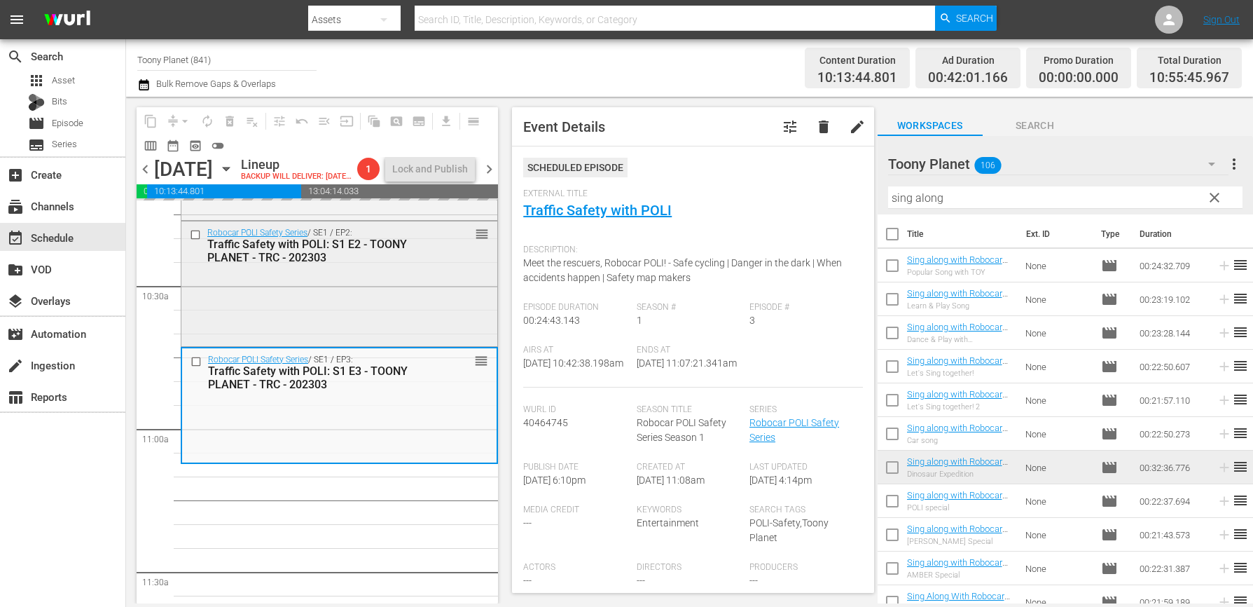
scroll to position [3075, 0]
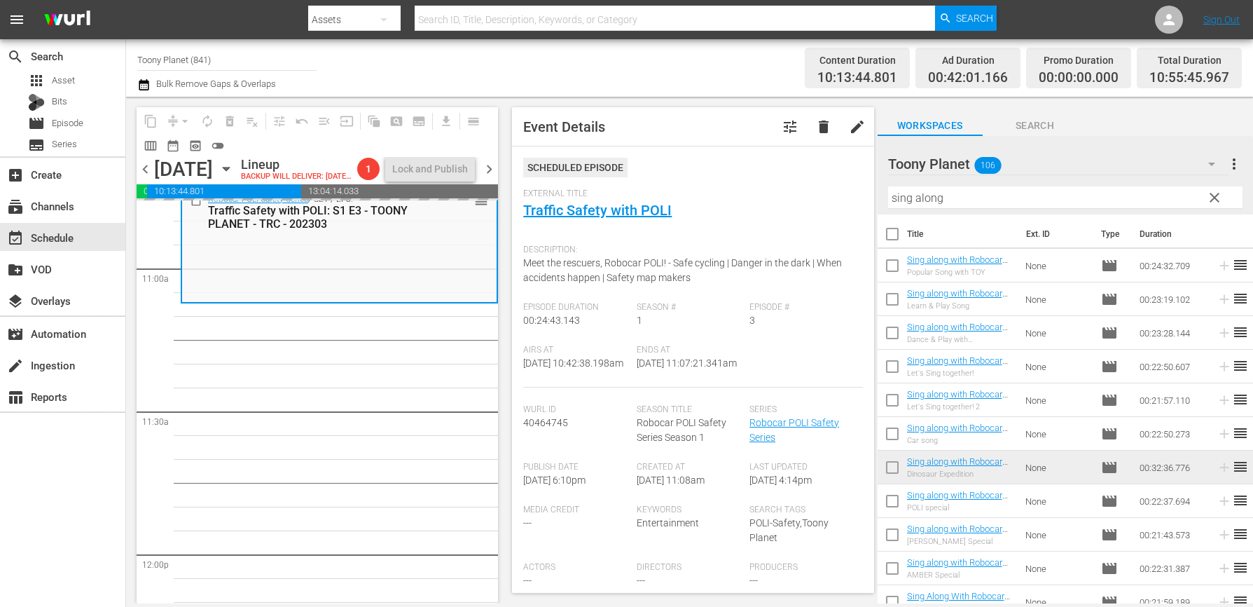
drag, startPoint x: 939, startPoint y: 445, endPoint x: 557, endPoint y: 9, distance: 579.7
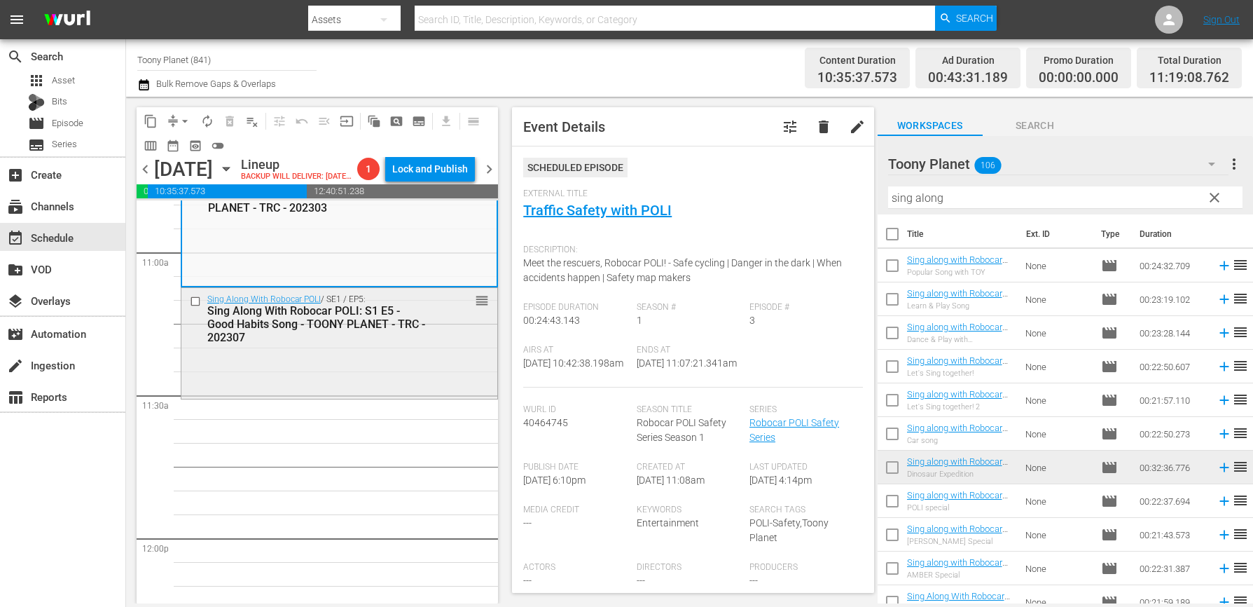
click at [365, 344] on div "Sing Along With Robocar POLI: S1 E5 - Good Habits Song - TOONY PLANET - TRC - 2…" at bounding box center [317, 324] width 221 height 40
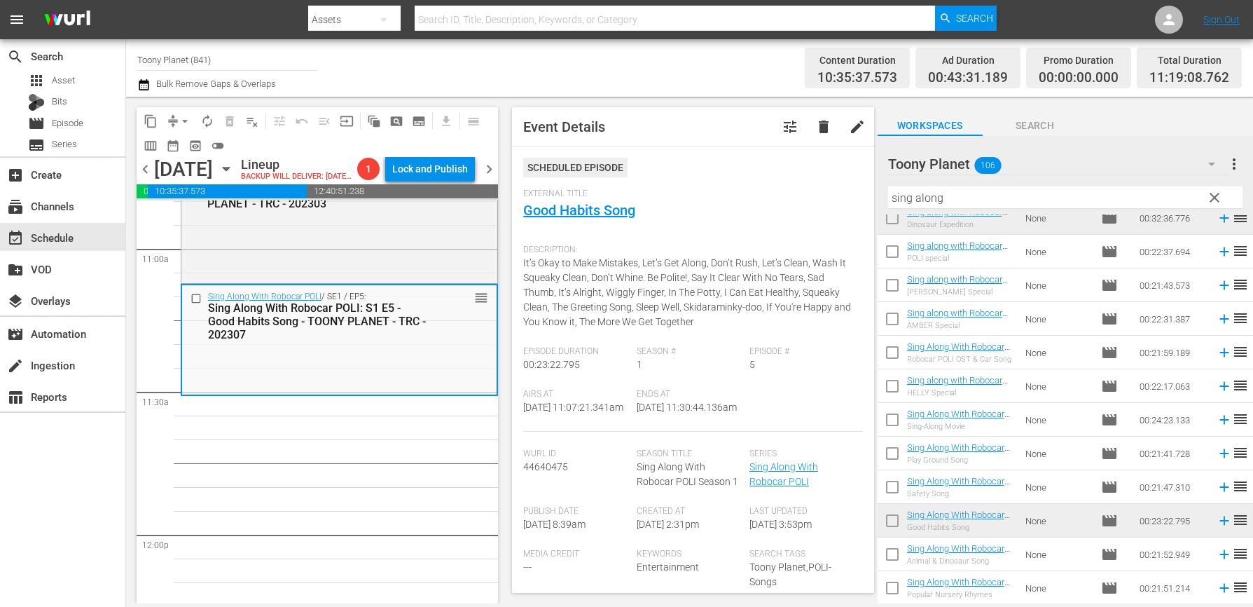
scroll to position [260, 0]
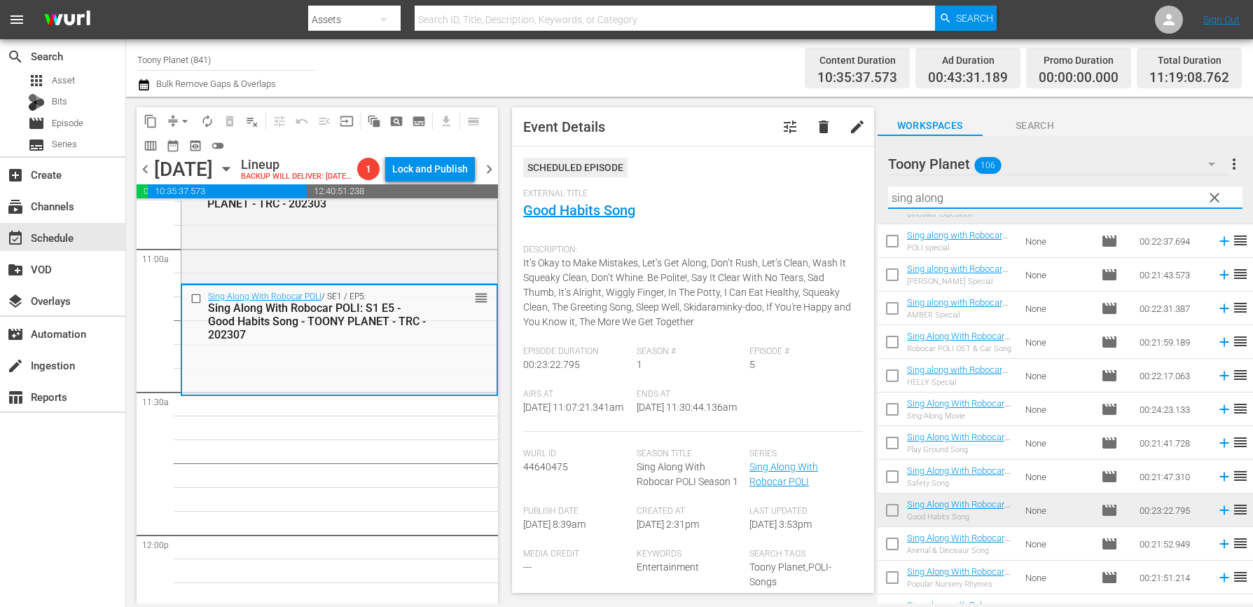
drag, startPoint x: 831, startPoint y: 179, endPoint x: 615, endPoint y: 91, distance: 233.7
click at [702, 144] on div "content_copy compress arrow_drop_down autorenew_outlined delete_forever_outline…" at bounding box center [689, 350] width 1127 height 506
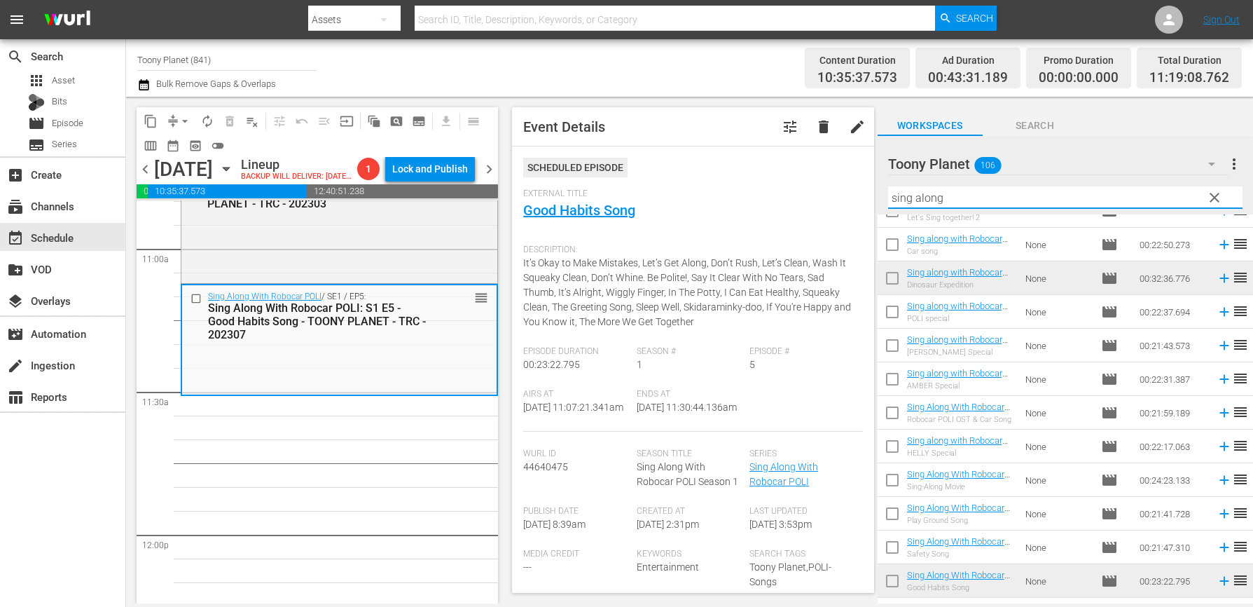
scroll to position [0, 0]
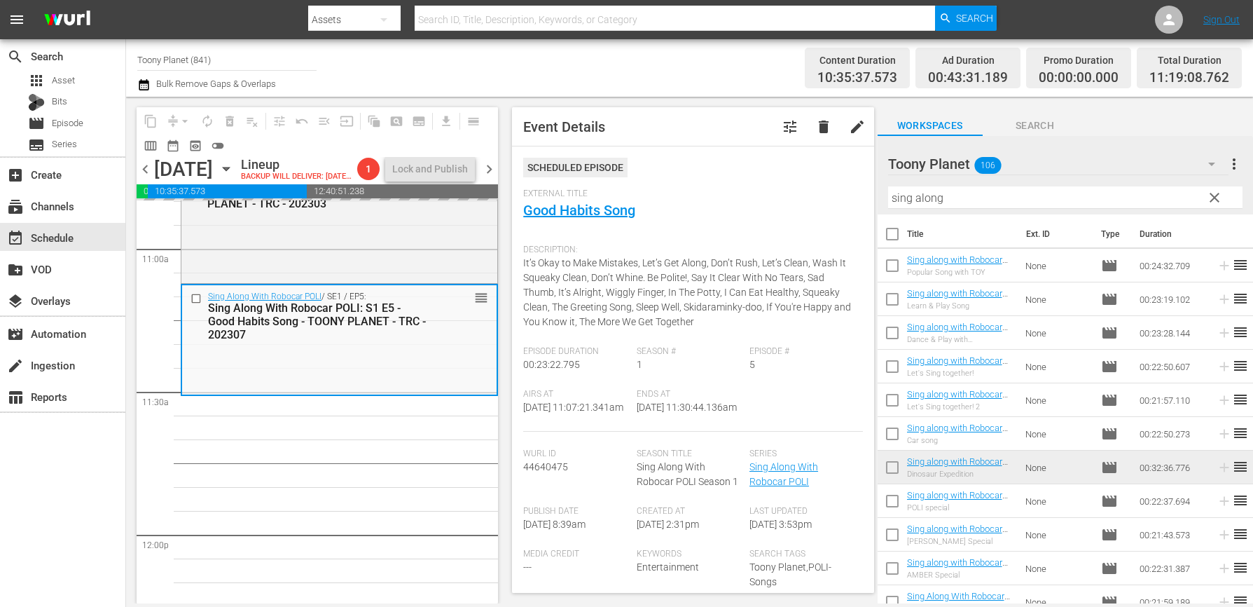
drag, startPoint x: 925, startPoint y: 327, endPoint x: 511, endPoint y: 2, distance: 526.8
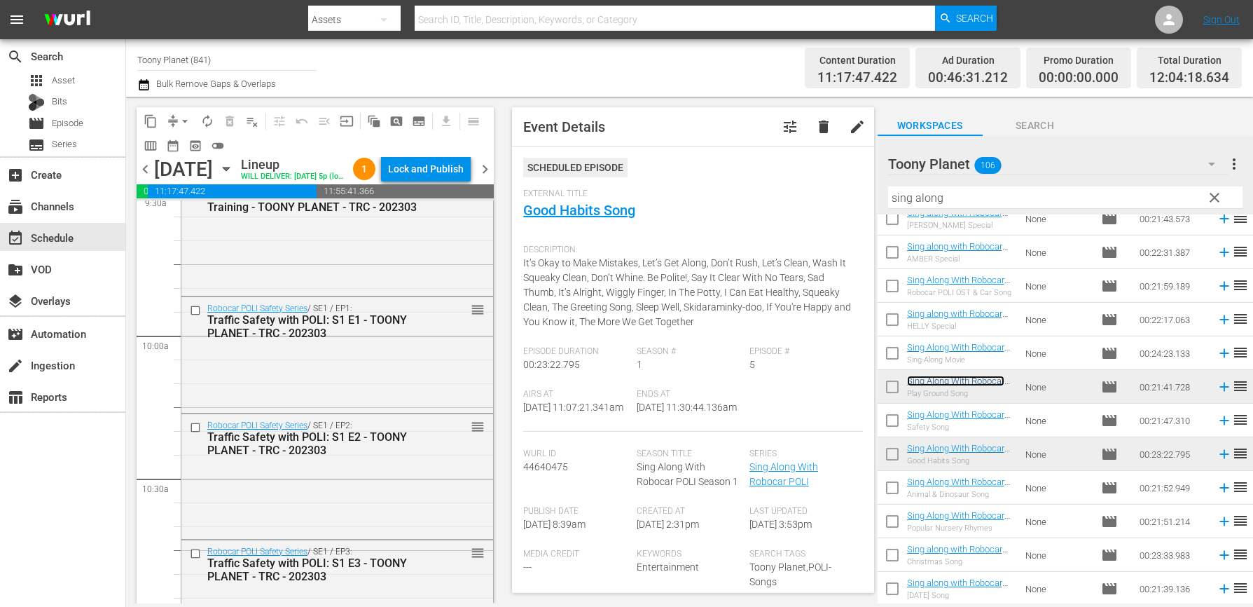
scroll to position [3431, 0]
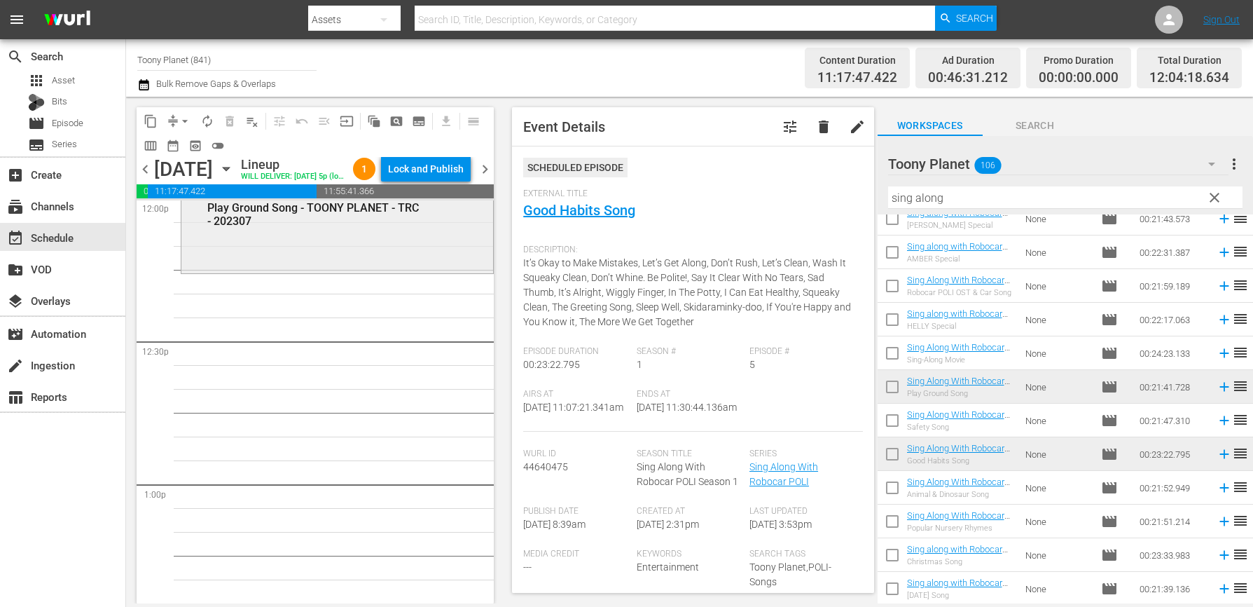
click at [325, 261] on div "Sing Along With Robocar POLI / SE1 / EP3: Sing Along With Robocar POLI: S1 E3 -…" at bounding box center [337, 221] width 312 height 99
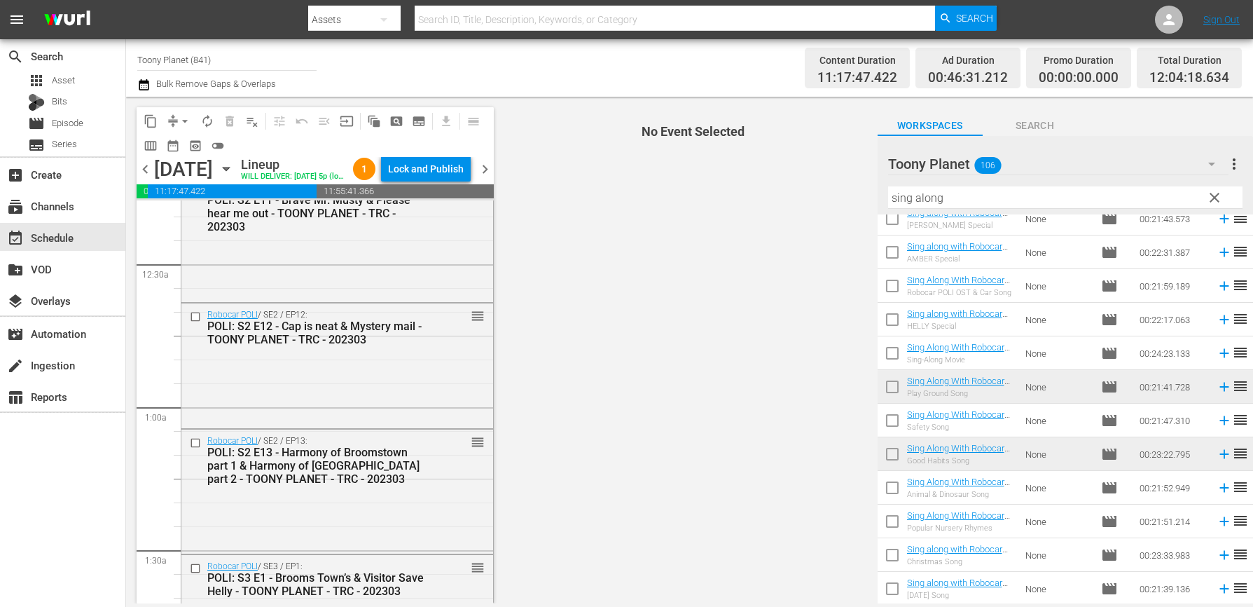
scroll to position [0, 0]
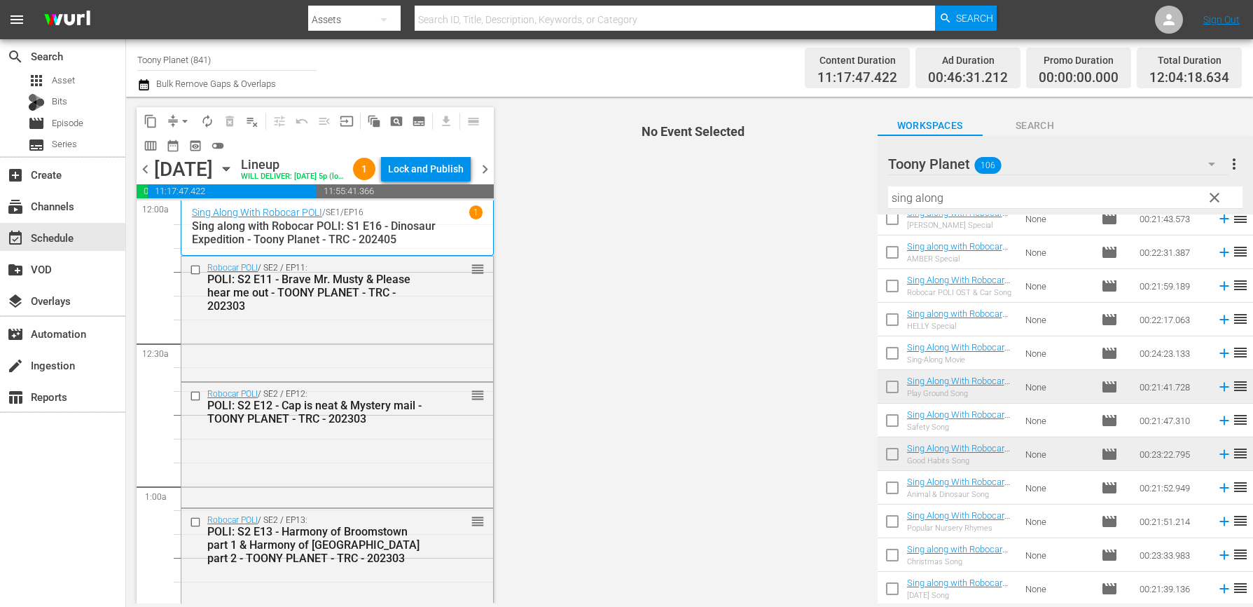
click at [211, 118] on span "autorenew_outlined" at bounding box center [207, 121] width 14 height 14
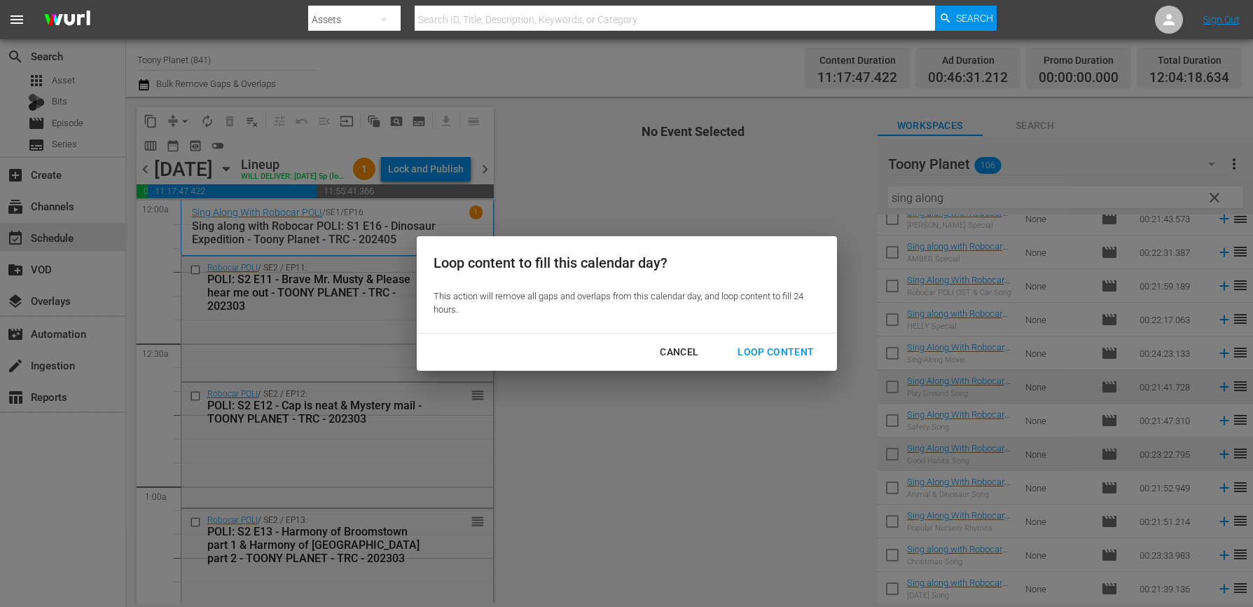
click at [763, 348] on div "Loop Content" at bounding box center [775, 352] width 99 height 18
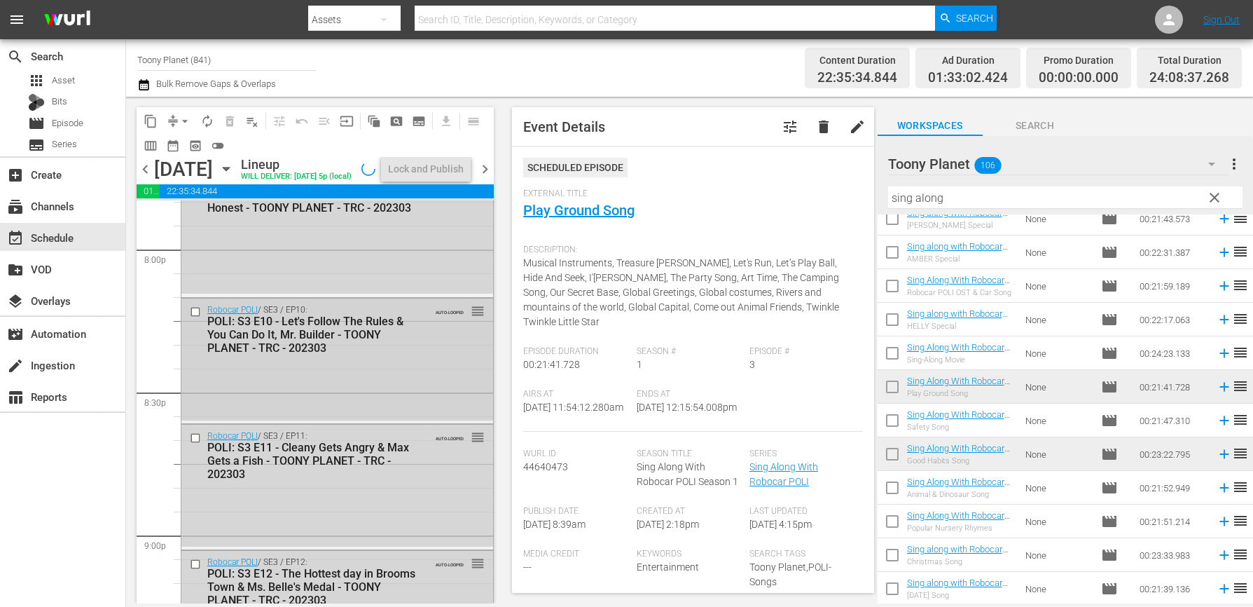
scroll to position [6574, 0]
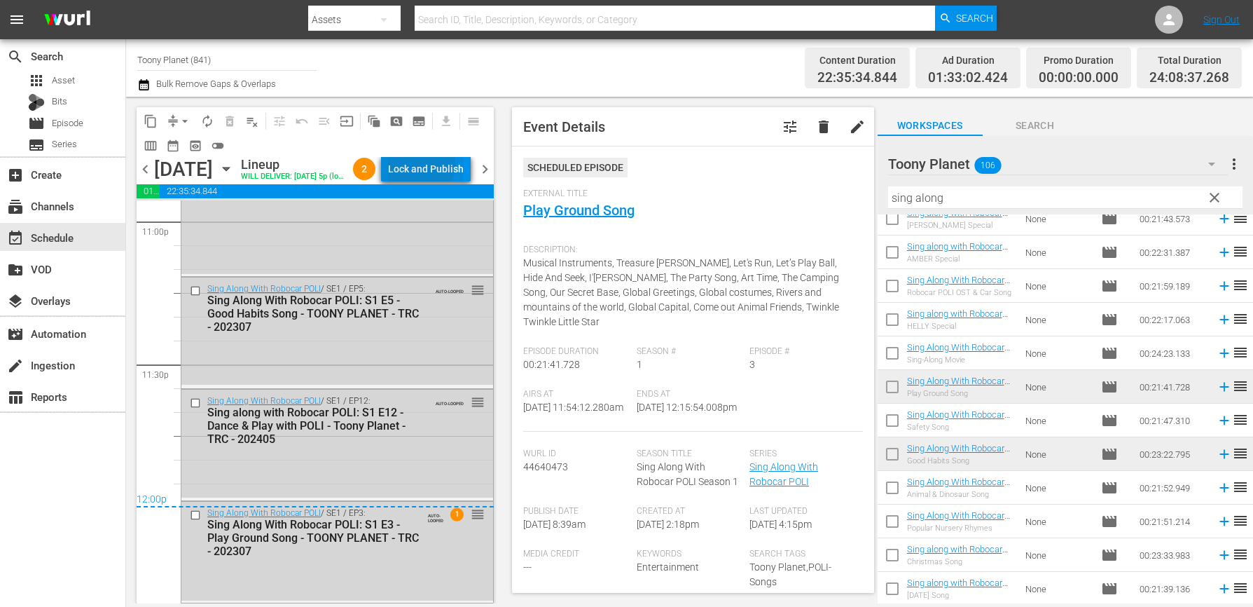
click at [422, 164] on div "Lock and Publish" at bounding box center [426, 168] width 76 height 25
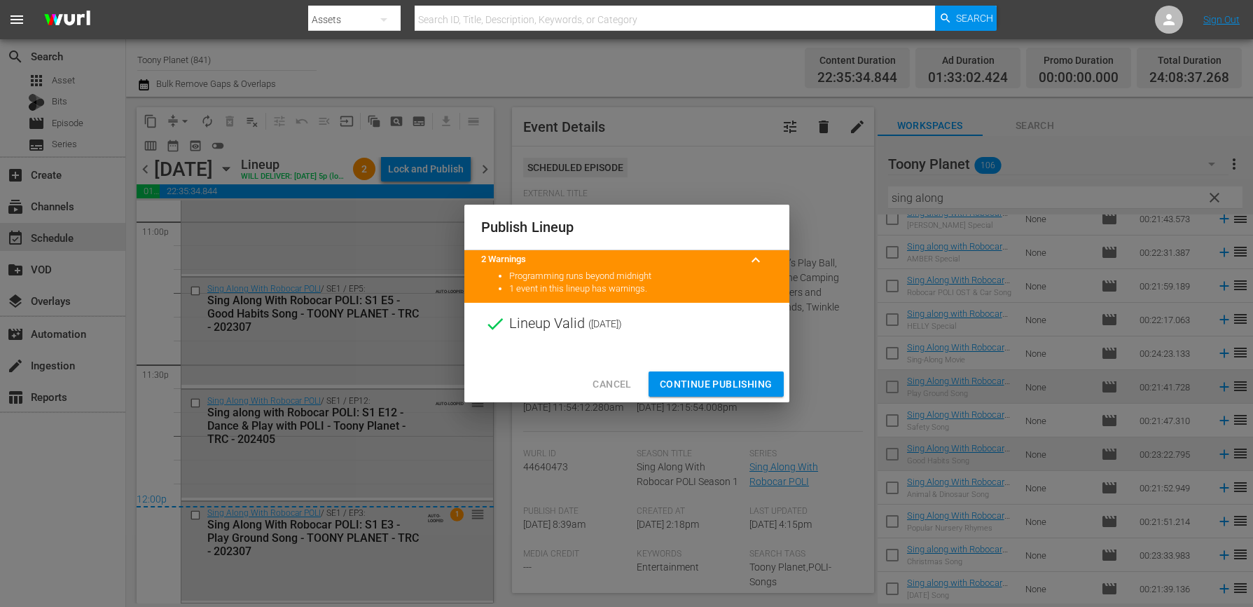
click at [740, 373] on button "Continue Publishing" at bounding box center [716, 384] width 135 height 26
